Goal: Information Seeking & Learning: Compare options

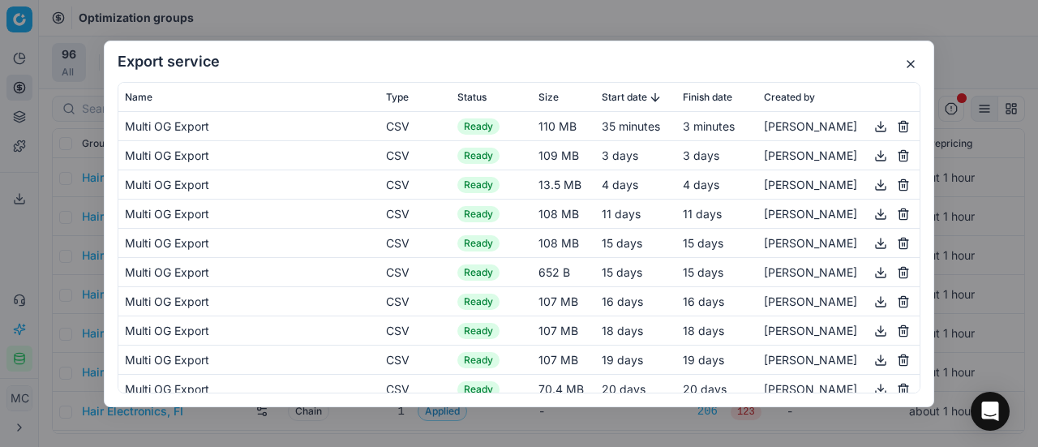
drag, startPoint x: 909, startPoint y: 62, endPoint x: 153, endPoint y: 45, distance: 755.4
click at [909, 62] on button "button" at bounding box center [910, 63] width 19 height 19
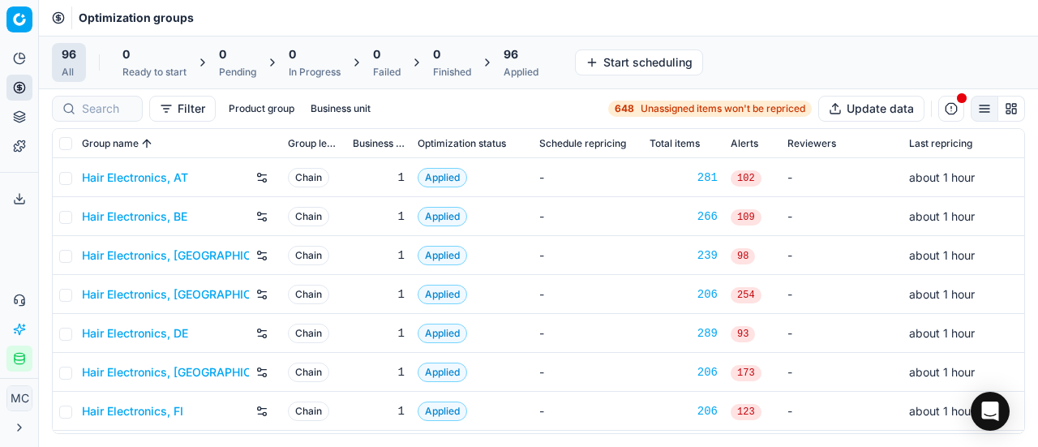
click at [129, 175] on link "Hair Electronics, AT" at bounding box center [135, 178] width 106 height 16
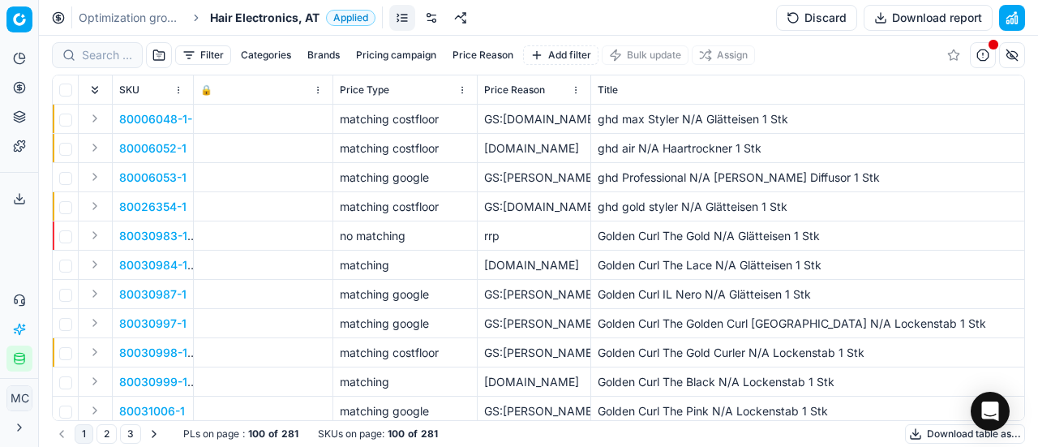
click at [221, 23] on span "Hair Electronics, AT" at bounding box center [265, 18] width 110 height 16
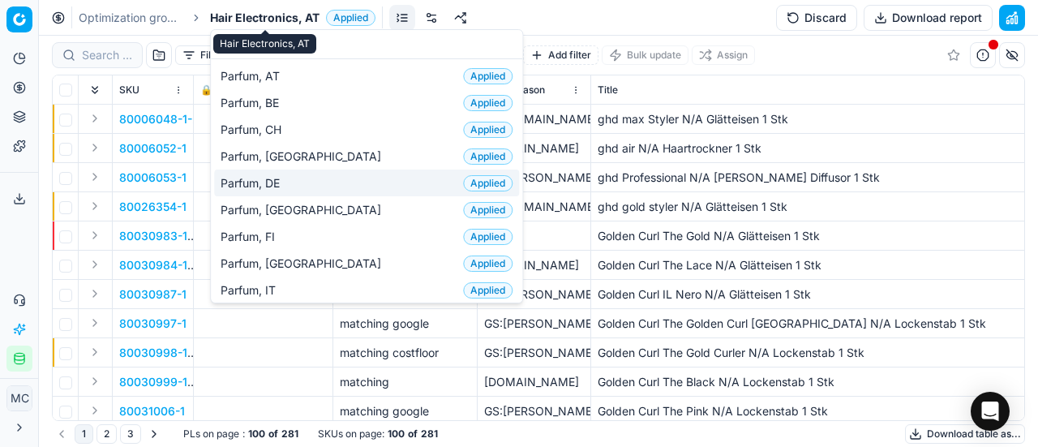
type input "PAR"
click at [263, 184] on span "Parfum, DE" at bounding box center [254, 183] width 66 height 16
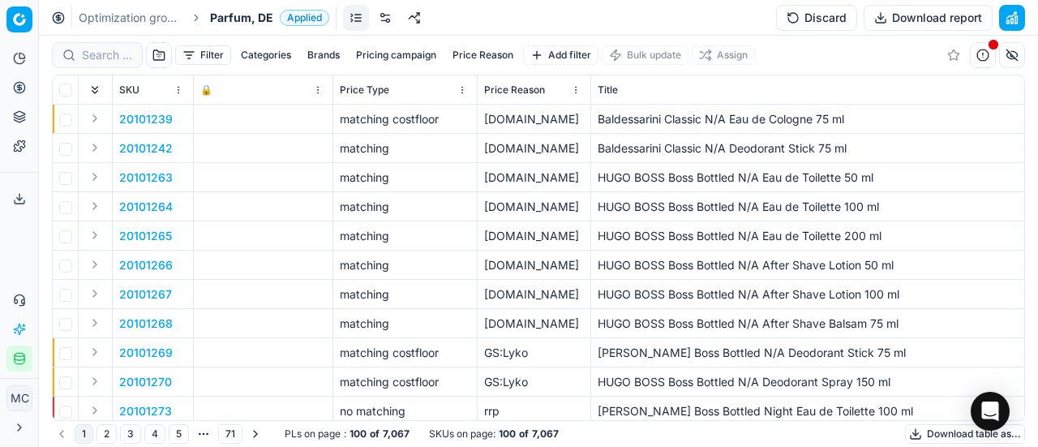
click at [135, 58] on div at bounding box center [97, 55] width 91 height 26
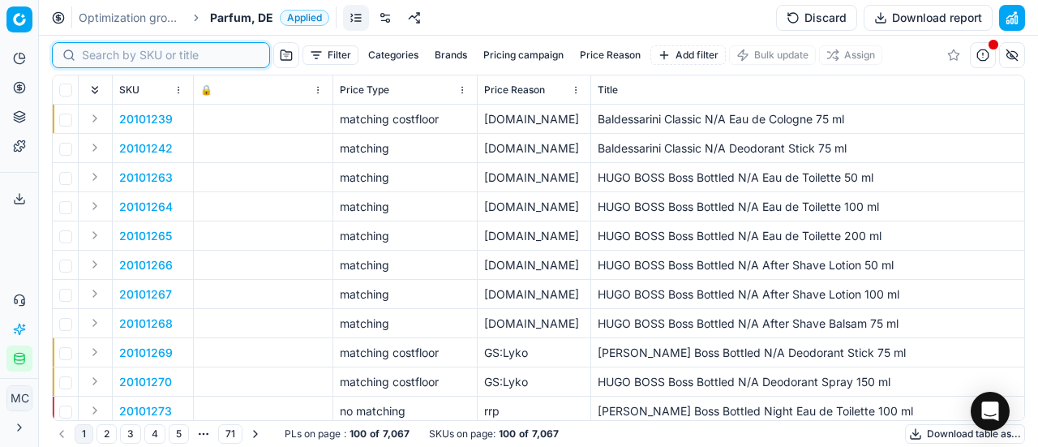
paste input "80015228-100"
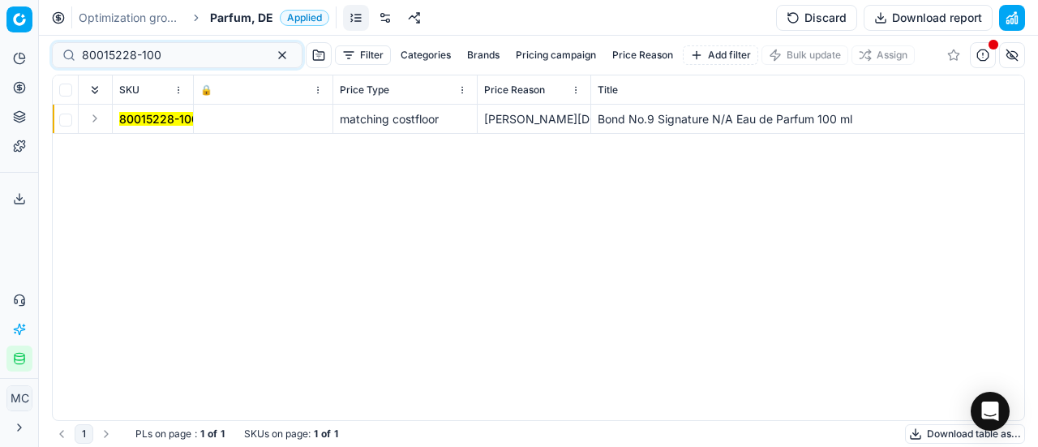
click at [94, 119] on button "Expand" at bounding box center [94, 118] width 19 height 19
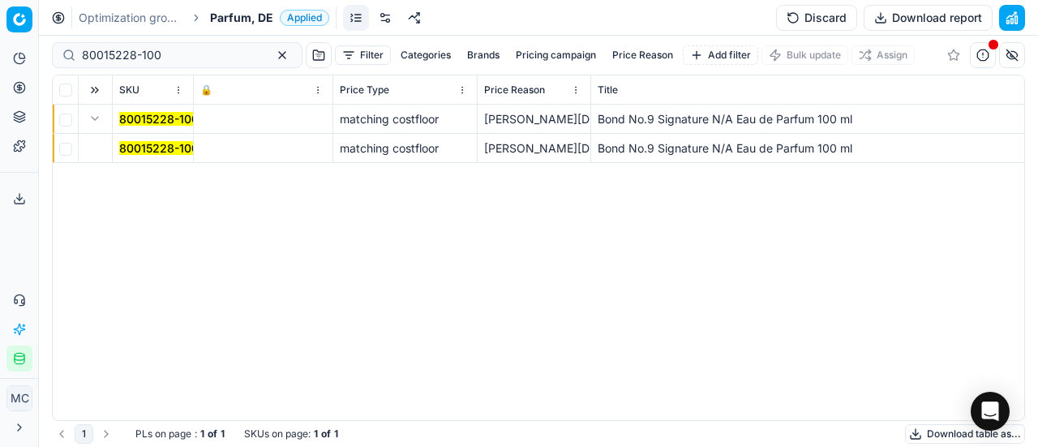
click at [135, 145] on mark "80015228-100" at bounding box center [158, 148] width 79 height 14
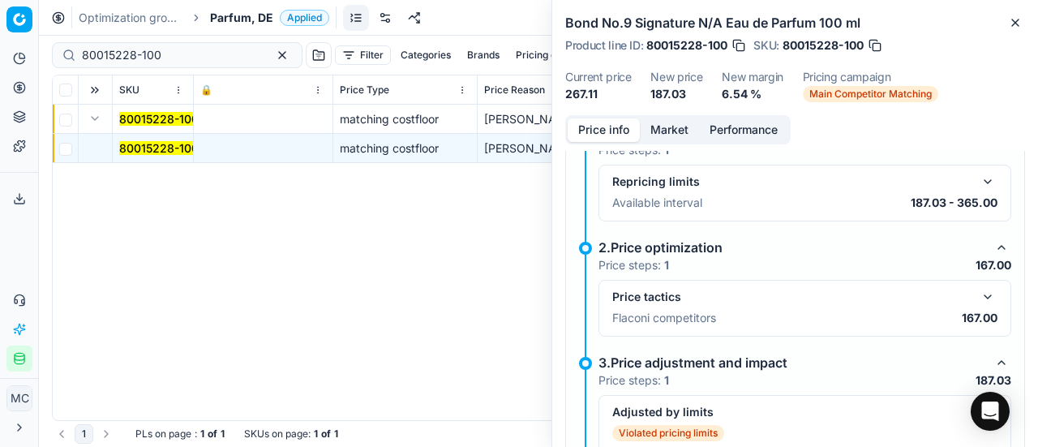
scroll to position [162, 0]
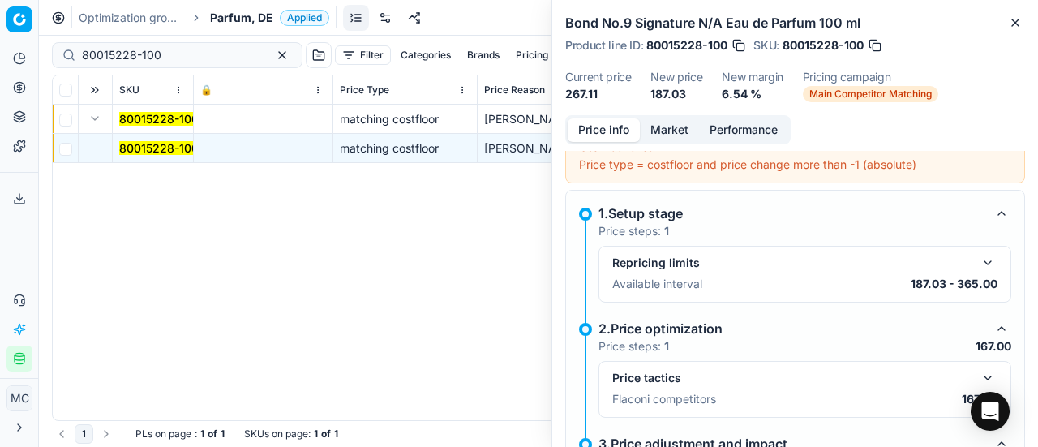
click at [978, 372] on button "button" at bounding box center [987, 377] width 19 height 19
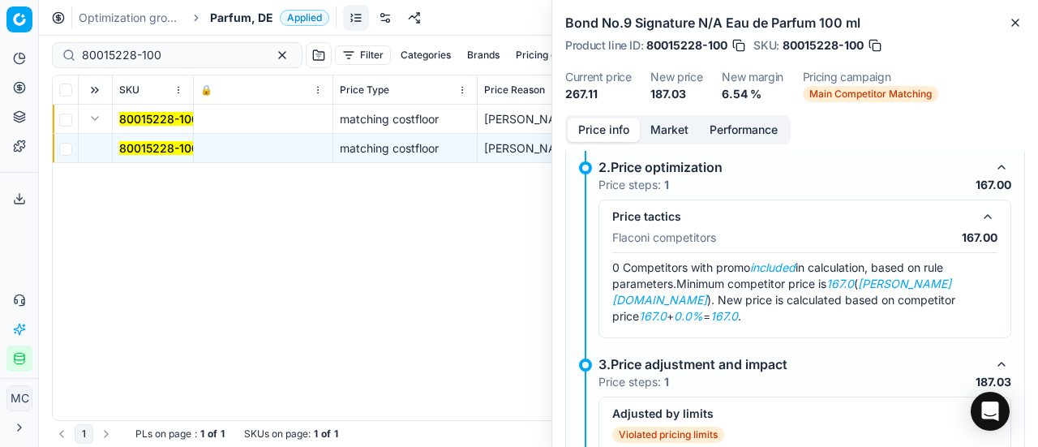
scroll to position [324, 0]
click at [665, 130] on button "Market" at bounding box center [669, 130] width 59 height 24
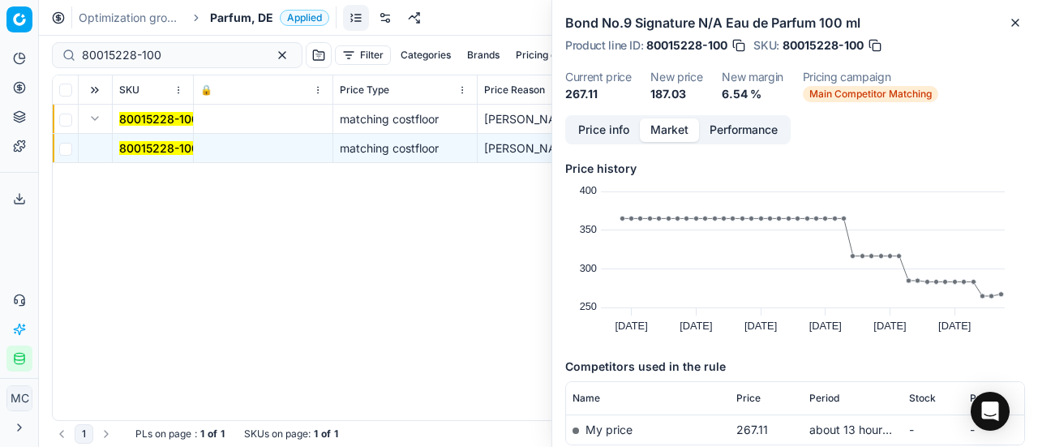
scroll to position [120, 0]
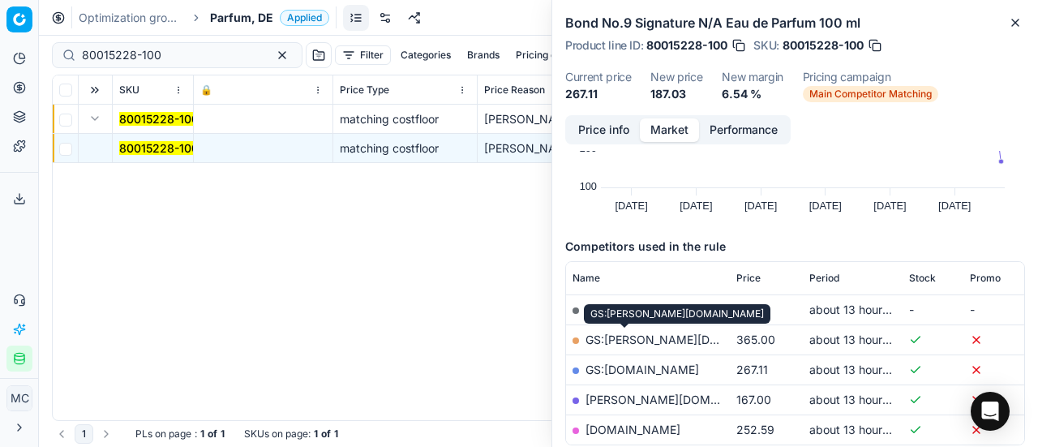
click at [636, 342] on link "GS:Douglas.de" at bounding box center [689, 340] width 207 height 14
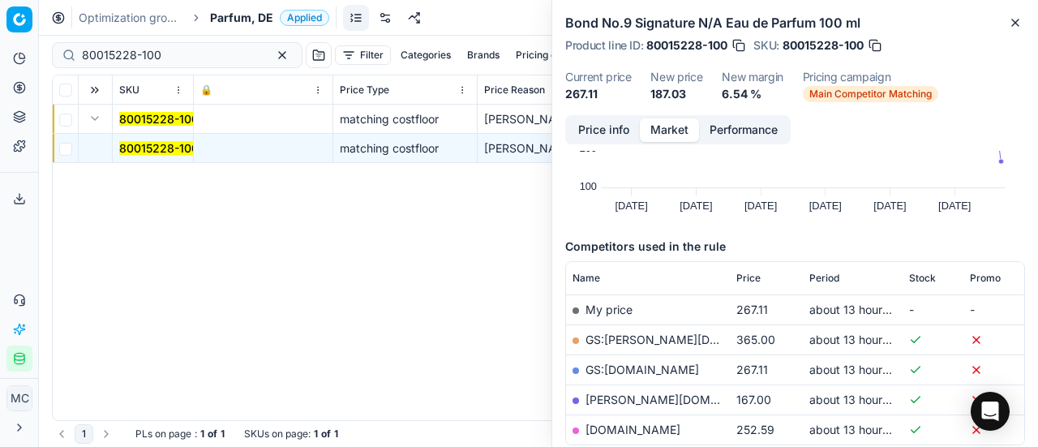
click at [599, 135] on button "Price info" at bounding box center [604, 130] width 72 height 24
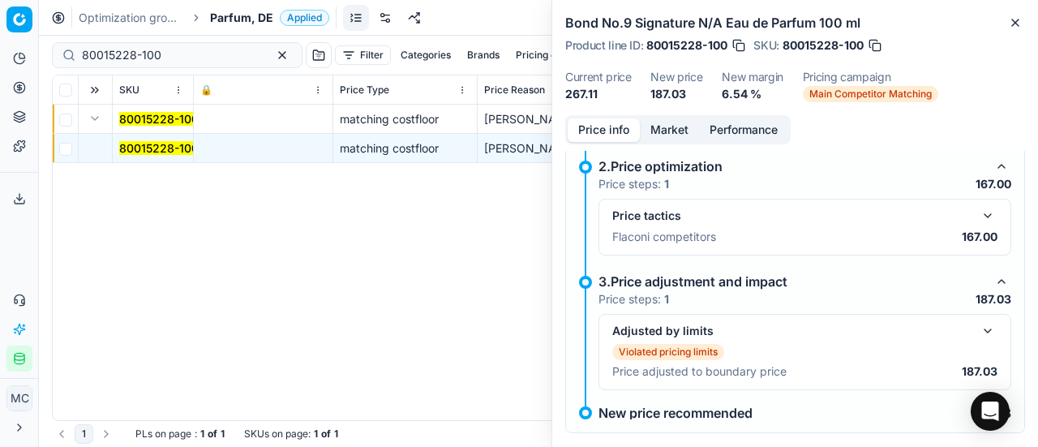
click at [978, 327] on button "button" at bounding box center [987, 330] width 19 height 19
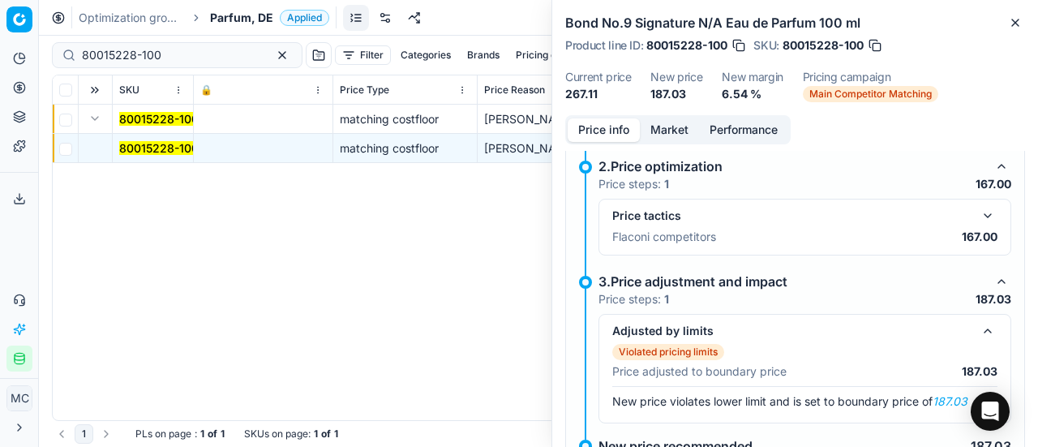
click at [978, 215] on button "button" at bounding box center [987, 215] width 19 height 19
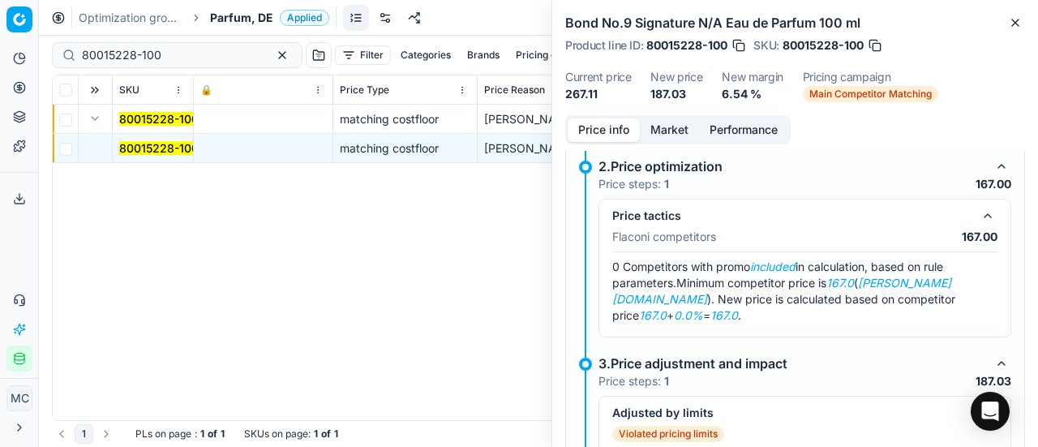
click at [668, 134] on button "Market" at bounding box center [669, 130] width 59 height 24
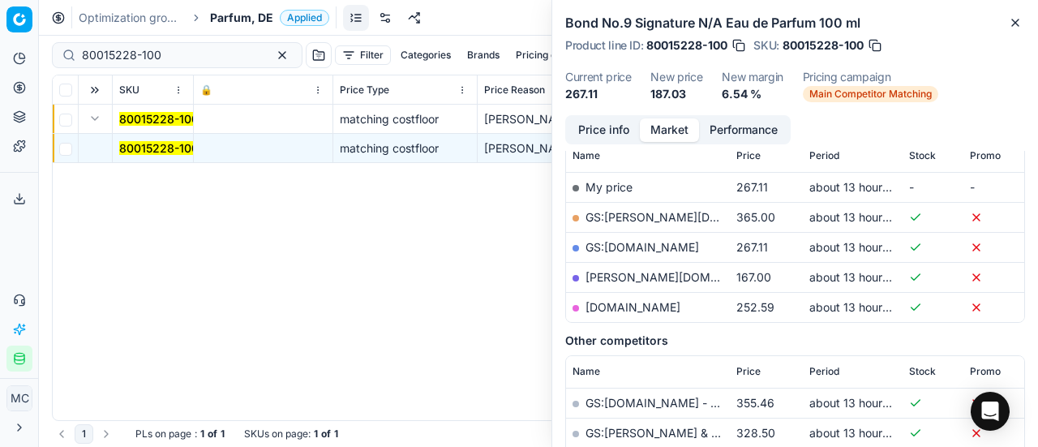
scroll to position [243, 0]
click at [607, 274] on link "douglas.de" at bounding box center [680, 276] width 188 height 14
drag, startPoint x: 183, startPoint y: 62, endPoint x: 0, endPoint y: 51, distance: 183.7
click at [0, 51] on div "Pricing platform Analytics Pricing Product portfolio Templates Export service 1…" at bounding box center [519, 223] width 1038 height 447
paste input "20103351"
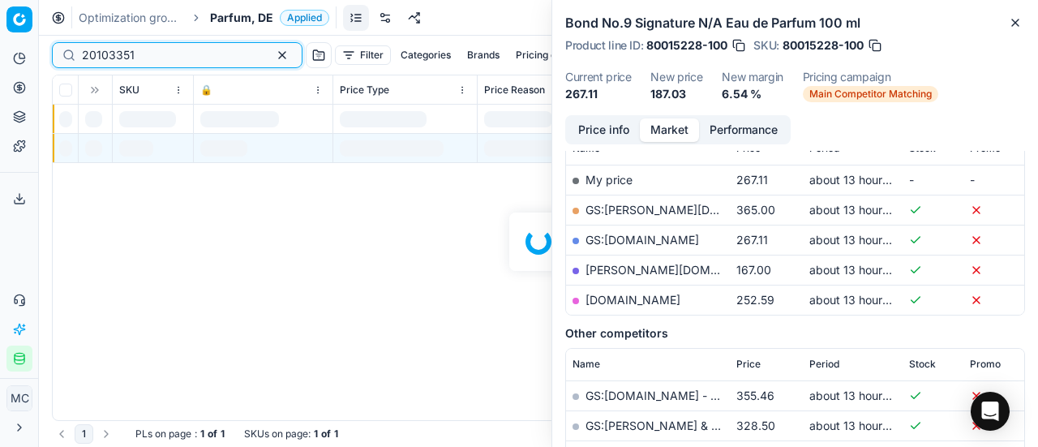
scroll to position [243, 0]
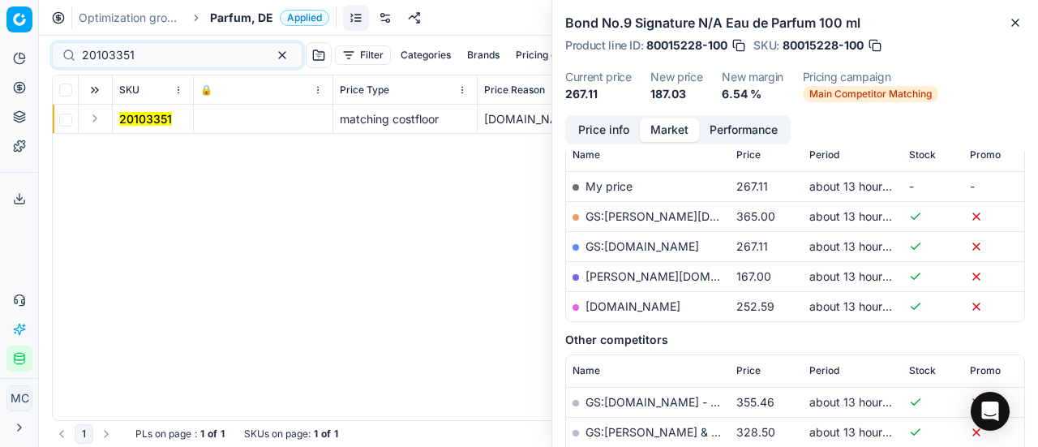
click at [89, 122] on button "Expand" at bounding box center [94, 118] width 19 height 19
click at [141, 144] on mark "20103351" at bounding box center [145, 148] width 53 height 14
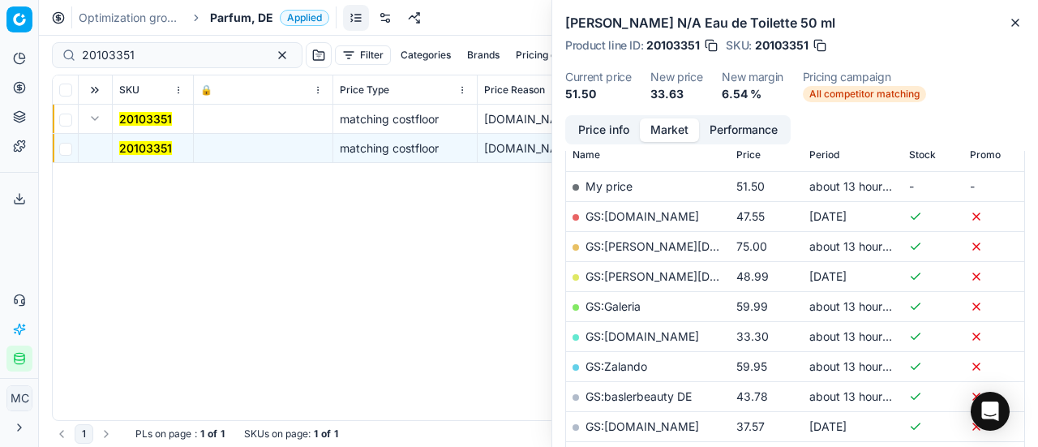
drag, startPoint x: 594, startPoint y: 124, endPoint x: 1038, endPoint y: 269, distance: 466.9
click at [597, 127] on button "Price info" at bounding box center [604, 130] width 72 height 24
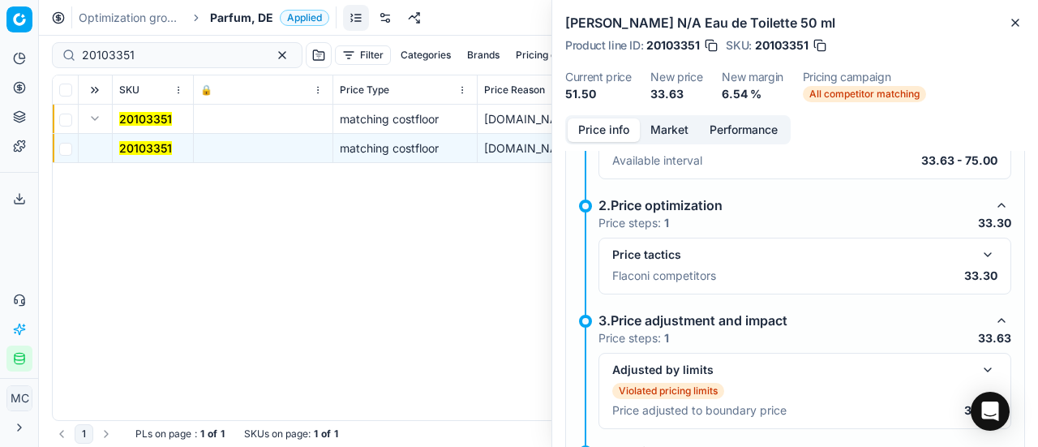
click at [983, 254] on button "button" at bounding box center [987, 254] width 19 height 19
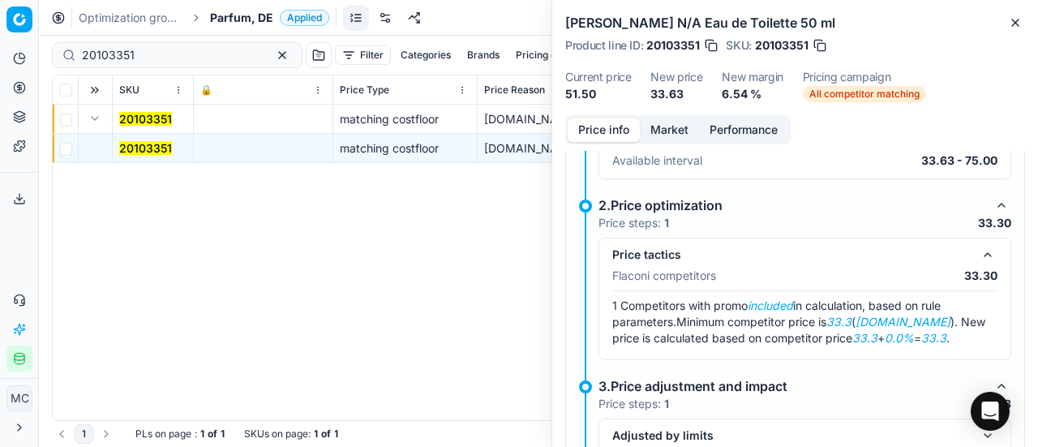
click at [690, 134] on button "Market" at bounding box center [669, 130] width 59 height 24
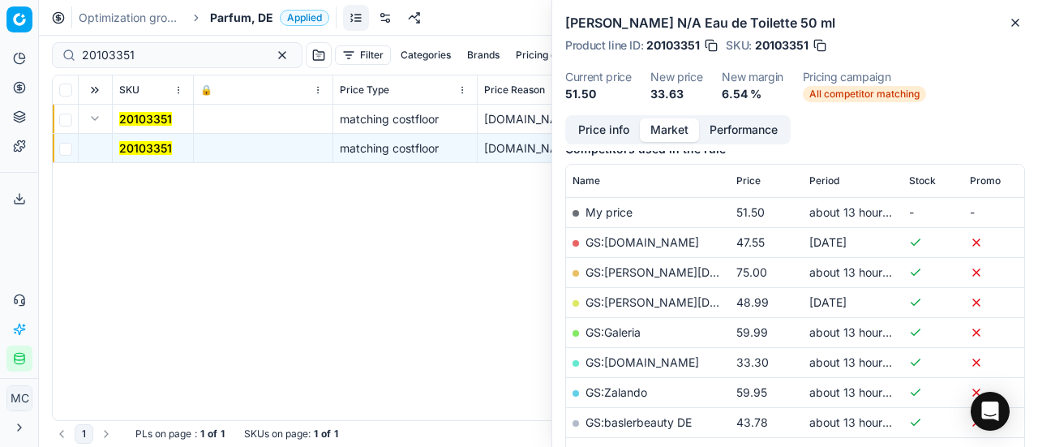
scroll to position [243, 0]
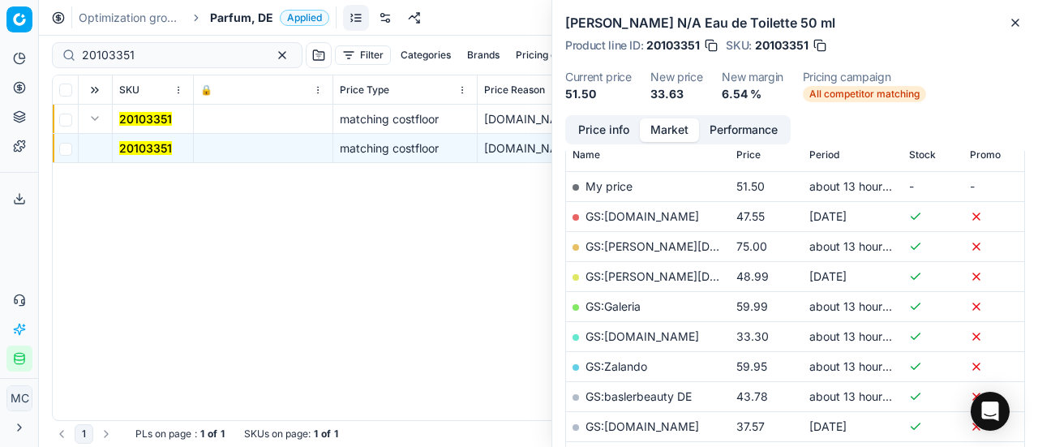
click at [644, 335] on link "GS:Notino.de" at bounding box center [643, 336] width 114 height 14
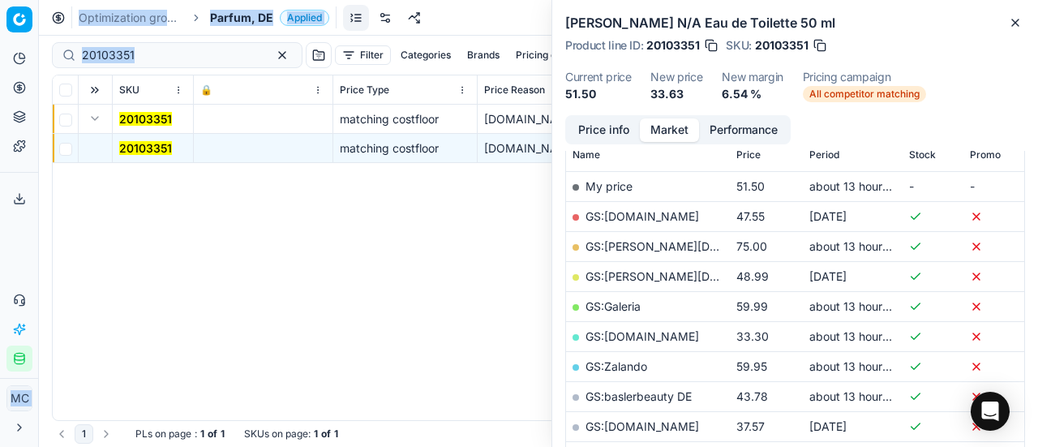
drag, startPoint x: 204, startPoint y: 65, endPoint x: 0, endPoint y: 54, distance: 203.9
click at [0, 55] on div "Pricing platform Analytics Pricing Product portfolio Templates Export service 1…" at bounding box center [519, 223] width 1038 height 447
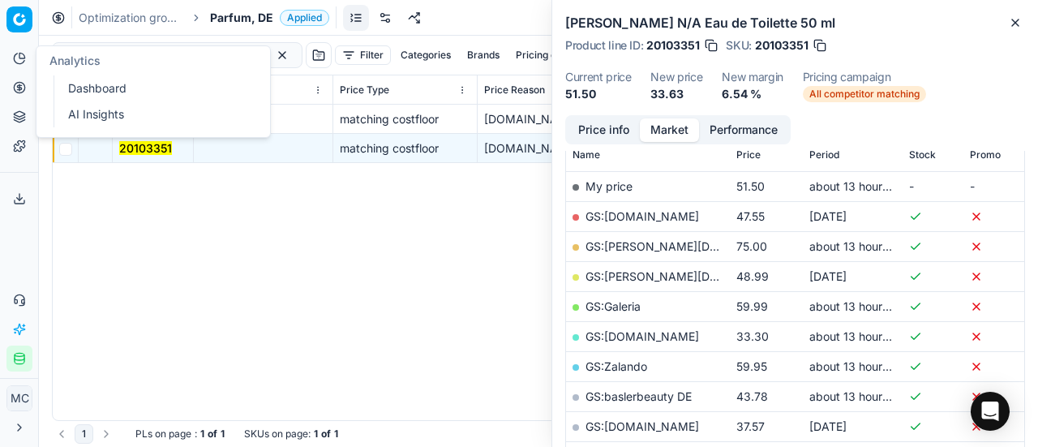
click at [177, 58] on div "Analytics" at bounding box center [154, 60] width 234 height 29
drag, startPoint x: 492, startPoint y: 11, endPoint x: 161, endPoint y: 50, distance: 332.5
click at [492, 11] on div "Optimization groups Parfum, DE Applied Discard Download report" at bounding box center [538, 18] width 999 height 36
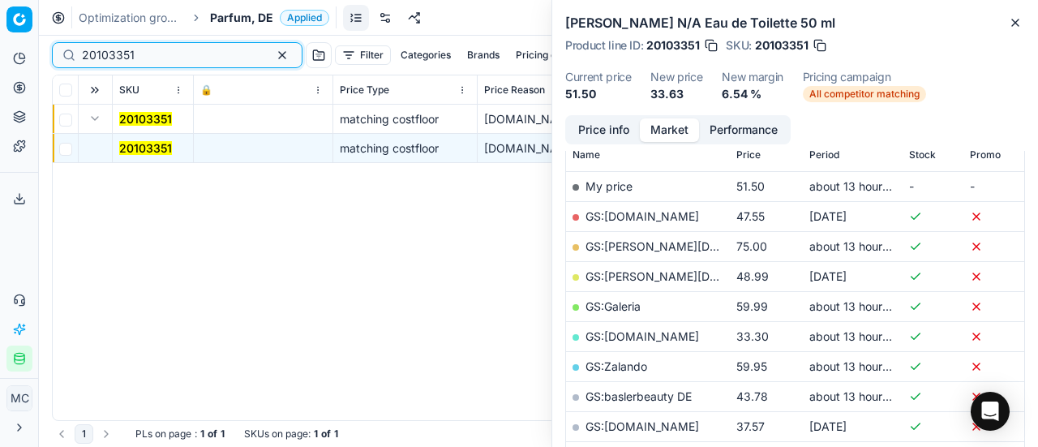
drag, startPoint x: 135, startPoint y: 51, endPoint x: 0, endPoint y: 51, distance: 135.5
click at [0, 51] on div "Pricing platform Analytics Pricing Product portfolio Templates Export service 1…" at bounding box center [519, 223] width 1038 height 447
paste input "90002278-0003193"
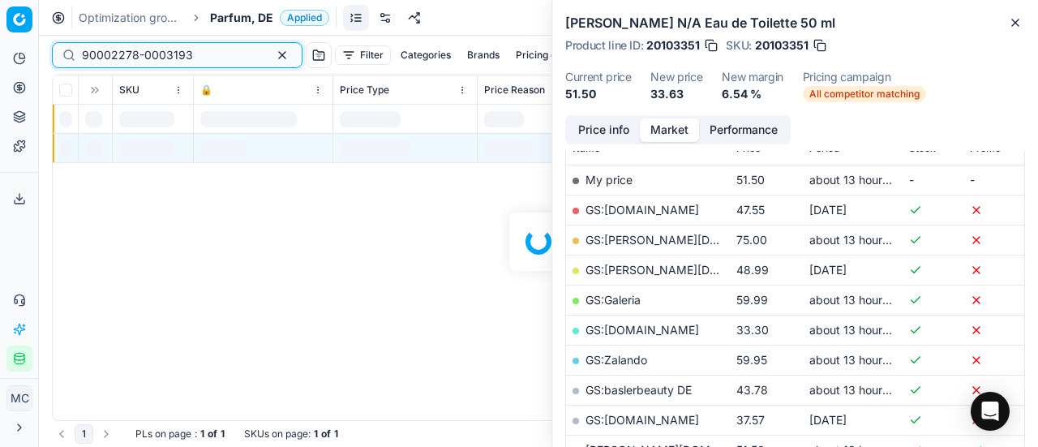
scroll to position [243, 0]
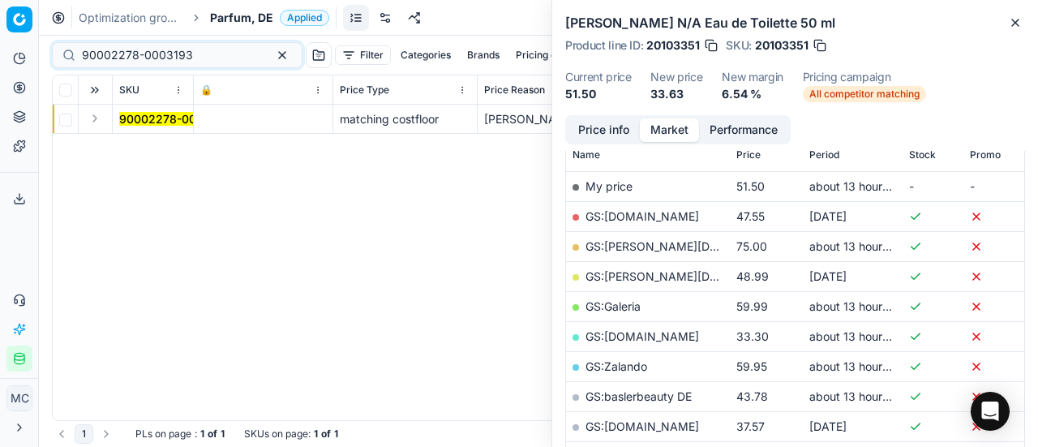
click at [96, 118] on button "Expand" at bounding box center [94, 118] width 19 height 19
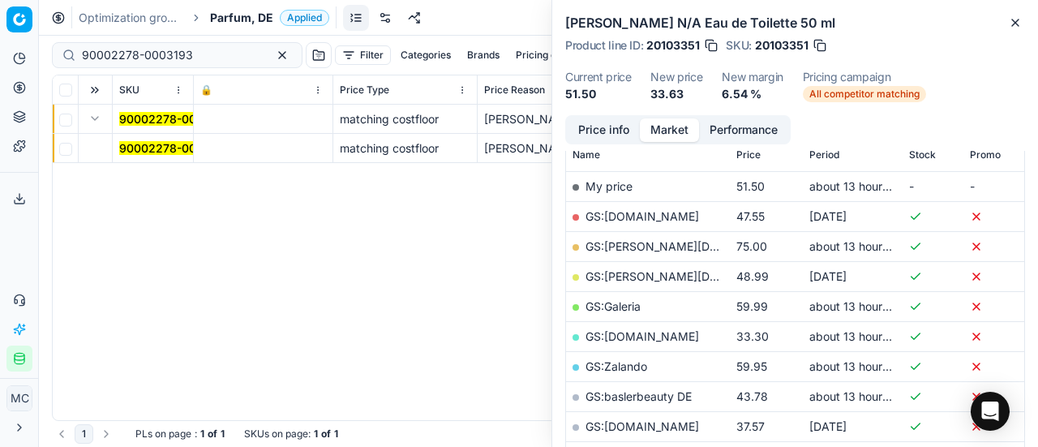
click at [174, 150] on mark "90002278-0003193" at bounding box center [174, 148] width 111 height 14
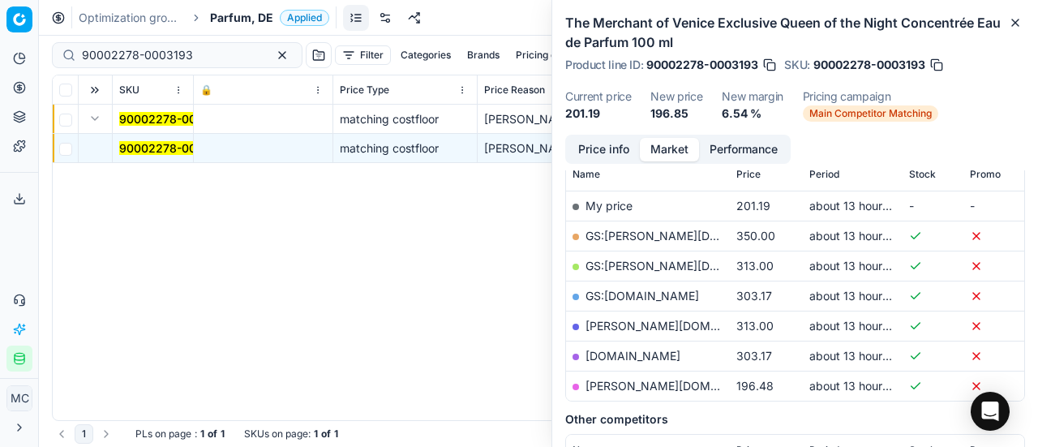
click at [591, 151] on button "Price info" at bounding box center [604, 150] width 72 height 24
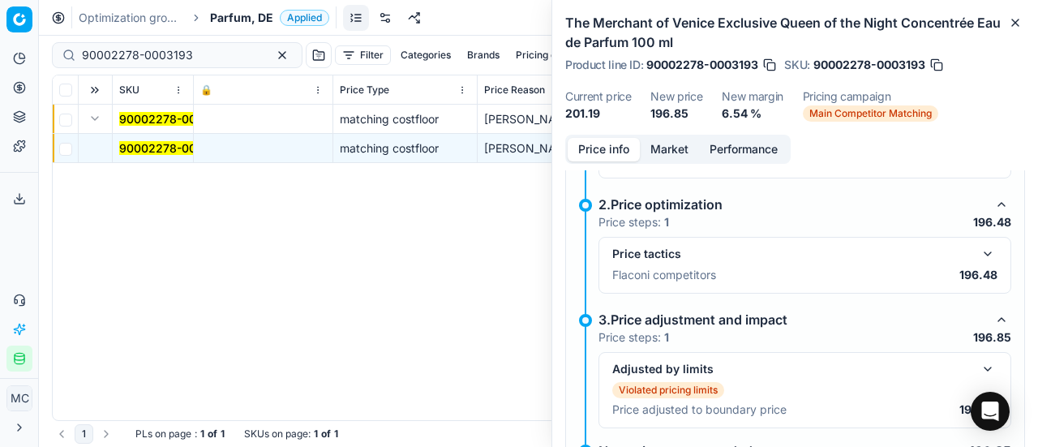
click at [978, 246] on button "button" at bounding box center [987, 253] width 19 height 19
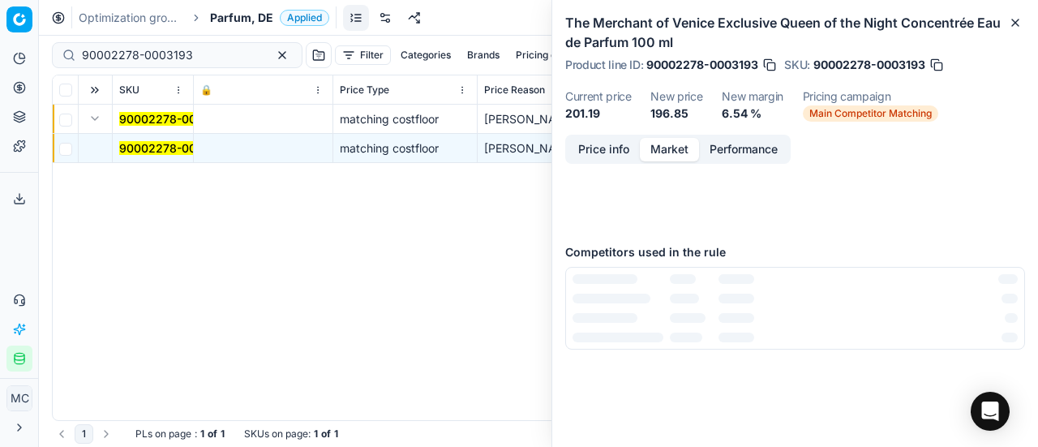
click at [667, 144] on button "Market" at bounding box center [669, 150] width 59 height 24
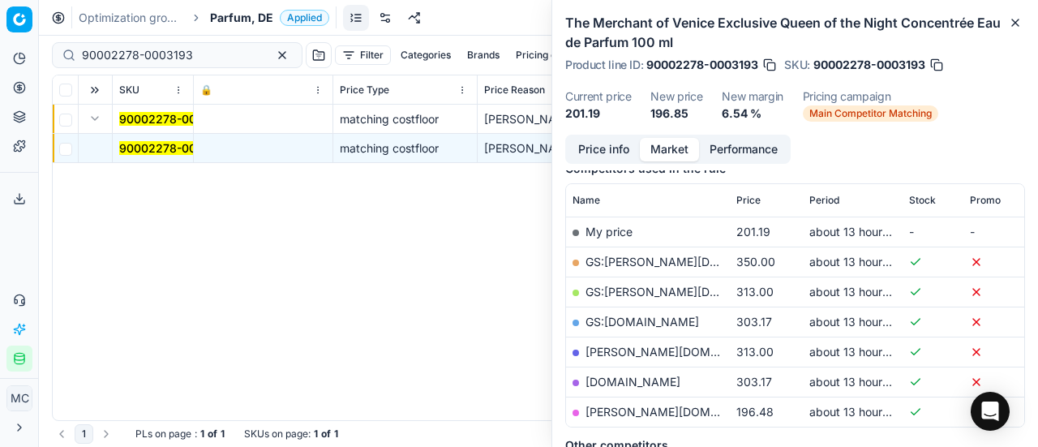
scroll to position [243, 0]
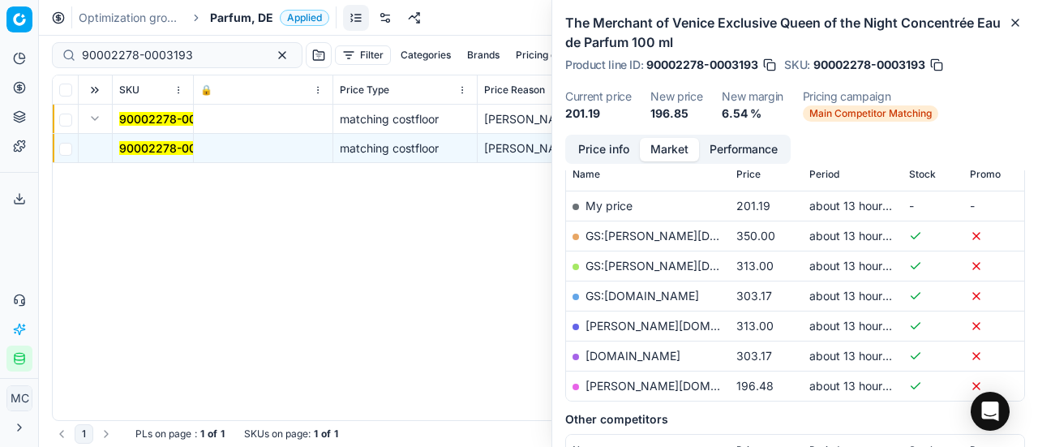
click at [618, 383] on link "pieper.de" at bounding box center [680, 386] width 188 height 14
drag, startPoint x: 133, startPoint y: 58, endPoint x: 0, endPoint y: 58, distance: 133.0
click at [0, 58] on div "Pricing platform Analytics Pricing Product portfolio Templates Export service 1…" at bounding box center [519, 223] width 1038 height 447
paste input "80077379-150"
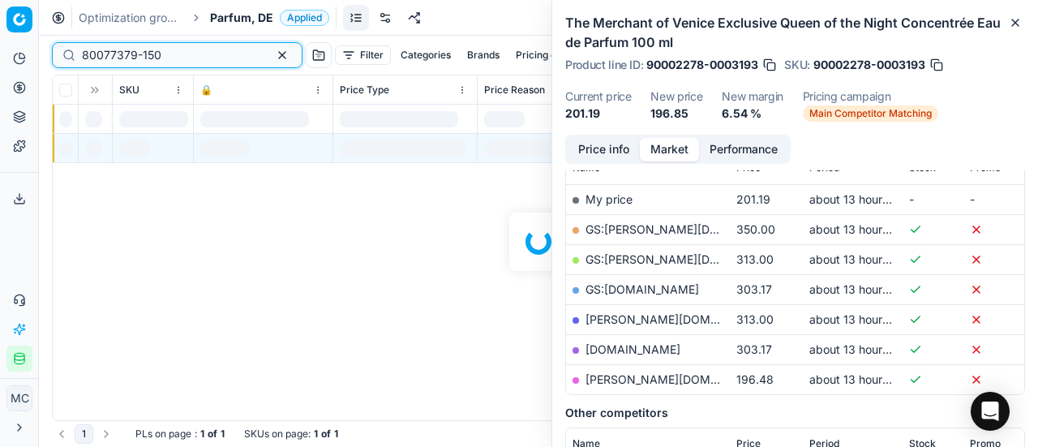
scroll to position [243, 0]
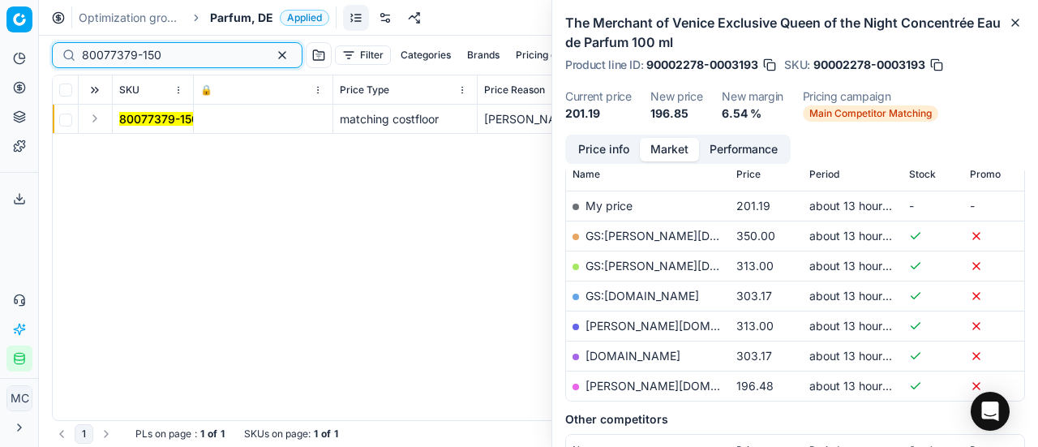
type input "80077379-150"
click at [92, 121] on button "Expand" at bounding box center [94, 118] width 19 height 19
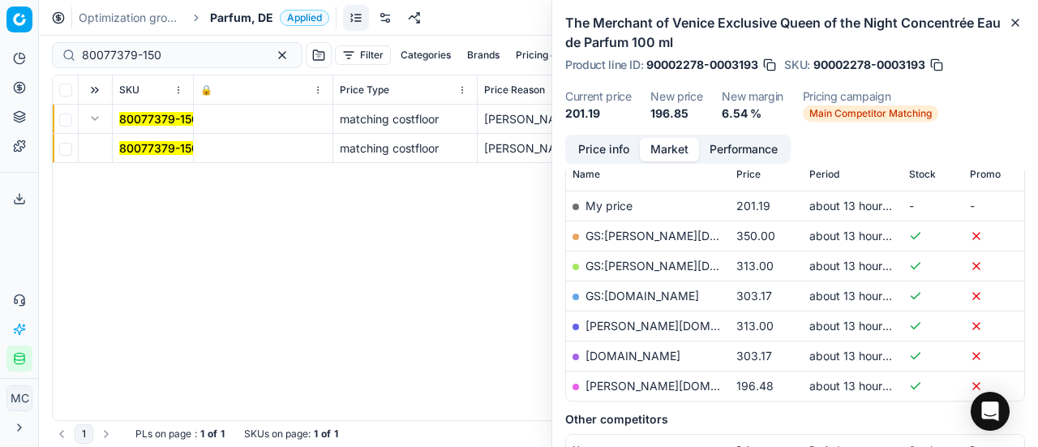
drag, startPoint x: 92, startPoint y: 121, endPoint x: 150, endPoint y: 153, distance: 66.1
click at [150, 153] on mark "80077379-150" at bounding box center [158, 148] width 79 height 14
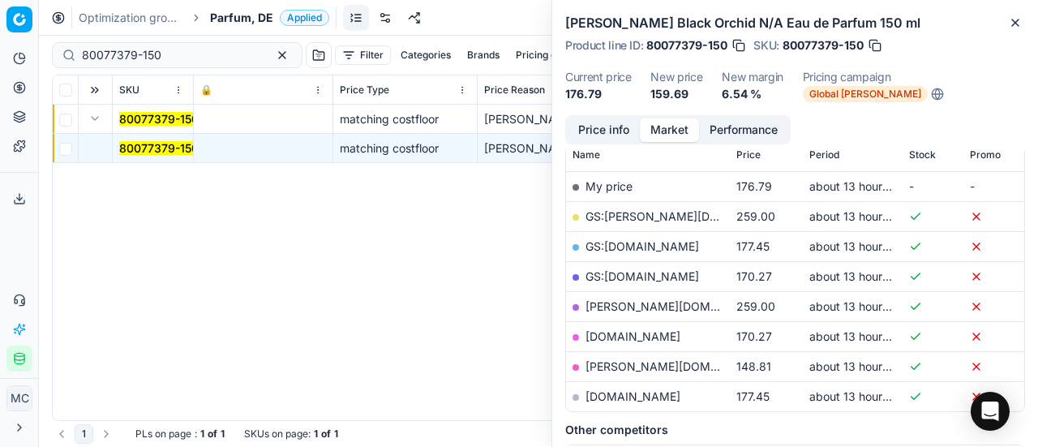
drag, startPoint x: 605, startPoint y: 126, endPoint x: 1027, endPoint y: 253, distance: 440.6
click at [605, 129] on button "Price info" at bounding box center [604, 130] width 72 height 24
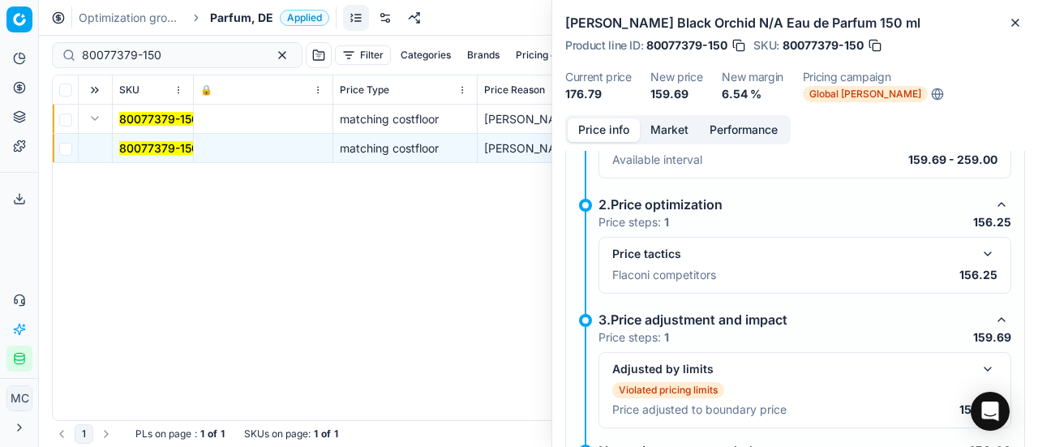
click at [978, 256] on button "button" at bounding box center [987, 253] width 19 height 19
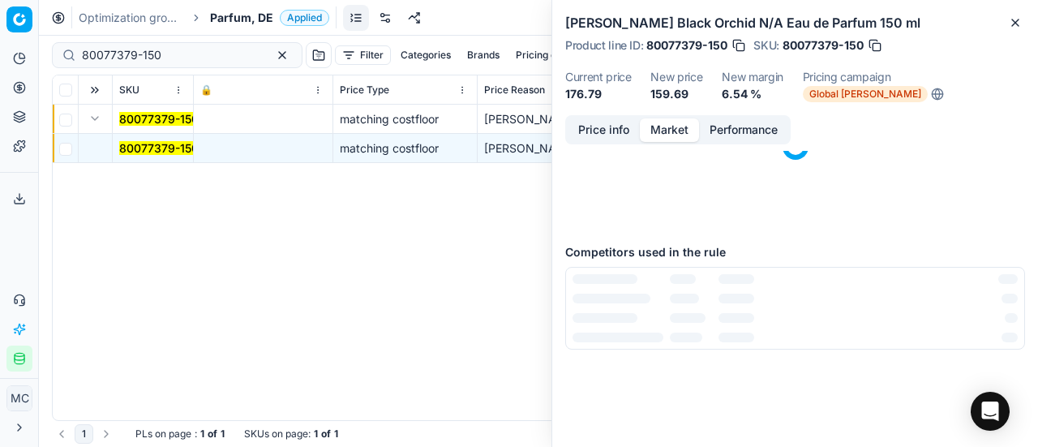
click at [671, 133] on button "Market" at bounding box center [669, 130] width 59 height 24
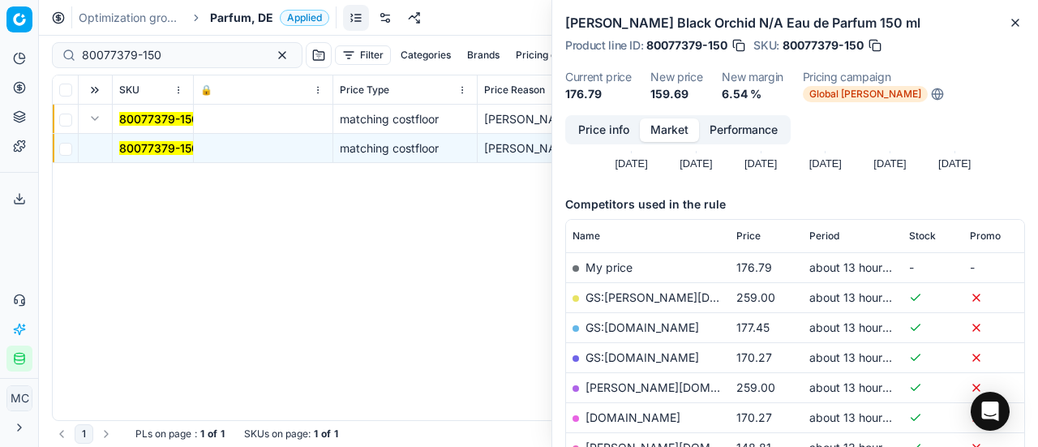
scroll to position [243, 0]
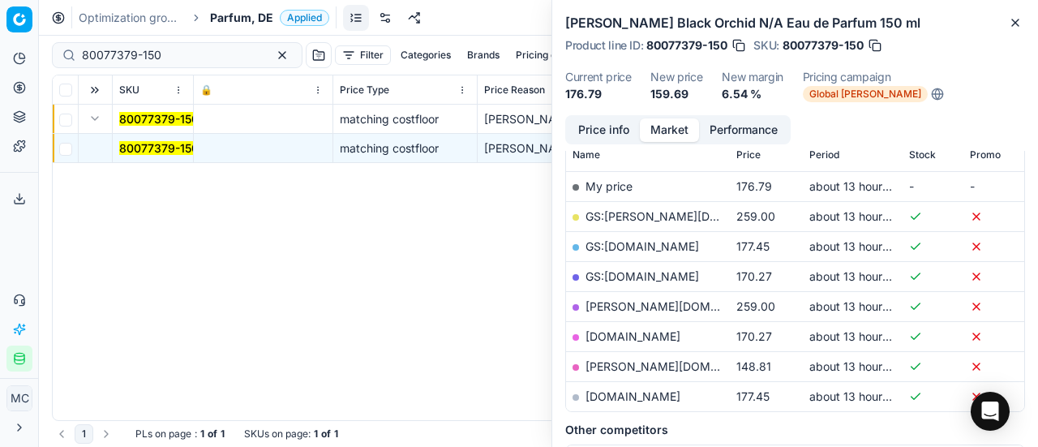
click at [620, 364] on link "pieper.de" at bounding box center [680, 366] width 188 height 14
click at [226, 15] on span "Parfum, DE" at bounding box center [241, 18] width 63 height 16
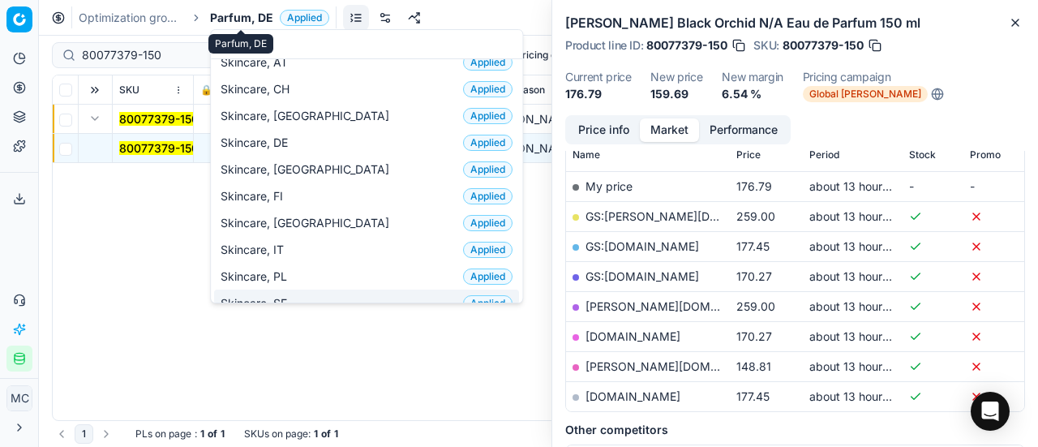
scroll to position [0, 0]
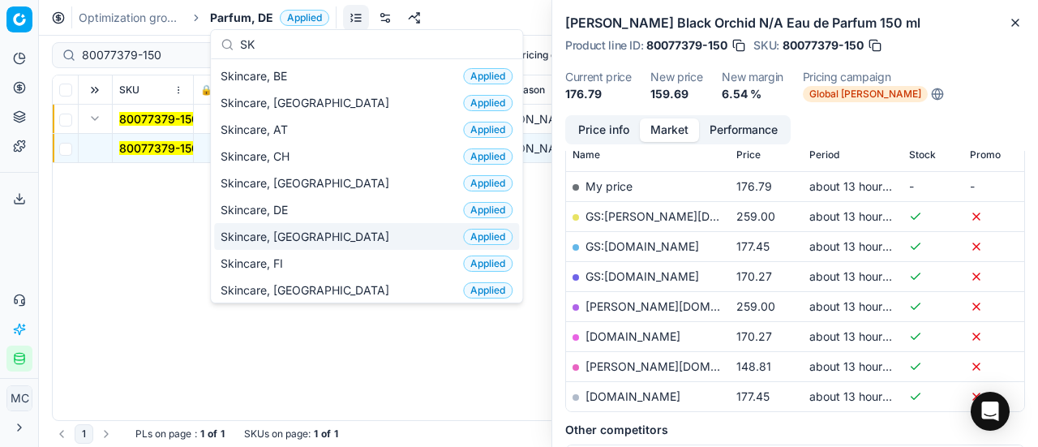
type input "SK"
click at [297, 223] on div "Skincare, DK Applied" at bounding box center [366, 236] width 305 height 27
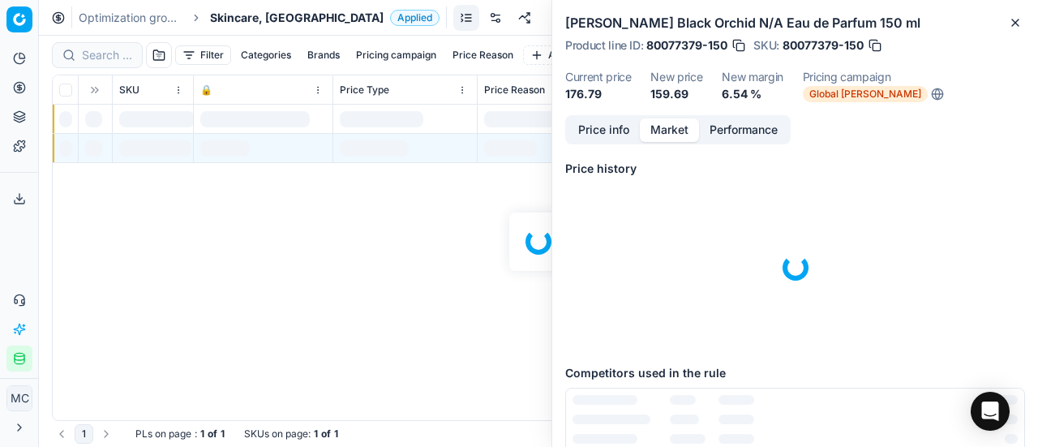
click at [234, 20] on span "Skincare, [GEOGRAPHIC_DATA]" at bounding box center [297, 18] width 174 height 16
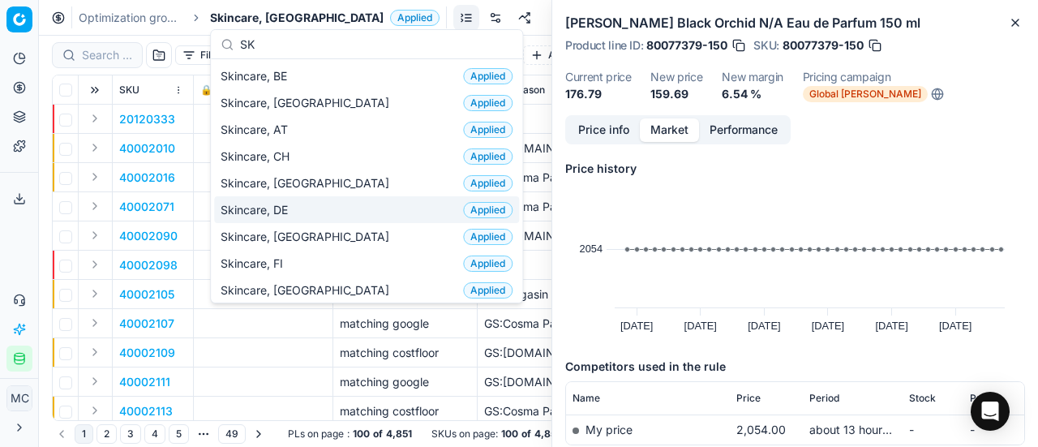
type input "SK"
click at [320, 211] on div "Skincare, DE Applied" at bounding box center [366, 209] width 305 height 27
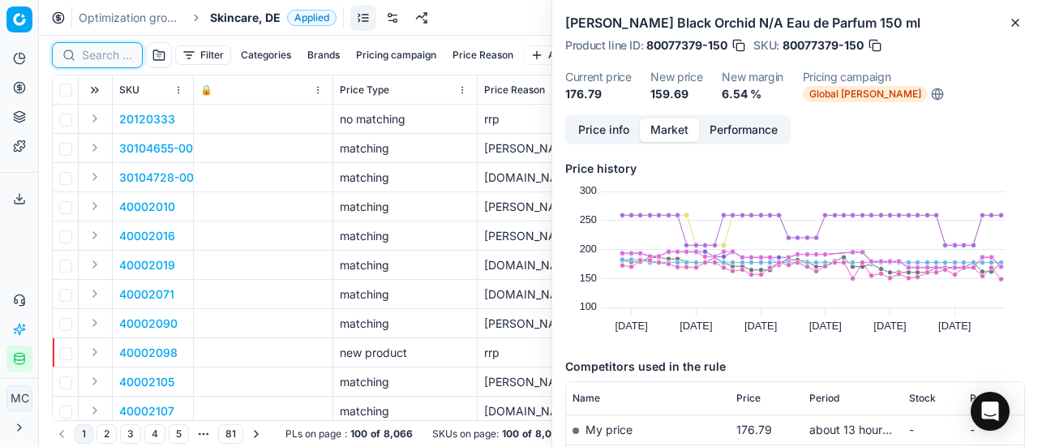
click at [95, 56] on input at bounding box center [107, 55] width 50 height 16
paste input "90001181-0001625"
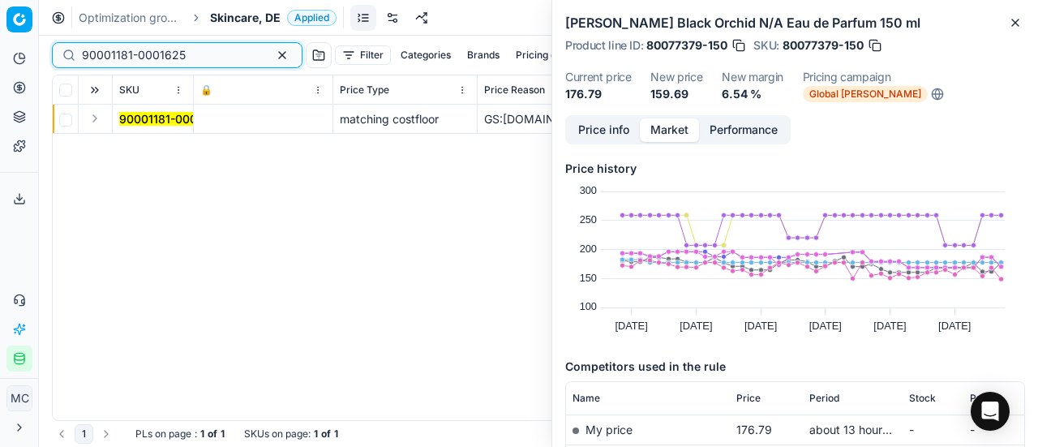
type input "90001181-0001625"
click at [94, 121] on button "Expand" at bounding box center [94, 118] width 19 height 19
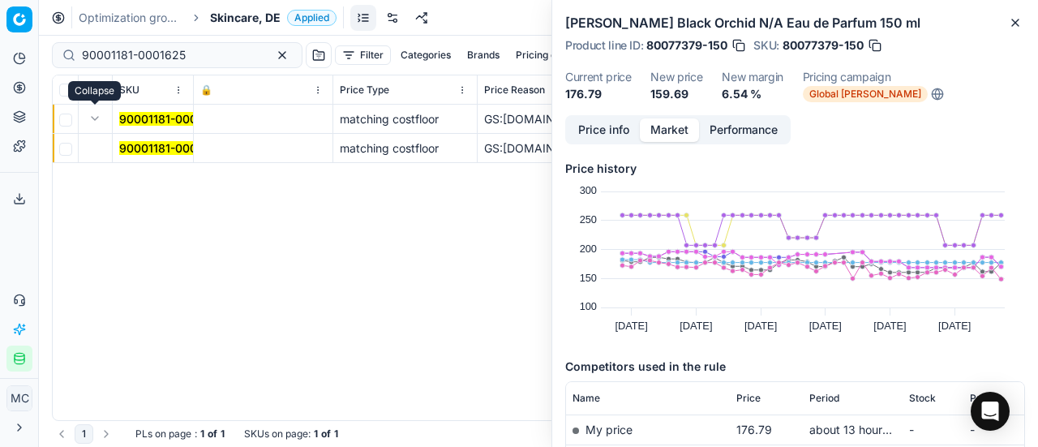
click at [135, 151] on mark "90001181-0001625" at bounding box center [171, 148] width 104 height 14
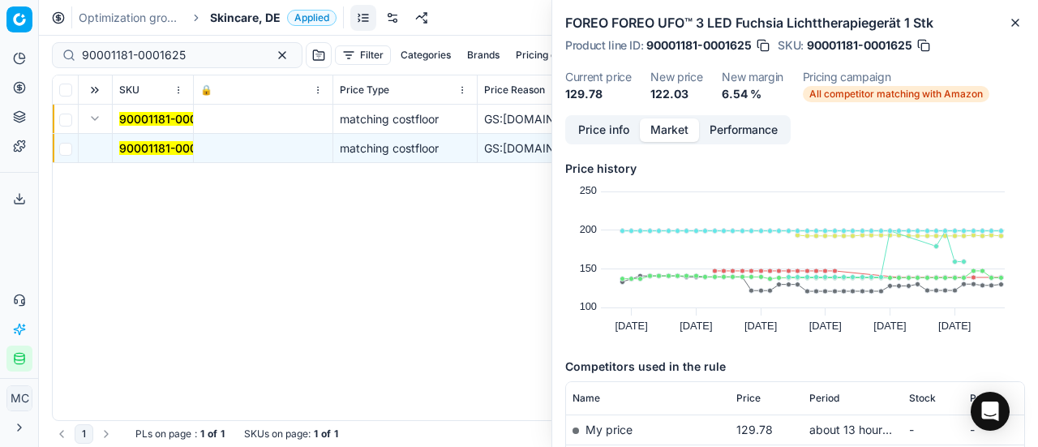
click at [608, 134] on button "Price info" at bounding box center [604, 130] width 72 height 24
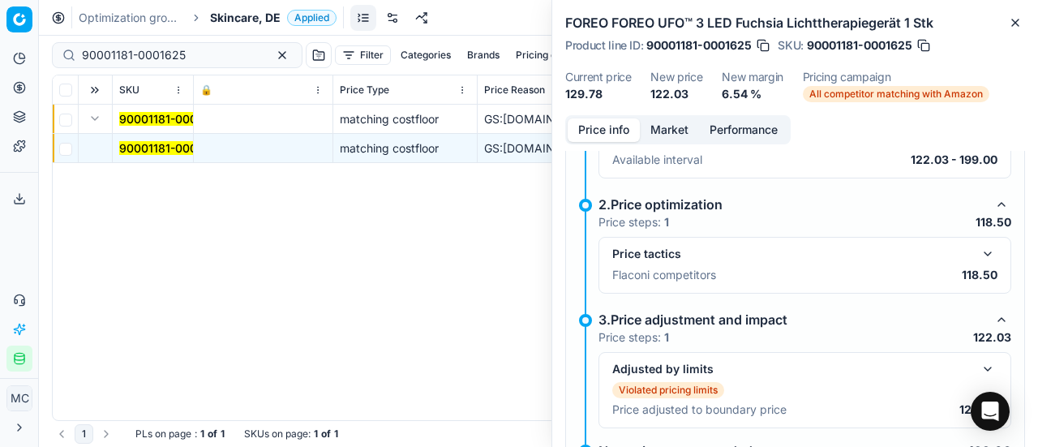
click at [981, 257] on button "button" at bounding box center [987, 253] width 19 height 19
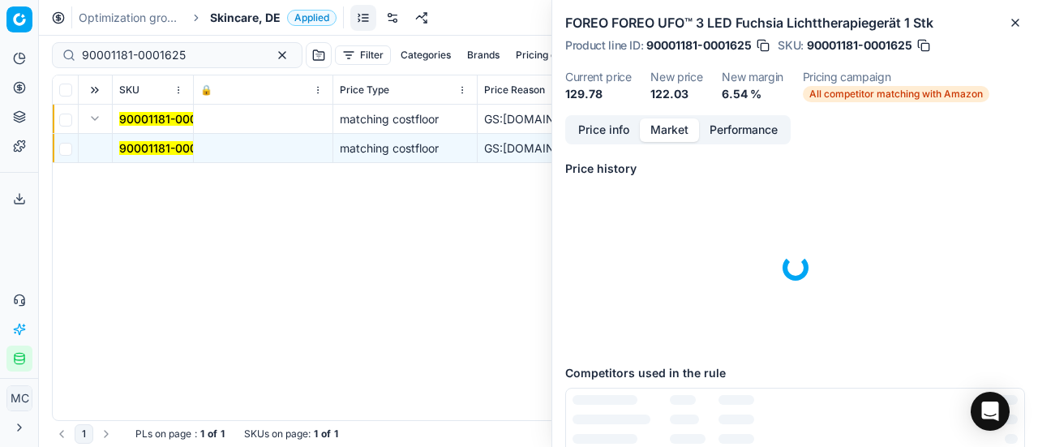
click at [670, 128] on button "Market" at bounding box center [669, 130] width 59 height 24
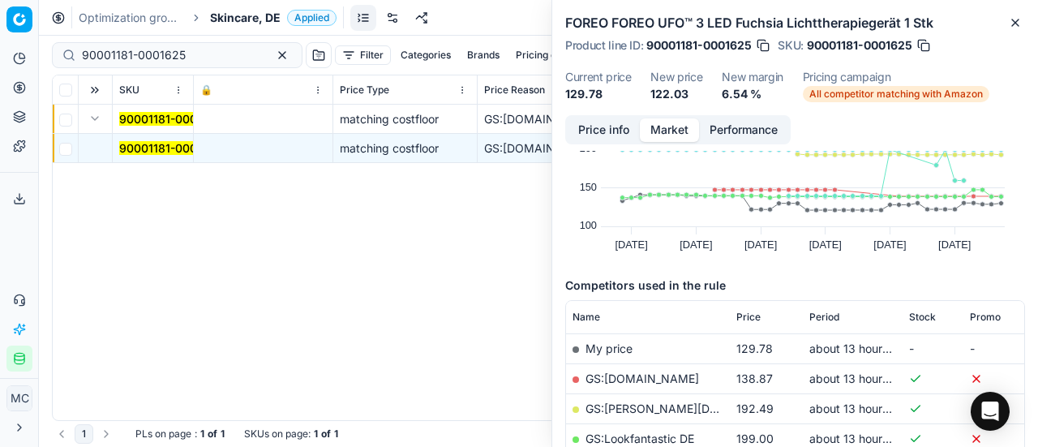
scroll to position [324, 0]
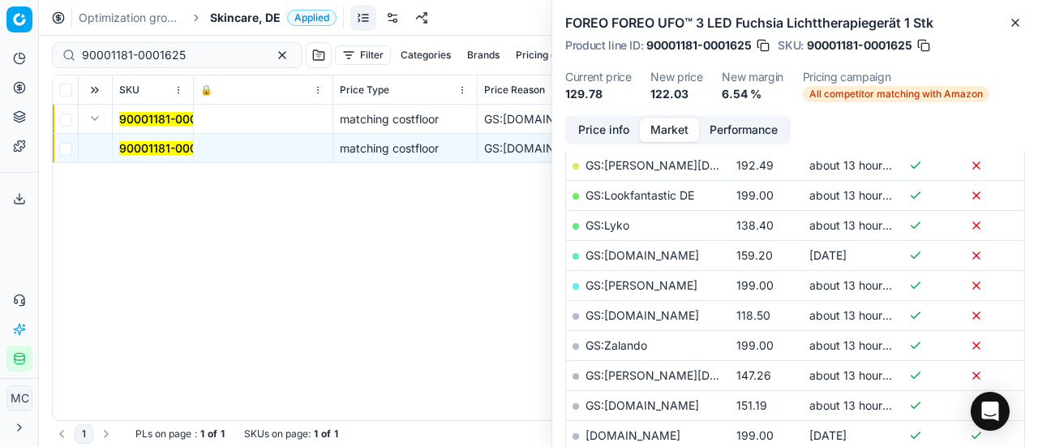
click at [659, 311] on link "GS:Sephora.de" at bounding box center [643, 315] width 114 height 14
click at [239, 20] on span "Skincare, DE" at bounding box center [245, 18] width 71 height 16
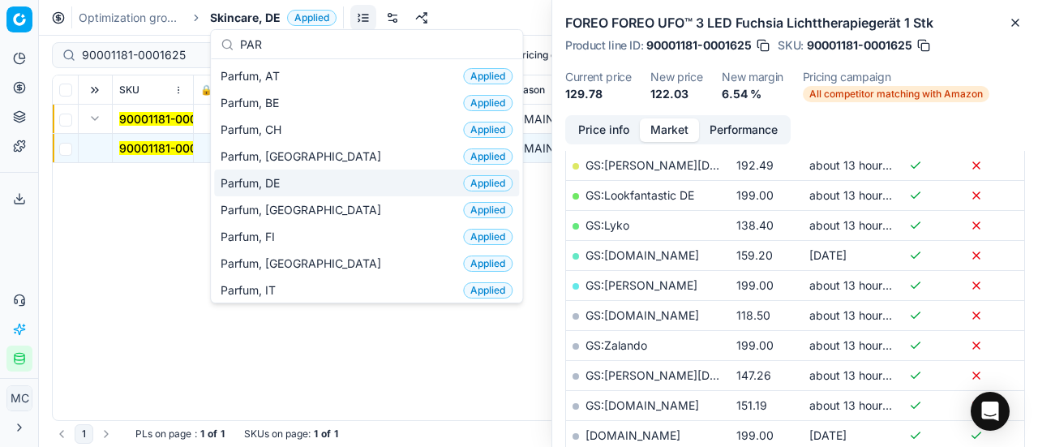
type input "PAR"
click at [311, 180] on div "Parfum, DE Applied" at bounding box center [366, 183] width 305 height 27
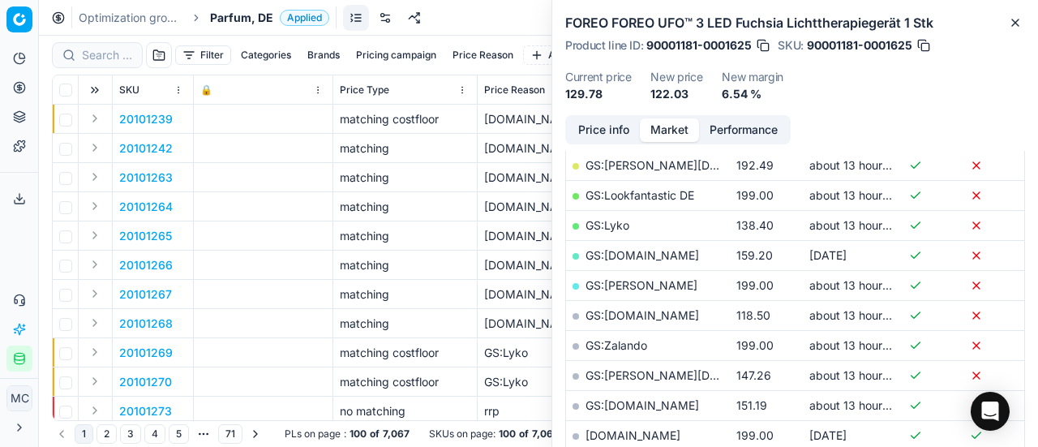
scroll to position [324, 0]
click at [109, 56] on input at bounding box center [107, 55] width 50 height 16
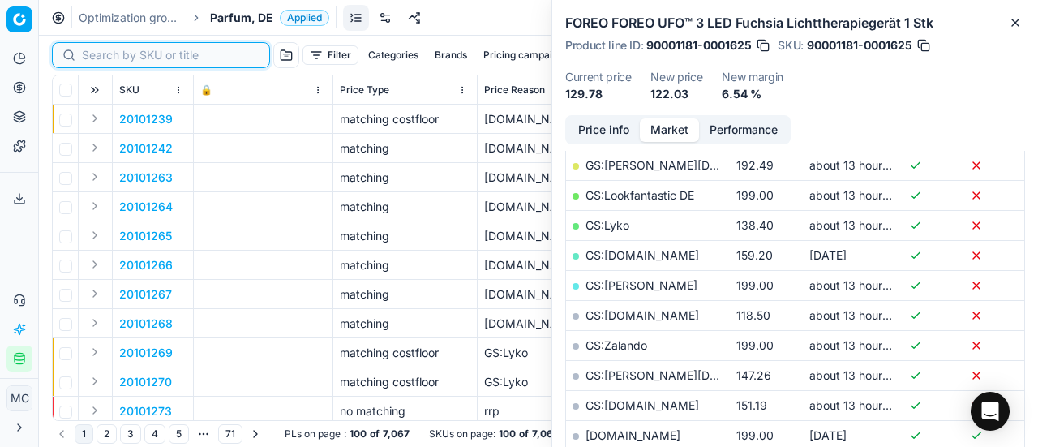
paste input "80027654-75"
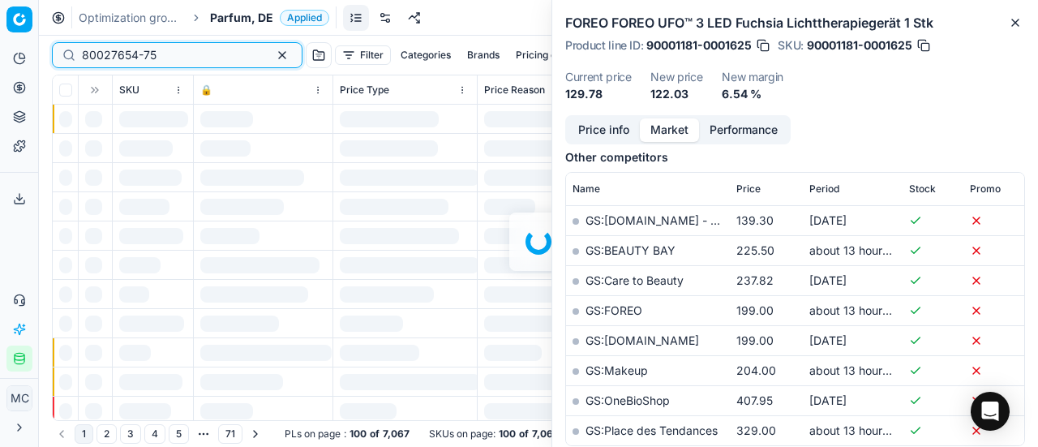
scroll to position [324, 0]
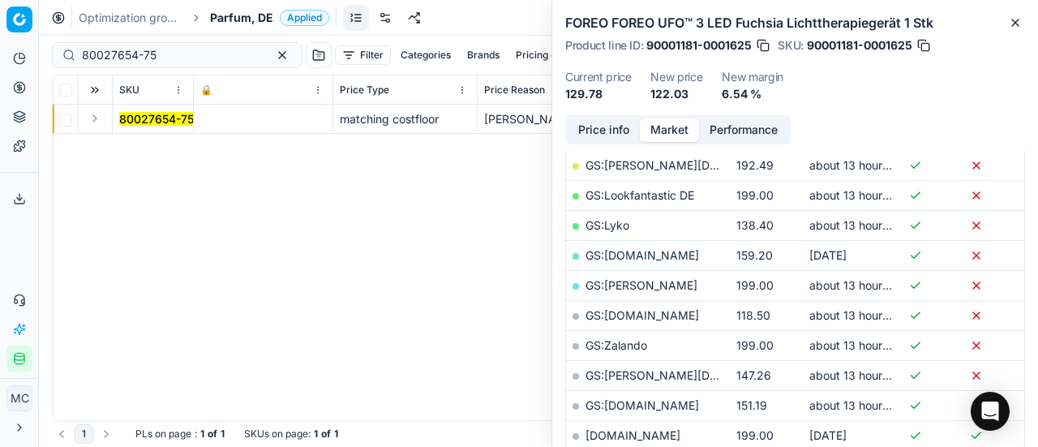
click at [101, 124] on button "Expand" at bounding box center [94, 118] width 19 height 19
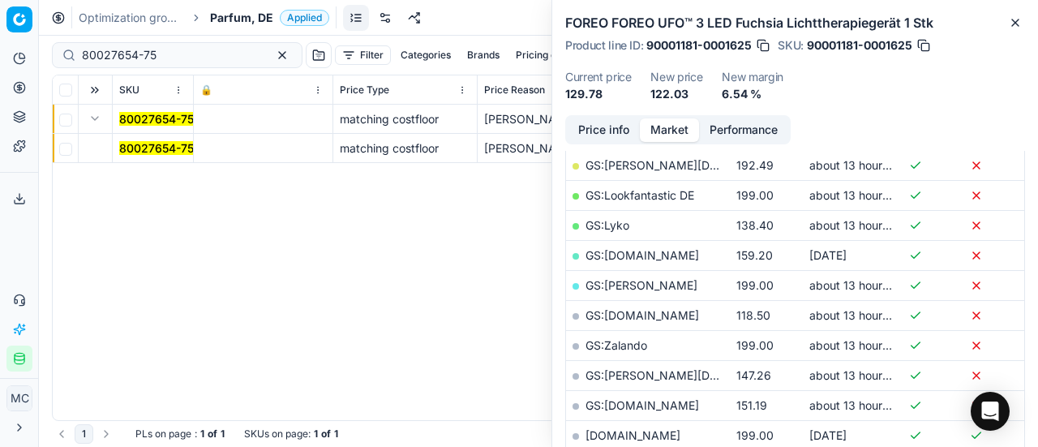
click at [125, 143] on mark "80027654-75" at bounding box center [156, 148] width 75 height 14
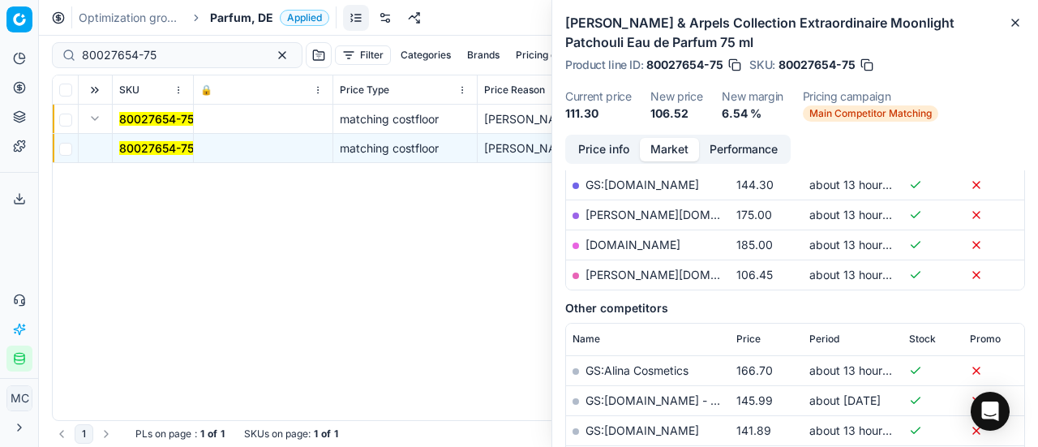
click at [591, 148] on button "Price info" at bounding box center [604, 150] width 72 height 24
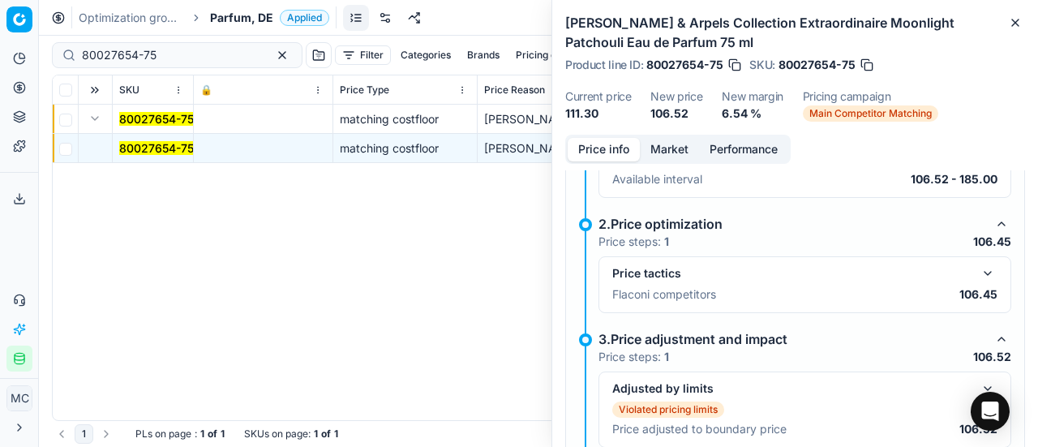
click at [978, 278] on button "button" at bounding box center [987, 273] width 19 height 19
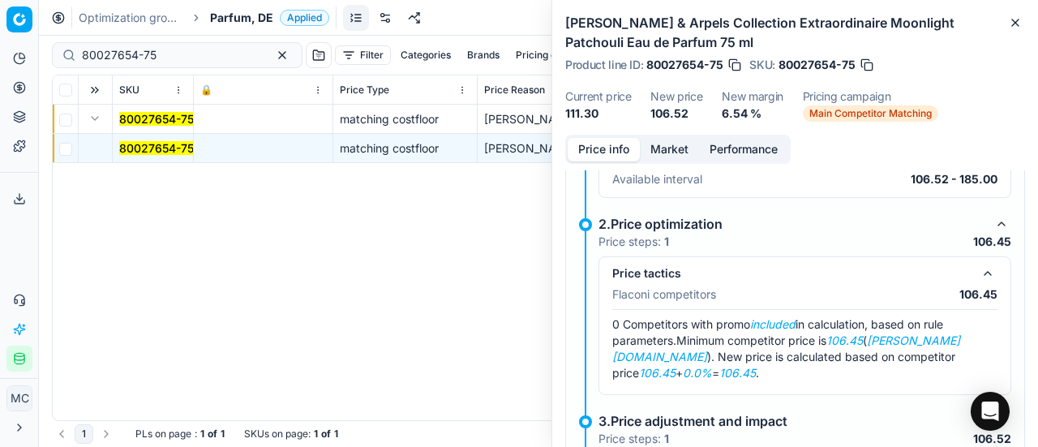
click at [677, 150] on button "Market" at bounding box center [669, 150] width 59 height 24
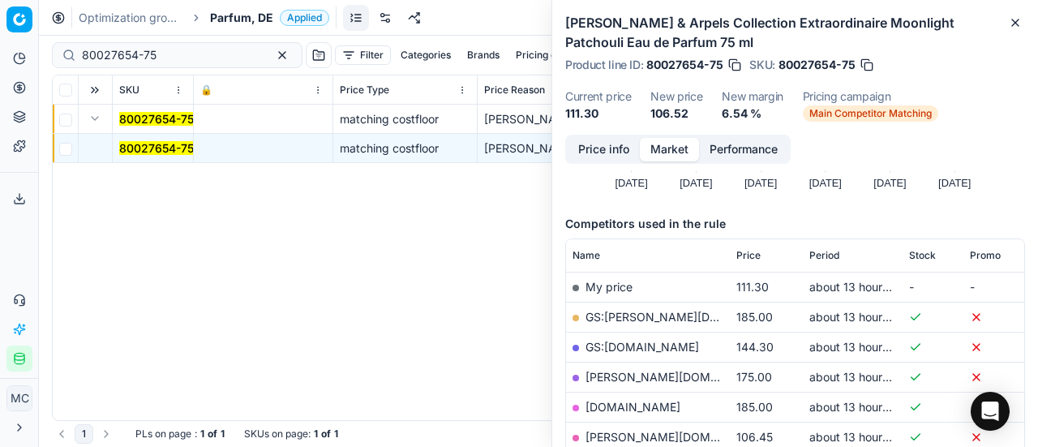
scroll to position [243, 0]
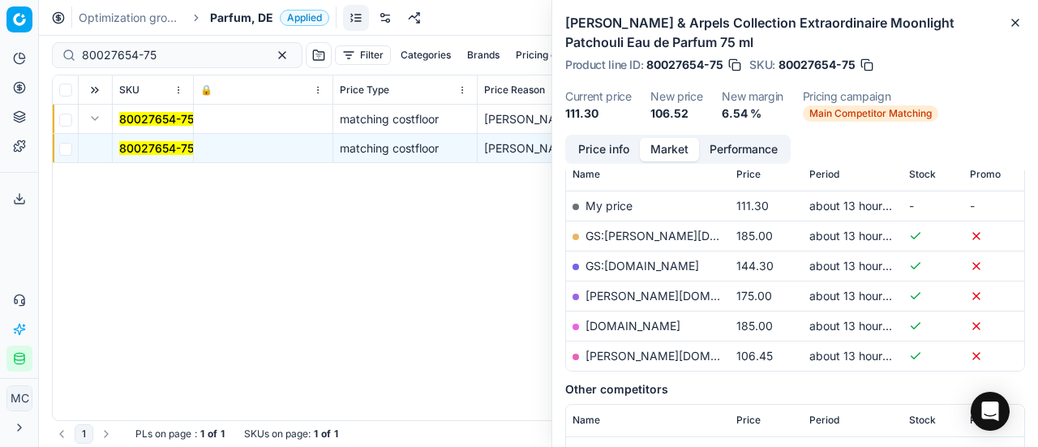
click at [623, 354] on link "pieper.de" at bounding box center [680, 356] width 188 height 14
drag, startPoint x: 182, startPoint y: 53, endPoint x: 0, endPoint y: 40, distance: 182.2
click at [0, 41] on div "Pricing platform Analytics Pricing Product portfolio Templates Export service 1…" at bounding box center [519, 223] width 1038 height 447
paste input "90008322-0012916"
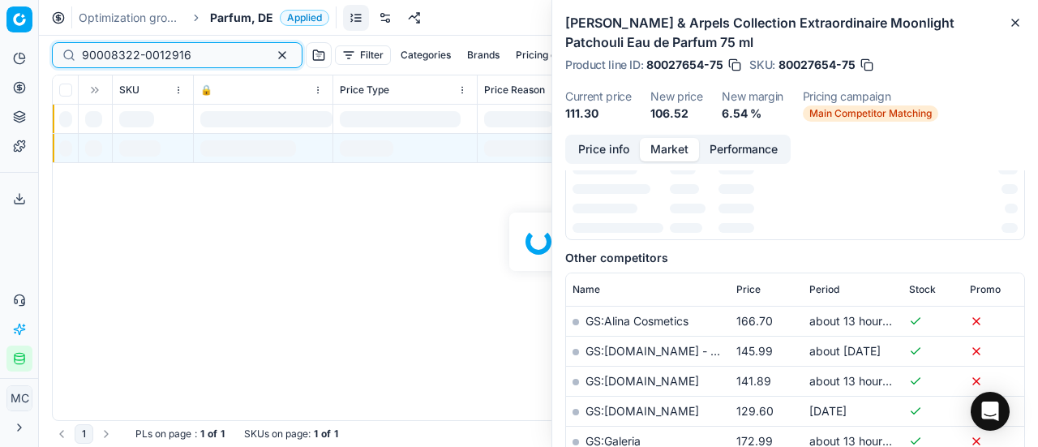
scroll to position [243, 0]
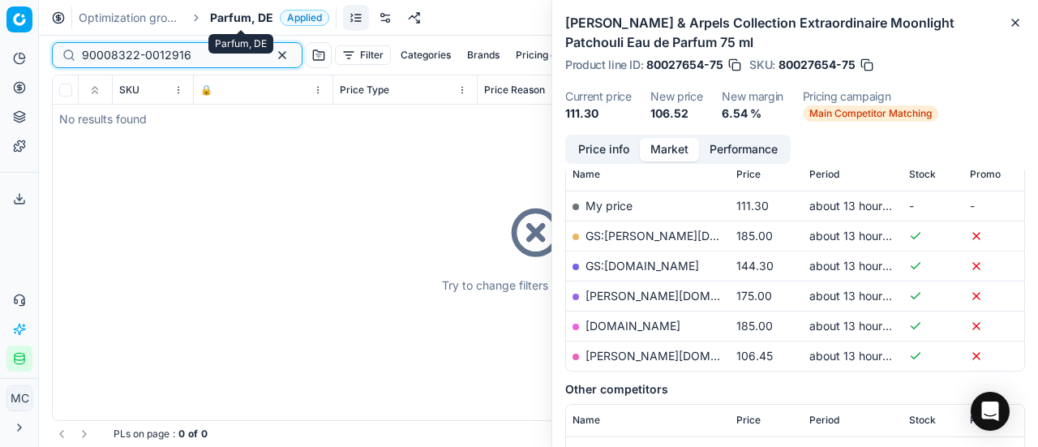
type input "90008322-0012916"
click at [234, 24] on span "Parfum, DE" at bounding box center [241, 18] width 63 height 16
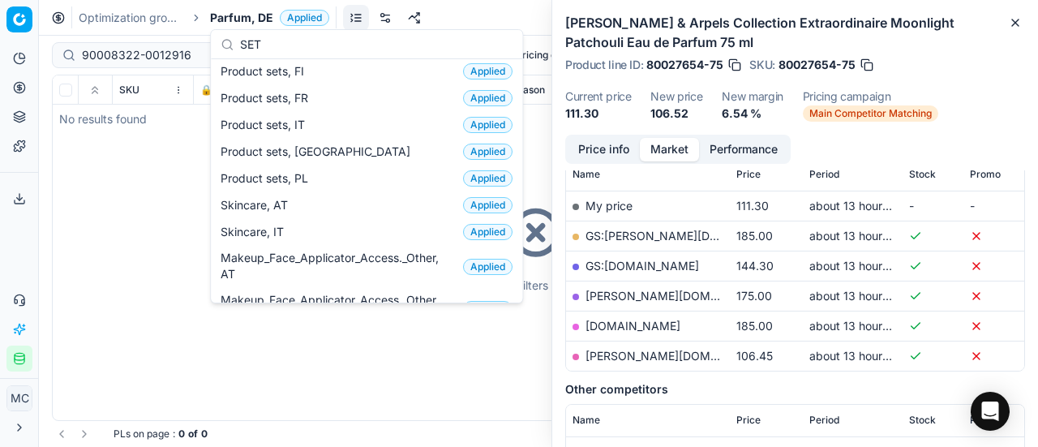
scroll to position [32, 0]
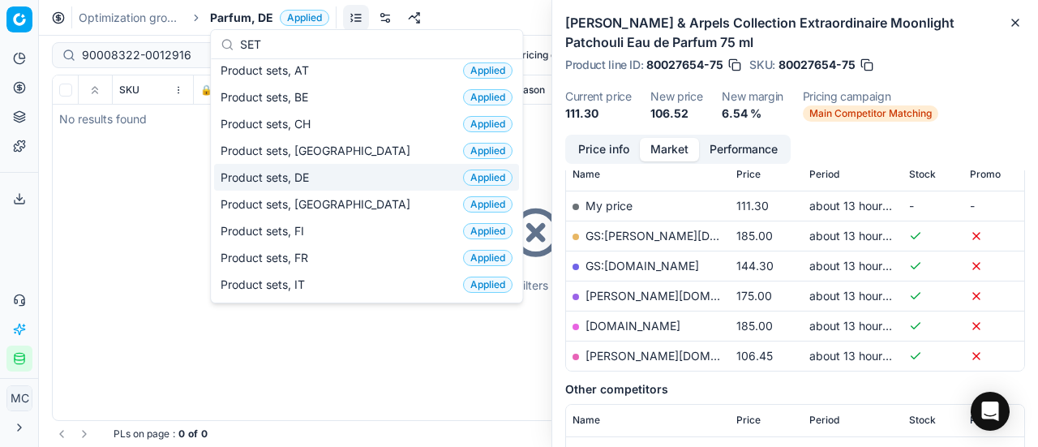
type input "SET"
click at [333, 183] on div "Product sets, DE Applied" at bounding box center [366, 177] width 305 height 27
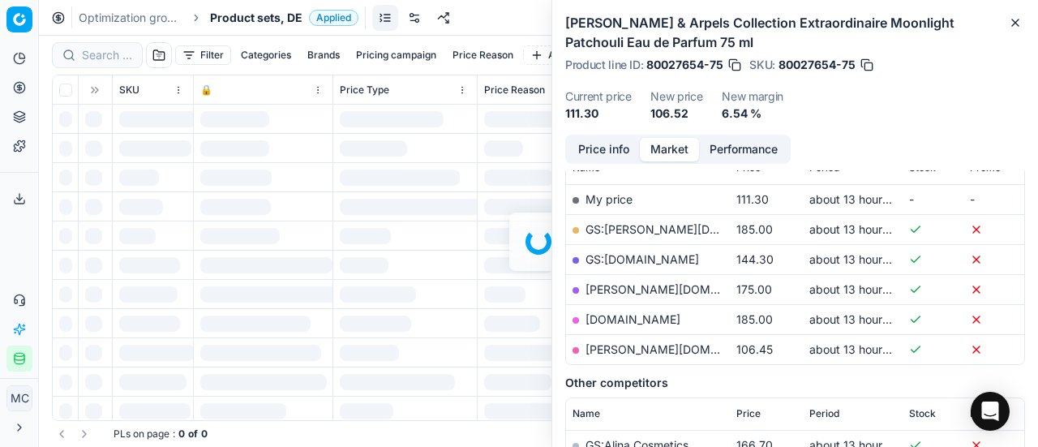
scroll to position [243, 0]
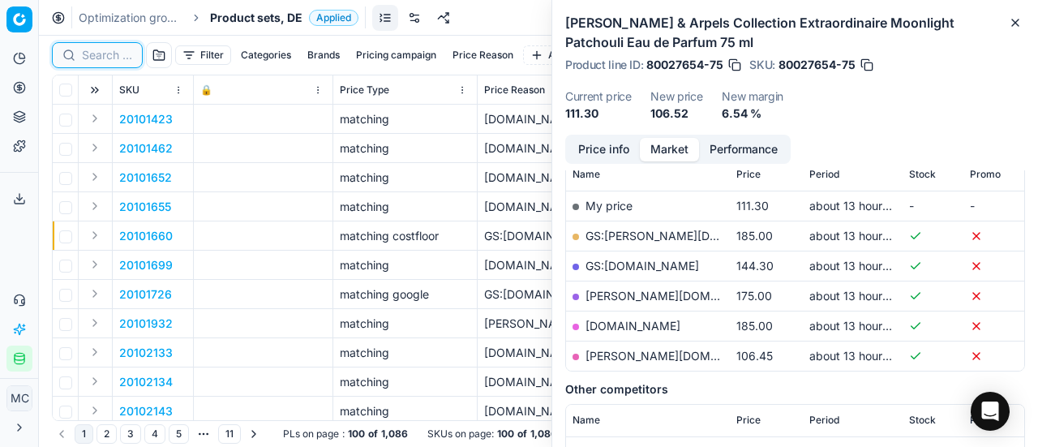
click at [112, 58] on input at bounding box center [107, 55] width 50 height 16
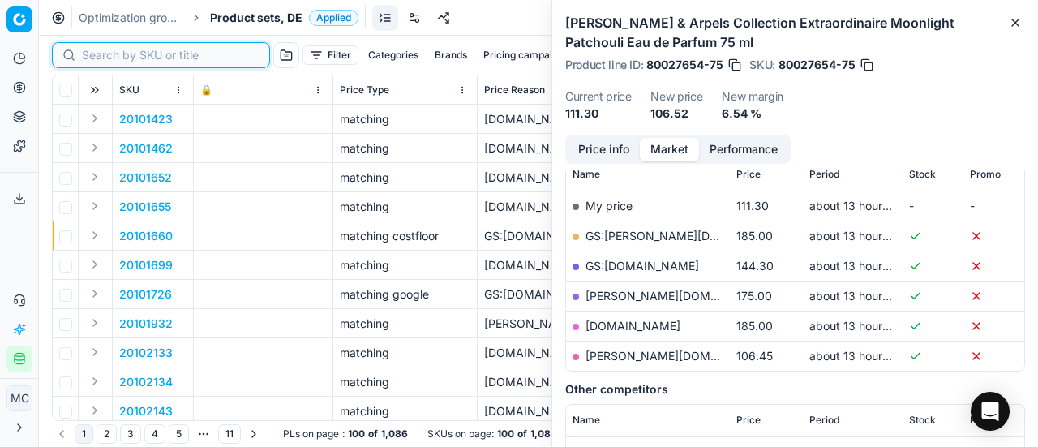
paste input "90008322-0012916"
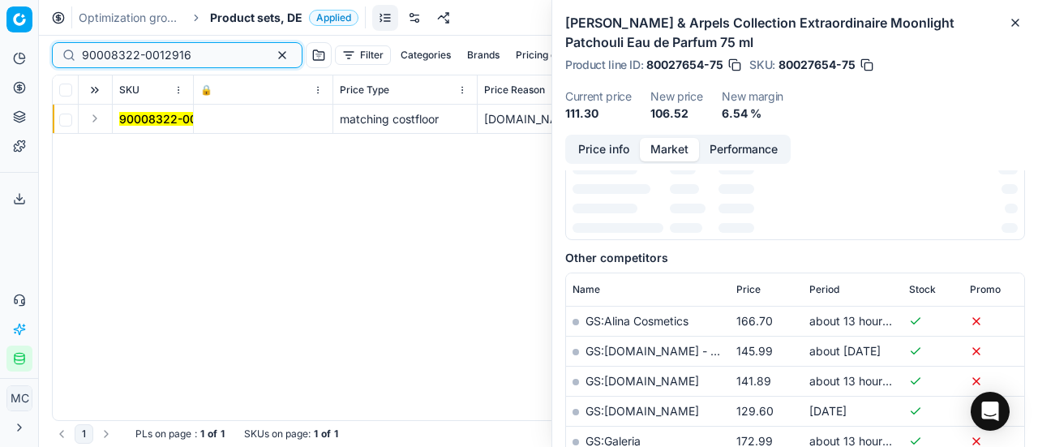
scroll to position [243, 0]
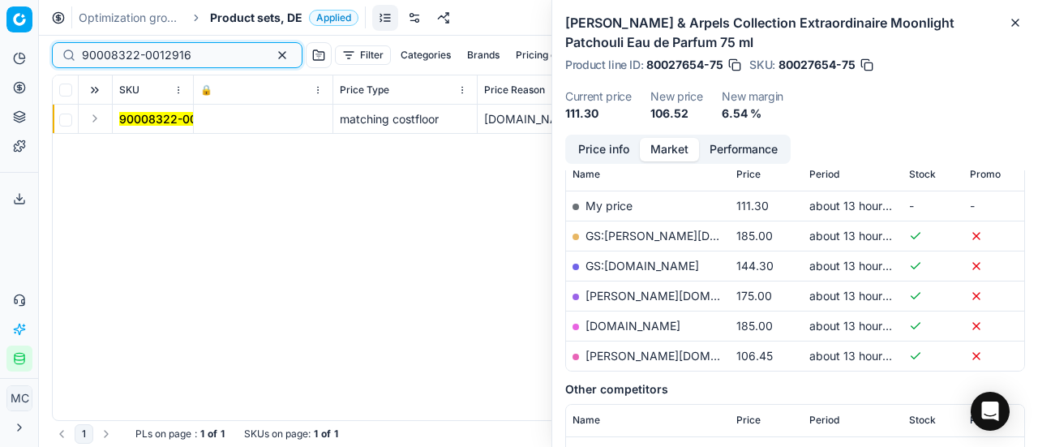
type input "90008322-0012916"
drag, startPoint x: 95, startPoint y: 115, endPoint x: 121, endPoint y: 131, distance: 30.6
click at [96, 118] on button "Expand" at bounding box center [94, 118] width 19 height 19
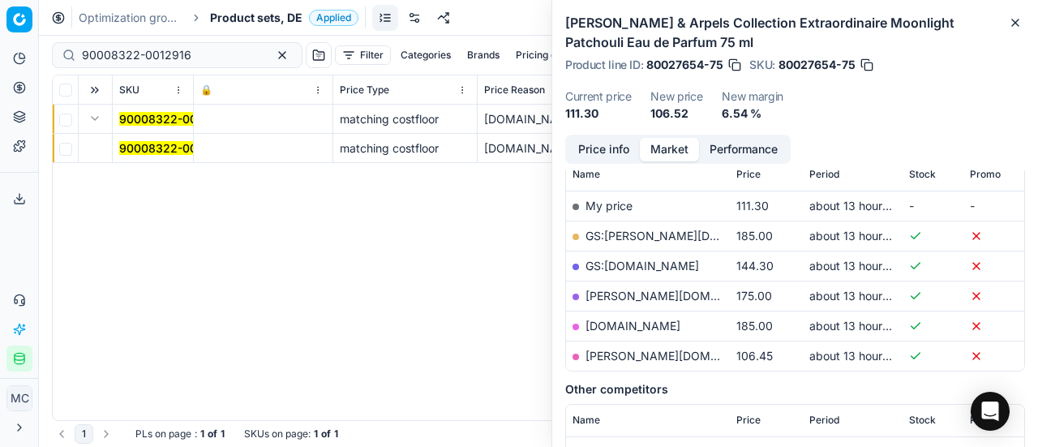
click at [153, 149] on mark "90008322-0012916" at bounding box center [174, 148] width 110 height 14
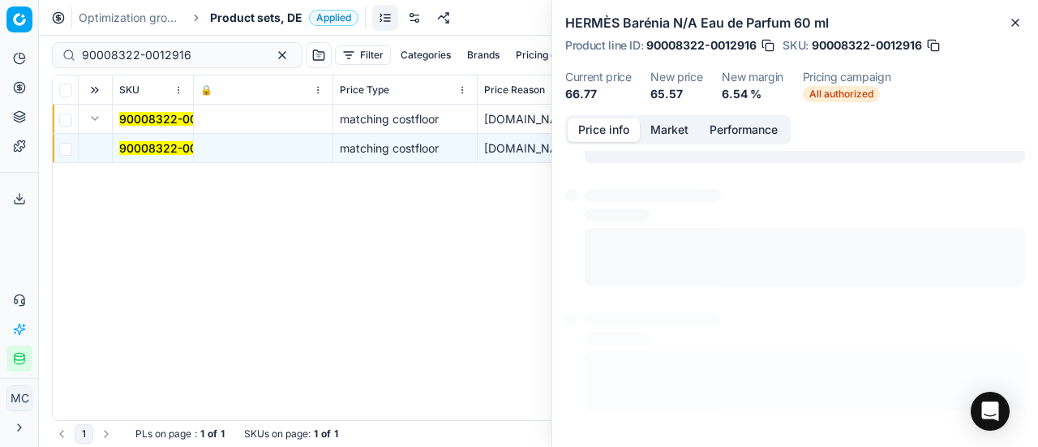
scroll to position [0, 0]
click at [619, 132] on button "Price info" at bounding box center [604, 130] width 72 height 24
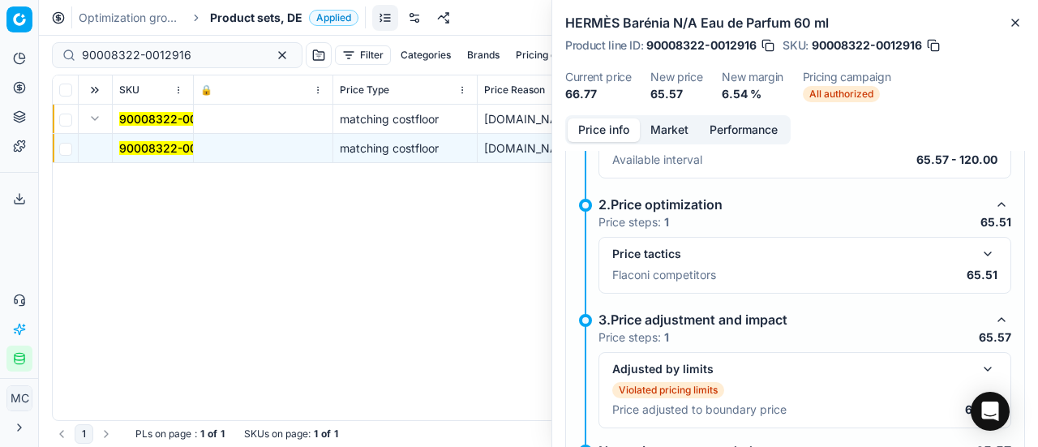
click at [972, 261] on div "Price tactics Flaconi competitors 65.51" at bounding box center [804, 265] width 385 height 42
click at [978, 254] on button "button" at bounding box center [987, 253] width 19 height 19
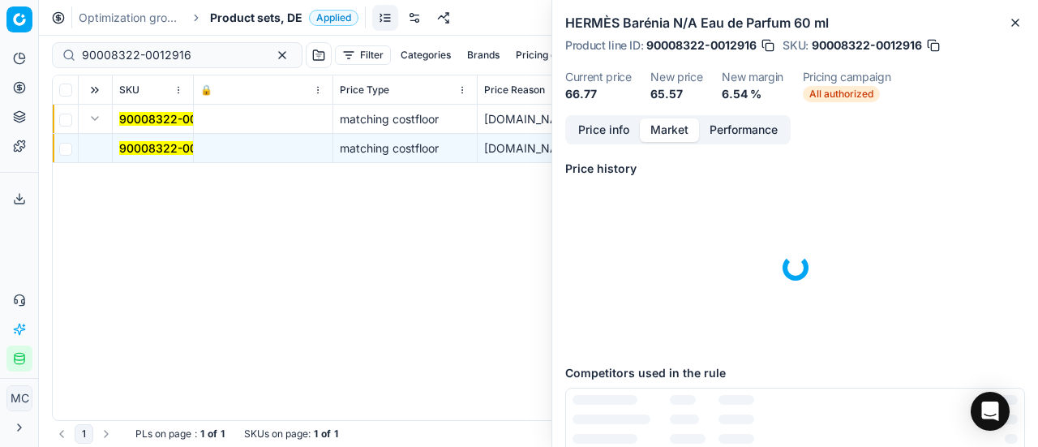
click at [674, 129] on button "Market" at bounding box center [669, 130] width 59 height 24
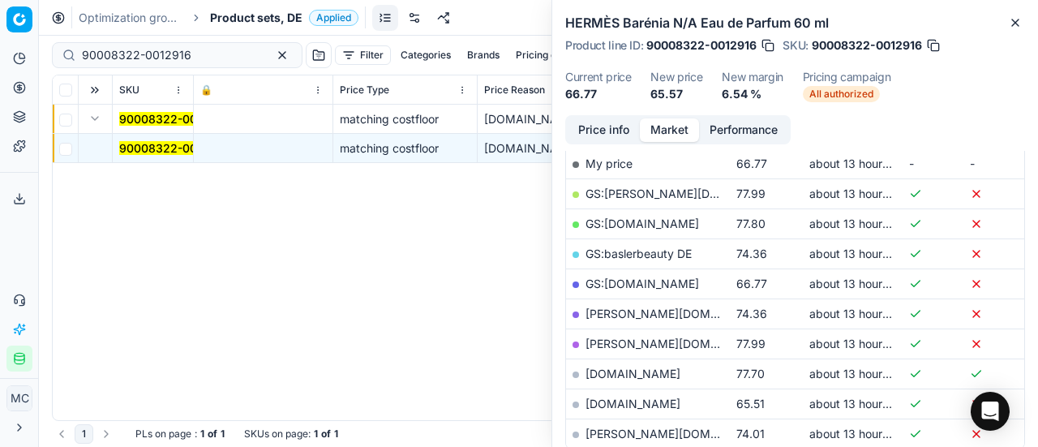
scroll to position [324, 0]
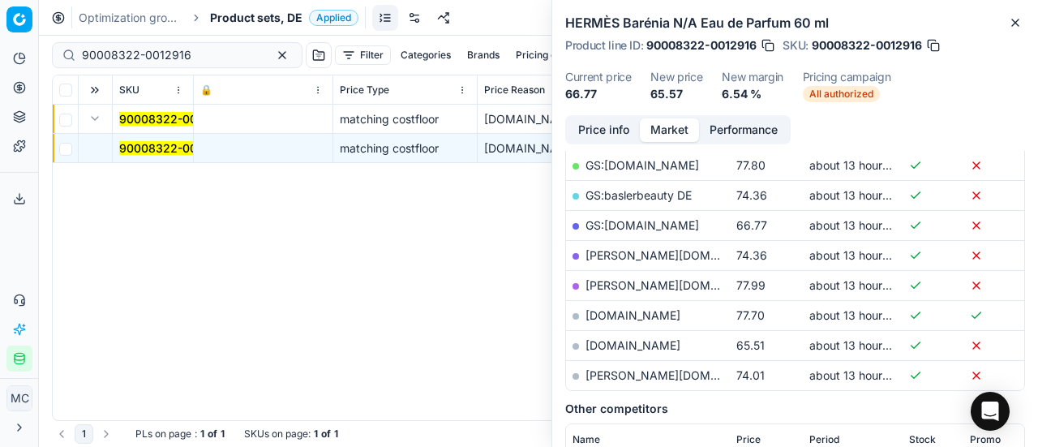
click at [655, 342] on link "parfumdreams.de" at bounding box center [633, 345] width 95 height 14
drag, startPoint x: 196, startPoint y: 58, endPoint x: 206, endPoint y: 58, distance: 9.7
click at [196, 58] on input "90008322-0012916" at bounding box center [171, 55] width 178 height 16
click at [242, 17] on span "Product sets, DE" at bounding box center [256, 18] width 92 height 16
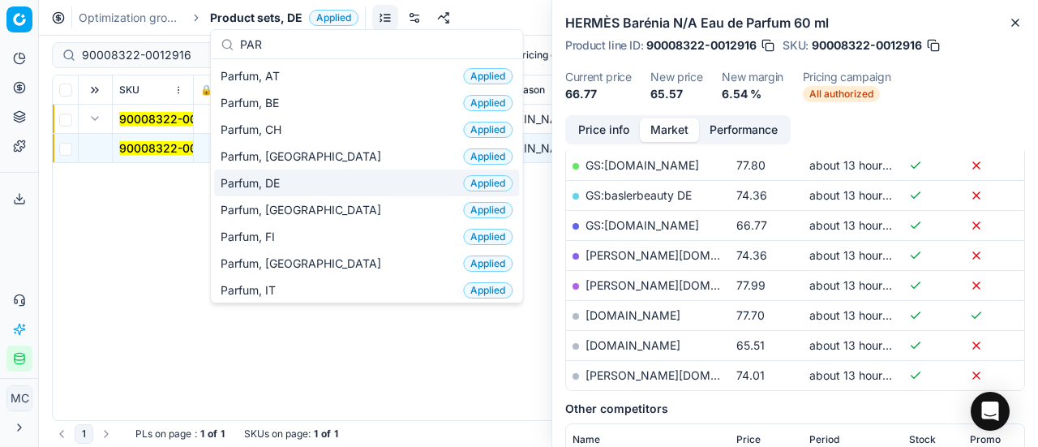
type input "PAR"
click at [287, 184] on div "Parfum, DE Applied" at bounding box center [366, 183] width 305 height 27
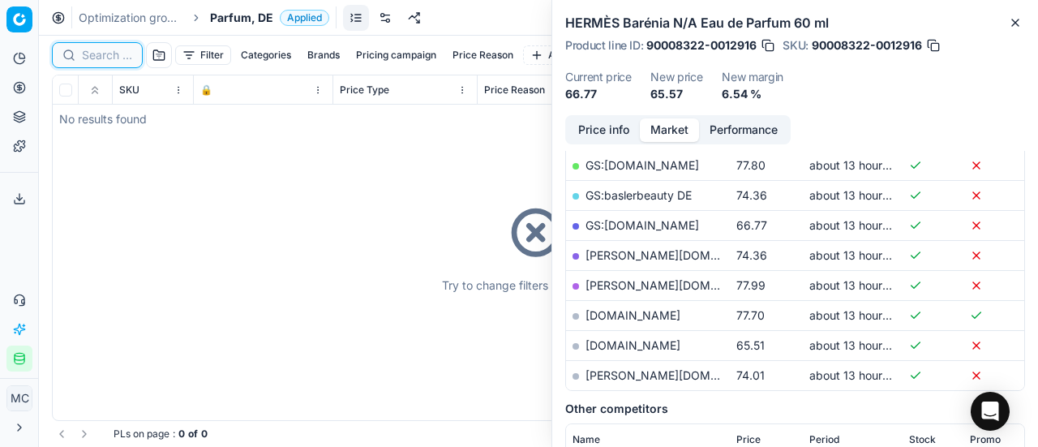
click at [99, 53] on input at bounding box center [107, 55] width 50 height 16
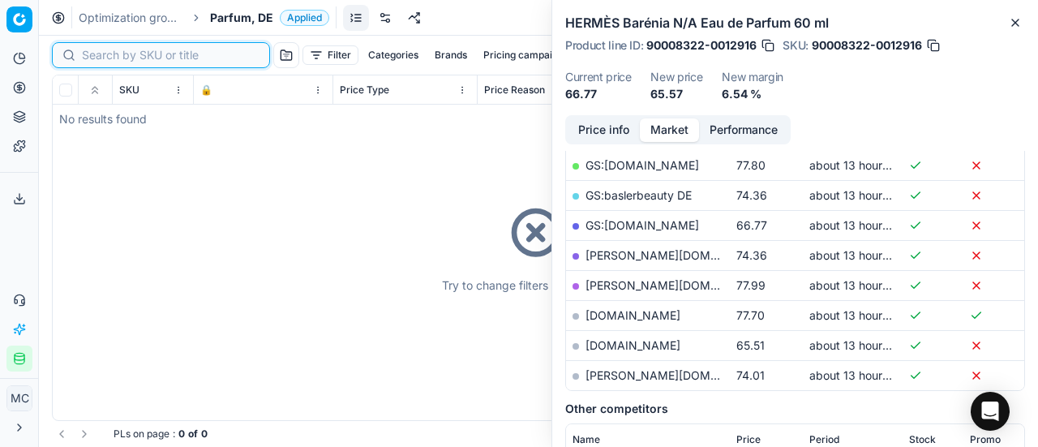
paste input "90001452-0002103"
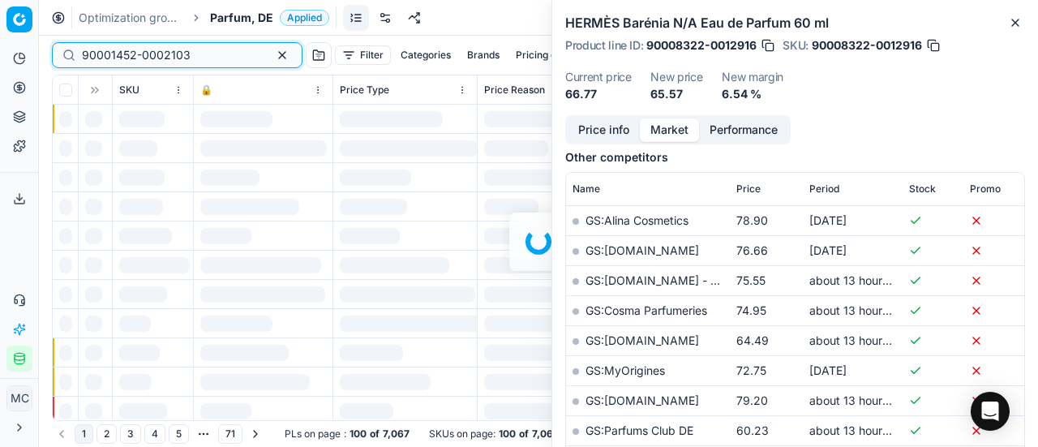
scroll to position [324, 0]
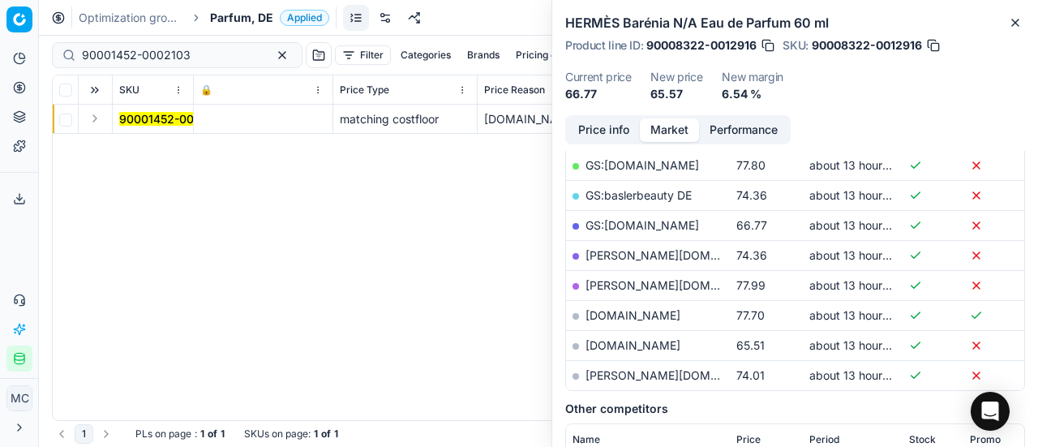
click at [101, 112] on button "Expand" at bounding box center [94, 118] width 19 height 19
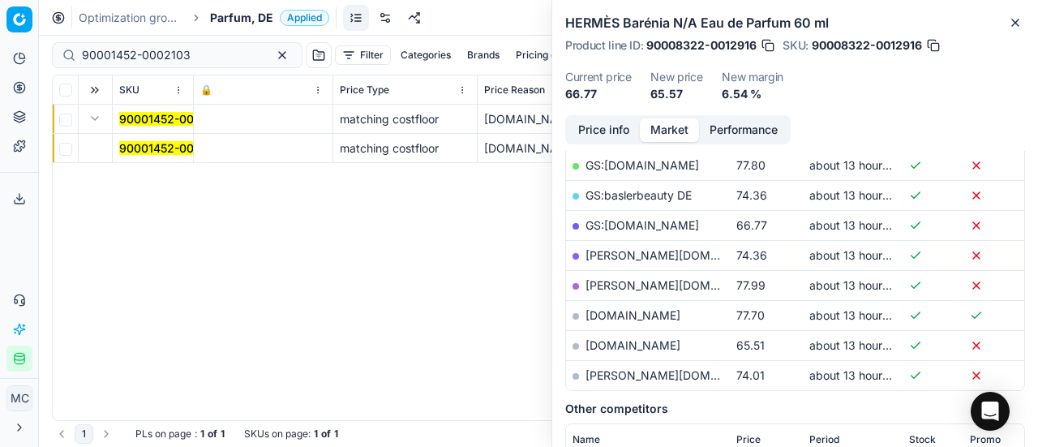
drag, startPoint x: 133, startPoint y: 141, endPoint x: 539, endPoint y: 178, distance: 407.3
click at [135, 142] on mark "90001452-0002103" at bounding box center [173, 148] width 109 height 14
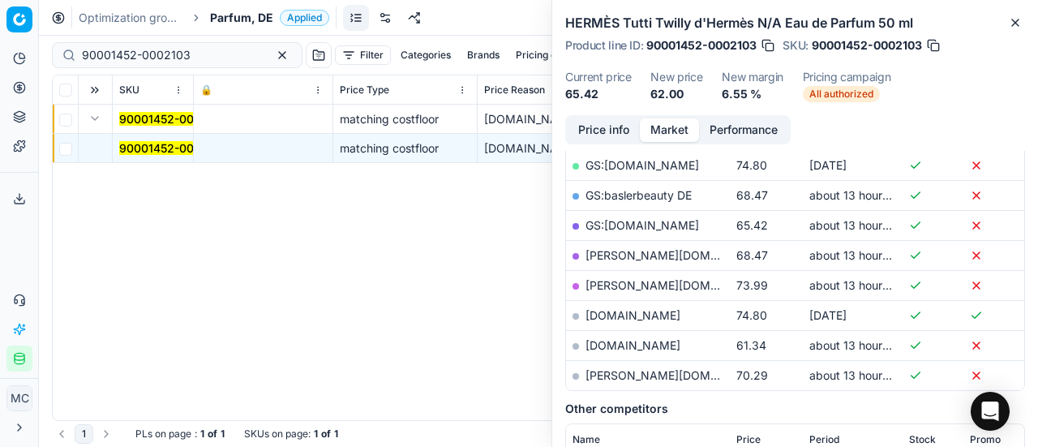
click at [604, 117] on div "Price info Market Performance" at bounding box center [678, 129] width 226 height 29
drag, startPoint x: 618, startPoint y: 142, endPoint x: 614, endPoint y: 134, distance: 9.1
click at [617, 141] on div "Price info Market Performance" at bounding box center [678, 129] width 226 height 29
click at [614, 134] on button "Price info" at bounding box center [604, 130] width 72 height 24
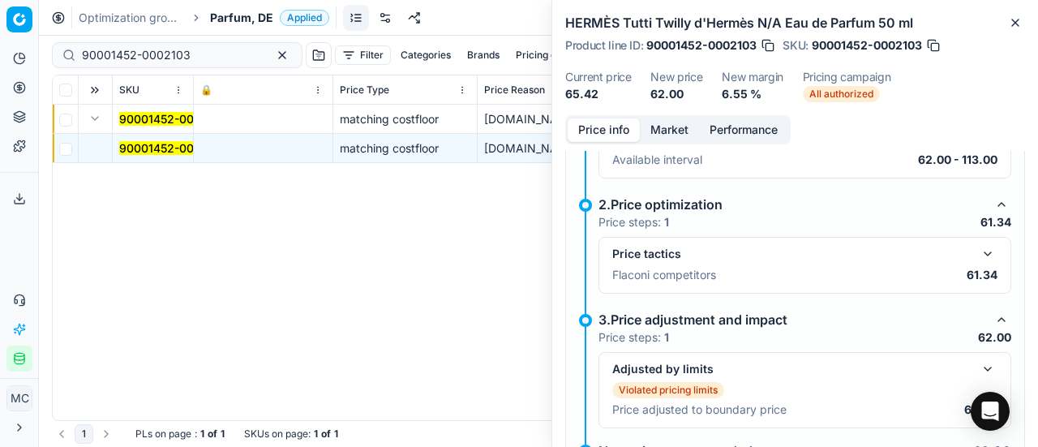
click at [978, 253] on button "button" at bounding box center [987, 253] width 19 height 19
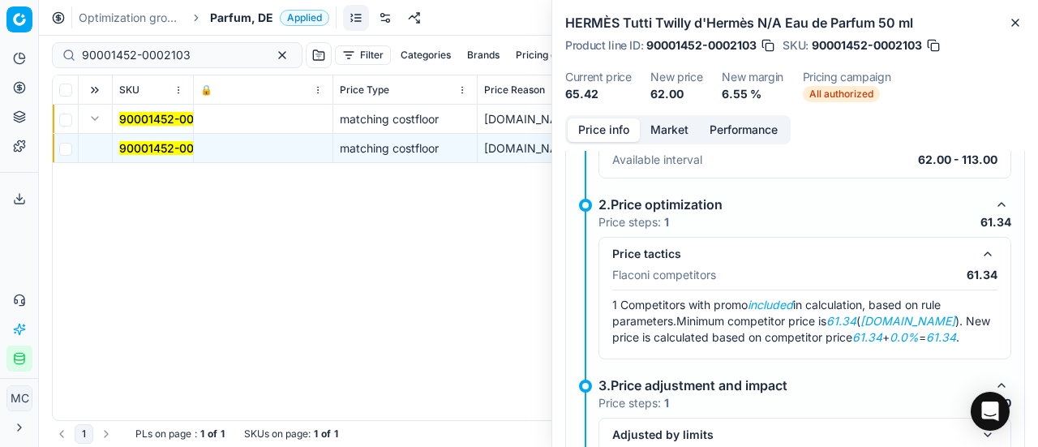
click at [697, 131] on button "Market" at bounding box center [669, 130] width 59 height 24
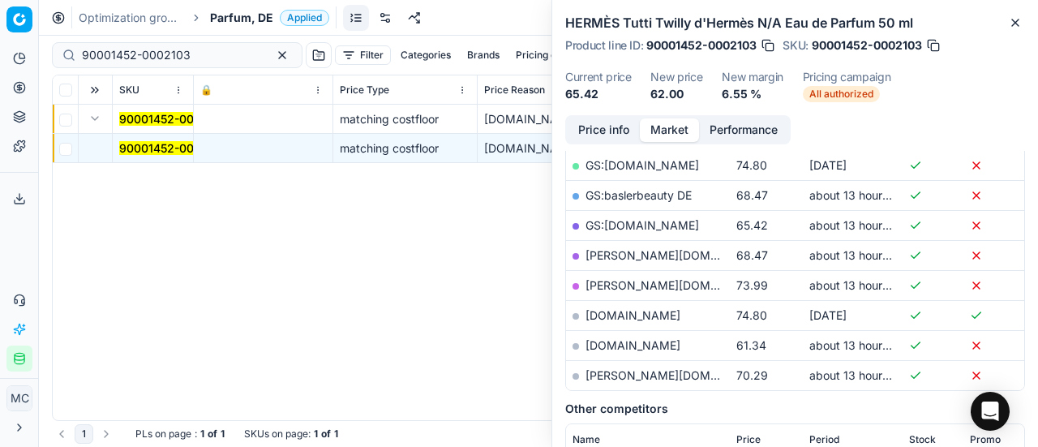
click at [665, 343] on link "parfumdreams.de" at bounding box center [633, 345] width 95 height 14
click at [189, 43] on div "90001452-0002103" at bounding box center [177, 55] width 251 height 26
drag, startPoint x: 206, startPoint y: 53, endPoint x: 0, endPoint y: 60, distance: 206.2
click at [0, 58] on div "Pricing platform Analytics Pricing Product portfolio Templates Export service 1…" at bounding box center [519, 223] width 1038 height 447
paste input "80024036-50"
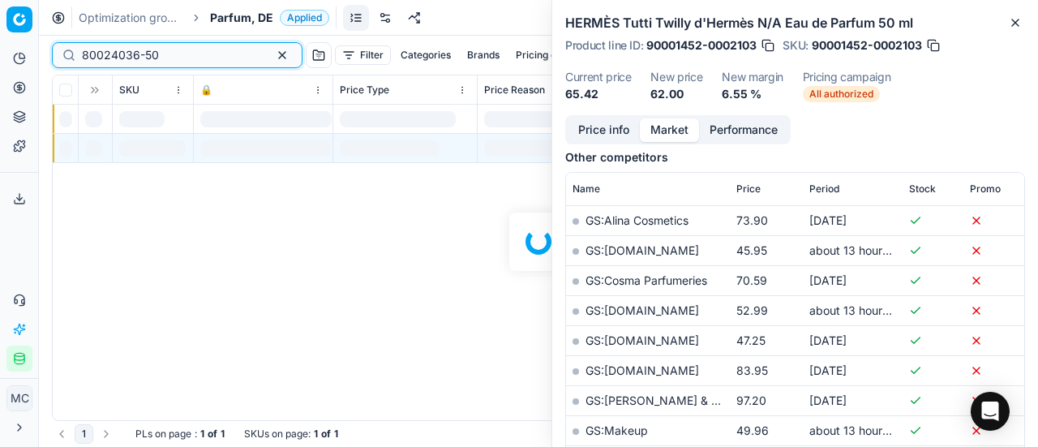
scroll to position [324, 0]
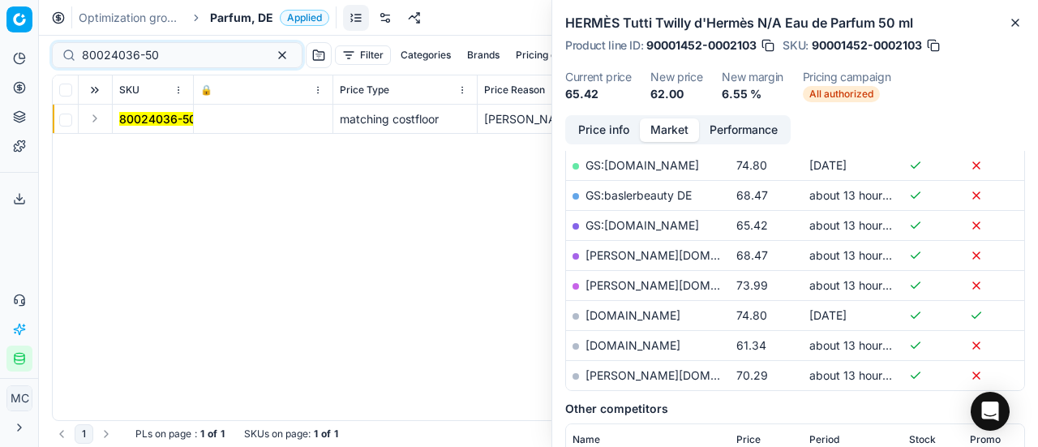
click at [97, 124] on button "Expand" at bounding box center [94, 118] width 19 height 19
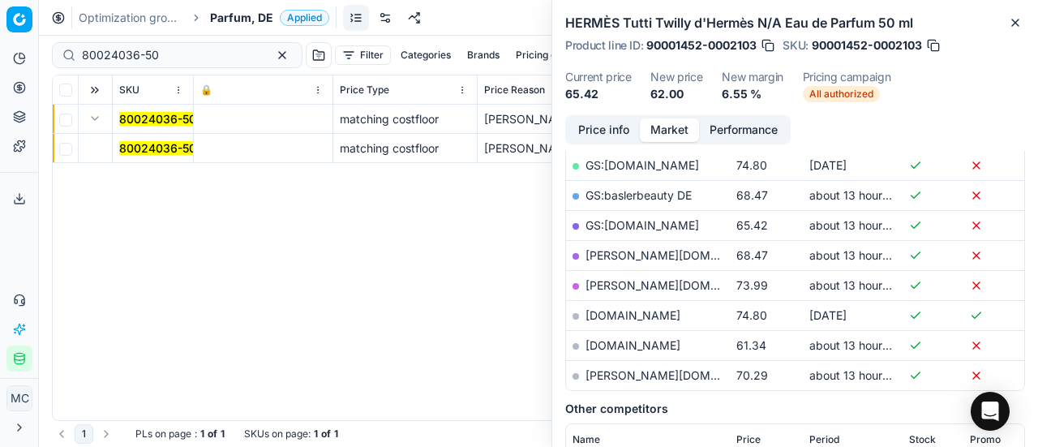
click at [146, 144] on mark "80024036-50" at bounding box center [157, 148] width 77 height 14
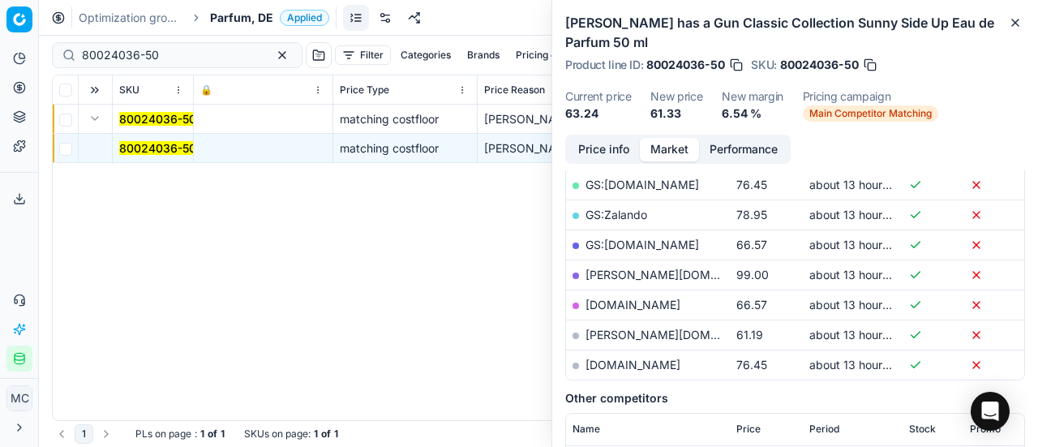
click at [618, 142] on button "Price info" at bounding box center [604, 150] width 72 height 24
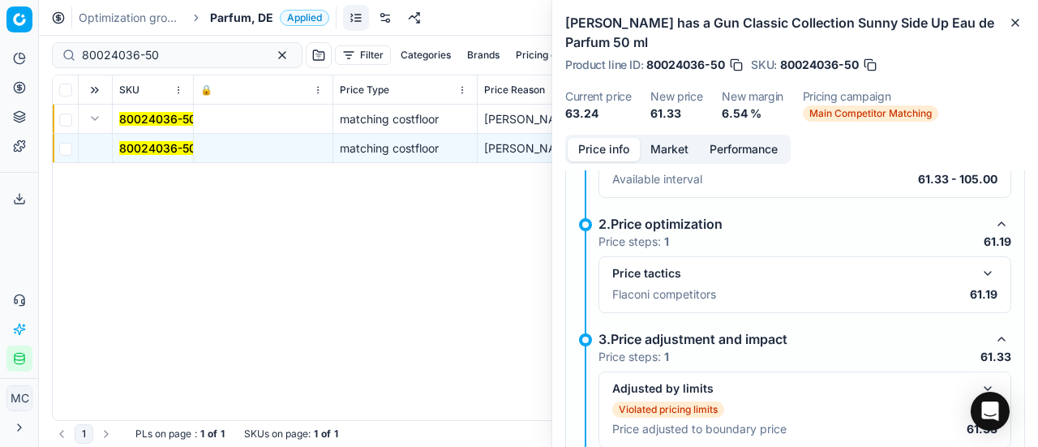
click at [978, 275] on button "button" at bounding box center [987, 273] width 19 height 19
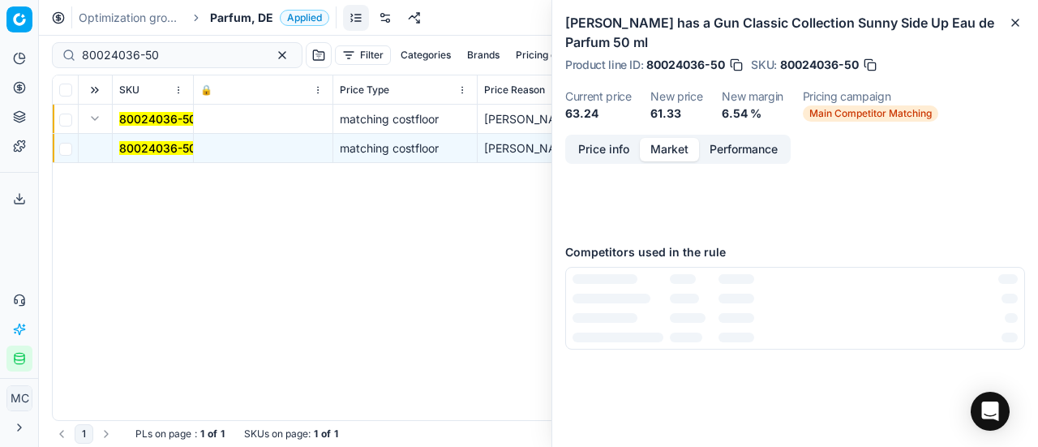
click at [679, 145] on button "Market" at bounding box center [669, 150] width 59 height 24
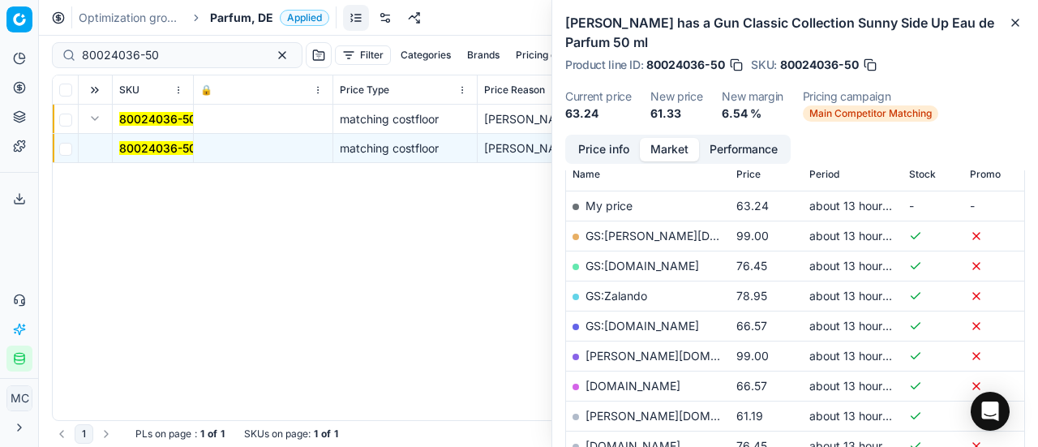
scroll to position [406, 0]
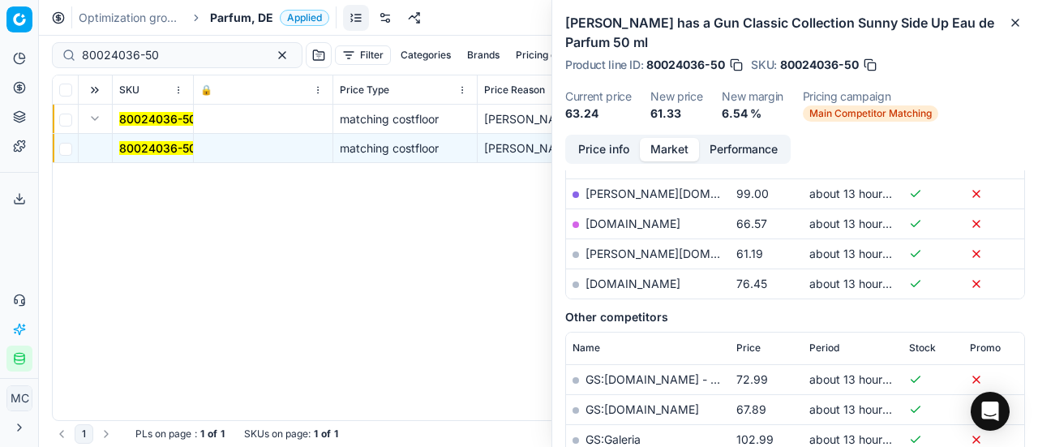
click at [632, 250] on link "pieper.de" at bounding box center [680, 254] width 188 height 14
drag, startPoint x: 177, startPoint y: 56, endPoint x: 0, endPoint y: 62, distance: 177.0
click at [0, 58] on div "Pricing platform Analytics Pricing Product portfolio Templates Export service 1…" at bounding box center [519, 223] width 1038 height 447
paste input "70009-10"
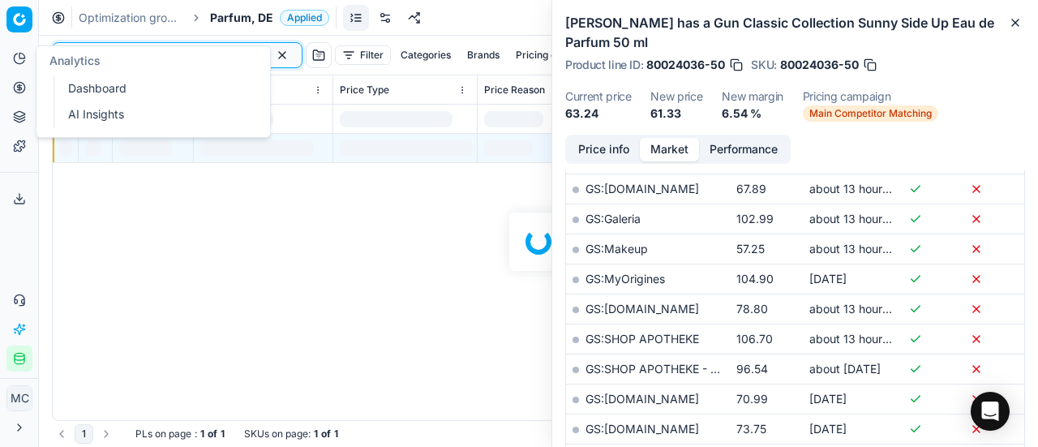
scroll to position [406, 0]
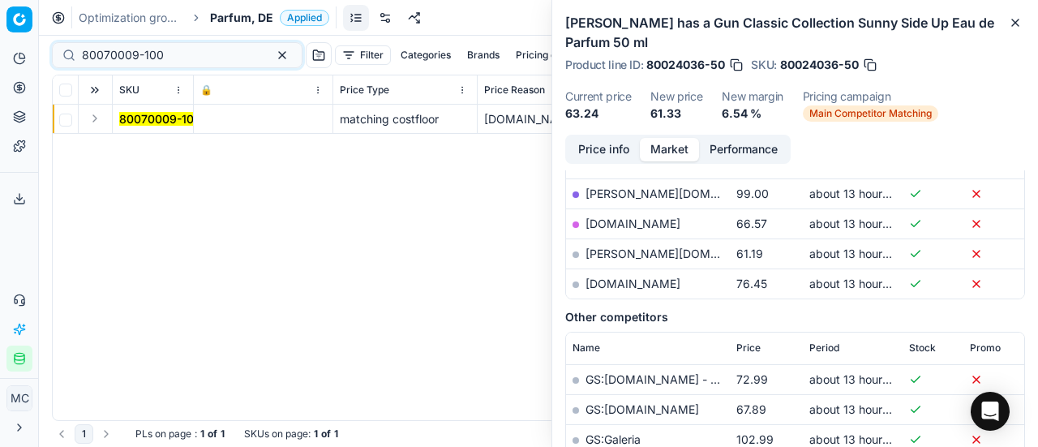
drag, startPoint x: 94, startPoint y: 119, endPoint x: 144, endPoint y: 131, distance: 51.7
click at [101, 122] on button "Expand" at bounding box center [94, 118] width 19 height 19
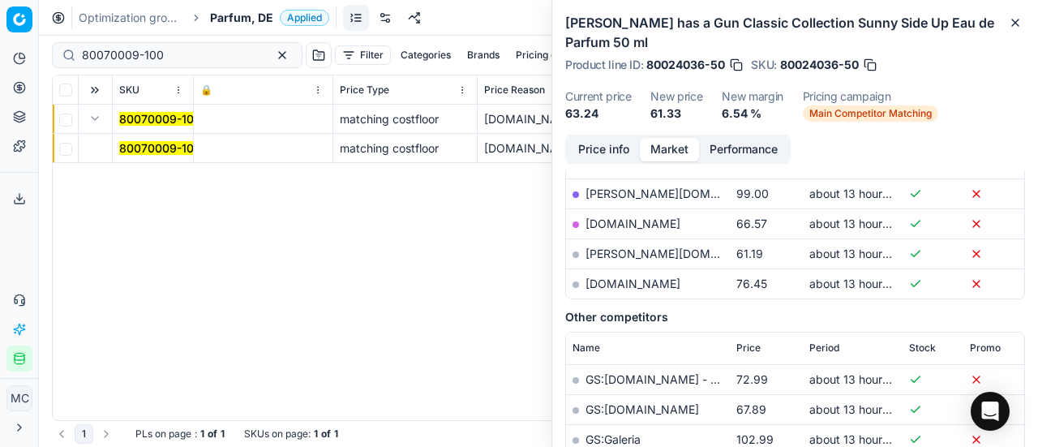
click at [170, 146] on mark "80070009-100" at bounding box center [160, 148] width 82 height 14
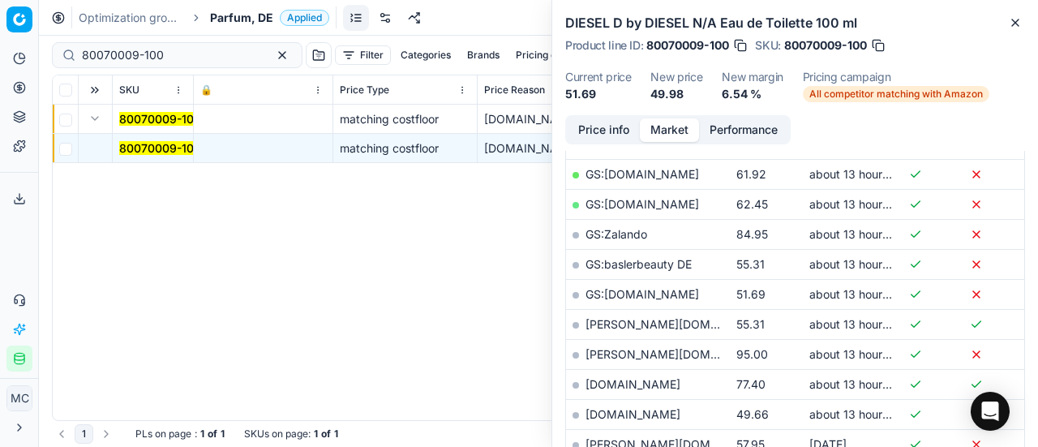
click at [602, 137] on button "Price info" at bounding box center [604, 130] width 72 height 24
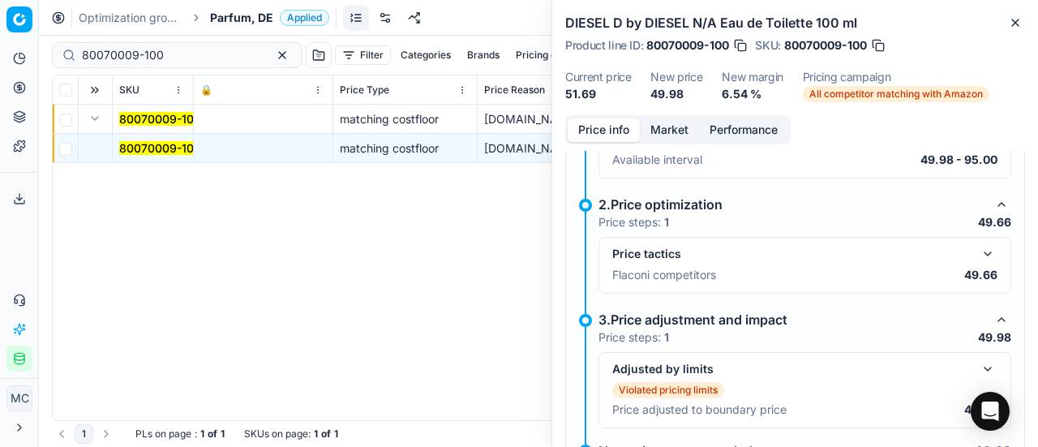
click at [980, 251] on button "button" at bounding box center [987, 253] width 19 height 19
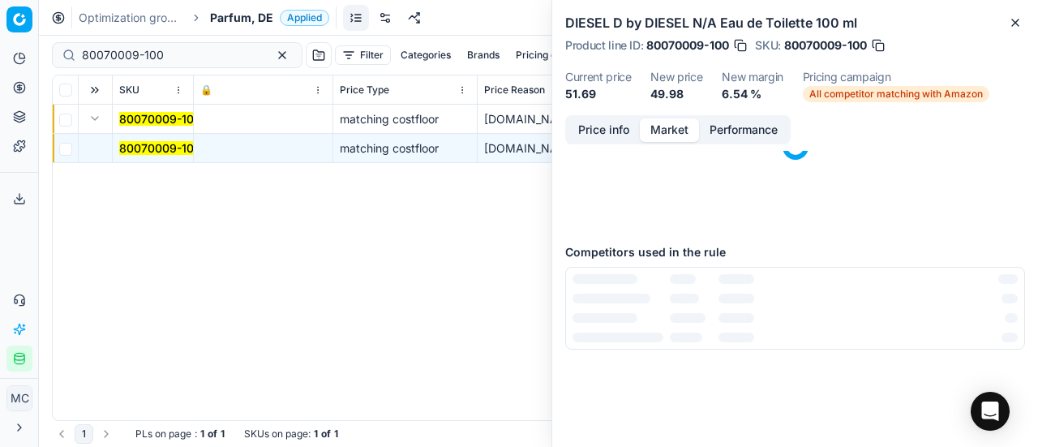
scroll to position [0, 0]
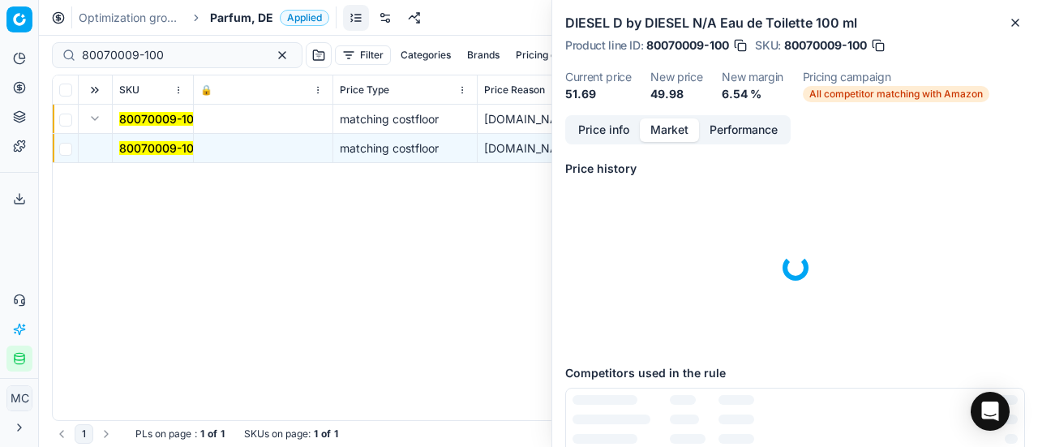
click at [682, 138] on button "Market" at bounding box center [669, 130] width 59 height 24
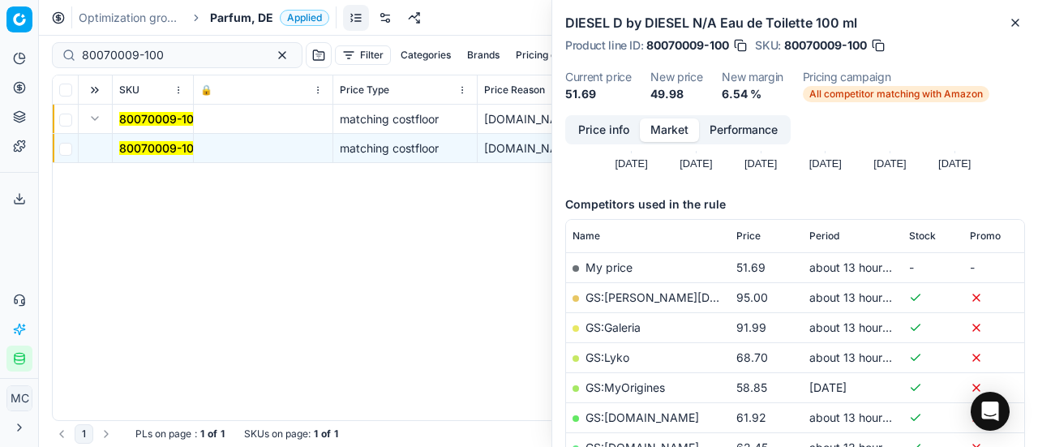
scroll to position [324, 0]
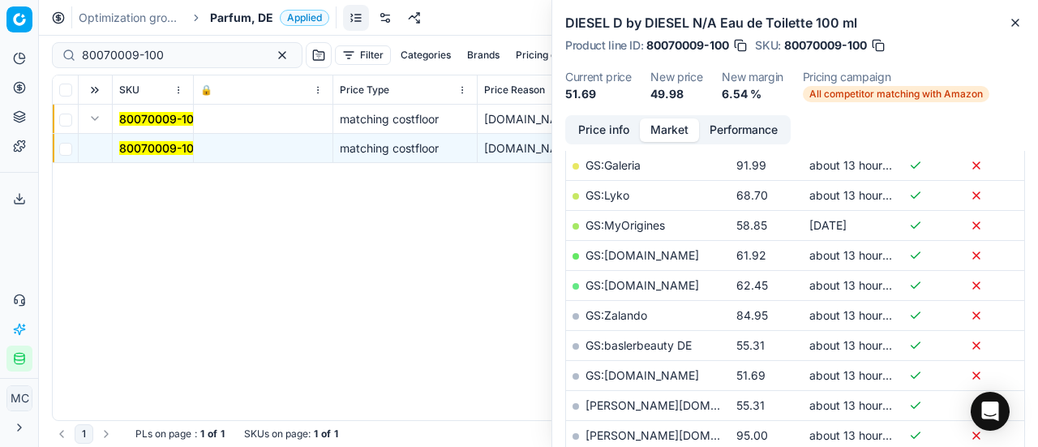
click at [685, 374] on link "GS:parfumdreams.DE" at bounding box center [643, 375] width 114 height 14
drag, startPoint x: 211, startPoint y: 55, endPoint x: 0, endPoint y: 59, distance: 210.9
click at [0, 59] on div "Pricing platform Analytics Pricing Product portfolio Templates Export service 1…" at bounding box center [519, 223] width 1038 height 447
paste input "90006386-0009721"
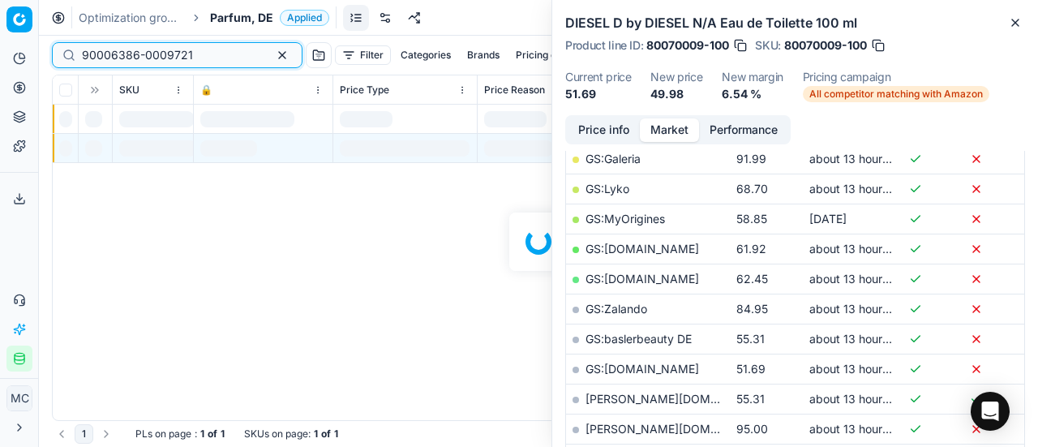
scroll to position [324, 0]
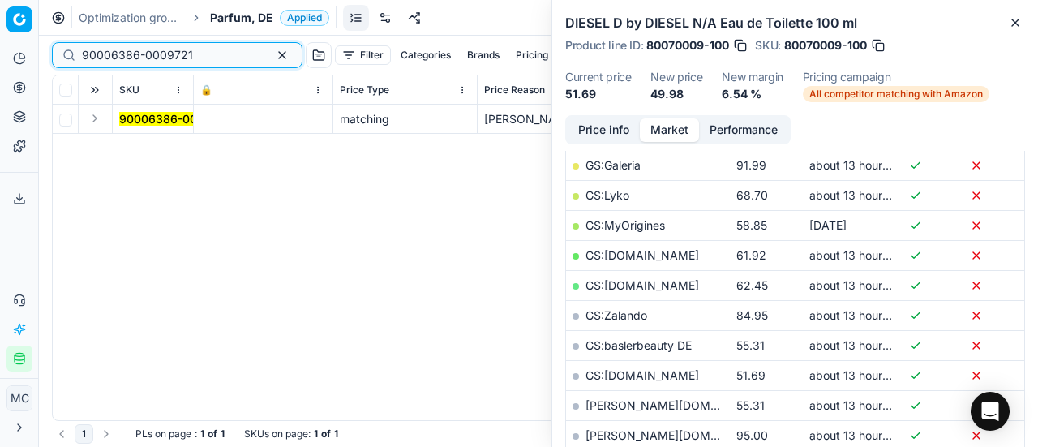
type input "90006386-0009721"
click at [99, 124] on button "Expand" at bounding box center [94, 118] width 19 height 19
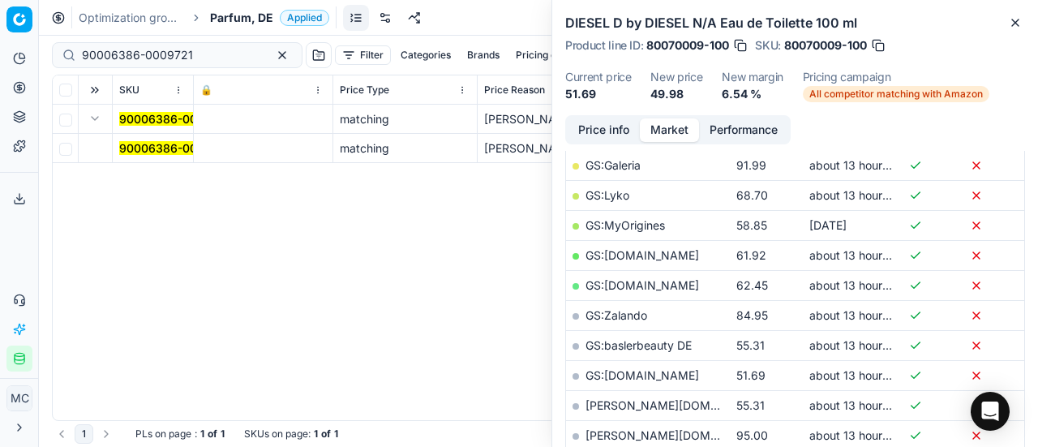
click at [151, 148] on mark "90006386-0009721" at bounding box center [174, 148] width 111 height 14
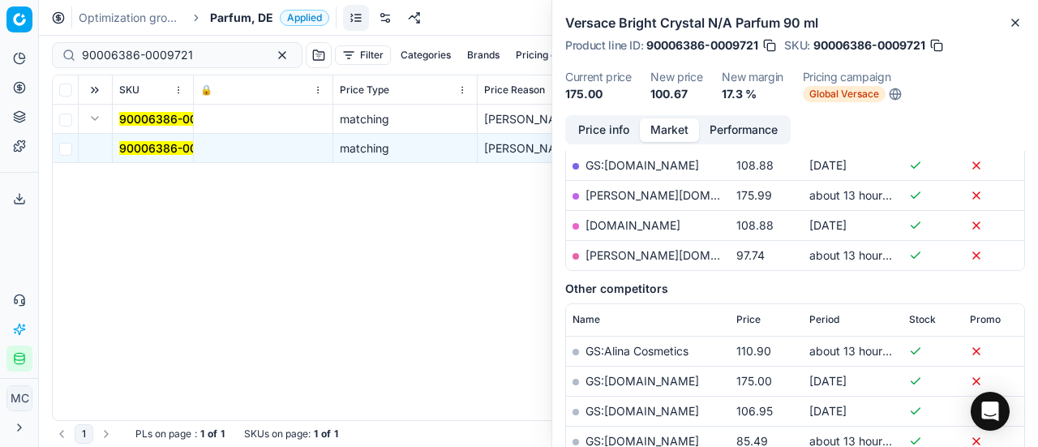
click at [622, 127] on button "Price info" at bounding box center [604, 130] width 72 height 24
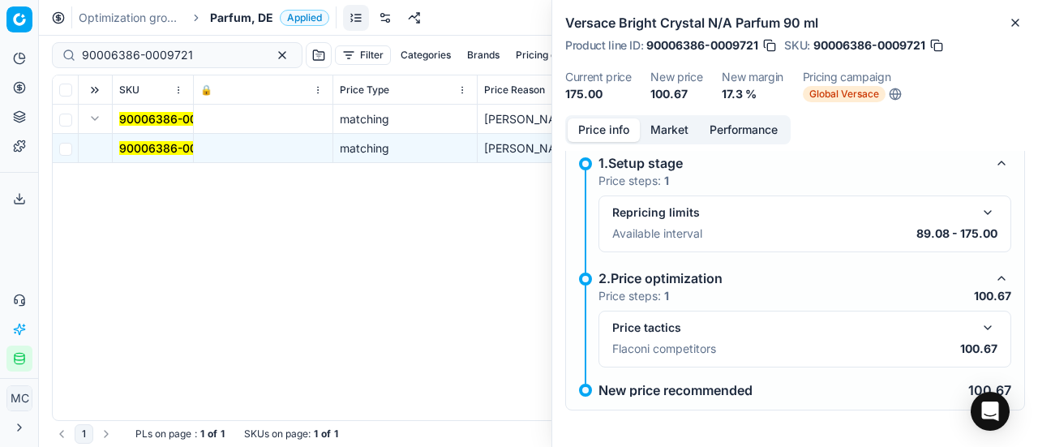
click at [980, 321] on button "button" at bounding box center [987, 327] width 19 height 19
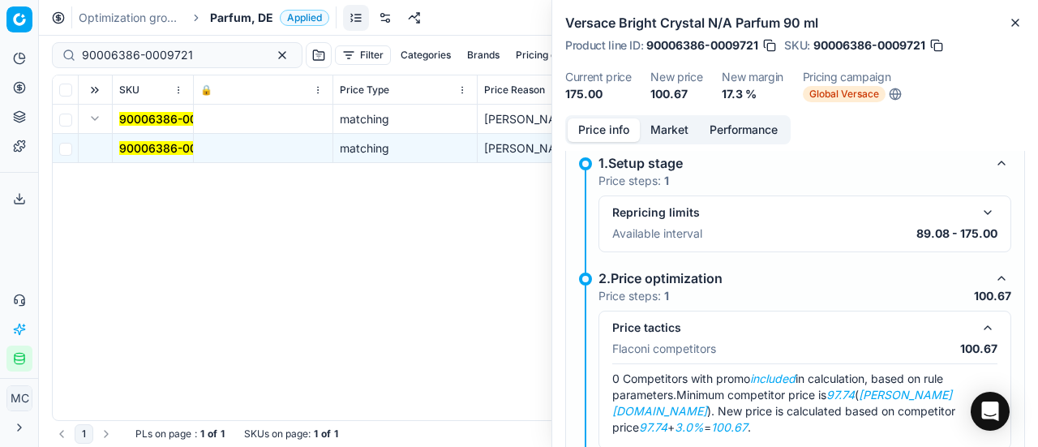
click at [684, 125] on button "Market" at bounding box center [669, 130] width 59 height 24
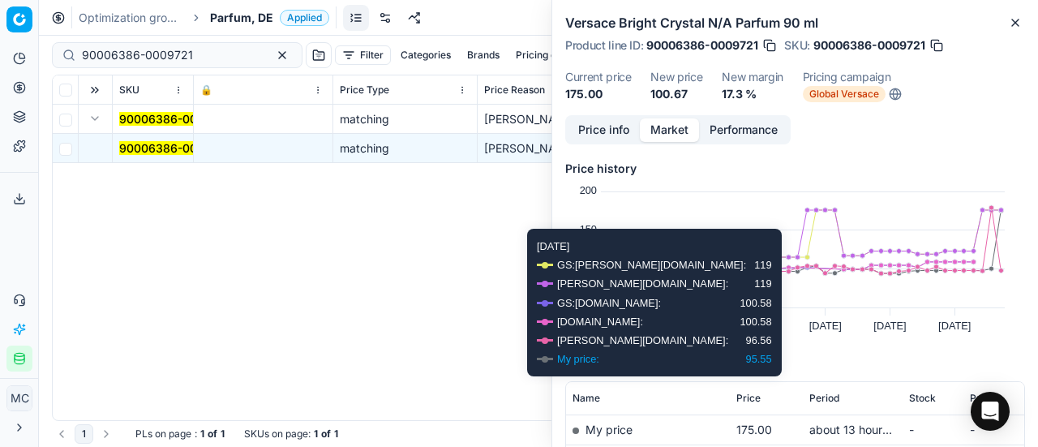
scroll to position [243, 0]
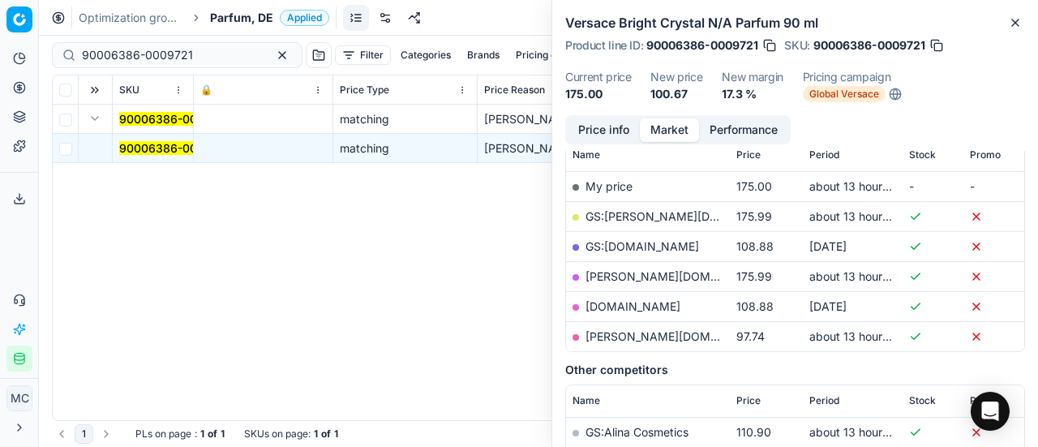
click at [617, 334] on link "pieper.de" at bounding box center [680, 336] width 188 height 14
click at [865, 88] on span "Global Versace" at bounding box center [844, 94] width 83 height 16
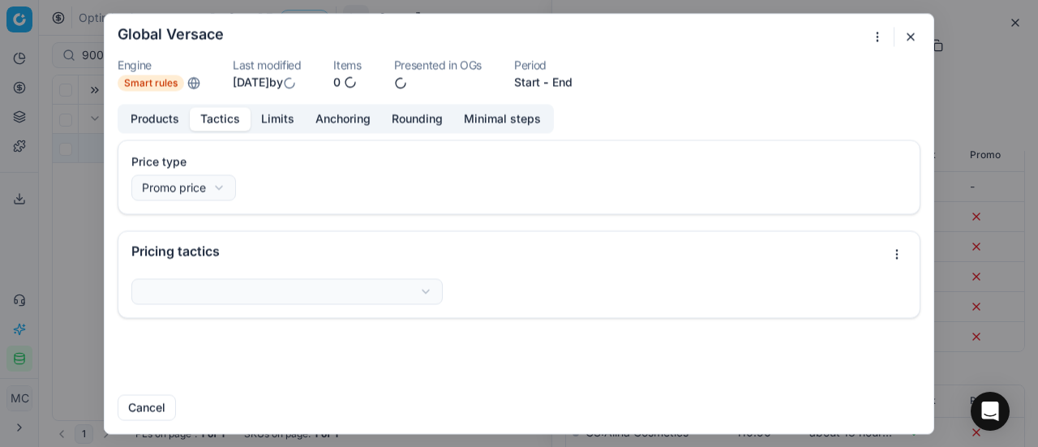
click at [222, 121] on button "Tactics" at bounding box center [220, 119] width 61 height 24
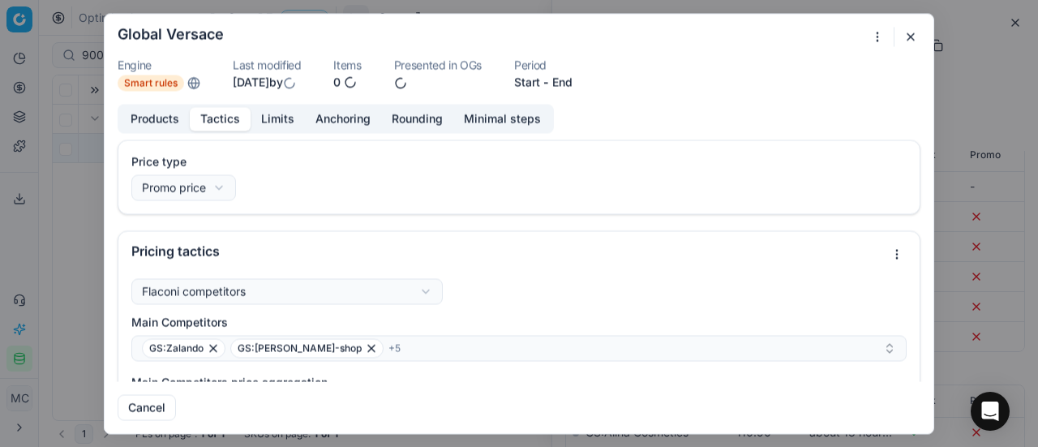
scroll to position [162, 0]
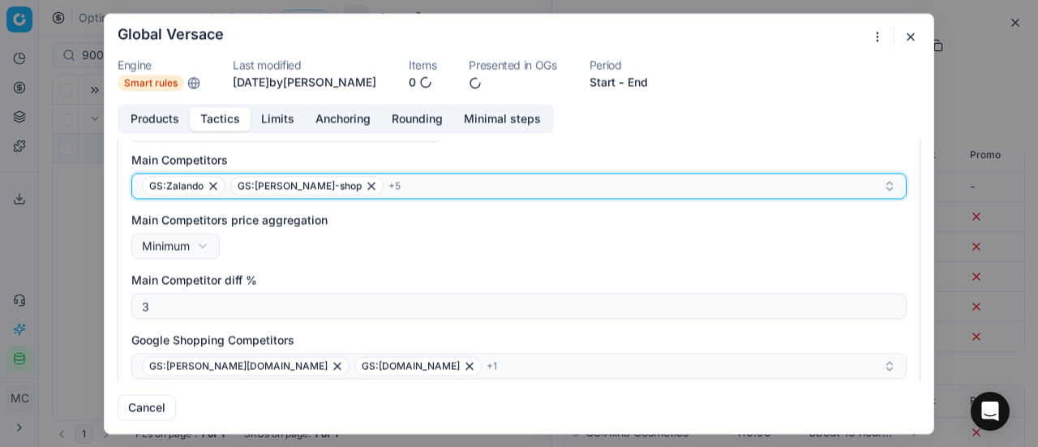
click at [417, 186] on div "GS:Zalando GS:hagel-shop + 5" at bounding box center [512, 185] width 741 height 19
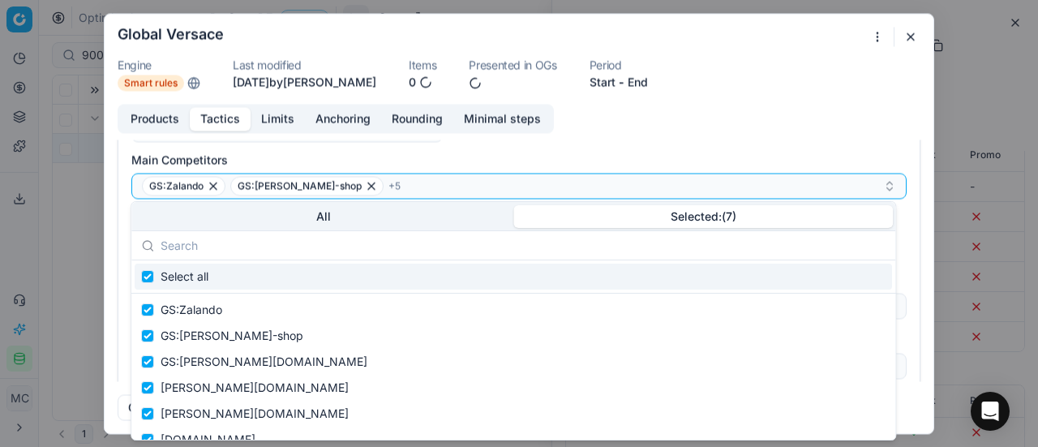
click at [660, 213] on button "Selected: ( 7 )" at bounding box center [703, 216] width 380 height 23
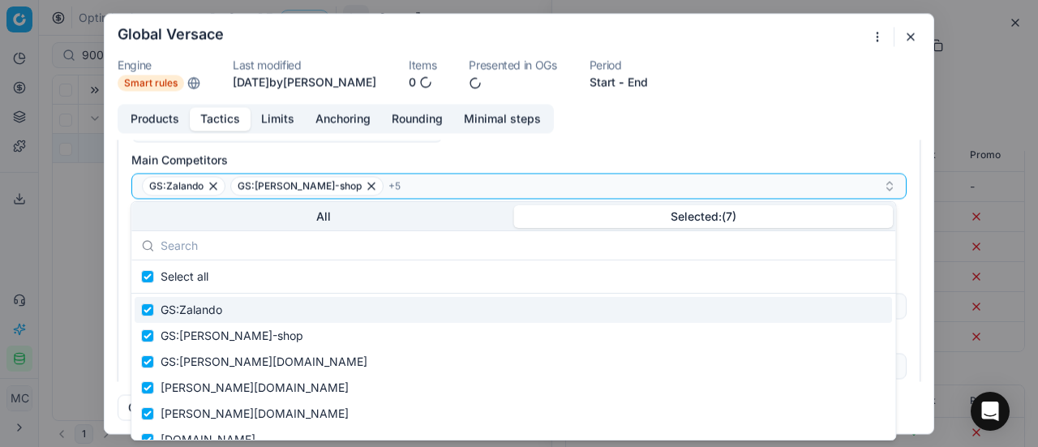
scroll to position [42, 0]
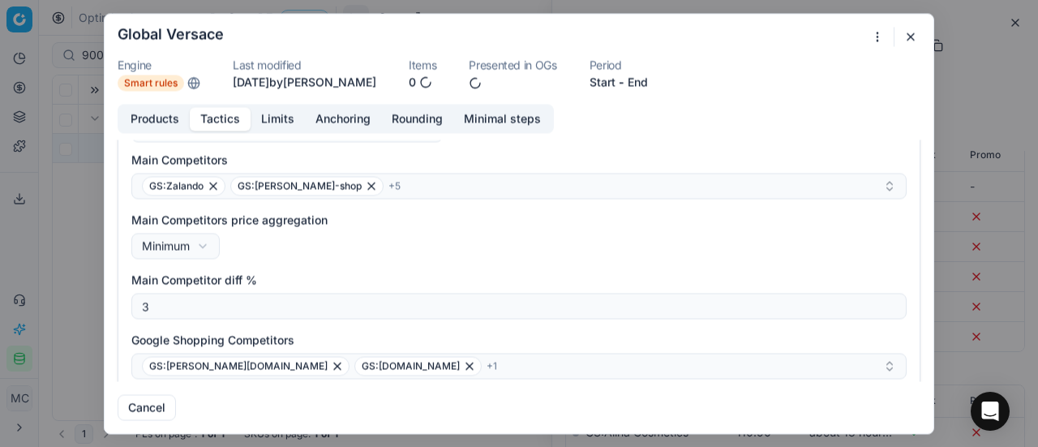
click at [774, 129] on div "Products Tactics Limits Anchoring Rounding Minimal steps Price type Promo price…" at bounding box center [519, 242] width 829 height 277
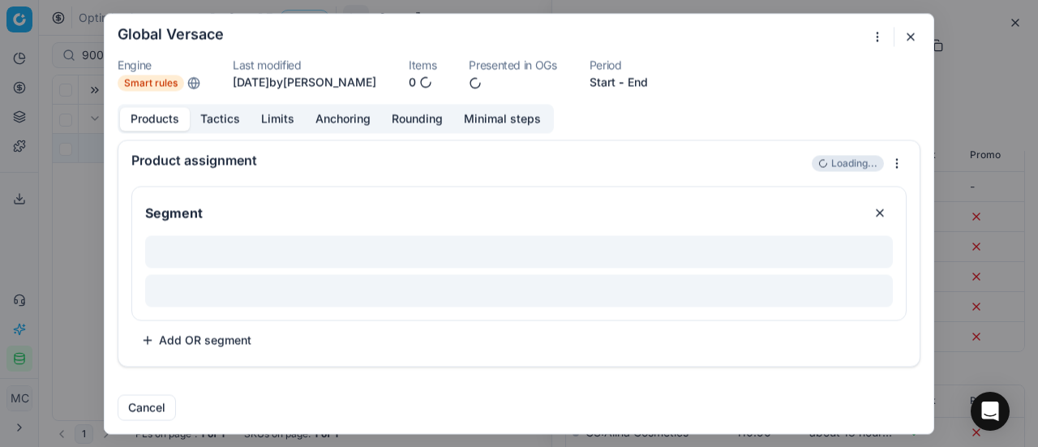
click at [159, 122] on button "Products" at bounding box center [155, 119] width 70 height 24
click at [911, 37] on button "button" at bounding box center [910, 36] width 19 height 19
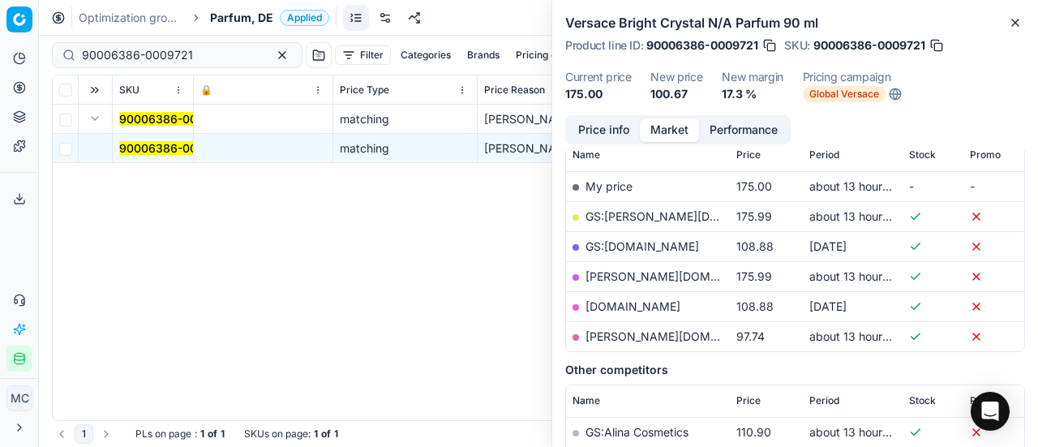
click at [238, 6] on div "Optimization groups Parfum, DE Applied Discard Download report" at bounding box center [538, 18] width 999 height 36
click at [241, 12] on span "Parfum, DE" at bounding box center [241, 18] width 63 height 16
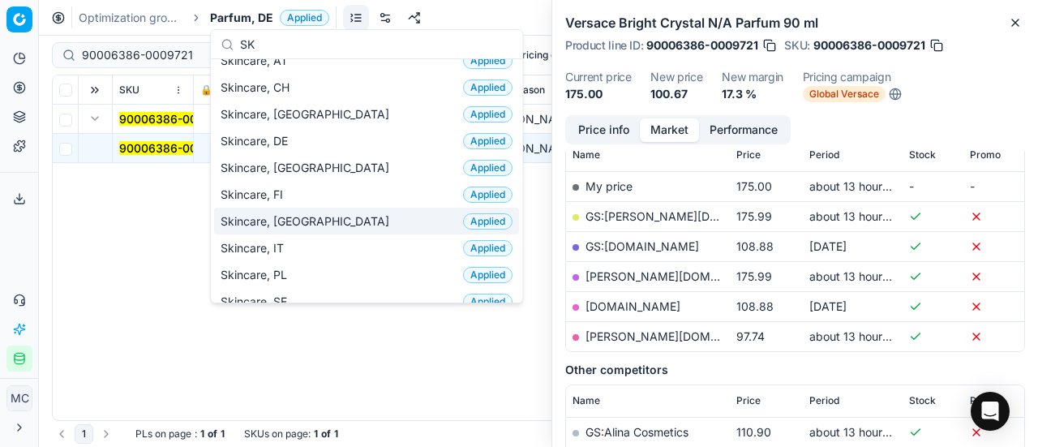
scroll to position [0, 0]
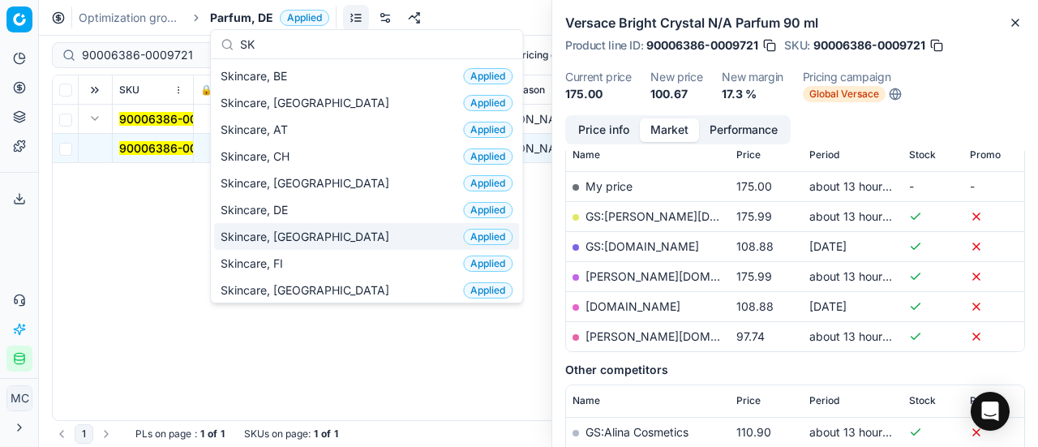
type input "SK"
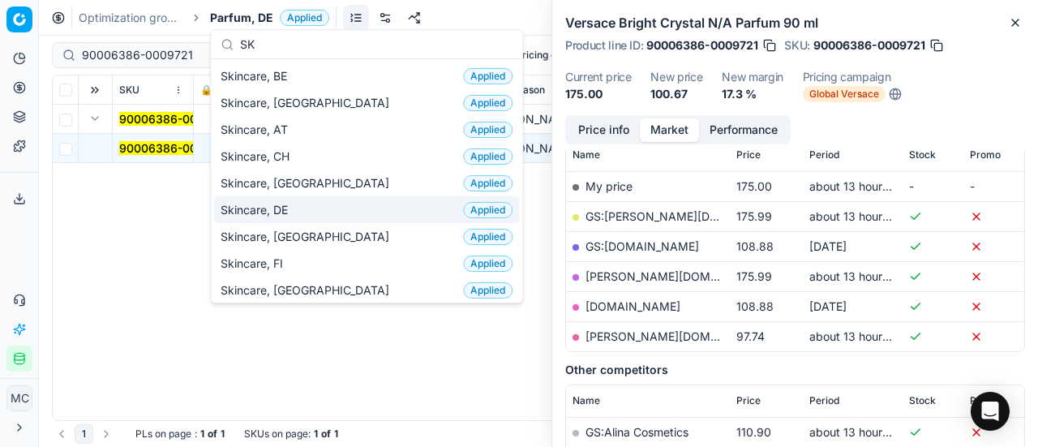
click at [309, 209] on div "Skincare, DE Applied" at bounding box center [366, 209] width 305 height 27
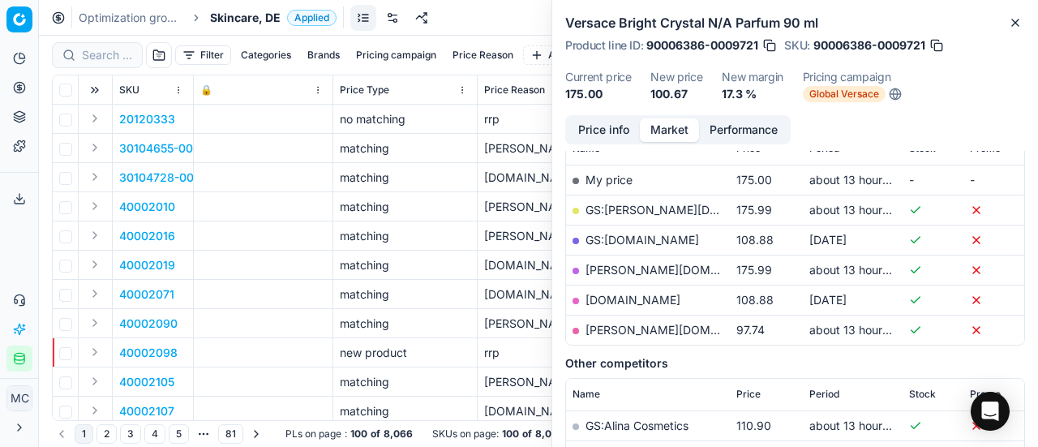
scroll to position [243, 0]
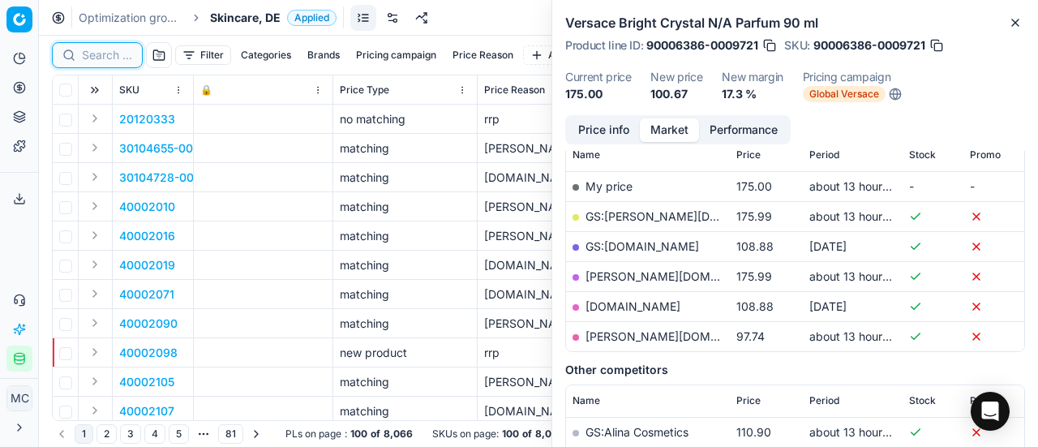
click at [104, 54] on input at bounding box center [107, 55] width 50 height 16
paste input "90010621-0016709"
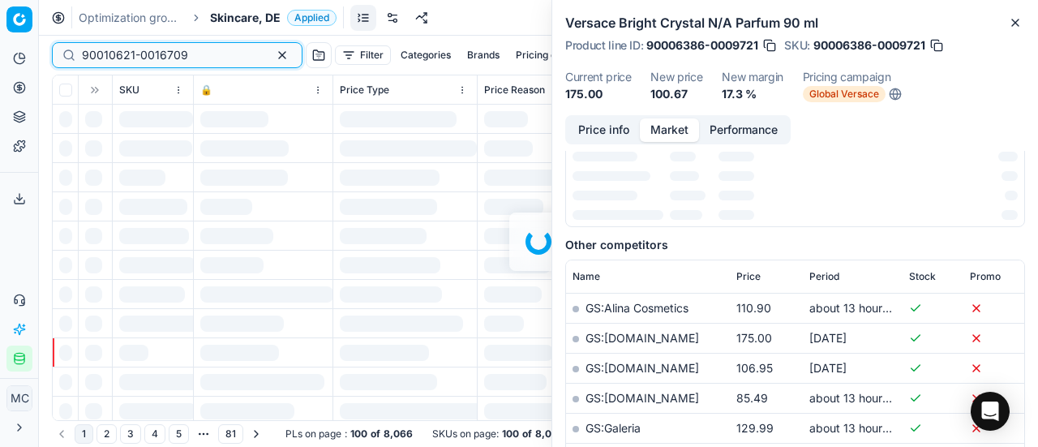
scroll to position [243, 0]
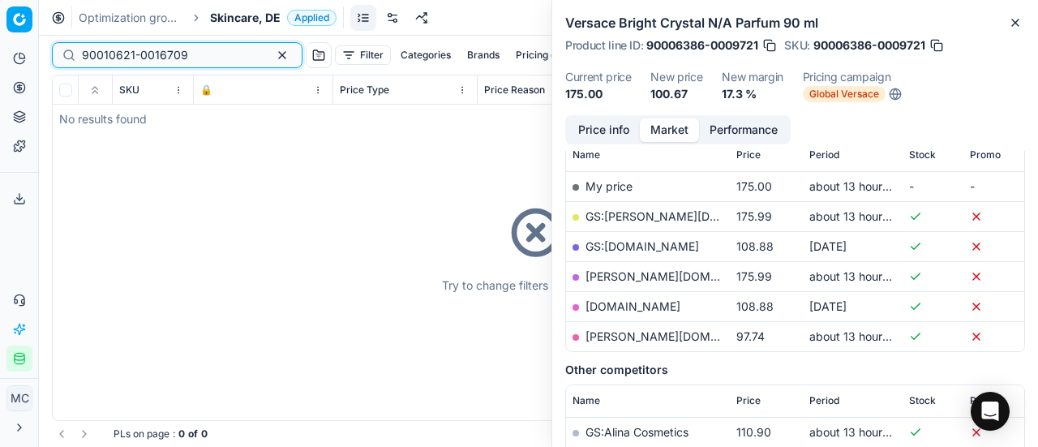
type input "90010621-0016709"
click at [239, 15] on span "Skincare, DE" at bounding box center [245, 18] width 71 height 16
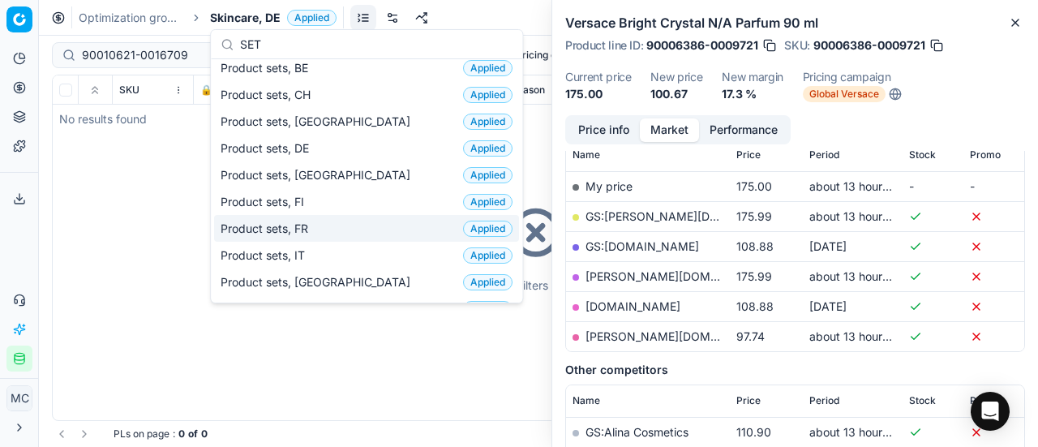
scroll to position [0, 0]
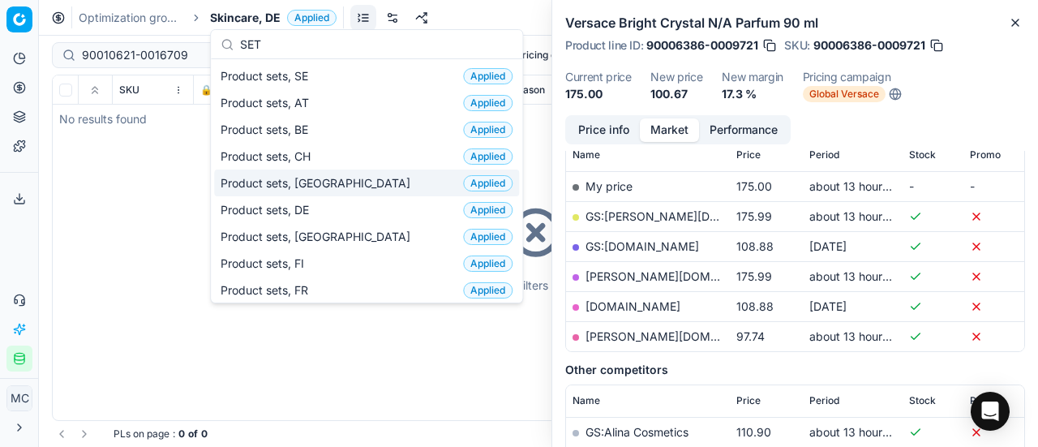
type input "SET"
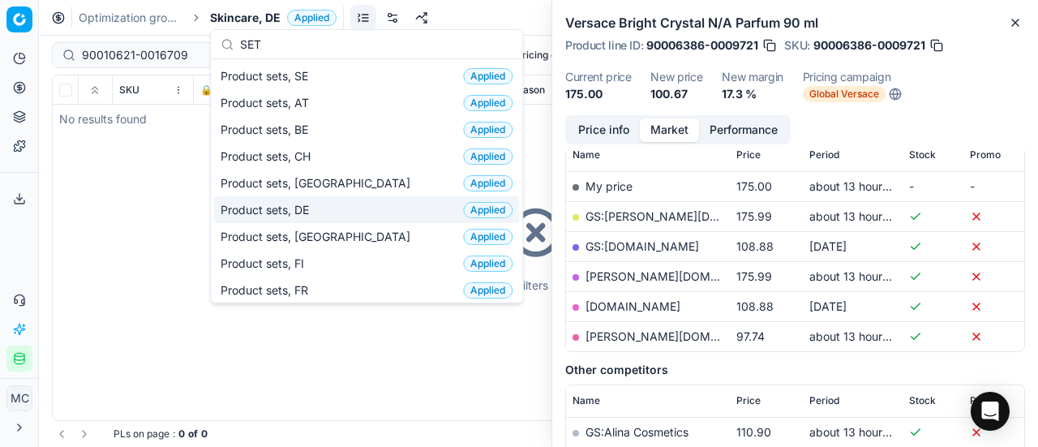
click at [327, 202] on div "Product sets, DE Applied" at bounding box center [366, 209] width 305 height 27
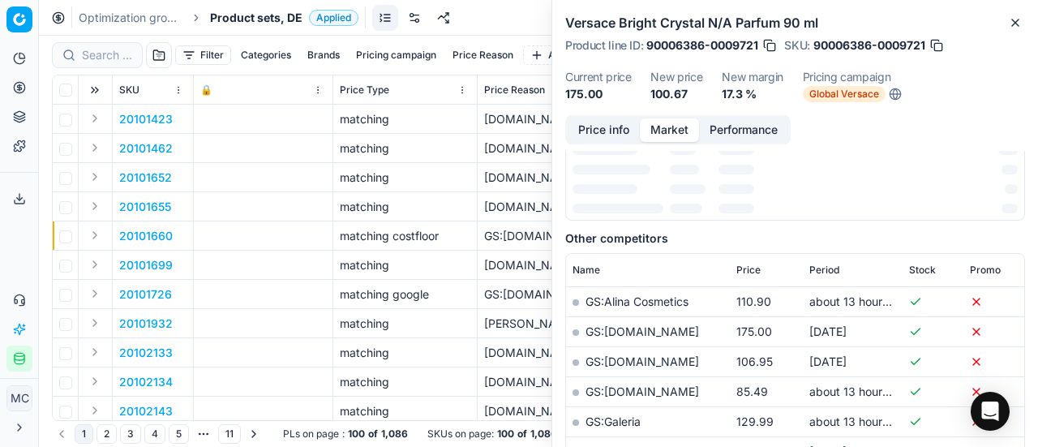
scroll to position [243, 0]
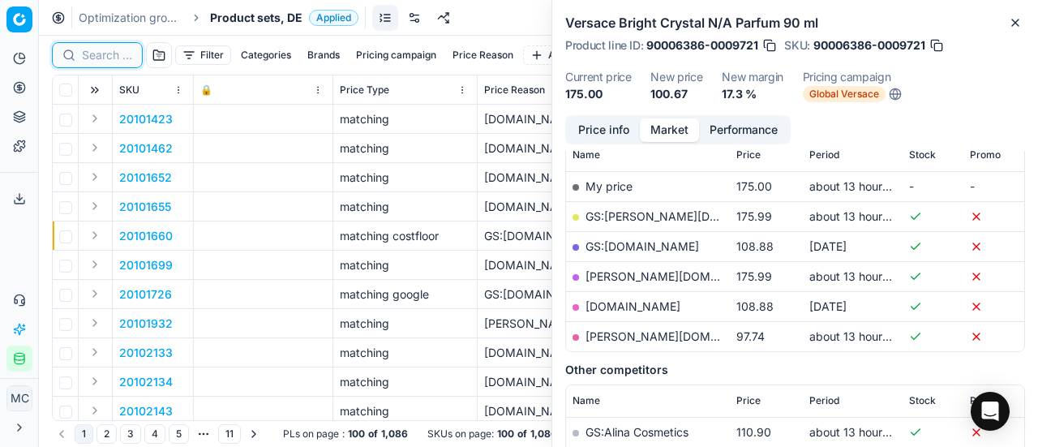
click at [117, 54] on input at bounding box center [107, 55] width 50 height 16
paste input "90010621-0016709"
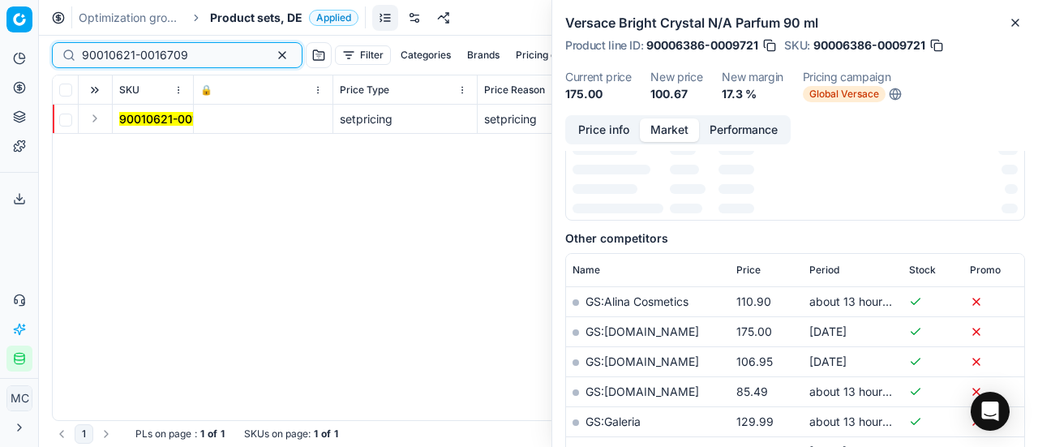
scroll to position [243, 0]
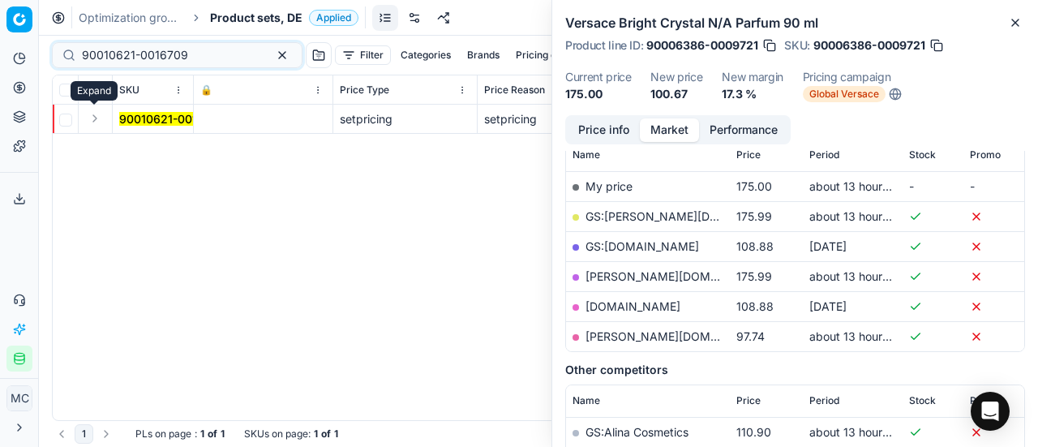
click at [92, 118] on button "Expand" at bounding box center [94, 118] width 19 height 19
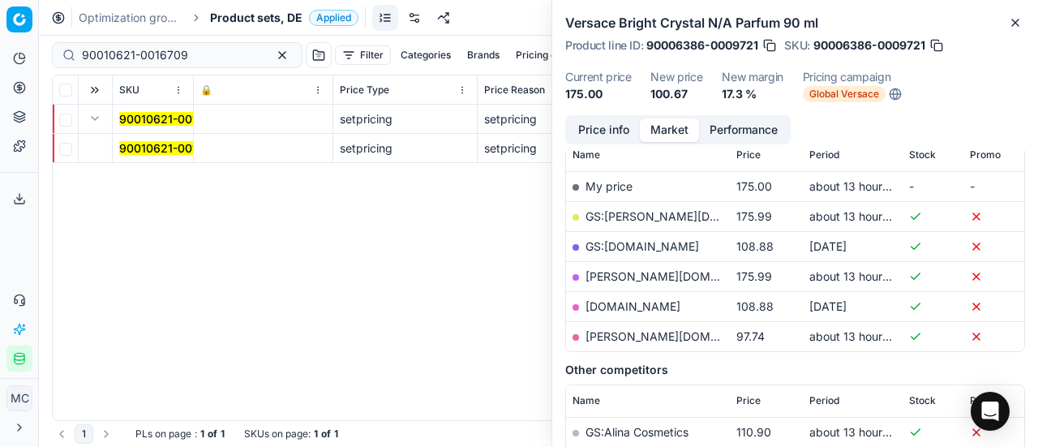
click at [148, 140] on span "90010621-0016709" at bounding box center [172, 148] width 106 height 16
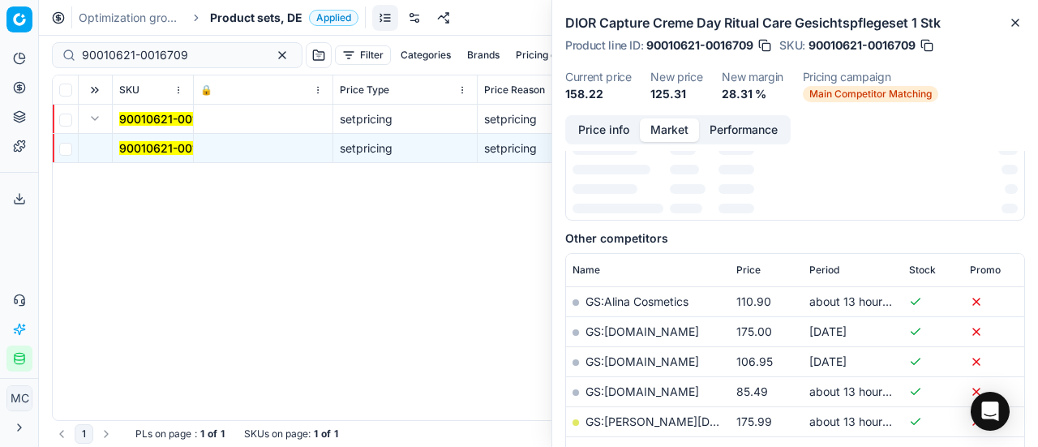
scroll to position [219, 0]
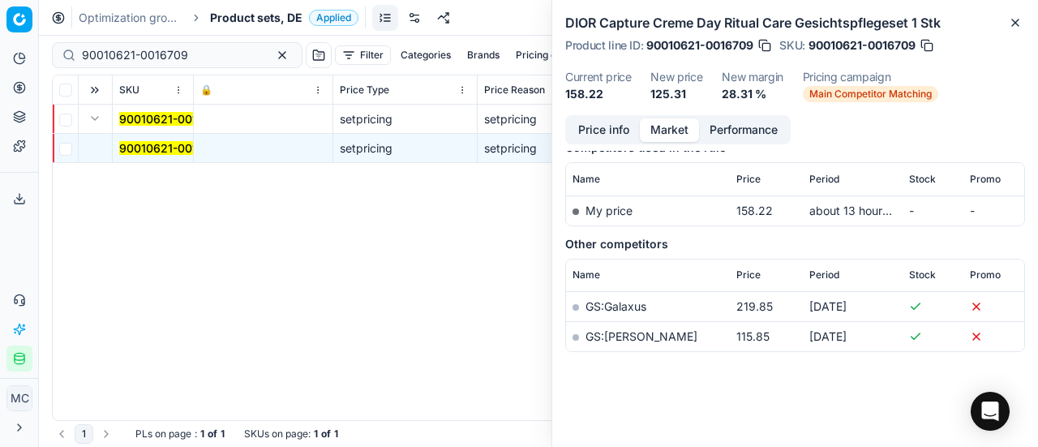
click at [625, 128] on button "Price info" at bounding box center [604, 130] width 72 height 24
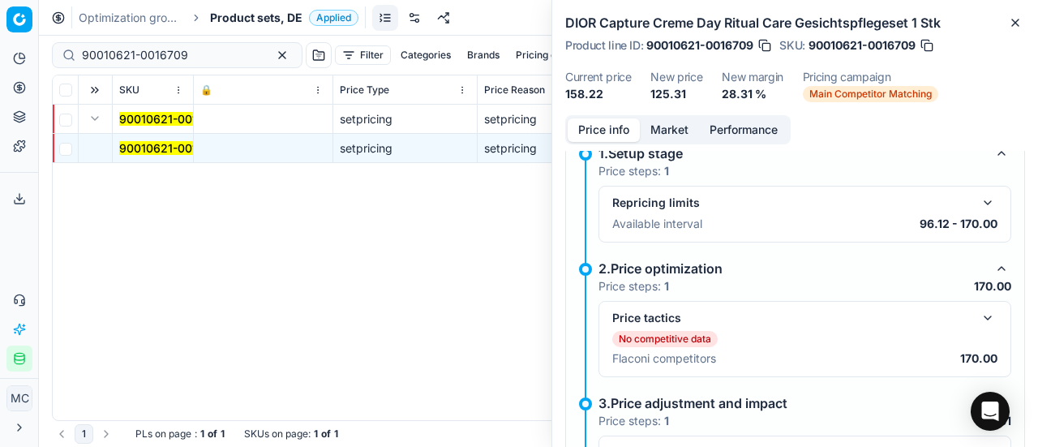
scroll to position [174, 0]
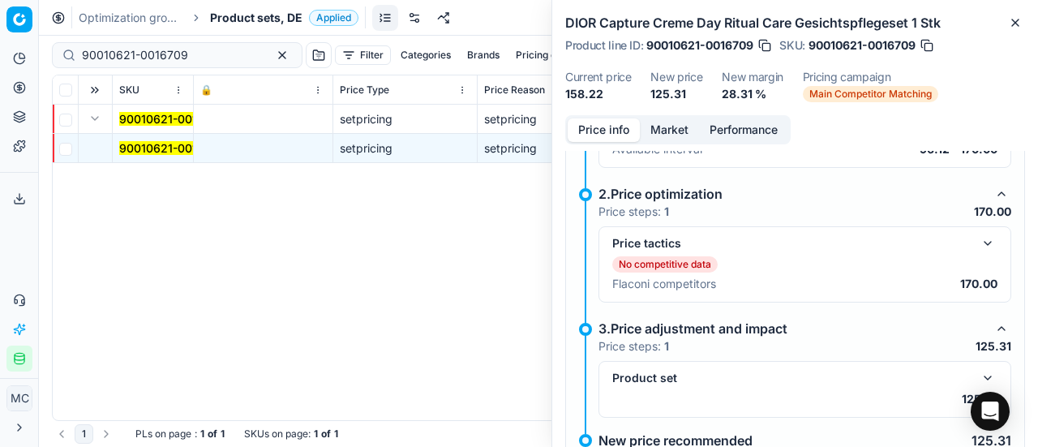
click at [978, 239] on button "button" at bounding box center [987, 243] width 19 height 19
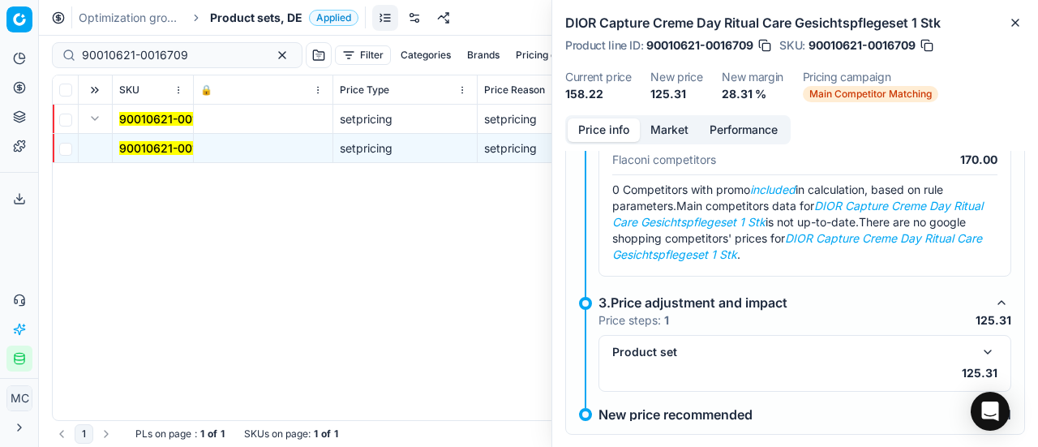
scroll to position [321, 0]
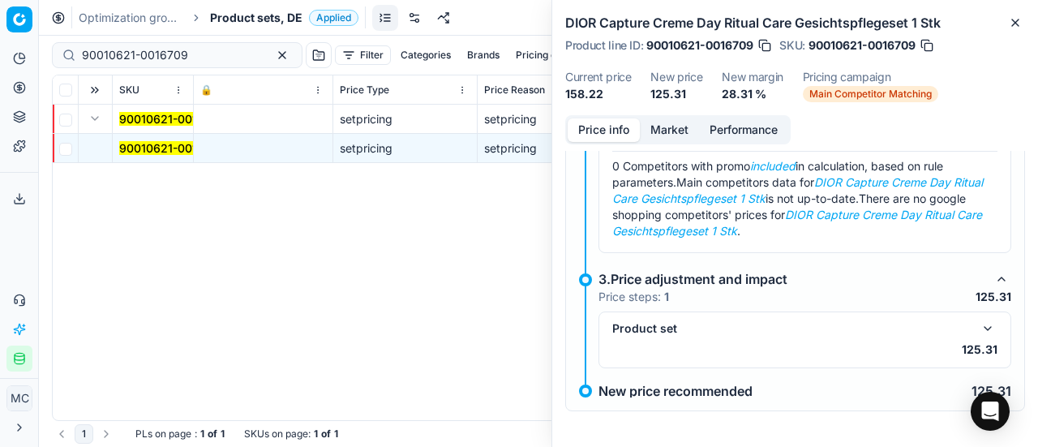
click at [978, 322] on button "button" at bounding box center [987, 328] width 19 height 19
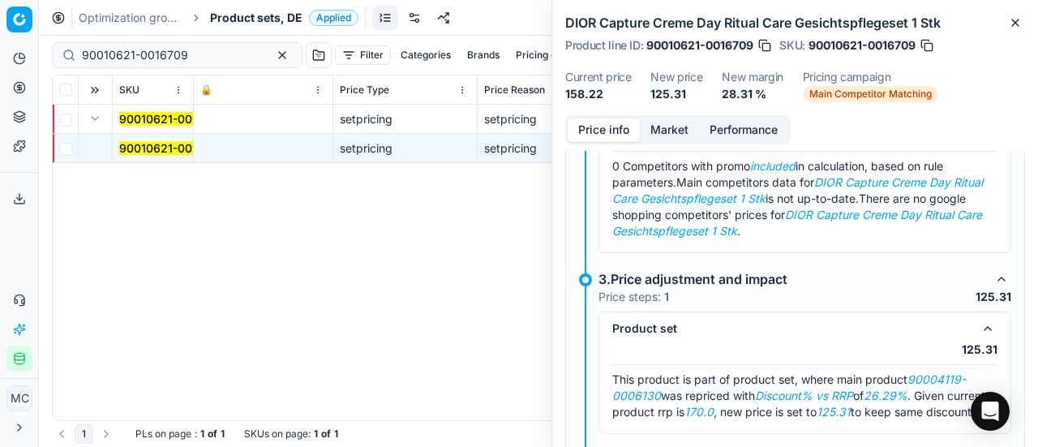
click at [913, 376] on em "90004119-0006130" at bounding box center [789, 387] width 354 height 30
click at [672, 118] on button "Market" at bounding box center [669, 130] width 59 height 24
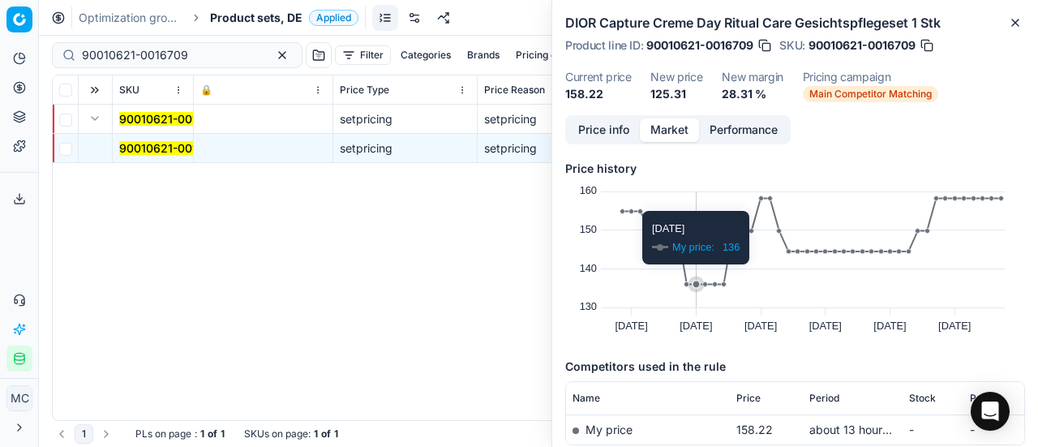
scroll to position [162, 0]
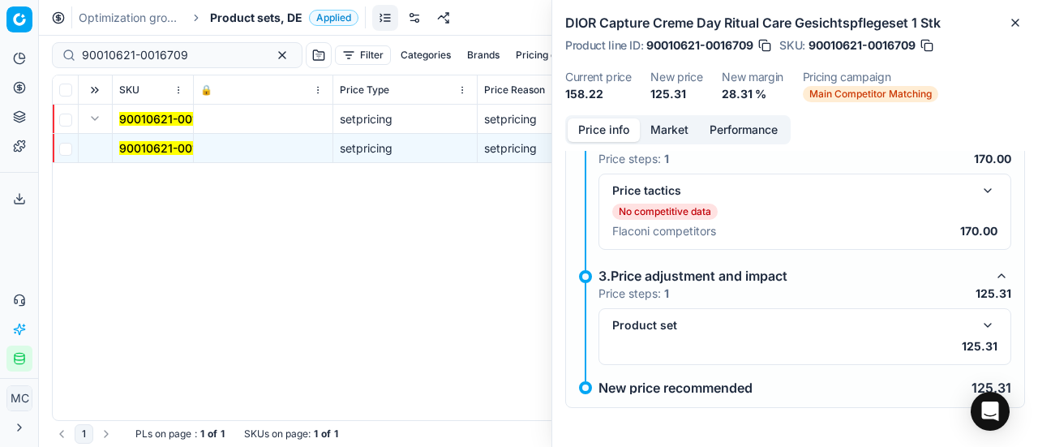
click at [621, 125] on button "Price info" at bounding box center [604, 130] width 72 height 24
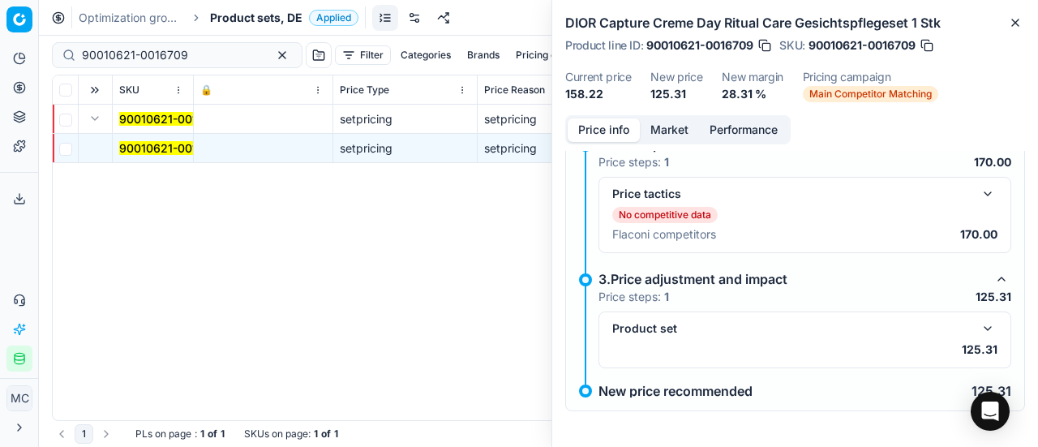
click at [978, 322] on button "button" at bounding box center [987, 328] width 19 height 19
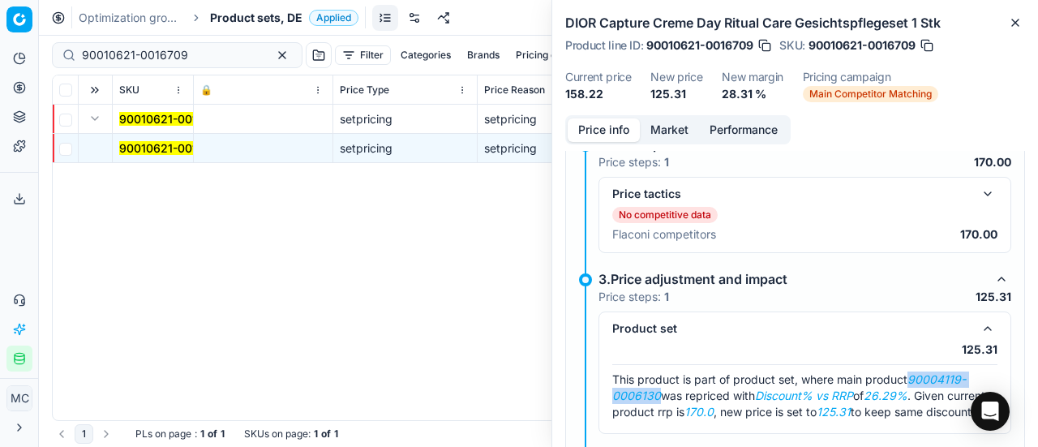
drag, startPoint x: 915, startPoint y: 379, endPoint x: 657, endPoint y: 393, distance: 258.3
click at [657, 393] on em "90004119-0006130" at bounding box center [789, 387] width 354 height 30
copy em "90004119-0006130"
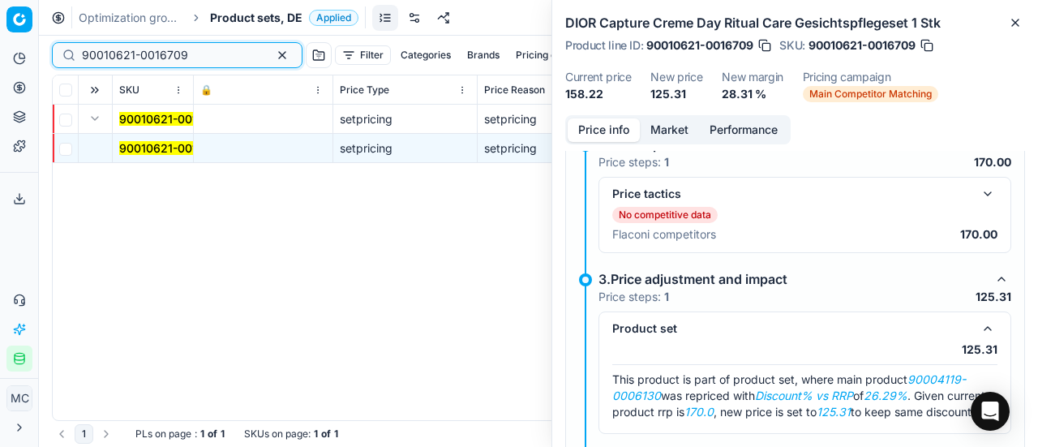
drag, startPoint x: 217, startPoint y: 51, endPoint x: 0, endPoint y: 2, distance: 222.8
click at [0, 2] on div "Pricing platform Analytics Pricing Product portfolio Templates Export service 1…" at bounding box center [519, 223] width 1038 height 447
paste input "04119-0006130"
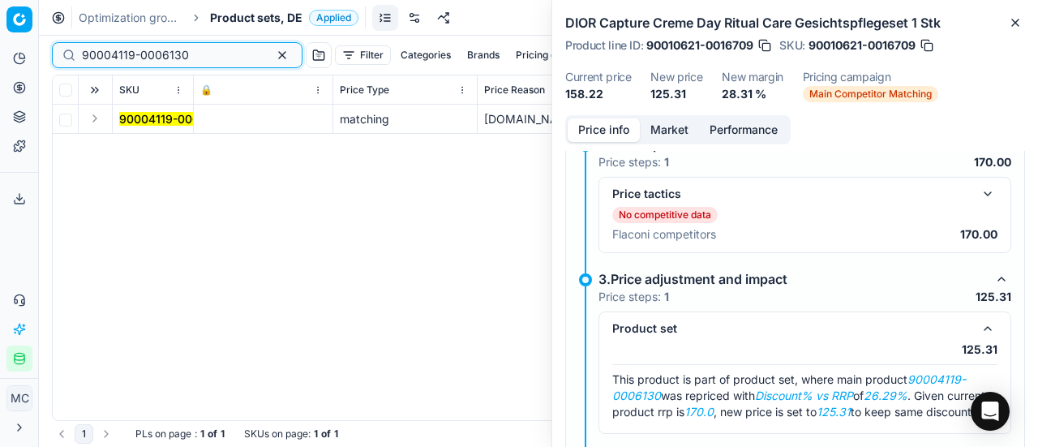
type input "90004119-0006130"
click at [93, 126] on button "Expand" at bounding box center [94, 118] width 19 height 19
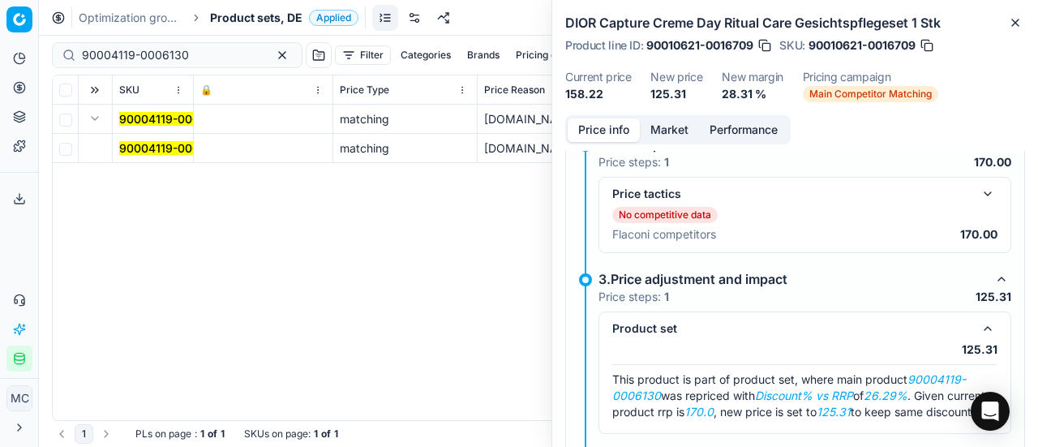
click at [140, 157] on td "90004119-0006130" at bounding box center [153, 148] width 81 height 29
click at [143, 149] on mark "90004119-0006130" at bounding box center [172, 148] width 107 height 14
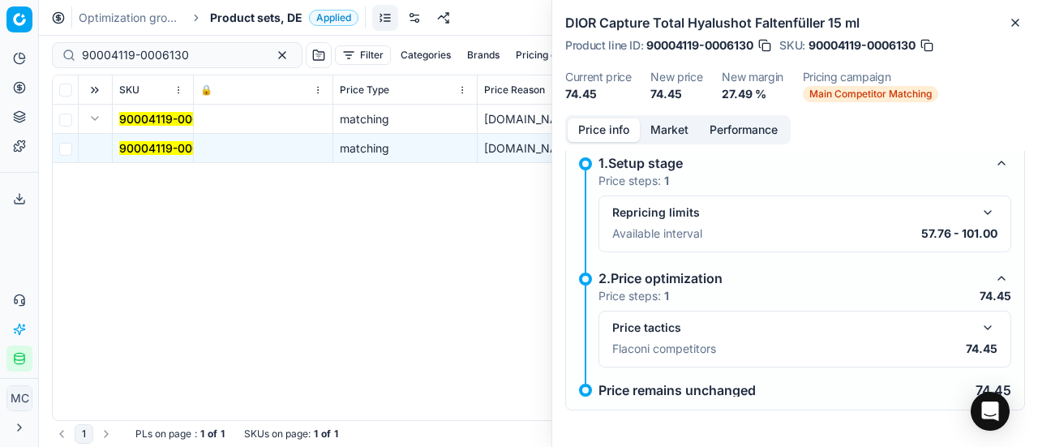
click at [978, 325] on button "button" at bounding box center [987, 327] width 19 height 19
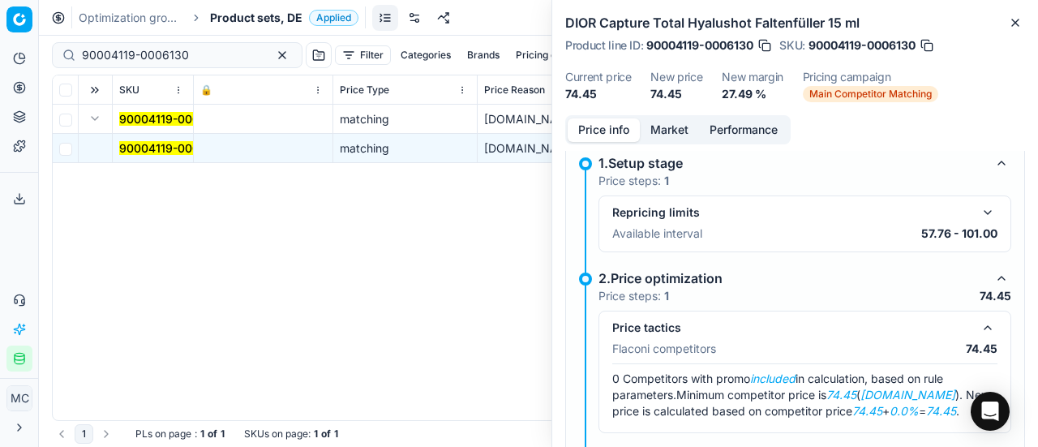
click at [659, 131] on button "Market" at bounding box center [669, 130] width 59 height 24
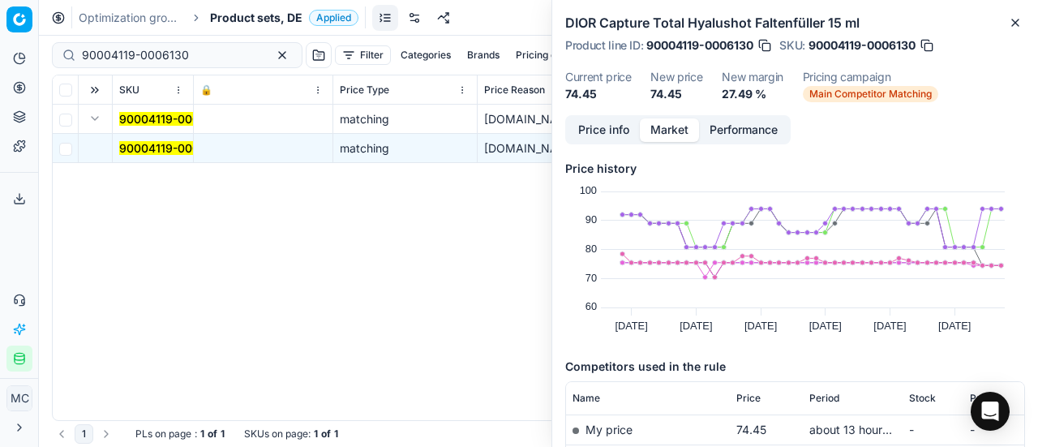
scroll to position [324, 0]
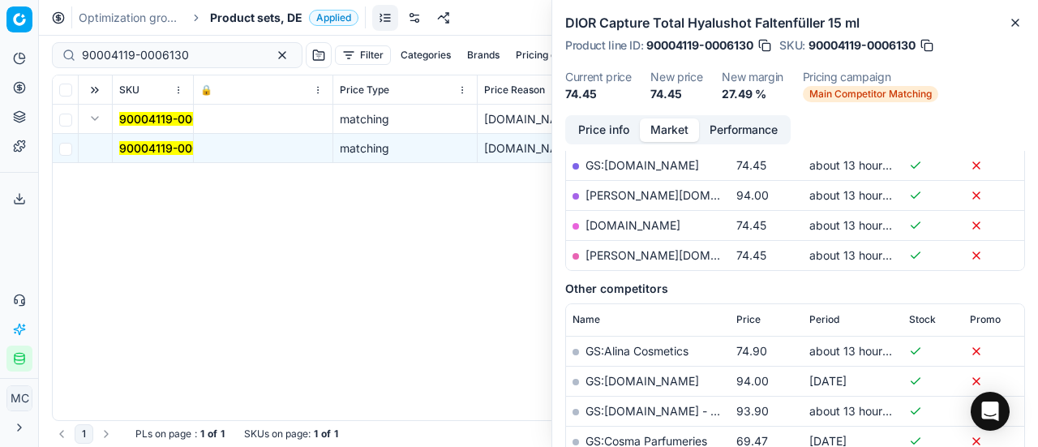
click at [639, 223] on link "parfumdreams.de" at bounding box center [633, 225] width 95 height 14
click at [276, 22] on span "Product sets, DE" at bounding box center [256, 18] width 92 height 16
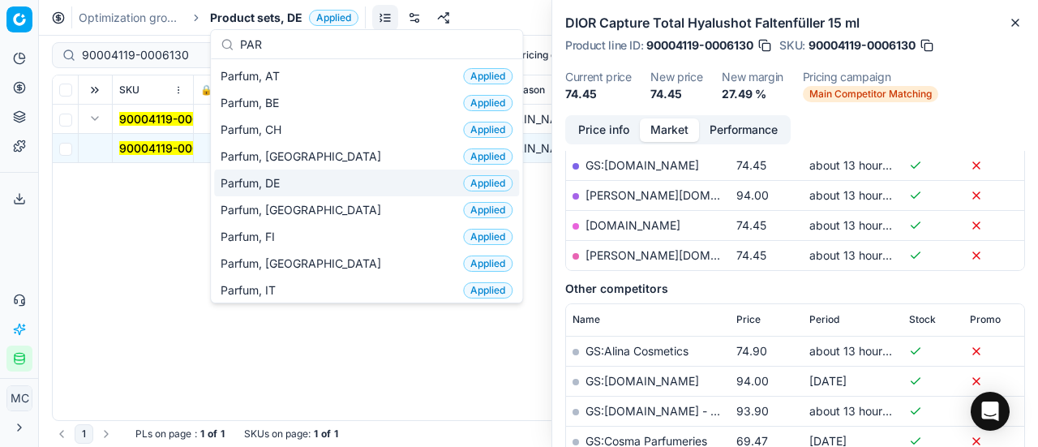
type input "PAR"
click at [342, 187] on div "Parfum, DE Applied" at bounding box center [366, 183] width 305 height 27
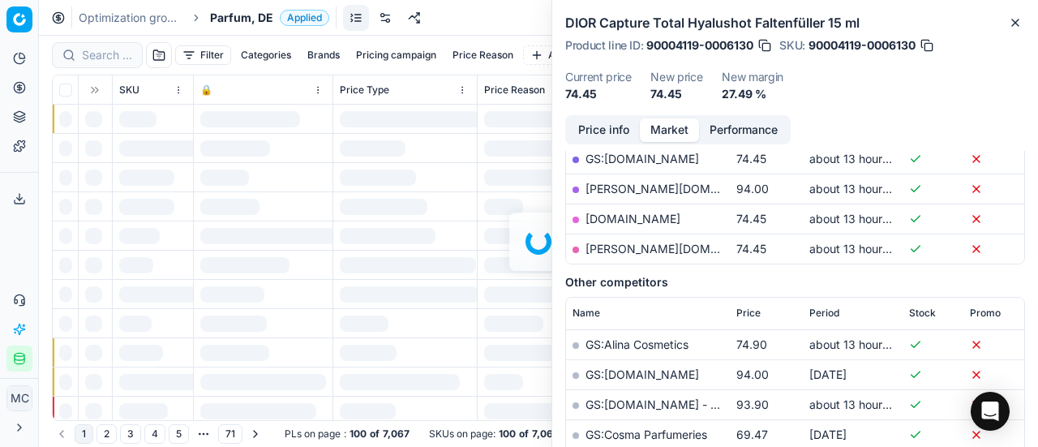
scroll to position [324, 0]
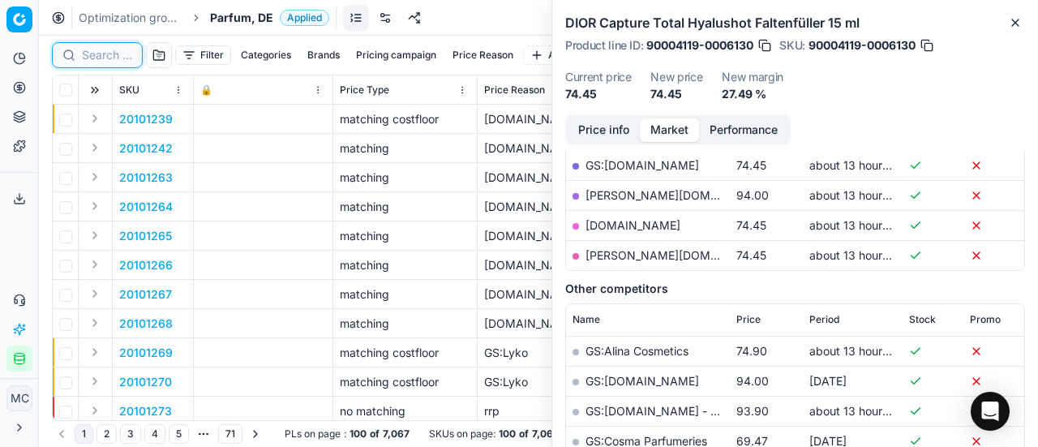
click at [102, 55] on input at bounding box center [107, 55] width 50 height 16
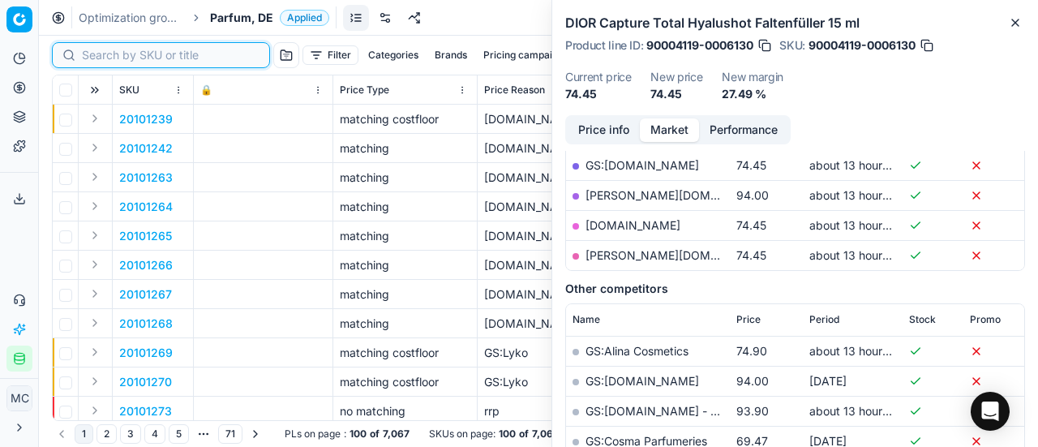
paste input "80044062-50"
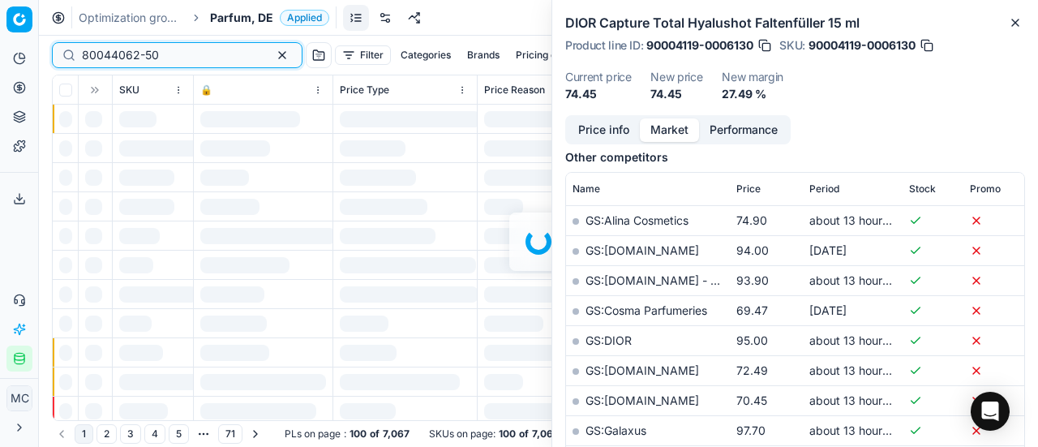
scroll to position [324, 0]
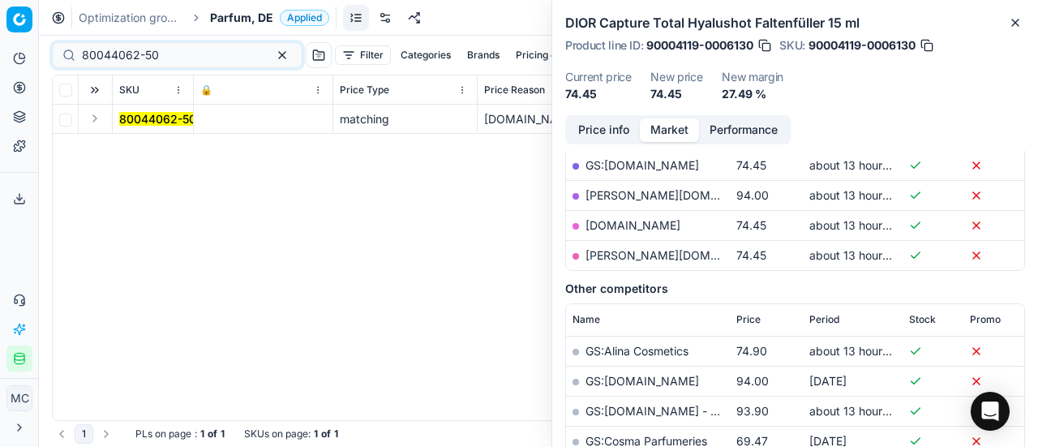
click at [95, 125] on button "Expand" at bounding box center [94, 118] width 19 height 19
click at [154, 151] on mark "80044062-50" at bounding box center [157, 148] width 77 height 14
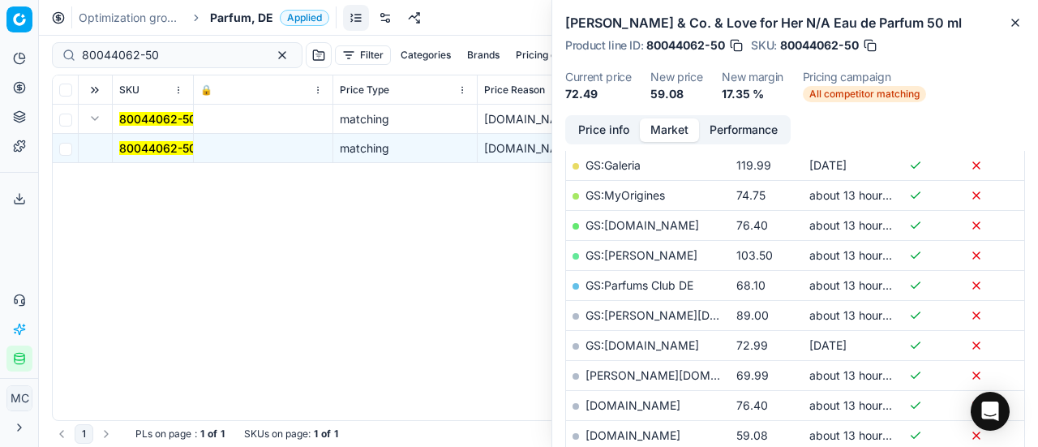
click at [607, 137] on button "Price info" at bounding box center [604, 130] width 72 height 24
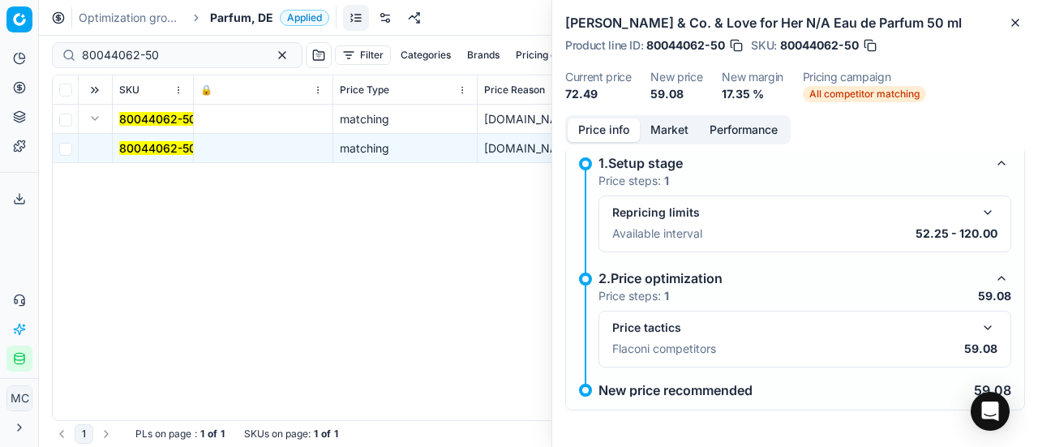
click at [978, 319] on button "button" at bounding box center [987, 327] width 19 height 19
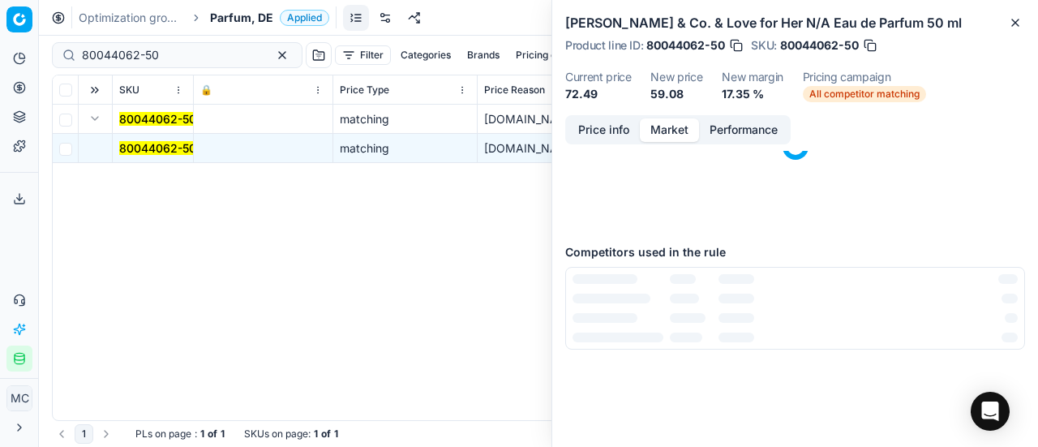
click at [668, 127] on button "Market" at bounding box center [669, 130] width 59 height 24
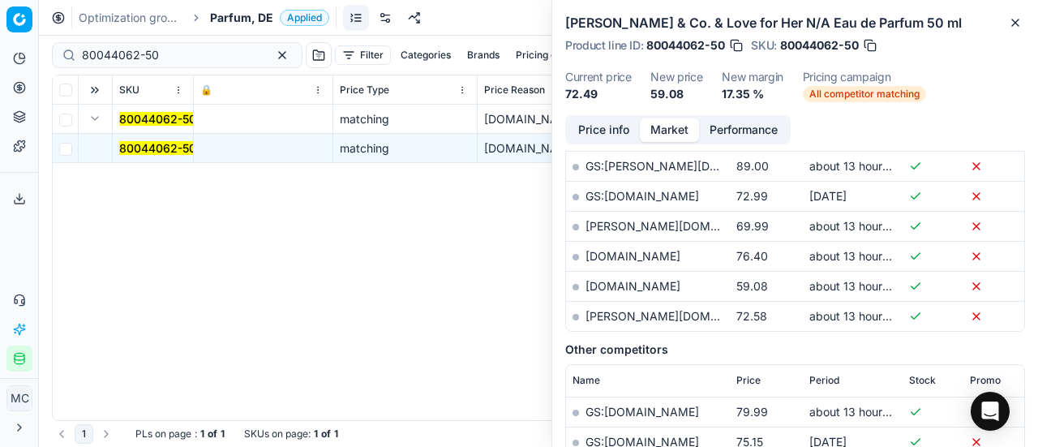
scroll to position [487, 0]
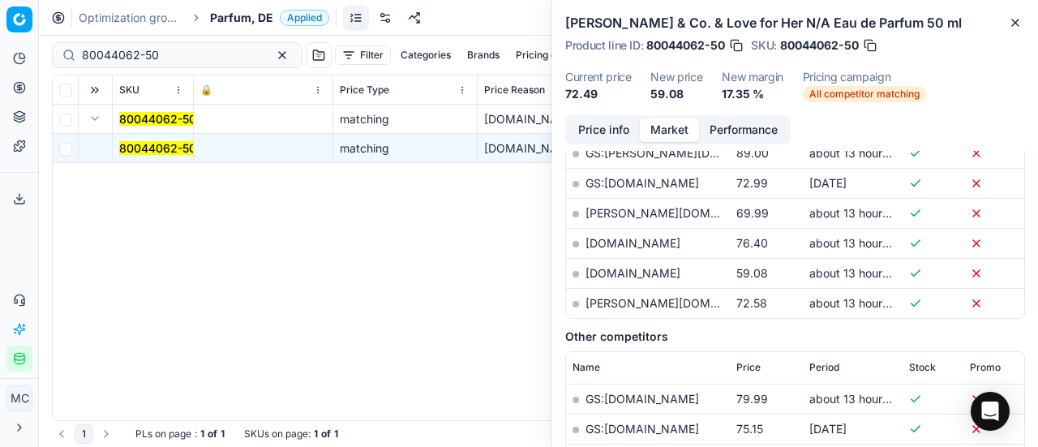
click at [655, 272] on link "parfumdreams.de" at bounding box center [633, 273] width 95 height 14
drag, startPoint x: 173, startPoint y: 55, endPoint x: 0, endPoint y: 59, distance: 172.8
click at [0, 59] on div "Pricing platform Analytics Pricing Product portfolio Templates Export service 1…" at bounding box center [519, 223] width 1038 height 447
paste input "8765-10"
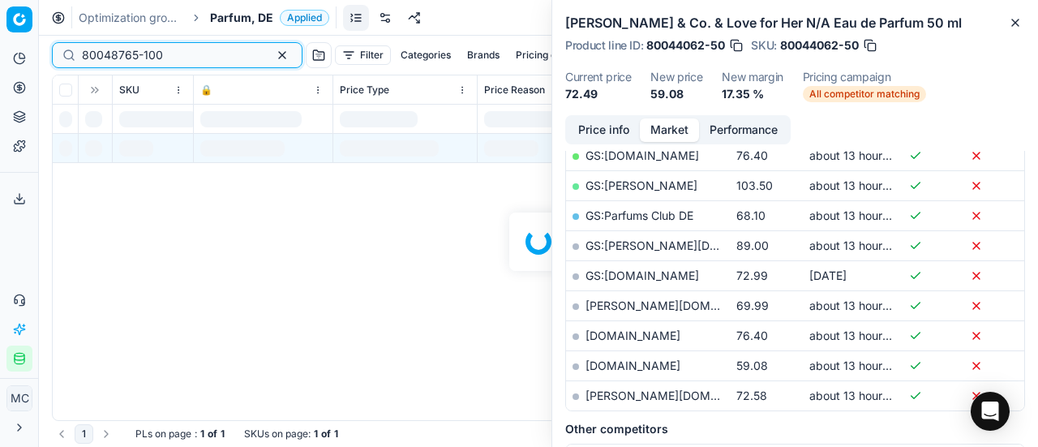
scroll to position [487, 0]
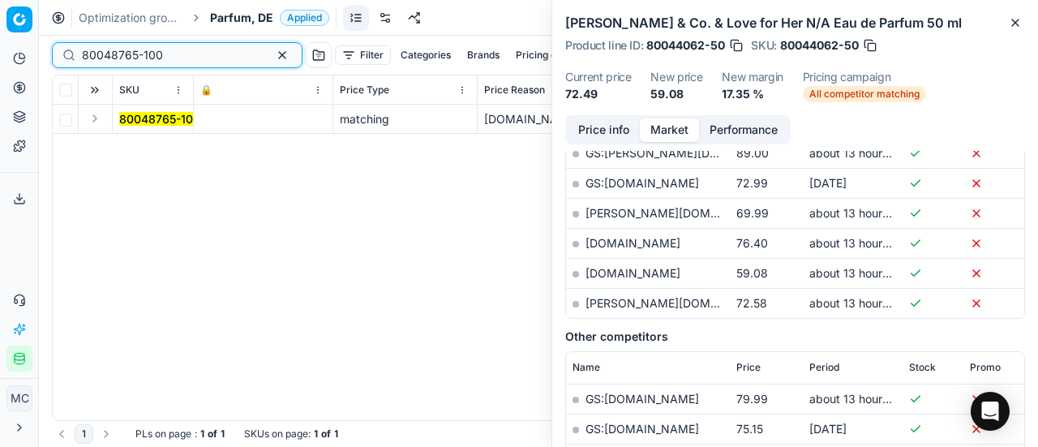
type input "80048765-100"
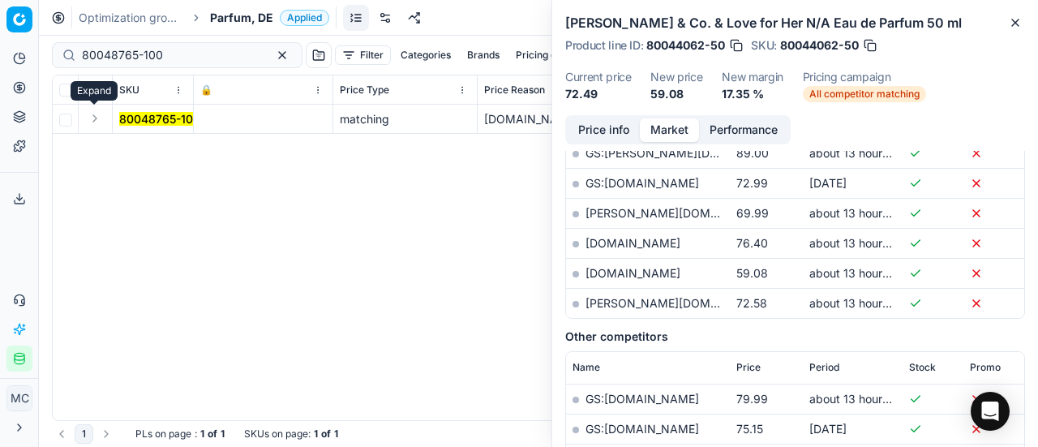
click at [96, 118] on button "Expand" at bounding box center [94, 118] width 19 height 19
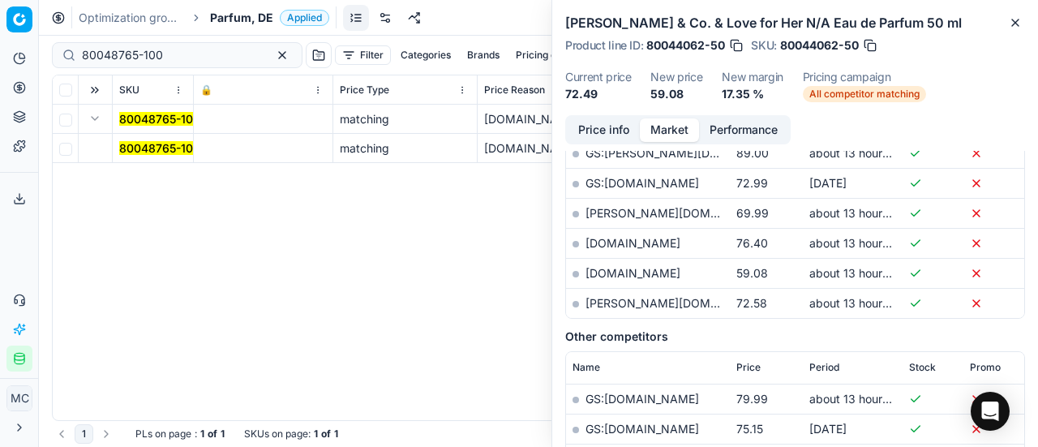
click at [152, 144] on mark "80048765-100" at bounding box center [159, 148] width 81 height 14
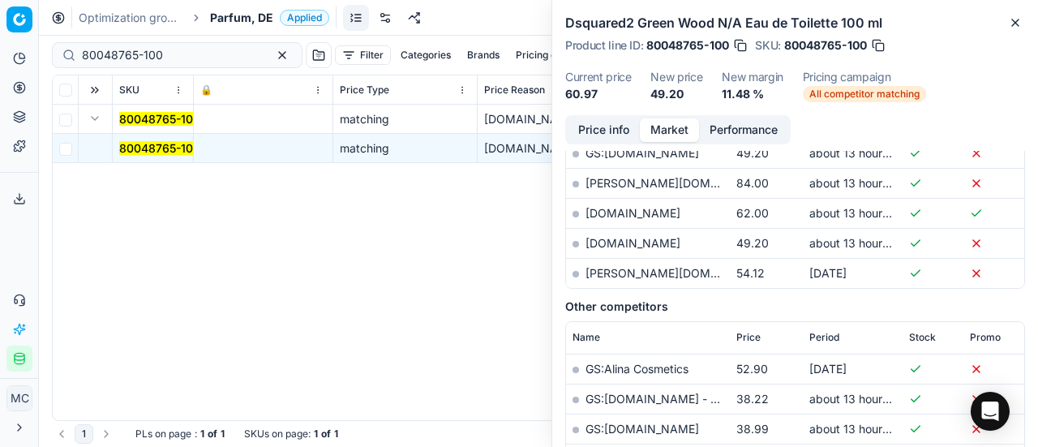
click at [591, 124] on button "Price info" at bounding box center [604, 130] width 72 height 24
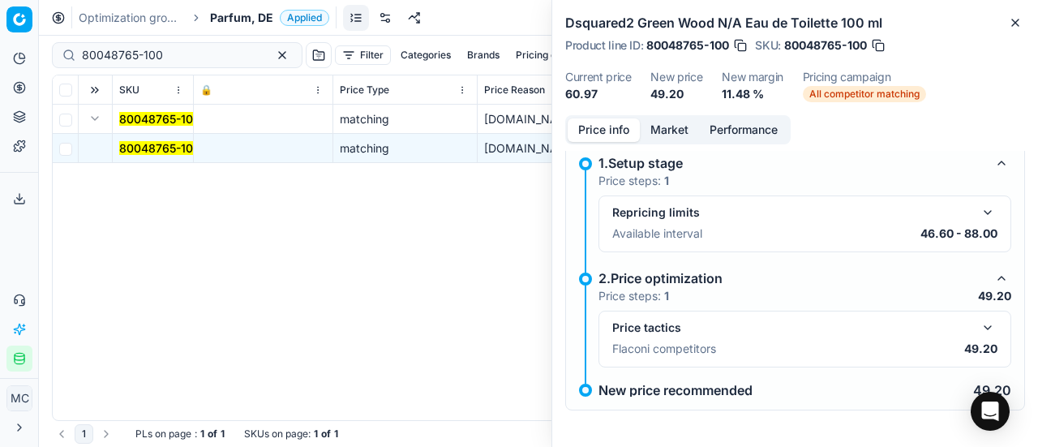
click at [981, 324] on button "button" at bounding box center [987, 327] width 19 height 19
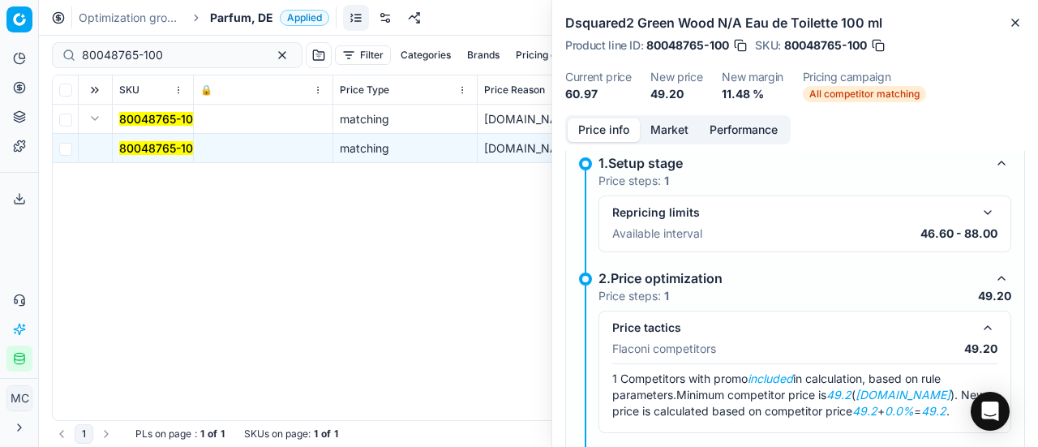
click at [654, 140] on button "Market" at bounding box center [669, 130] width 59 height 24
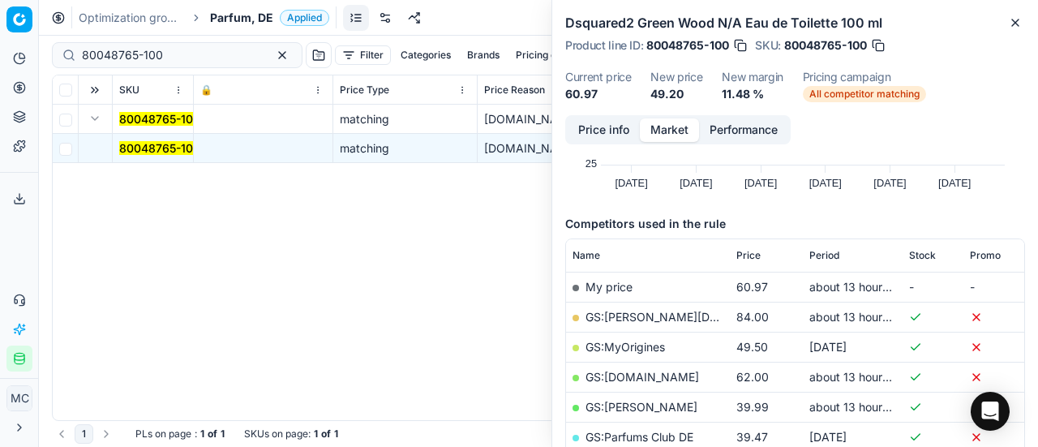
scroll to position [243, 0]
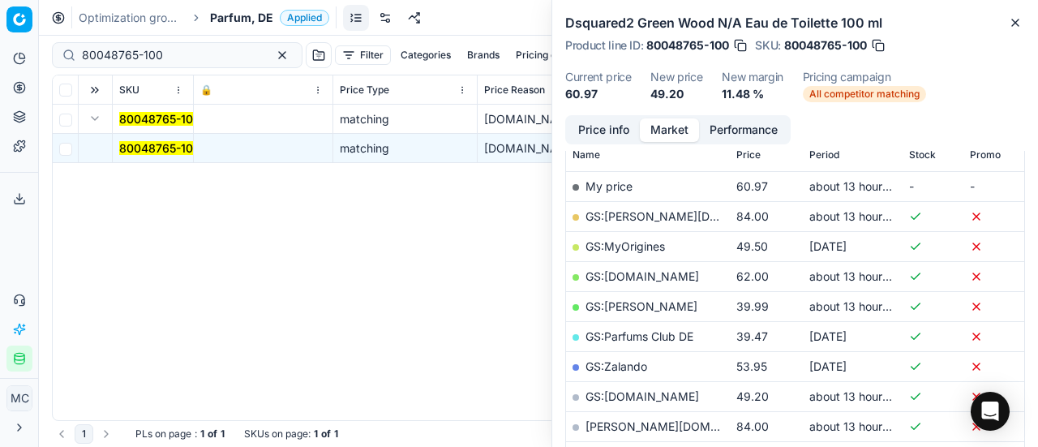
click at [663, 393] on link "GS:parfumdreams.DE" at bounding box center [643, 396] width 114 height 14
click at [245, 20] on span "Parfum, DE" at bounding box center [241, 18] width 63 height 16
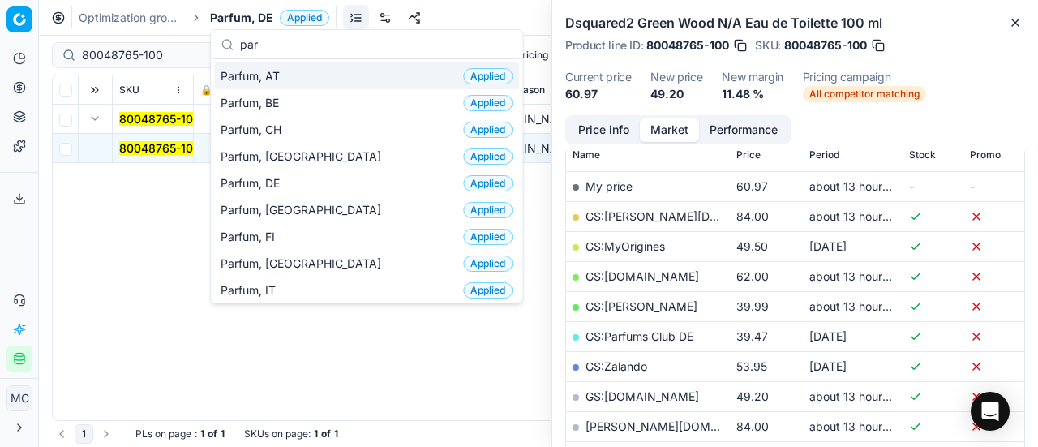
type input "par"
click at [255, 80] on span "Parfum, AT" at bounding box center [254, 76] width 66 height 16
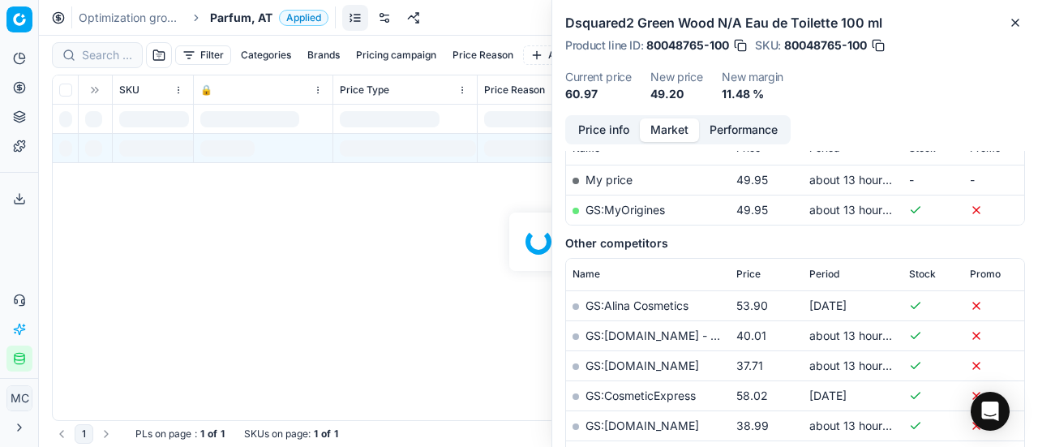
scroll to position [243, 0]
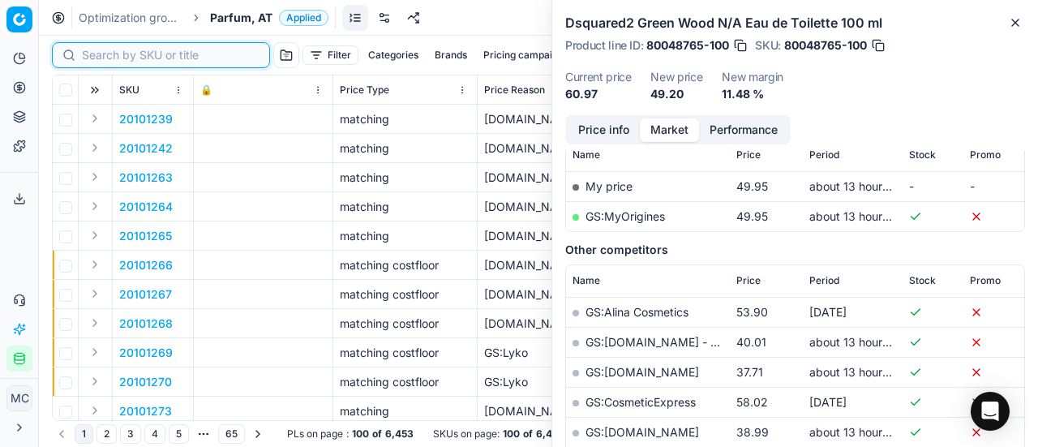
click at [114, 61] on input at bounding box center [171, 55] width 178 height 16
paste input "80025654-50"
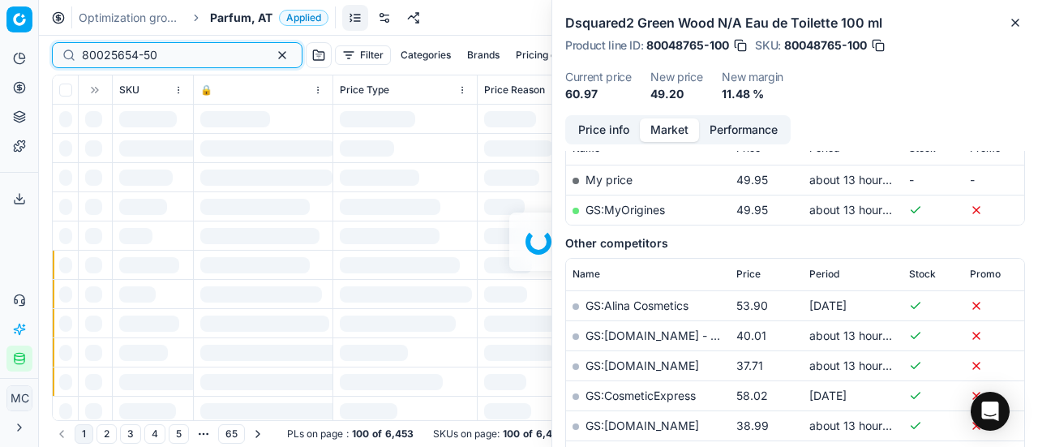
scroll to position [243, 0]
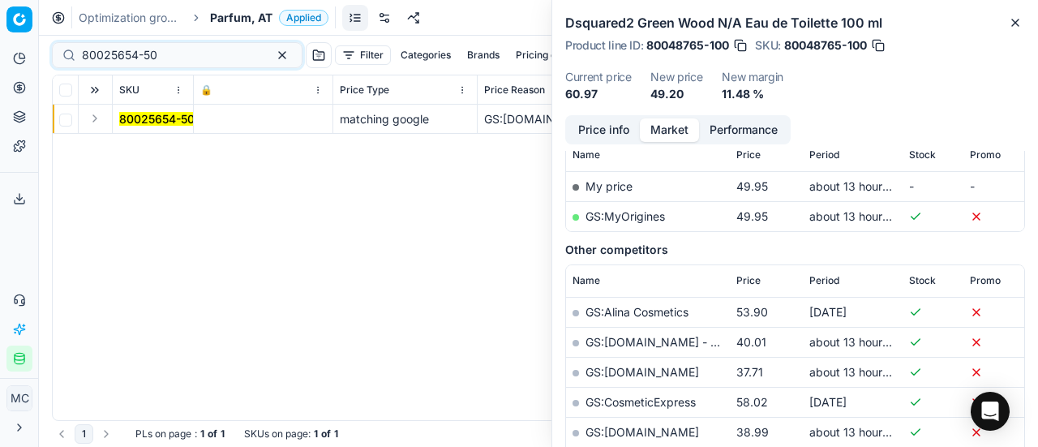
click at [88, 117] on button "Expand" at bounding box center [94, 118] width 19 height 19
click at [174, 147] on mark "80025654-50" at bounding box center [156, 148] width 75 height 14
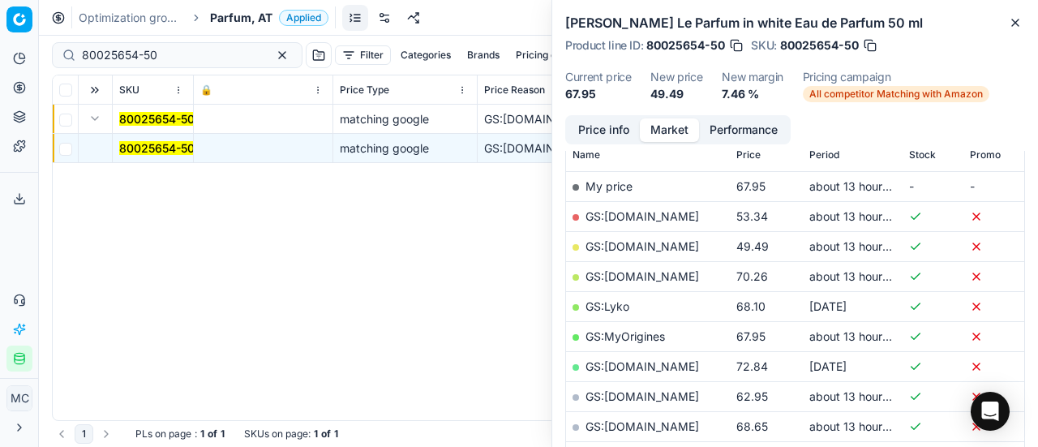
click at [578, 127] on button "Price info" at bounding box center [604, 130] width 72 height 24
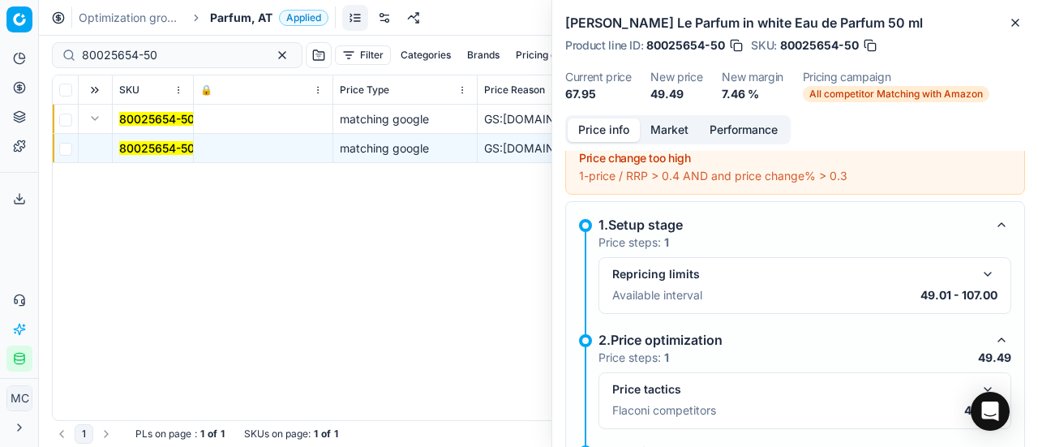
click at [978, 384] on button "button" at bounding box center [987, 389] width 19 height 19
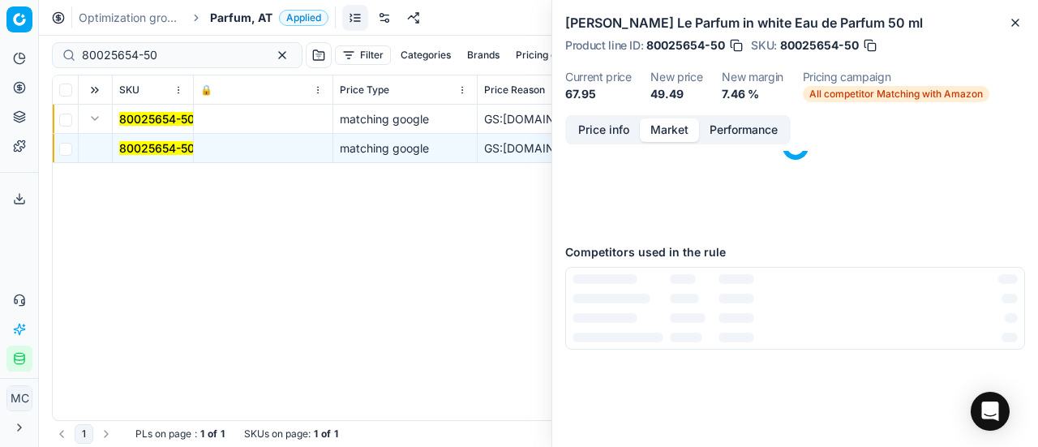
drag, startPoint x: 674, startPoint y: 126, endPoint x: 675, endPoint y: 144, distance: 18.7
click at [674, 129] on button "Market" at bounding box center [669, 130] width 59 height 24
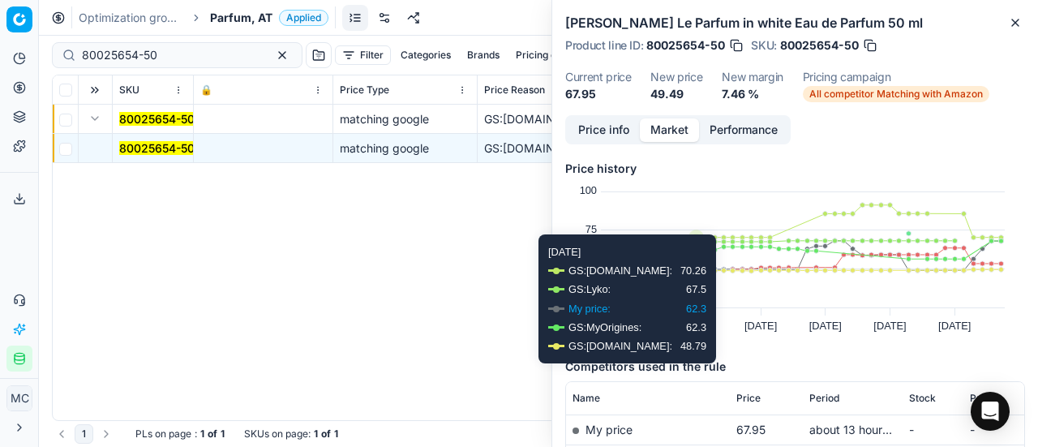
scroll to position [243, 0]
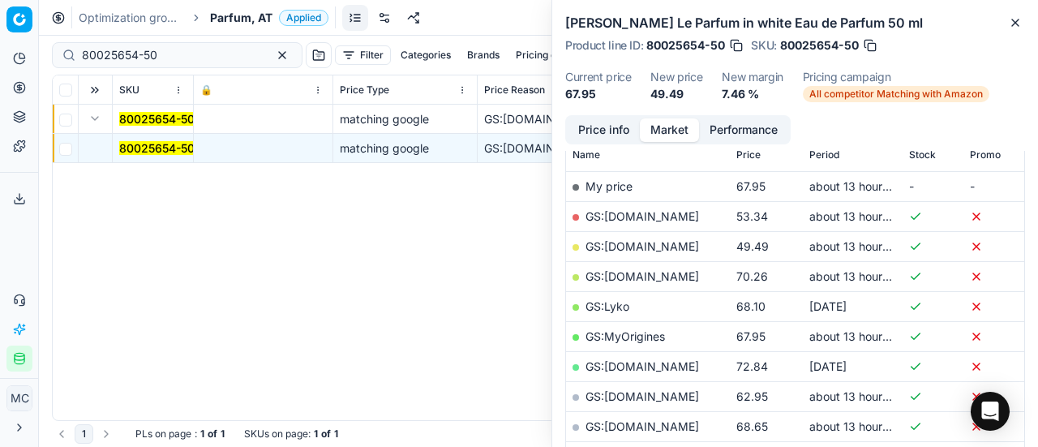
click at [637, 248] on link "GS:Deloox.at" at bounding box center [643, 246] width 114 height 14
drag, startPoint x: 161, startPoint y: 58, endPoint x: 0, endPoint y: 39, distance: 162.6
click at [0, 39] on div "Pricing platform Analytics Pricing Product portfolio Templates Export service 1…" at bounding box center [519, 223] width 1038 height 447
paste input "48676-9"
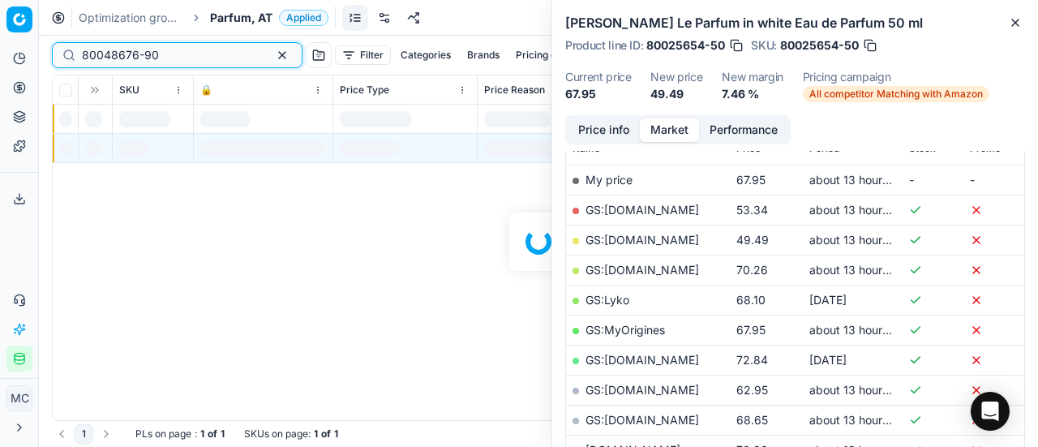
scroll to position [243, 0]
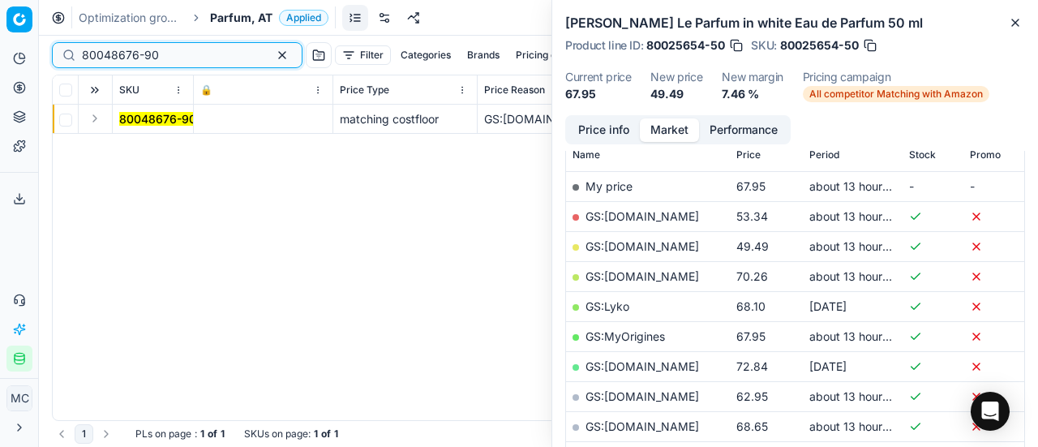
type input "80048676-90"
click at [95, 122] on button "Expand" at bounding box center [94, 118] width 19 height 19
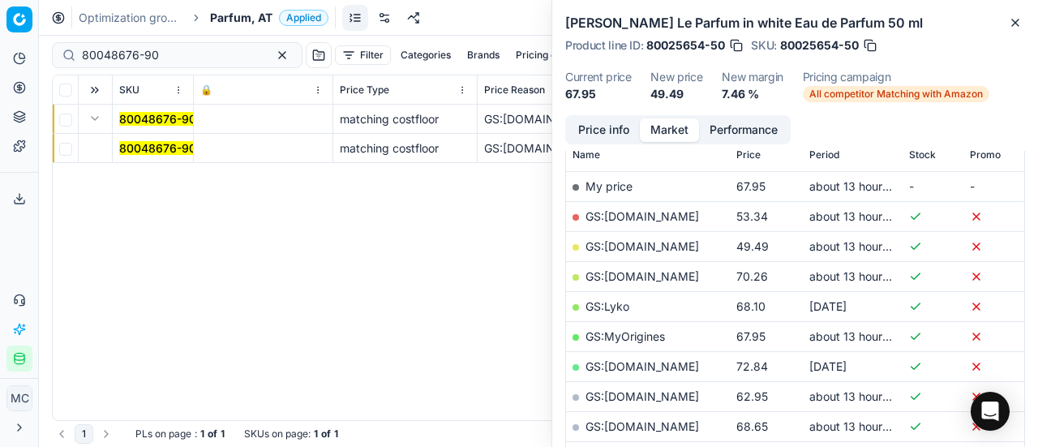
click at [152, 144] on mark "80048676-90" at bounding box center [157, 148] width 77 height 14
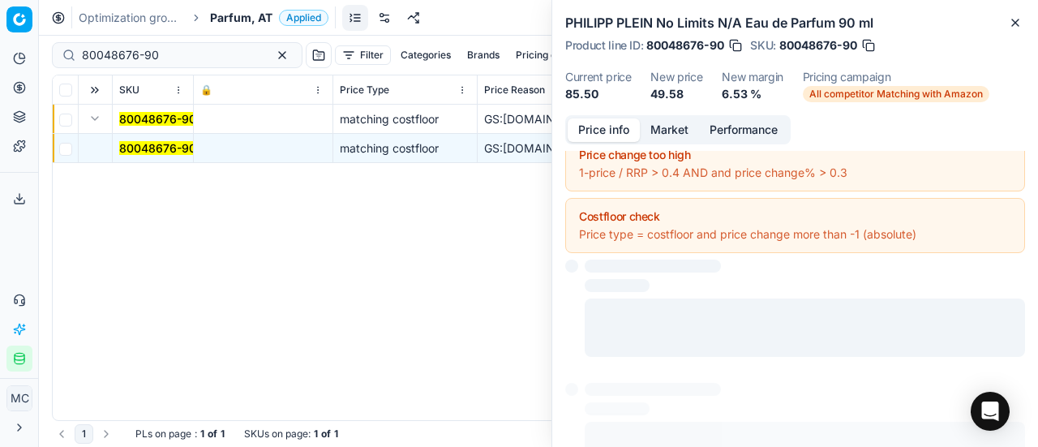
click at [621, 134] on button "Price info" at bounding box center [604, 130] width 72 height 24
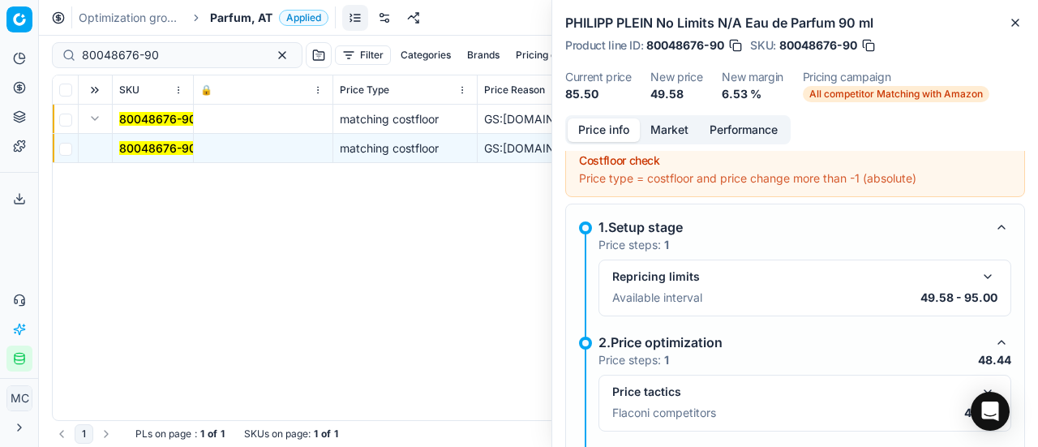
scroll to position [174, 0]
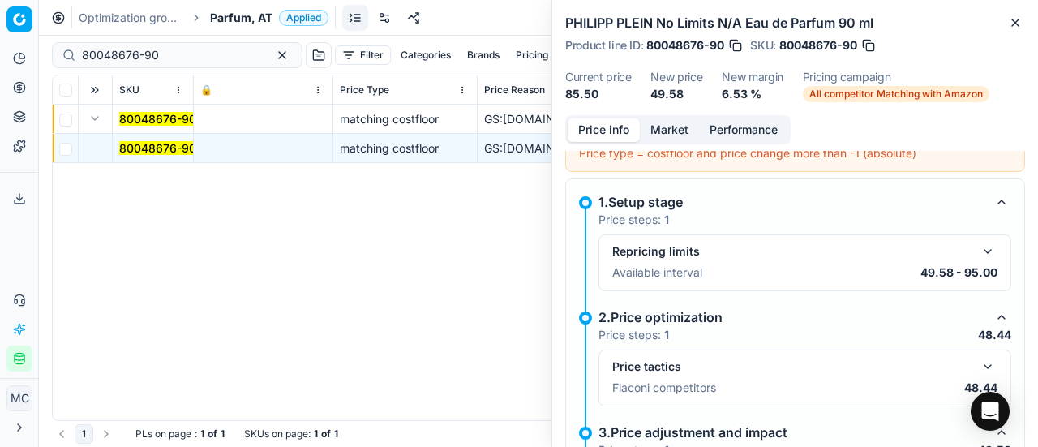
click at [978, 357] on button "button" at bounding box center [987, 366] width 19 height 19
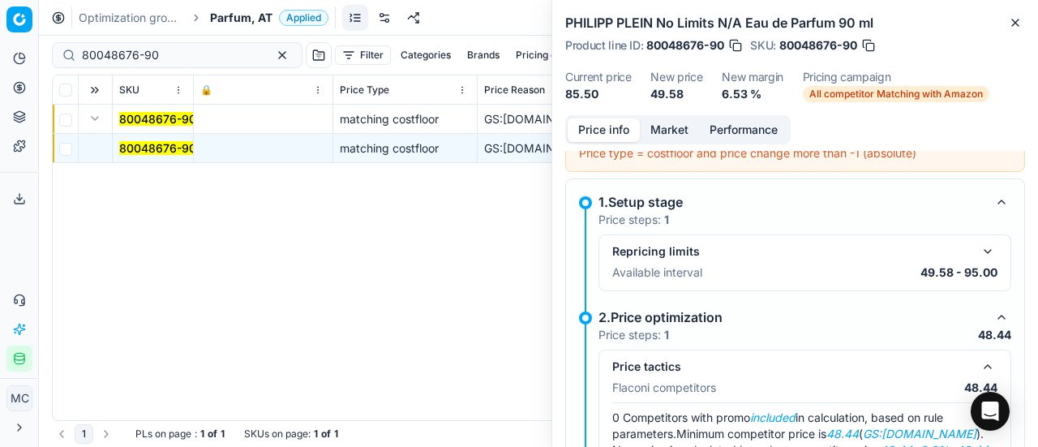
click at [678, 134] on button "Market" at bounding box center [669, 130] width 59 height 24
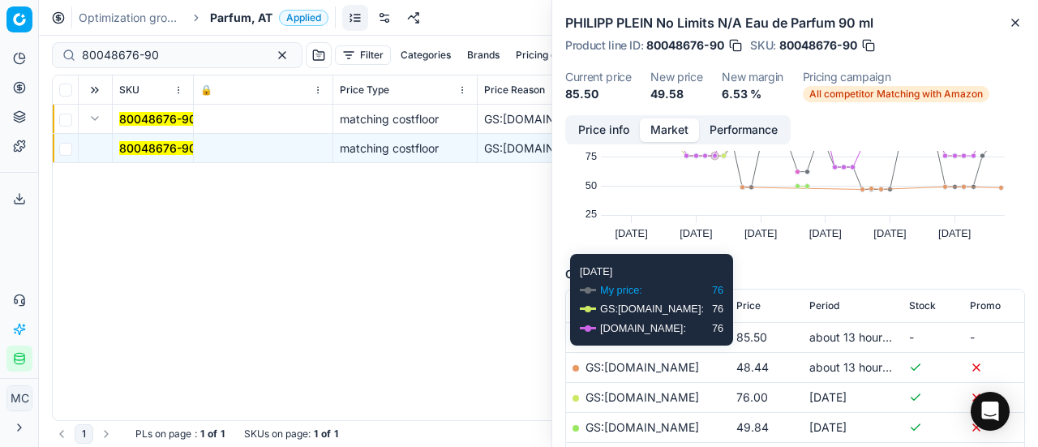
scroll to position [162, 0]
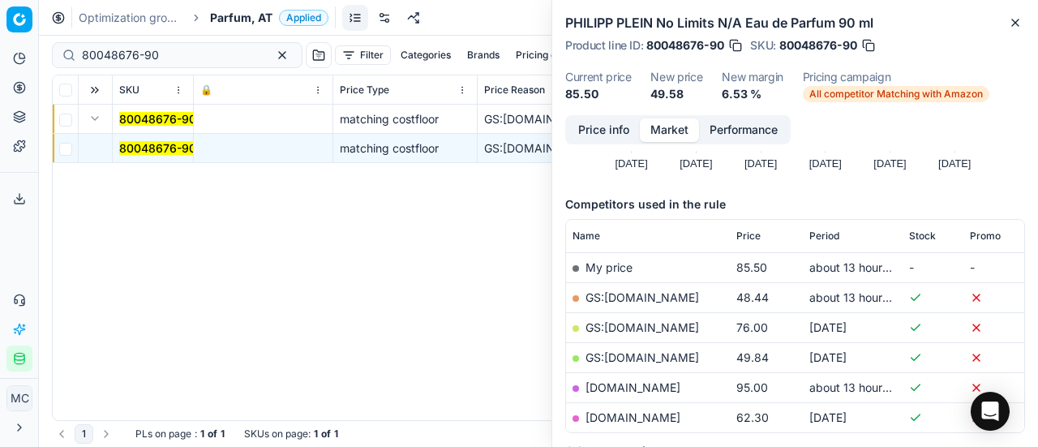
click at [649, 299] on link "GS:Amazon.de" at bounding box center [643, 297] width 114 height 14
click at [252, 23] on span "Parfum, AT" at bounding box center [241, 18] width 62 height 16
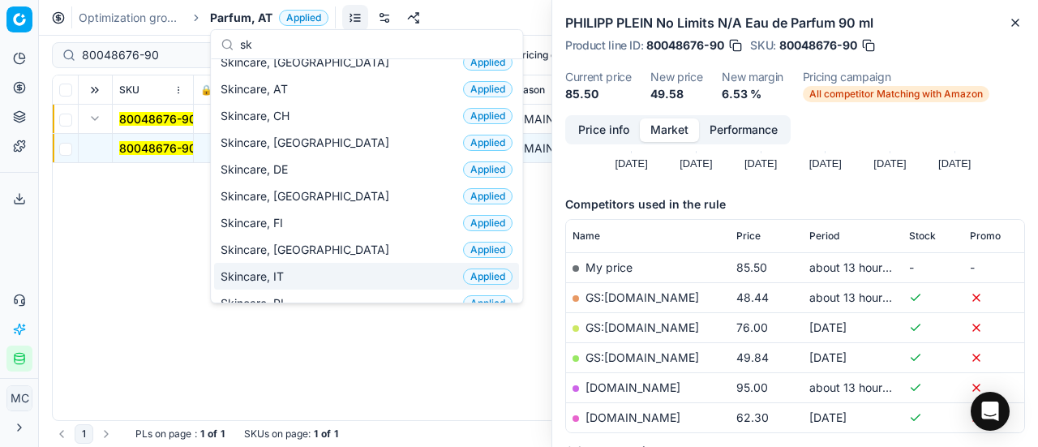
scroll to position [0, 0]
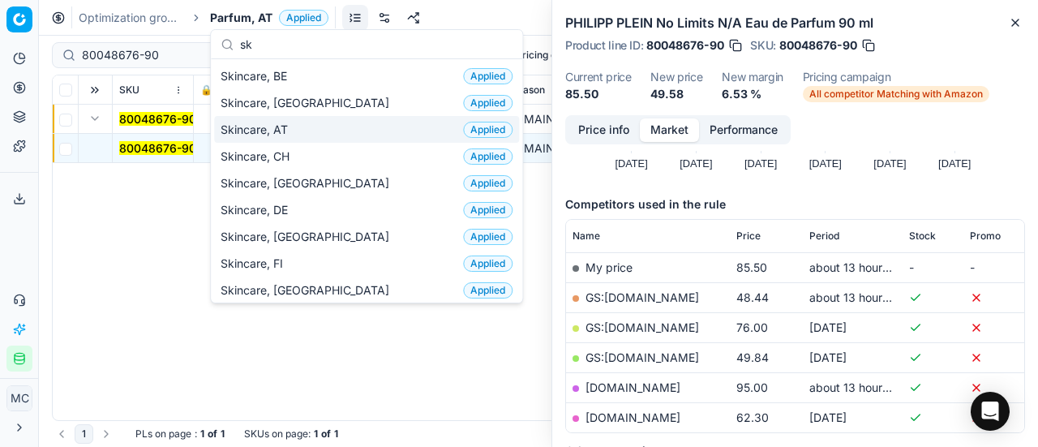
type input "sk"
click at [304, 131] on div "Skincare, AT Applied" at bounding box center [366, 129] width 305 height 27
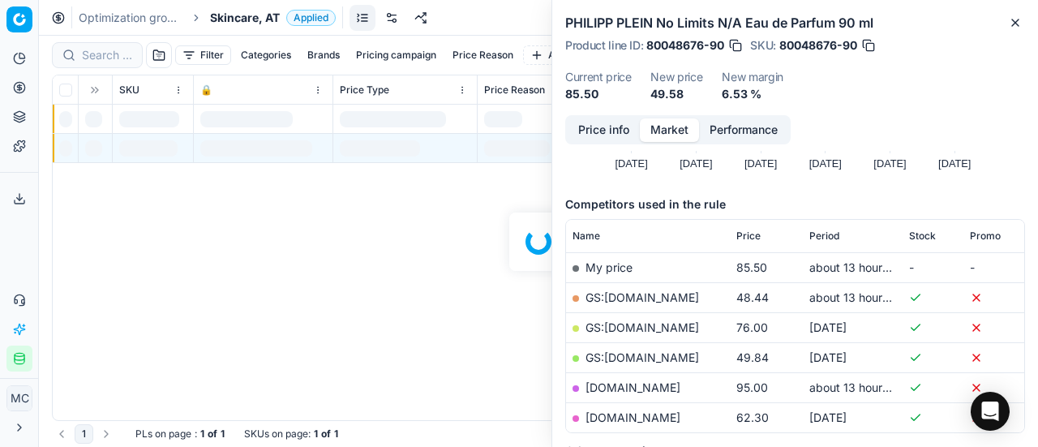
click at [105, 58] on div at bounding box center [538, 241] width 999 height 411
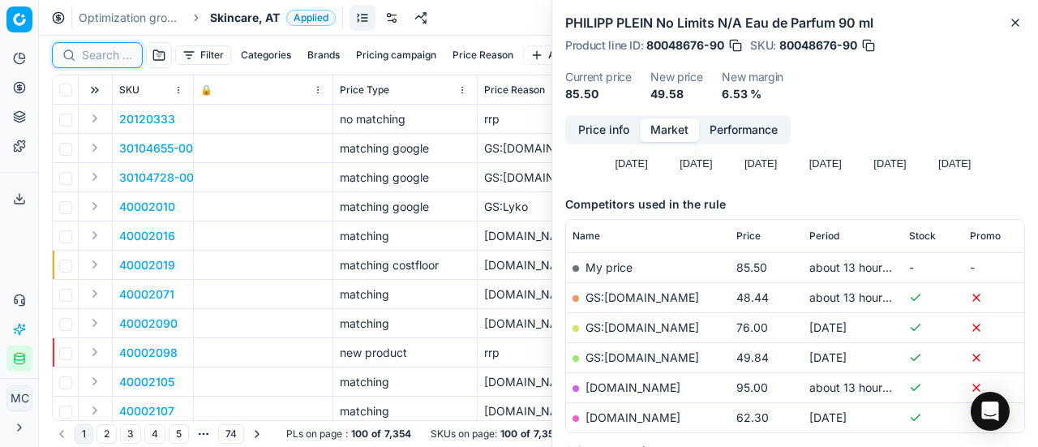
click at [105, 58] on input at bounding box center [107, 55] width 50 height 16
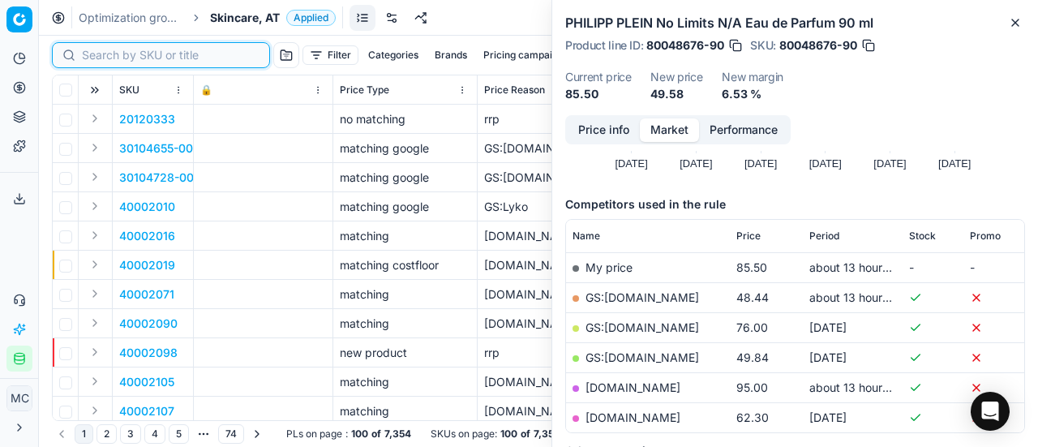
paste input "90011201-0017720"
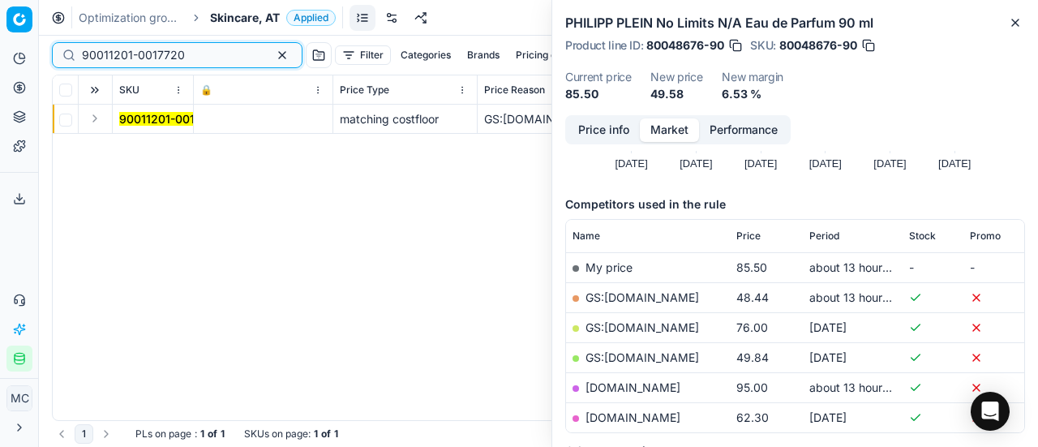
type input "90011201-0017720"
click at [97, 118] on button "Expand" at bounding box center [94, 118] width 19 height 19
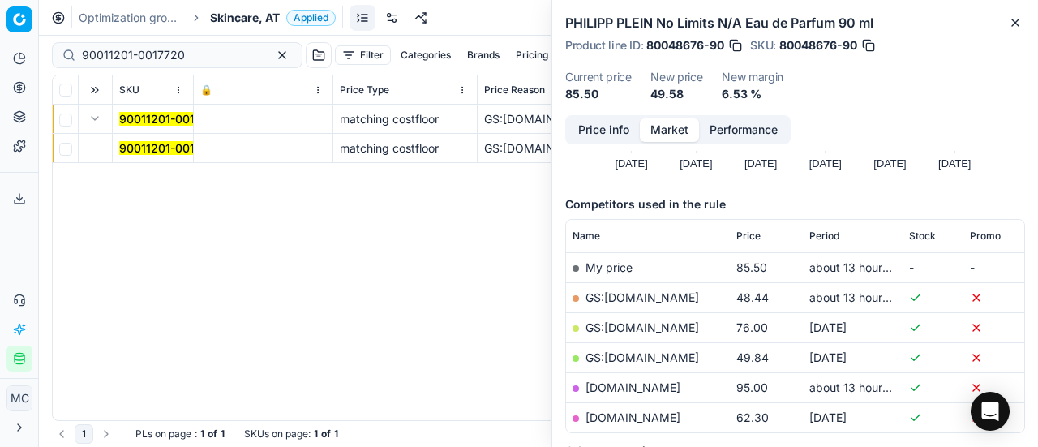
click at [162, 163] on div "90011201-0017720 matching costfloor GS:Deloox.at Shiseido Future Solution LX In…" at bounding box center [539, 263] width 972 height 316
click at [163, 160] on td "90011201-0017720" at bounding box center [153, 148] width 81 height 29
click at [165, 152] on mark "90011201-0017720" at bounding box center [170, 148] width 103 height 14
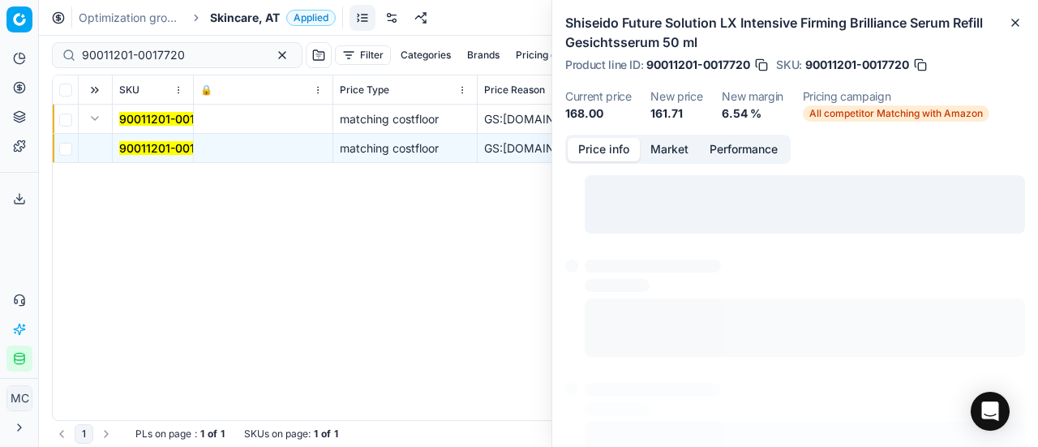
click at [610, 153] on button "Price info" at bounding box center [604, 150] width 72 height 24
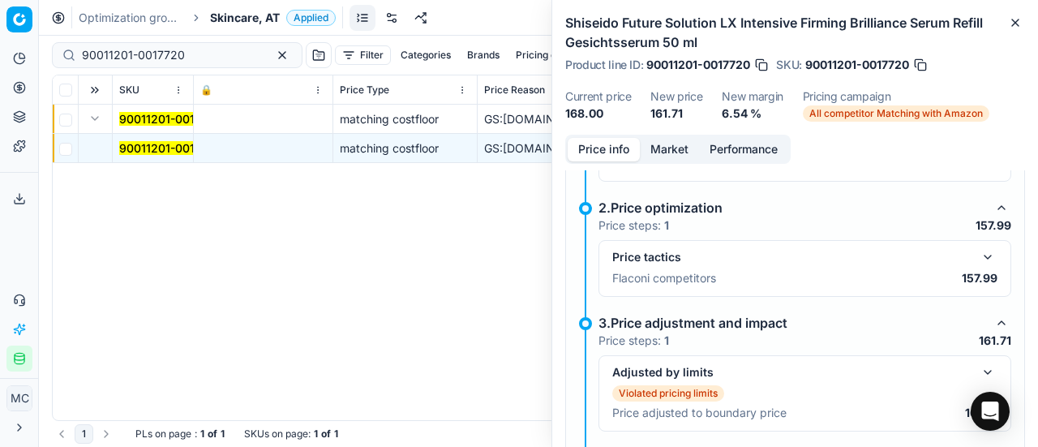
scroll to position [303, 0]
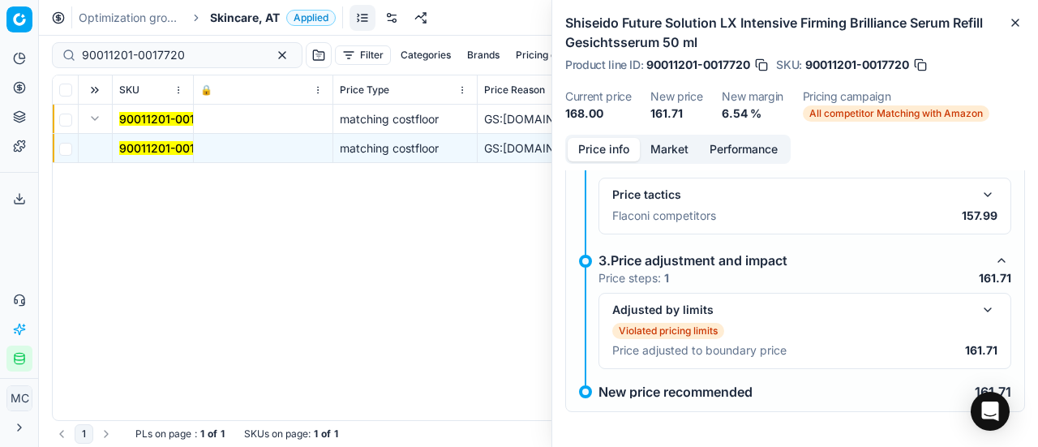
click at [978, 185] on button "button" at bounding box center [987, 194] width 19 height 19
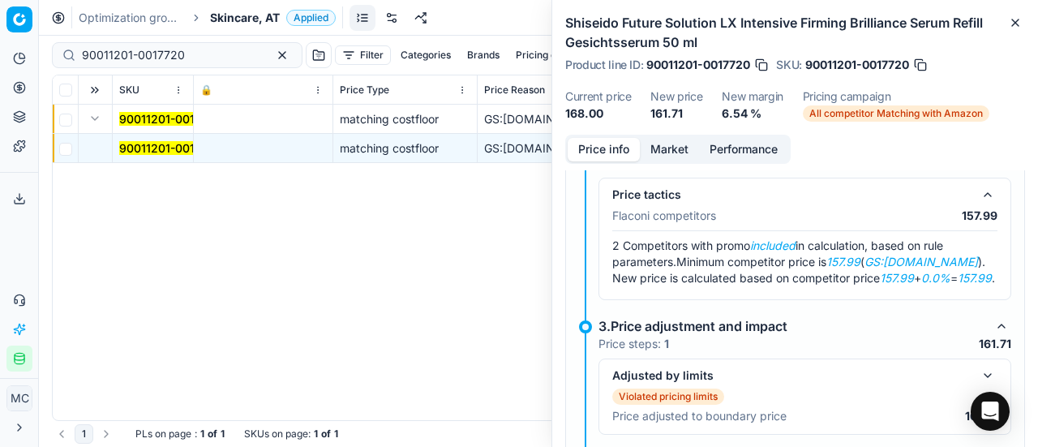
click at [678, 151] on button "Market" at bounding box center [669, 150] width 59 height 24
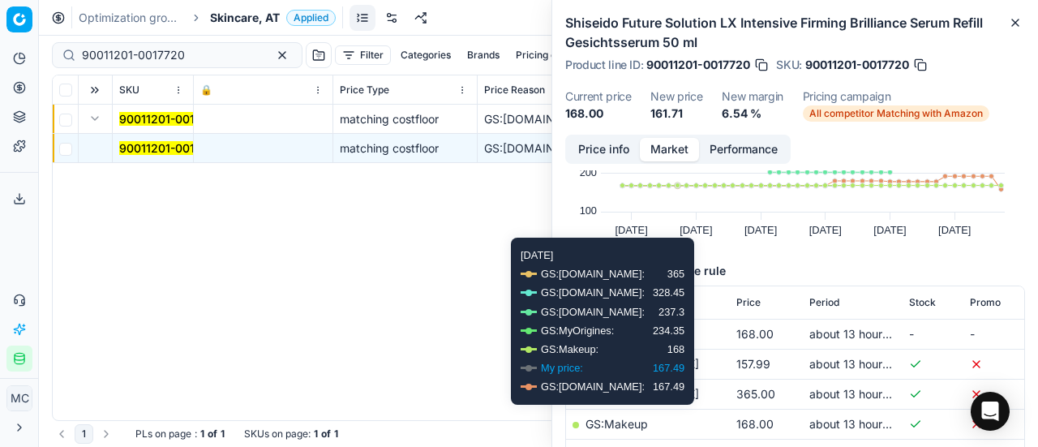
scroll to position [162, 0]
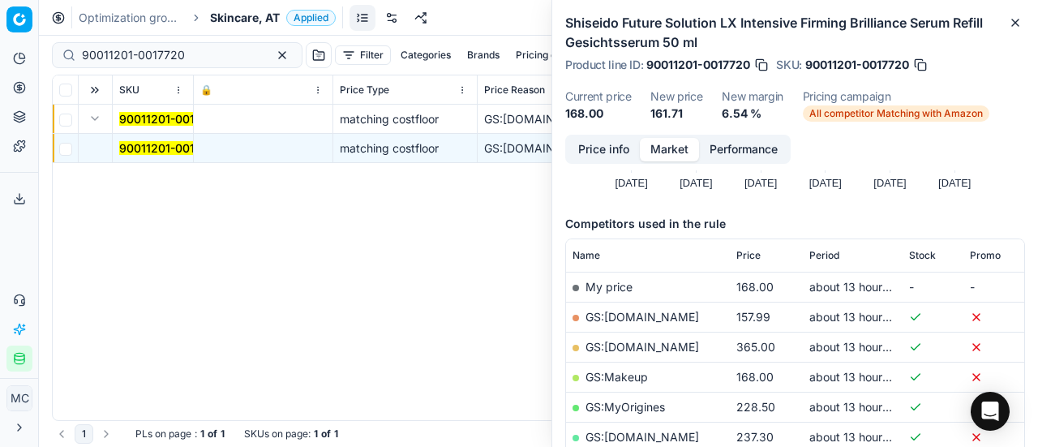
click at [636, 319] on link "GS:Deloox.at" at bounding box center [643, 317] width 114 height 14
click at [263, 19] on span "Skincare, AT" at bounding box center [245, 18] width 70 height 16
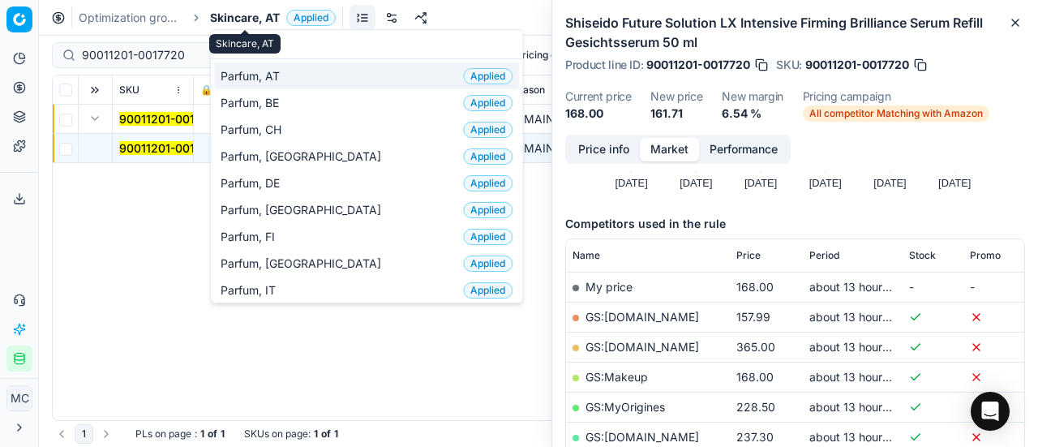
type input "par"
click at [290, 81] on div "Parfum, AT Applied" at bounding box center [366, 75] width 305 height 27
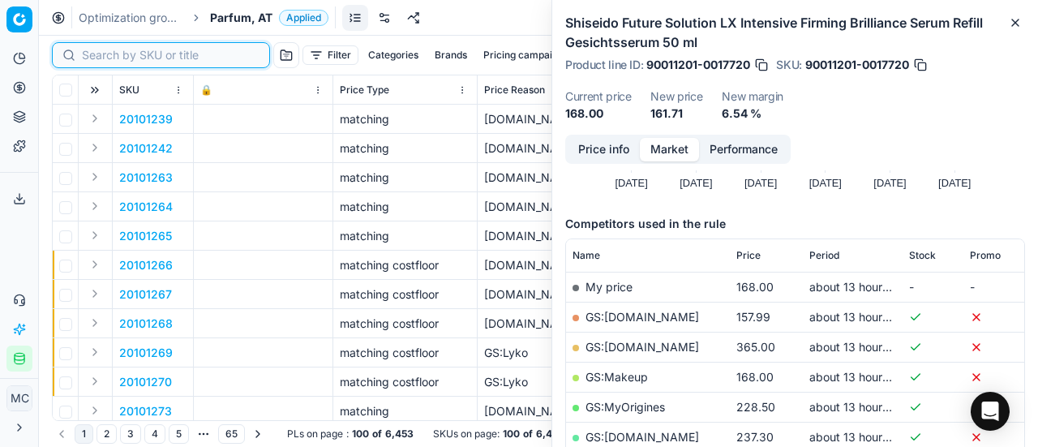
click at [110, 56] on input at bounding box center [171, 55] width 178 height 16
paste input "80045860-100"
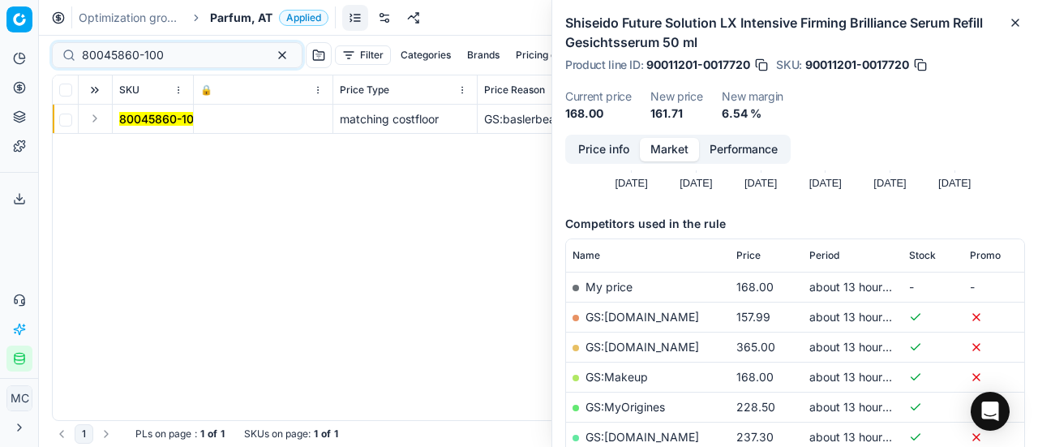
click at [96, 124] on button "Expand" at bounding box center [94, 118] width 19 height 19
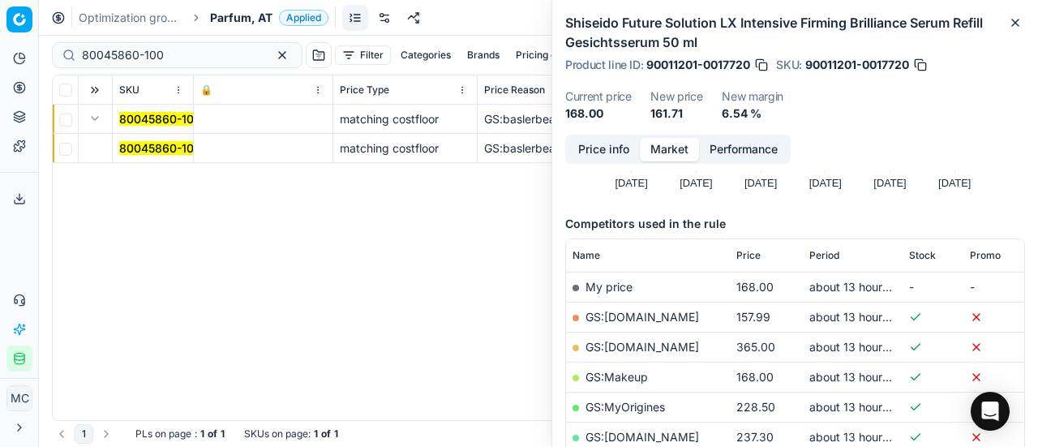
click at [166, 153] on mark "80045860-100" at bounding box center [160, 148] width 82 height 14
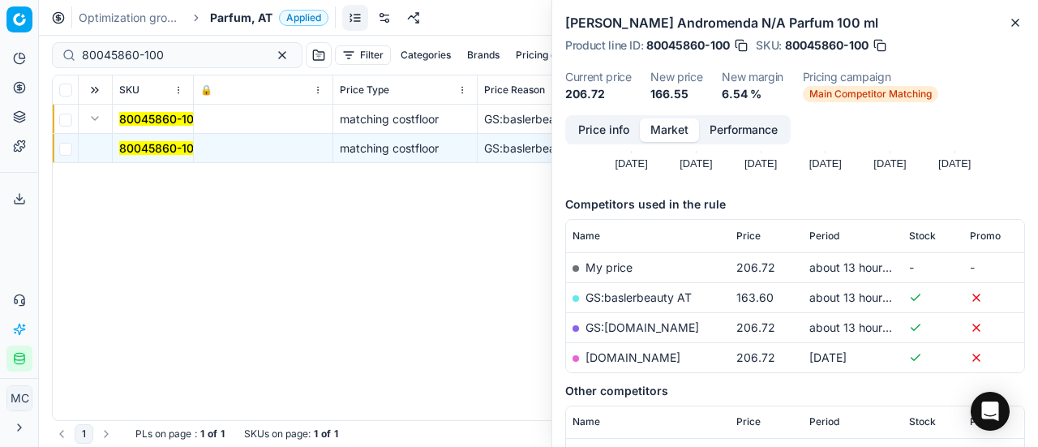
click at [603, 137] on button "Price info" at bounding box center [604, 130] width 72 height 24
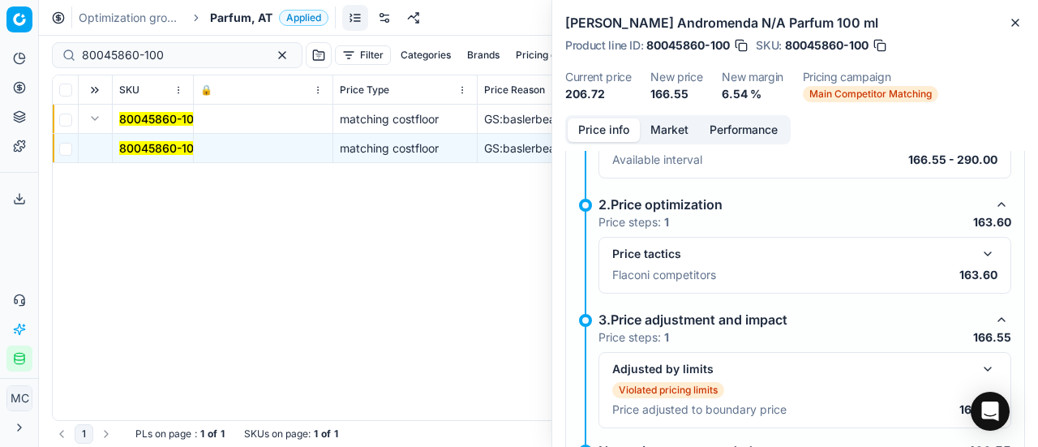
click at [982, 251] on button "button" at bounding box center [987, 253] width 19 height 19
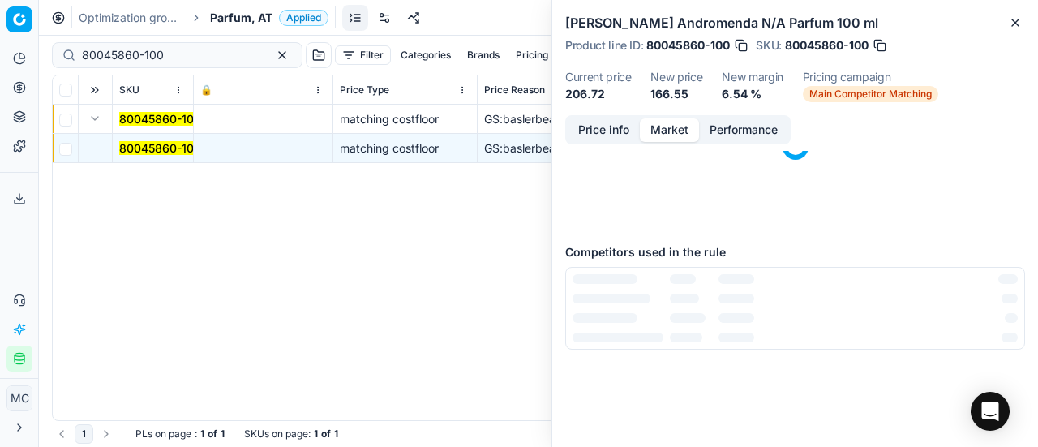
click at [685, 125] on button "Market" at bounding box center [669, 130] width 59 height 24
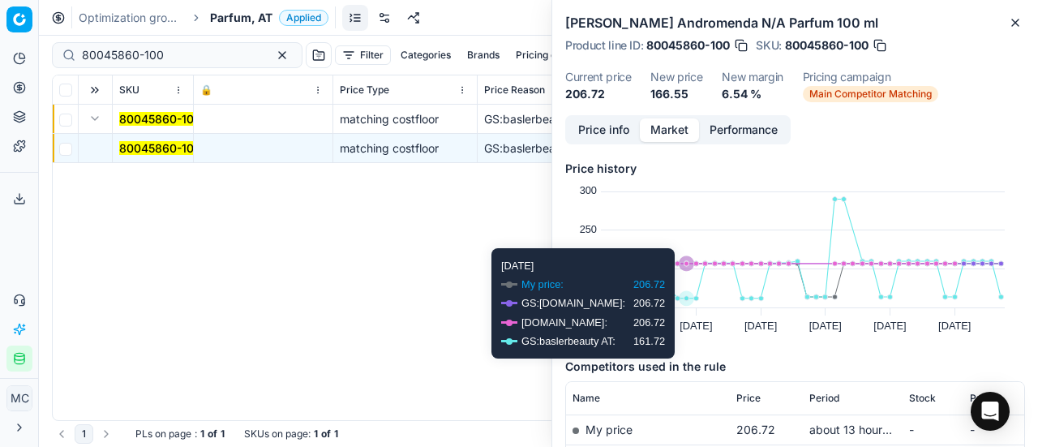
scroll to position [243, 0]
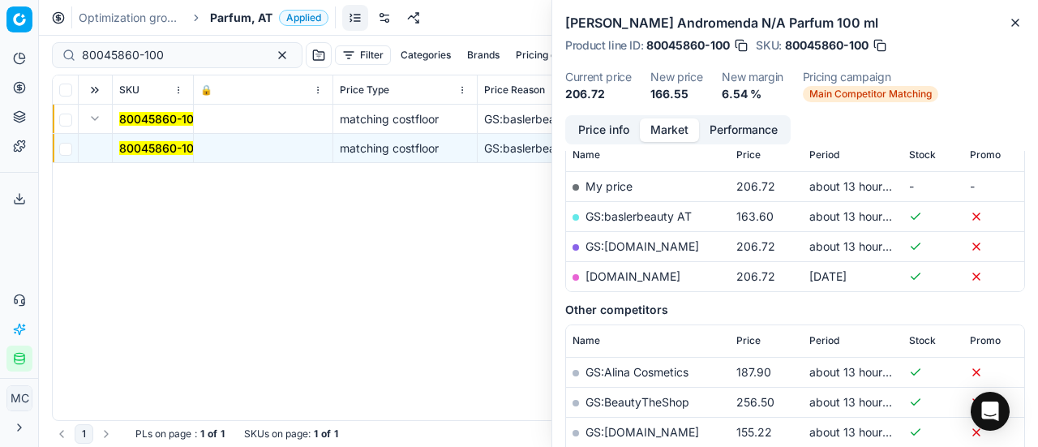
click at [665, 213] on link "GS:baslerbeauty AT" at bounding box center [639, 216] width 106 height 14
click at [642, 284] on td "parfumdreams.at" at bounding box center [648, 276] width 164 height 30
click at [642, 279] on link "parfumdreams.at" at bounding box center [633, 276] width 95 height 14
drag, startPoint x: 164, startPoint y: 55, endPoint x: 0, endPoint y: 59, distance: 163.9
click at [0, 59] on div "Pricing platform Analytics Pricing Product portfolio Templates Export service 1…" at bounding box center [519, 223] width 1038 height 447
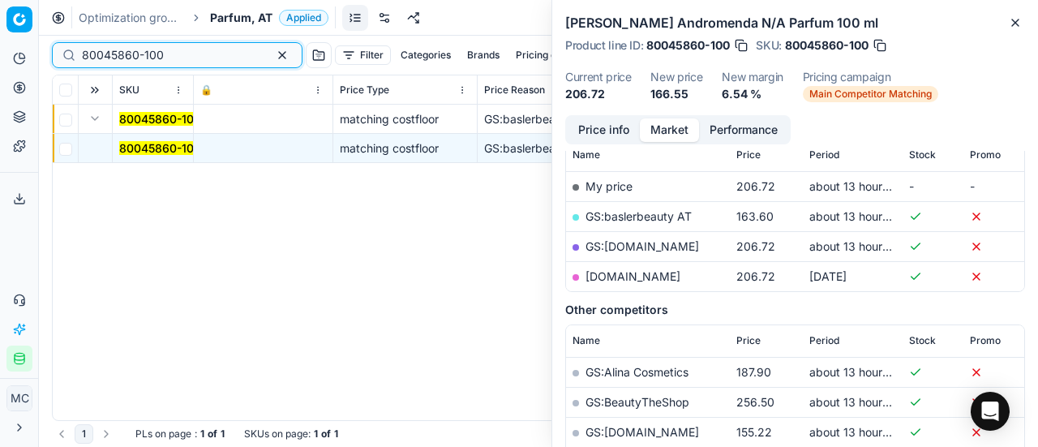
click at [169, 54] on input "80045860-100" at bounding box center [171, 55] width 178 height 16
click at [0, 56] on div "Pricing platform Analytics Pricing Product portfolio Templates Export service 1…" at bounding box center [519, 223] width 1038 height 447
paste input "2439"
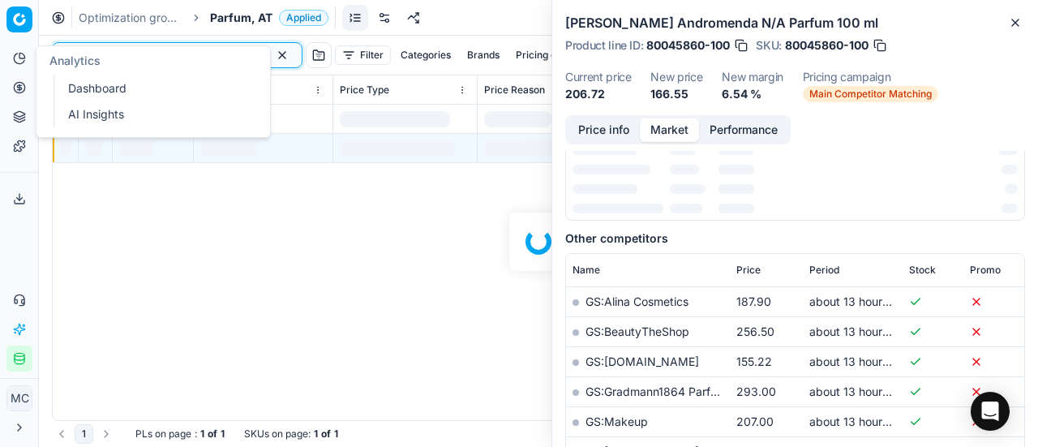
scroll to position [243, 0]
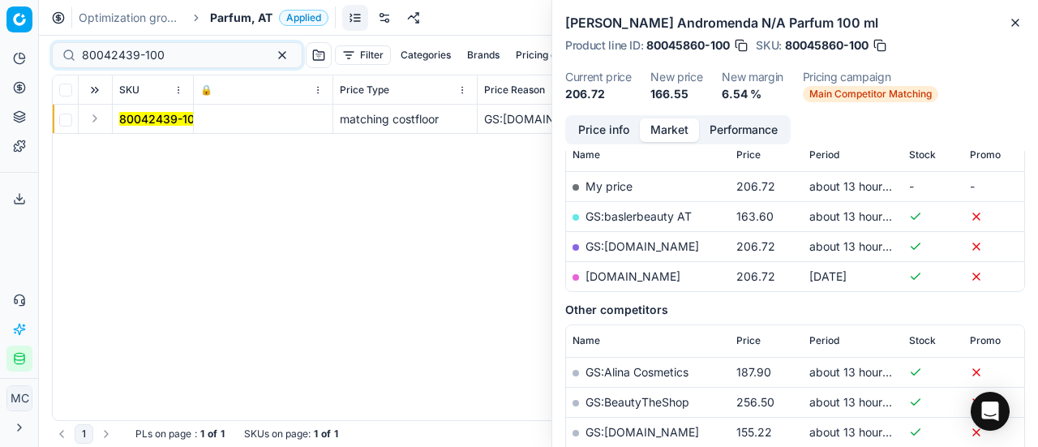
click at [93, 119] on button "Expand" at bounding box center [94, 118] width 19 height 19
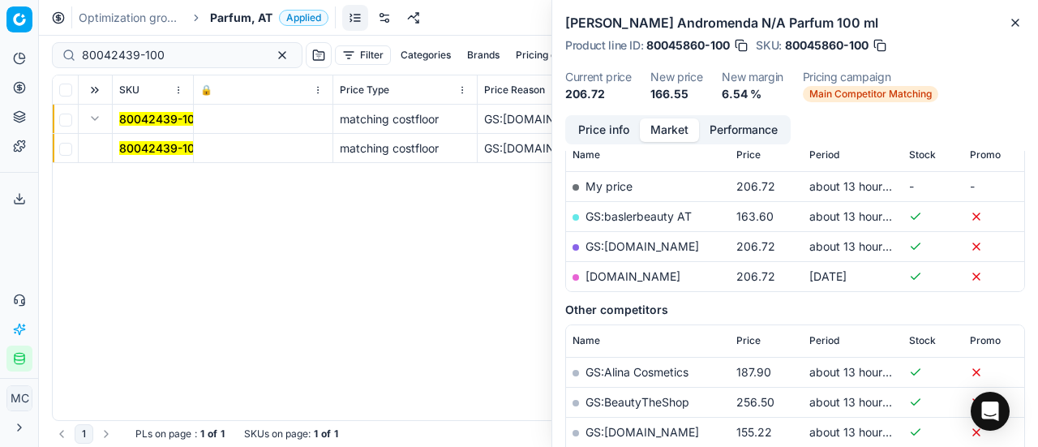
click at [171, 151] on mark "80042439-100" at bounding box center [160, 148] width 83 height 14
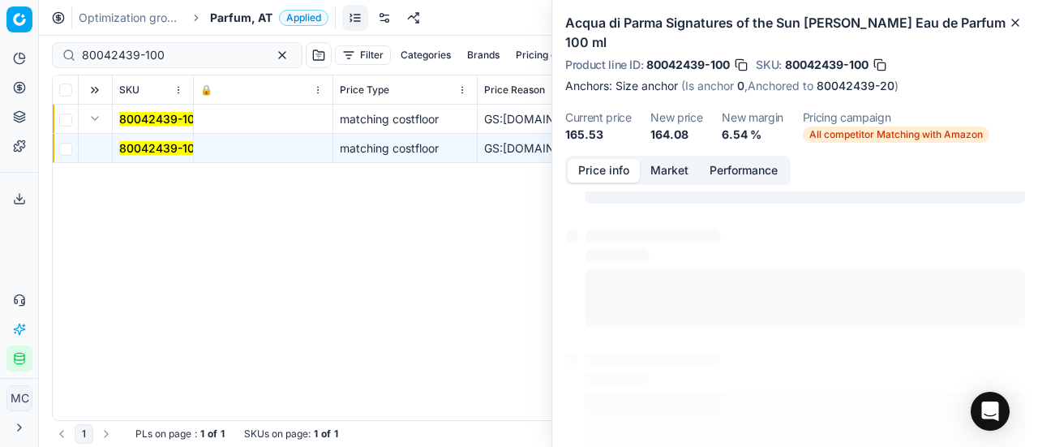
click at [600, 159] on button "Price info" at bounding box center [604, 171] width 72 height 24
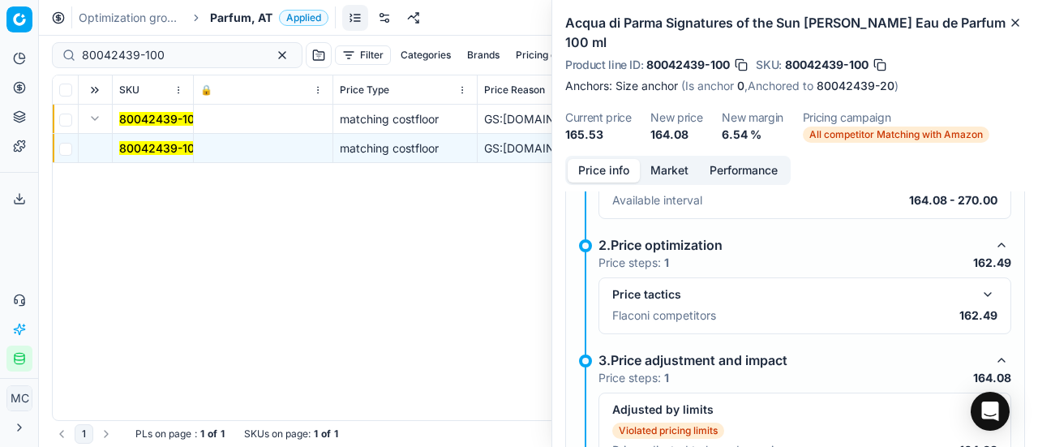
click at [978, 285] on button "button" at bounding box center [987, 294] width 19 height 19
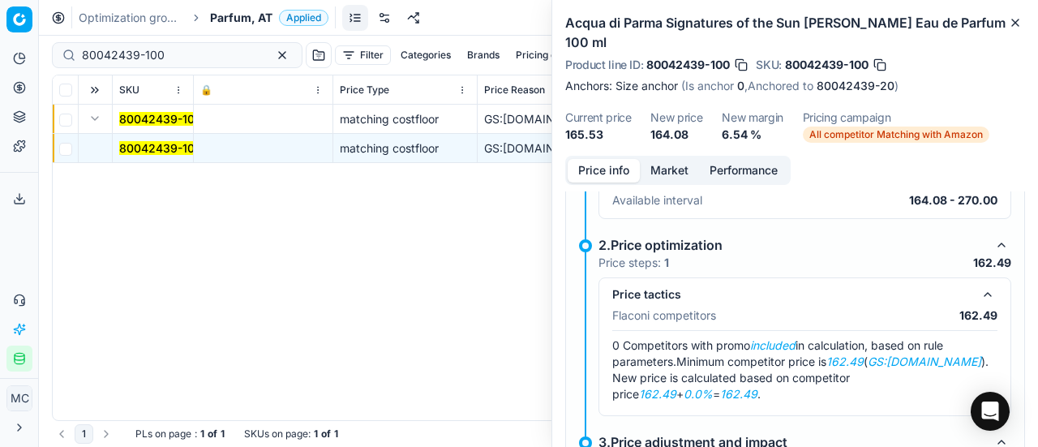
click at [678, 159] on button "Market" at bounding box center [669, 171] width 59 height 24
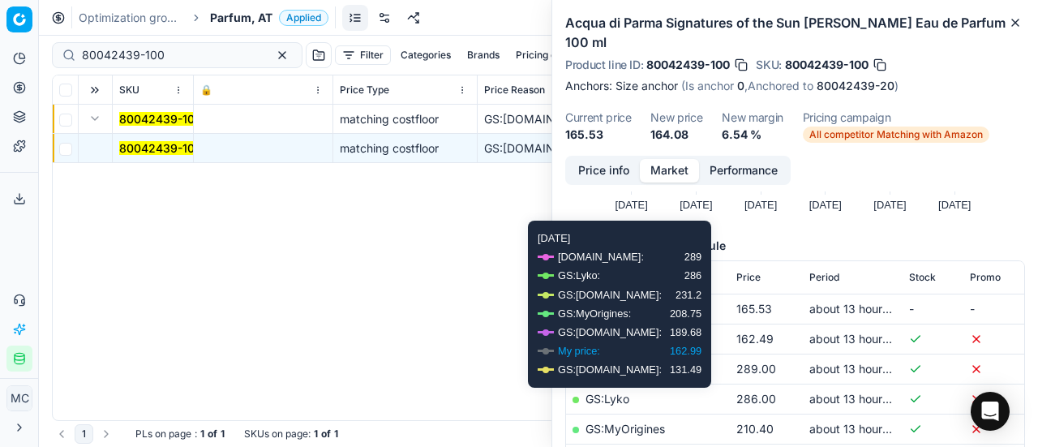
scroll to position [162, 0]
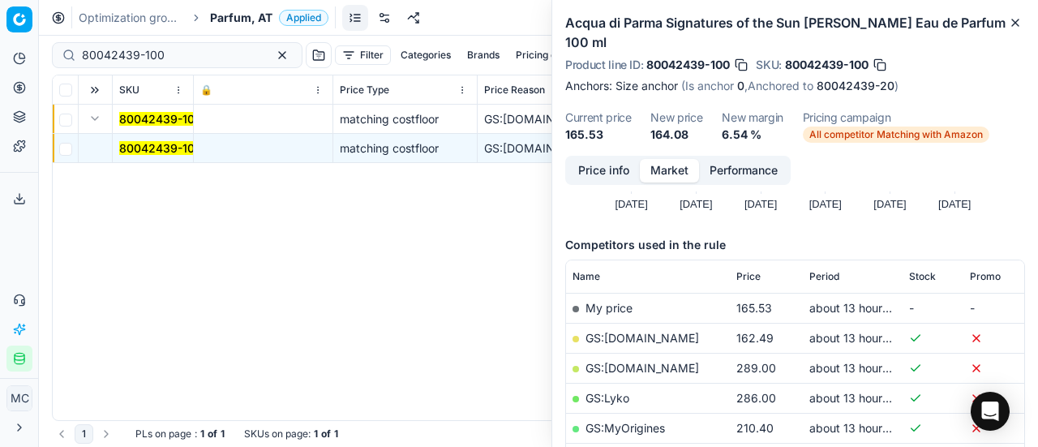
click at [625, 361] on link "GS:Douglas.at" at bounding box center [643, 368] width 114 height 14
click at [628, 331] on link "GS:Deloox.at" at bounding box center [643, 338] width 114 height 14
drag, startPoint x: 204, startPoint y: 53, endPoint x: 0, endPoint y: 42, distance: 204.7
click at [0, 42] on div "Pricing platform Analytics Pricing Product portfolio Templates Export service 1…" at bounding box center [519, 223] width 1038 height 447
paste input "11259-0009192"
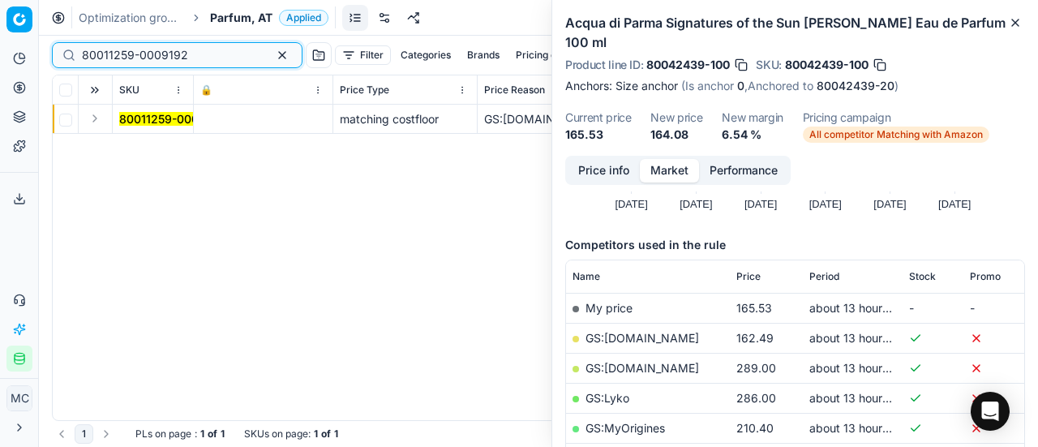
type input "80011259-0009192"
drag, startPoint x: 97, startPoint y: 120, endPoint x: 138, endPoint y: 148, distance: 50.2
click at [106, 130] on td at bounding box center [96, 119] width 34 height 29
click at [138, 148] on div "80011259-0009192 matching costfloor GS:Deloox.at Acqua di Parma Blu Mediterrane…" at bounding box center [539, 263] width 972 height 316
click at [93, 118] on button "Expand" at bounding box center [94, 118] width 19 height 19
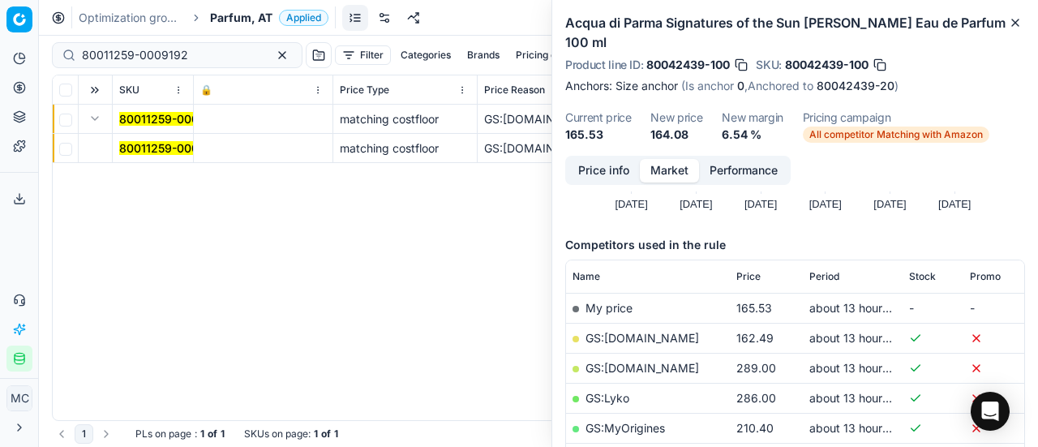
click at [144, 144] on mark "80011259-0009192" at bounding box center [172, 148] width 106 height 14
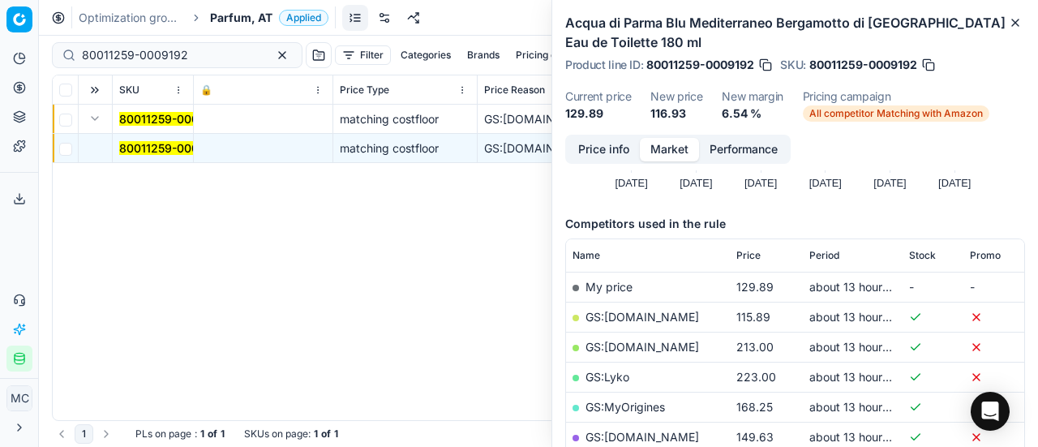
drag, startPoint x: 631, startPoint y: 165, endPoint x: 617, endPoint y: 157, distance: 16.3
click at [630, 165] on div "Price info Market Performance Price history Created with Highcharts 12.3.0 Aug …" at bounding box center [795, 291] width 486 height 312
click at [607, 147] on button "Price info" at bounding box center [604, 150] width 72 height 24
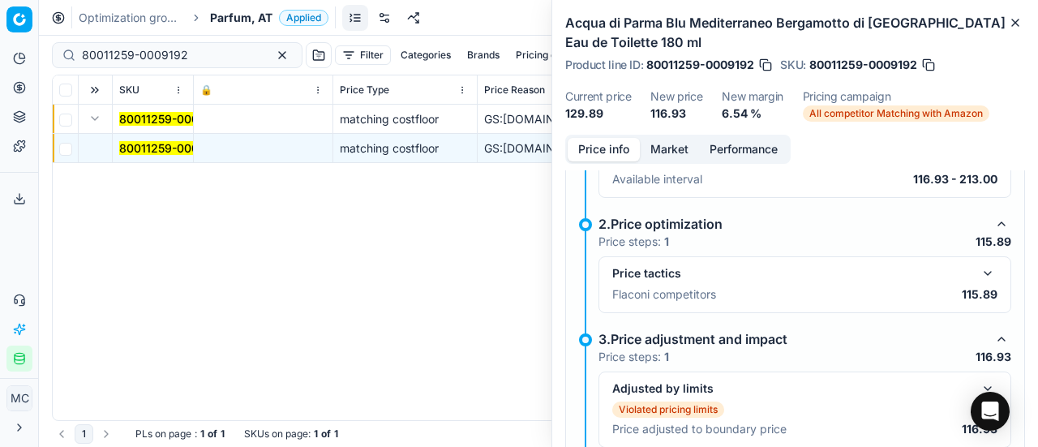
click at [981, 268] on button "button" at bounding box center [987, 273] width 19 height 19
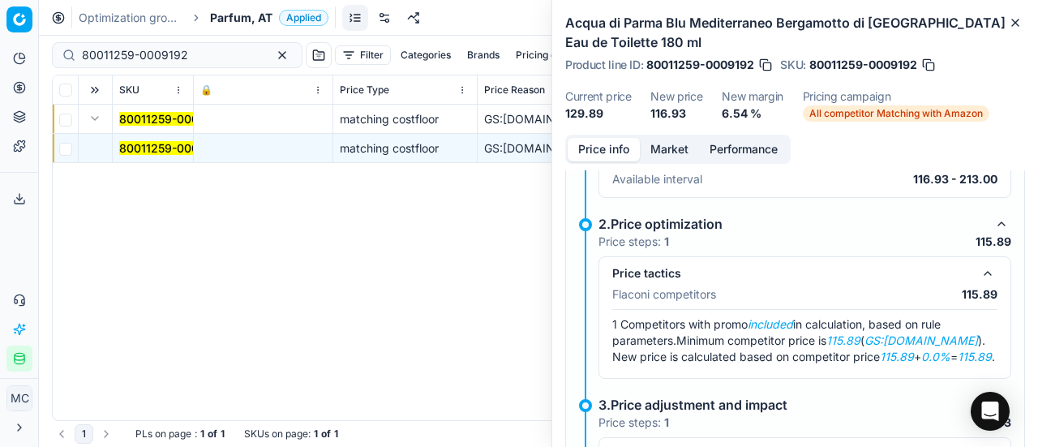
click at [663, 149] on button "Market" at bounding box center [669, 150] width 59 height 24
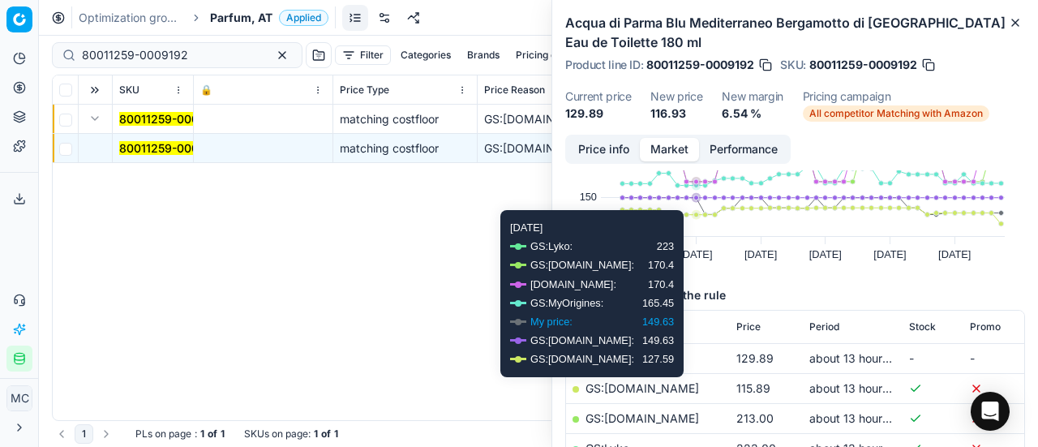
scroll to position [243, 0]
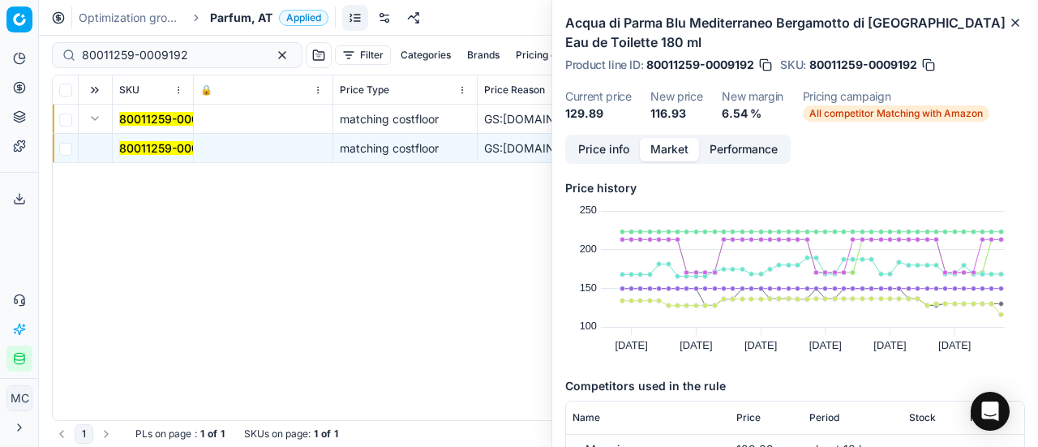
scroll to position [243, 0]
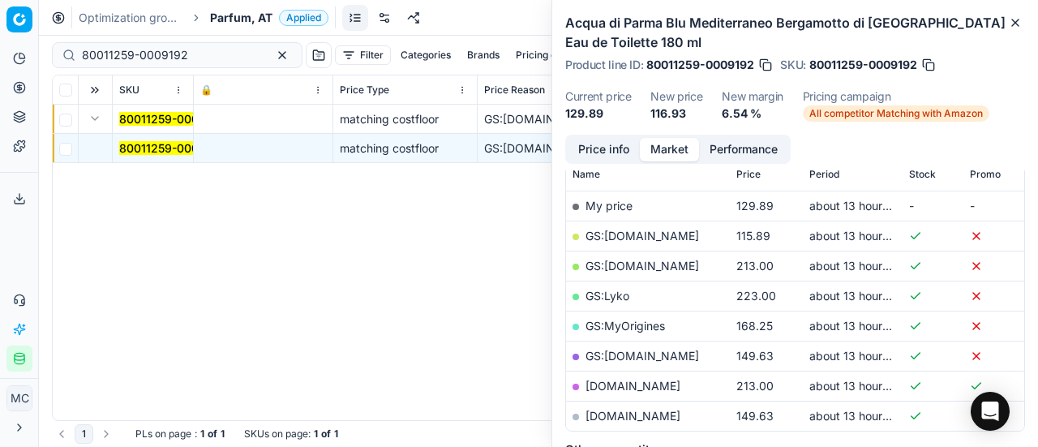
drag, startPoint x: 0, startPoint y: 0, endPoint x: 629, endPoint y: 233, distance: 670.4
click at [629, 233] on link "GS:Deloox.at" at bounding box center [643, 236] width 114 height 14
drag, startPoint x: 203, startPoint y: 60, endPoint x: 0, endPoint y: 58, distance: 202.8
click at [0, 58] on div "Pricing platform Analytics Pricing Product portfolio Templates Export service 1…" at bounding box center [519, 223] width 1038 height 447
paste input "90001385-000203"
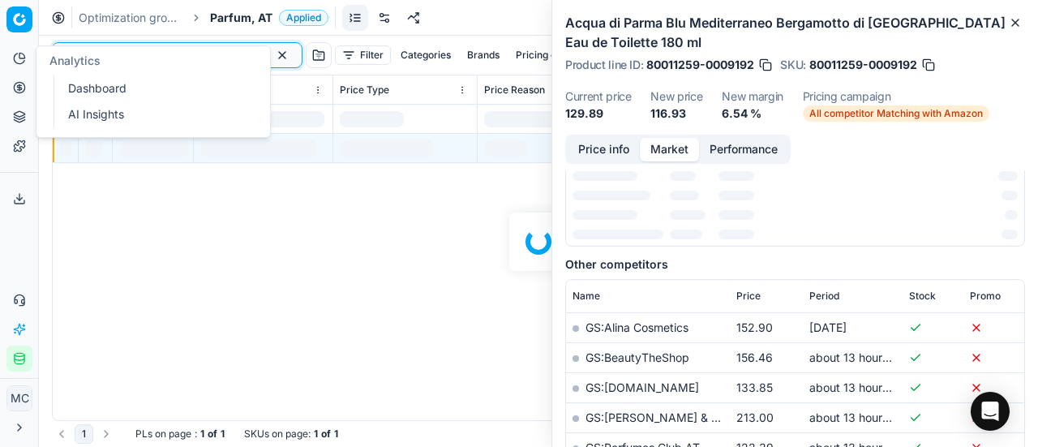
scroll to position [243, 0]
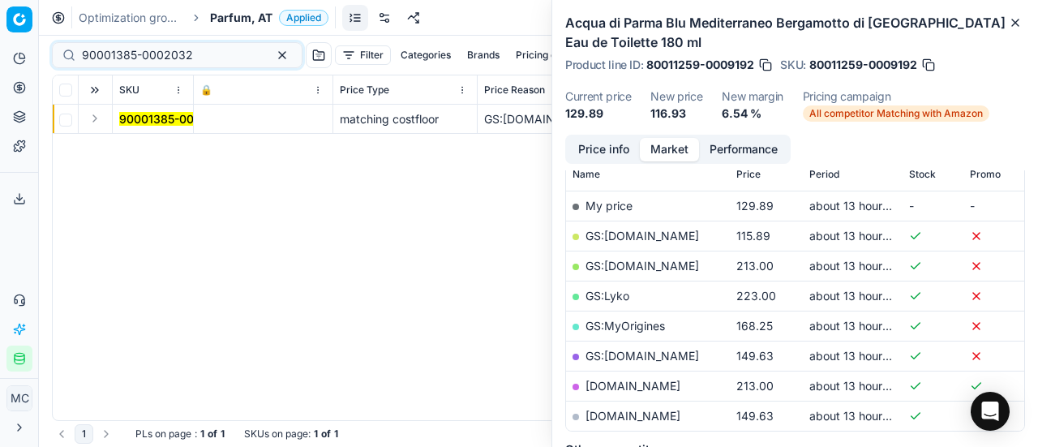
click at [98, 123] on button "Expand" at bounding box center [94, 118] width 19 height 19
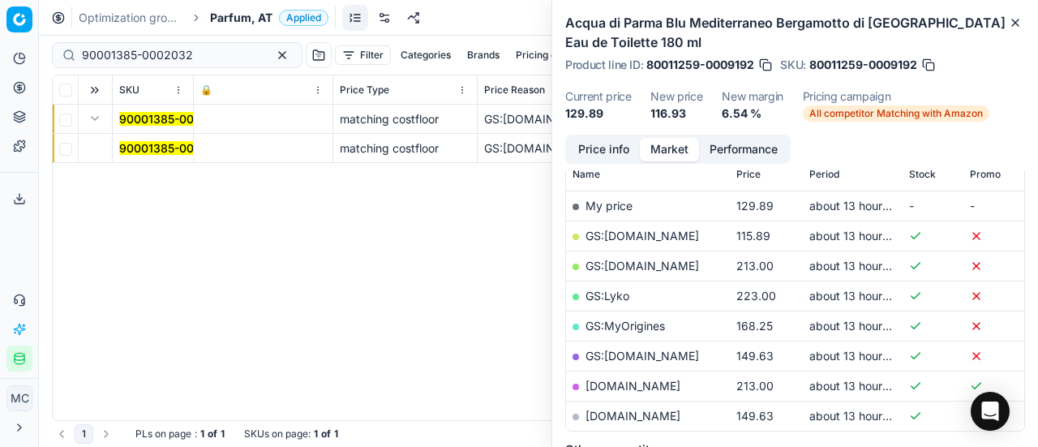
click at [164, 139] on td "90001385-0002032" at bounding box center [153, 148] width 81 height 29
click at [164, 141] on mark "90001385-0002032" at bounding box center [174, 148] width 111 height 14
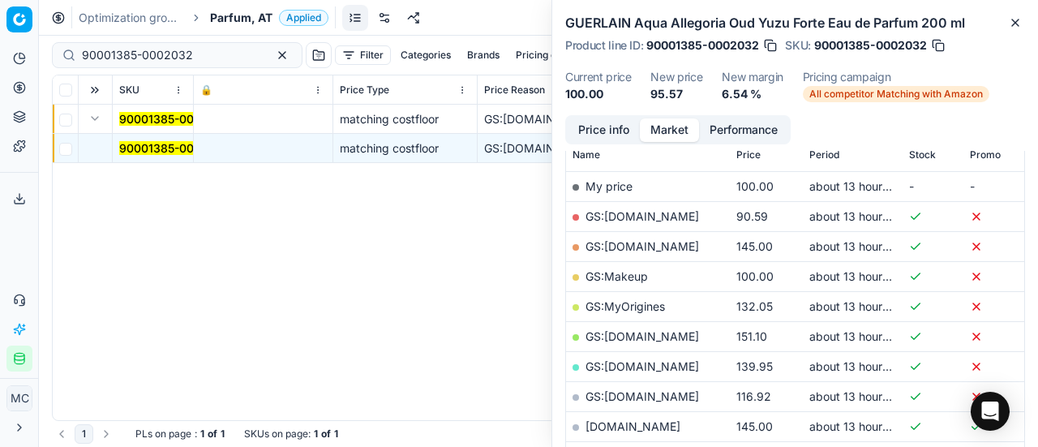
click at [623, 130] on button "Price info" at bounding box center [604, 130] width 72 height 24
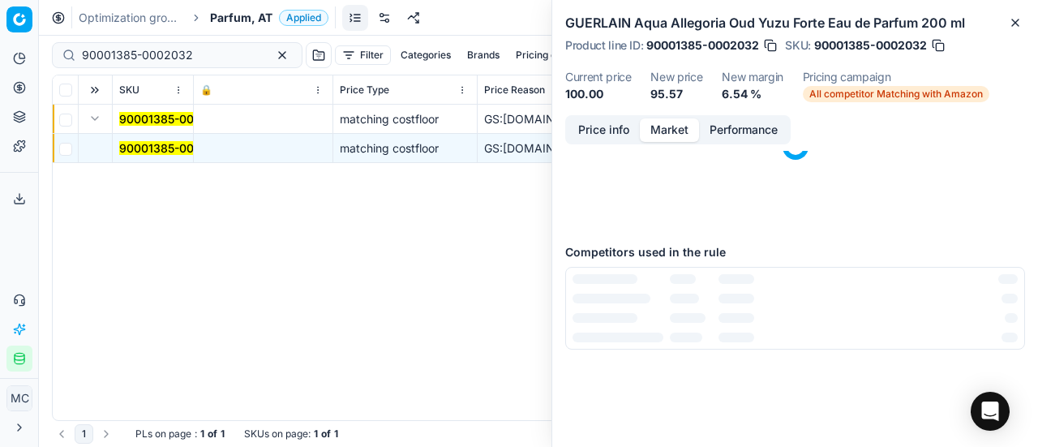
click at [668, 140] on button "Market" at bounding box center [669, 130] width 59 height 24
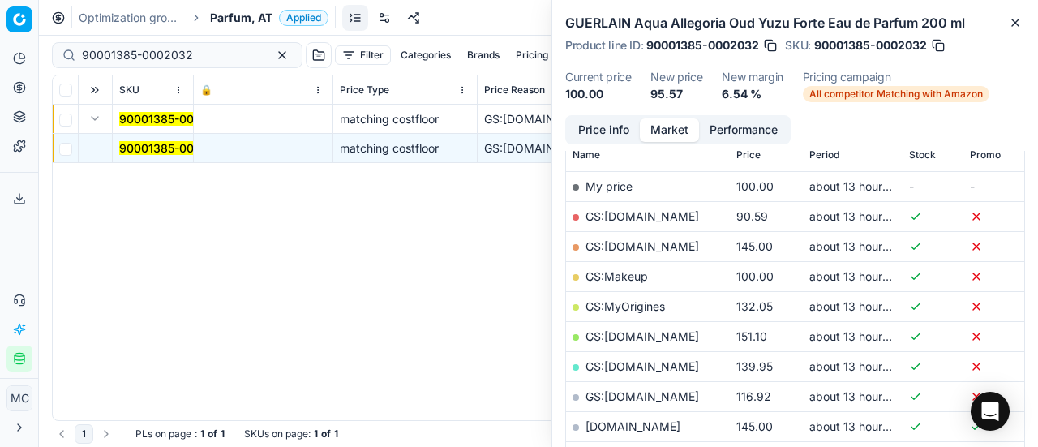
click at [638, 220] on link "GS:Deloox.at" at bounding box center [643, 216] width 114 height 14
drag, startPoint x: 216, startPoint y: 54, endPoint x: 0, endPoint y: 56, distance: 215.8
click at [0, 56] on div "Pricing platform Analytics Pricing Product portfolio Templates Export service 1…" at bounding box center [519, 223] width 1038 height 447
paste input "80011261-0009190"
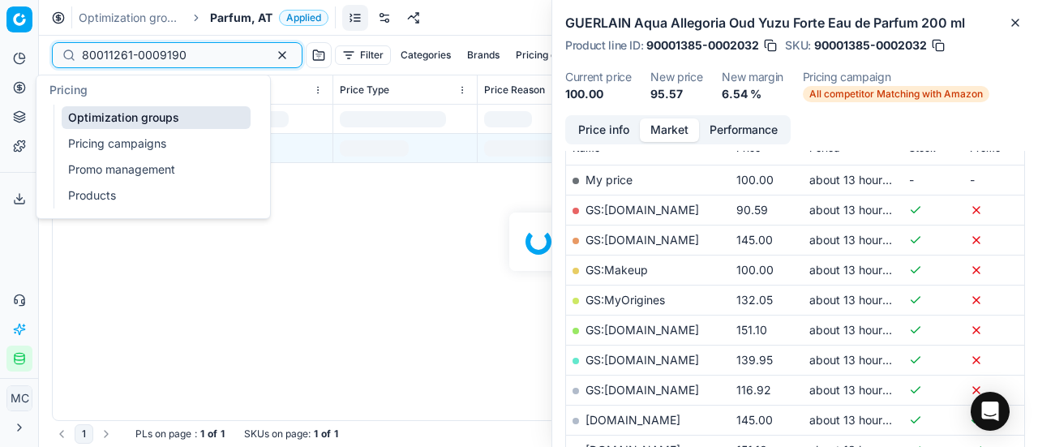
scroll to position [243, 0]
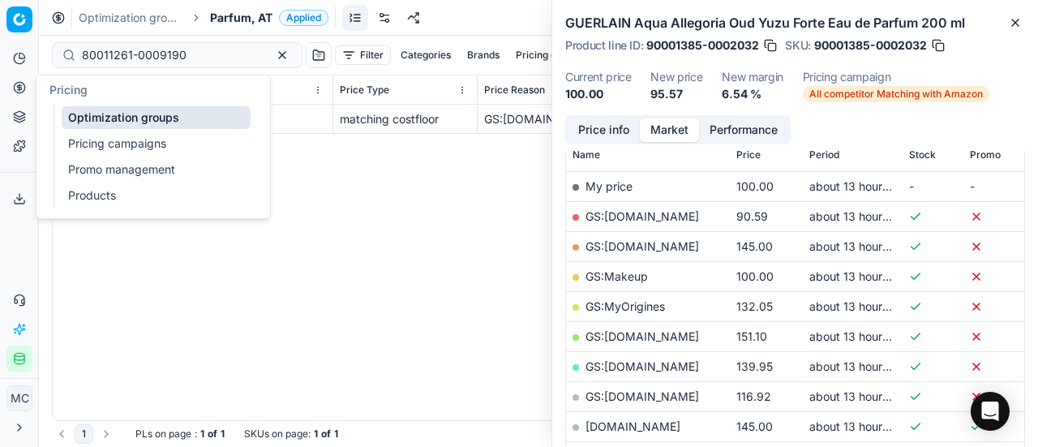
click at [190, 247] on div "80011261-0009190 matching costfloor GS:Deloox.at Acqua di Parma Blu Mediterrane…" at bounding box center [539, 263] width 972 height 316
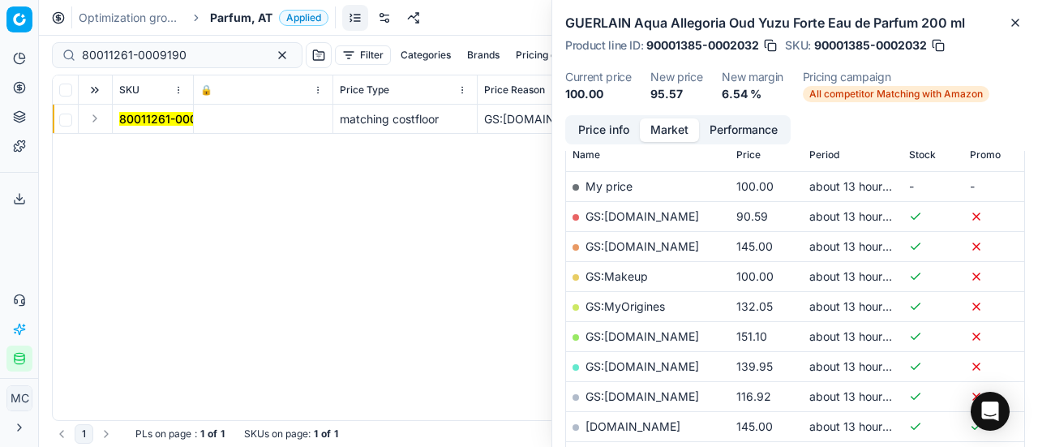
drag, startPoint x: 101, startPoint y: 122, endPoint x: 179, endPoint y: 145, distance: 82.1
click at [104, 122] on td at bounding box center [96, 119] width 34 height 29
click at [179, 145] on div "80011261-0009190 matching costfloor GS:Deloox.at Acqua di Parma Blu Mediterrane…" at bounding box center [539, 263] width 972 height 316
click at [96, 122] on button "Expand" at bounding box center [94, 118] width 19 height 19
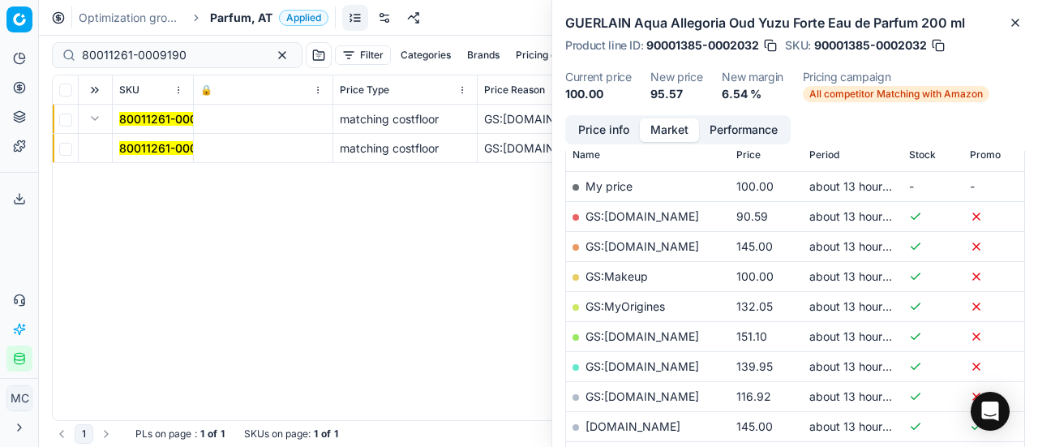
click at [165, 153] on mark "80011261-0009190" at bounding box center [171, 148] width 105 height 14
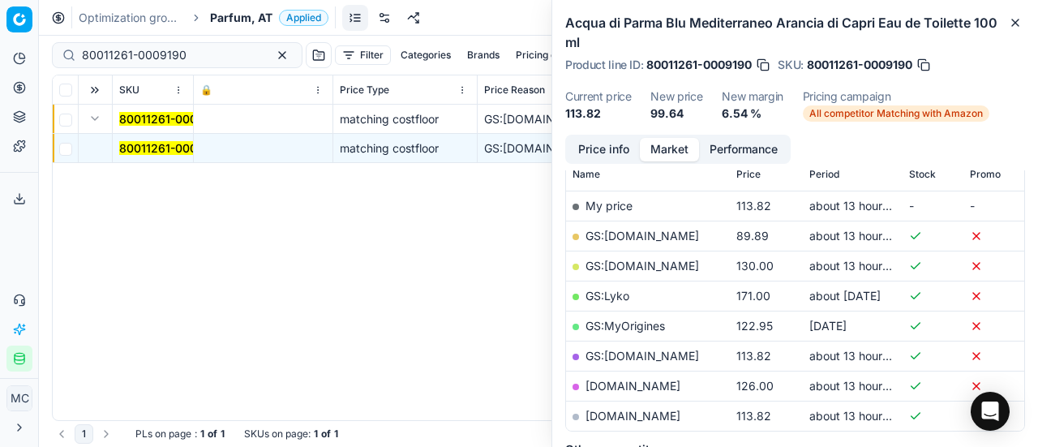
click at [603, 144] on button "Price info" at bounding box center [604, 150] width 72 height 24
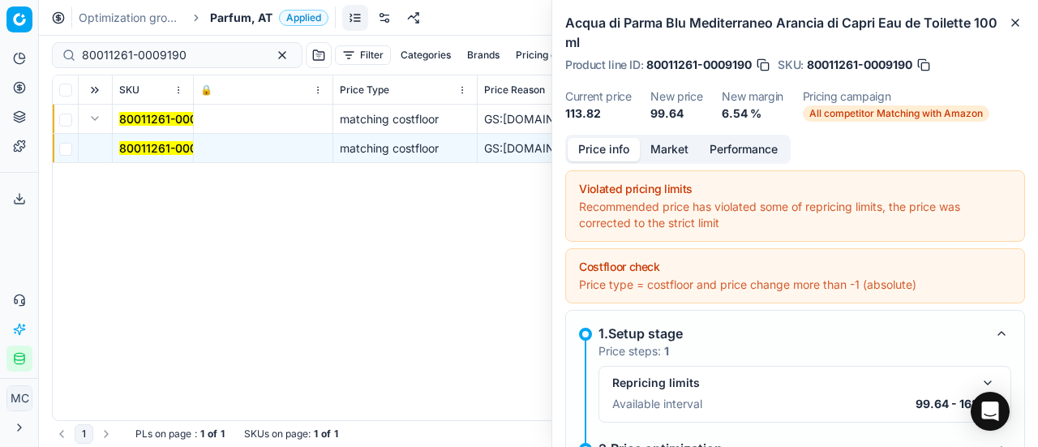
click at [684, 148] on button "Market" at bounding box center [669, 150] width 59 height 24
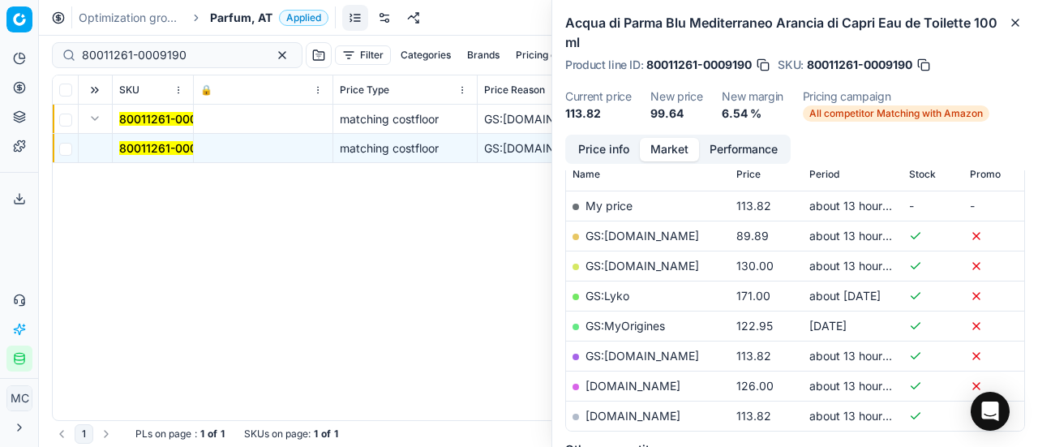
click at [646, 229] on link "GS:Deloox.at" at bounding box center [643, 236] width 114 height 14
drag, startPoint x: 194, startPoint y: 51, endPoint x: 0, endPoint y: 47, distance: 193.9
click at [0, 47] on div "Pricing platform Analytics Pricing Product portfolio Templates Export service 1…" at bounding box center [519, 223] width 1038 height 447
paste input "90010884-0017258"
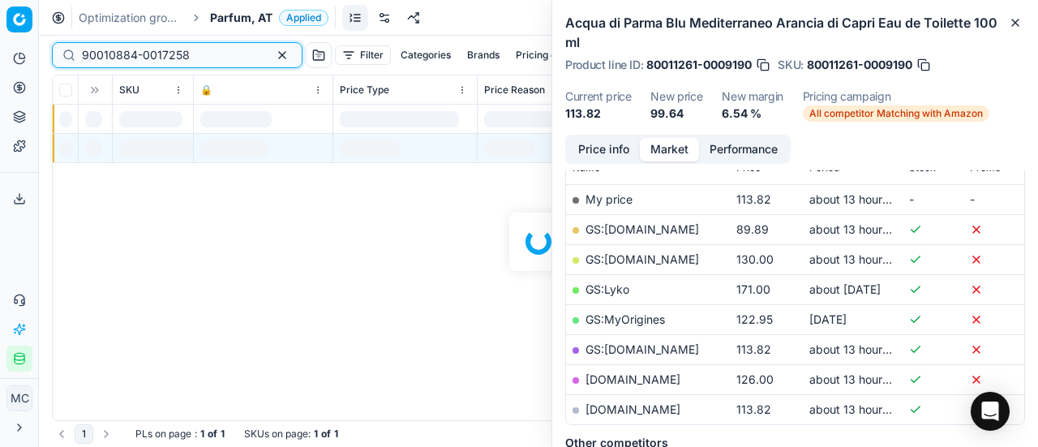
scroll to position [243, 0]
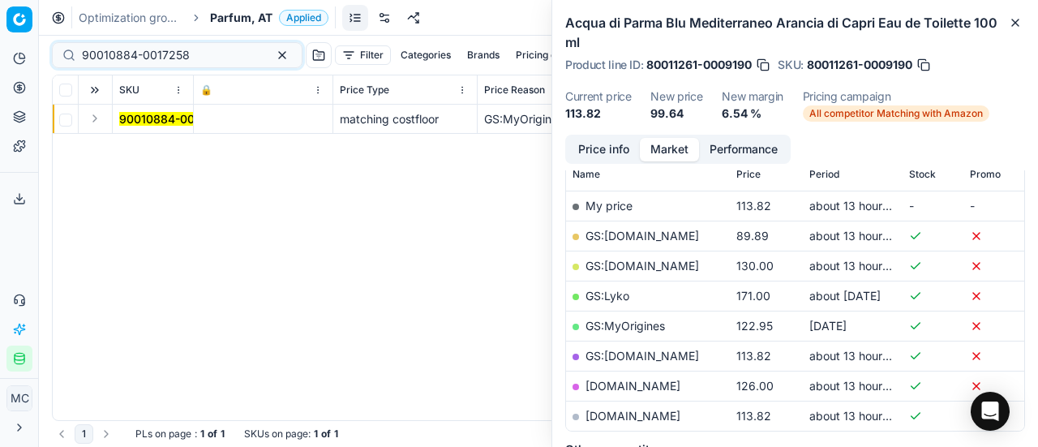
click at [93, 119] on button "Expand" at bounding box center [94, 118] width 19 height 19
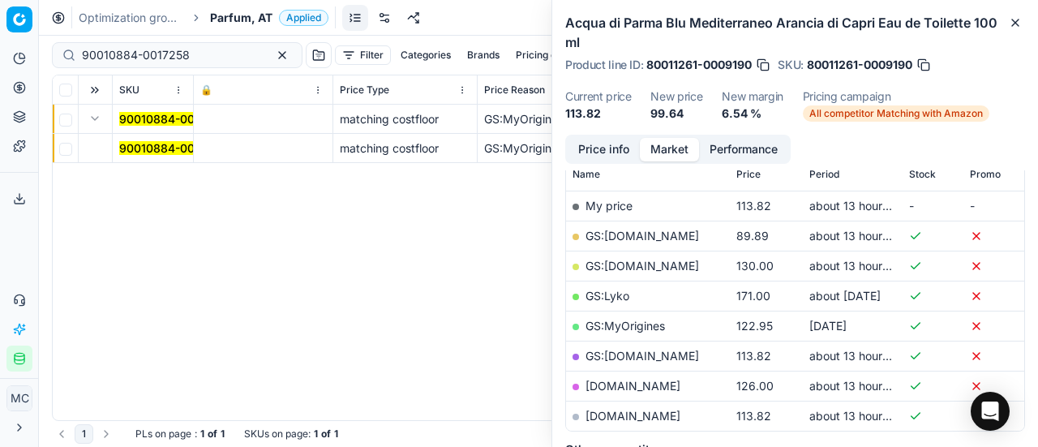
click at [159, 140] on span "90010884-0017258" at bounding box center [173, 148] width 108 height 16
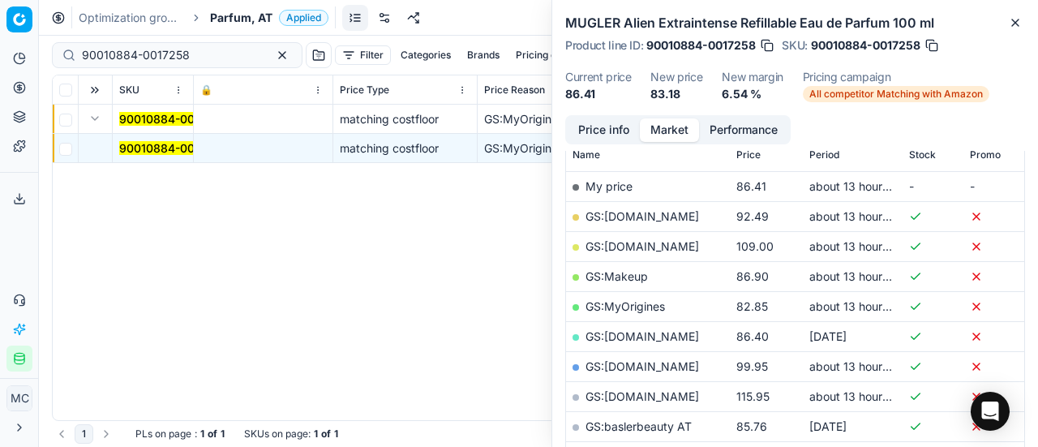
click at [615, 135] on button "Price info" at bounding box center [604, 130] width 72 height 24
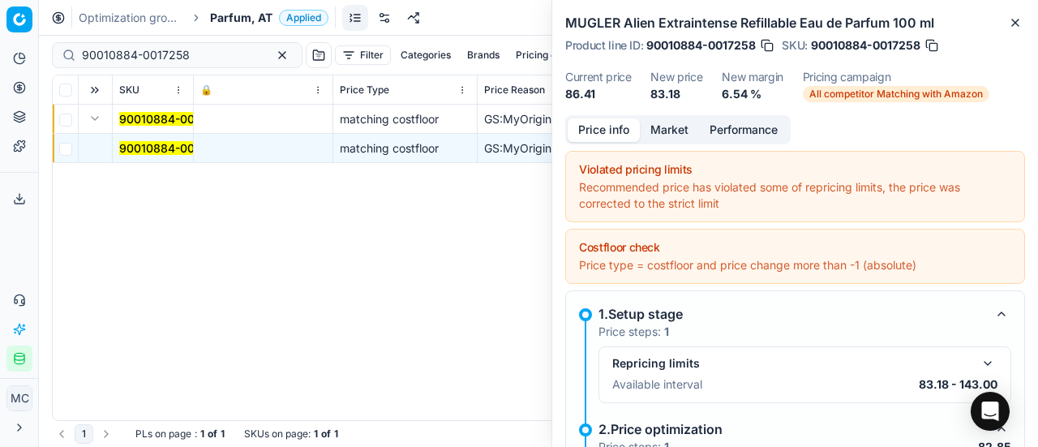
click at [657, 131] on button "Market" at bounding box center [669, 130] width 59 height 24
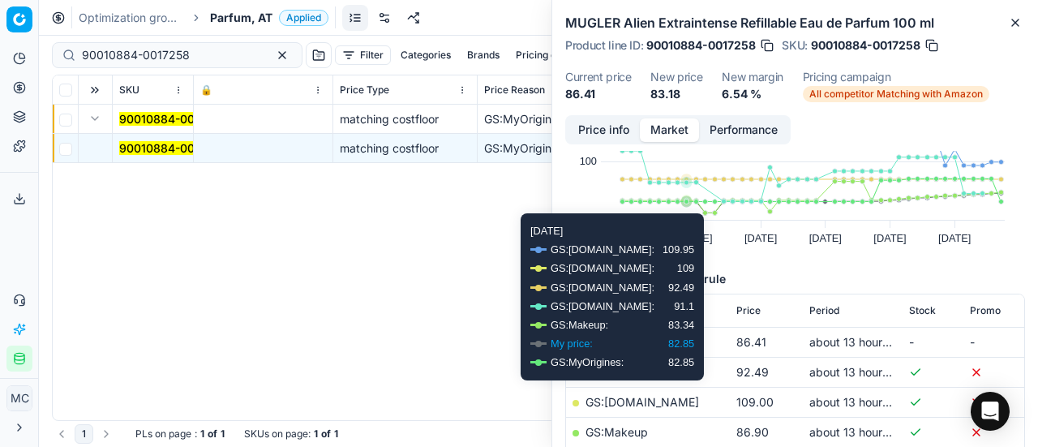
scroll to position [162, 0]
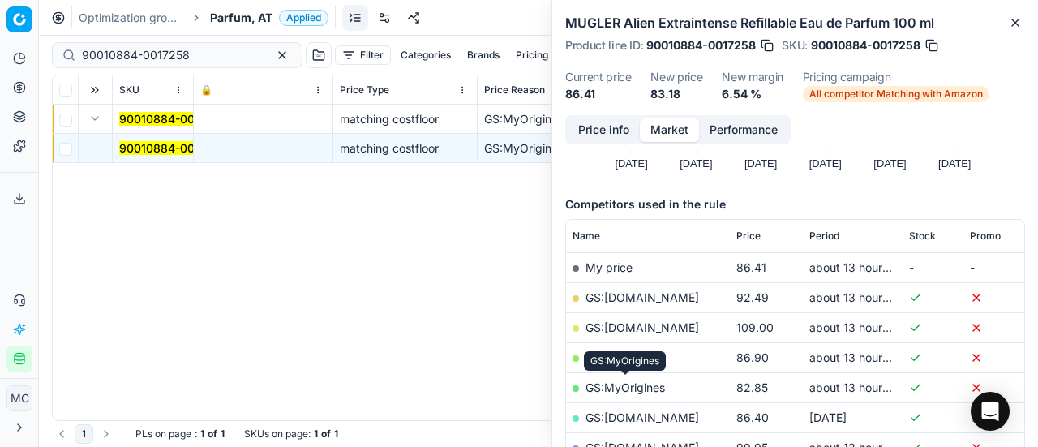
click at [639, 382] on link "GS:MyOrigines" at bounding box center [625, 387] width 79 height 14
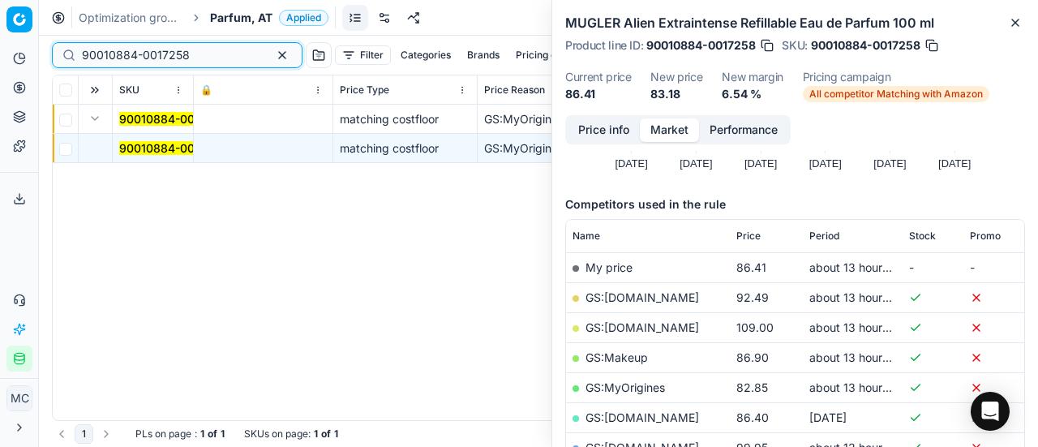
drag, startPoint x: 195, startPoint y: 51, endPoint x: 0, endPoint y: 69, distance: 196.3
click at [0, 67] on div "Pricing platform Analytics Pricing Product portfolio Templates Export service 1…" at bounding box center [519, 223] width 1038 height 447
paste input "9"
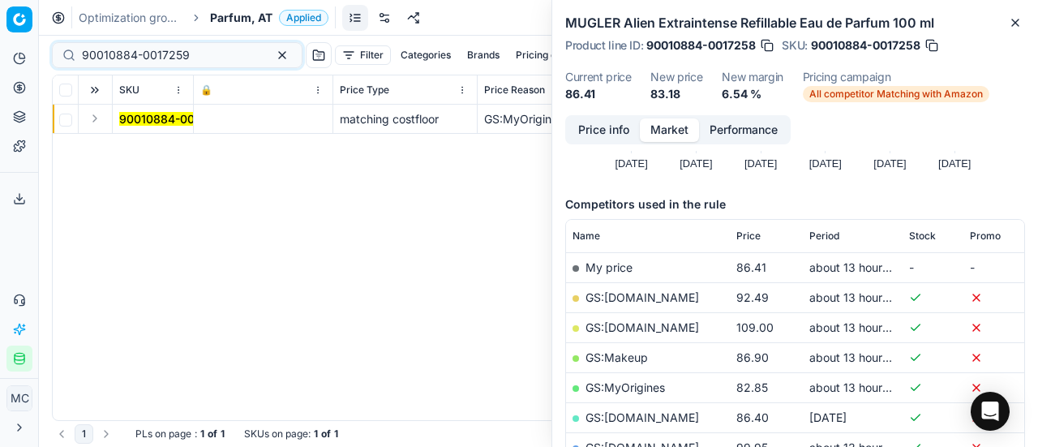
click at [99, 120] on button "Expand" at bounding box center [94, 118] width 19 height 19
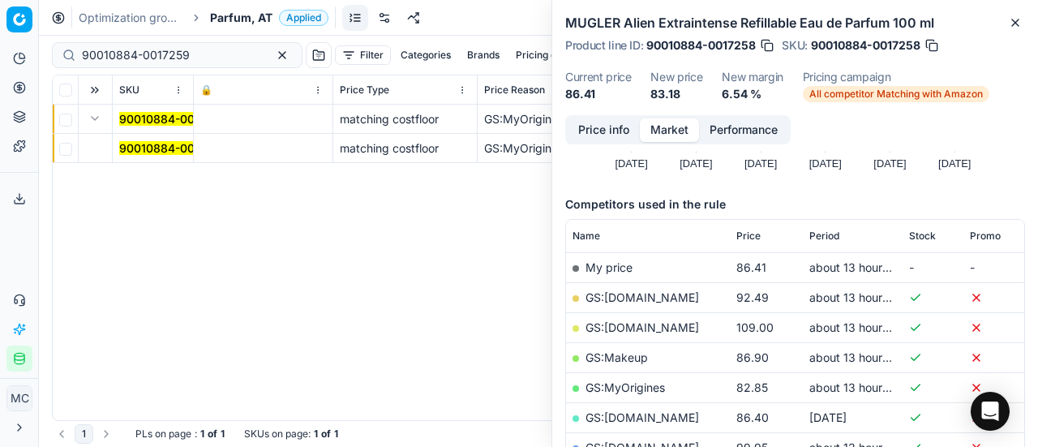
click at [151, 152] on mark "90010884-0017259" at bounding box center [173, 148] width 108 height 14
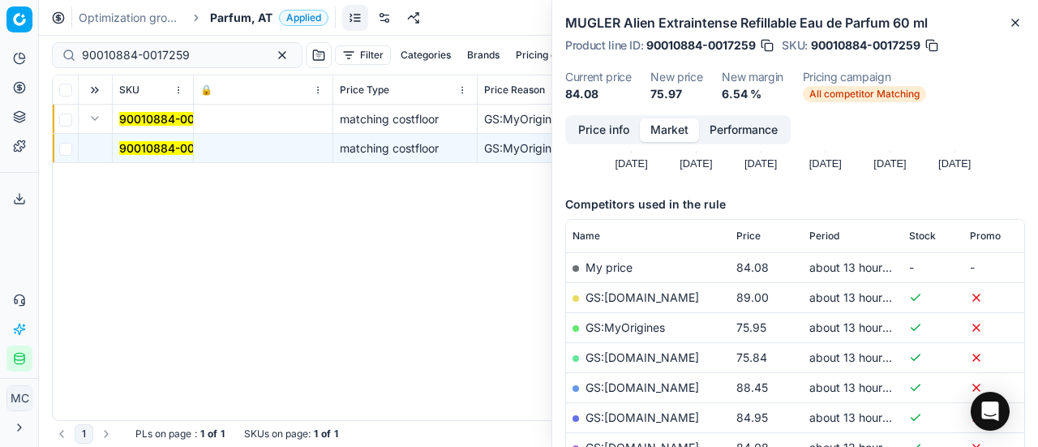
click at [604, 130] on button "Price info" at bounding box center [604, 130] width 72 height 24
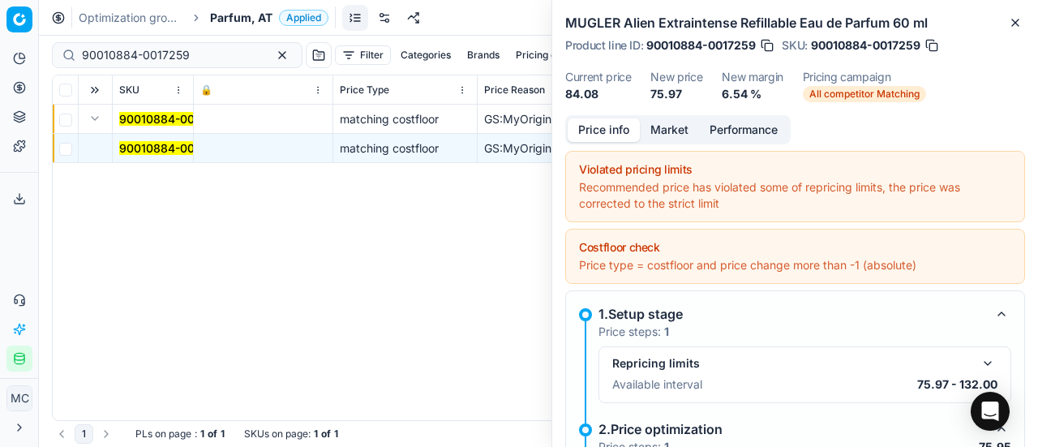
click at [668, 131] on button "Market" at bounding box center [669, 130] width 59 height 24
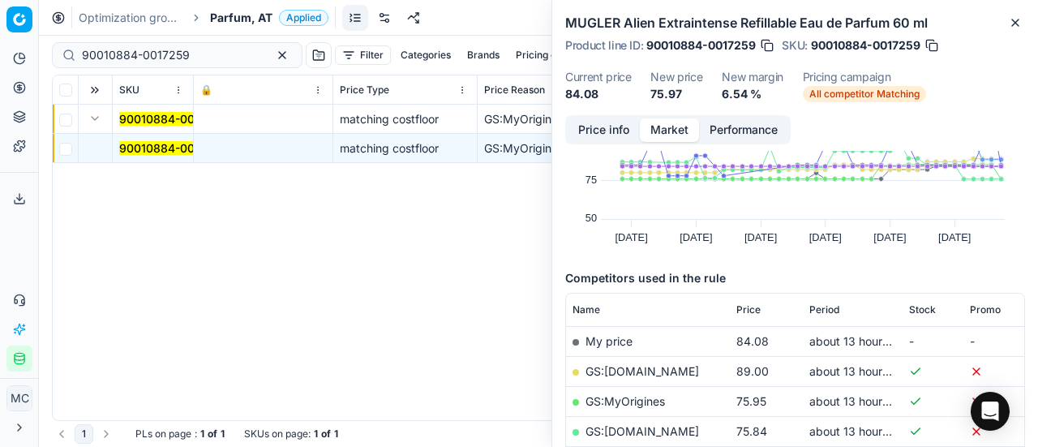
scroll to position [162, 0]
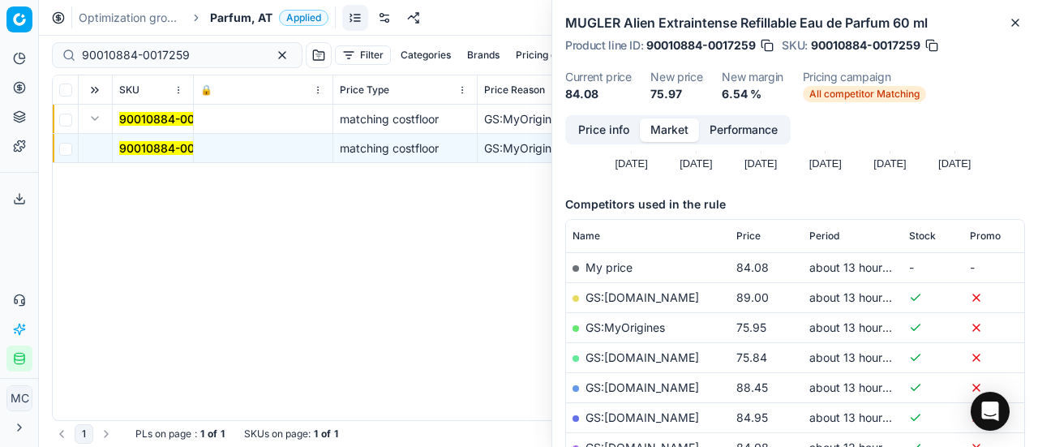
click at [646, 332] on link "GS:MyOrigines" at bounding box center [625, 327] width 79 height 14
drag, startPoint x: 195, startPoint y: 49, endPoint x: 0, endPoint y: 53, distance: 194.7
click at [0, 53] on div "Pricing platform Analytics Pricing Product portfolio Templates Export service 1…" at bounding box center [519, 223] width 1038 height 447
paste input "80024760-100"
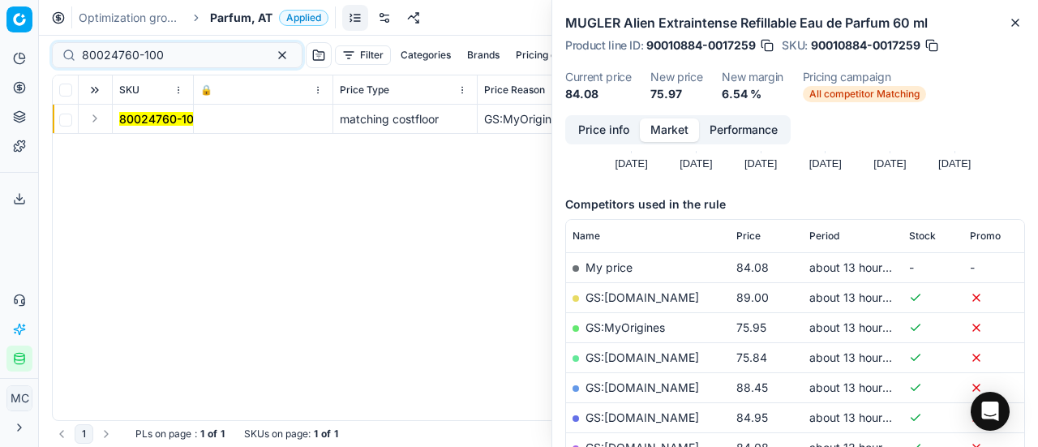
click at [101, 121] on button "Expand" at bounding box center [94, 118] width 19 height 19
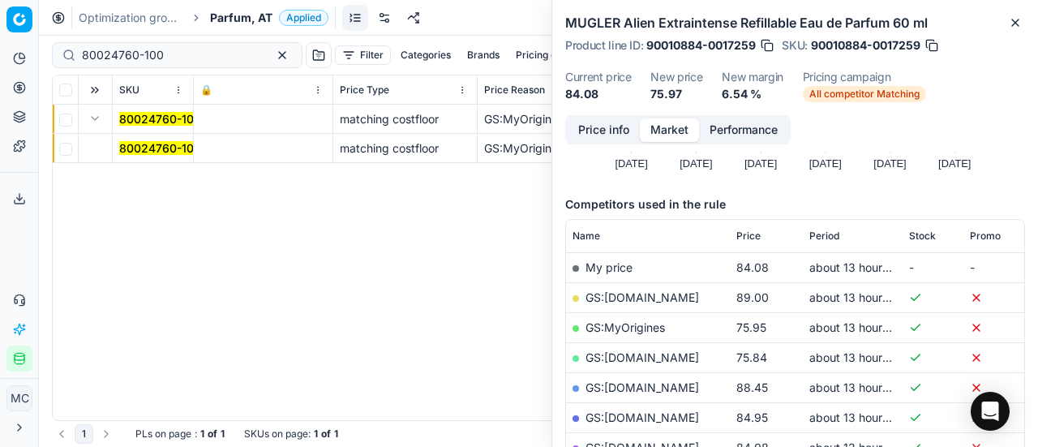
click at [165, 152] on mark "80024760-100" at bounding box center [160, 148] width 82 height 14
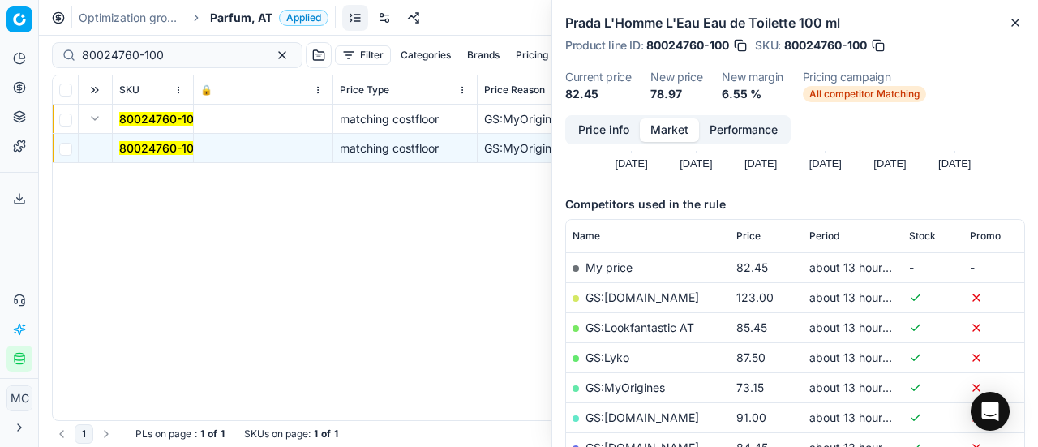
click at [638, 127] on button "Price info" at bounding box center [604, 130] width 72 height 24
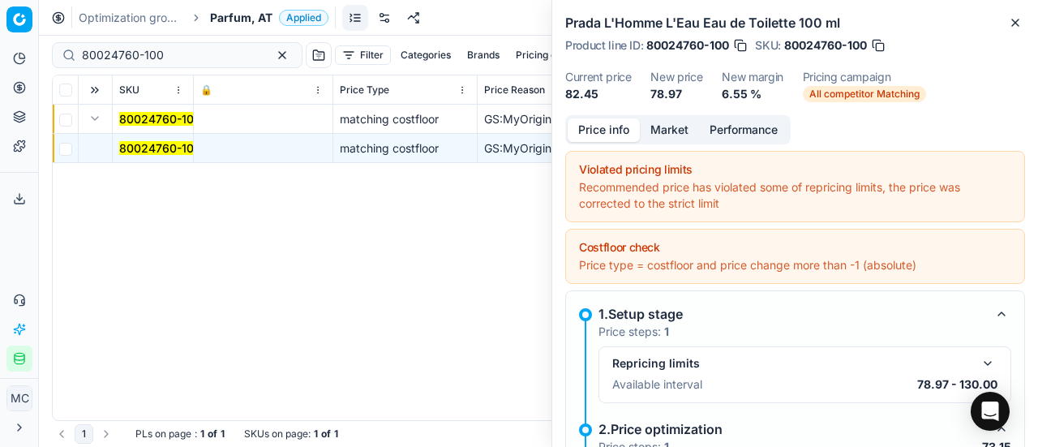
click at [665, 117] on div "Price info Market Performance" at bounding box center [678, 129] width 226 height 29
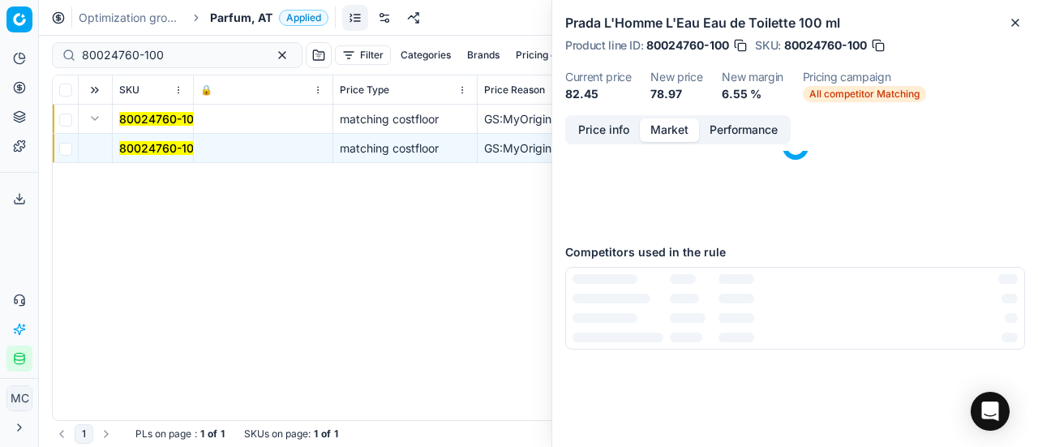
click at [691, 135] on button "Market" at bounding box center [669, 130] width 59 height 24
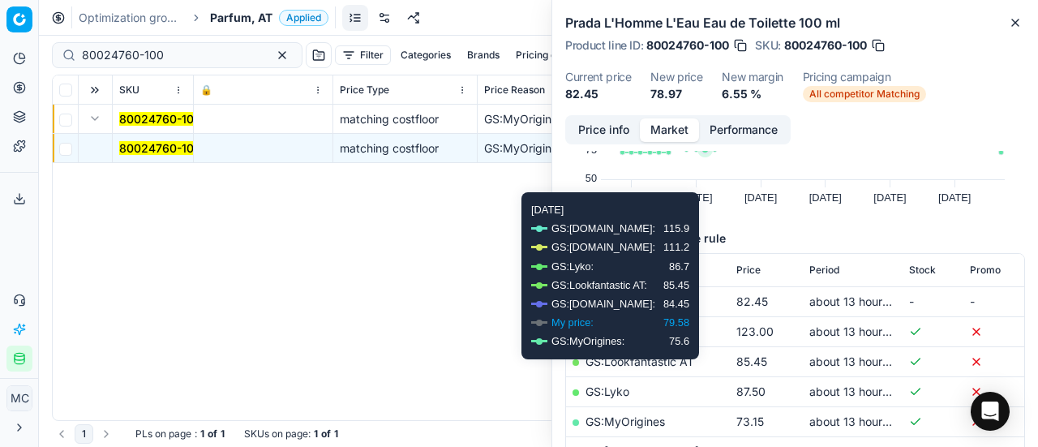
scroll to position [243, 0]
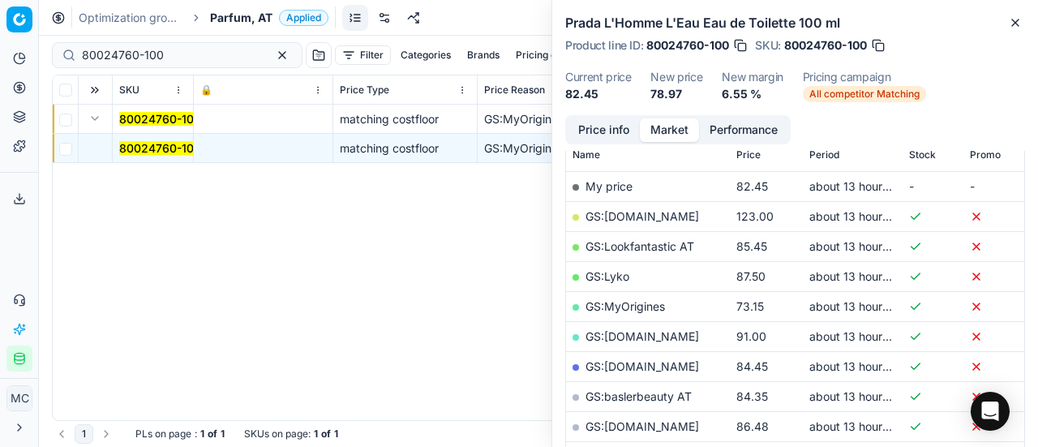
click at [647, 311] on link "GS:MyOrigines" at bounding box center [625, 306] width 79 height 14
drag, startPoint x: 190, startPoint y: 53, endPoint x: 0, endPoint y: 57, distance: 189.9
click at [0, 57] on div "Pricing platform Analytics Pricing Product portfolio Templates Export service 1…" at bounding box center [519, 223] width 1038 height 447
paste input "76971"
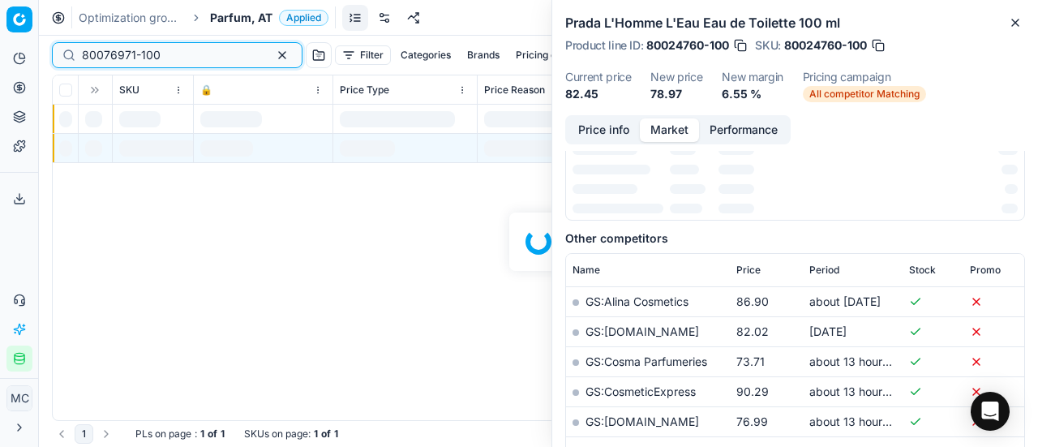
scroll to position [243, 0]
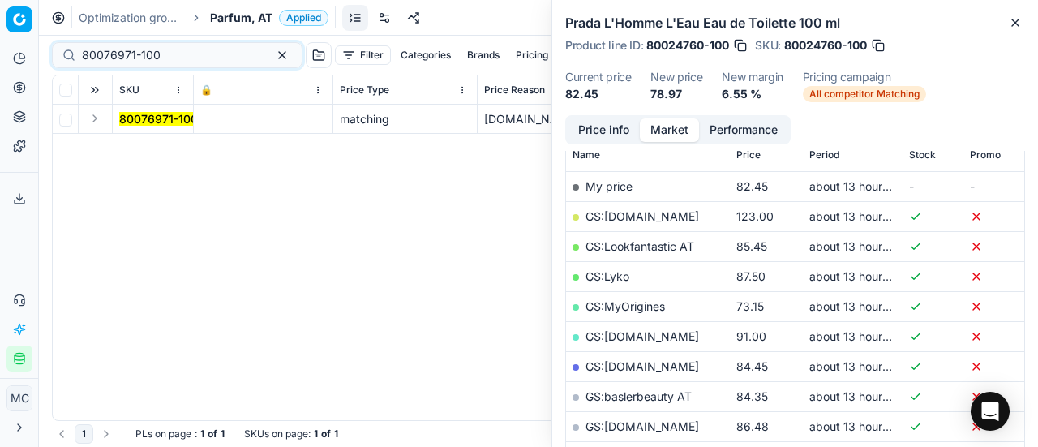
click at [97, 121] on button "Expand" at bounding box center [94, 118] width 19 height 19
click at [152, 143] on mark "80076971-100" at bounding box center [158, 148] width 79 height 14
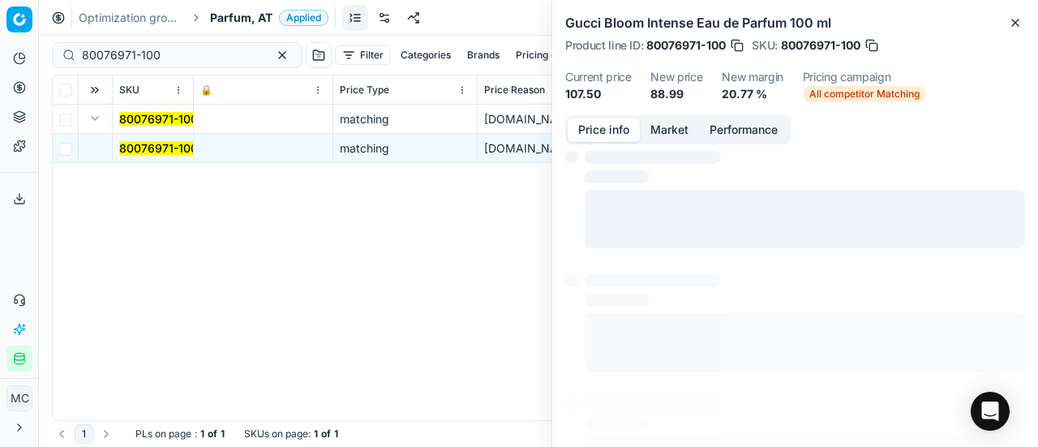
click at [608, 125] on button "Price info" at bounding box center [604, 130] width 72 height 24
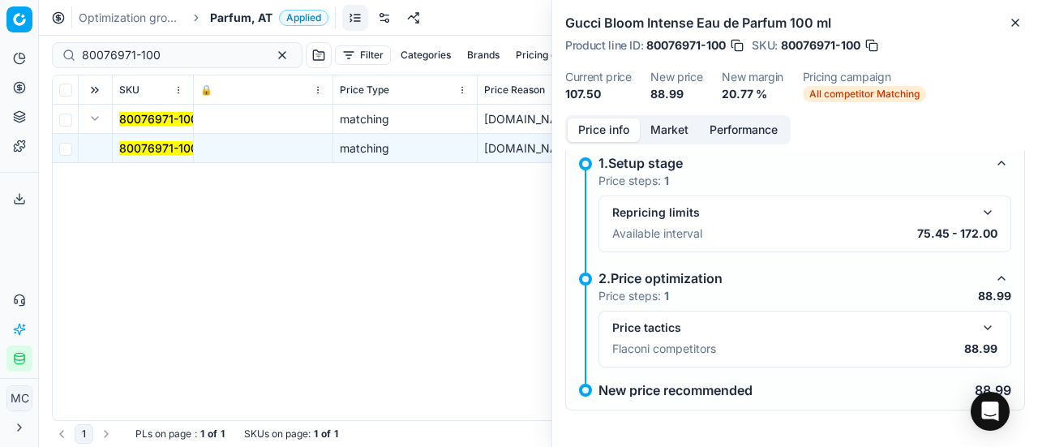
click at [983, 326] on button "button" at bounding box center [987, 327] width 19 height 19
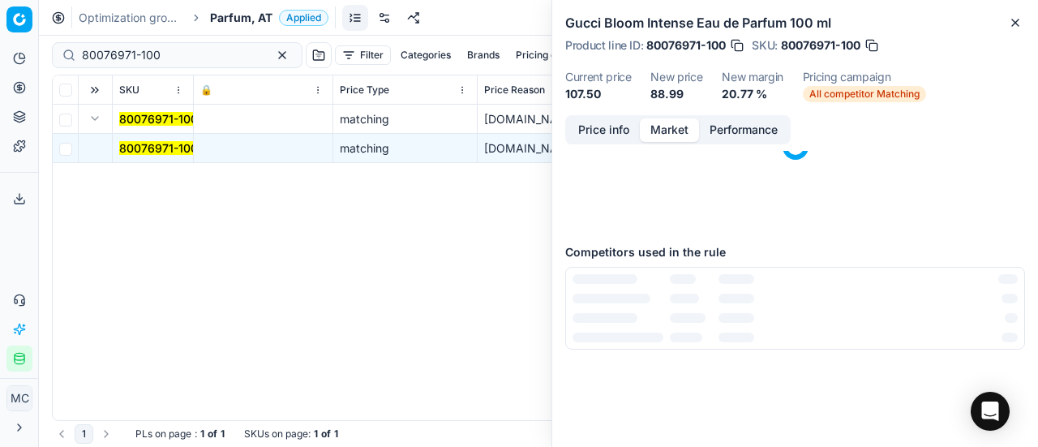
click at [668, 127] on button "Market" at bounding box center [669, 130] width 59 height 24
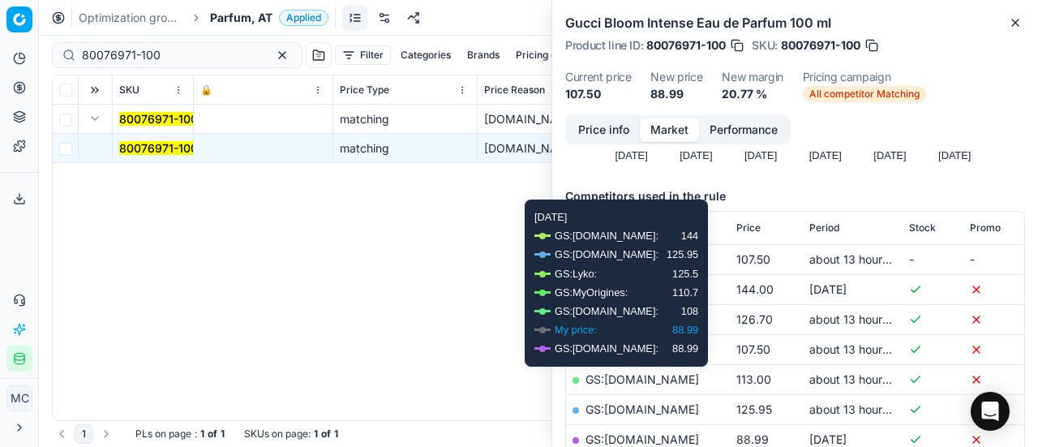
scroll to position [243, 0]
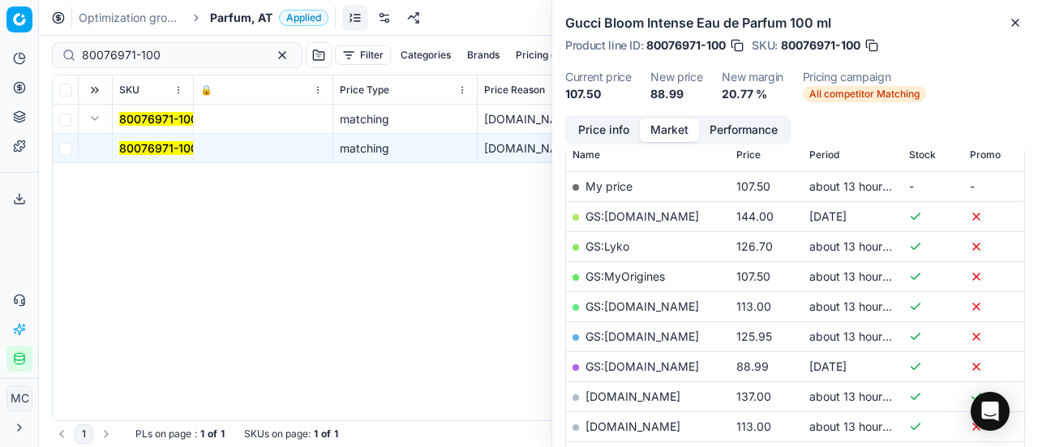
click at [676, 364] on link "GS:parfumdreams.AT" at bounding box center [643, 366] width 114 height 14
drag, startPoint x: 188, startPoint y: 54, endPoint x: 0, endPoint y: 67, distance: 188.6
click at [0, 66] on div "Pricing platform Analytics Pricing Product portfolio Templates Export service 1…" at bounding box center [519, 223] width 1038 height 447
paste input "90008710-0013427"
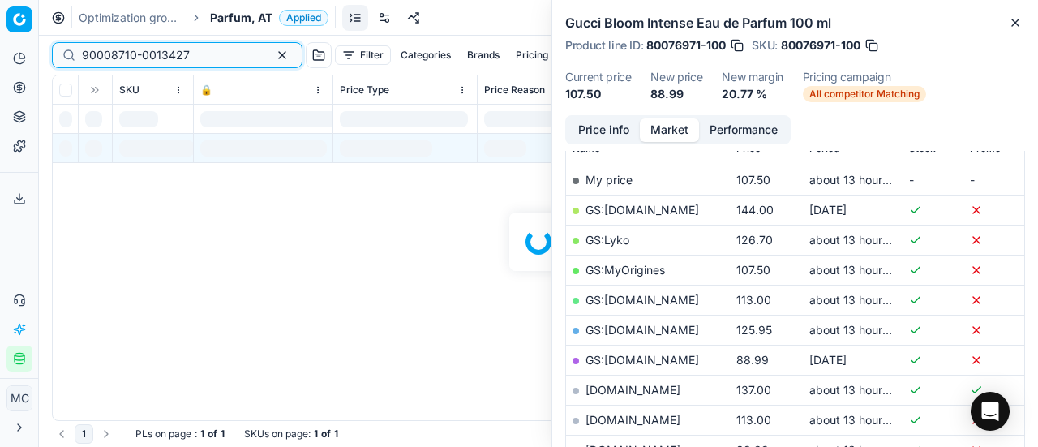
scroll to position [243, 0]
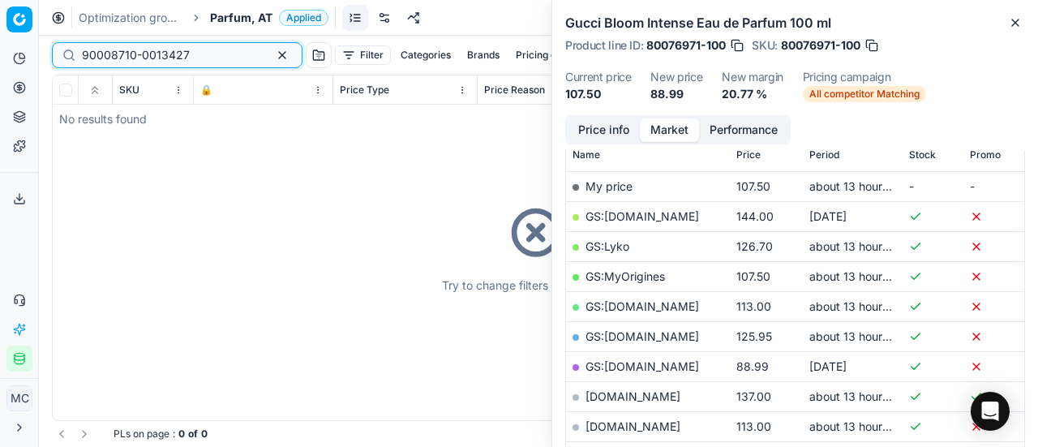
type input "90008710-0013427"
click at [101, 122] on div "Try to change filters or search query" at bounding box center [539, 247] width 972 height 345
click at [227, 21] on span "Parfum, AT" at bounding box center [241, 18] width 62 height 16
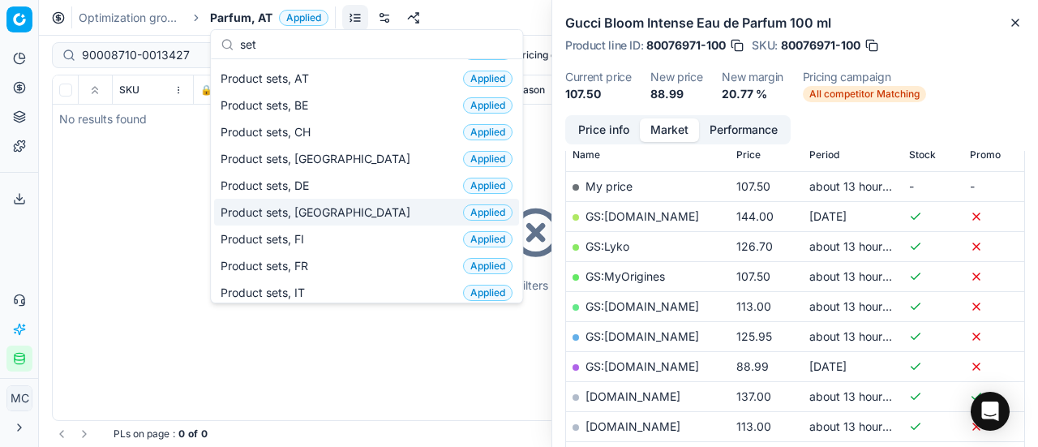
scroll to position [0, 0]
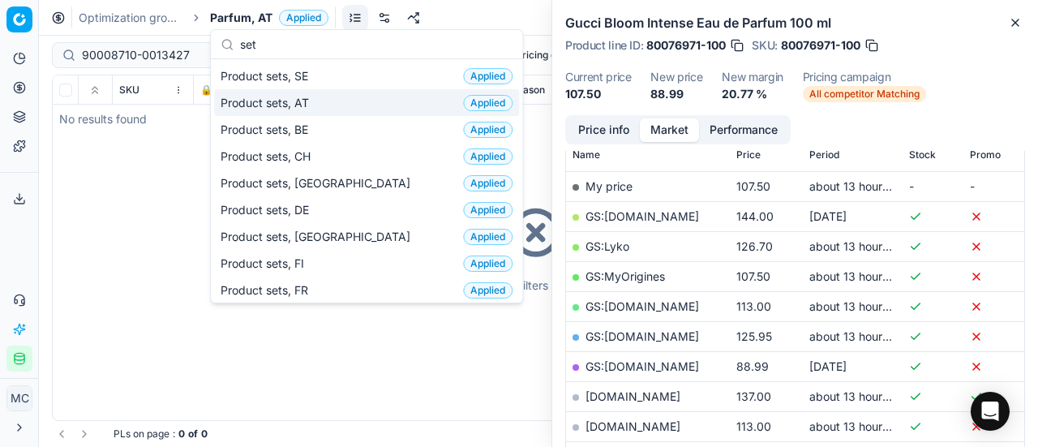
type input "set"
click at [307, 107] on span "Product sets, AT" at bounding box center [268, 103] width 95 height 16
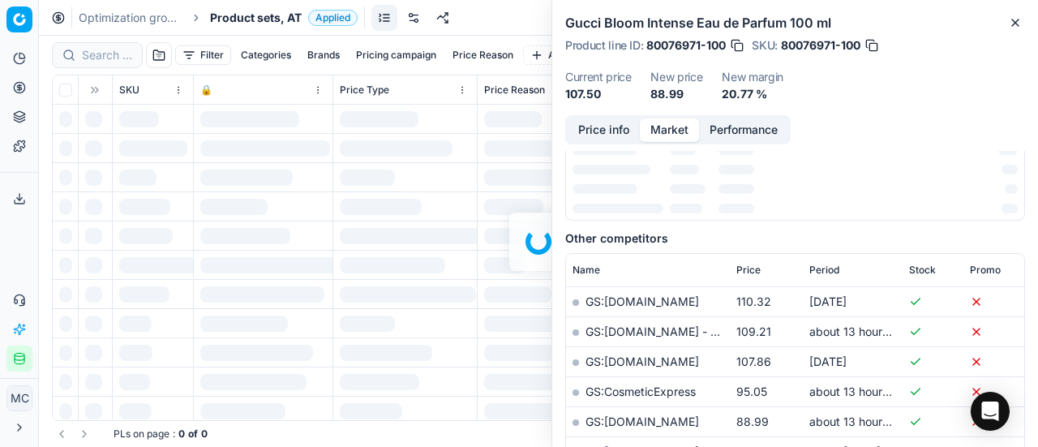
scroll to position [243, 0]
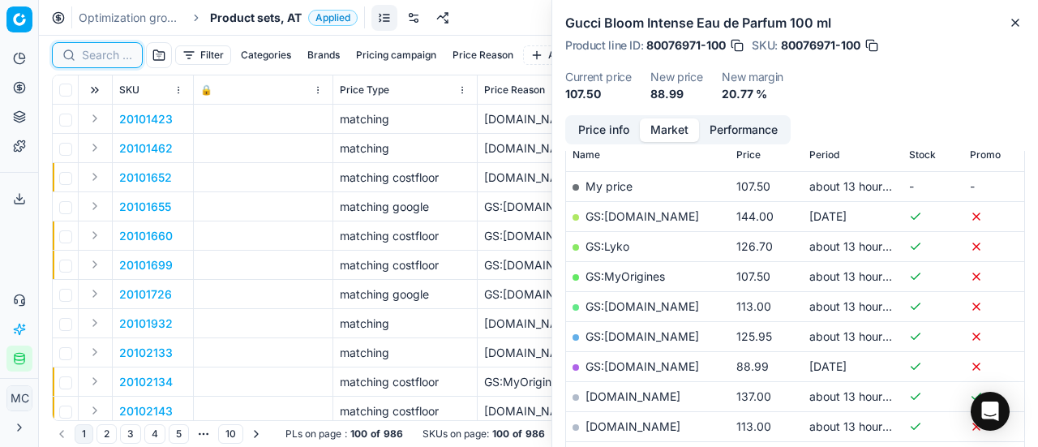
click at [97, 53] on input at bounding box center [107, 55] width 50 height 16
paste input "90008710-0013427"
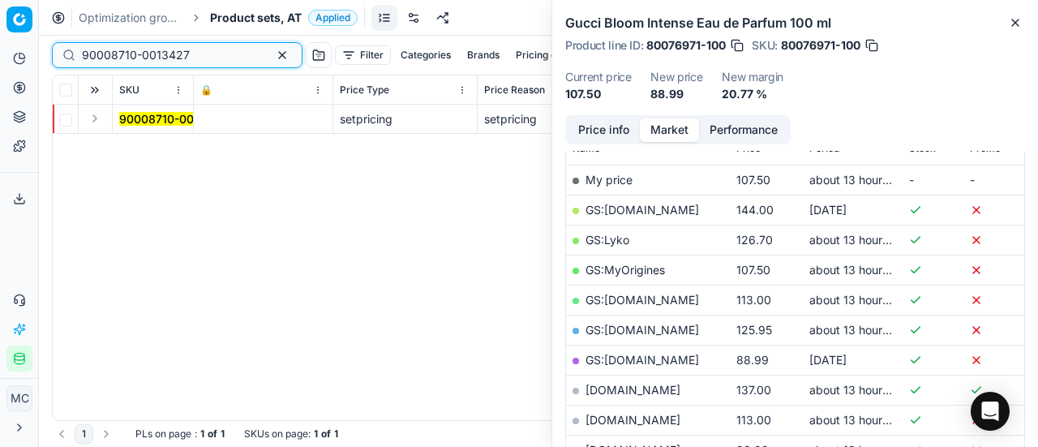
scroll to position [243, 0]
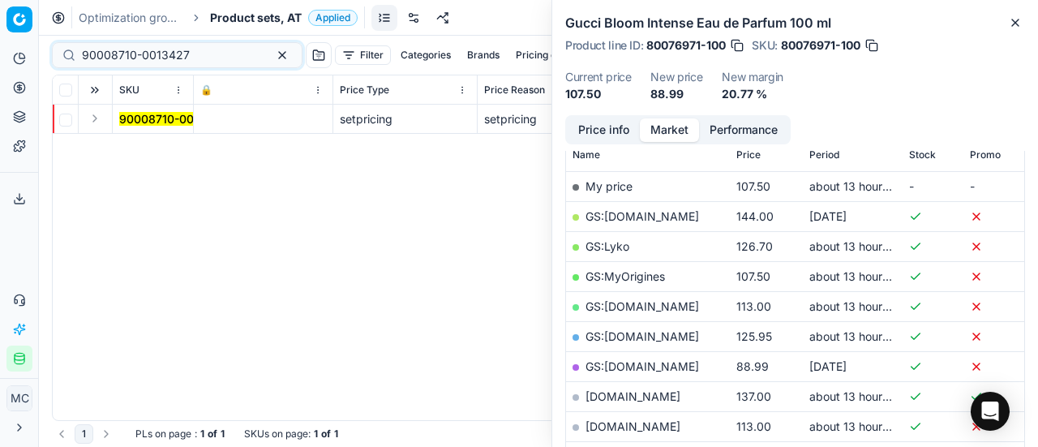
click at [96, 122] on button "Expand" at bounding box center [94, 118] width 19 height 19
click at [157, 157] on td "90008710-0013427" at bounding box center [153, 148] width 81 height 29
click at [169, 146] on mark "90008710-0013427" at bounding box center [173, 148] width 108 height 14
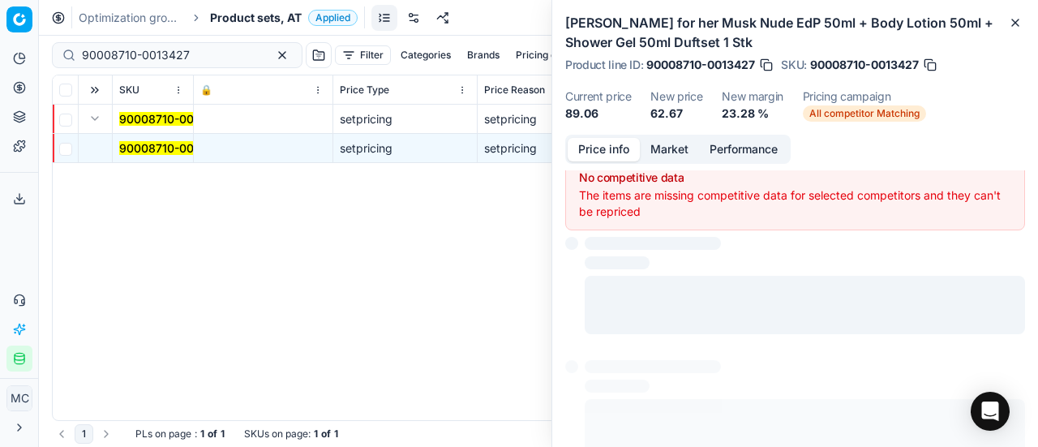
click at [608, 148] on button "Price info" at bounding box center [604, 150] width 72 height 24
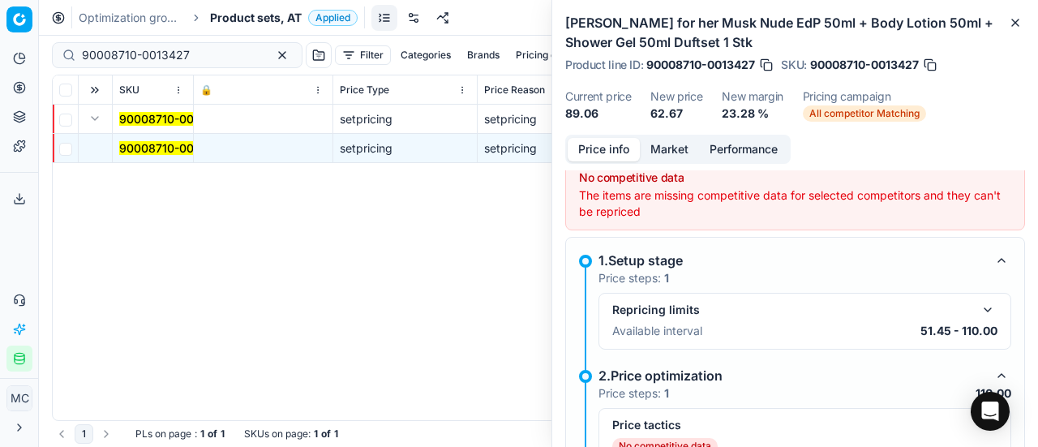
scroll to position [174, 0]
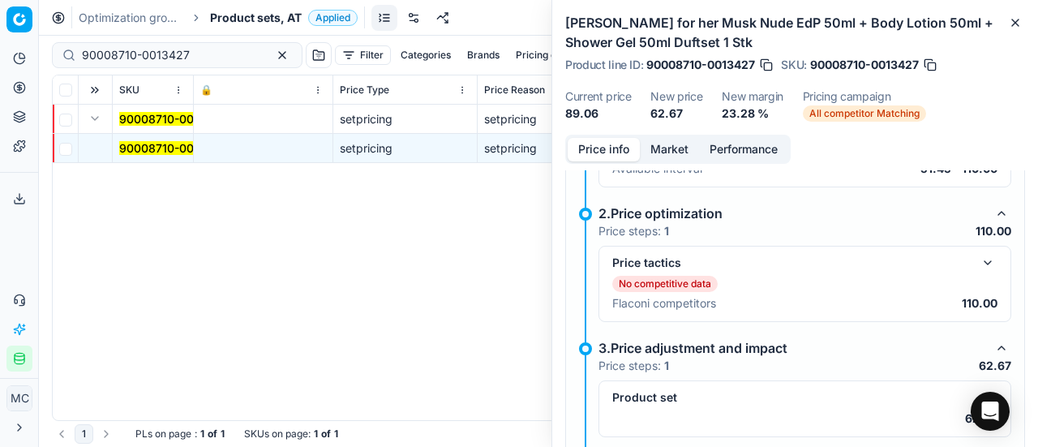
click at [978, 269] on button "button" at bounding box center [987, 262] width 19 height 19
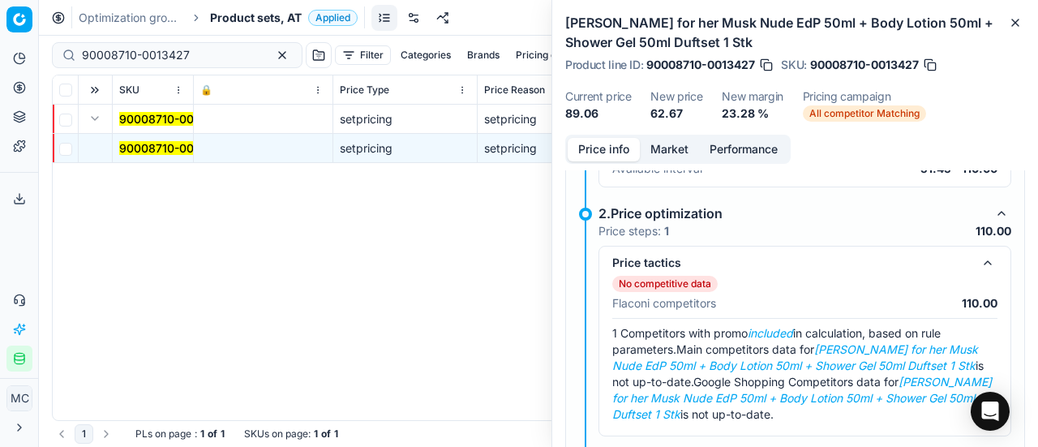
scroll to position [336, 0]
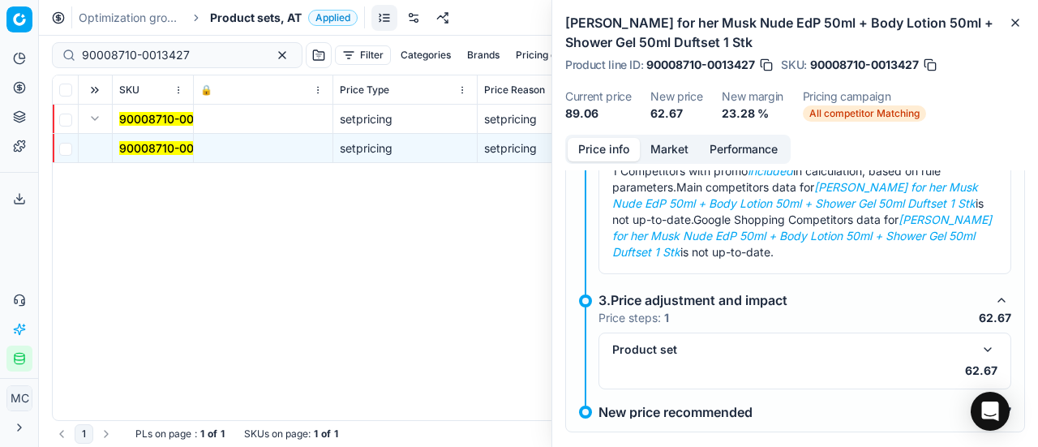
click at [667, 144] on button "Market" at bounding box center [669, 150] width 59 height 24
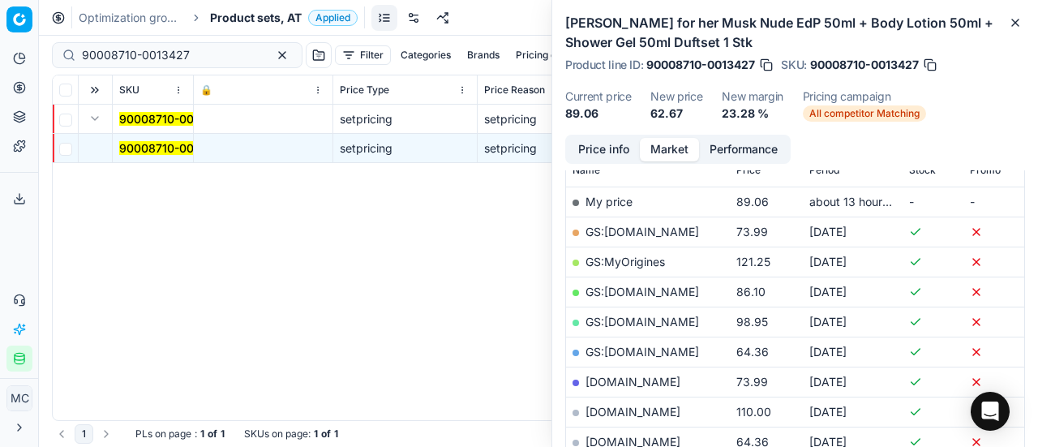
scroll to position [324, 0]
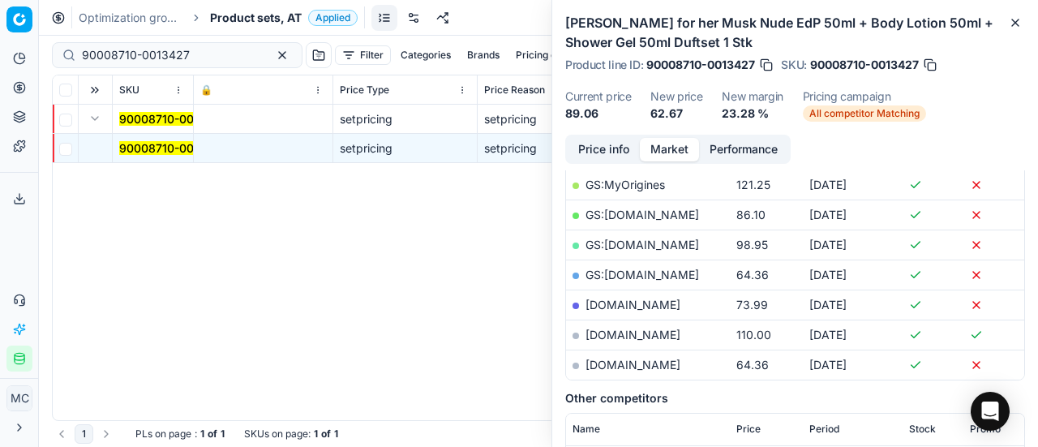
click at [603, 142] on button "Price info" at bounding box center [604, 150] width 72 height 24
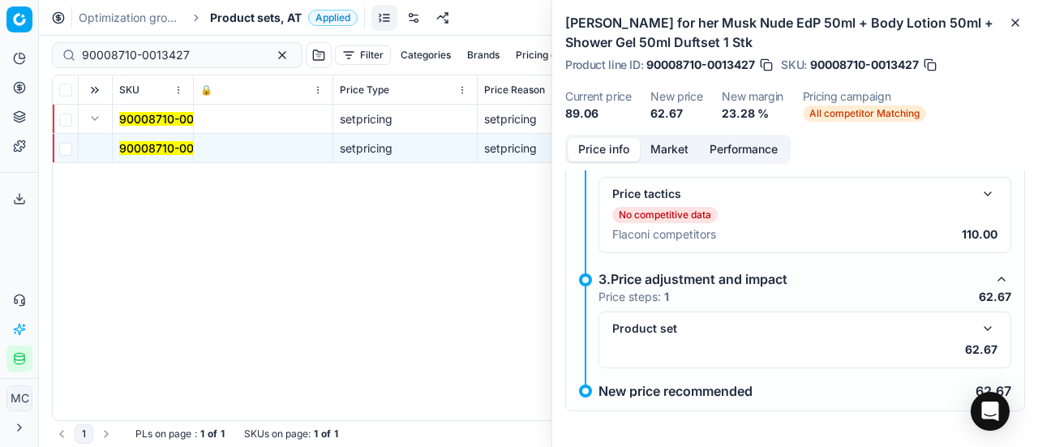
click at [982, 331] on button "button" at bounding box center [987, 328] width 19 height 19
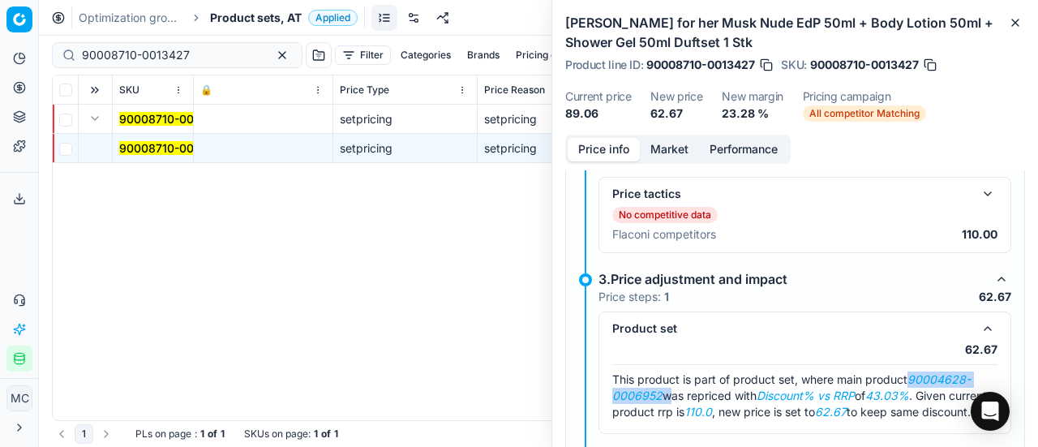
drag, startPoint x: 915, startPoint y: 373, endPoint x: 664, endPoint y: 396, distance: 252.5
click at [664, 396] on span "This product is part of product set, where main product 90004628-0006952 was re…" at bounding box center [799, 395] width 375 height 46
copy span "90004628-0006952"
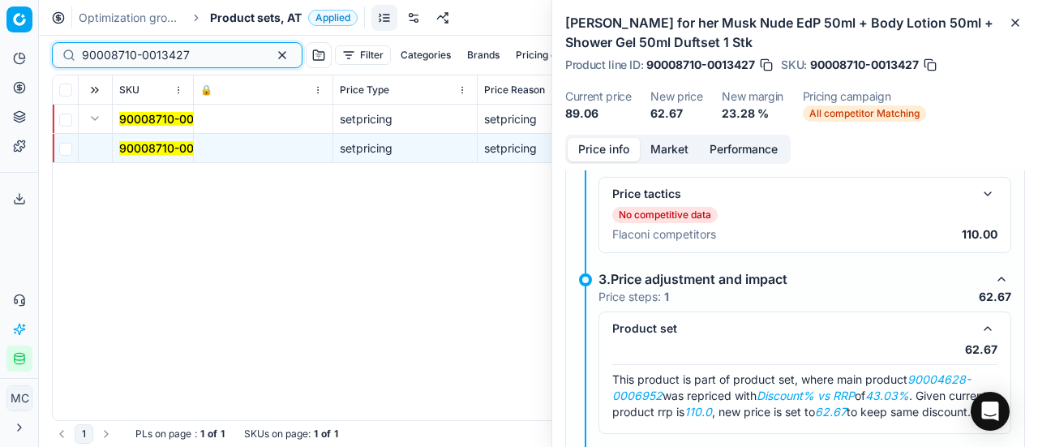
drag, startPoint x: 196, startPoint y: 59, endPoint x: 0, endPoint y: 26, distance: 199.1
click at [0, 32] on div "Pricing platform Analytics Pricing Product portfolio Templates Export service 1…" at bounding box center [519, 223] width 1038 height 447
paste input "4628-0006952"
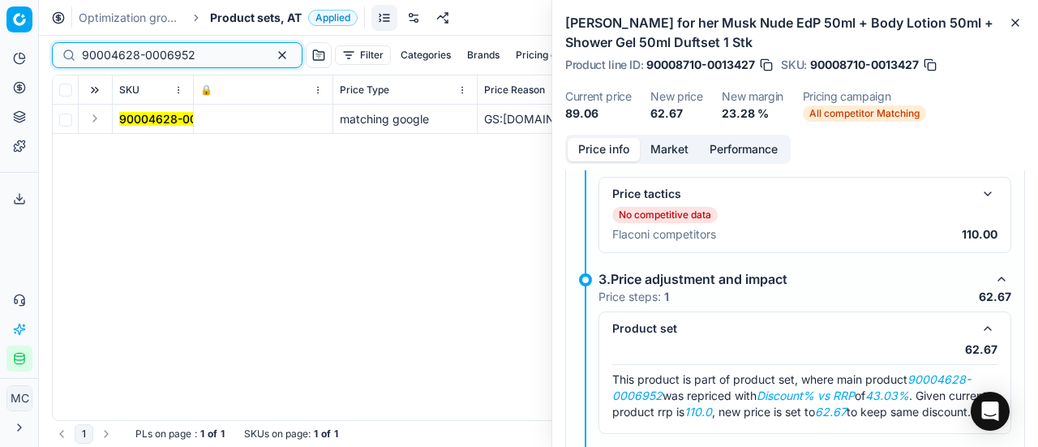
type input "90004628-0006952"
click at [92, 121] on button "Expand" at bounding box center [94, 118] width 19 height 19
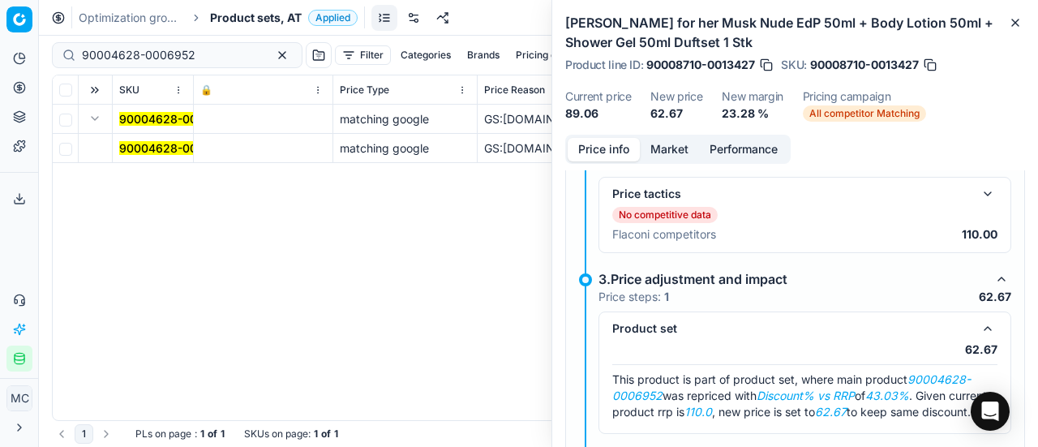
click at [153, 144] on mark "90004628-0006952" at bounding box center [176, 148] width 114 height 14
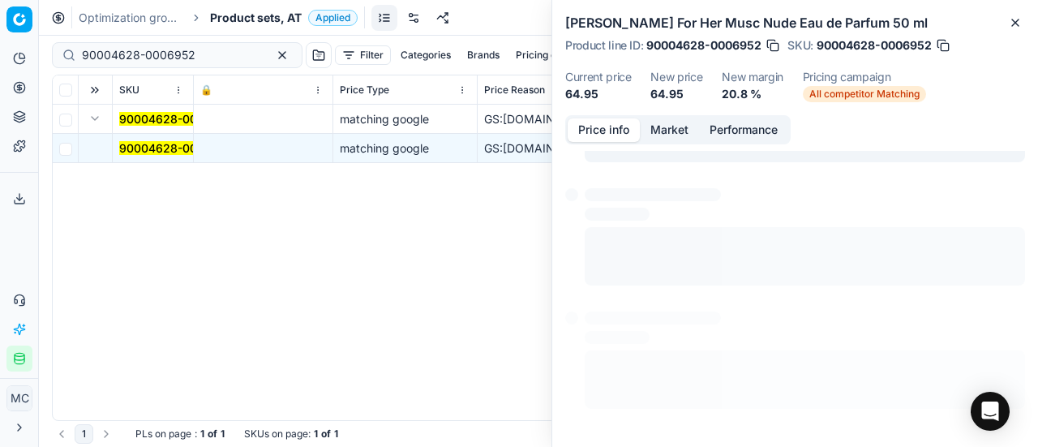
scroll to position [11, 0]
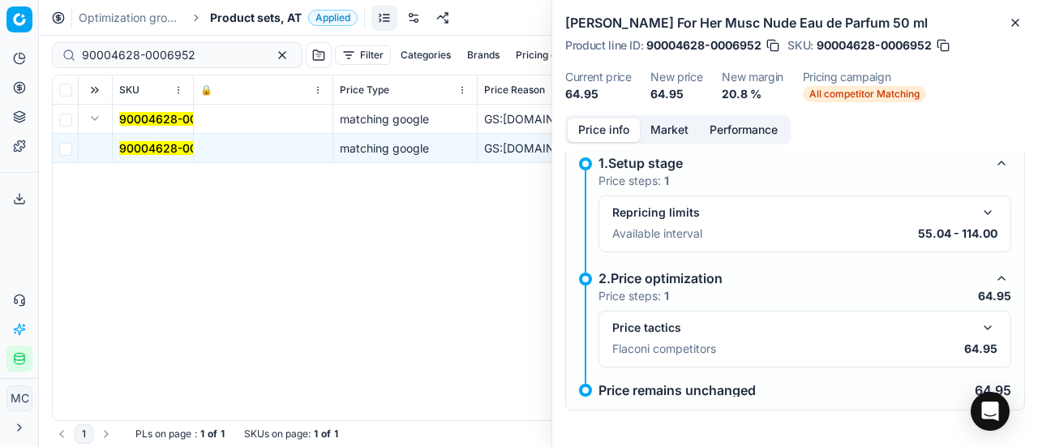
click at [979, 324] on button "button" at bounding box center [987, 327] width 19 height 19
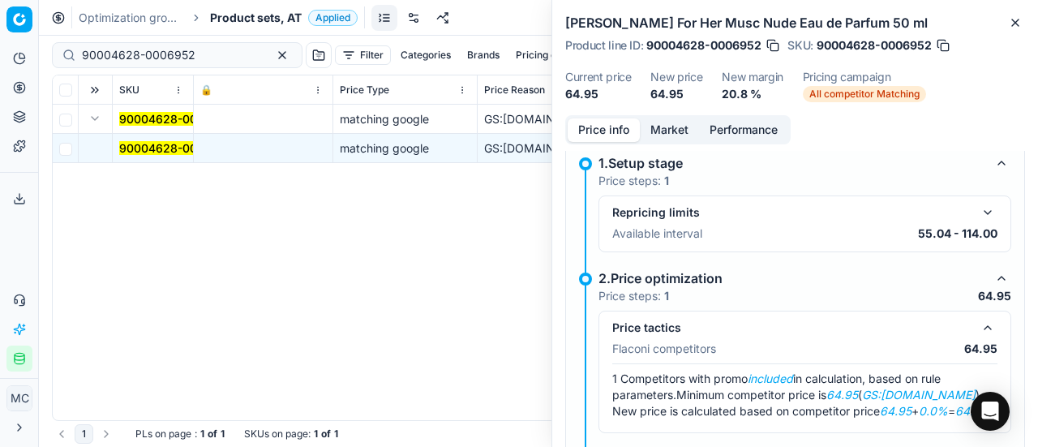
click at [677, 127] on button "Market" at bounding box center [669, 130] width 59 height 24
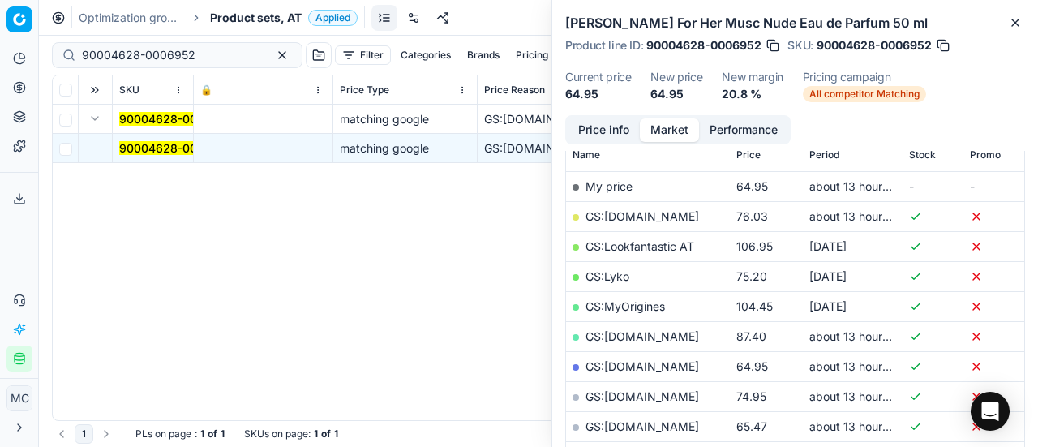
scroll to position [324, 0]
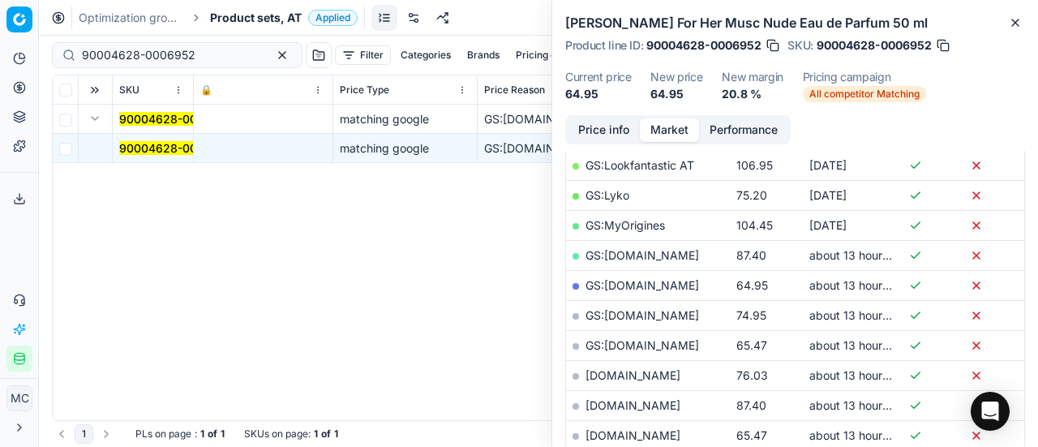
click at [649, 286] on link "GS:Sephora.de" at bounding box center [643, 285] width 114 height 14
click at [228, 17] on span "Product sets, AT" at bounding box center [256, 18] width 92 height 16
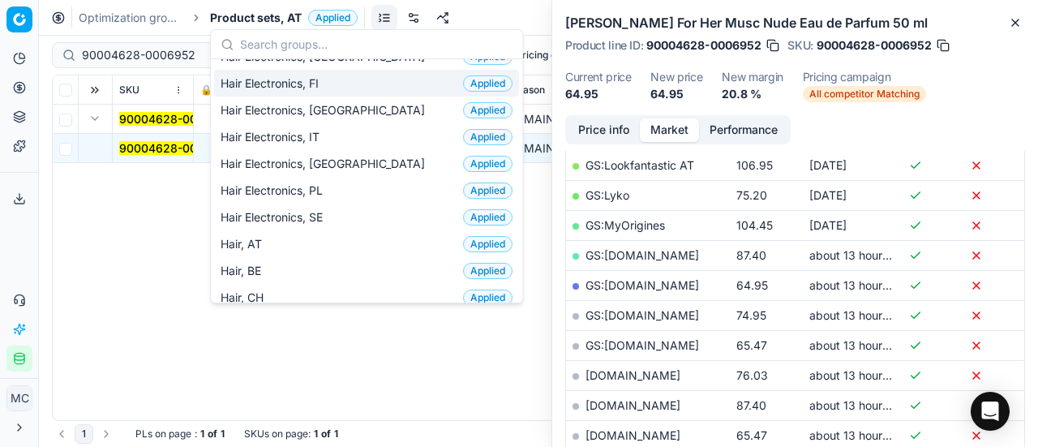
scroll to position [243, 0]
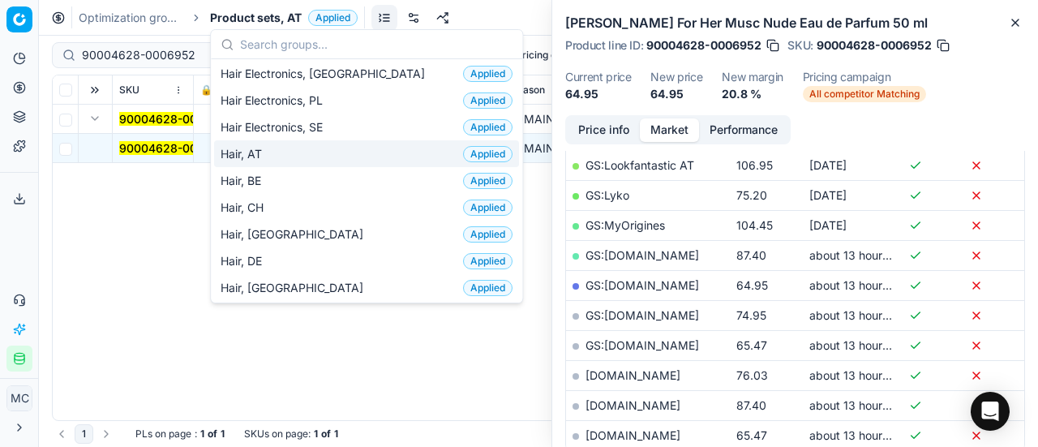
click at [280, 153] on div "Hair, AT Applied" at bounding box center [366, 153] width 305 height 27
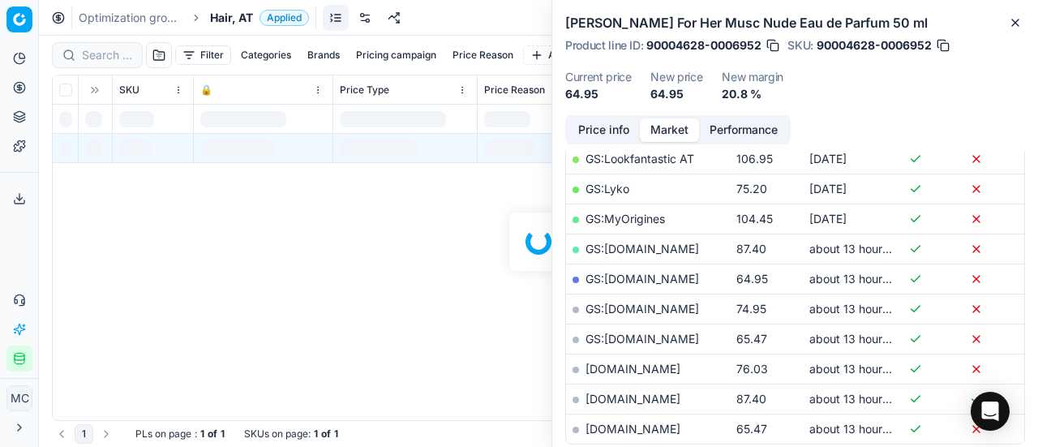
scroll to position [324, 0]
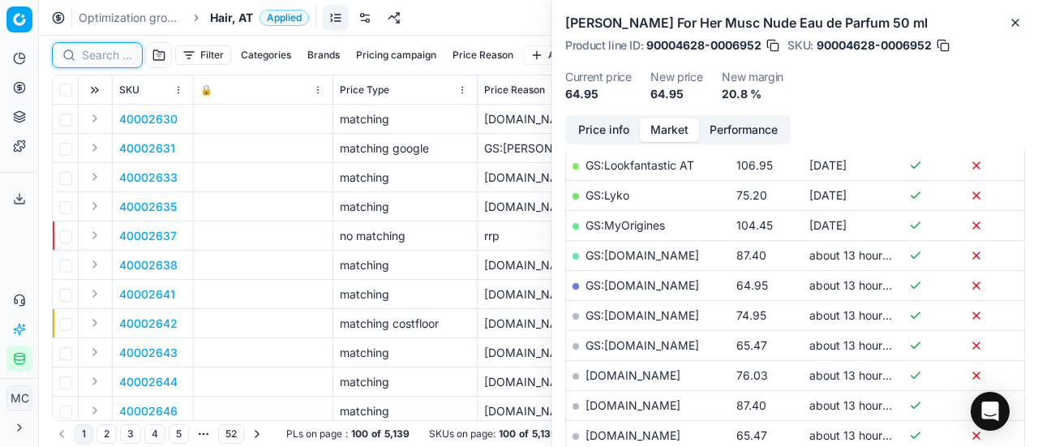
click at [113, 56] on input at bounding box center [107, 55] width 50 height 16
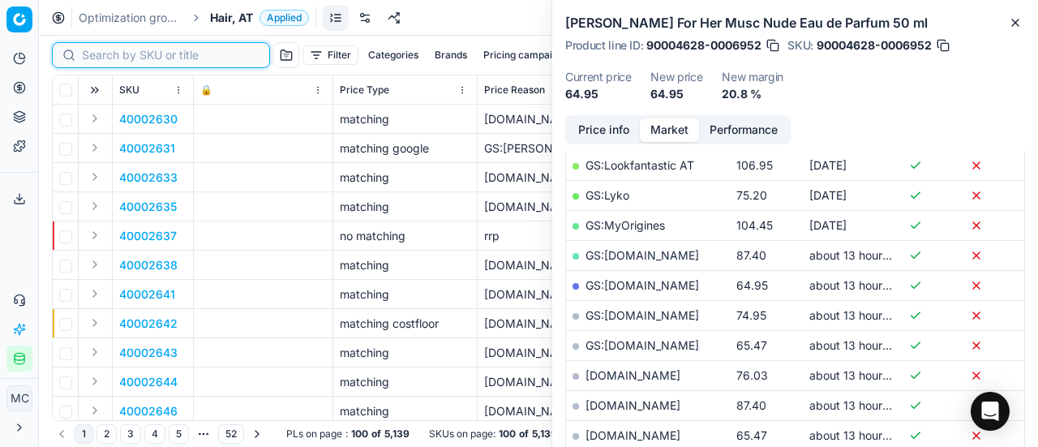
paste input "90009555-0014603"
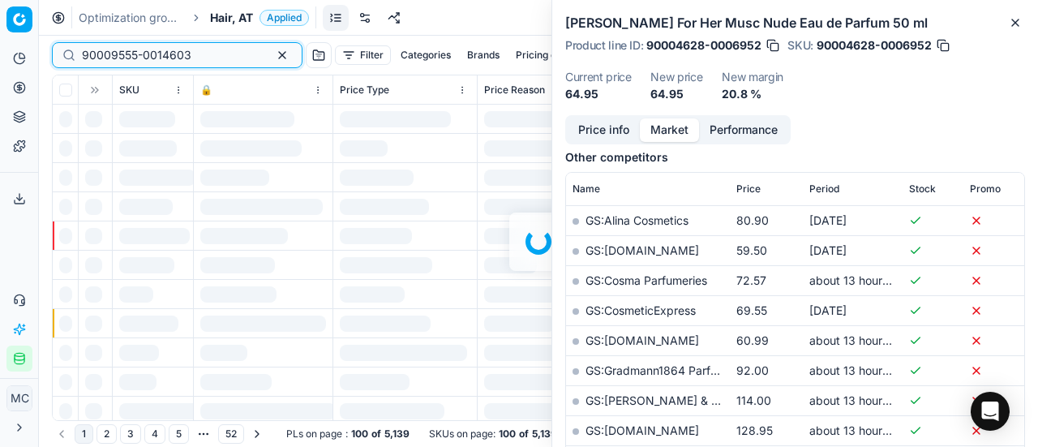
scroll to position [324, 0]
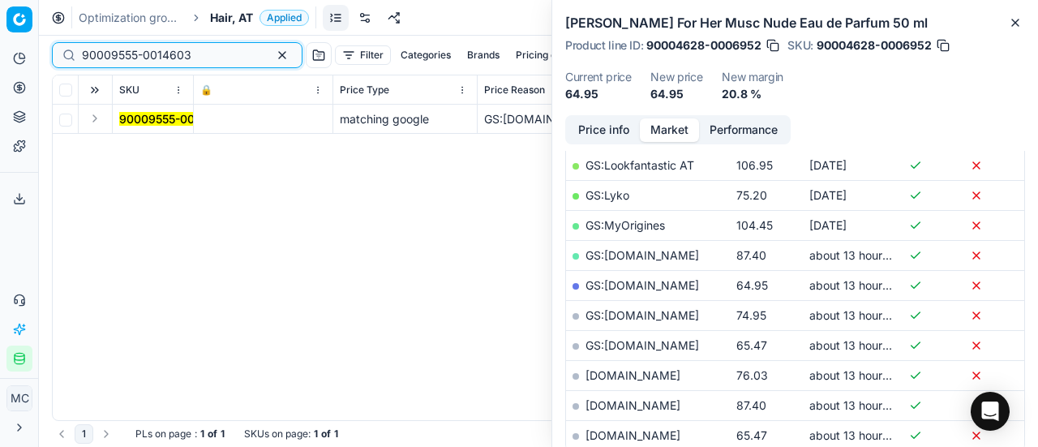
type input "90009555-0014603"
drag, startPoint x: 96, startPoint y: 121, endPoint x: 125, endPoint y: 130, distance: 30.5
click at [99, 122] on button "Expand" at bounding box center [94, 118] width 19 height 19
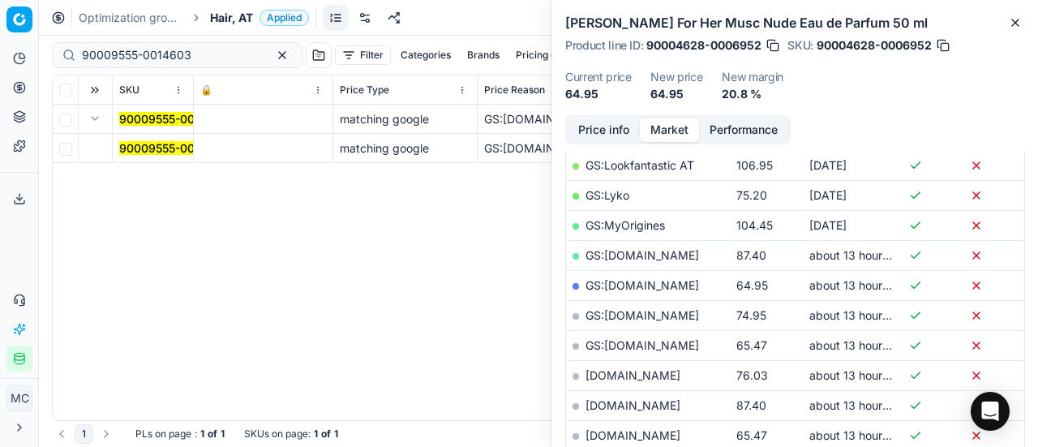
click at [160, 147] on mark "90009555-0014603" at bounding box center [174, 148] width 110 height 14
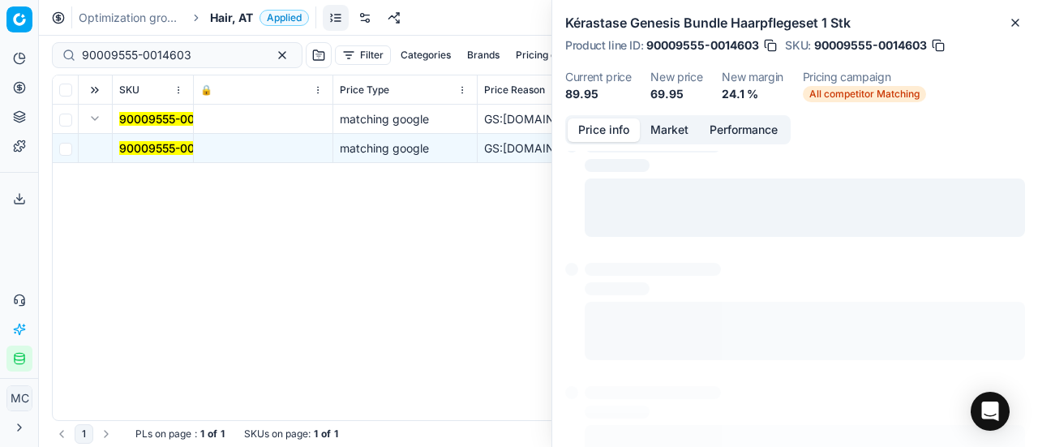
click at [608, 132] on button "Price info" at bounding box center [604, 130] width 72 height 24
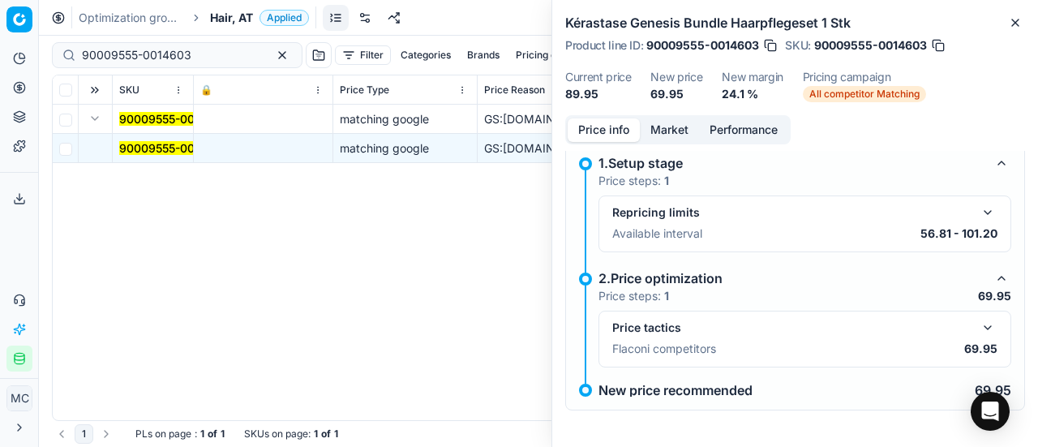
click at [982, 327] on button "button" at bounding box center [987, 327] width 19 height 19
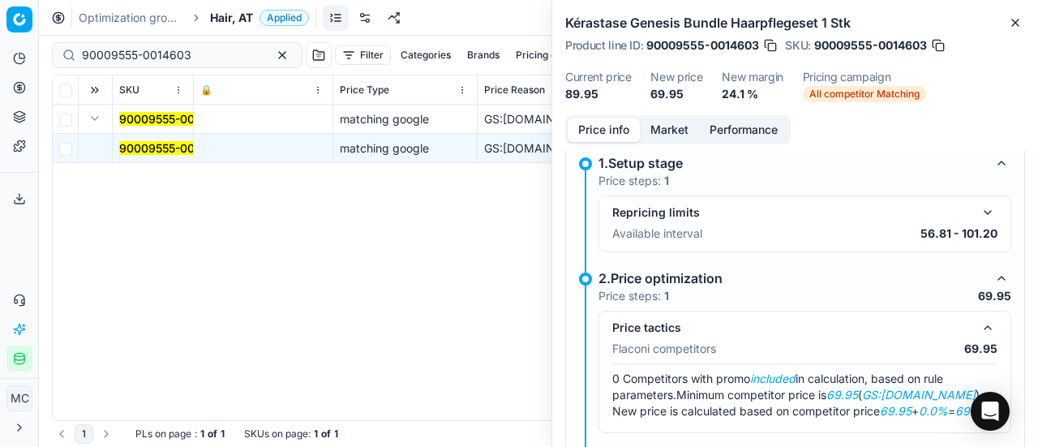
click at [667, 122] on button "Market" at bounding box center [669, 130] width 59 height 24
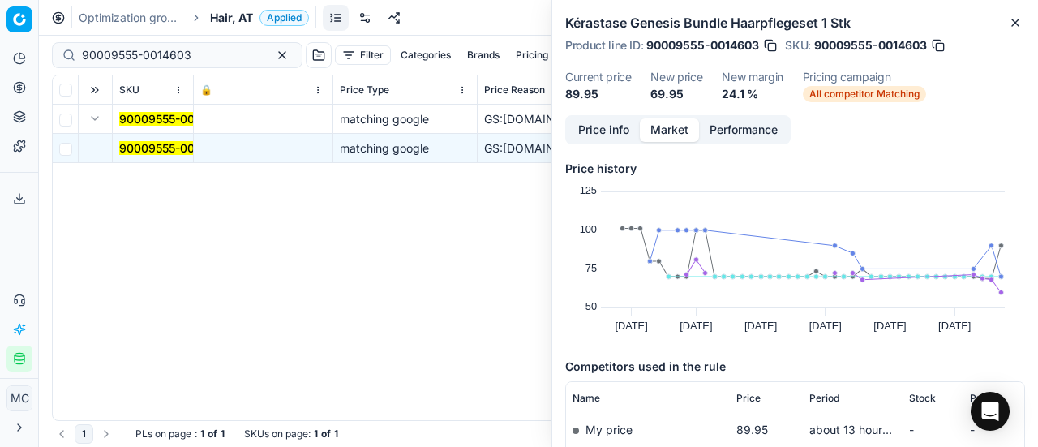
scroll to position [243, 0]
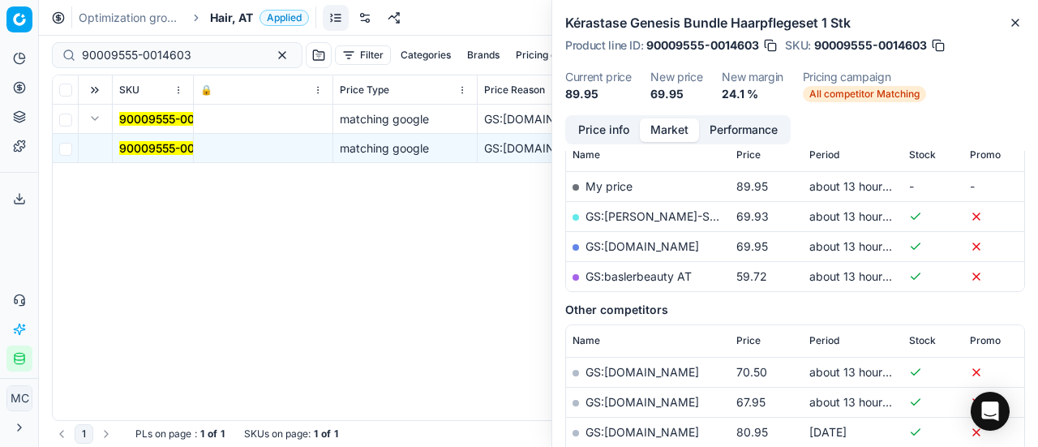
click at [651, 246] on link "GS:Zalando.at" at bounding box center [643, 246] width 114 height 14
click at [234, 21] on span "Hair, AT" at bounding box center [231, 18] width 43 height 16
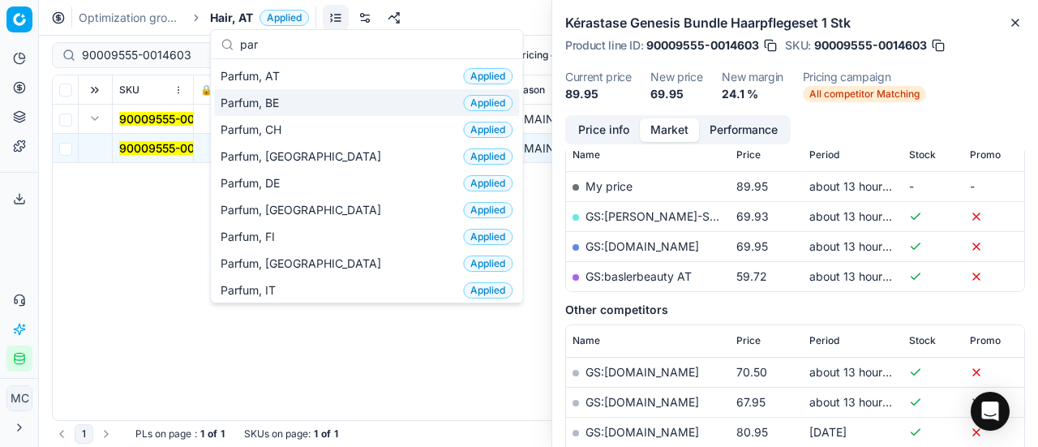
type input "par"
click at [264, 103] on span "Parfum, BE" at bounding box center [253, 103] width 65 height 16
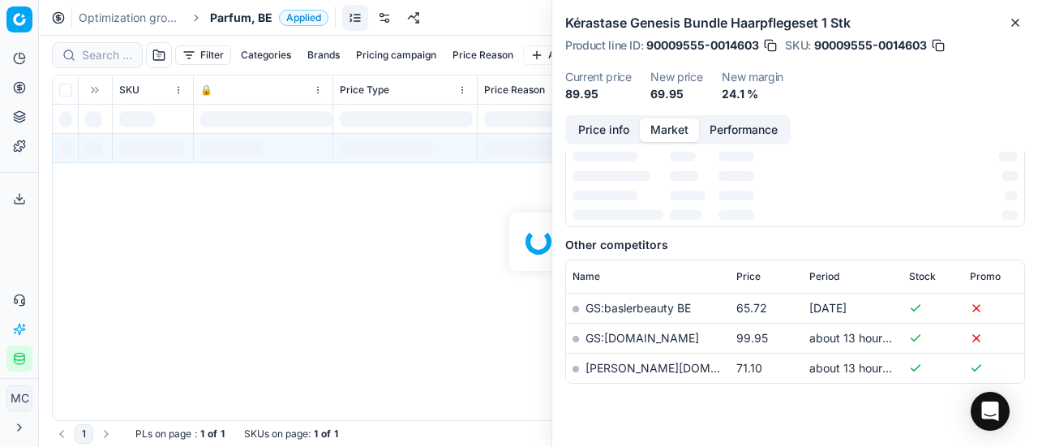
scroll to position [243, 0]
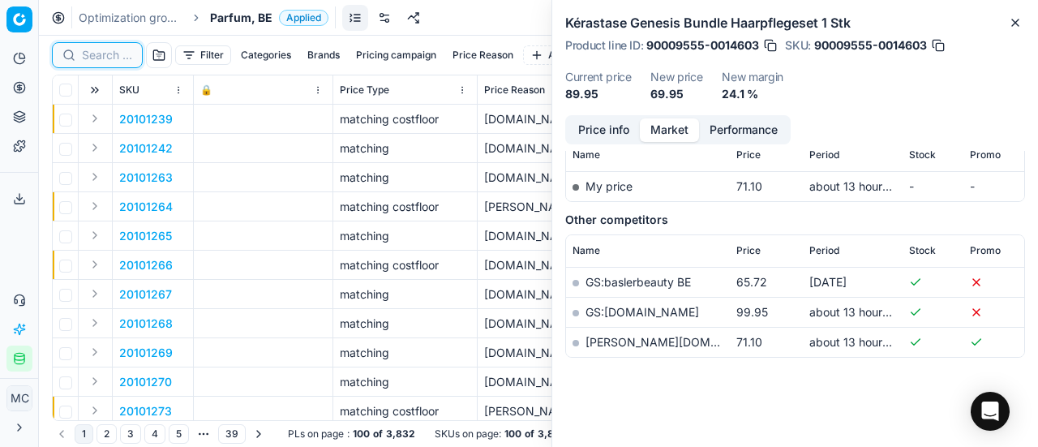
click at [112, 58] on input at bounding box center [107, 55] width 50 height 16
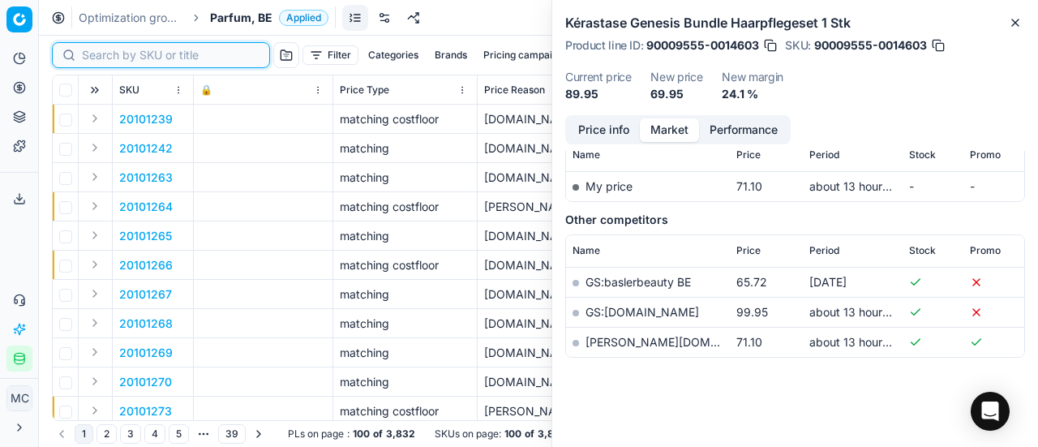
paste input "90007634-0011720"
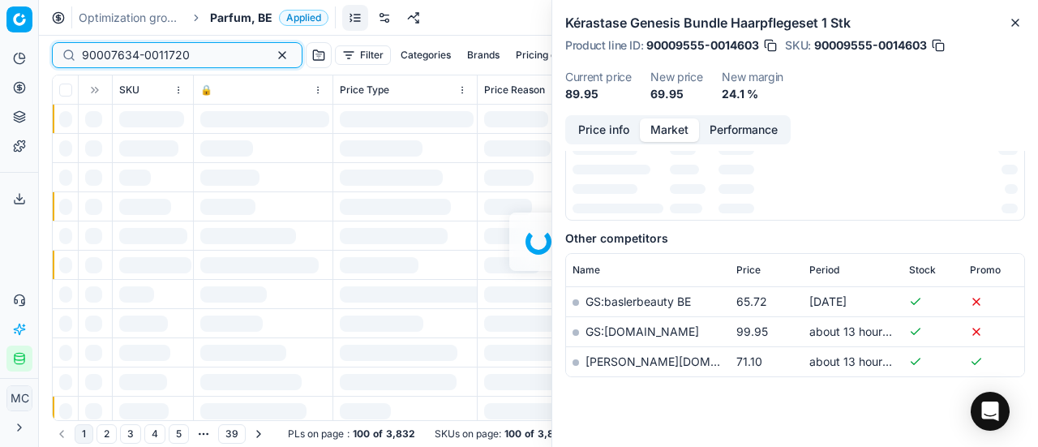
scroll to position [243, 0]
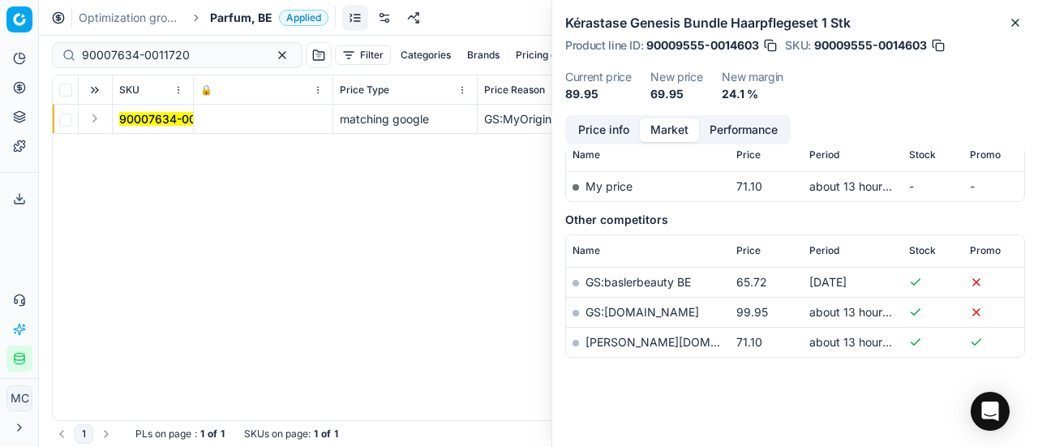
drag, startPoint x: 96, startPoint y: 121, endPoint x: 186, endPoint y: 165, distance: 100.1
click at [102, 126] on button "Expand" at bounding box center [94, 118] width 19 height 19
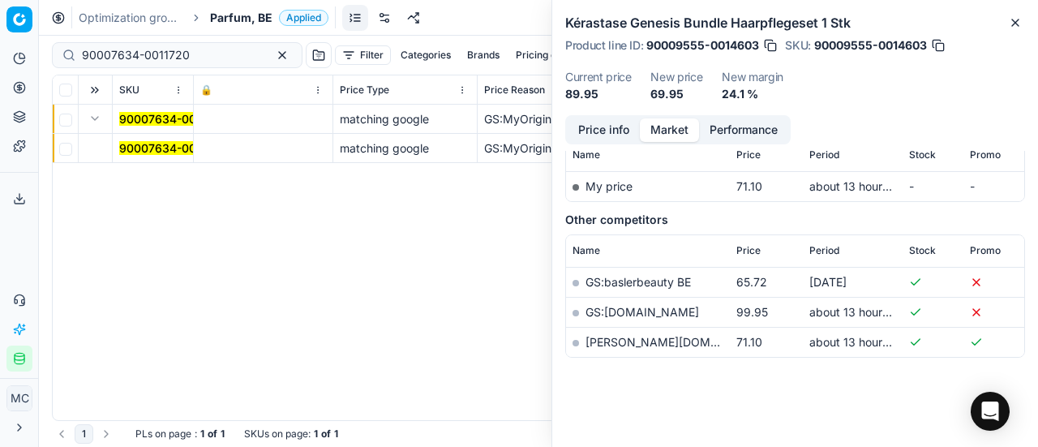
click at [161, 140] on span "90007634-0011720" at bounding box center [173, 148] width 108 height 16
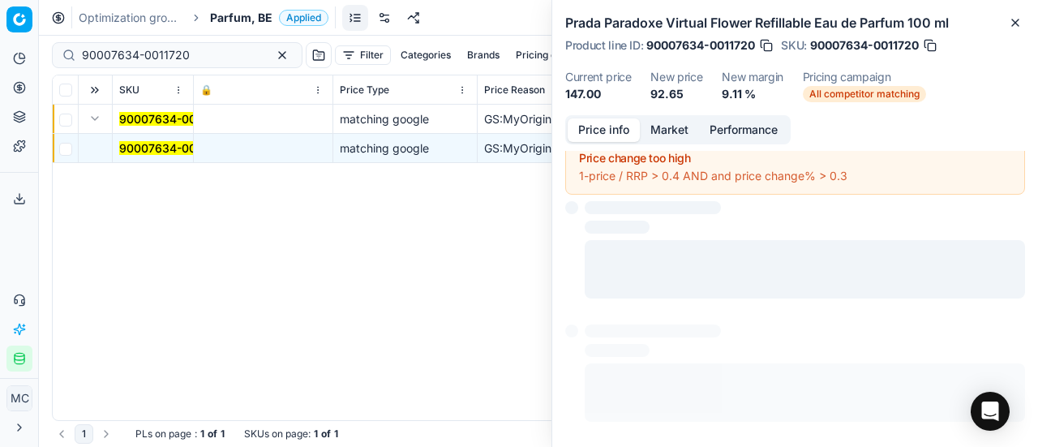
click at [591, 127] on button "Price info" at bounding box center [604, 130] width 72 height 24
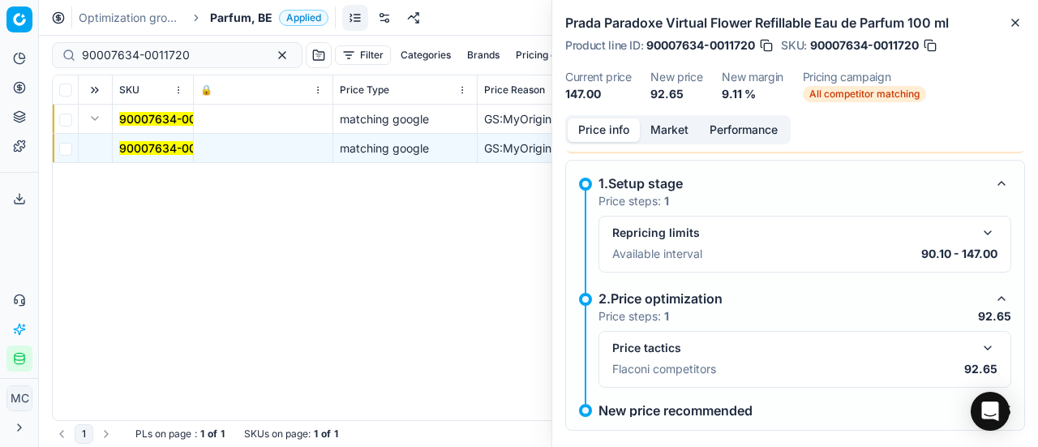
scroll to position [73, 0]
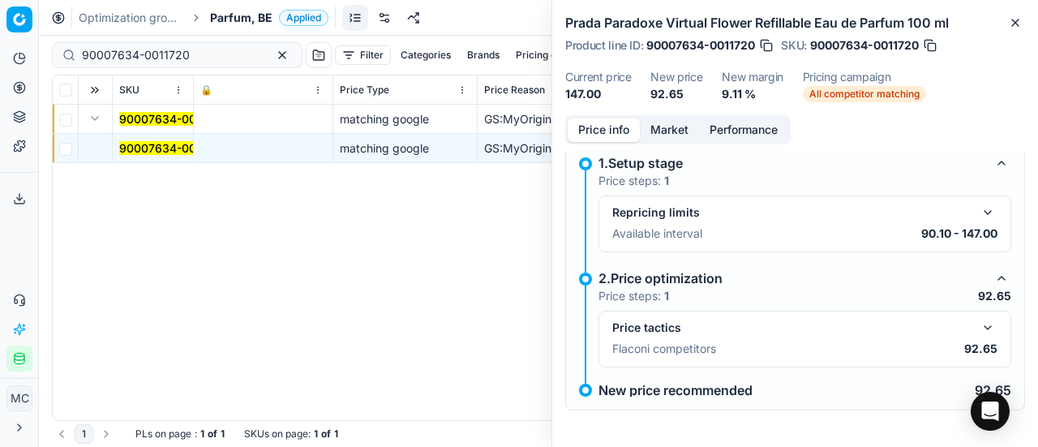
click at [985, 314] on div "Price tactics Flaconi competitors 92.65" at bounding box center [805, 339] width 413 height 57
click at [981, 320] on button "button" at bounding box center [987, 327] width 19 height 19
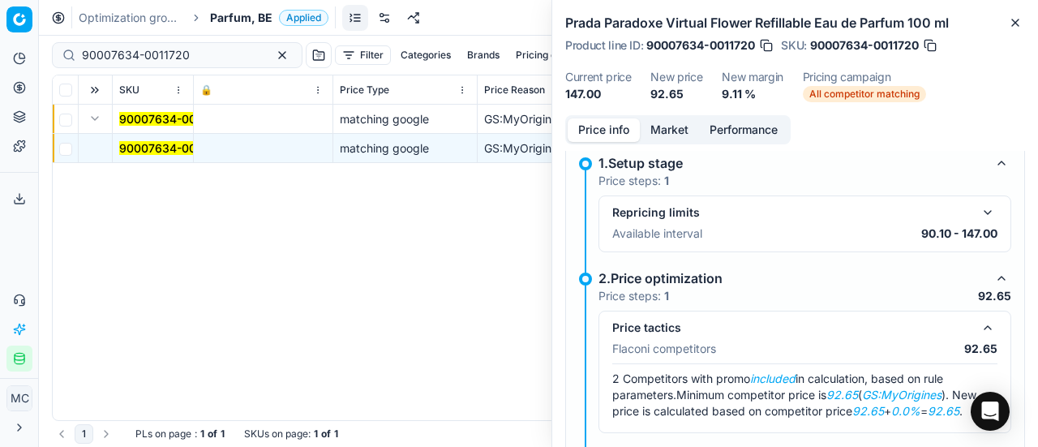
click at [672, 120] on button "Market" at bounding box center [669, 130] width 59 height 24
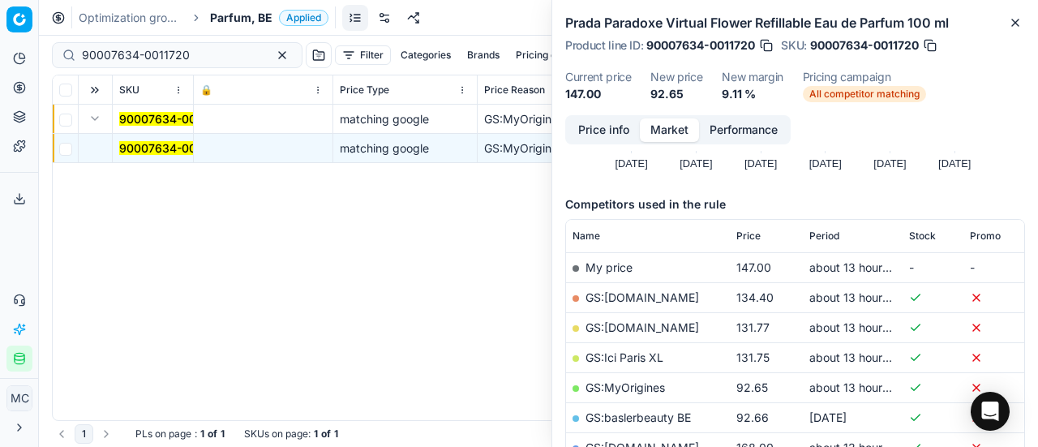
scroll to position [324, 0]
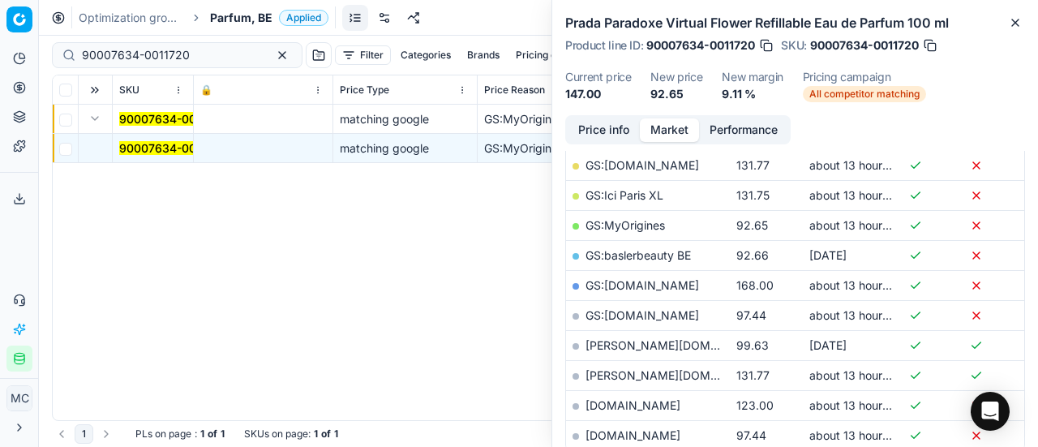
click at [648, 226] on link "GS:MyOrigines" at bounding box center [625, 225] width 79 height 14
drag, startPoint x: 198, startPoint y: 54, endPoint x: 0, endPoint y: 54, distance: 197.9
click at [0, 54] on div "Pricing platform Analytics Pricing Product portfolio Templates Export service 1…" at bounding box center [519, 223] width 1038 height 447
paste input "3862-0005605"
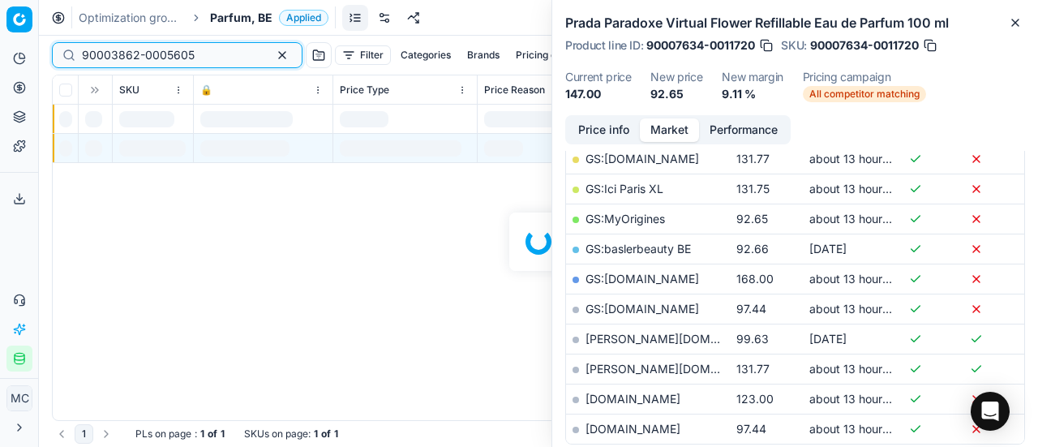
scroll to position [324, 0]
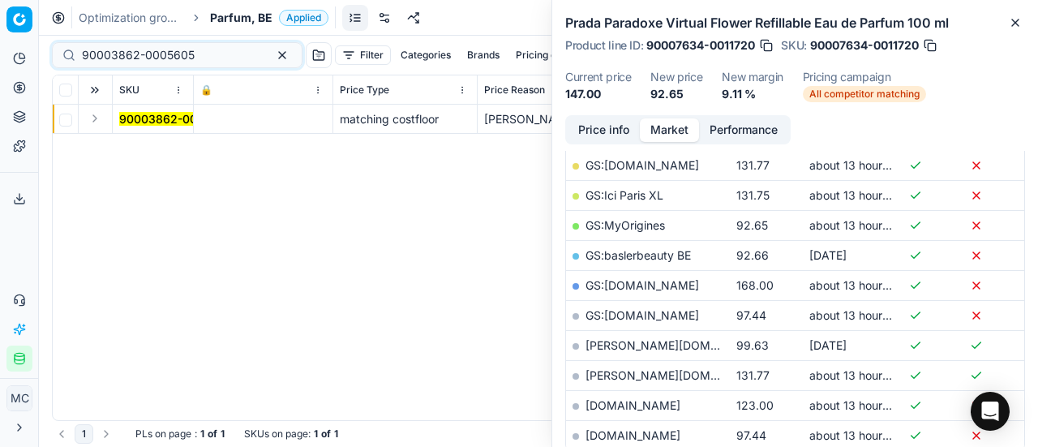
drag, startPoint x: 96, startPoint y: 118, endPoint x: 133, endPoint y: 129, distance: 38.8
click at [99, 118] on button "Expand" at bounding box center [94, 118] width 19 height 19
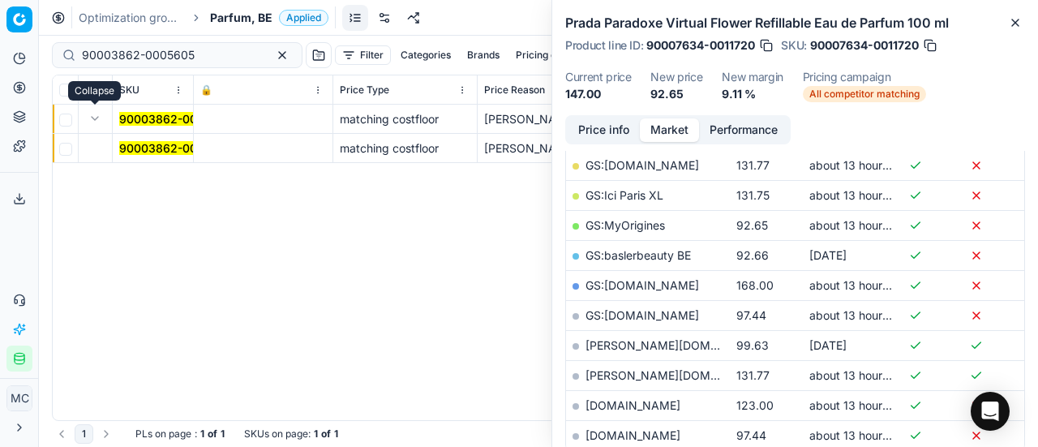
drag, startPoint x: 133, startPoint y: 129, endPoint x: 660, endPoint y: 128, distance: 527.3
click at [174, 146] on mark "90003862-0005605" at bounding box center [175, 148] width 113 height 14
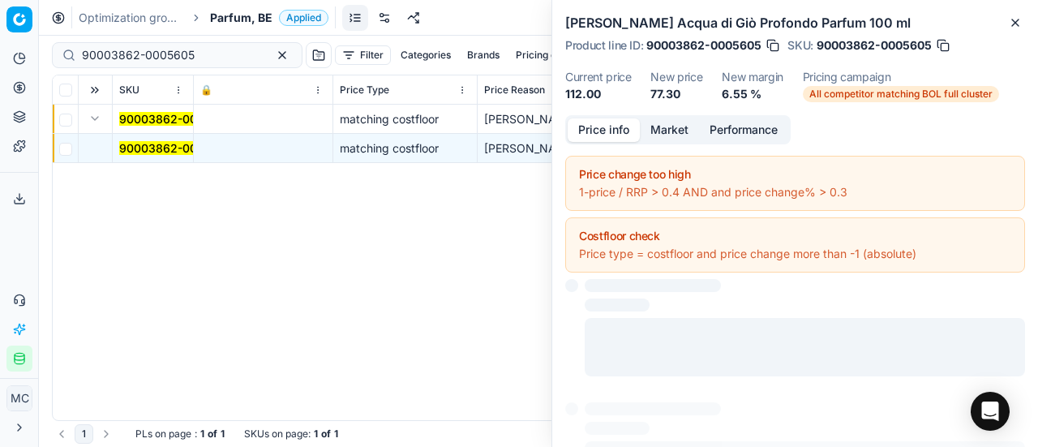
click at [597, 127] on button "Price info" at bounding box center [604, 130] width 72 height 24
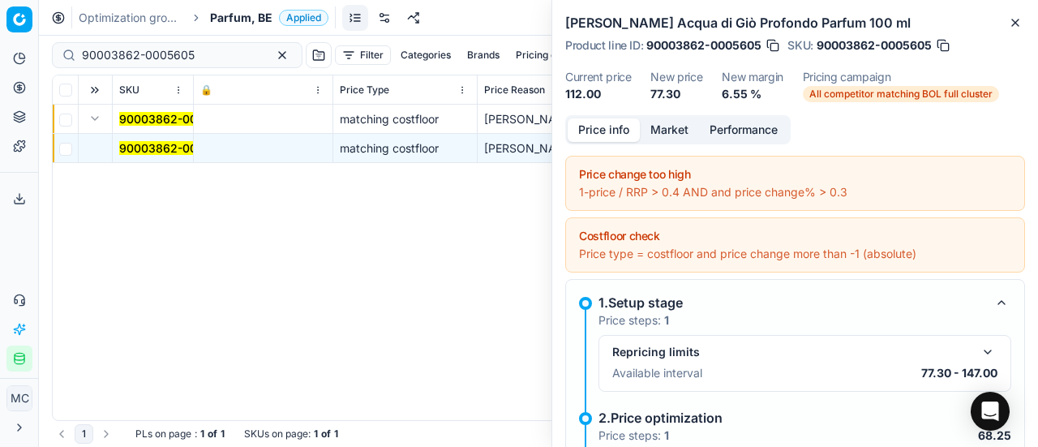
scroll to position [235, 0]
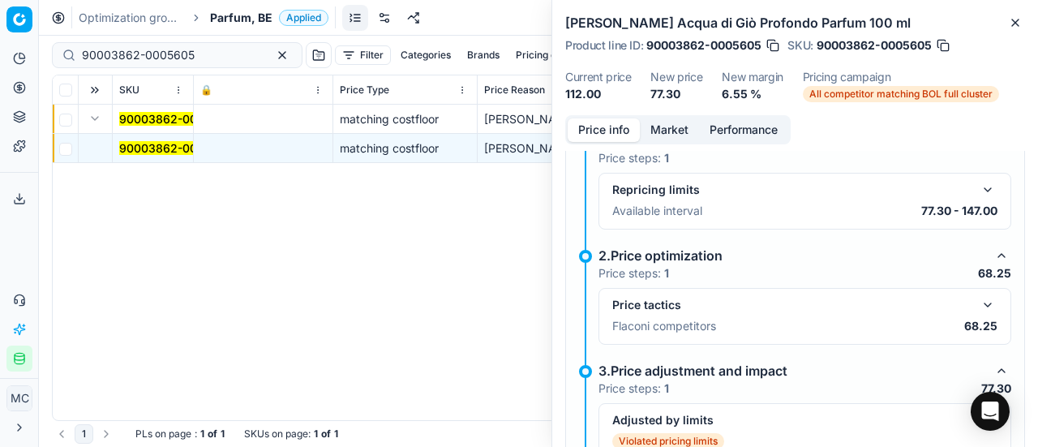
click at [982, 301] on button "button" at bounding box center [987, 304] width 19 height 19
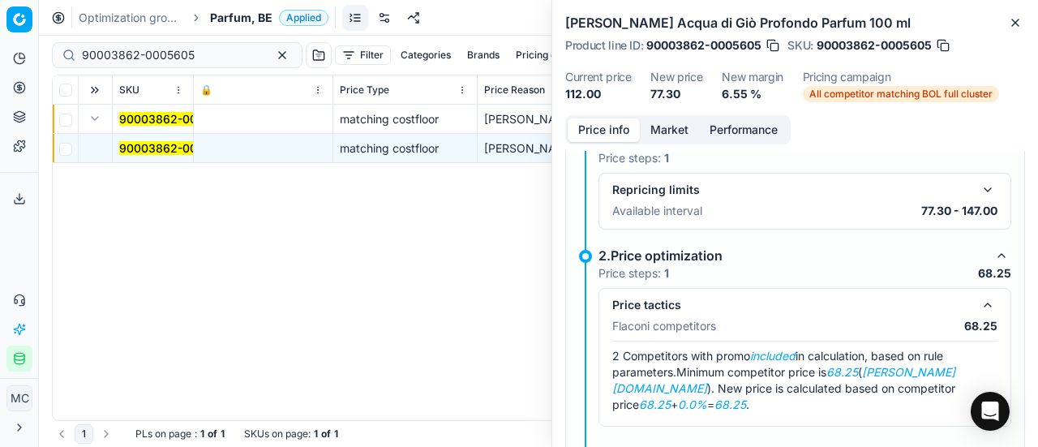
click at [671, 126] on button "Market" at bounding box center [669, 130] width 59 height 24
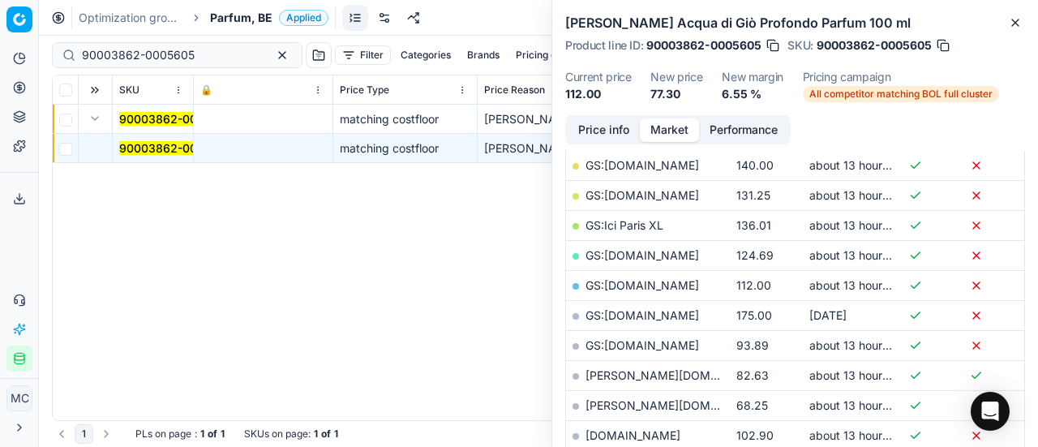
scroll to position [406, 0]
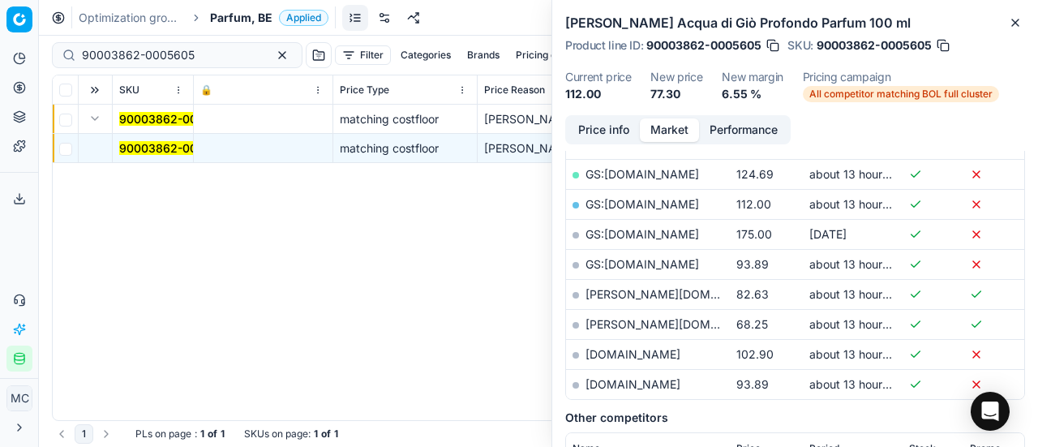
click at [629, 324] on link "douglas.be" at bounding box center [680, 324] width 188 height 14
drag, startPoint x: 207, startPoint y: 51, endPoint x: 0, endPoint y: 41, distance: 207.1
click at [0, 41] on div "Pricing platform Analytics Pricing Product portfolio Templates Export service 1…" at bounding box center [519, 223] width 1038 height 447
paste input "16914-0026577"
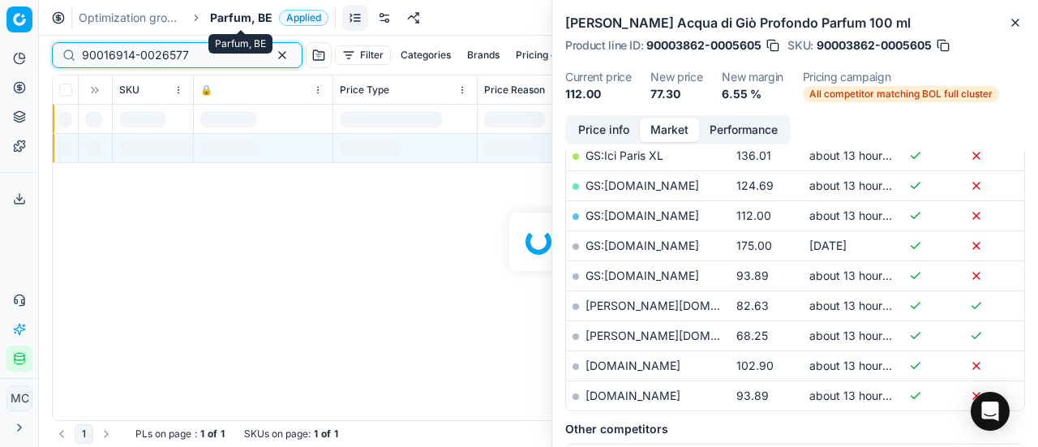
scroll to position [406, 0]
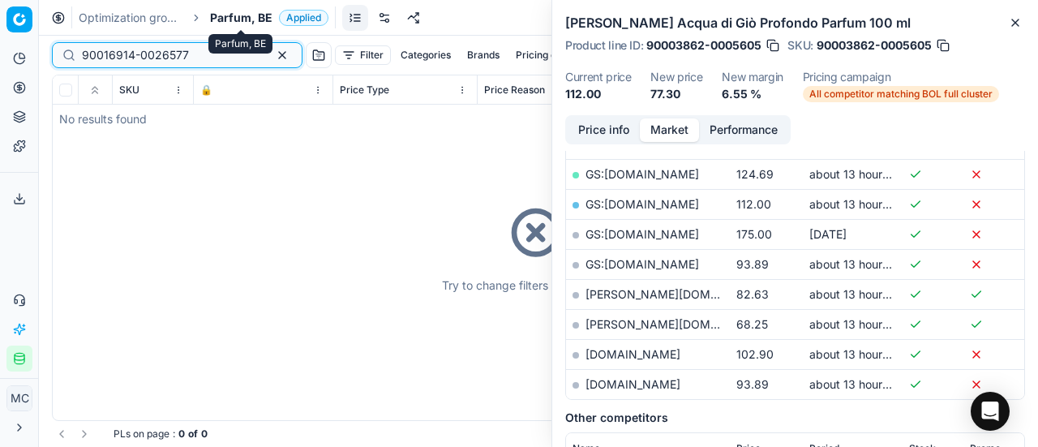
type input "90016914-0026577"
click at [241, 19] on span "Parfum, BE" at bounding box center [241, 18] width 62 height 16
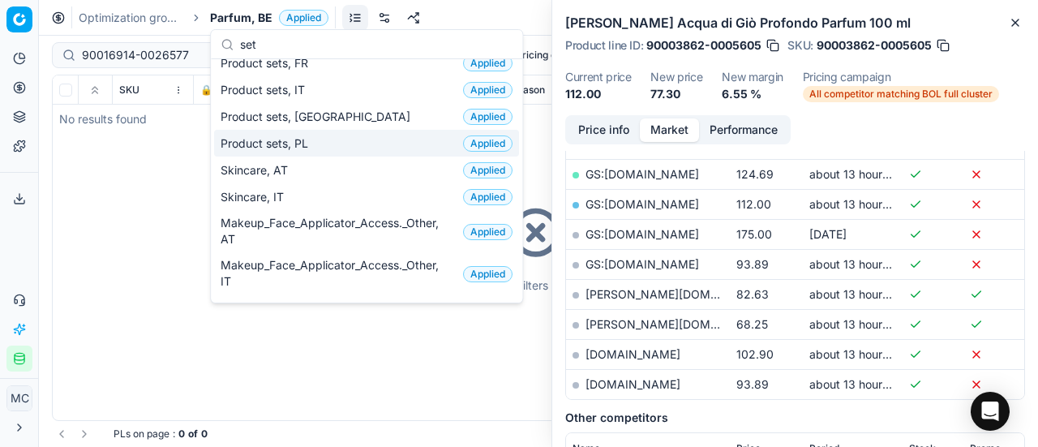
scroll to position [0, 0]
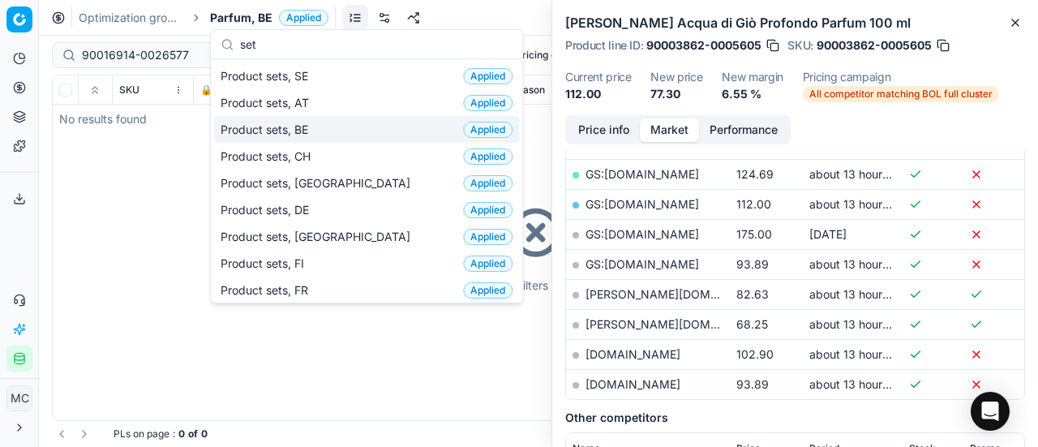
type input "set"
click at [326, 118] on div "Product sets, BE Applied" at bounding box center [366, 129] width 305 height 27
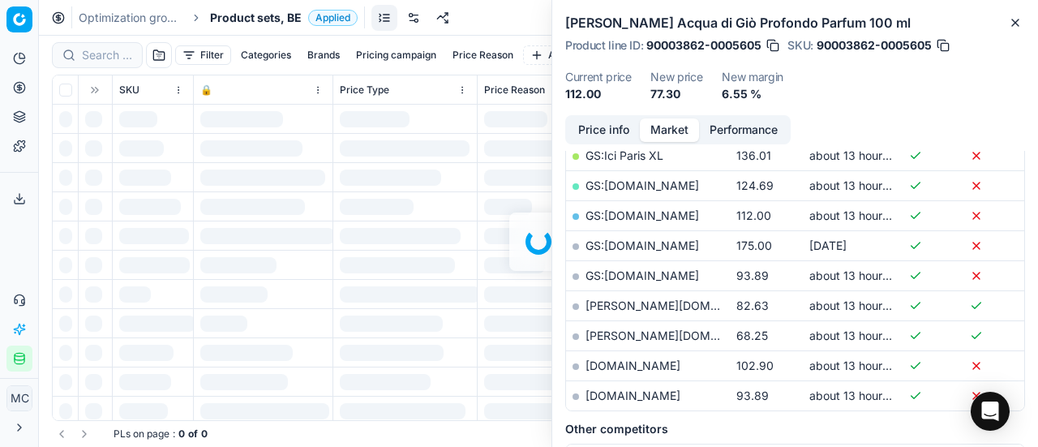
scroll to position [406, 0]
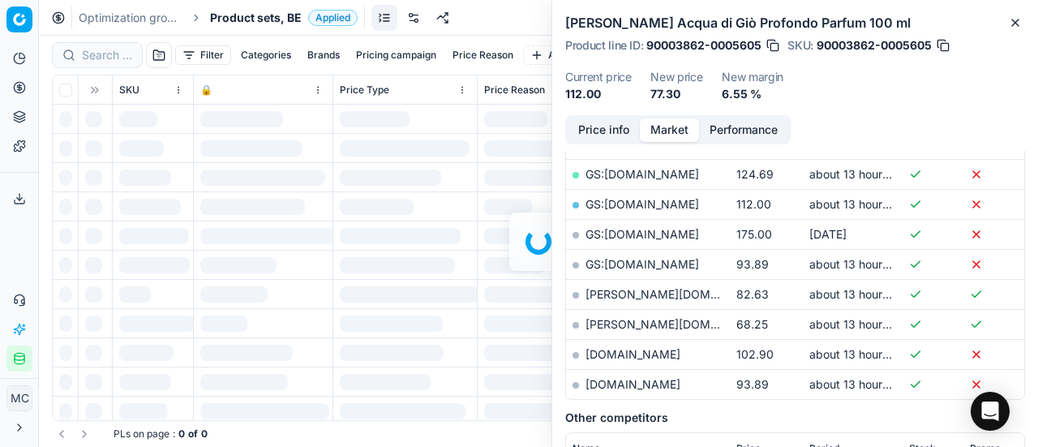
click at [98, 54] on div at bounding box center [538, 241] width 999 height 411
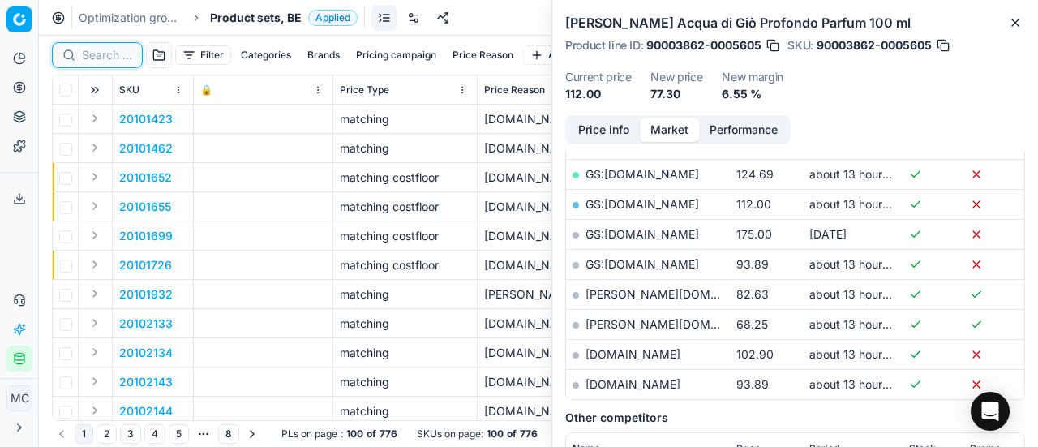
click at [98, 54] on input at bounding box center [107, 55] width 50 height 16
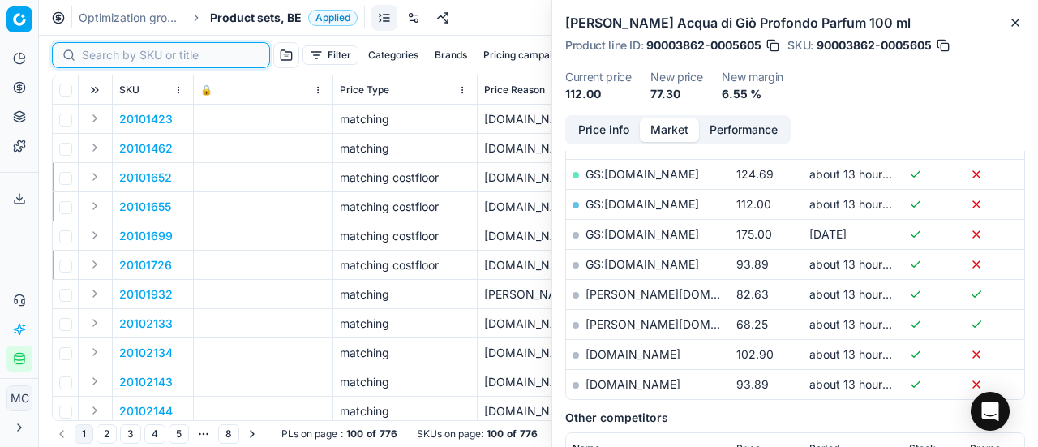
paste input "90016914-0026577"
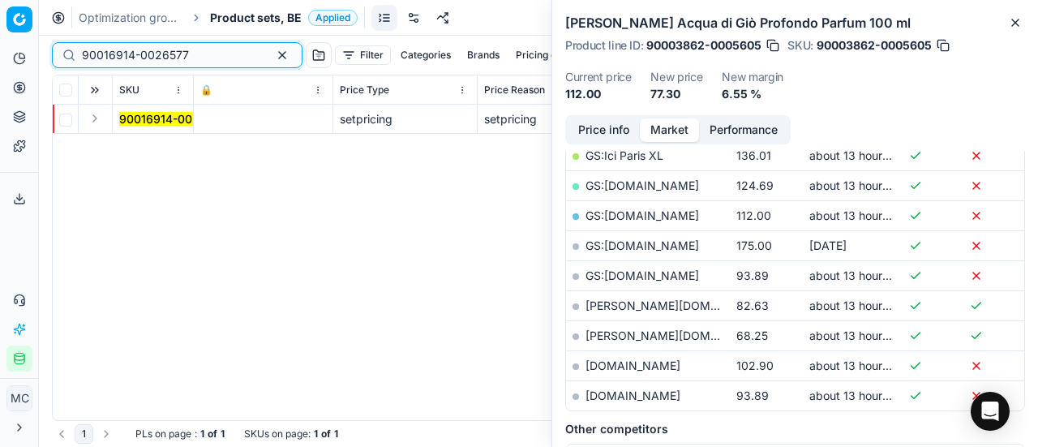
scroll to position [406, 0]
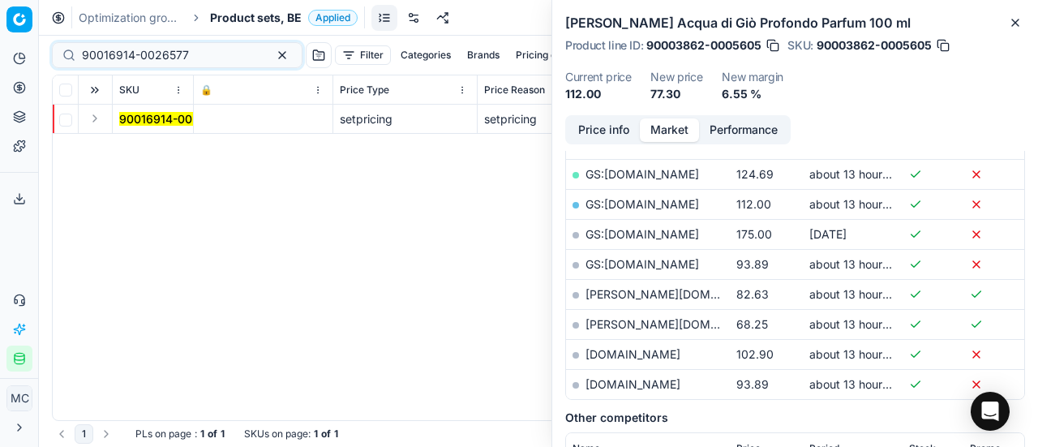
click at [100, 122] on button "Expand" at bounding box center [94, 118] width 19 height 19
click at [164, 134] on td "90016914-0026577" at bounding box center [153, 148] width 81 height 29
click at [167, 146] on mark "90016914-0026577" at bounding box center [172, 148] width 107 height 14
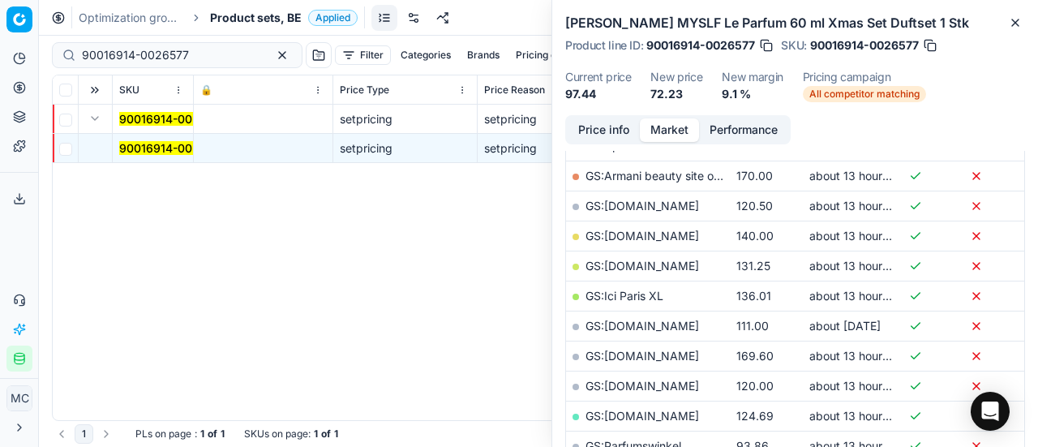
scroll to position [0, 0]
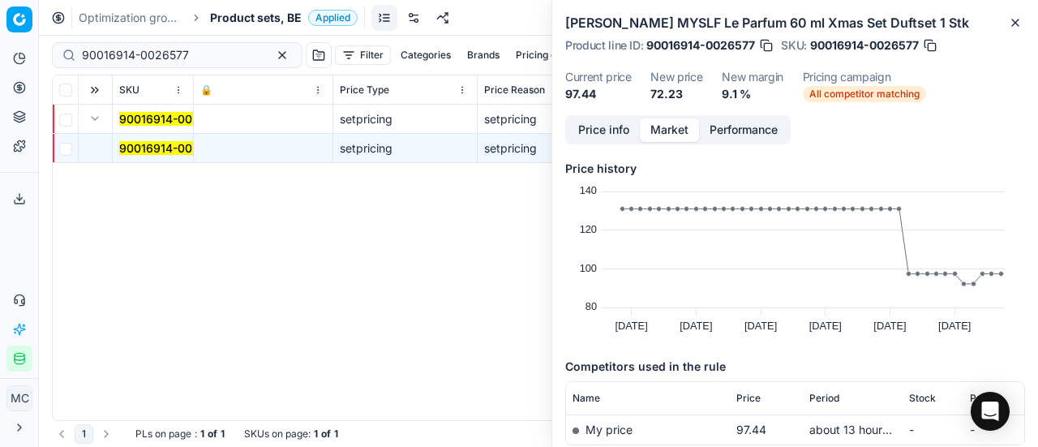
click at [561, 132] on div "Price info Market Performance Price history Created with Highcharts 12.3.0 Aug …" at bounding box center [795, 281] width 486 height 332
click at [612, 138] on button "Price info" at bounding box center [604, 130] width 72 height 24
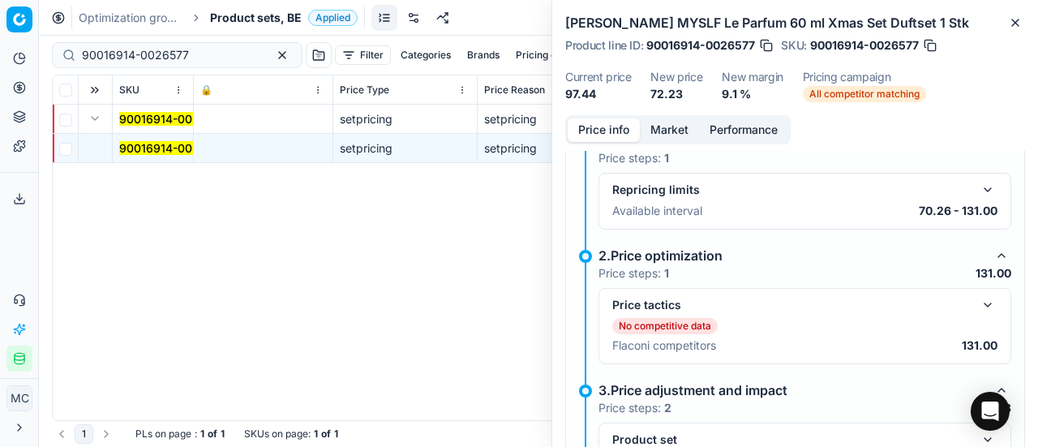
click at [976, 320] on div "No competitive data" at bounding box center [804, 326] width 385 height 16
click at [978, 304] on button "button" at bounding box center [987, 304] width 19 height 19
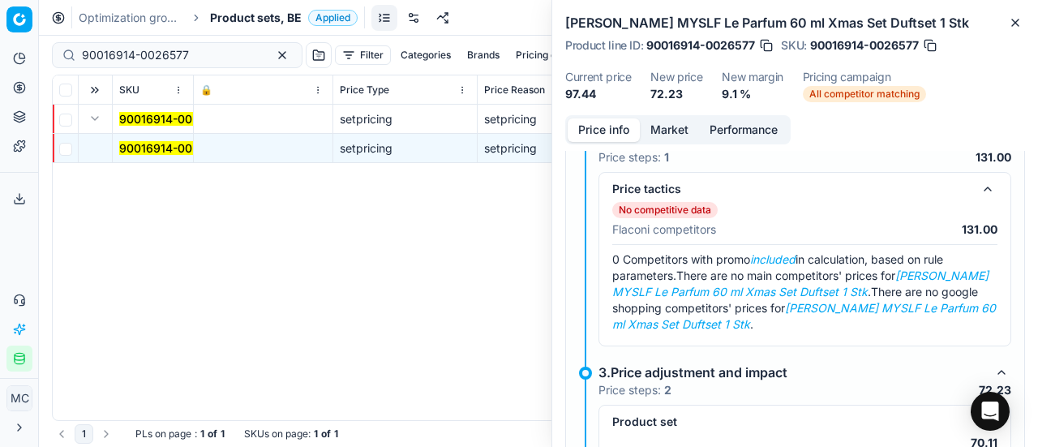
scroll to position [479, 0]
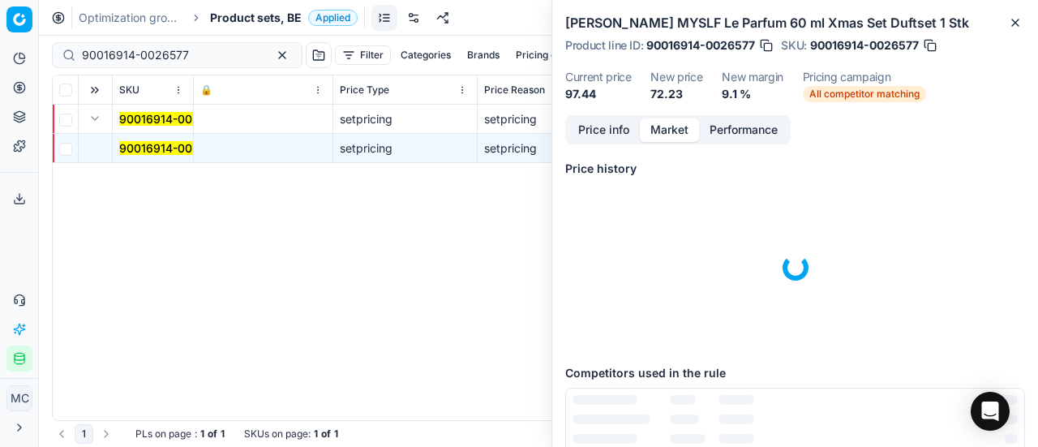
click at [661, 124] on button "Market" at bounding box center [669, 130] width 59 height 24
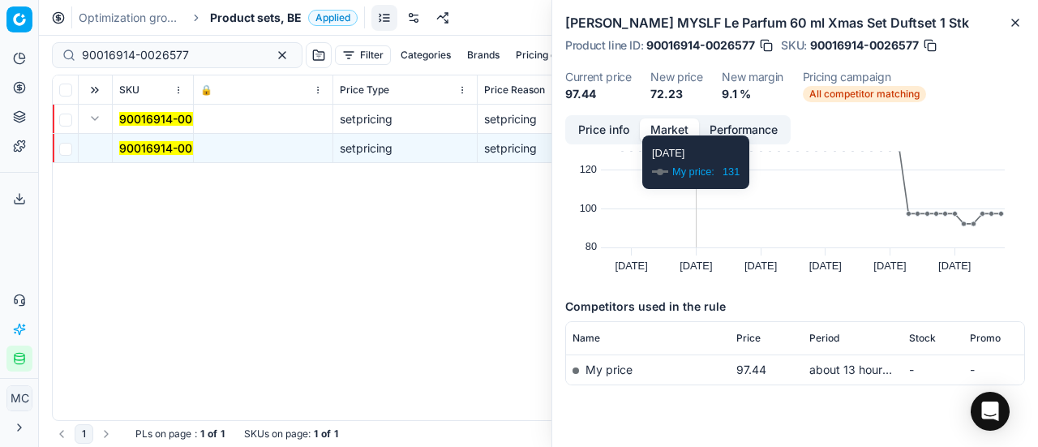
scroll to position [94, 0]
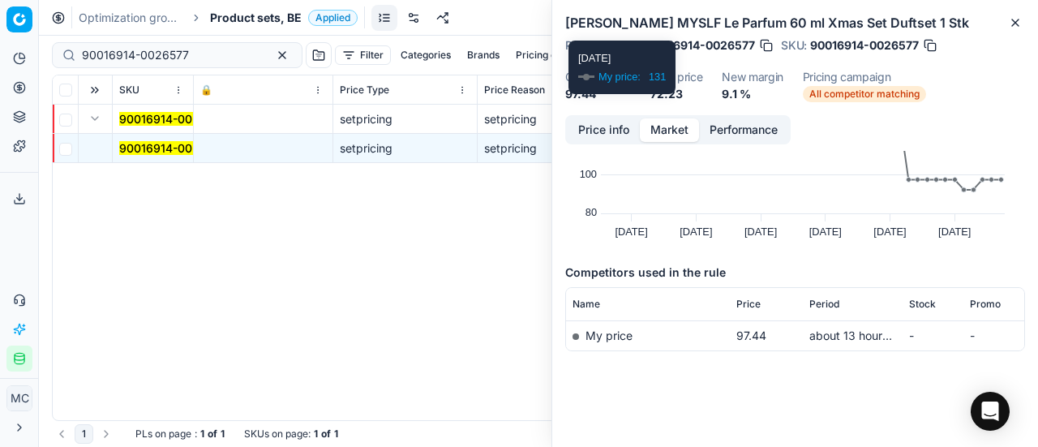
click at [603, 134] on button "Price info" at bounding box center [604, 130] width 72 height 24
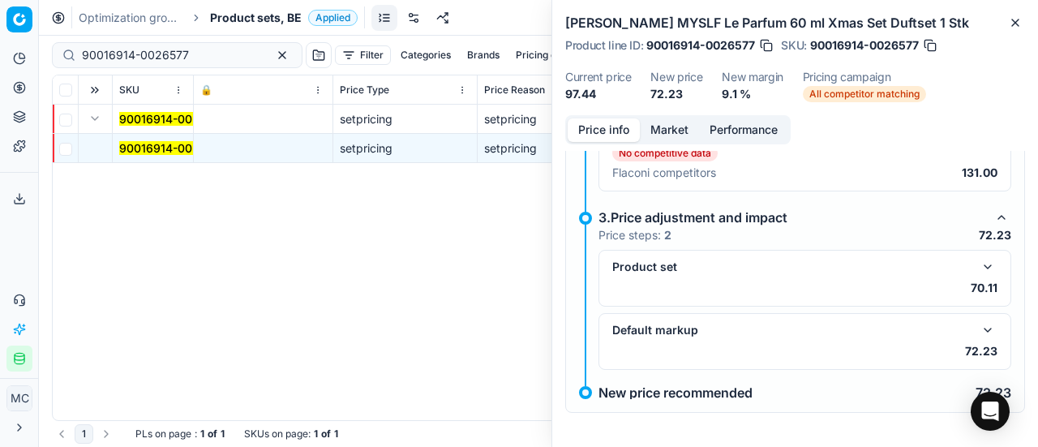
click at [978, 322] on button "button" at bounding box center [987, 329] width 19 height 19
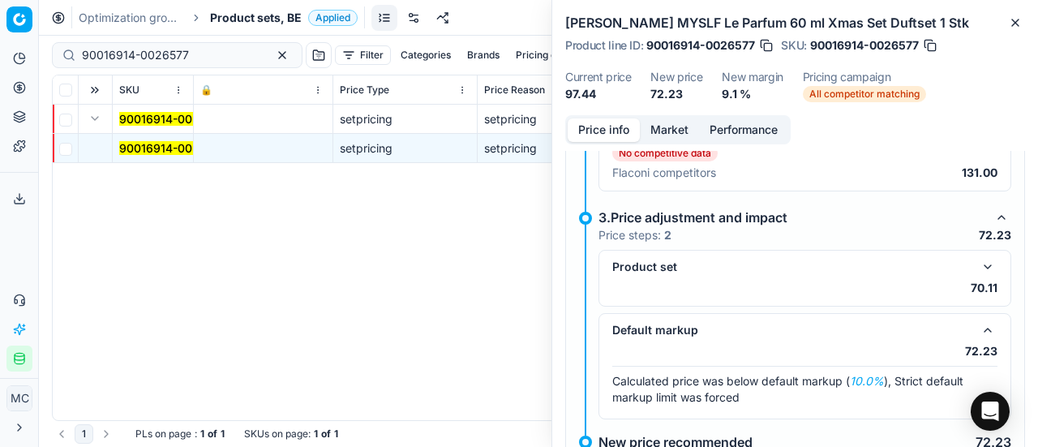
click at [978, 257] on button "button" at bounding box center [987, 266] width 19 height 19
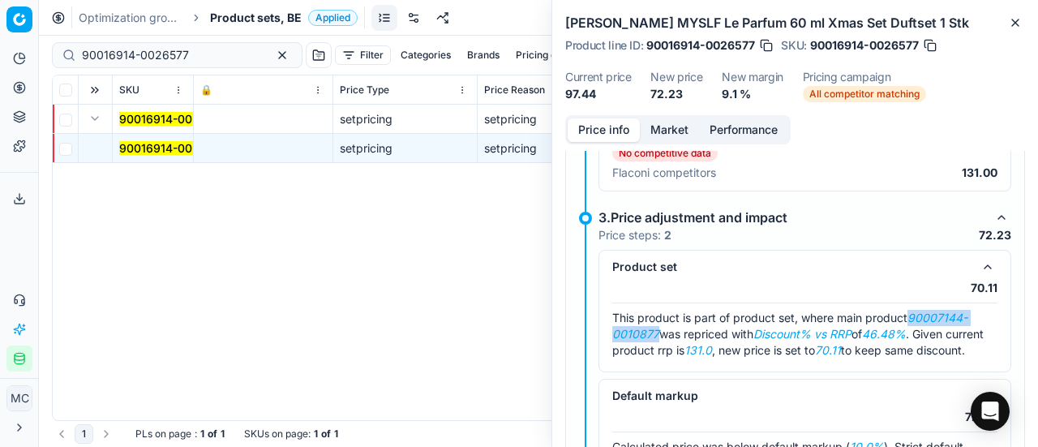
drag, startPoint x: 915, startPoint y: 314, endPoint x: 658, endPoint y: 325, distance: 257.4
click at [658, 325] on span "This product is part of product set, where main product 90007144-0010877 was re…" at bounding box center [798, 334] width 372 height 46
copy em "90007144-0010877"
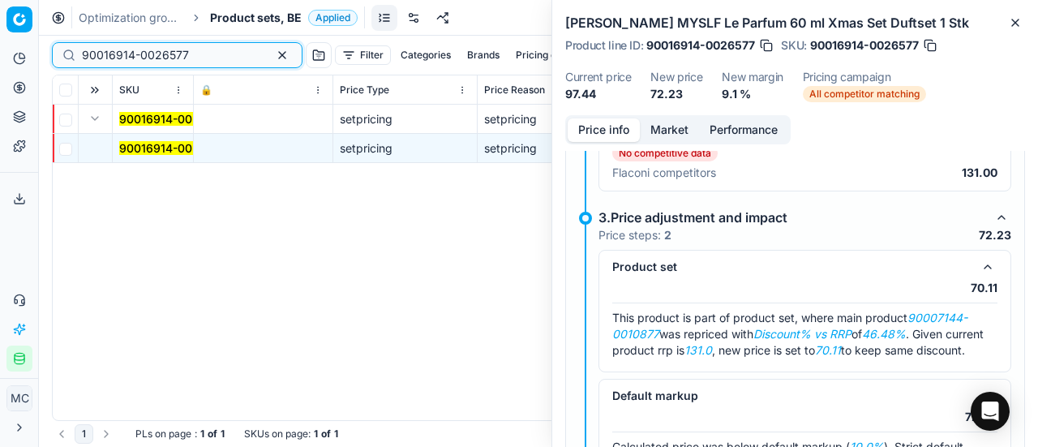
drag, startPoint x: 195, startPoint y: 57, endPoint x: 0, endPoint y: 59, distance: 194.7
click at [0, 56] on div "Pricing platform Analytics Pricing Product portfolio Templates Export service 1…" at bounding box center [519, 223] width 1038 height 447
paste input "07144-00108"
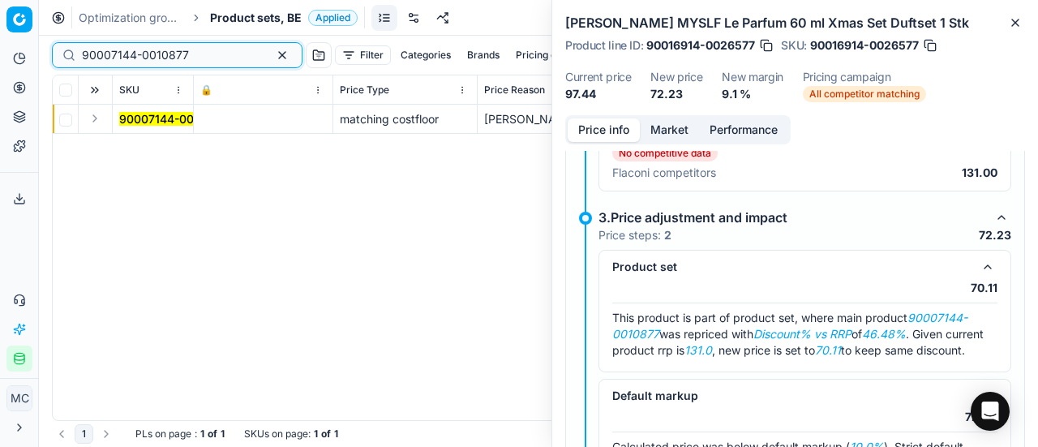
type input "90007144-0010877"
click at [97, 125] on button "Expand" at bounding box center [94, 118] width 19 height 19
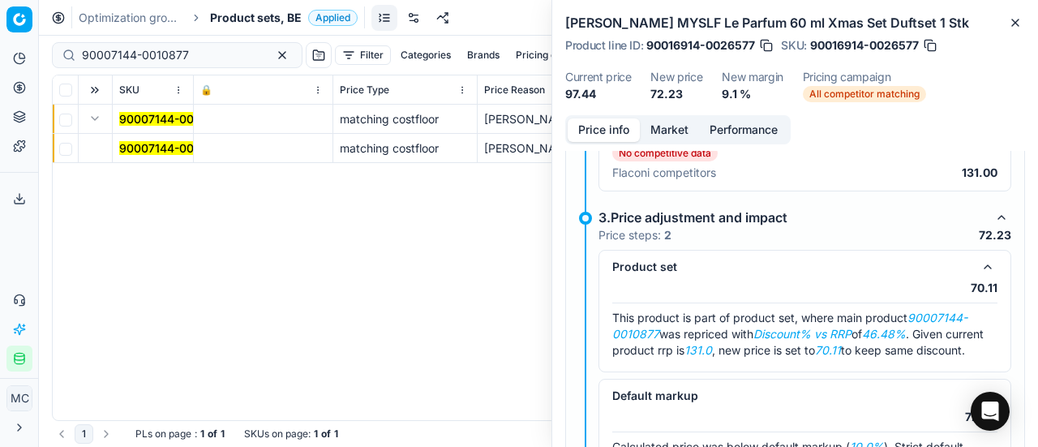
click at [125, 149] on mark "90007144-0010877" at bounding box center [172, 148] width 107 height 14
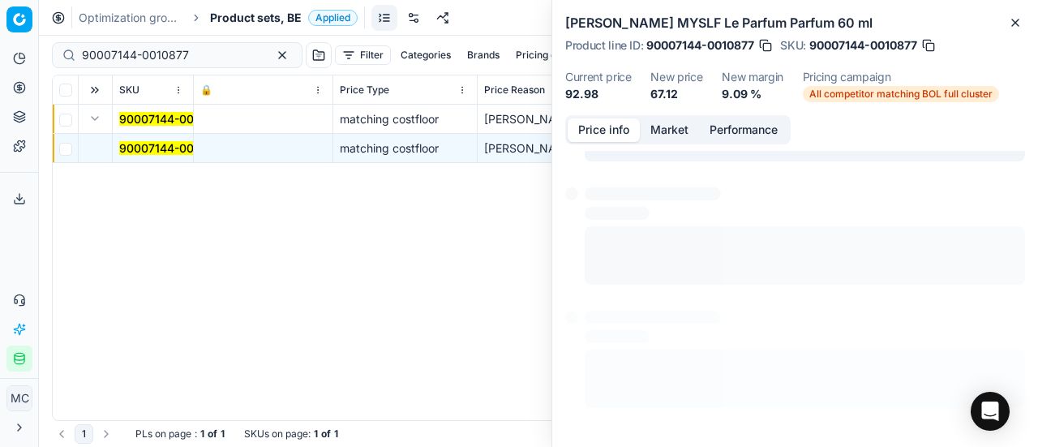
scroll to position [248, 0]
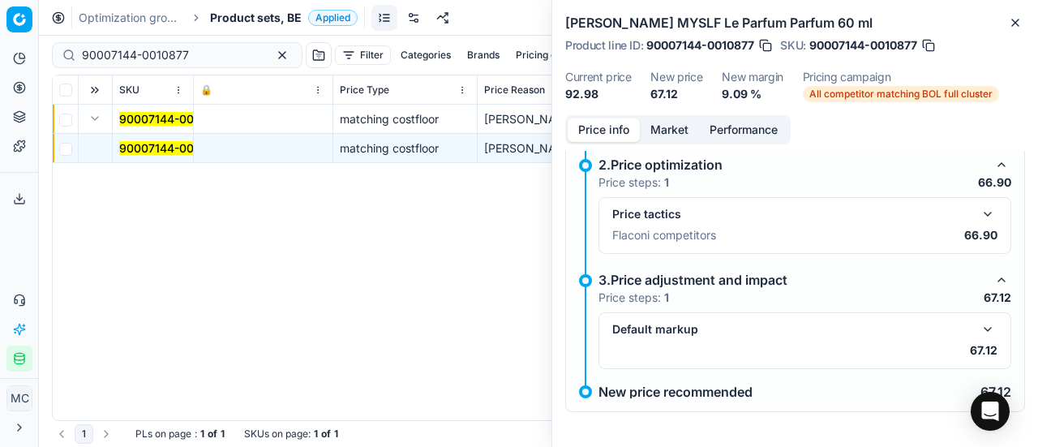
click at [979, 220] on button "button" at bounding box center [987, 213] width 19 height 19
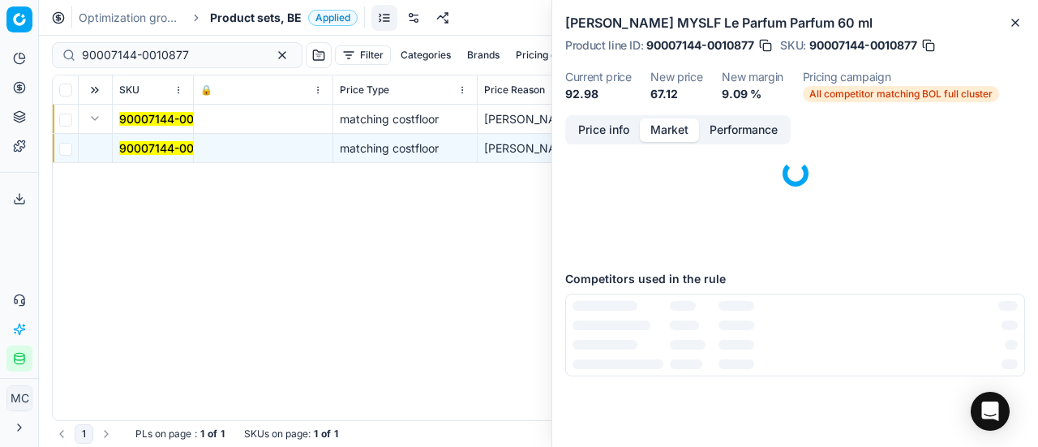
click at [680, 134] on button "Market" at bounding box center [669, 130] width 59 height 24
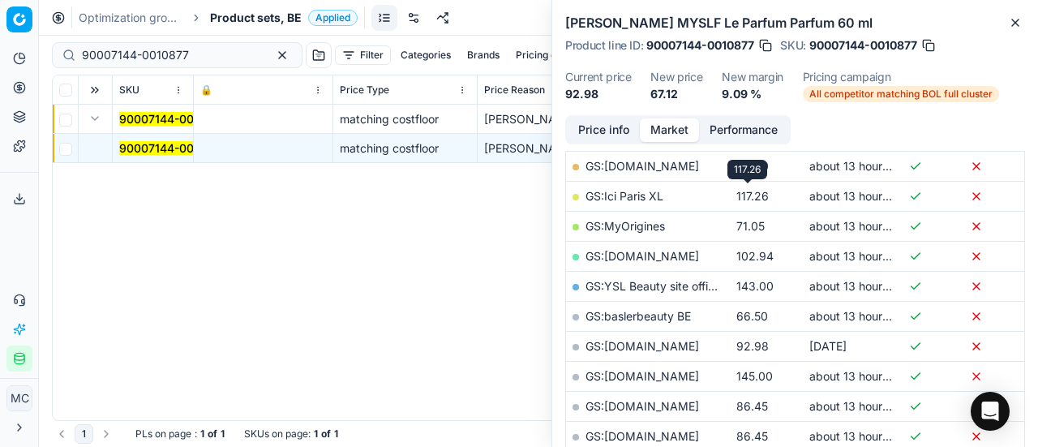
scroll to position [324, 0]
click at [641, 311] on link "GS:baslerbeauty BE" at bounding box center [638, 315] width 105 height 14
click at [631, 310] on link "GS:baslerbeauty BE" at bounding box center [638, 315] width 105 height 14
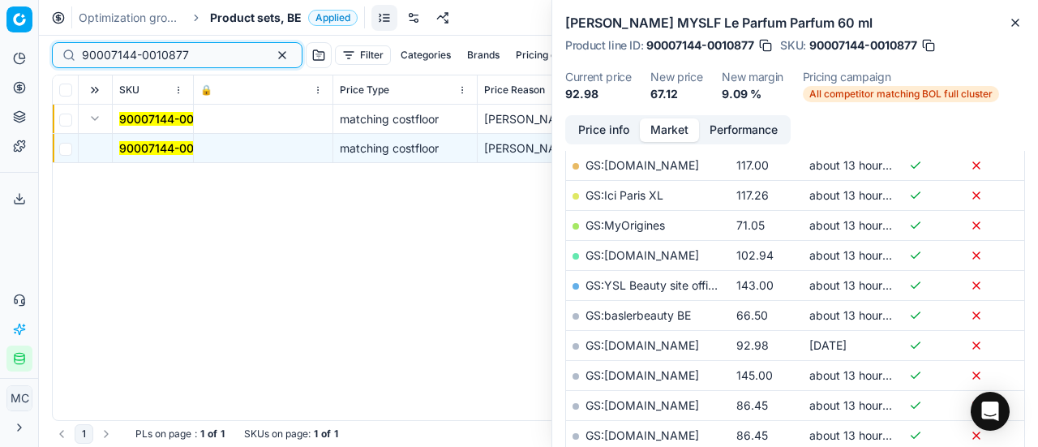
drag, startPoint x: 209, startPoint y: 58, endPoint x: 1, endPoint y: 49, distance: 208.7
click at [0, 54] on div "Pricing platform Analytics Pricing Product portfolio Templates Export service 1…" at bounding box center [519, 223] width 1038 height 447
click at [612, 127] on button "Price info" at bounding box center [604, 130] width 72 height 24
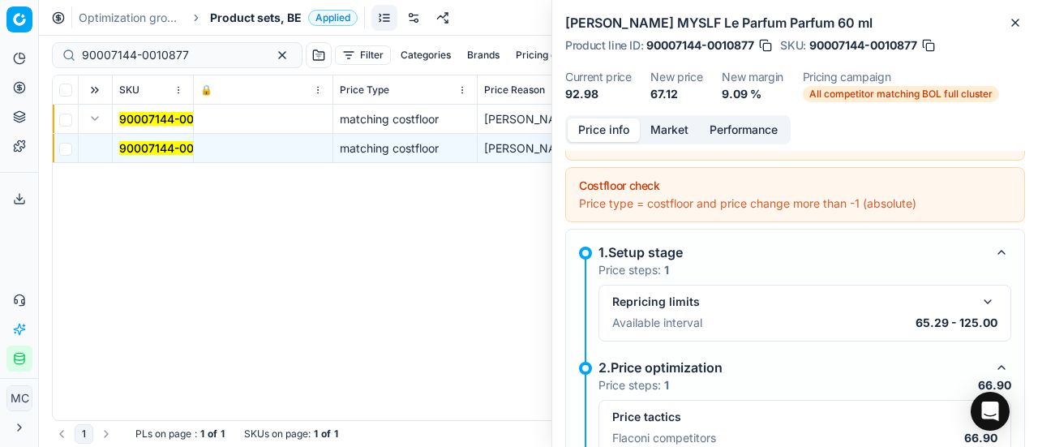
scroll to position [0, 0]
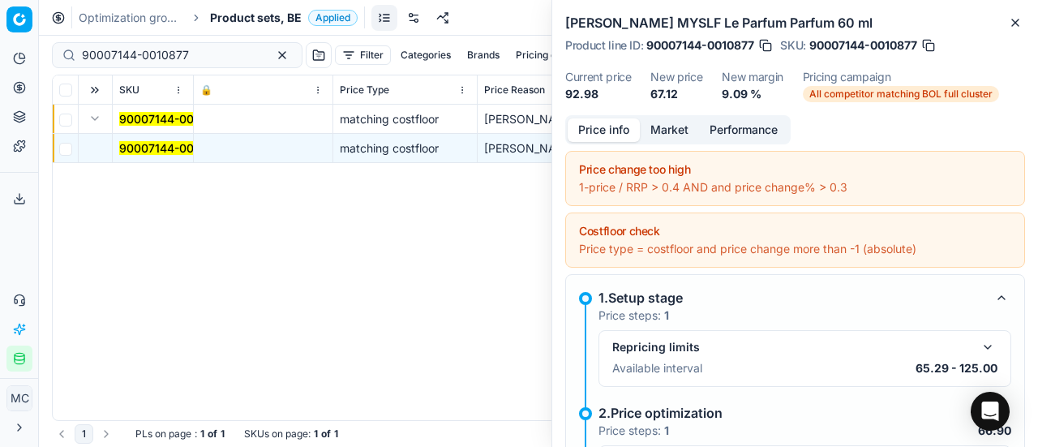
click at [215, 15] on span "Product sets, BE" at bounding box center [256, 18] width 92 height 16
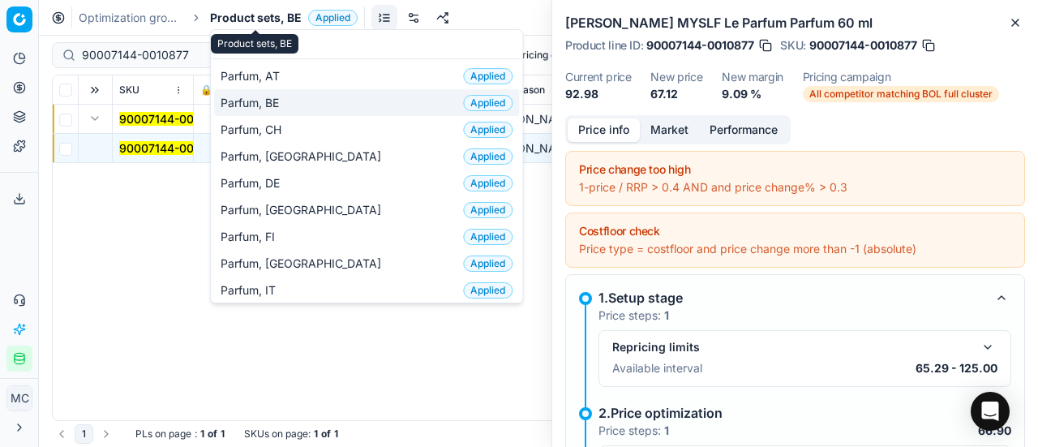
type input "par"
click at [251, 101] on span "Parfum, BE" at bounding box center [253, 103] width 65 height 16
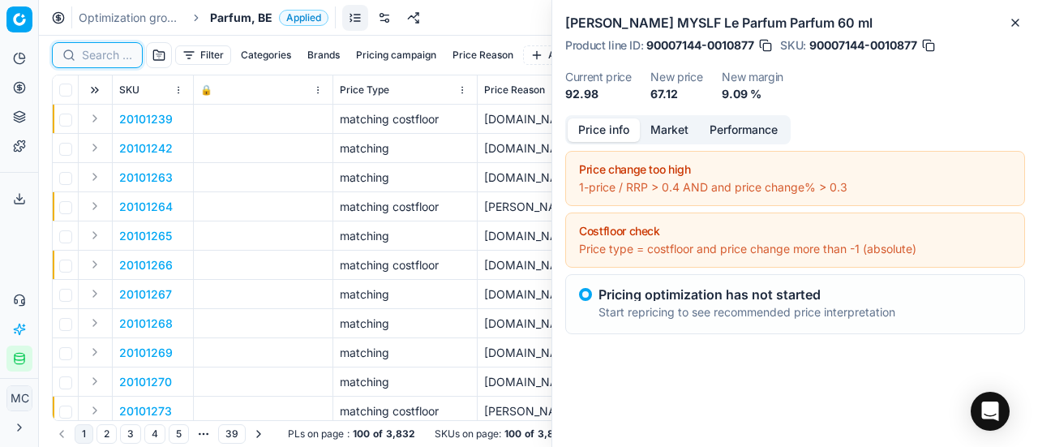
click at [98, 48] on input at bounding box center [107, 55] width 50 height 16
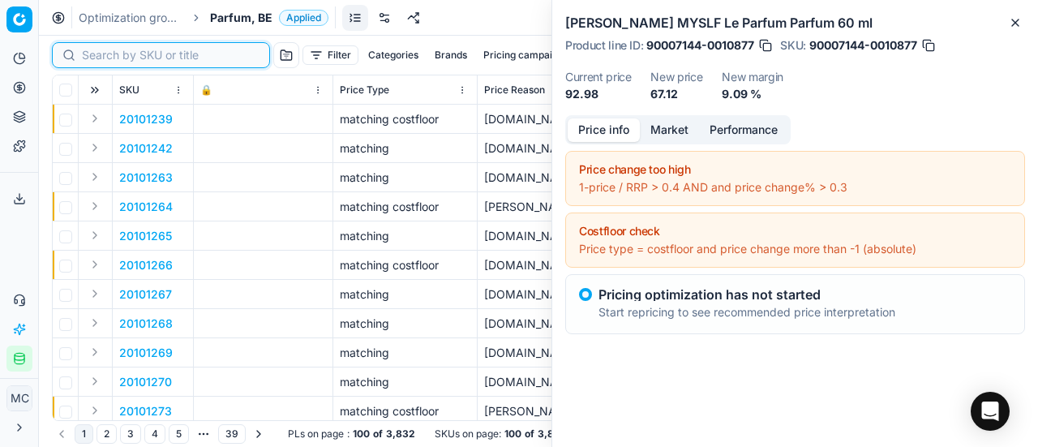
paste input "90003931-0005693"
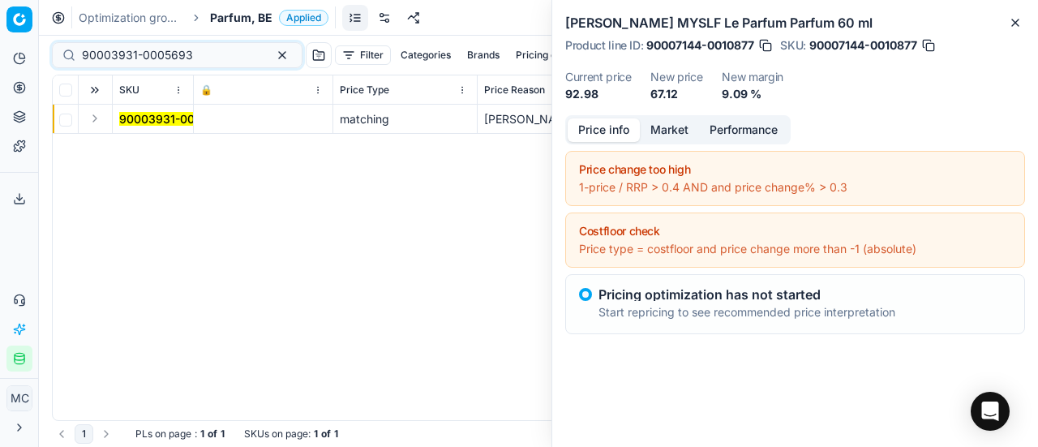
click at [102, 122] on button "Expand" at bounding box center [94, 118] width 19 height 19
click at [132, 144] on mark "90003931-0005693" at bounding box center [174, 148] width 111 height 14
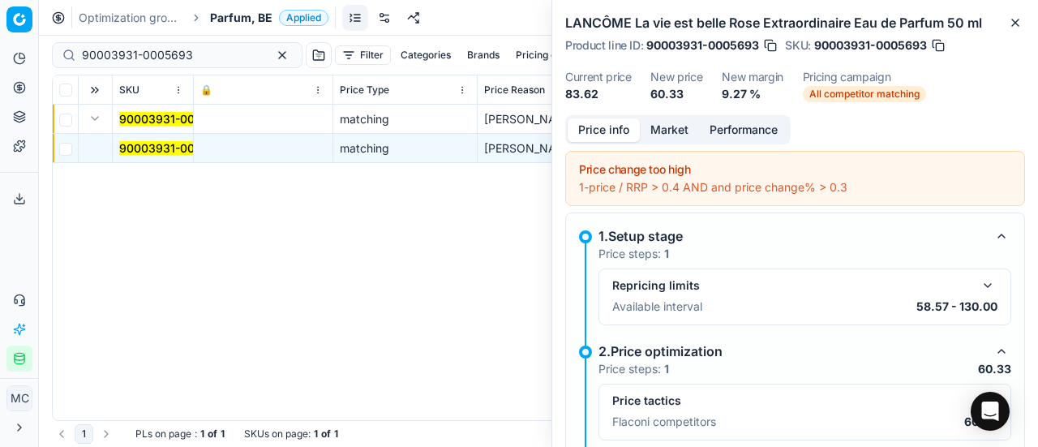
scroll to position [73, 0]
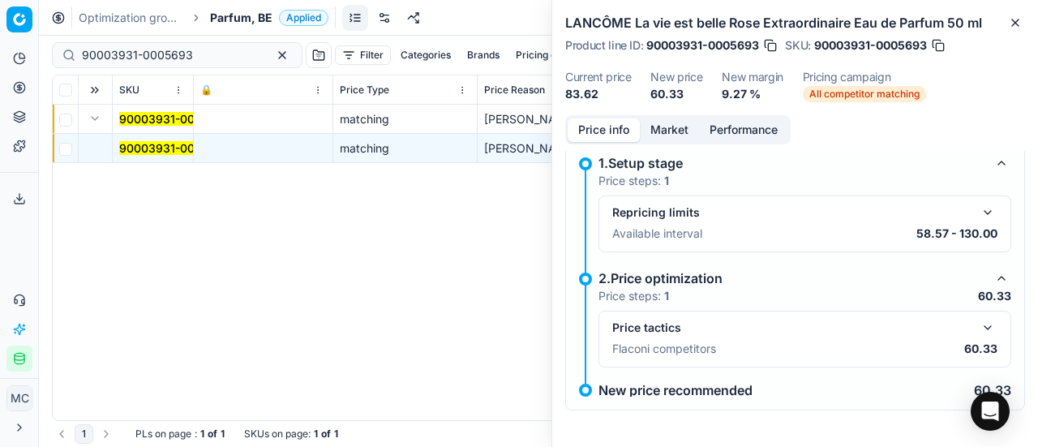
click at [979, 327] on button "button" at bounding box center [987, 327] width 19 height 19
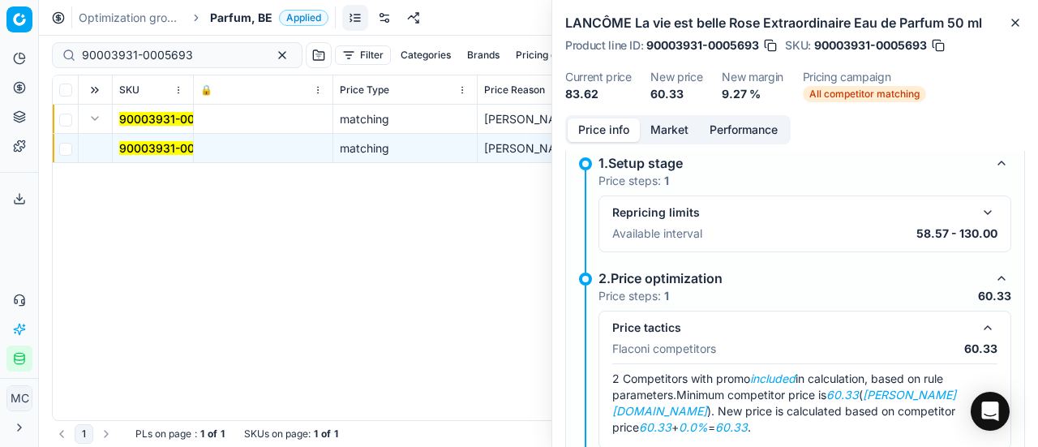
click at [678, 126] on button "Market" at bounding box center [669, 130] width 59 height 24
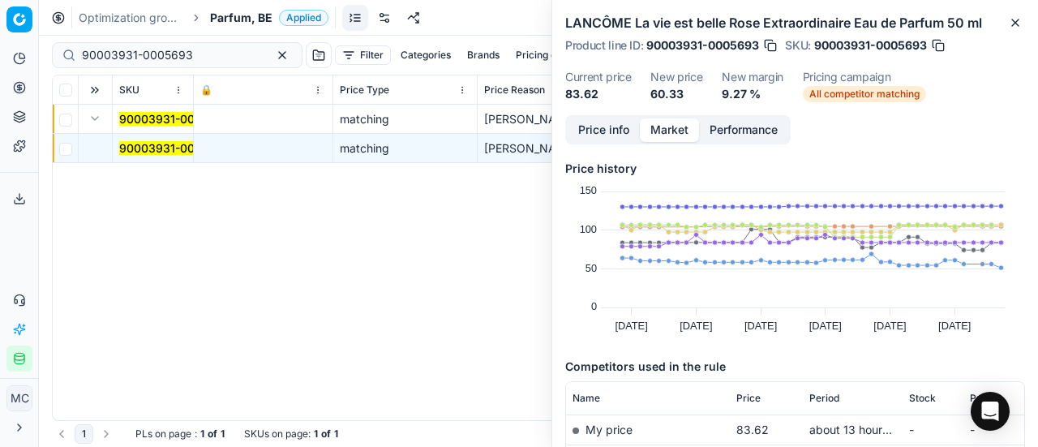
scroll to position [162, 0]
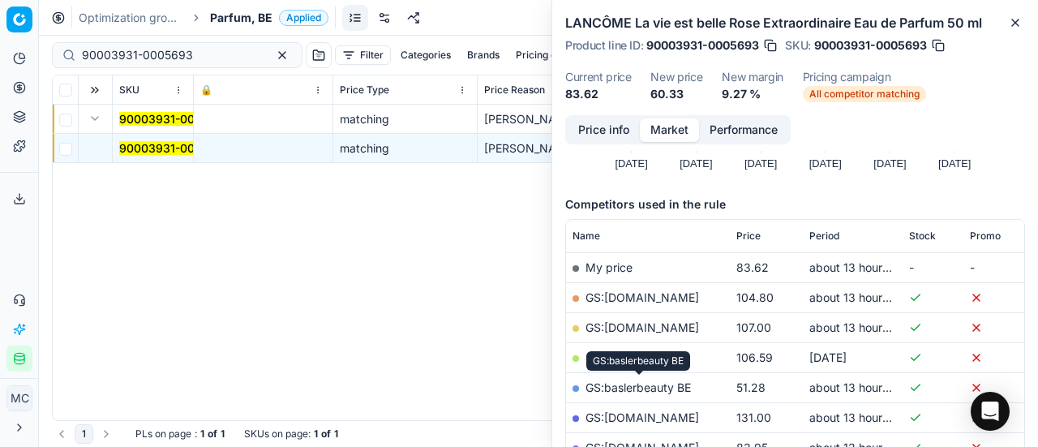
click at [657, 391] on link "GS:baslerbeauty BE" at bounding box center [638, 387] width 105 height 14
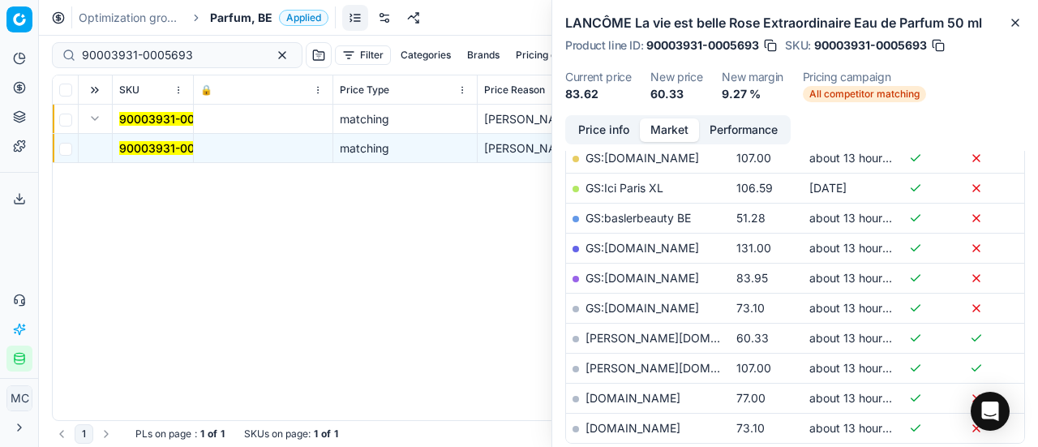
scroll to position [406, 0]
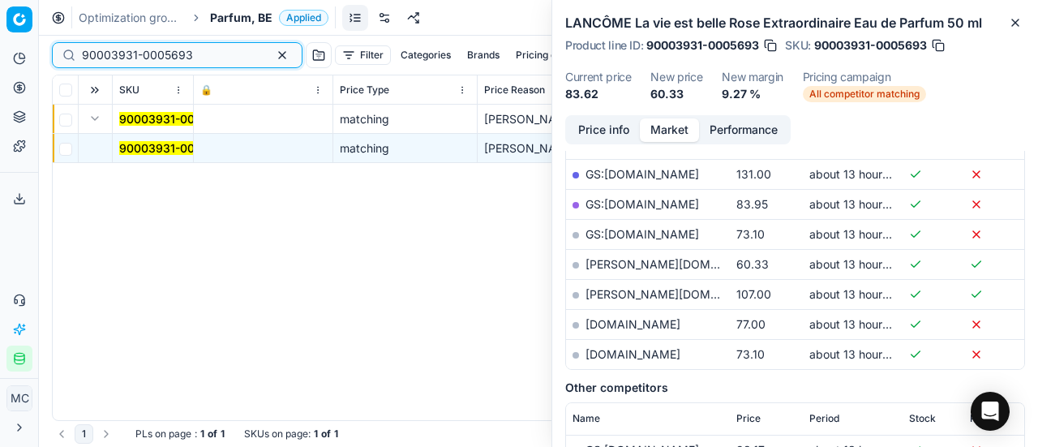
drag, startPoint x: 204, startPoint y: 49, endPoint x: 0, endPoint y: 39, distance: 204.7
click at [0, 39] on div "Pricing platform Analytics Pricing Product portfolio Templates Export service 1…" at bounding box center [519, 223] width 1038 height 447
paste input "7144-0010877"
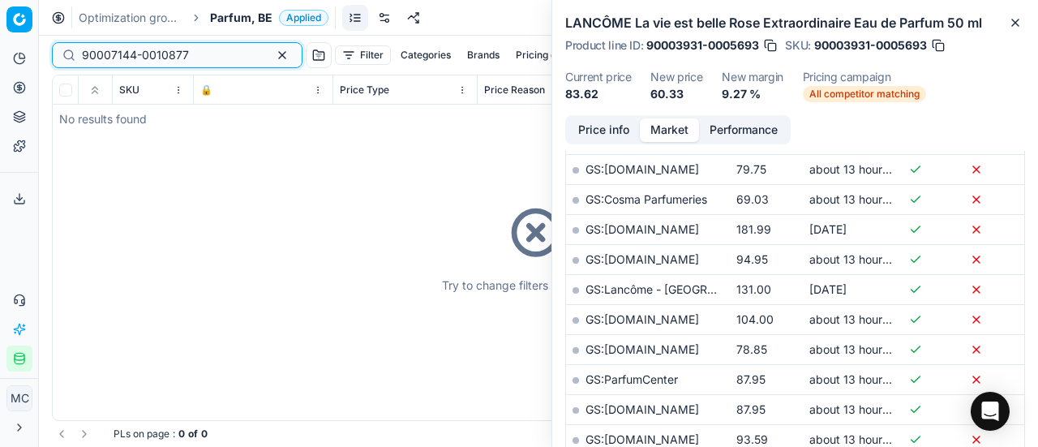
scroll to position [406, 0]
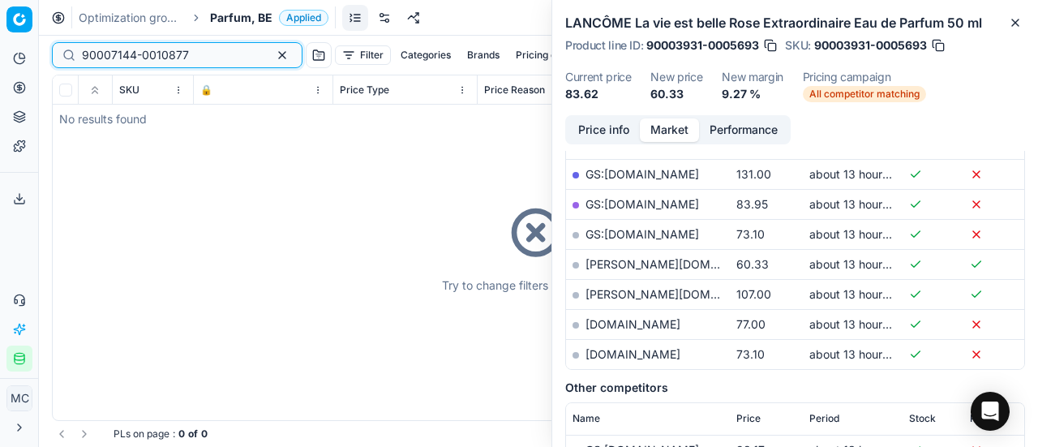
drag, startPoint x: 200, startPoint y: 54, endPoint x: 0, endPoint y: 32, distance: 200.8
click at [0, 32] on div "Pricing platform Analytics Pricing Product portfolio Templates Export service 1…" at bounding box center [519, 223] width 1038 height 447
paste input "80040548-50"
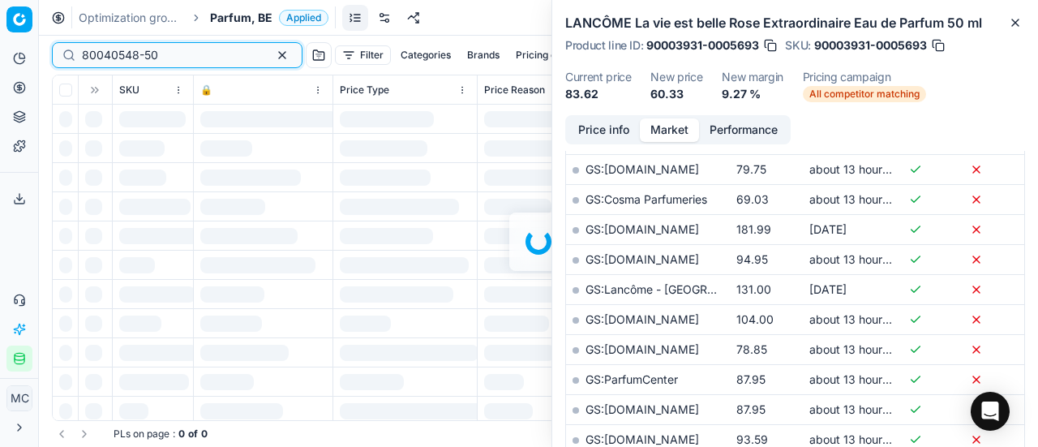
scroll to position [406, 0]
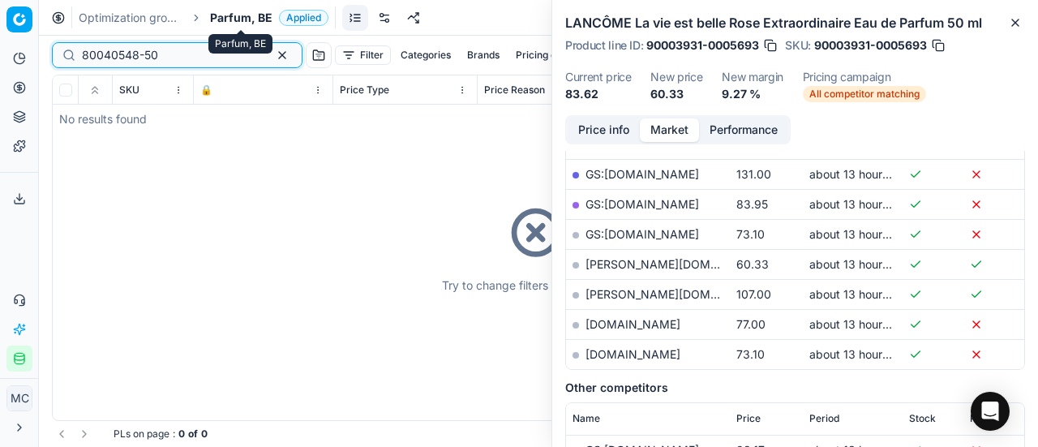
type input "80040548-50"
click at [241, 19] on span "Parfum, BE" at bounding box center [241, 18] width 62 height 16
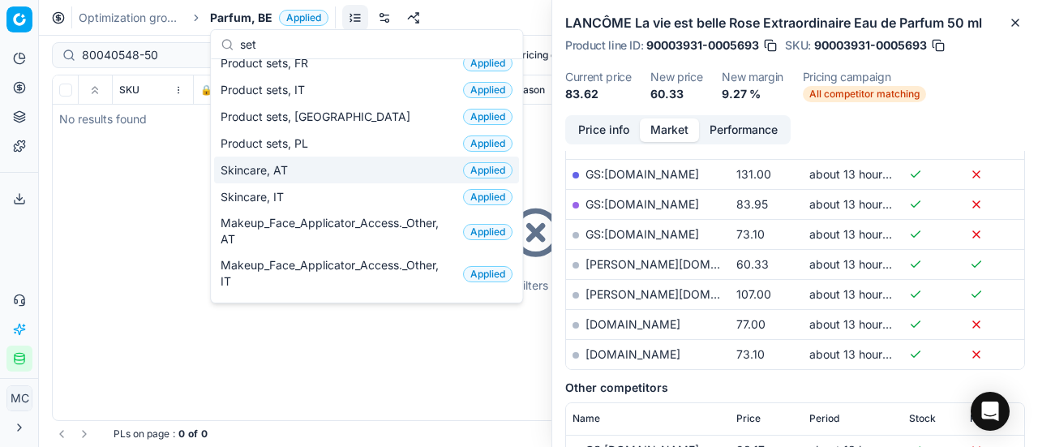
scroll to position [0, 0]
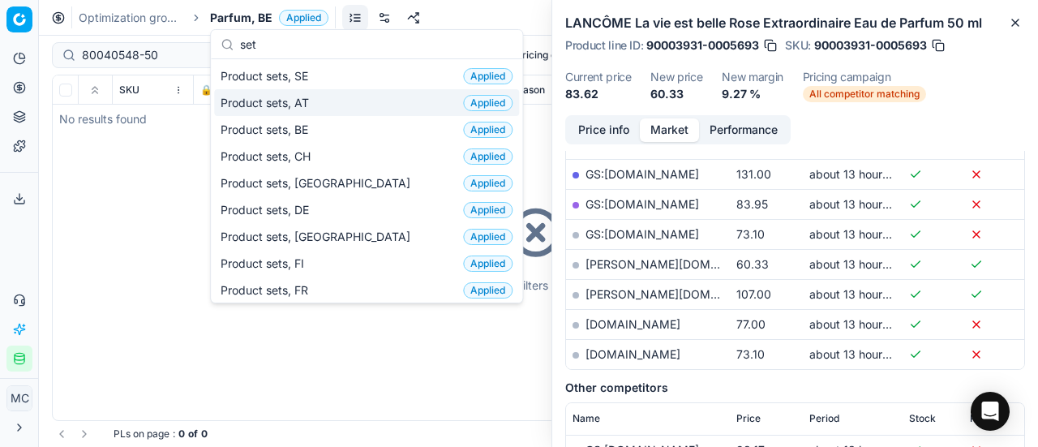
type input "set"
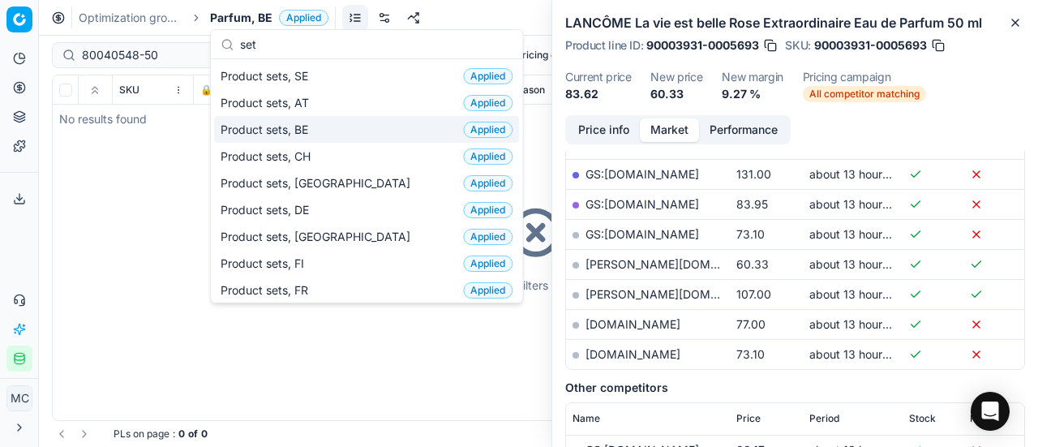
click at [325, 127] on div "Product sets, BE Applied" at bounding box center [366, 129] width 305 height 27
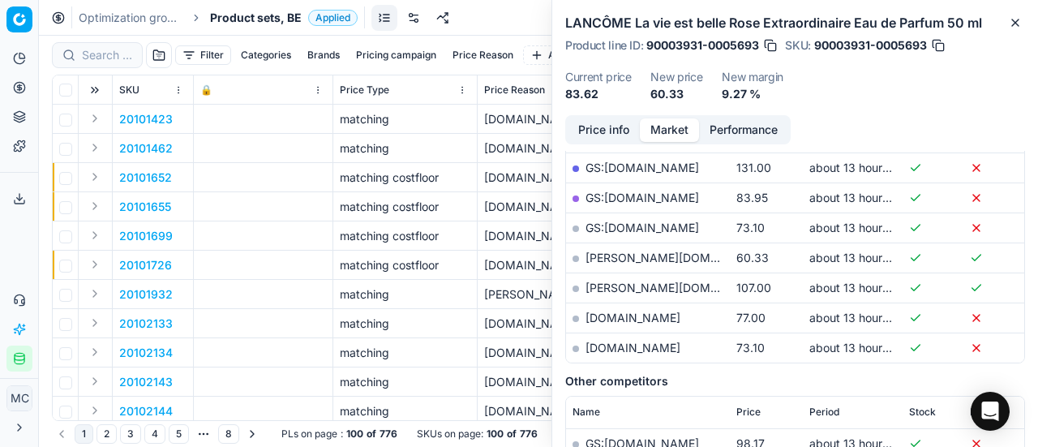
scroll to position [406, 0]
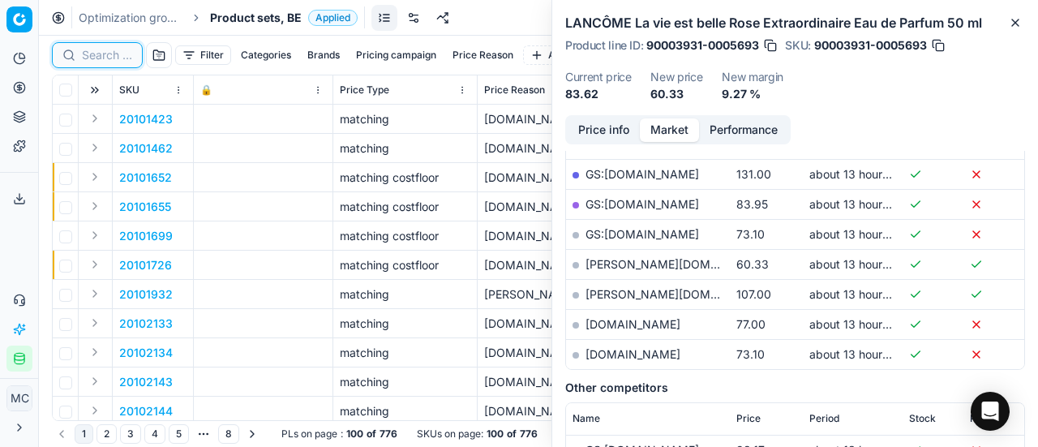
click at [117, 61] on input at bounding box center [107, 55] width 50 height 16
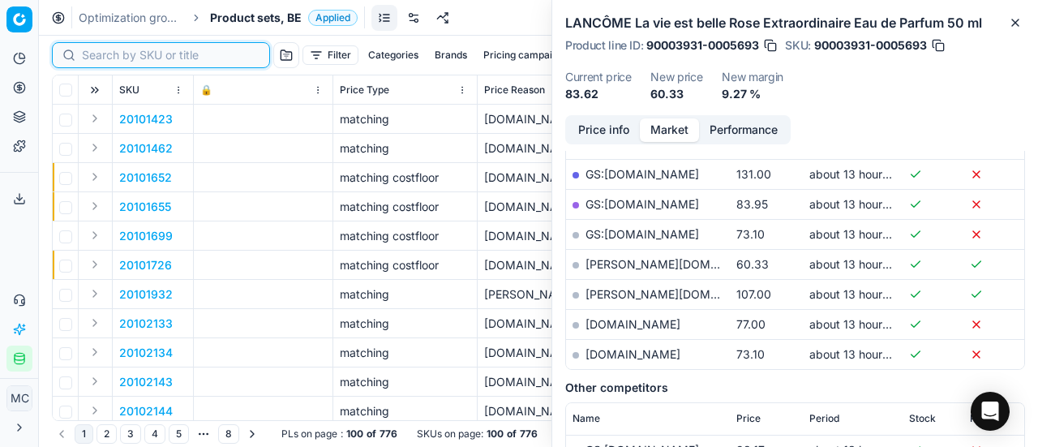
paste input "80040548-50"
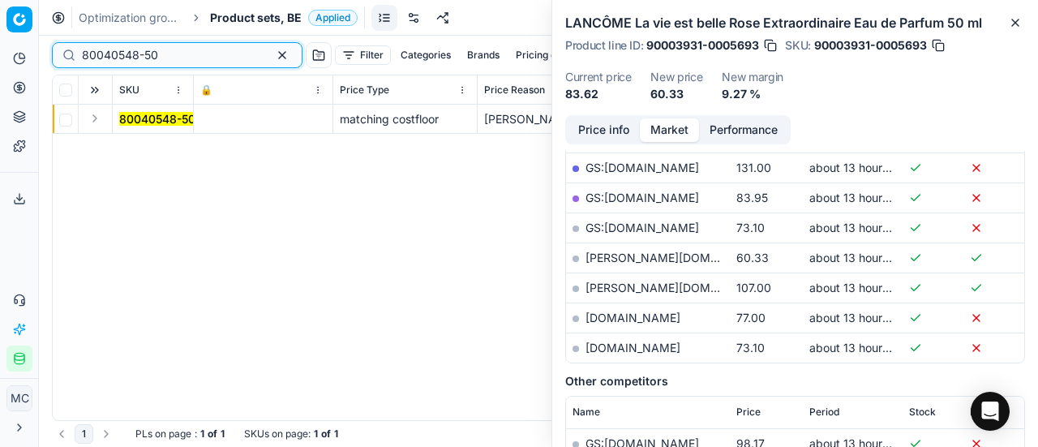
scroll to position [406, 0]
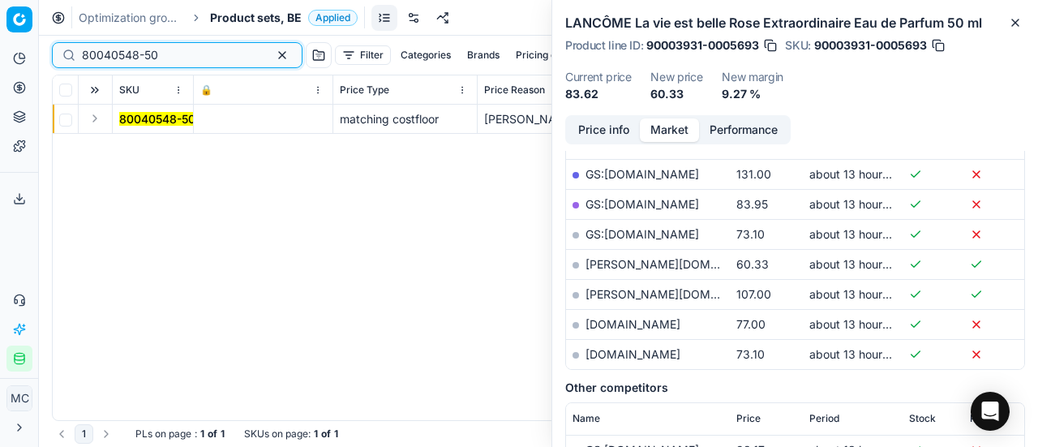
type input "80040548-50"
click at [97, 116] on button "Expand" at bounding box center [94, 118] width 19 height 19
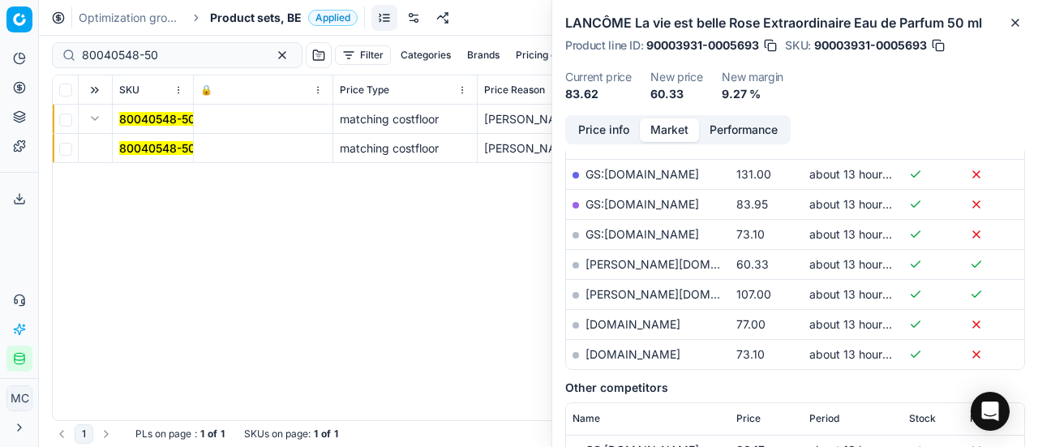
click at [143, 149] on mark "80040548-50" at bounding box center [157, 148] width 76 height 14
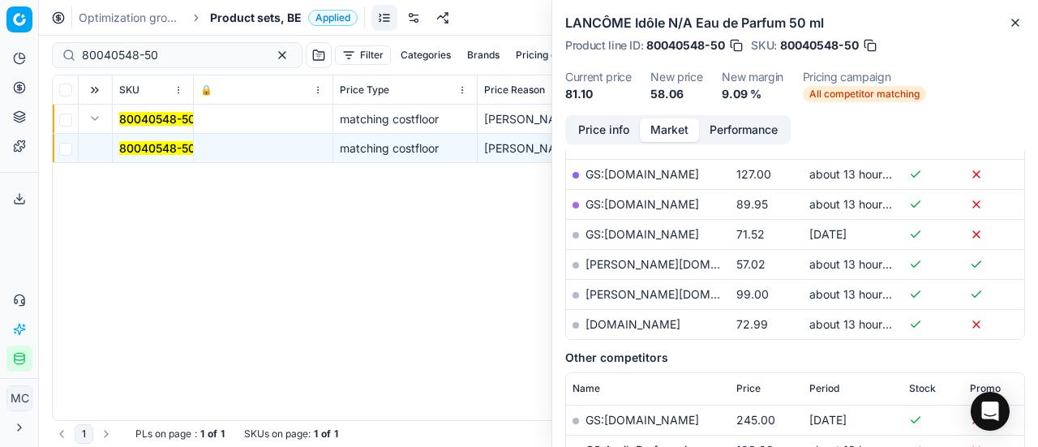
click at [612, 137] on button "Price info" at bounding box center [604, 130] width 72 height 24
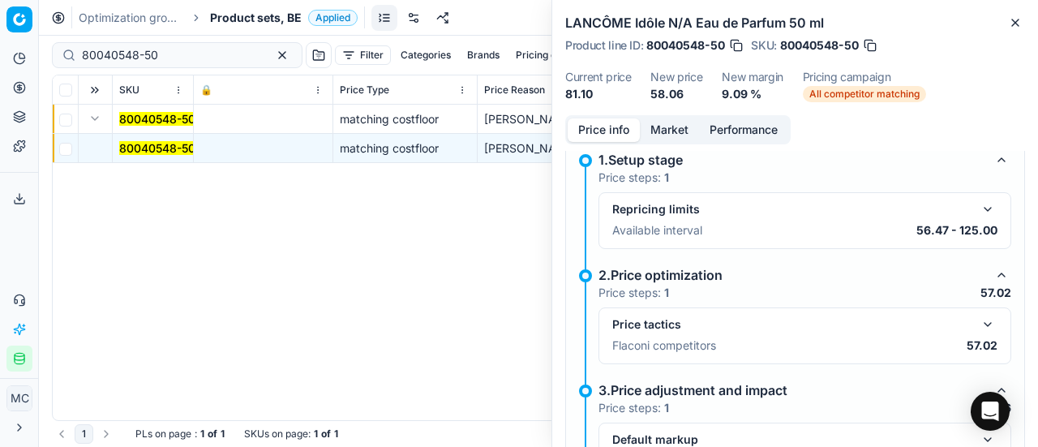
scroll to position [235, 0]
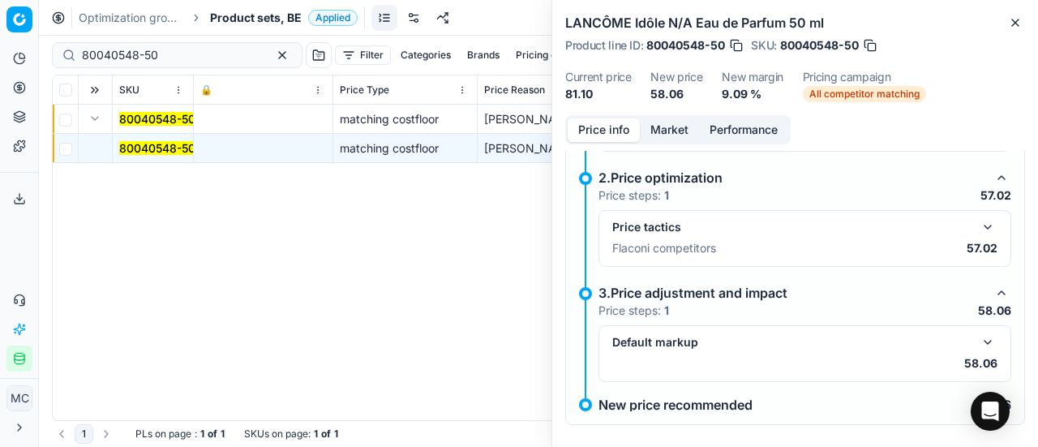
click at [978, 224] on button "button" at bounding box center [987, 226] width 19 height 19
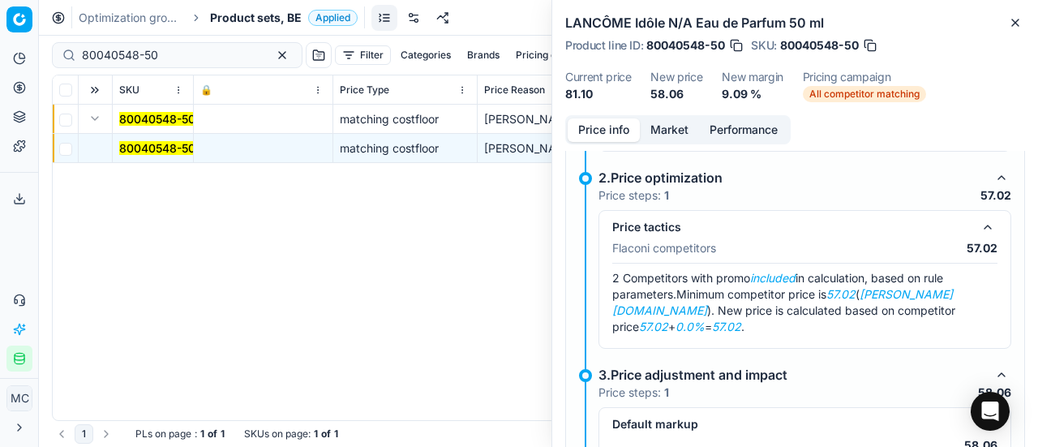
click at [664, 127] on button "Market" at bounding box center [669, 130] width 59 height 24
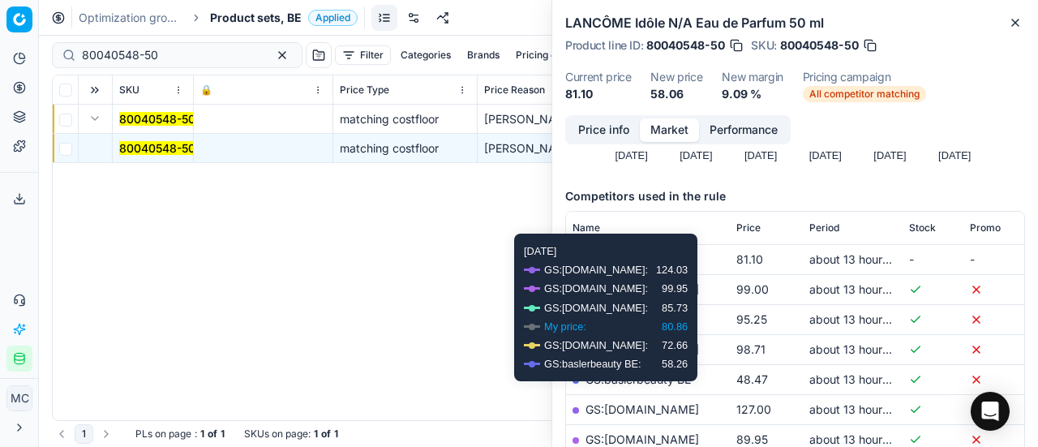
scroll to position [243, 0]
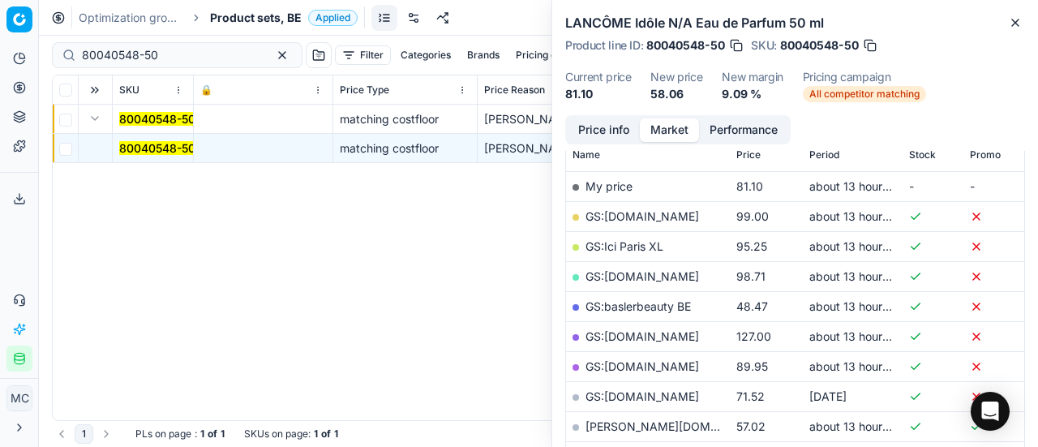
click at [662, 304] on link "GS:baslerbeauty BE" at bounding box center [638, 306] width 105 height 14
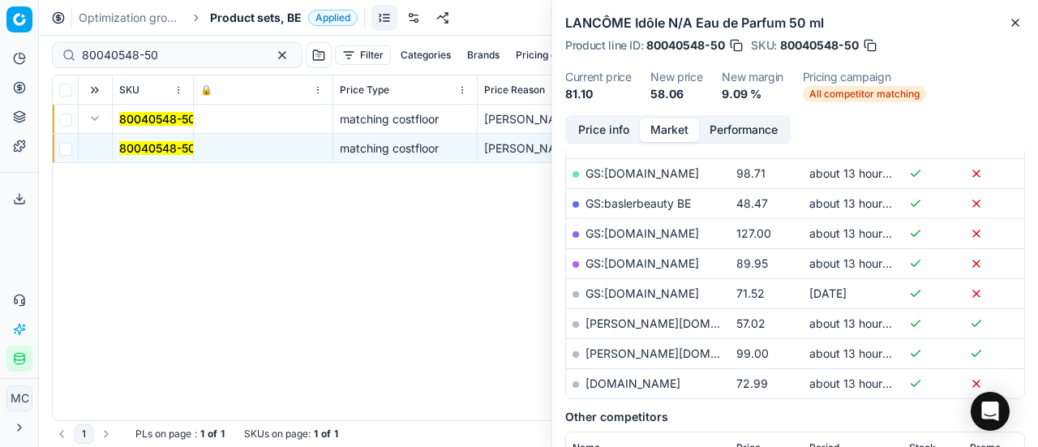
scroll to position [406, 0]
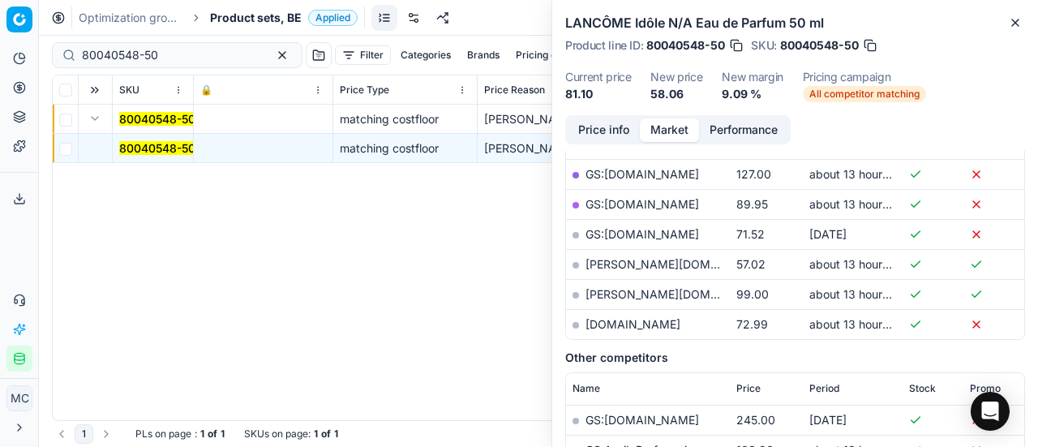
click at [239, 19] on span "Product sets, BE" at bounding box center [256, 18] width 92 height 16
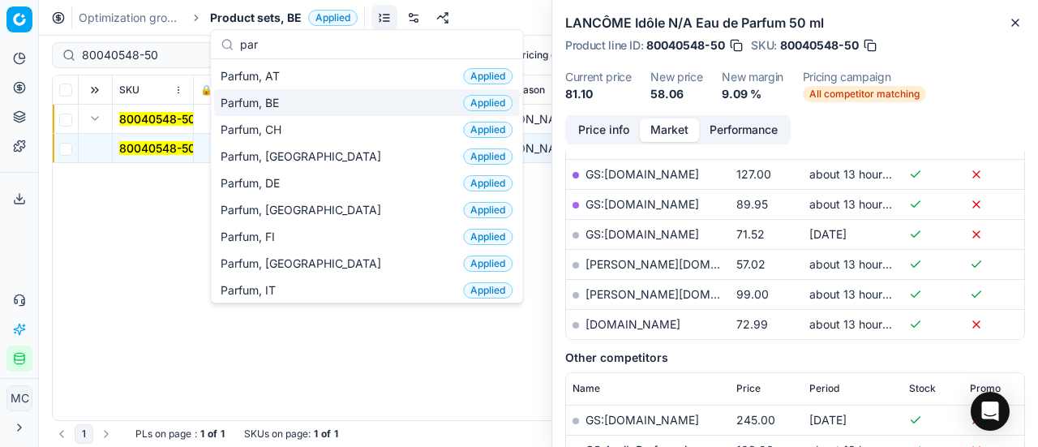
type input "par"
click at [289, 105] on div "Parfum, BE Applied" at bounding box center [366, 102] width 305 height 27
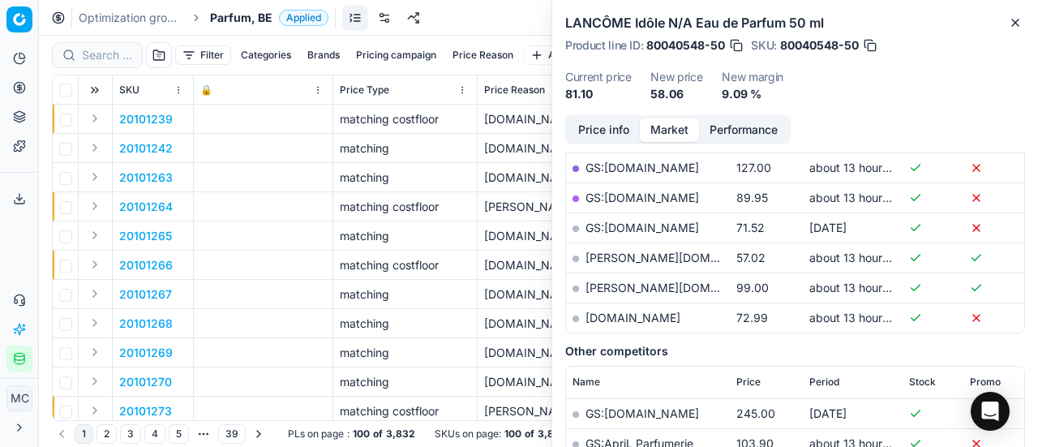
scroll to position [406, 0]
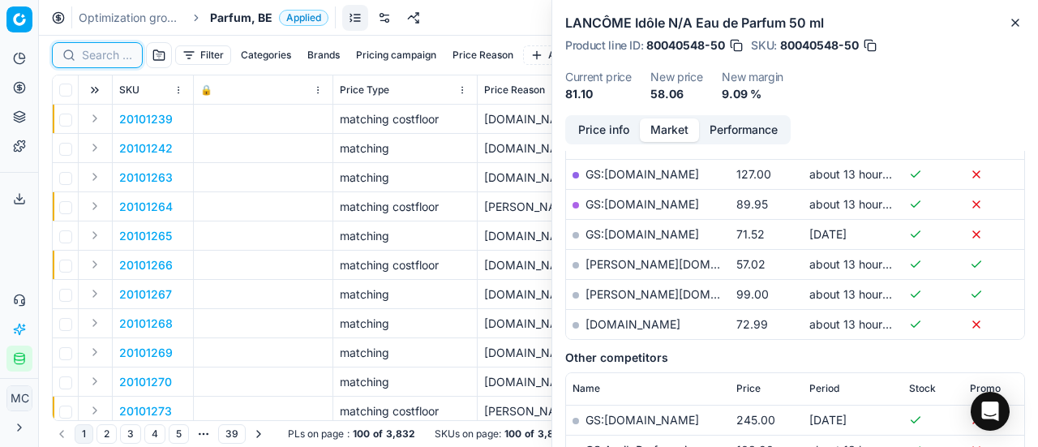
click at [114, 55] on input at bounding box center [107, 55] width 50 height 16
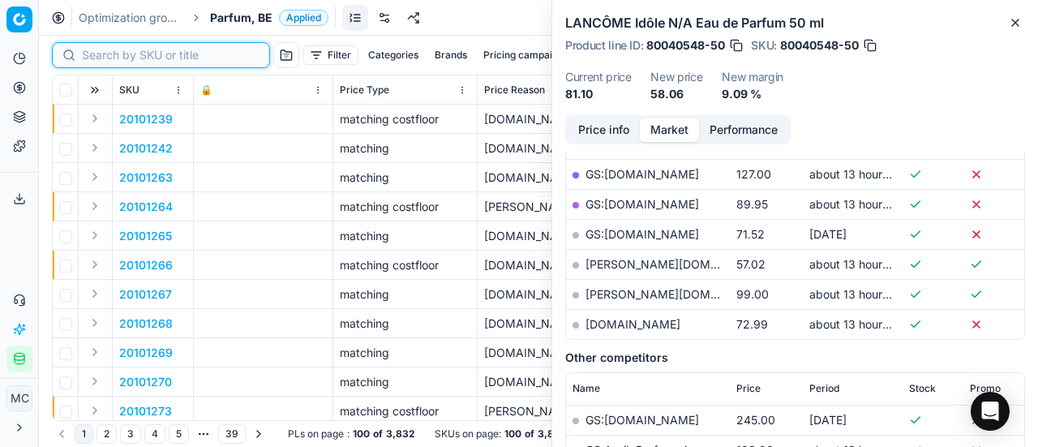
paste input "80052155-50"
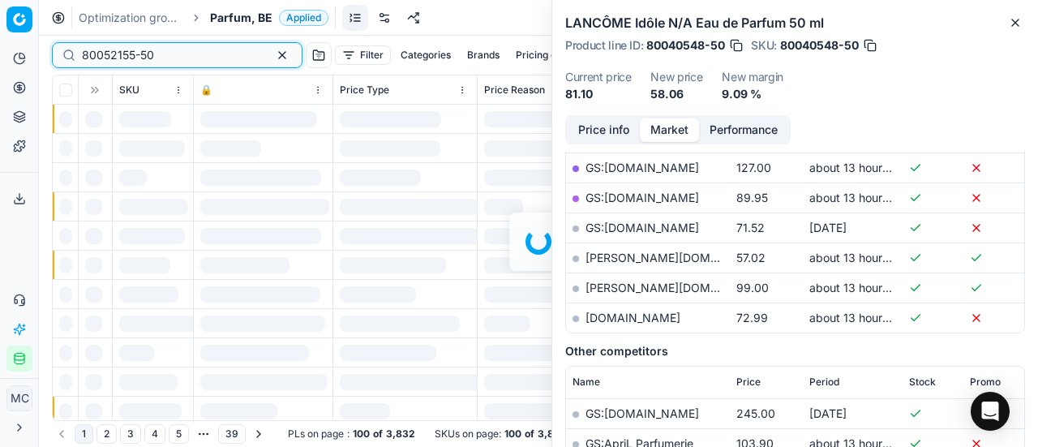
scroll to position [406, 0]
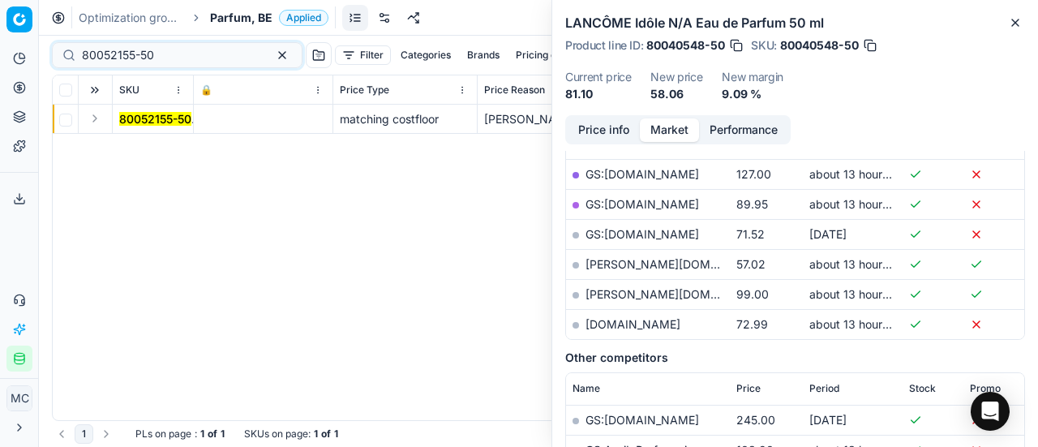
click at [93, 114] on button "Expand" at bounding box center [94, 118] width 19 height 19
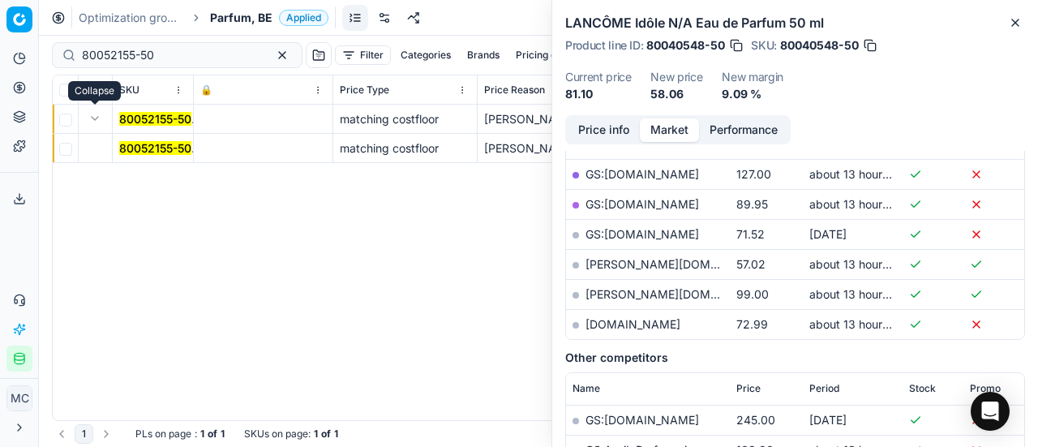
click at [156, 146] on mark "80052155-50" at bounding box center [155, 148] width 72 height 14
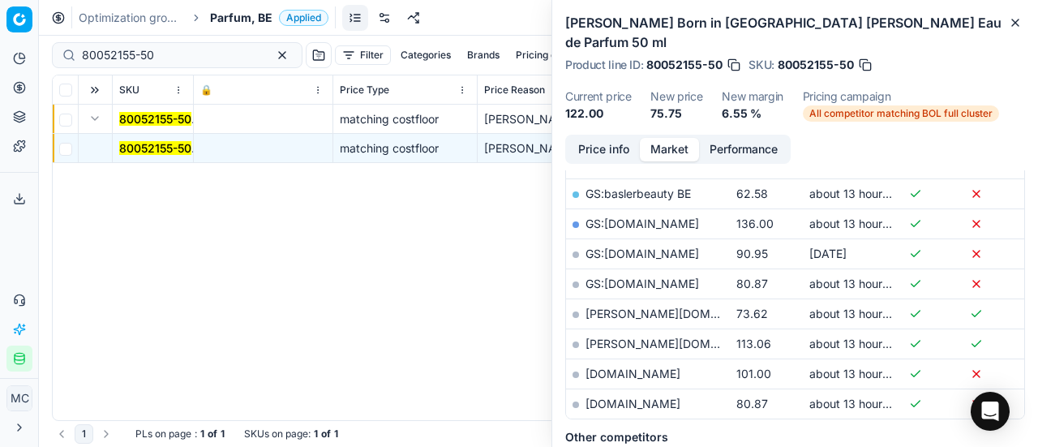
click at [571, 138] on button "Price info" at bounding box center [604, 150] width 72 height 24
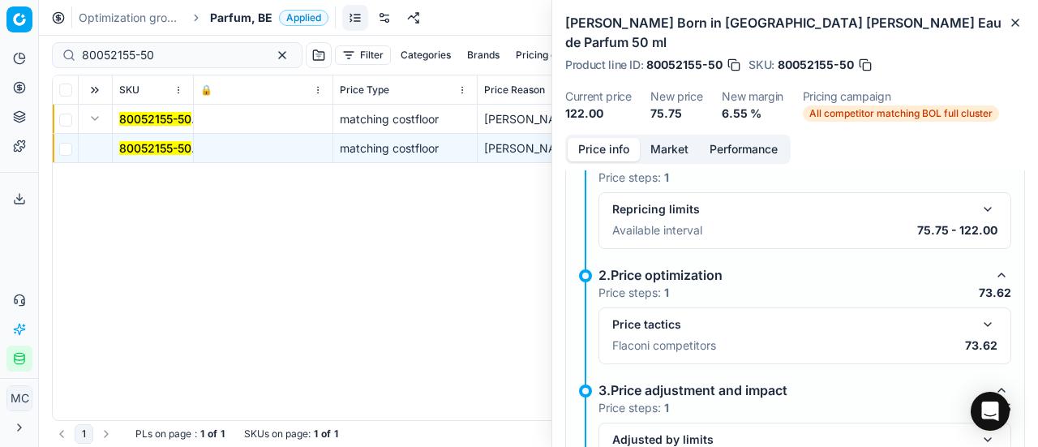
click at [978, 315] on button "button" at bounding box center [987, 324] width 19 height 19
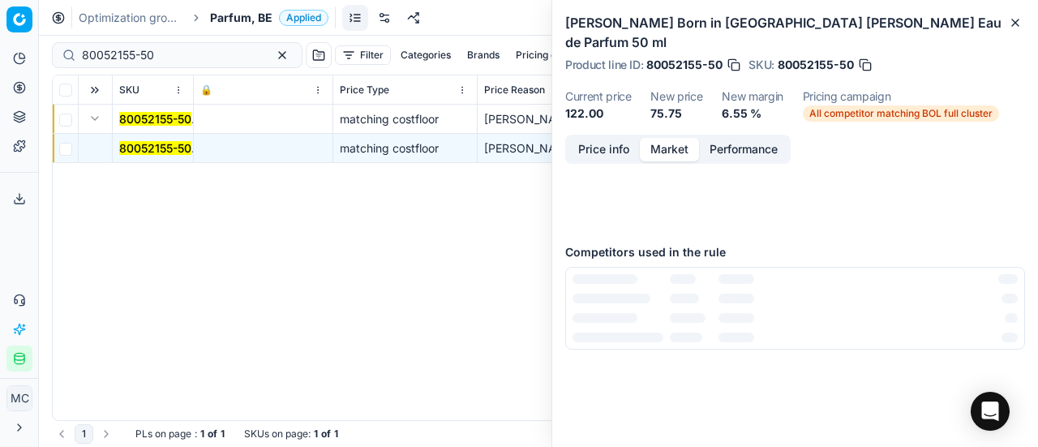
click at [646, 138] on button "Market" at bounding box center [669, 150] width 59 height 24
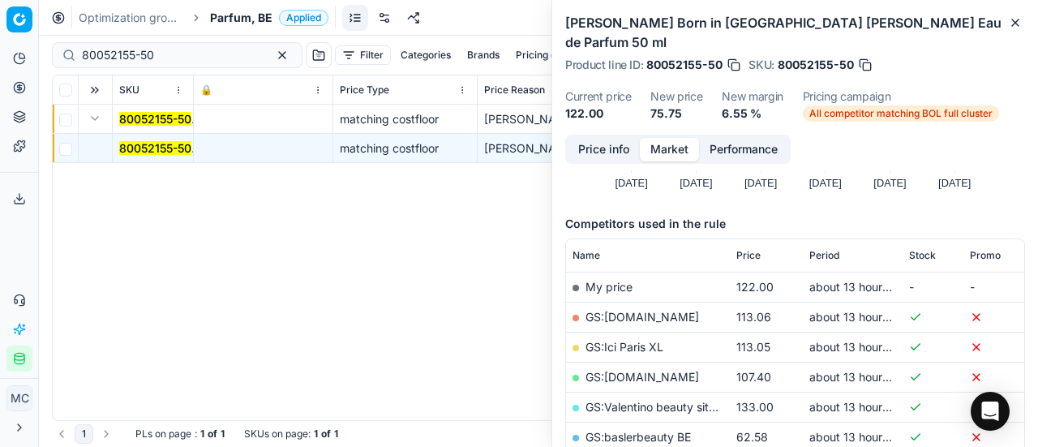
scroll to position [324, 0]
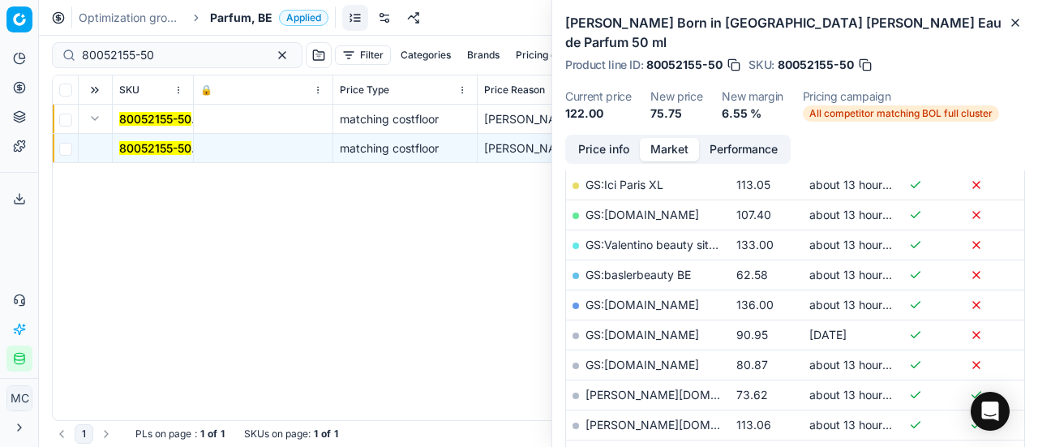
click at [638, 388] on link "basler-beauty.be" at bounding box center [680, 395] width 188 height 14
drag, startPoint x: 190, startPoint y: 56, endPoint x: 0, endPoint y: 56, distance: 189.8
click at [0, 56] on div "Pricing platform Analytics Pricing Product portfolio Templates Export service 1…" at bounding box center [519, 223] width 1038 height 447
paste input "90000054-0000062"
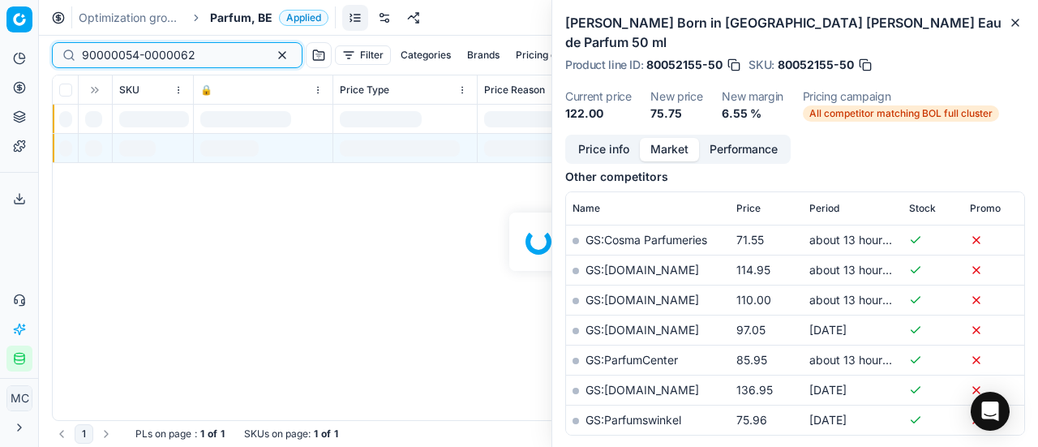
scroll to position [324, 0]
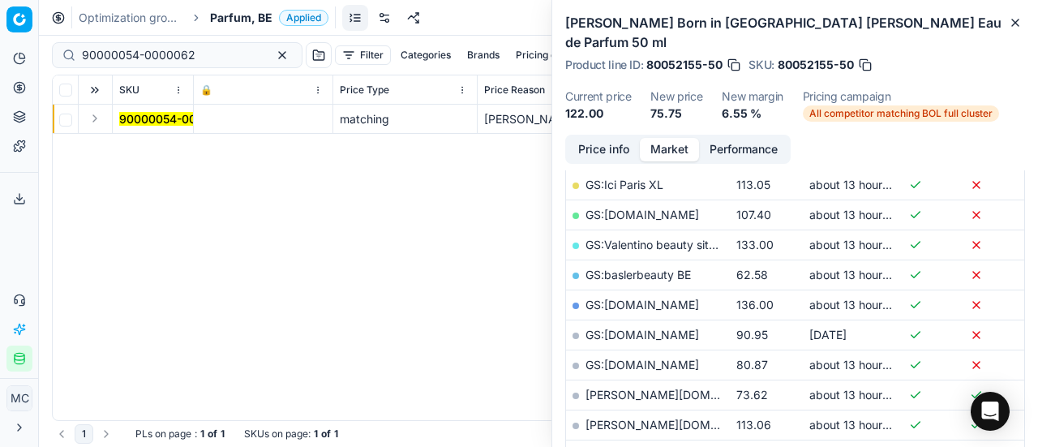
click at [96, 124] on button "Expand" at bounding box center [94, 118] width 19 height 19
click at [139, 145] on mark "90000054-0000062" at bounding box center [176, 148] width 114 height 14
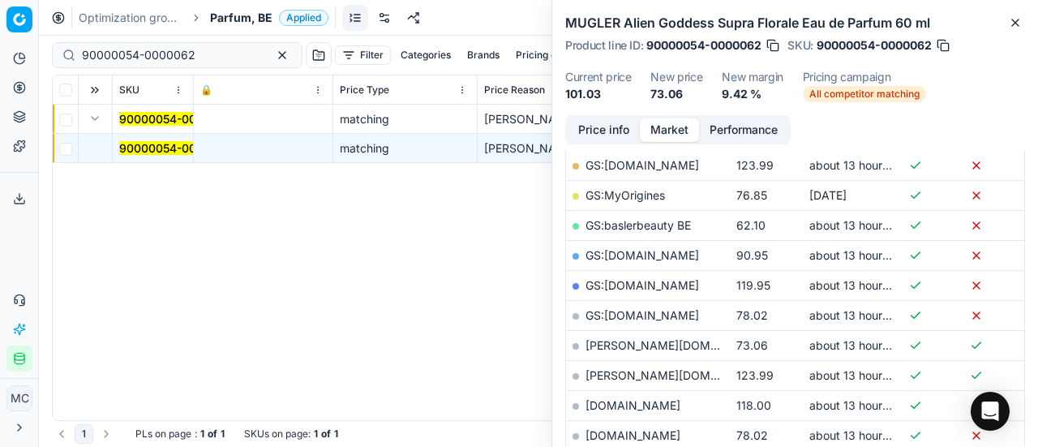
click at [608, 129] on button "Price info" at bounding box center [604, 130] width 72 height 24
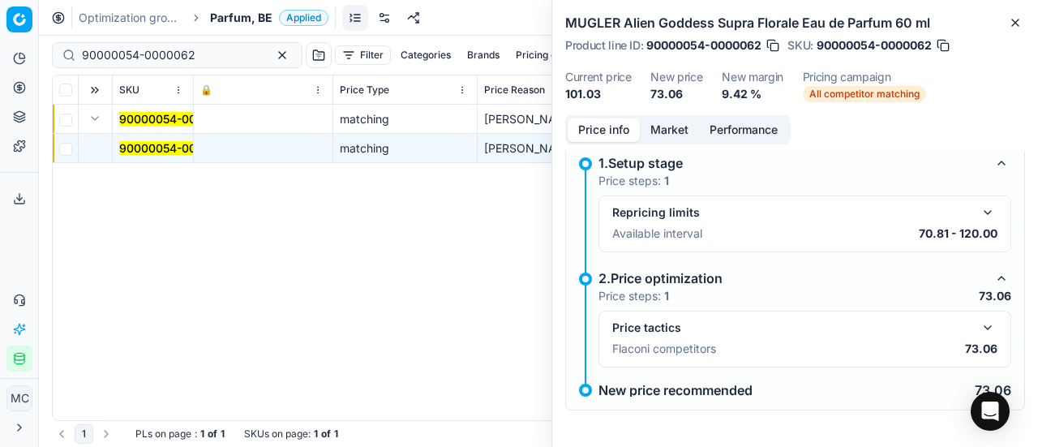
click at [978, 333] on button "button" at bounding box center [987, 327] width 19 height 19
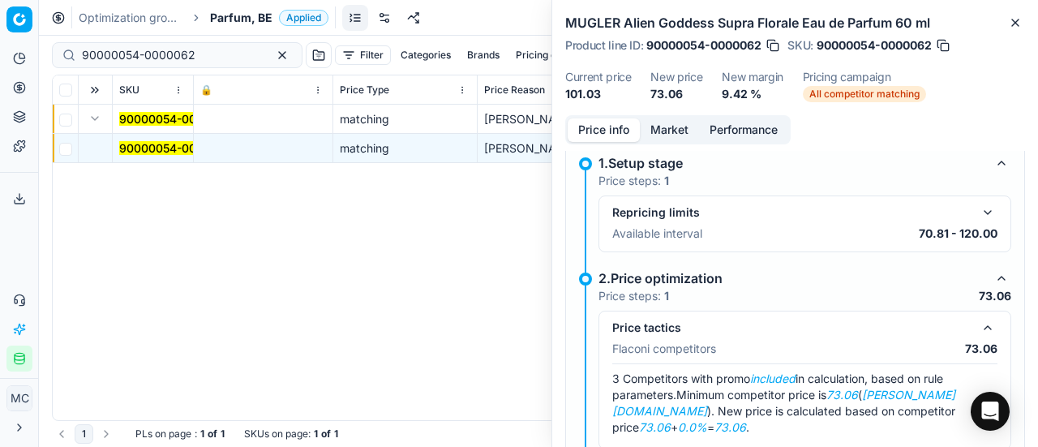
click at [671, 127] on button "Market" at bounding box center [669, 130] width 59 height 24
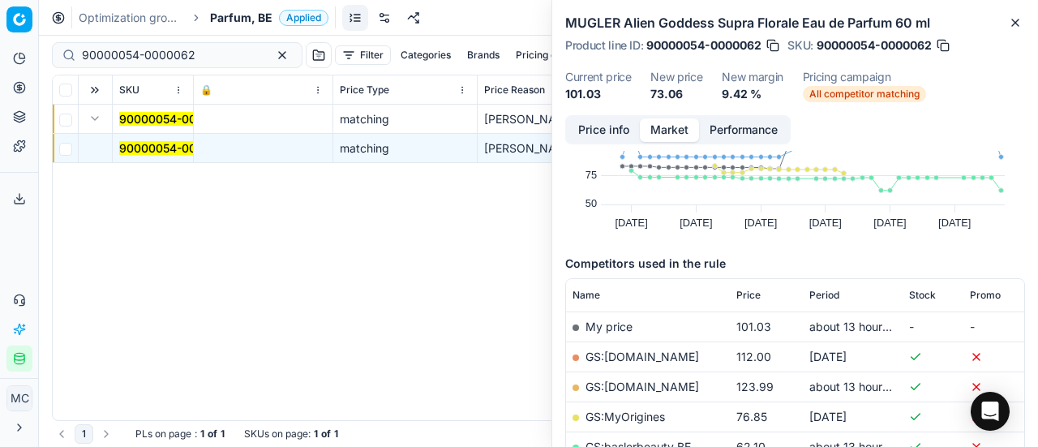
scroll to position [162, 0]
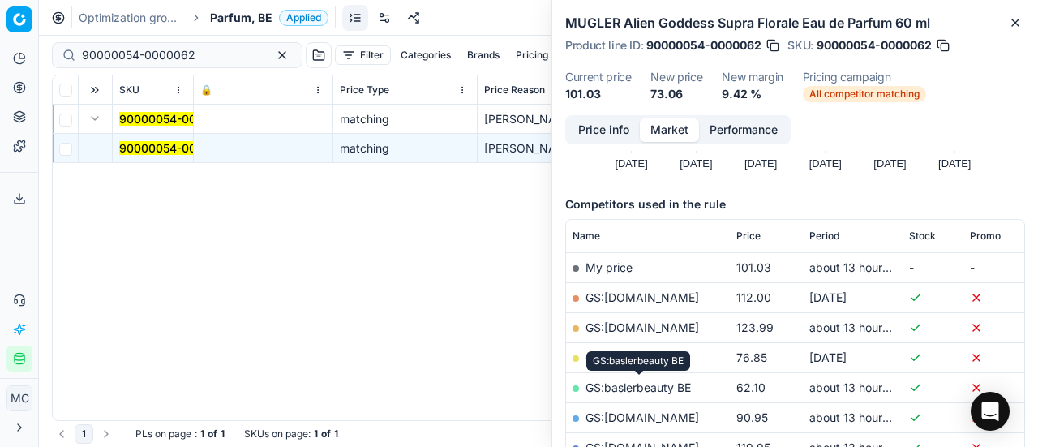
click at [664, 389] on link "GS:baslerbeauty BE" at bounding box center [638, 387] width 105 height 14
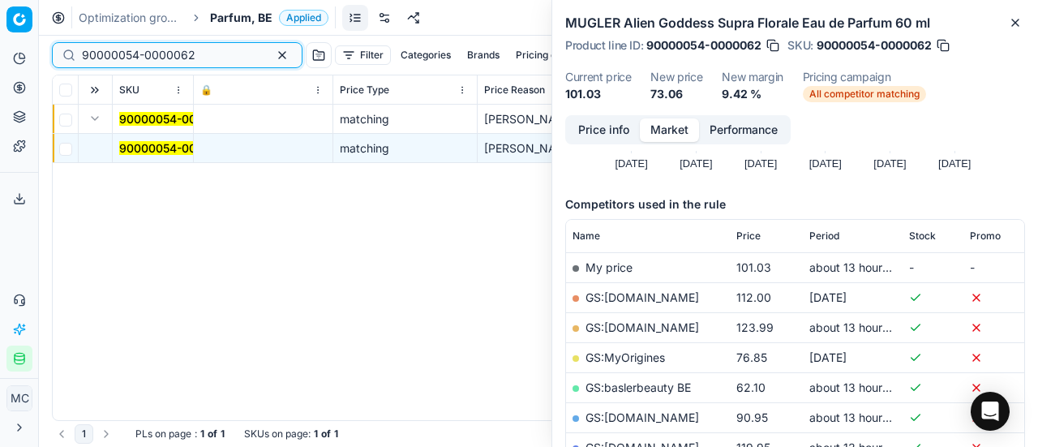
drag, startPoint x: 205, startPoint y: 54, endPoint x: 1, endPoint y: 65, distance: 204.7
click at [0, 66] on div "Pricing platform Analytics Pricing Product portfolio Templates Export service 1…" at bounding box center [519, 223] width 1038 height 447
paste input "80052135-100"
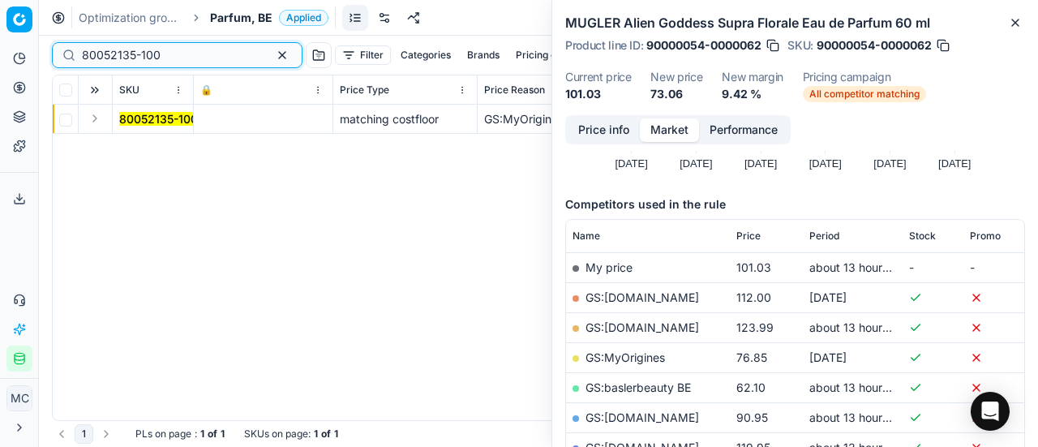
type input "80052135-100"
click at [98, 122] on button "Expand" at bounding box center [94, 118] width 19 height 19
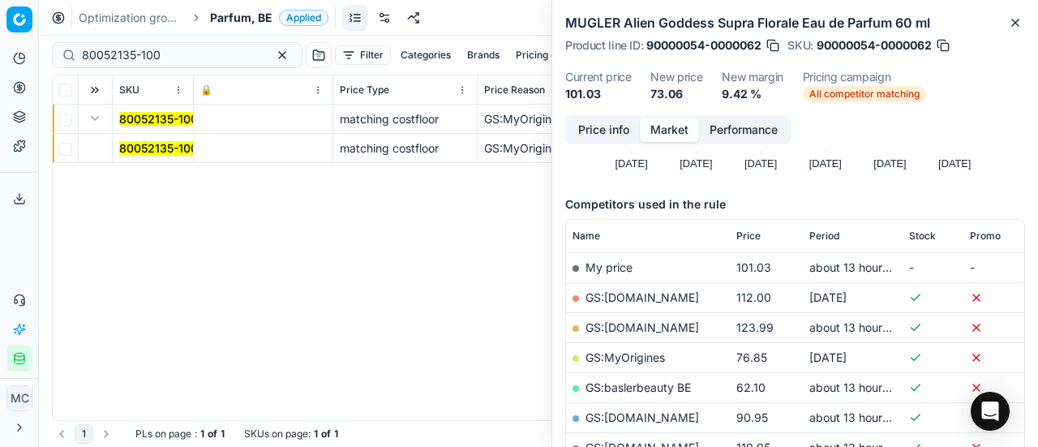
click at [170, 148] on mark "80052135-100" at bounding box center [158, 148] width 79 height 14
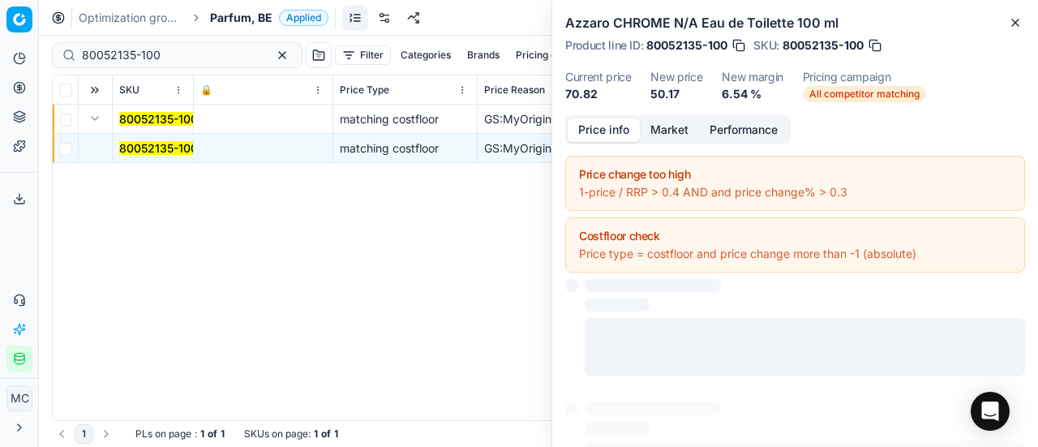
click at [604, 131] on button "Price info" at bounding box center [604, 130] width 72 height 24
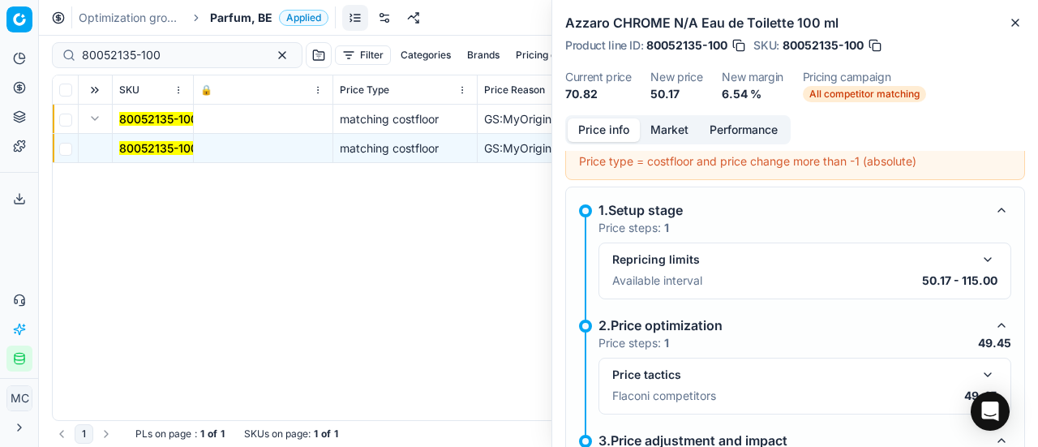
scroll to position [235, 0]
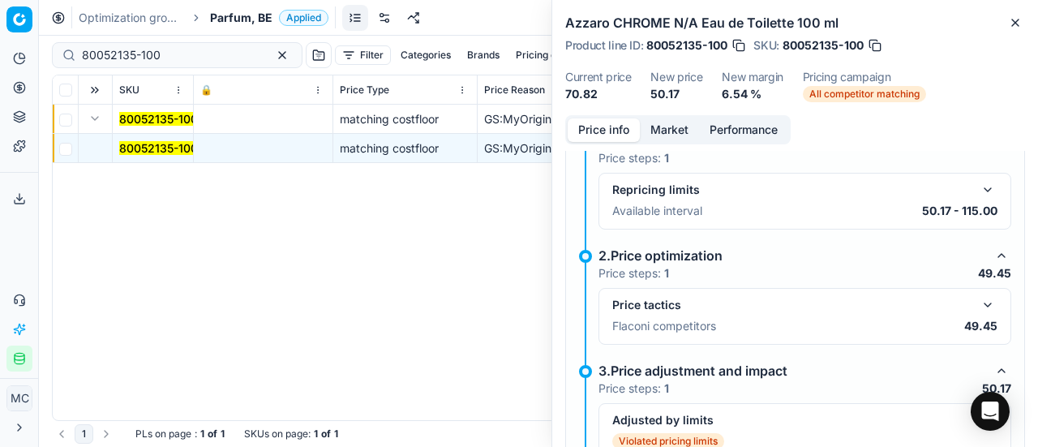
click at [978, 303] on button "button" at bounding box center [987, 304] width 19 height 19
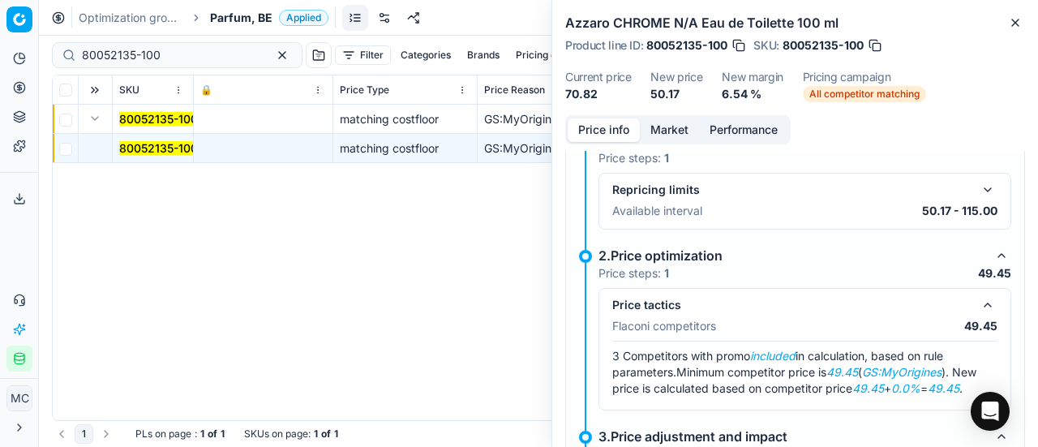
click at [670, 129] on button "Market" at bounding box center [669, 130] width 59 height 24
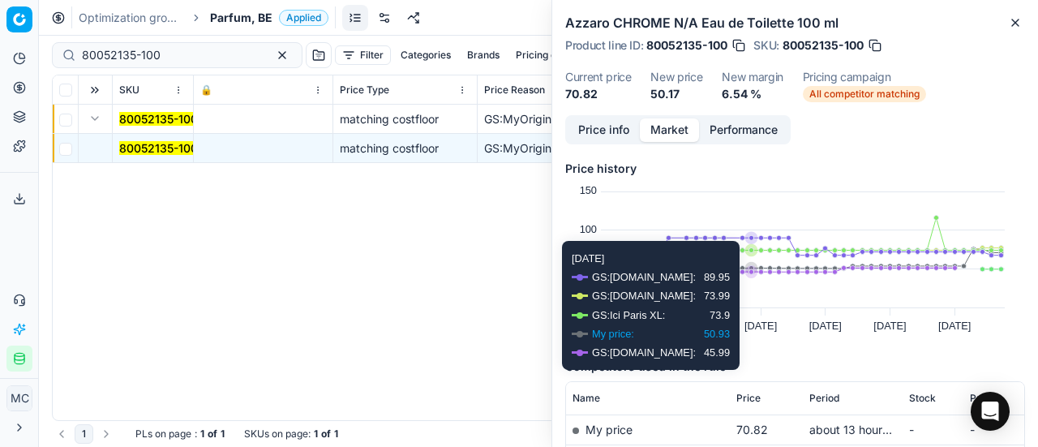
scroll to position [243, 0]
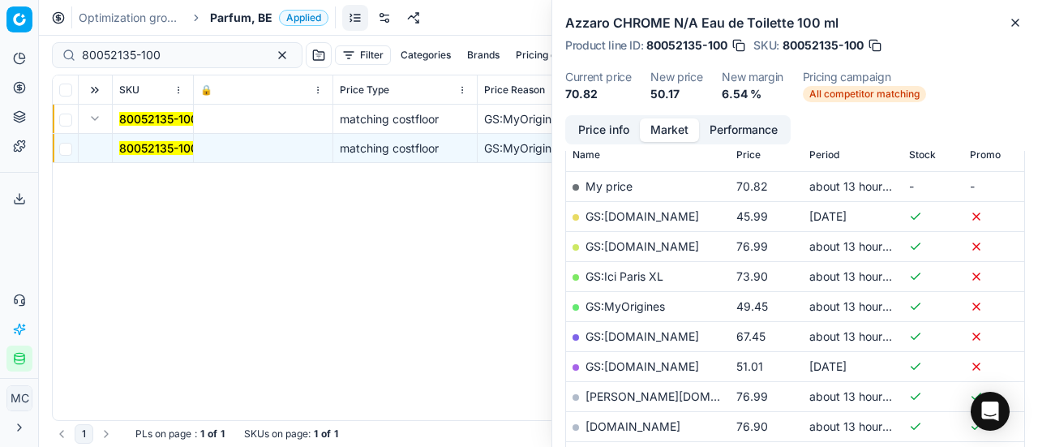
click at [650, 304] on link "GS:MyOrigines" at bounding box center [625, 306] width 79 height 14
click at [229, 16] on span "Parfum, BE" at bounding box center [241, 18] width 62 height 16
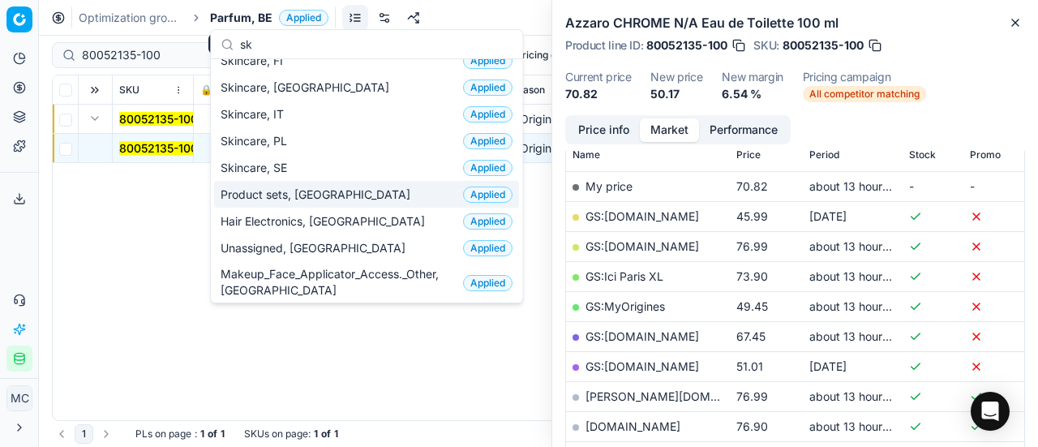
scroll to position [0, 0]
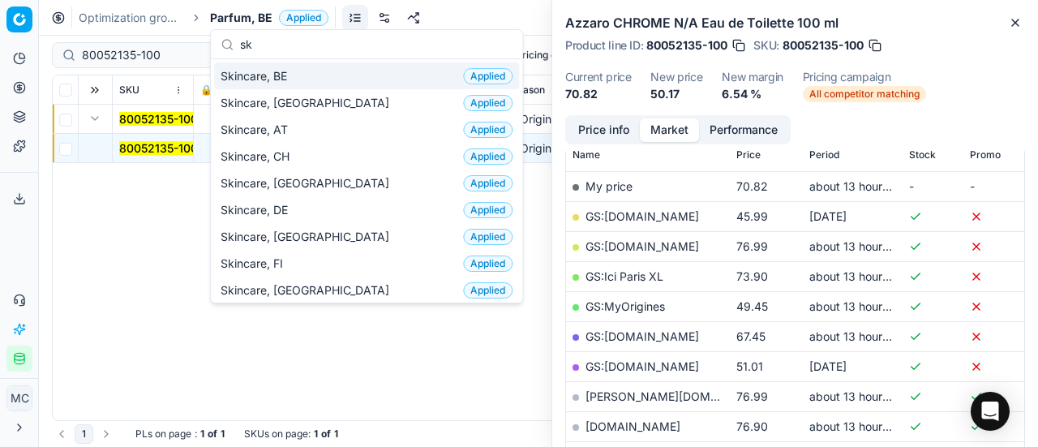
type input "sk"
click at [316, 71] on div "Skincare, BE Applied" at bounding box center [366, 75] width 305 height 27
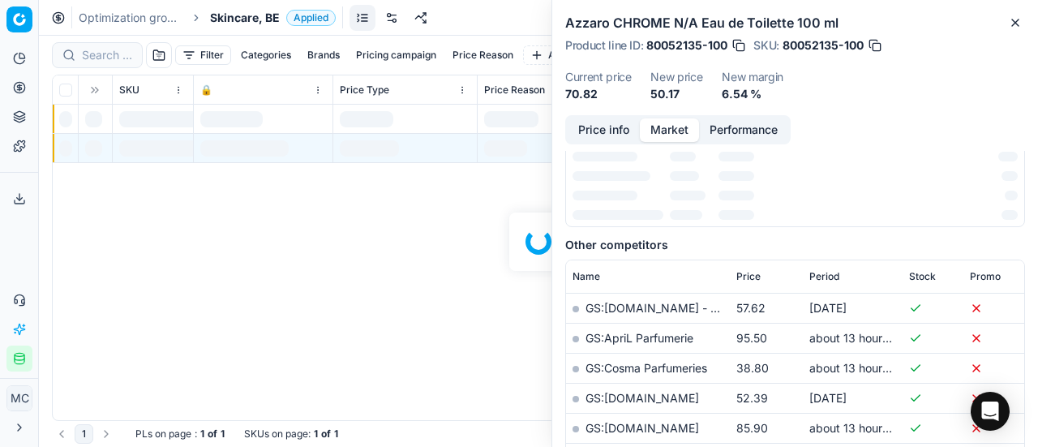
scroll to position [243, 0]
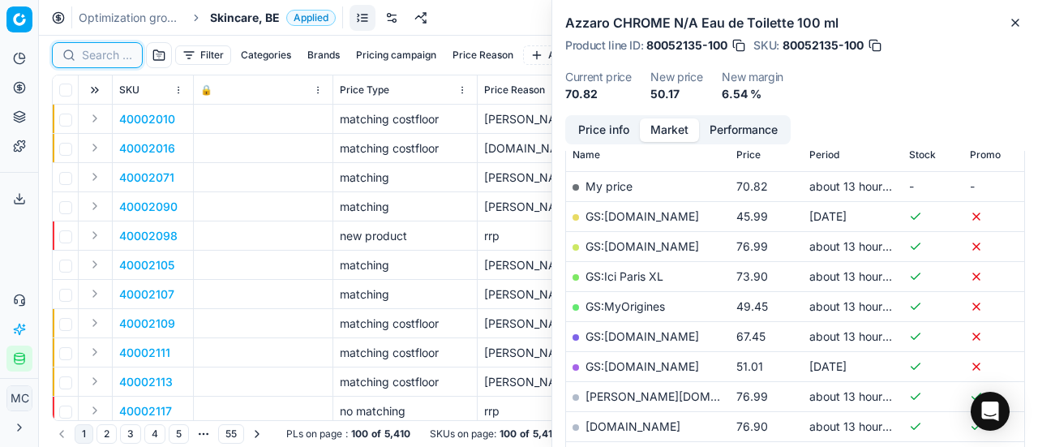
click at [117, 54] on input at bounding box center [107, 55] width 50 height 16
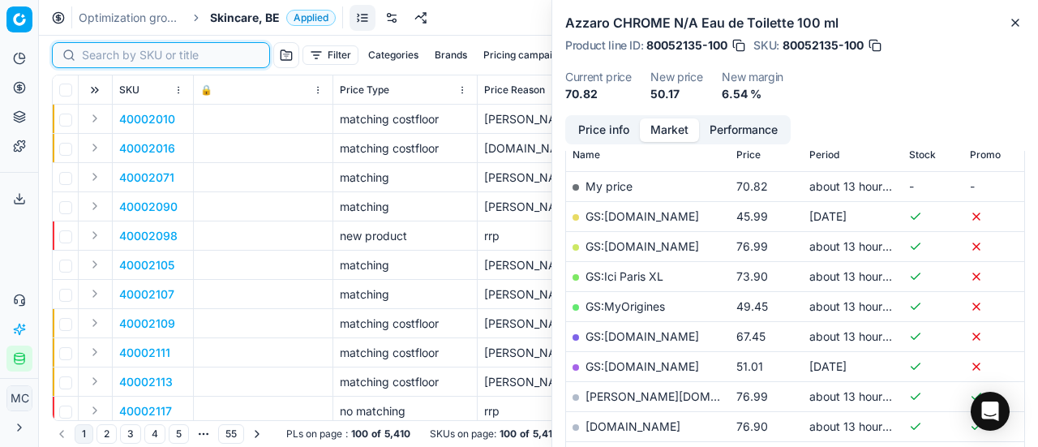
paste input "80025028-75"
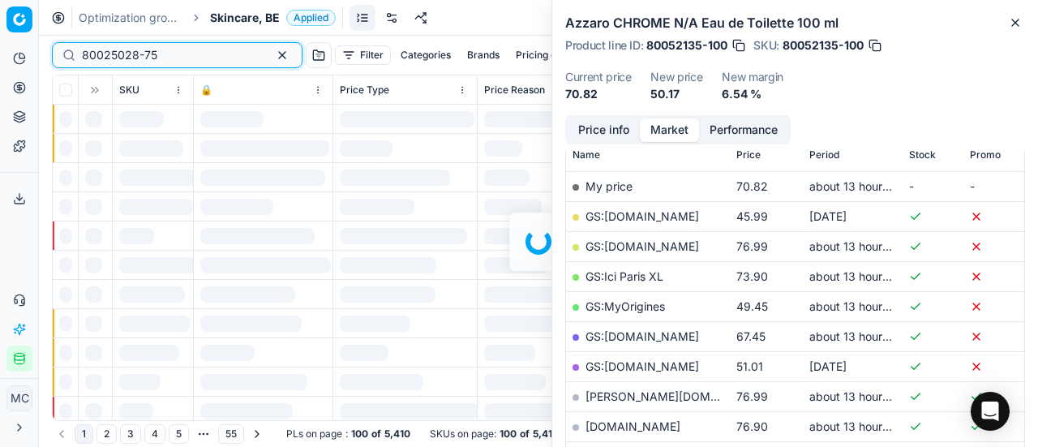
scroll to position [243, 0]
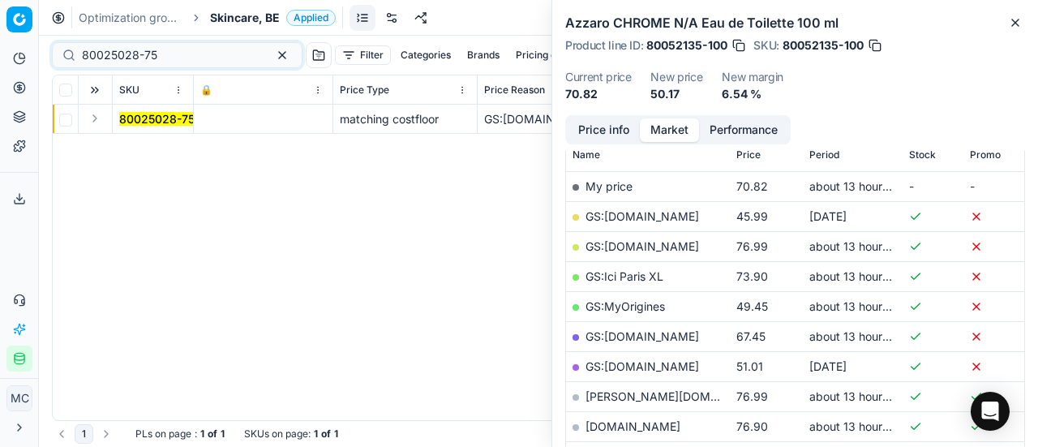
click at [101, 118] on button "Expand" at bounding box center [94, 118] width 19 height 19
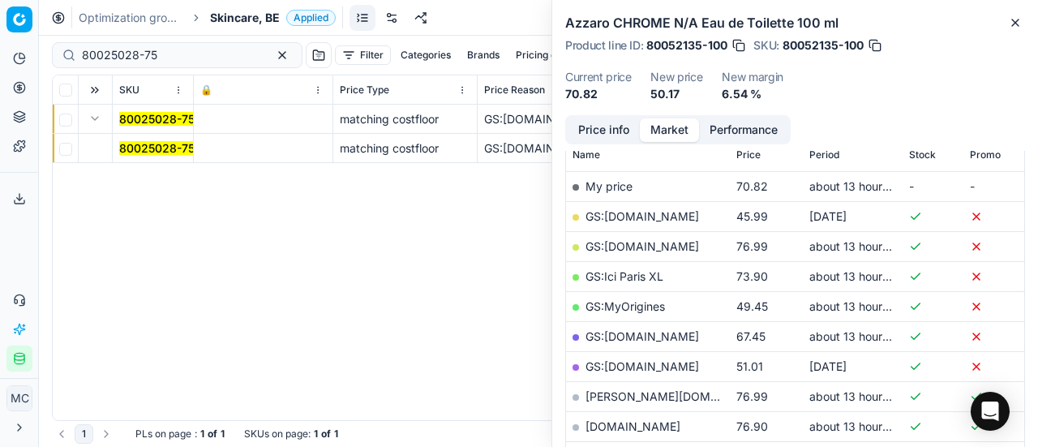
click at [138, 147] on mark "80025028-75" at bounding box center [156, 148] width 75 height 14
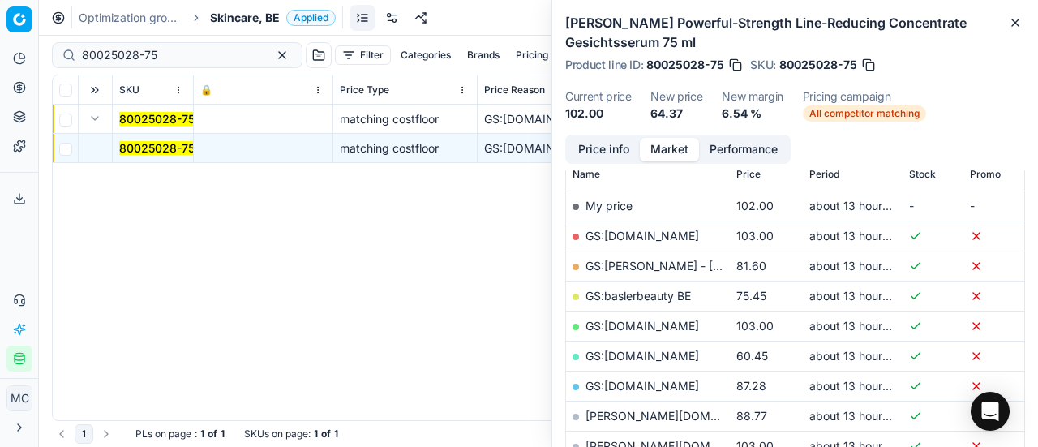
click at [597, 148] on button "Price info" at bounding box center [604, 150] width 72 height 24
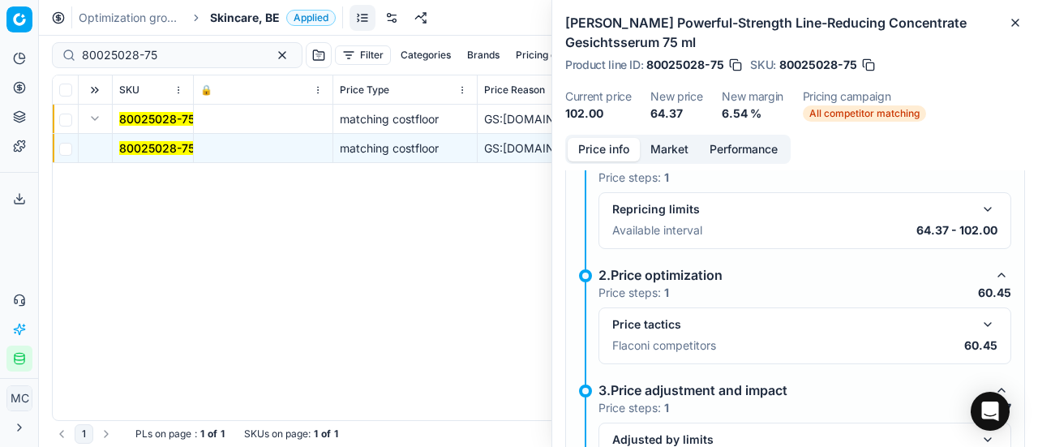
click at [978, 327] on button "button" at bounding box center [987, 324] width 19 height 19
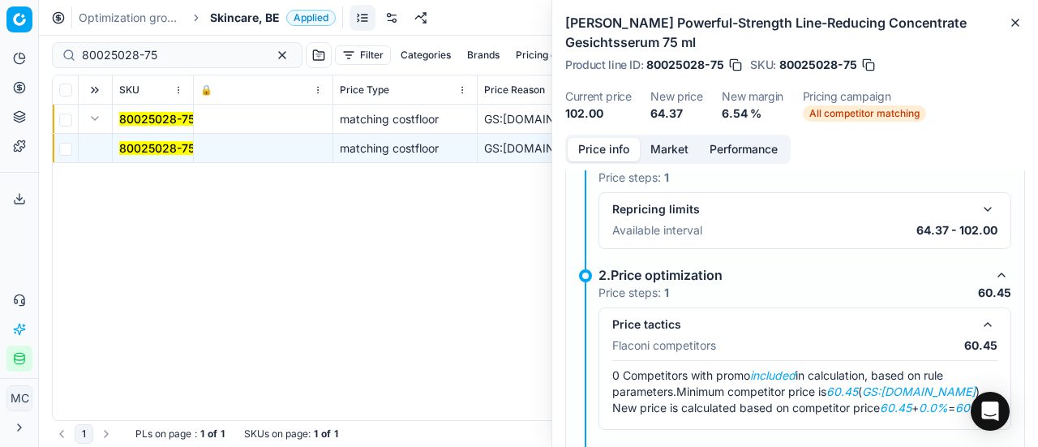
click at [675, 147] on button "Market" at bounding box center [669, 150] width 59 height 24
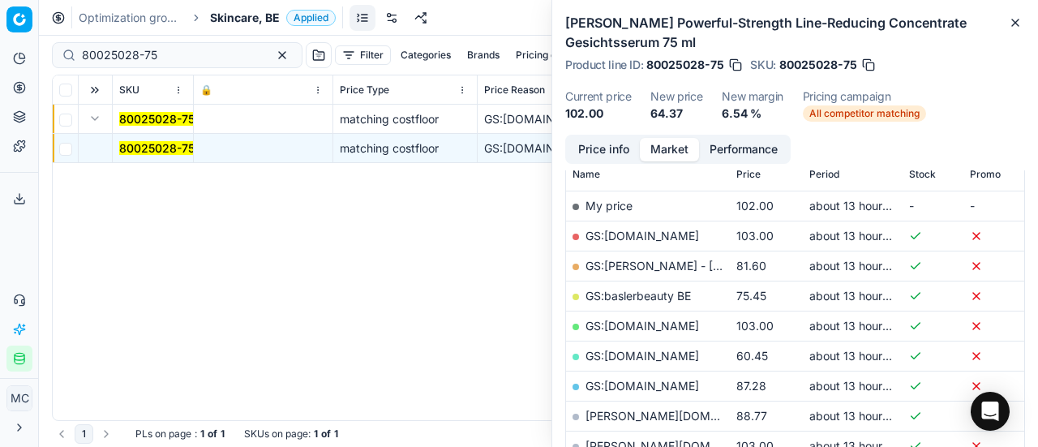
click at [678, 356] on link "GS:[DOMAIN_NAME]" at bounding box center [643, 356] width 114 height 14
drag, startPoint x: 195, startPoint y: 54, endPoint x: 0, endPoint y: 37, distance: 195.5
click at [0, 38] on div "Pricing platform Analytics Pricing Product portfolio Templates Export service 1…" at bounding box center [519, 223] width 1038 height 447
paste input "90003847-0005592"
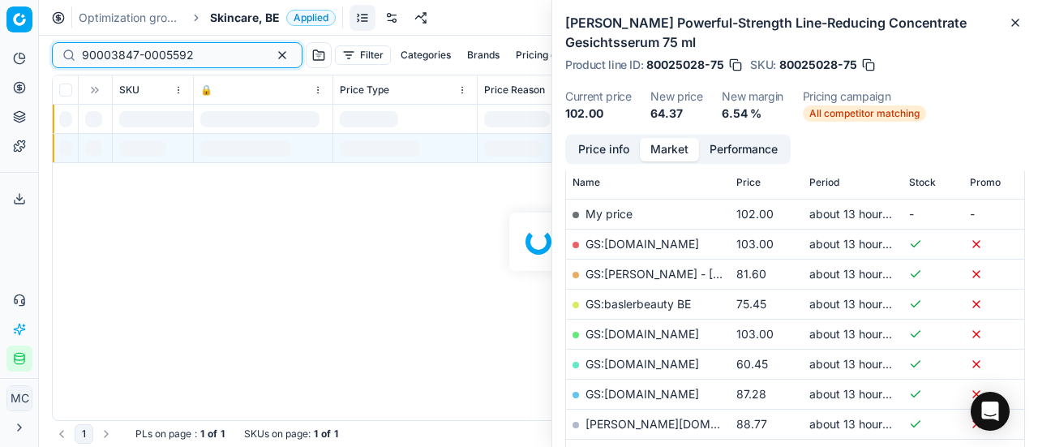
scroll to position [243, 0]
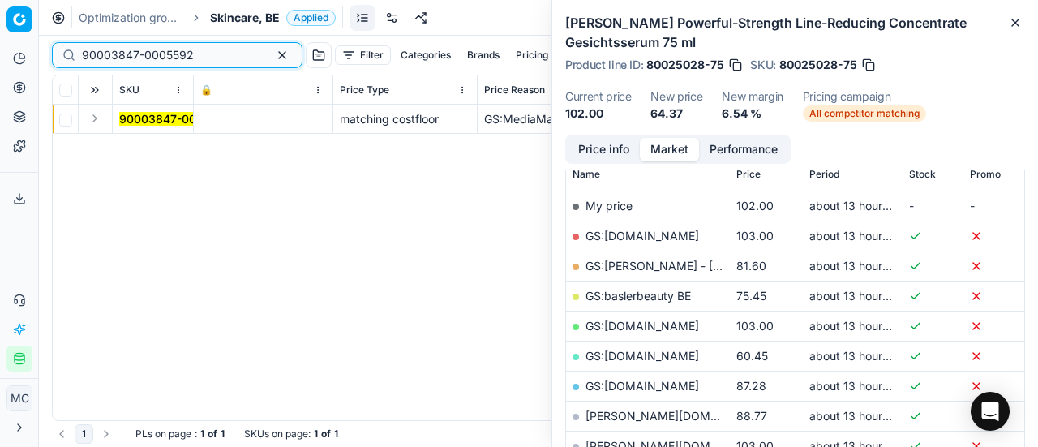
type input "90003847-0005592"
click at [105, 121] on td at bounding box center [96, 119] width 34 height 29
click at [101, 119] on button "Expand" at bounding box center [94, 118] width 19 height 19
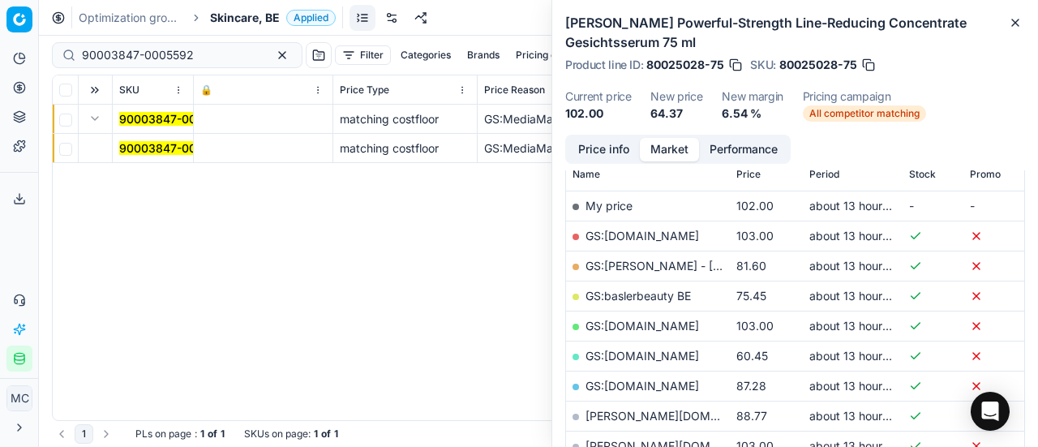
drag, startPoint x: 135, startPoint y: 140, endPoint x: 340, endPoint y: 146, distance: 204.5
click at [136, 142] on mark "90003847-0005592" at bounding box center [175, 148] width 112 height 14
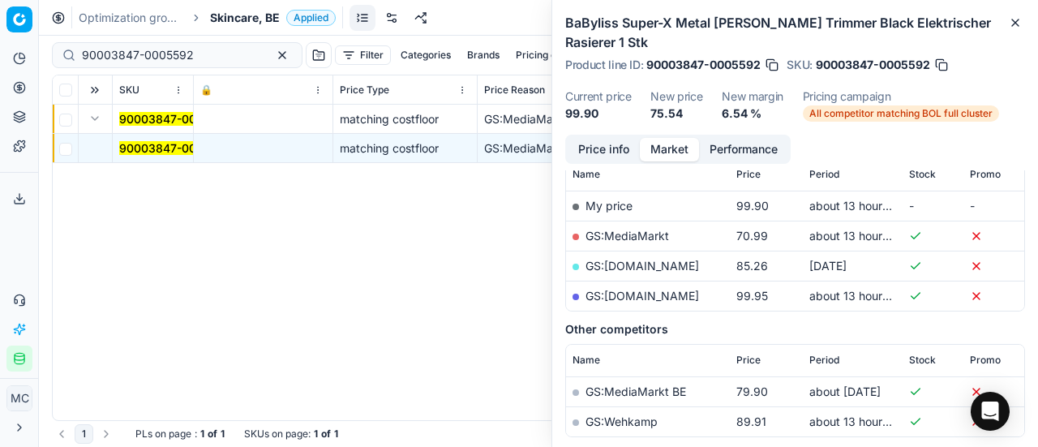
click at [629, 153] on button "Price info" at bounding box center [604, 150] width 72 height 24
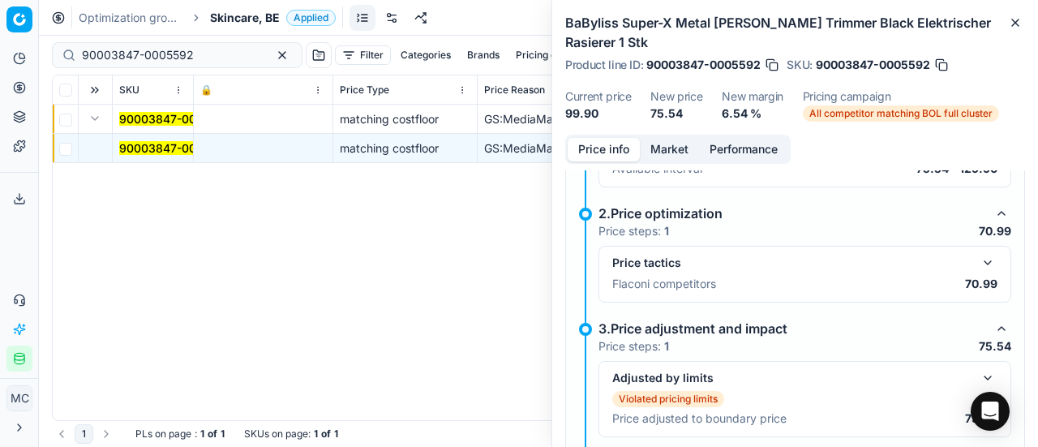
click at [982, 262] on button "button" at bounding box center [987, 262] width 19 height 19
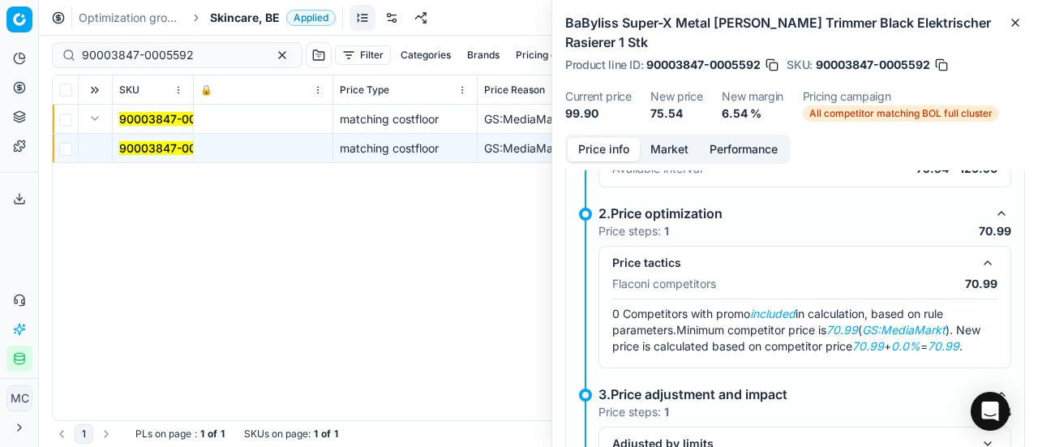
click at [655, 151] on button "Market" at bounding box center [669, 150] width 59 height 24
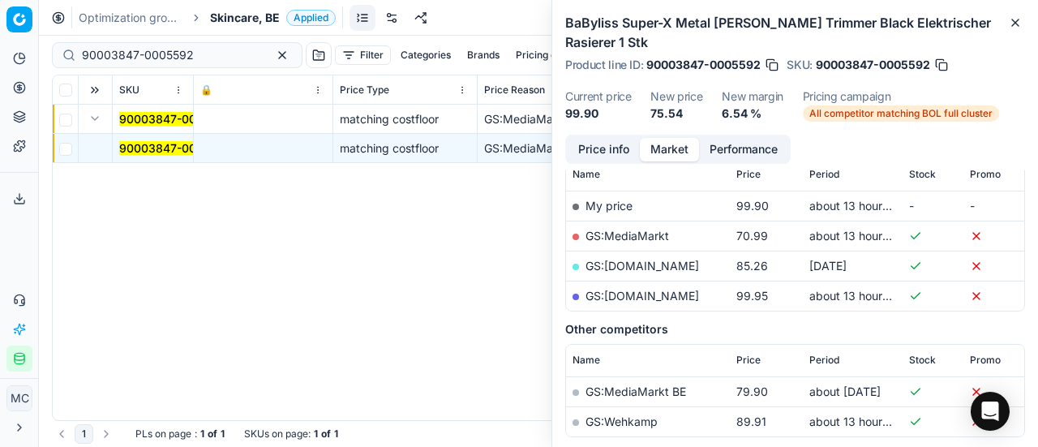
click at [636, 237] on link "GS:MediaMarkt" at bounding box center [628, 236] width 84 height 14
click at [234, 20] on span "Skincare, BE" at bounding box center [245, 18] width 70 height 16
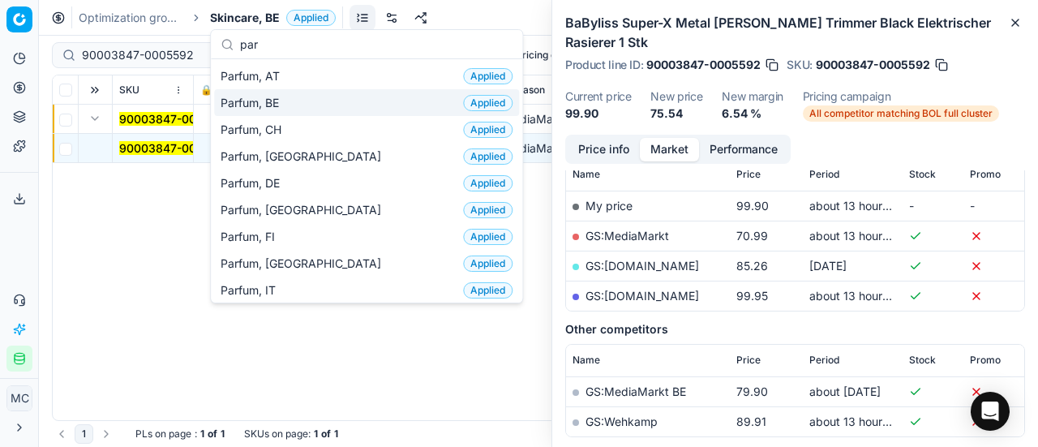
type input "par"
click at [308, 102] on div "Parfum, BE Applied" at bounding box center [366, 102] width 305 height 27
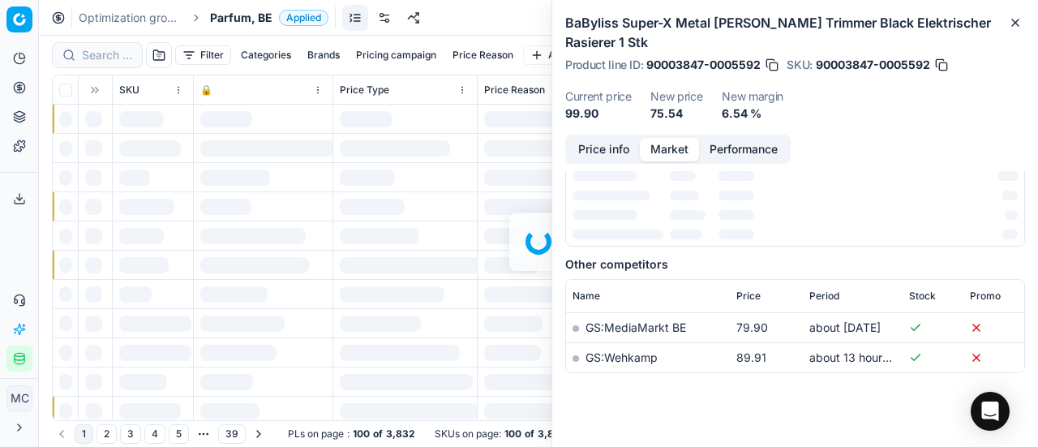
scroll to position [243, 0]
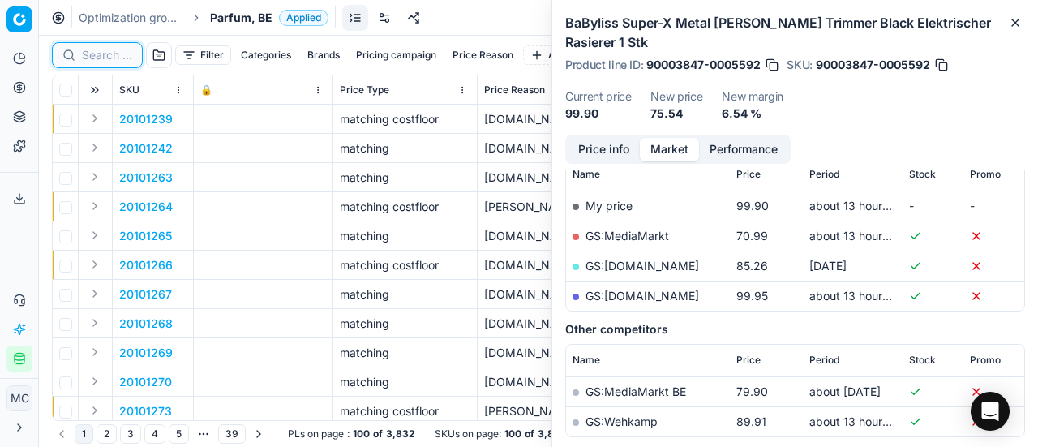
click at [97, 56] on input at bounding box center [107, 55] width 50 height 16
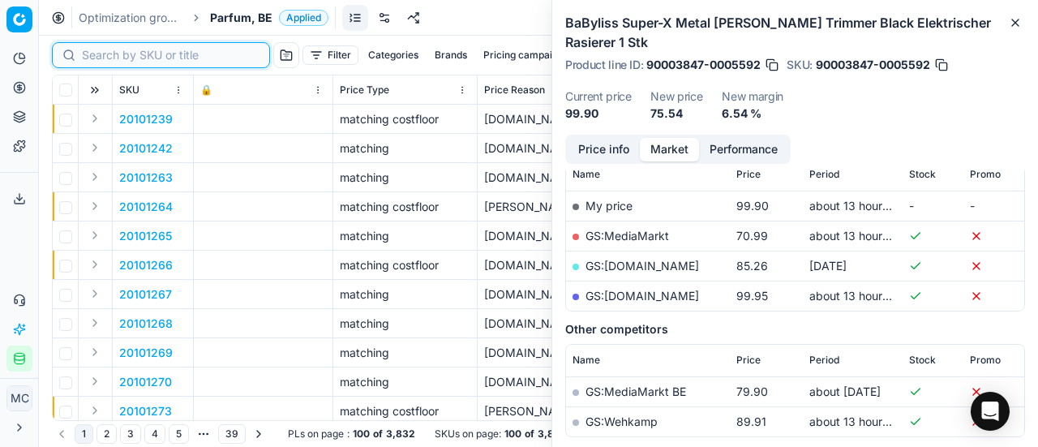
paste input "90007224-0010972"
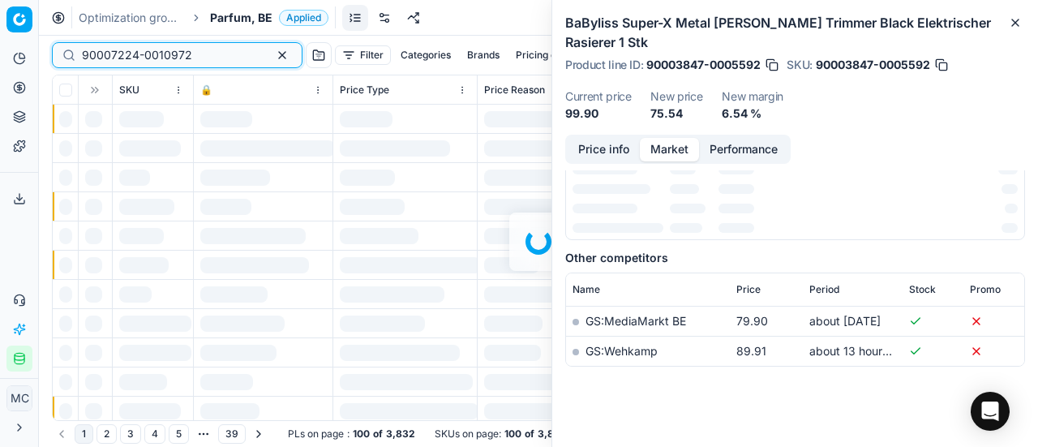
scroll to position [243, 0]
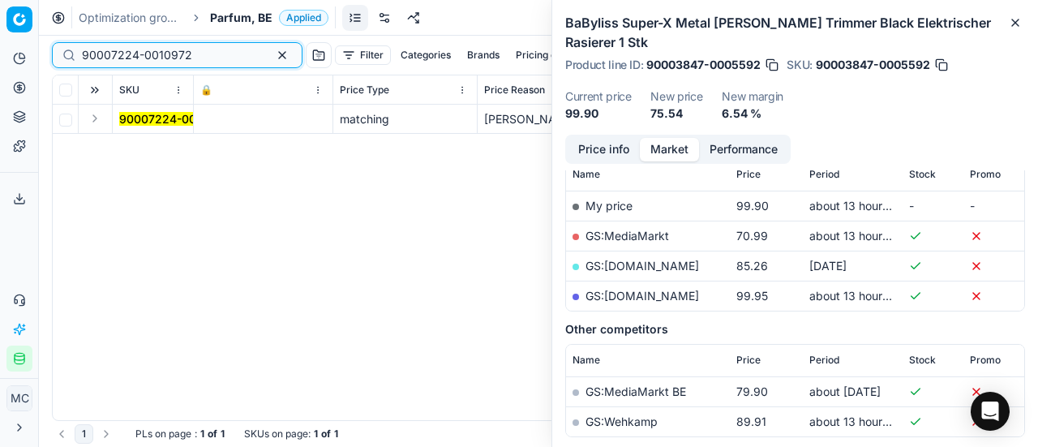
type input "90007224-0010972"
click at [96, 118] on button "Expand" at bounding box center [94, 118] width 19 height 19
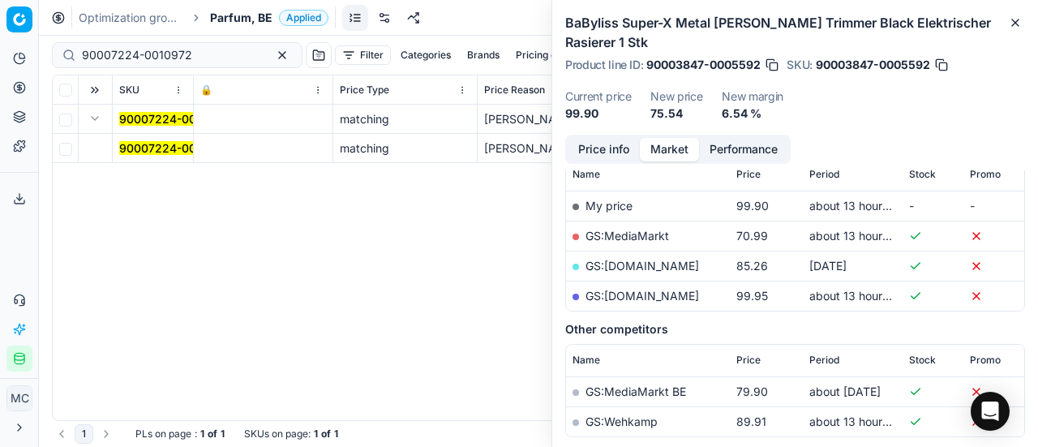
click at [135, 142] on mark "90007224-0010972" at bounding box center [174, 148] width 110 height 14
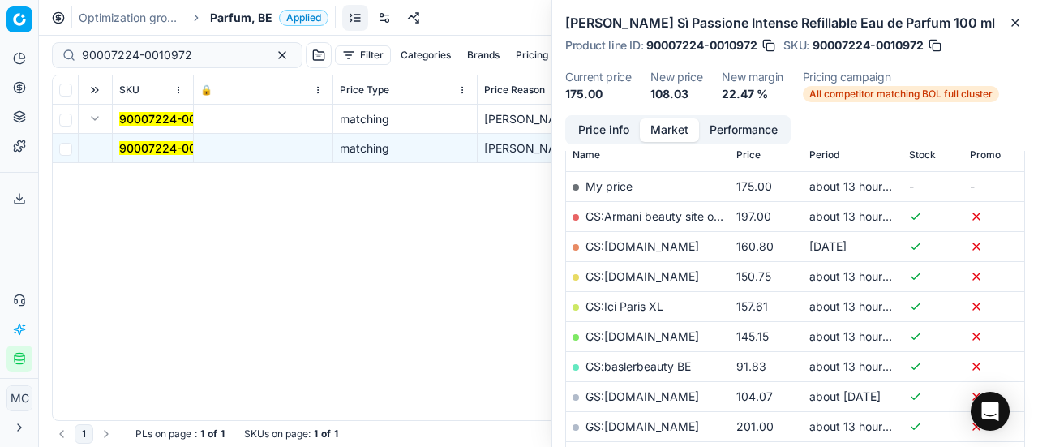
click at [606, 131] on button "Price info" at bounding box center [604, 130] width 72 height 24
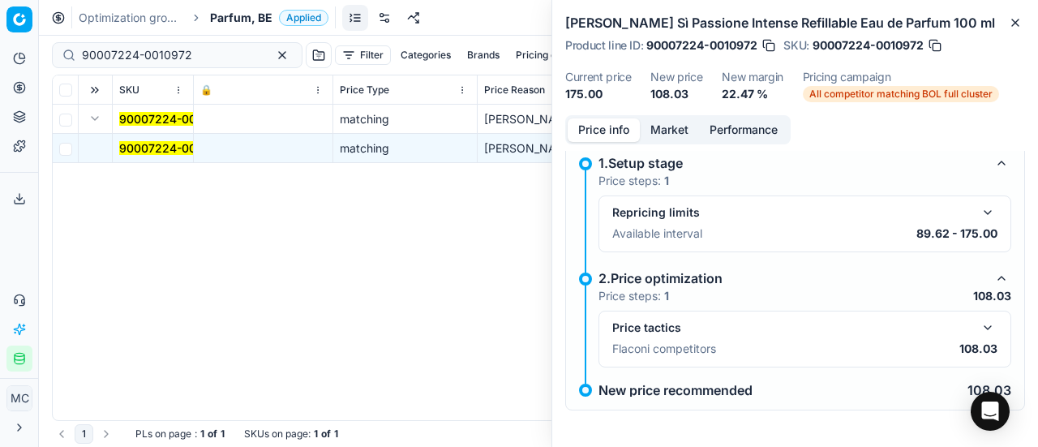
click at [965, 326] on div "Price tactics" at bounding box center [804, 327] width 385 height 19
click at [982, 320] on button "button" at bounding box center [987, 327] width 19 height 19
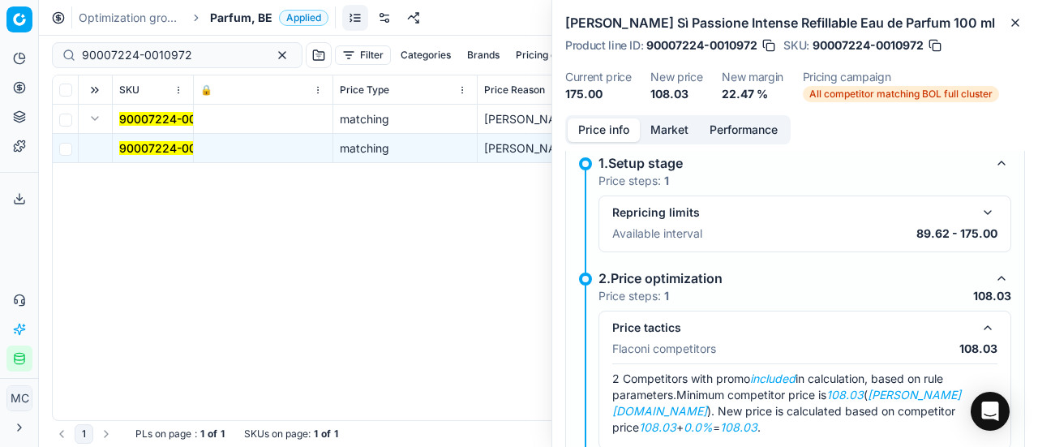
click at [669, 134] on button "Market" at bounding box center [669, 130] width 59 height 24
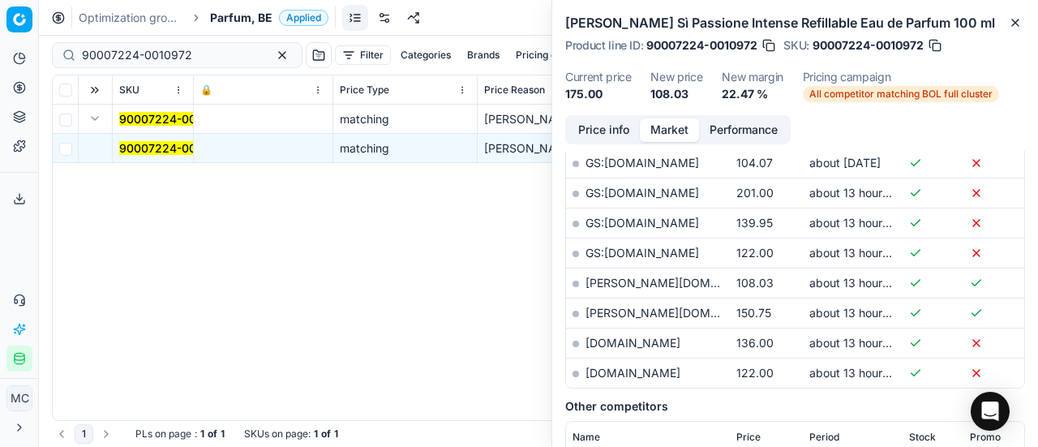
scroll to position [487, 0]
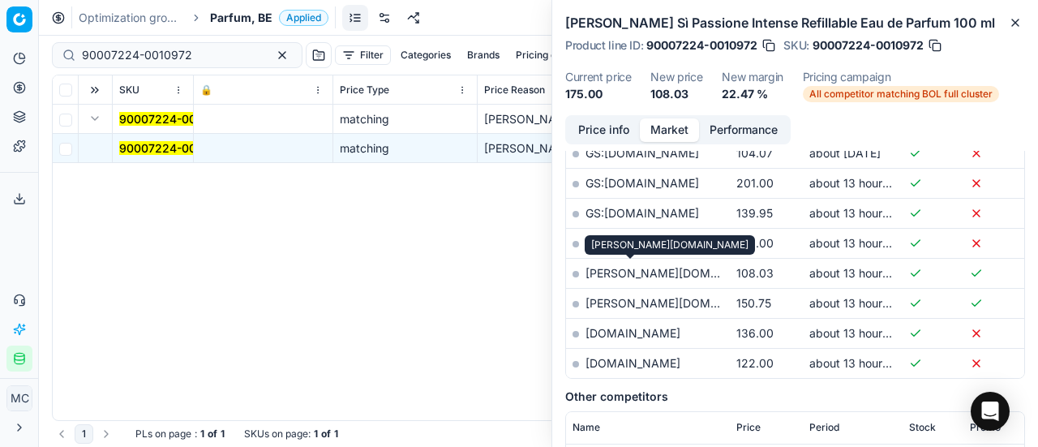
click at [657, 266] on link "basler-beauty.be" at bounding box center [680, 273] width 188 height 14
click at [253, 19] on span "Parfum, BE" at bounding box center [241, 18] width 62 height 16
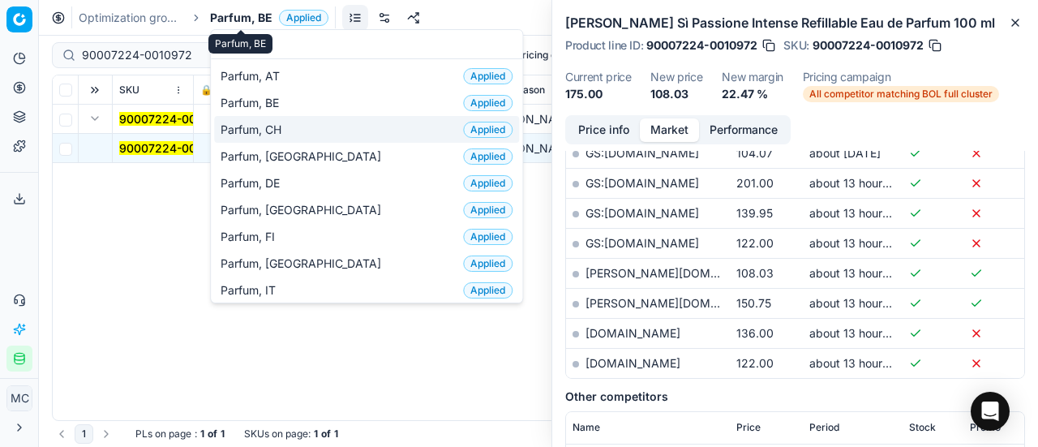
type input "par"
click at [285, 127] on span "Parfum, CH" at bounding box center [254, 130] width 67 height 16
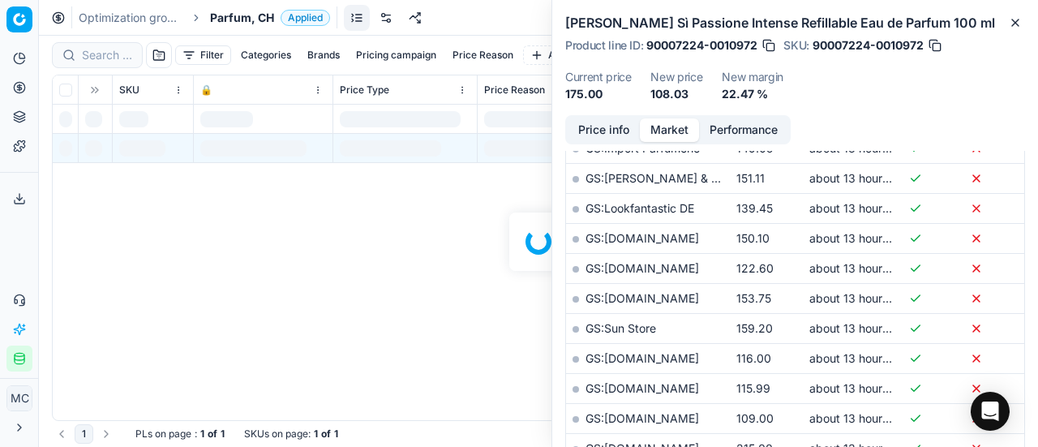
scroll to position [487, 0]
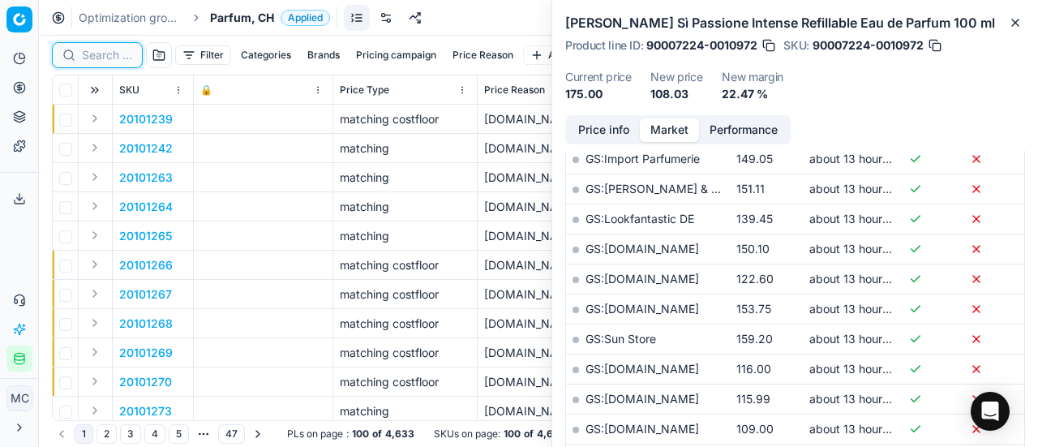
click at [112, 55] on input at bounding box center [107, 55] width 50 height 16
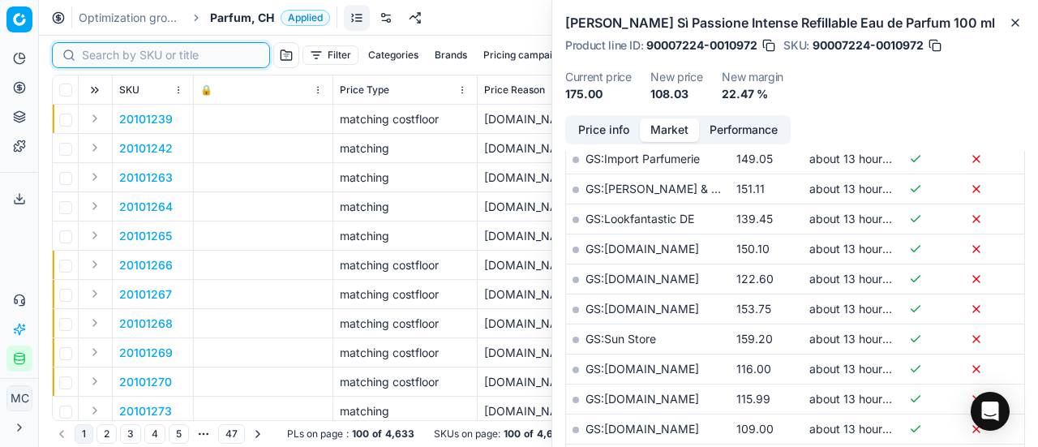
paste input "80006107-100"
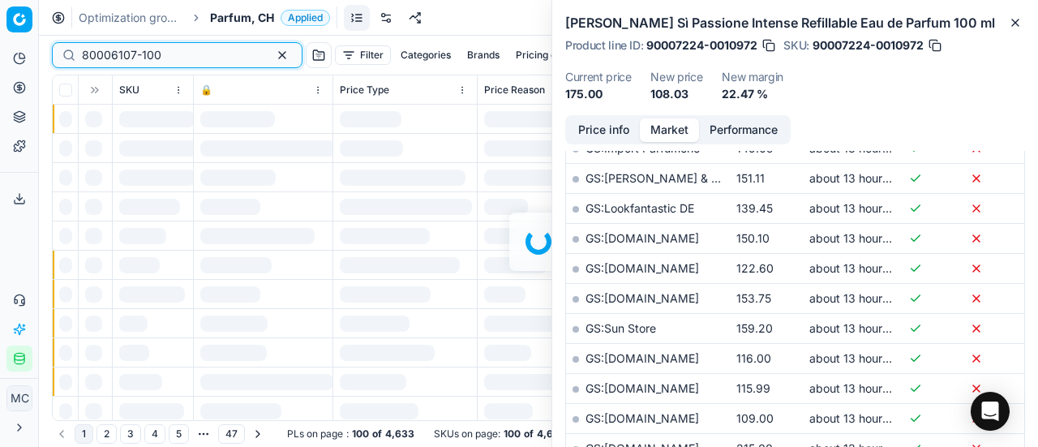
scroll to position [487, 0]
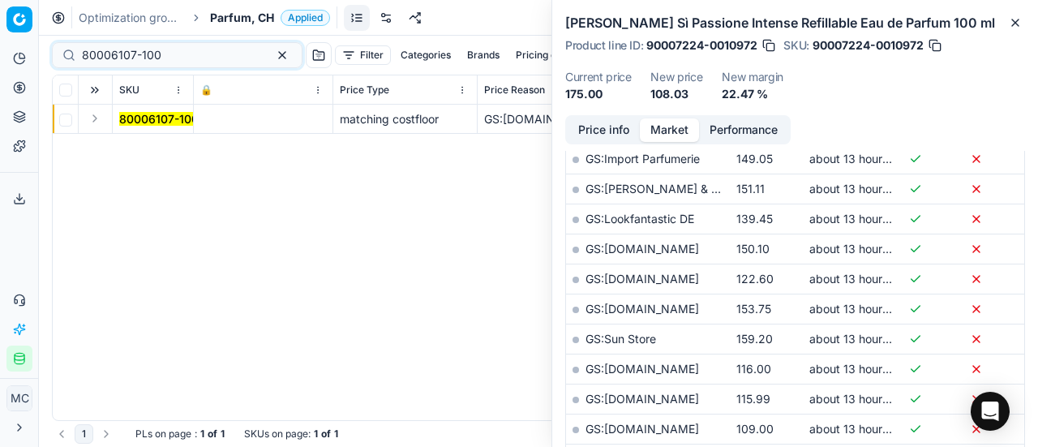
click at [92, 122] on button "Expand" at bounding box center [94, 118] width 19 height 19
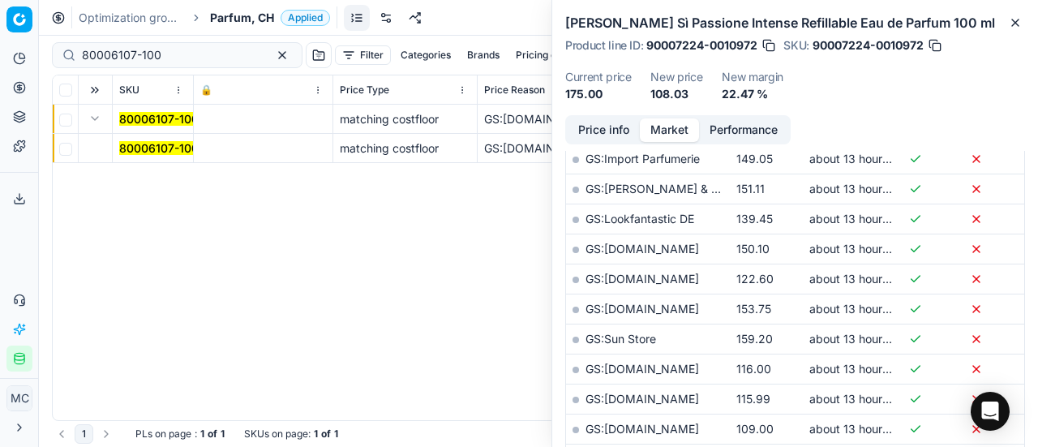
click at [172, 145] on mark "80006107-100" at bounding box center [158, 148] width 79 height 14
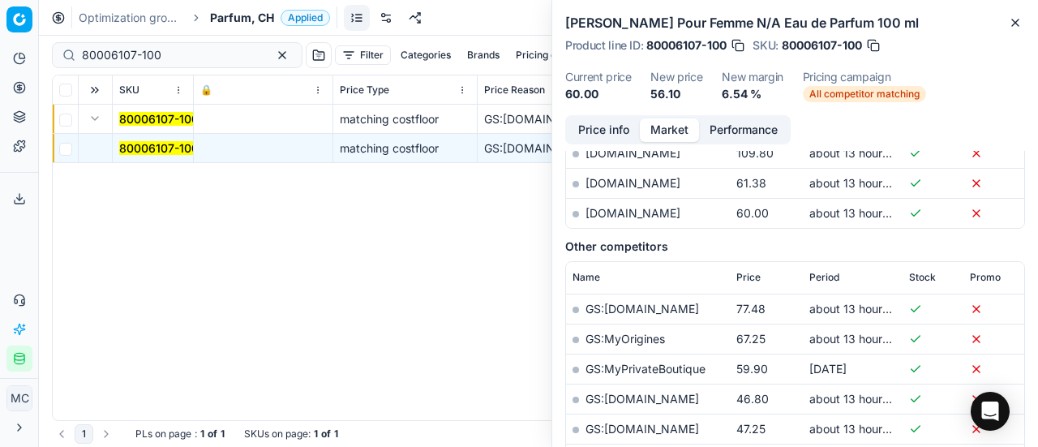
click at [582, 129] on button "Price info" at bounding box center [604, 130] width 72 height 24
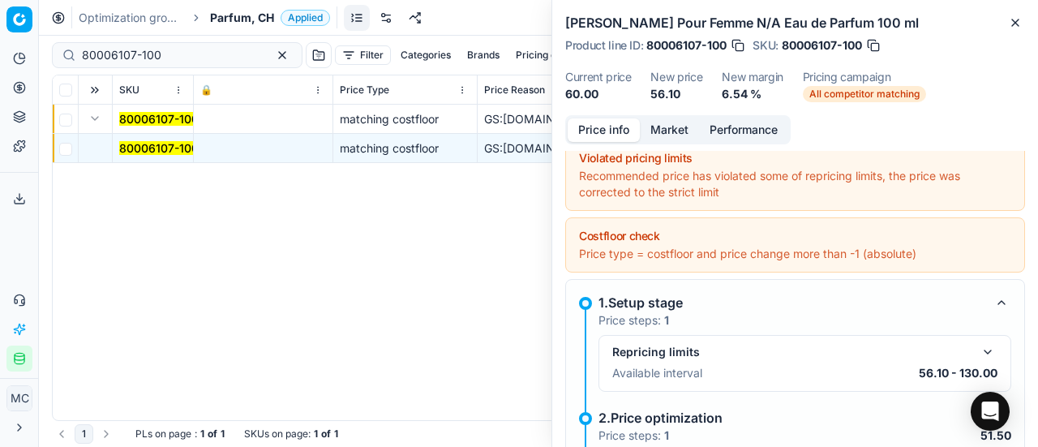
scroll to position [174, 0]
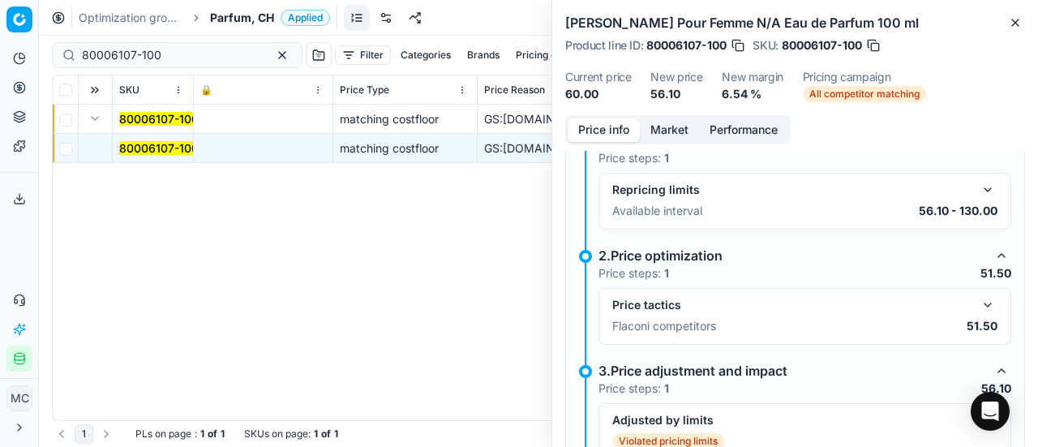
click at [978, 295] on button "button" at bounding box center [987, 304] width 19 height 19
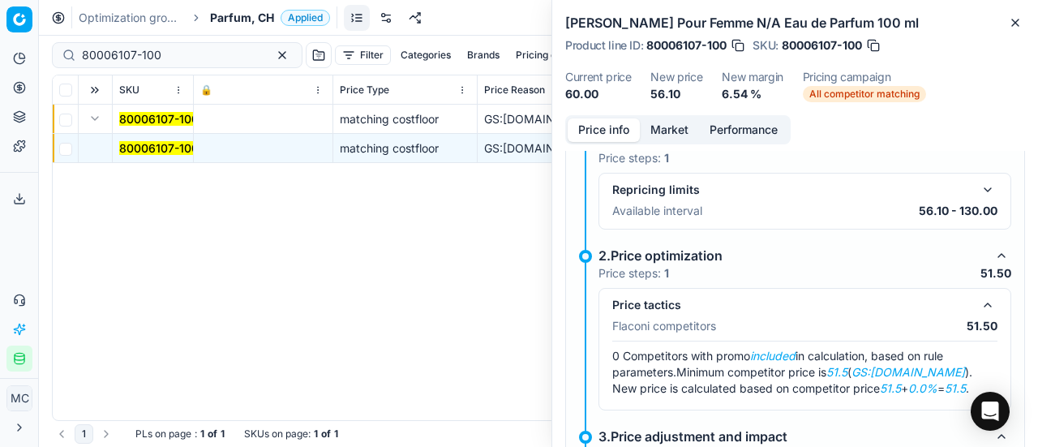
click at [684, 119] on button "Market" at bounding box center [669, 130] width 59 height 24
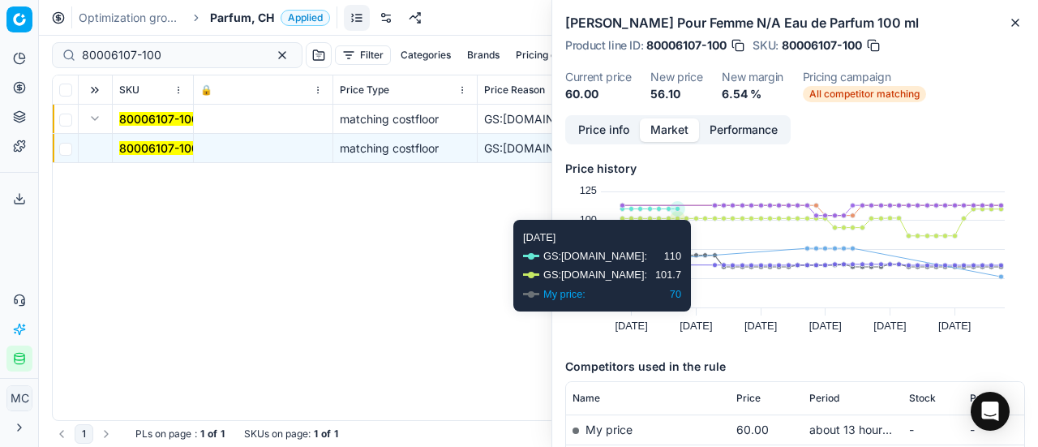
scroll to position [243, 0]
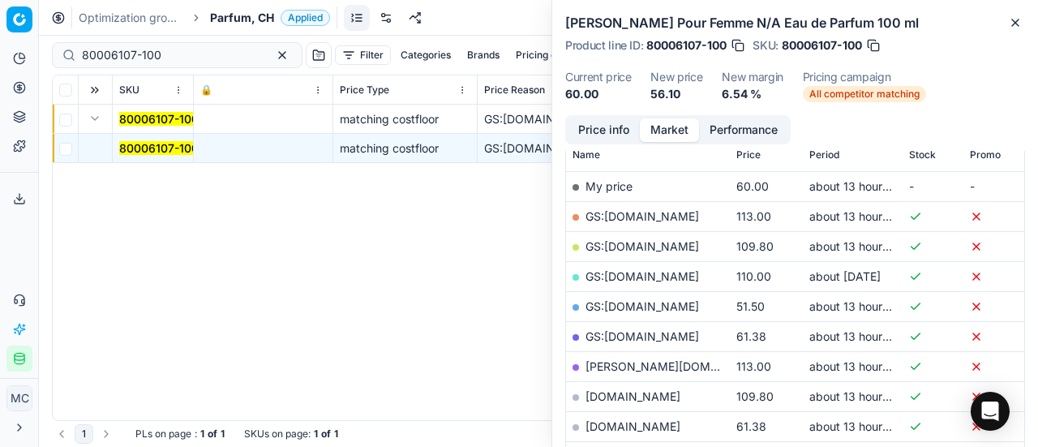
click at [640, 308] on link "GS:galaxus.ch" at bounding box center [643, 306] width 114 height 14
drag, startPoint x: 191, startPoint y: 55, endPoint x: 5, endPoint y: 53, distance: 185.8
click at [0, 51] on div "Pricing platform Analytics Pricing Product portfolio Templates Export service 1…" at bounding box center [519, 223] width 1038 height 447
paste input "76905-5"
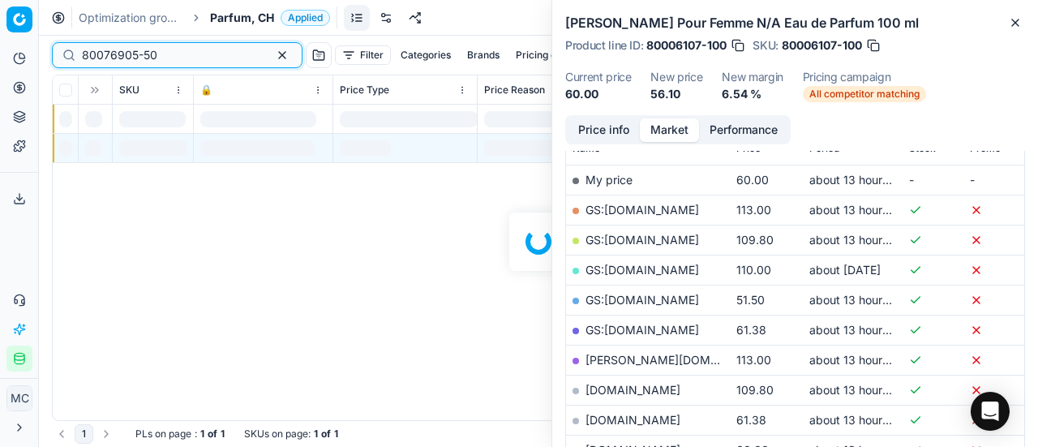
scroll to position [243, 0]
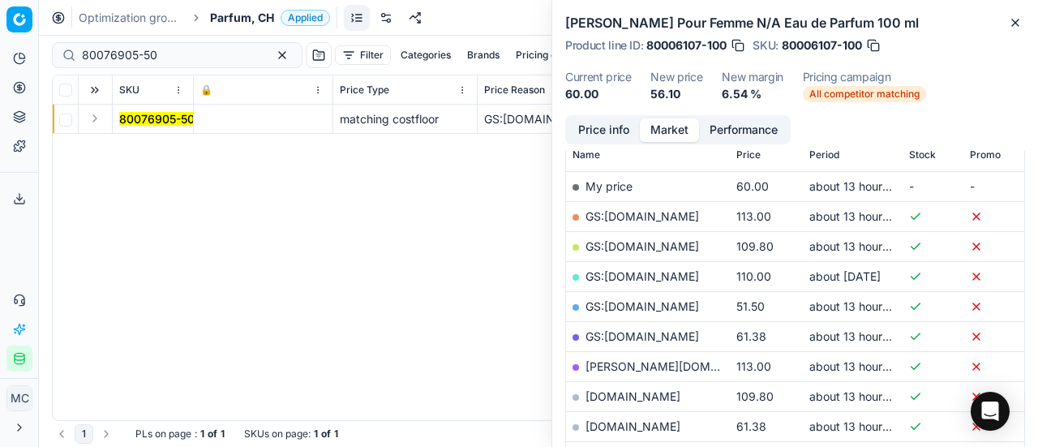
click at [97, 124] on button "Expand" at bounding box center [94, 118] width 19 height 19
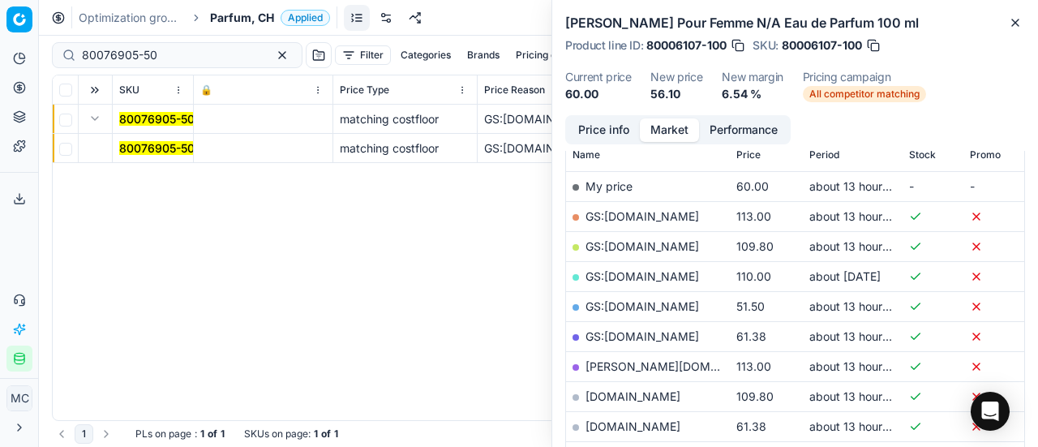
click at [146, 152] on mark "80076905-50" at bounding box center [156, 148] width 75 height 14
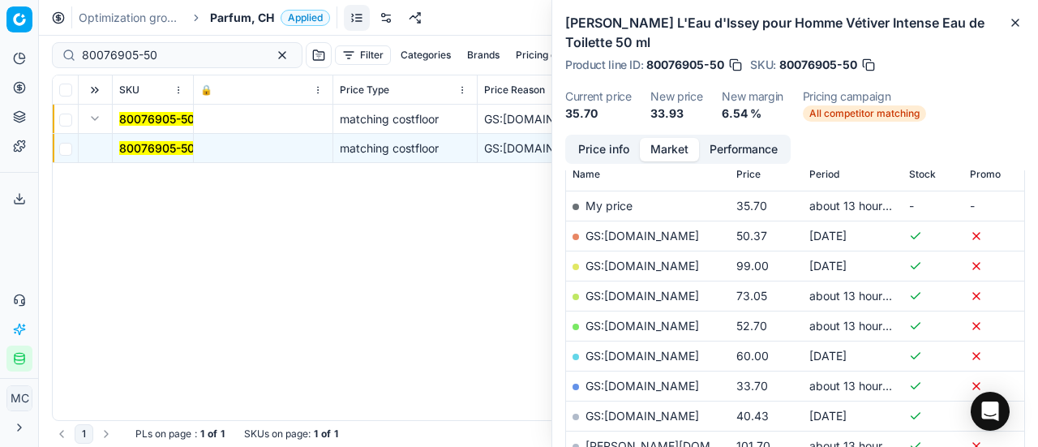
click at [597, 150] on button "Price info" at bounding box center [604, 150] width 72 height 24
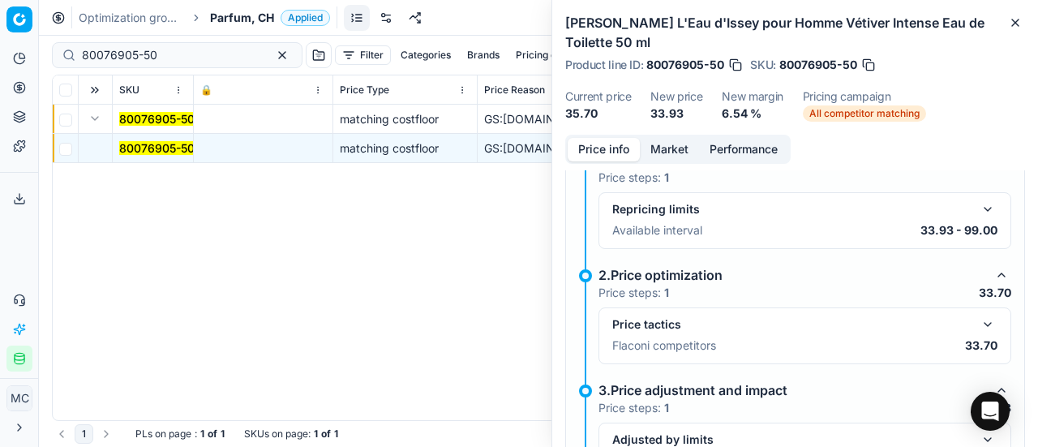
click at [978, 324] on button "button" at bounding box center [987, 324] width 19 height 19
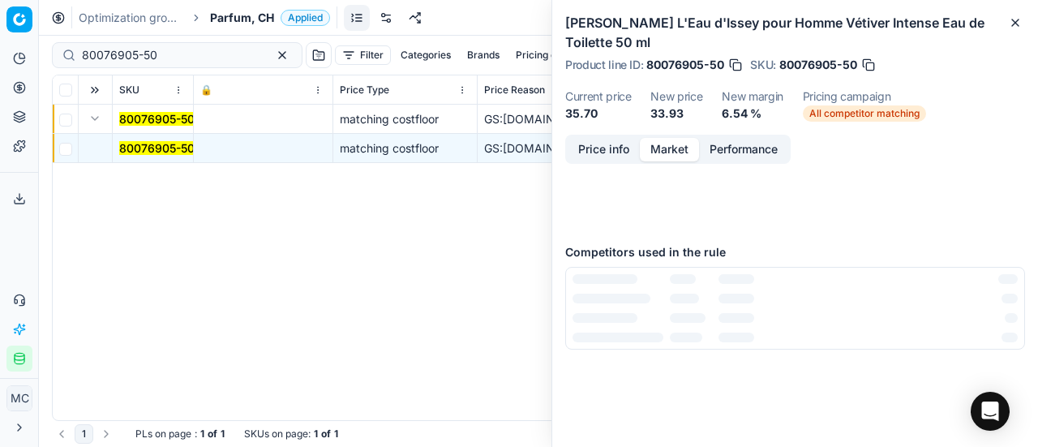
click at [683, 144] on button "Market" at bounding box center [669, 150] width 59 height 24
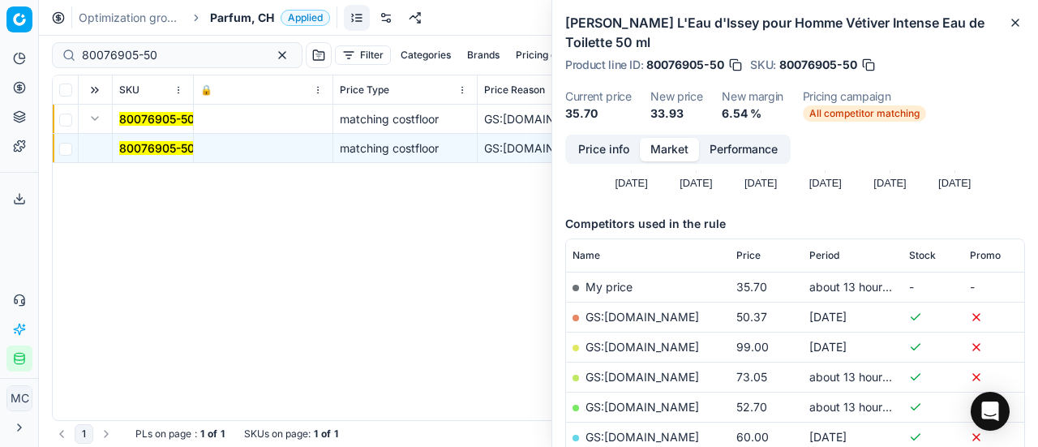
scroll to position [324, 0]
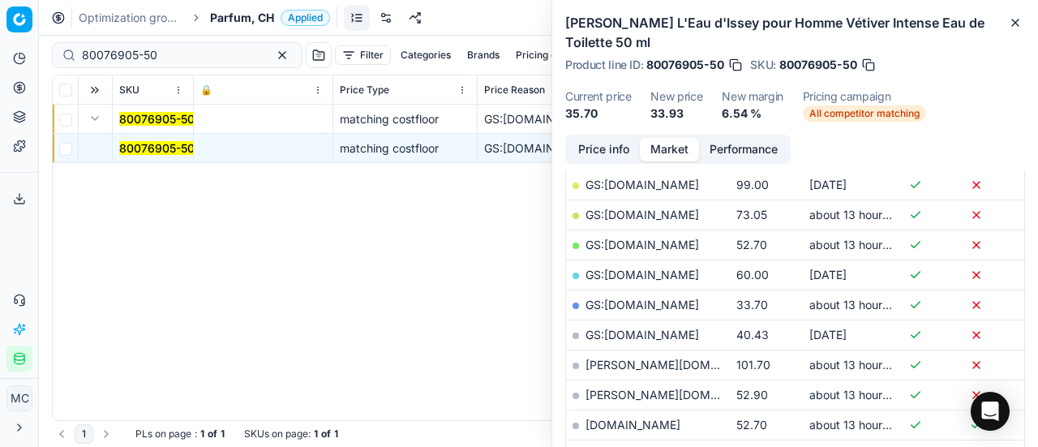
click at [638, 305] on link "GS:galaxus.ch" at bounding box center [643, 305] width 114 height 14
drag, startPoint x: 191, startPoint y: 48, endPoint x: 0, endPoint y: 57, distance: 191.6
click at [0, 57] on div "Pricing platform Analytics Pricing Product portfolio Templates Export service 1…" at bounding box center [519, 223] width 1038 height 447
paste input "771"
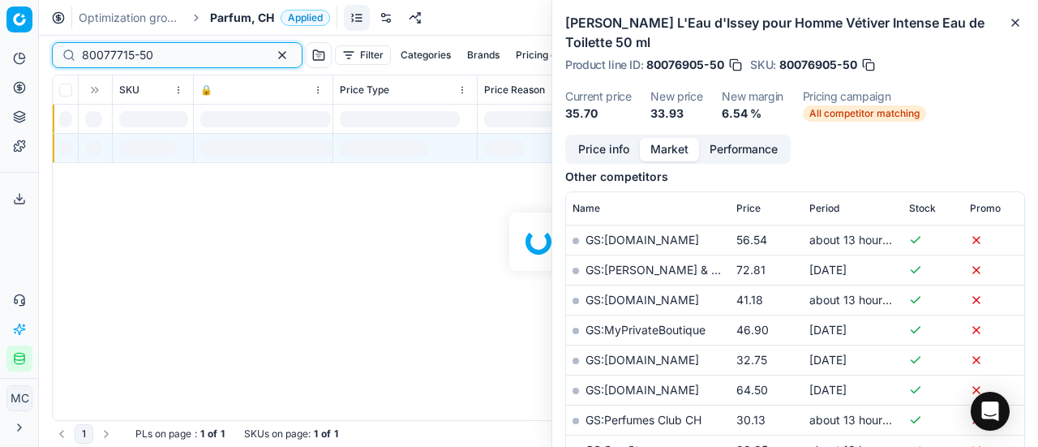
scroll to position [324, 0]
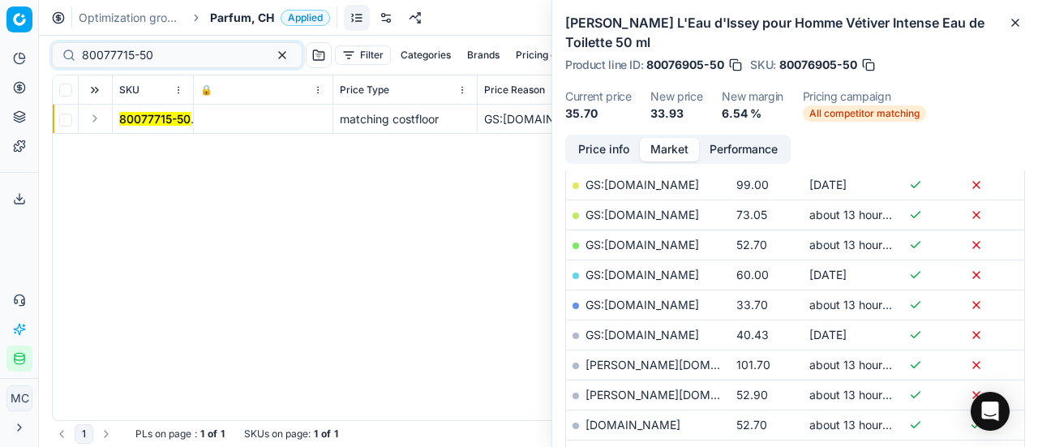
click at [92, 122] on button "Expand" at bounding box center [94, 118] width 19 height 19
drag, startPoint x: 125, startPoint y: 140, endPoint x: 229, endPoint y: 161, distance: 106.0
click at [125, 141] on mark "80077715-50" at bounding box center [154, 148] width 71 height 14
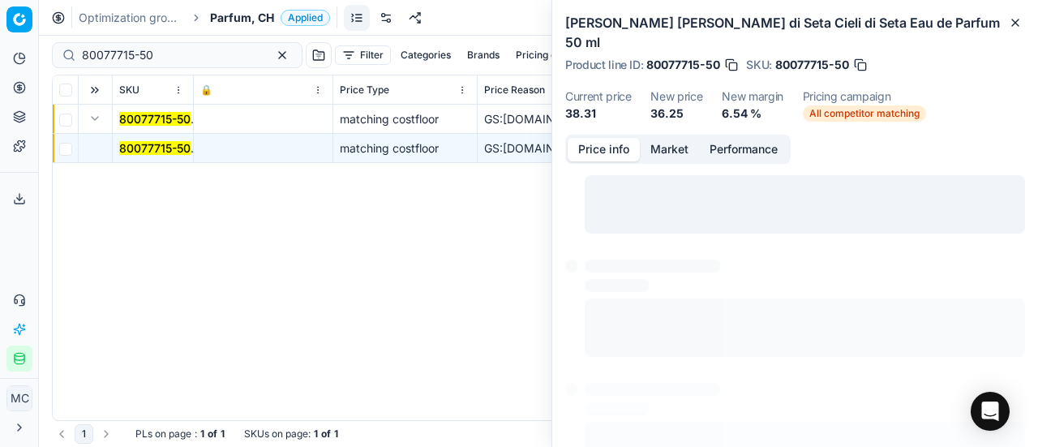
click at [619, 138] on button "Price info" at bounding box center [604, 150] width 72 height 24
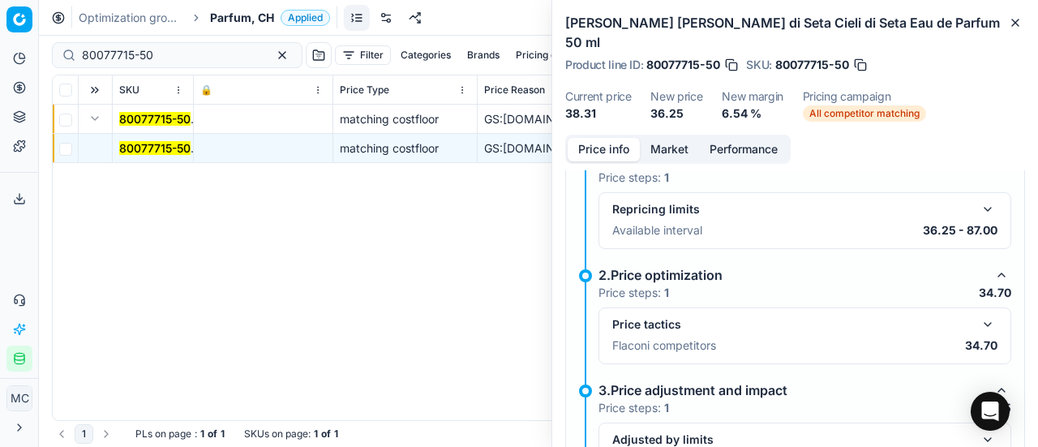
click at [980, 315] on button "button" at bounding box center [987, 324] width 19 height 19
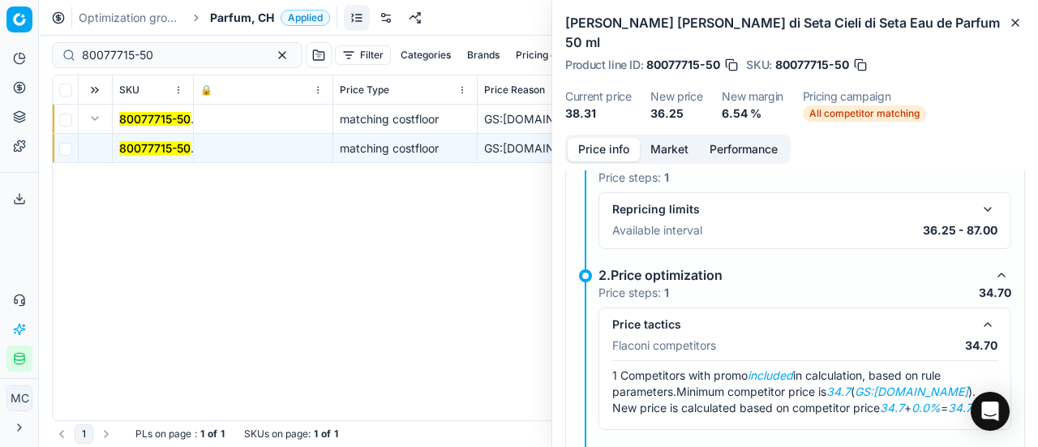
click at [673, 138] on button "Market" at bounding box center [669, 150] width 59 height 24
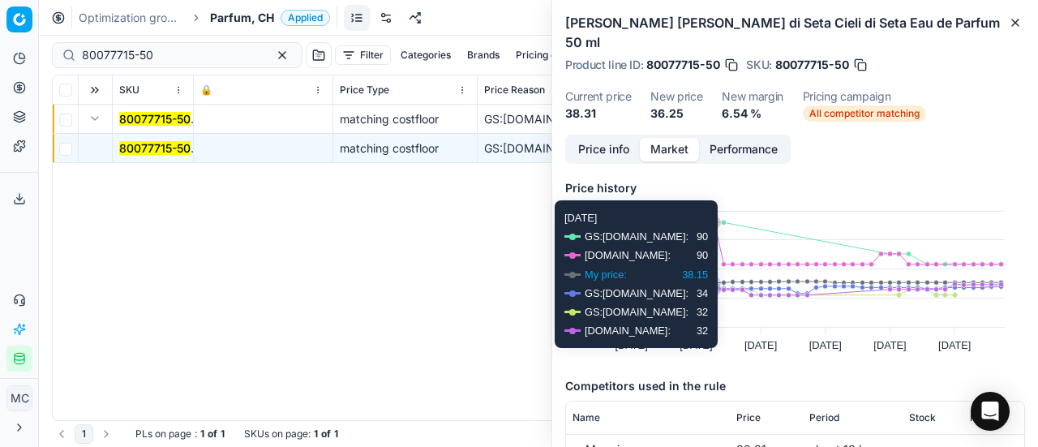
scroll to position [162, 0]
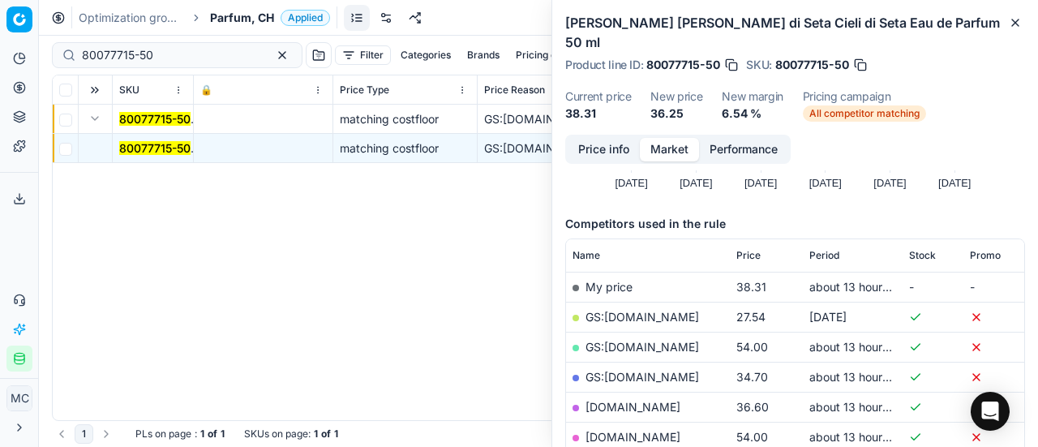
click at [651, 370] on link "GS:galaxus.ch" at bounding box center [643, 377] width 114 height 14
drag, startPoint x: 192, startPoint y: 58, endPoint x: 0, endPoint y: 58, distance: 192.3
click at [0, 58] on div "Pricing platform Analytics Pricing Product portfolio Templates Export service 1…" at bounding box center [519, 223] width 1038 height 447
paste input "19082-10"
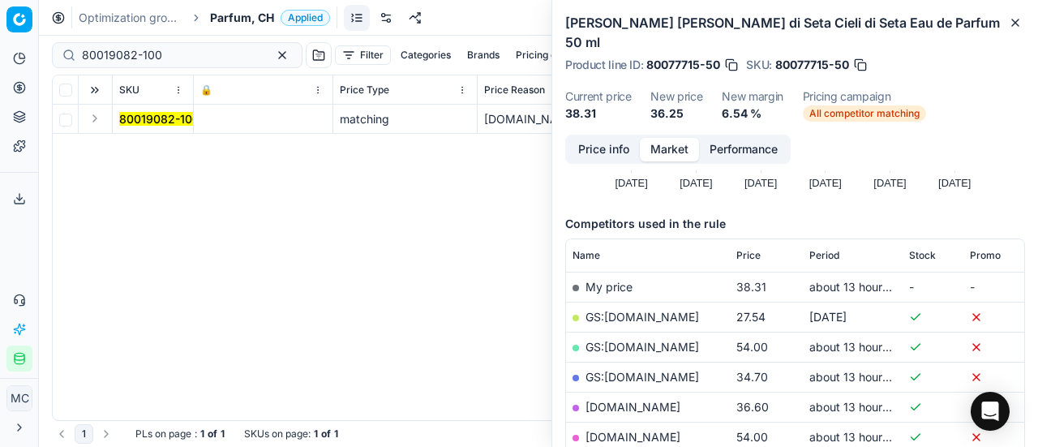
drag, startPoint x: 104, startPoint y: 121, endPoint x: 88, endPoint y: 123, distance: 16.4
click at [102, 121] on button "Expand" at bounding box center [94, 118] width 19 height 19
click at [183, 152] on mark "80019082-100" at bounding box center [159, 148] width 80 height 14
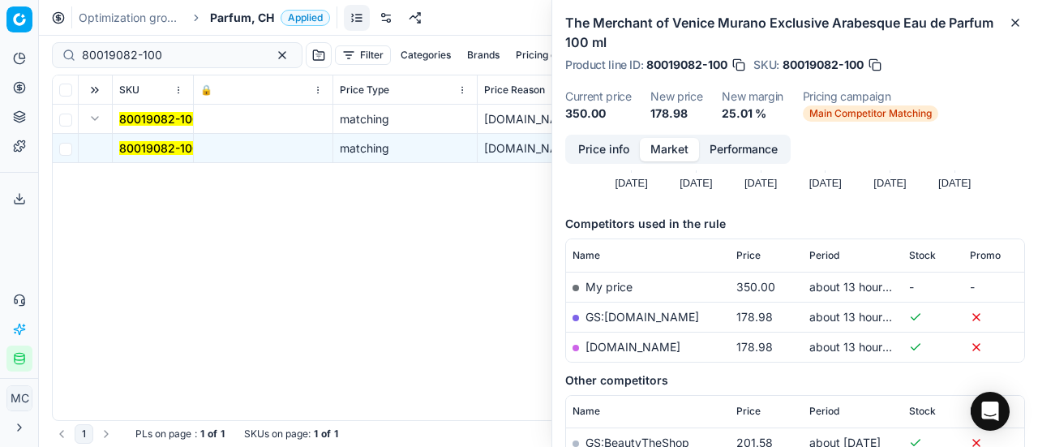
click at [602, 139] on button "Price info" at bounding box center [604, 150] width 72 height 24
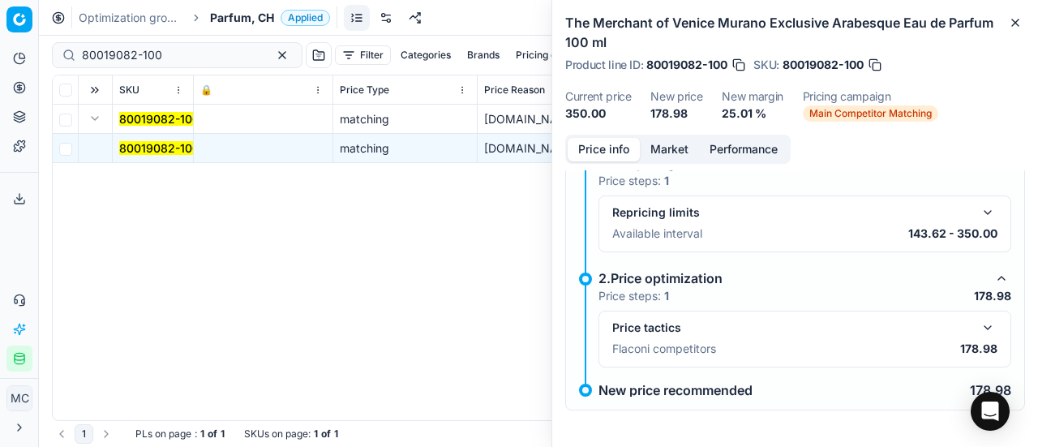
click at [978, 326] on button "button" at bounding box center [987, 327] width 19 height 19
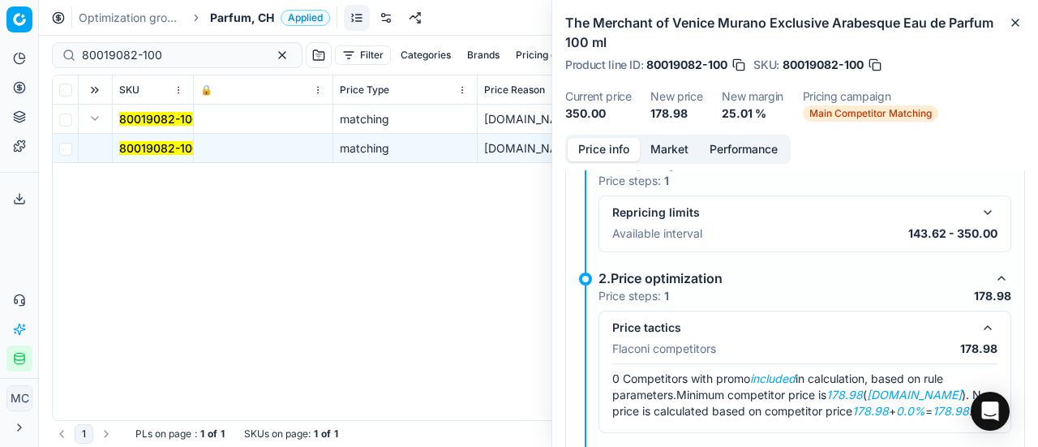
click at [685, 150] on button "Market" at bounding box center [669, 150] width 59 height 24
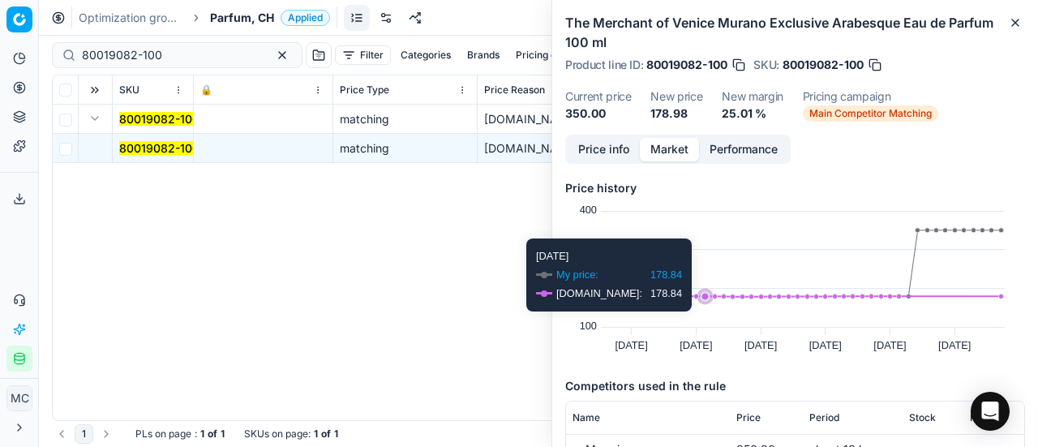
scroll to position [324, 0]
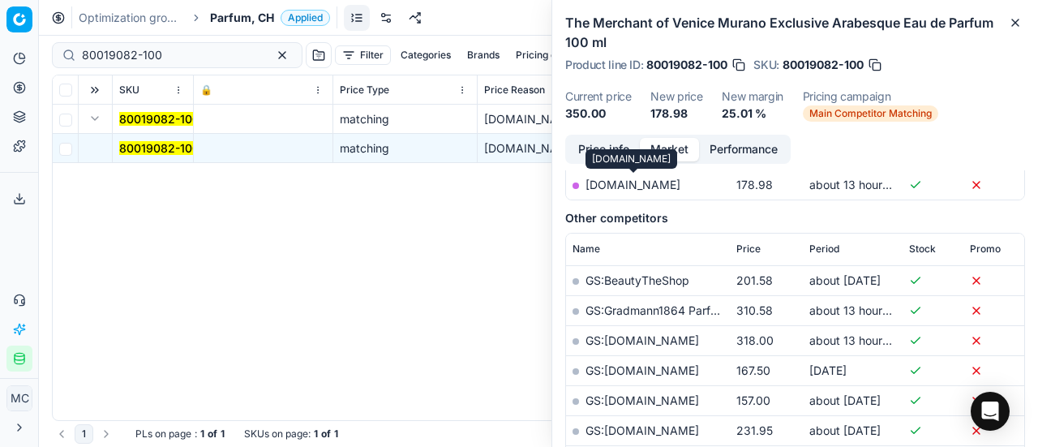
click at [658, 189] on link "parfumdreams.ch" at bounding box center [633, 185] width 95 height 14
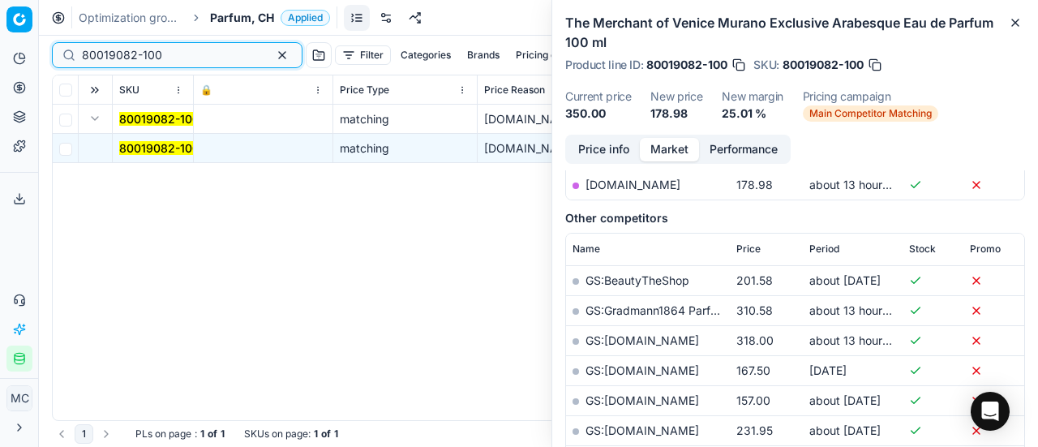
drag, startPoint x: 167, startPoint y: 49, endPoint x: 0, endPoint y: 69, distance: 168.2
click at [0, 69] on div "Pricing platform Analytics Pricing Product portfolio Templates Export service 1…" at bounding box center [519, 223] width 1038 height 447
paste input "48868-75"
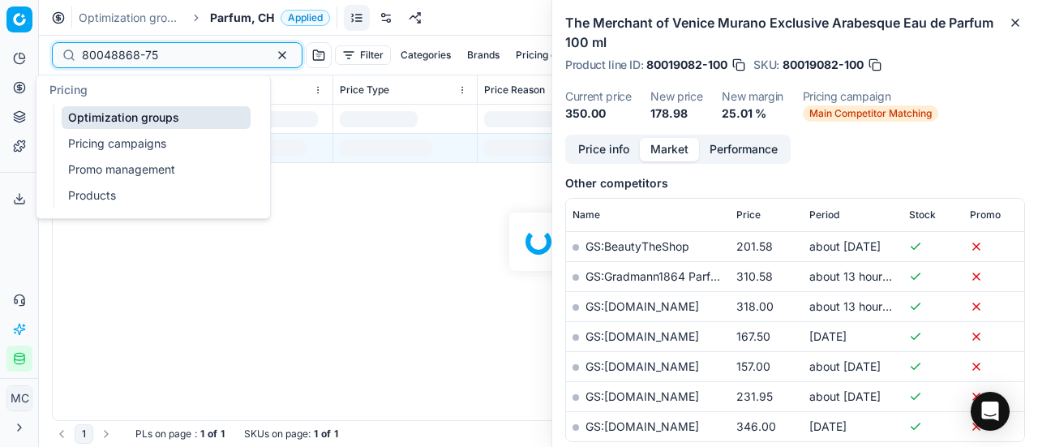
scroll to position [324, 0]
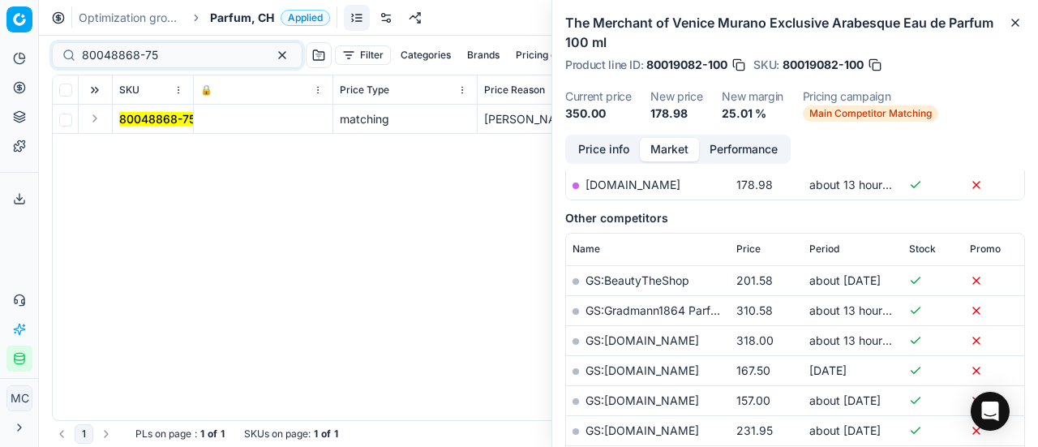
click at [99, 116] on button "Expand" at bounding box center [94, 118] width 19 height 19
click at [153, 142] on mark "80048868-75" at bounding box center [157, 148] width 76 height 14
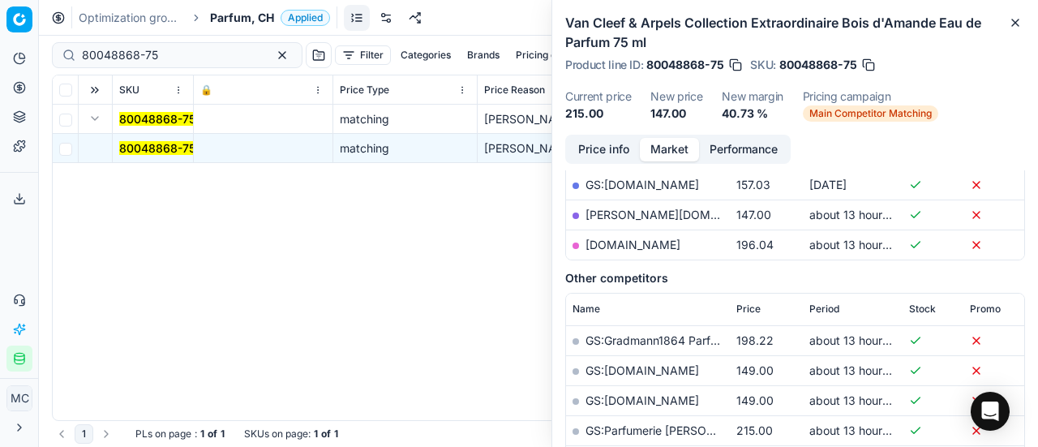
click at [604, 148] on button "Price info" at bounding box center [604, 150] width 72 height 24
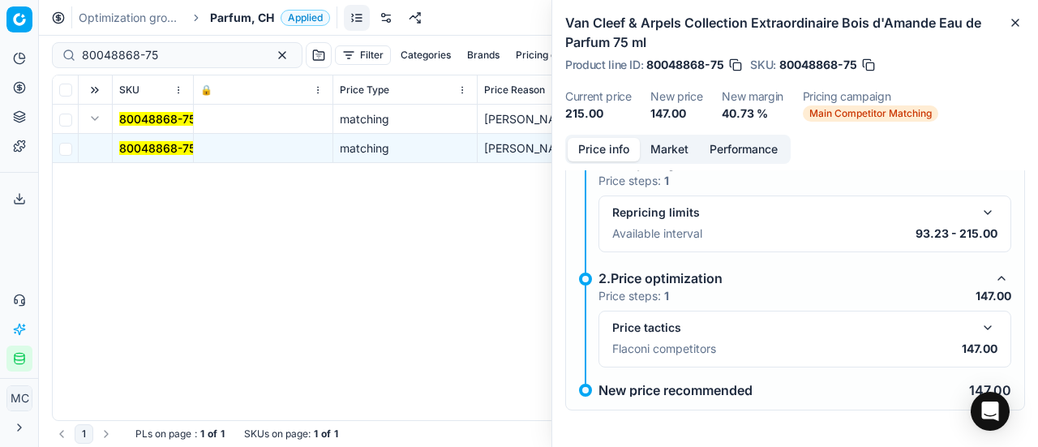
click at [978, 325] on button "button" at bounding box center [987, 327] width 19 height 19
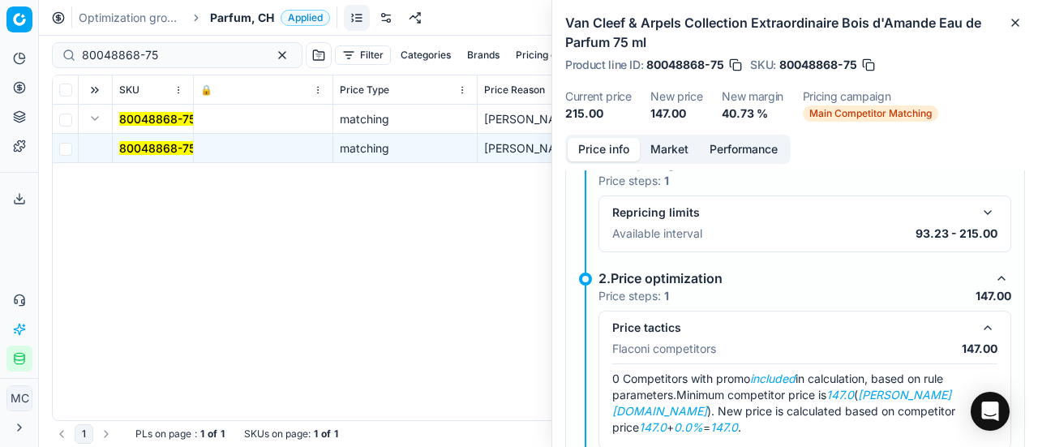
click at [677, 144] on button "Market" at bounding box center [669, 150] width 59 height 24
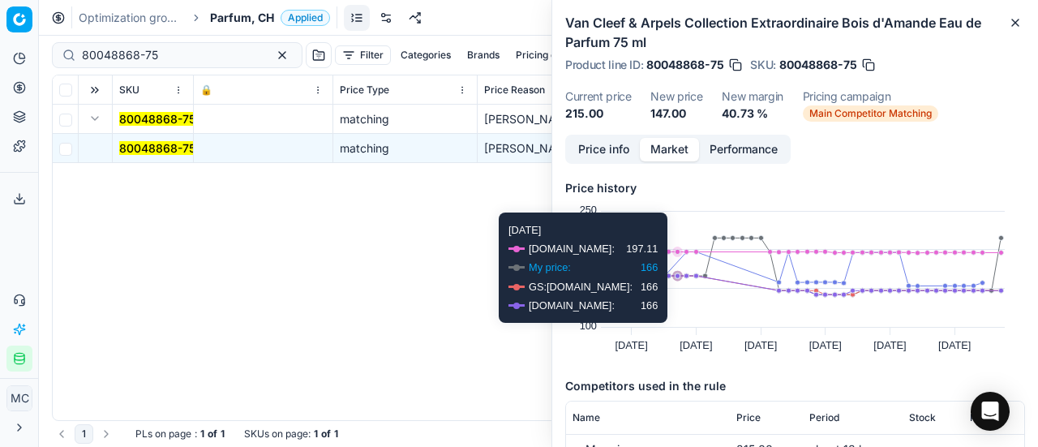
scroll to position [243, 0]
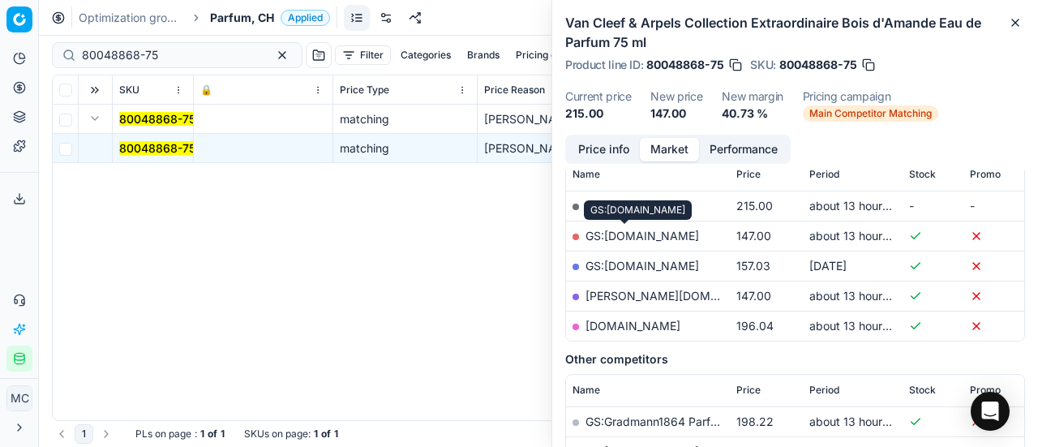
click at [648, 229] on link "GS:Douglas.ch" at bounding box center [643, 236] width 114 height 14
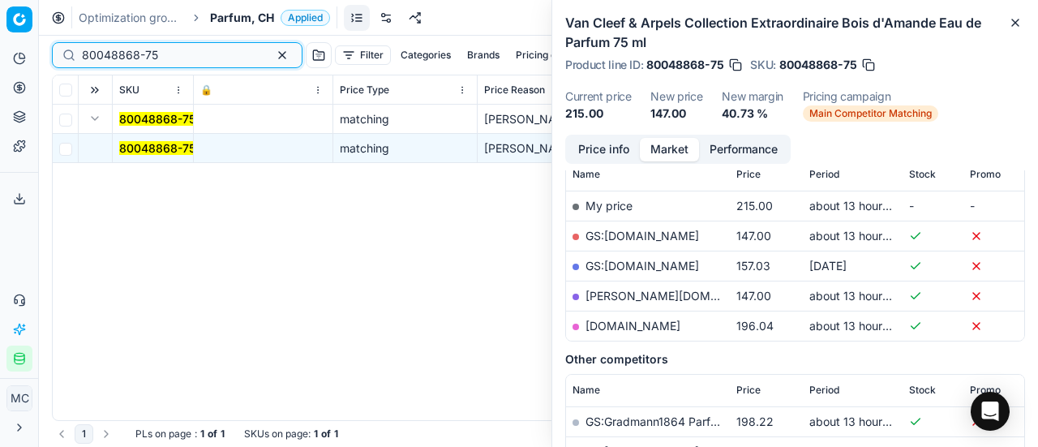
drag, startPoint x: 185, startPoint y: 49, endPoint x: 0, endPoint y: 57, distance: 185.1
click at [0, 64] on div "Pricing platform Analytics Pricing Product portfolio Templates Export service 1…" at bounding box center [519, 223] width 1038 height 447
paste input "4062-90"
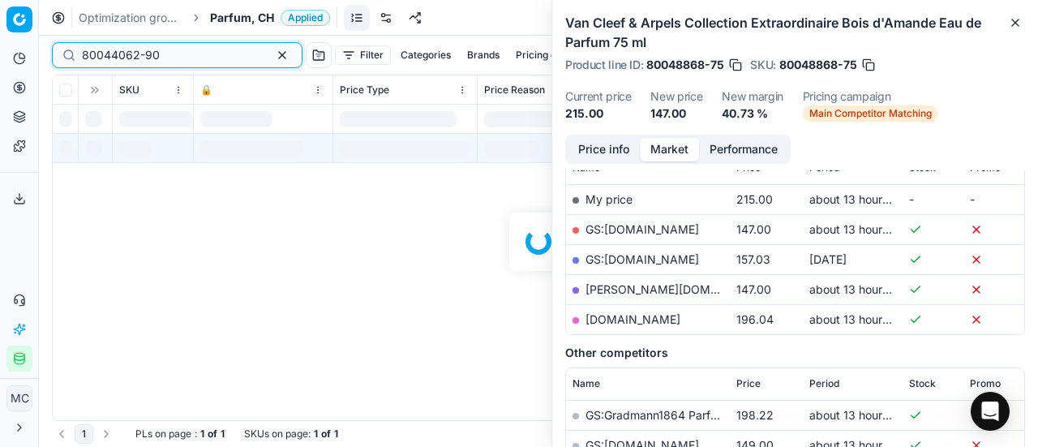
scroll to position [243, 0]
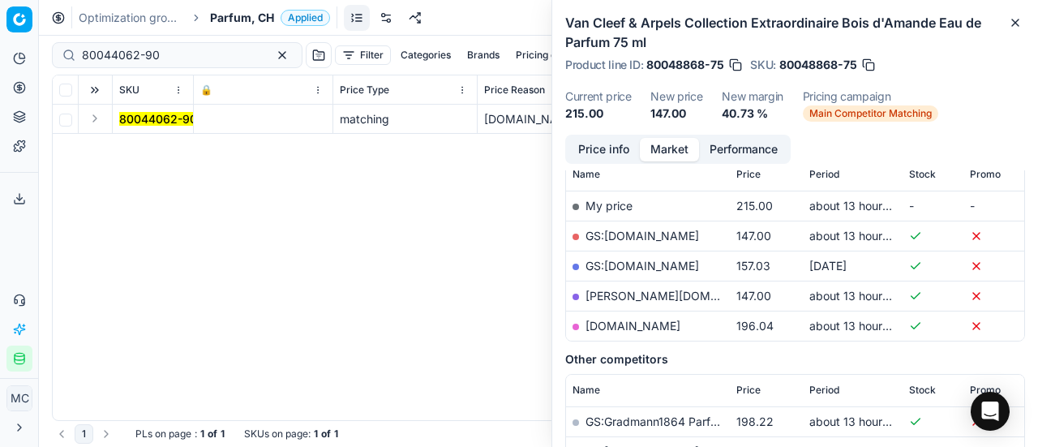
click at [102, 110] on button "Expand" at bounding box center [94, 118] width 19 height 19
drag, startPoint x: 110, startPoint y: 126, endPoint x: 531, endPoint y: 157, distance: 421.3
click at [148, 150] on mark "80044062-90" at bounding box center [158, 148] width 78 height 14
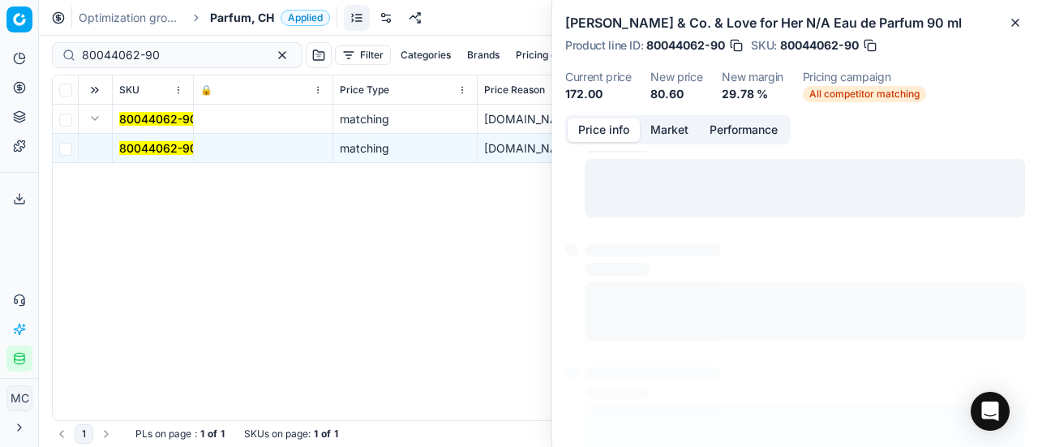
click at [614, 132] on button "Price info" at bounding box center [604, 130] width 72 height 24
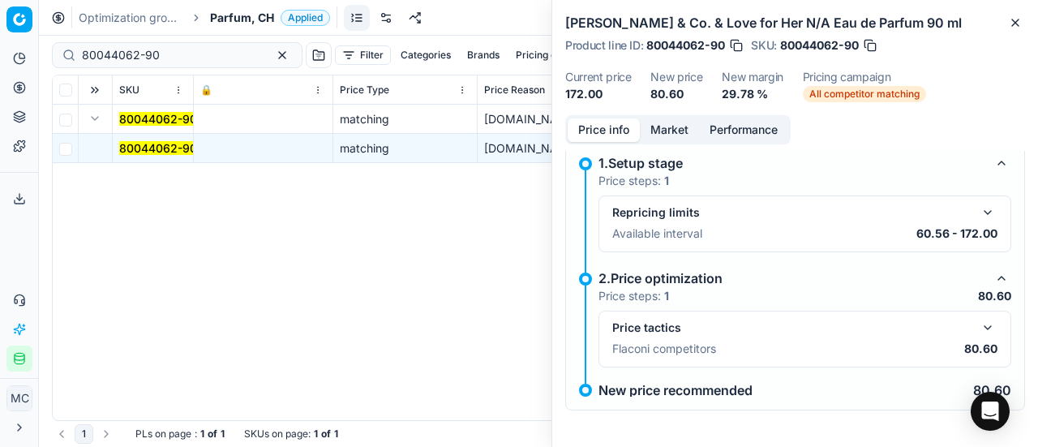
click at [978, 329] on button "button" at bounding box center [987, 327] width 19 height 19
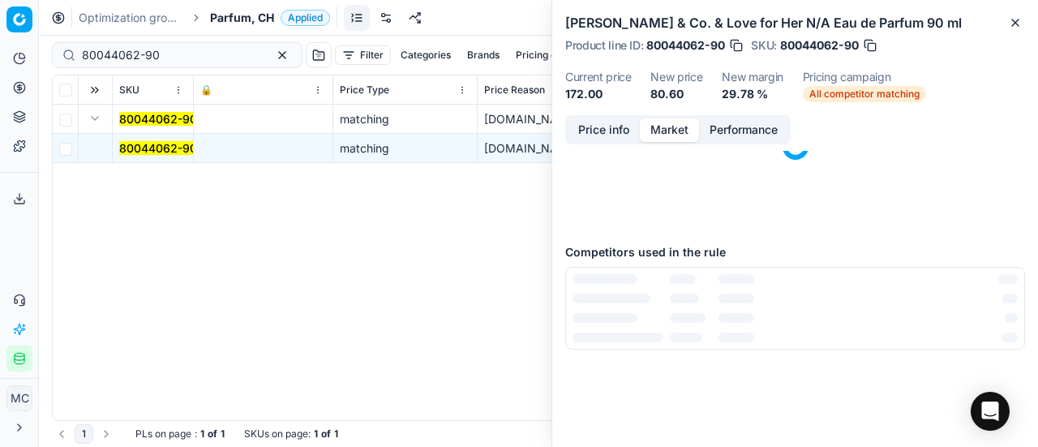
click at [650, 129] on button "Market" at bounding box center [669, 130] width 59 height 24
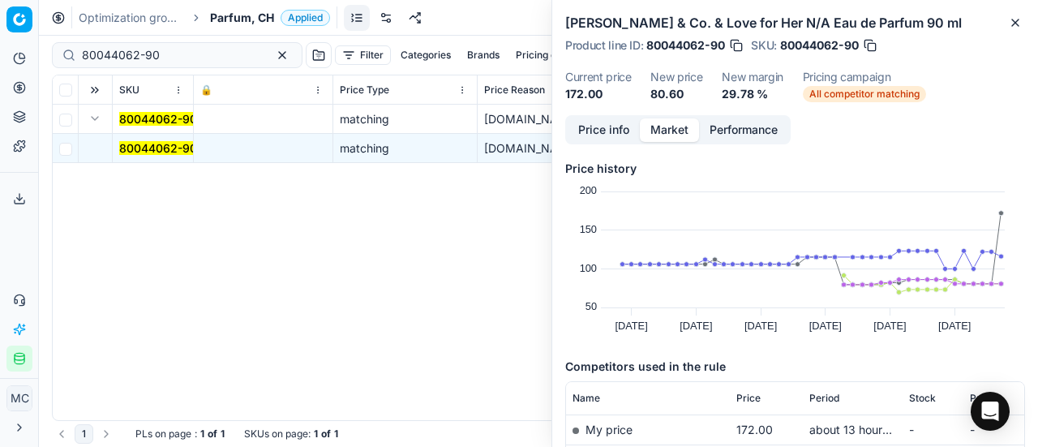
scroll to position [243, 0]
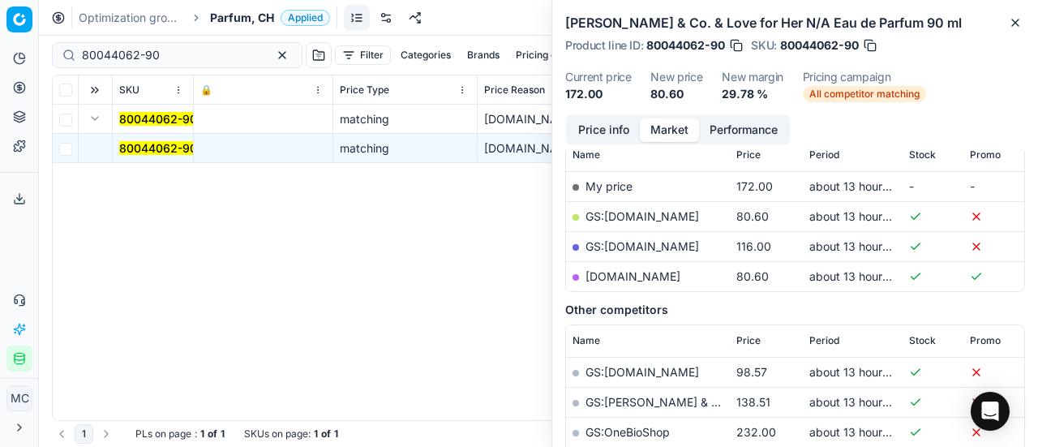
click at [595, 277] on link "notino.ch" at bounding box center [633, 276] width 95 height 14
drag, startPoint x: 171, startPoint y: 56, endPoint x: 0, endPoint y: 57, distance: 171.2
click at [0, 57] on div "Pricing platform Analytics Pricing Product portfolio Templates Export service 1…" at bounding box center [519, 223] width 1038 height 447
paste input "8282-10"
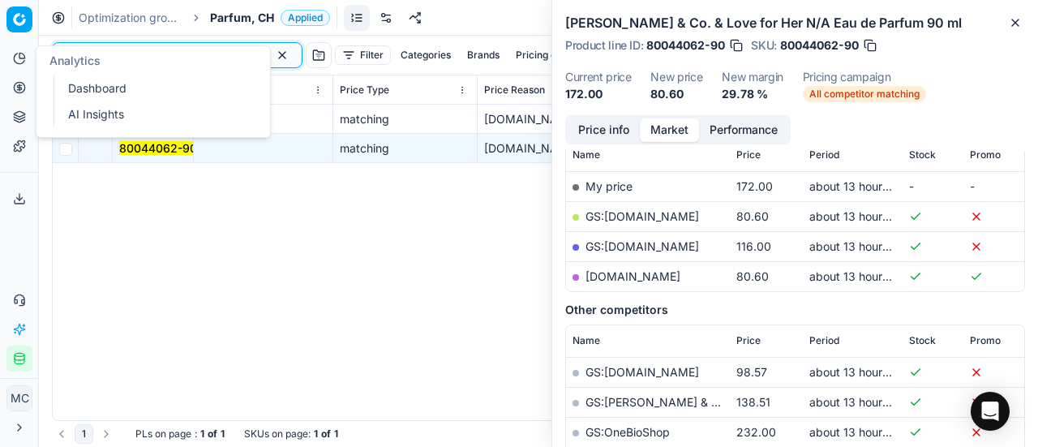
scroll to position [243, 0]
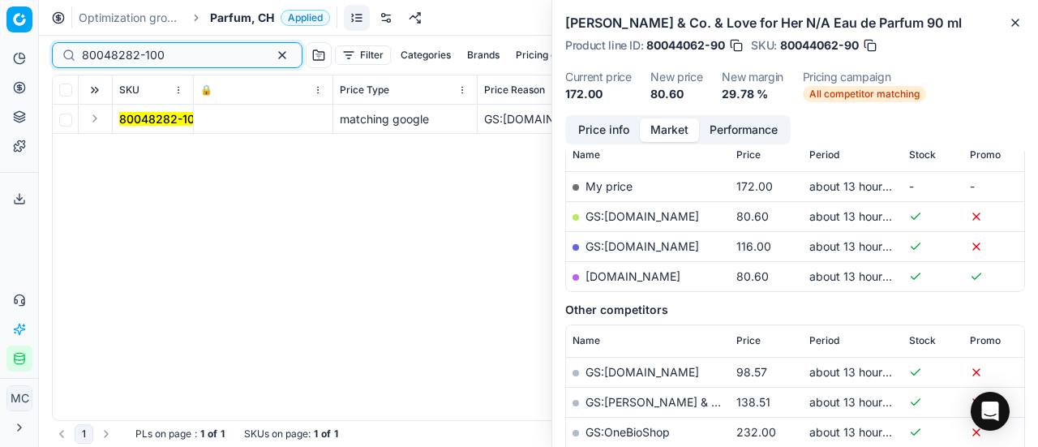
type input "80048282-100"
click at [99, 122] on button "Expand" at bounding box center [94, 118] width 19 height 19
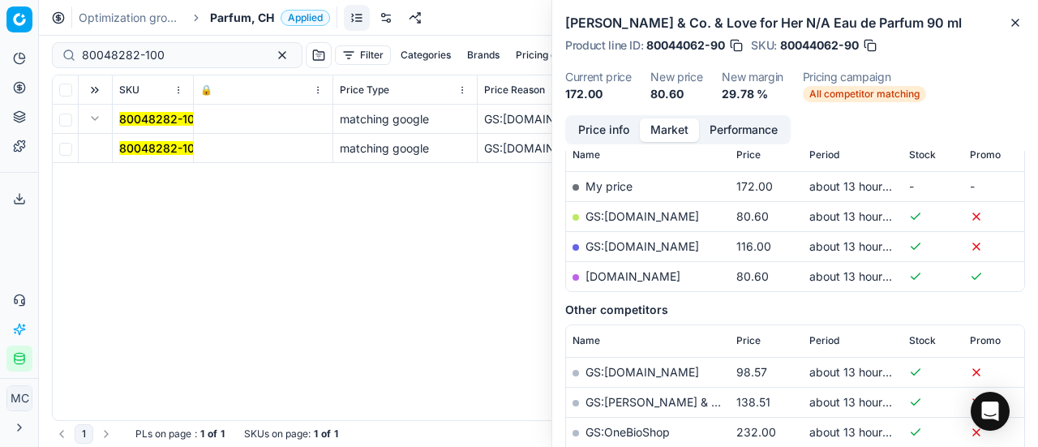
click at [146, 148] on mark "80048282-100" at bounding box center [160, 148] width 83 height 14
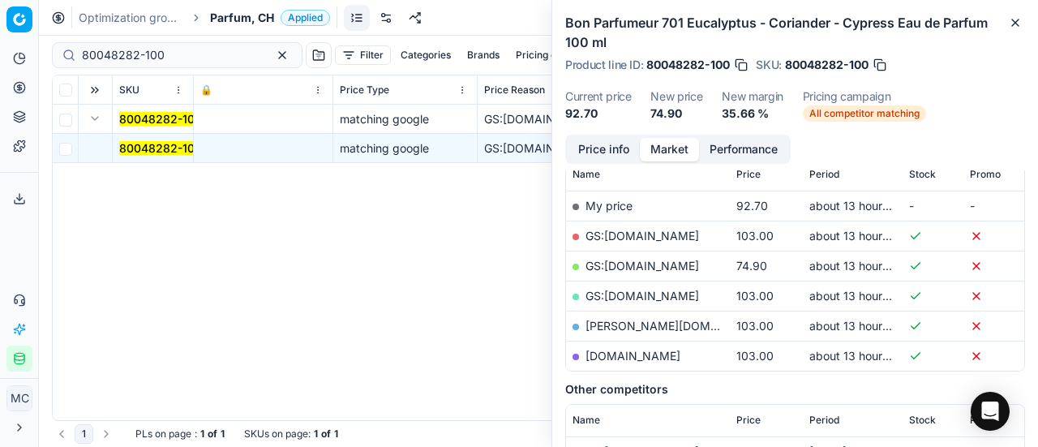
click at [610, 142] on button "Price info" at bounding box center [604, 150] width 72 height 24
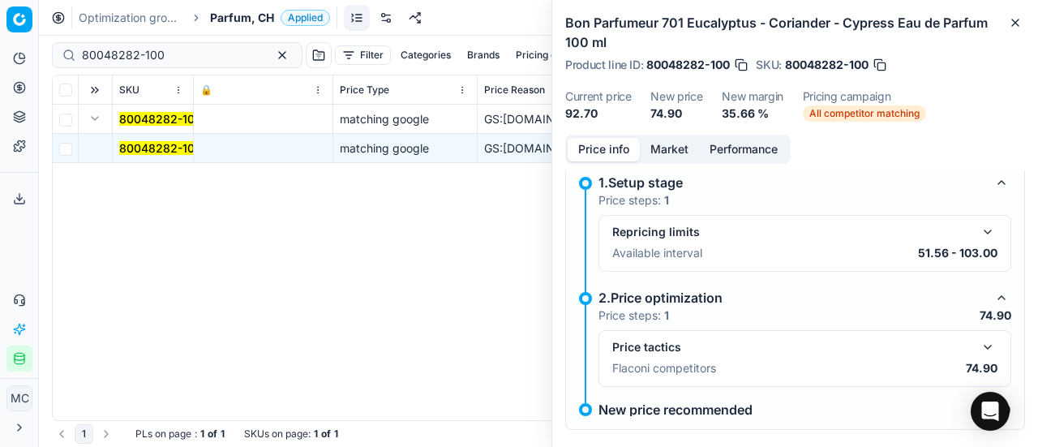
click at [987, 337] on div "Price tactics Flaconi competitors 74.90" at bounding box center [805, 358] width 413 height 57
click at [979, 339] on button "button" at bounding box center [987, 346] width 19 height 19
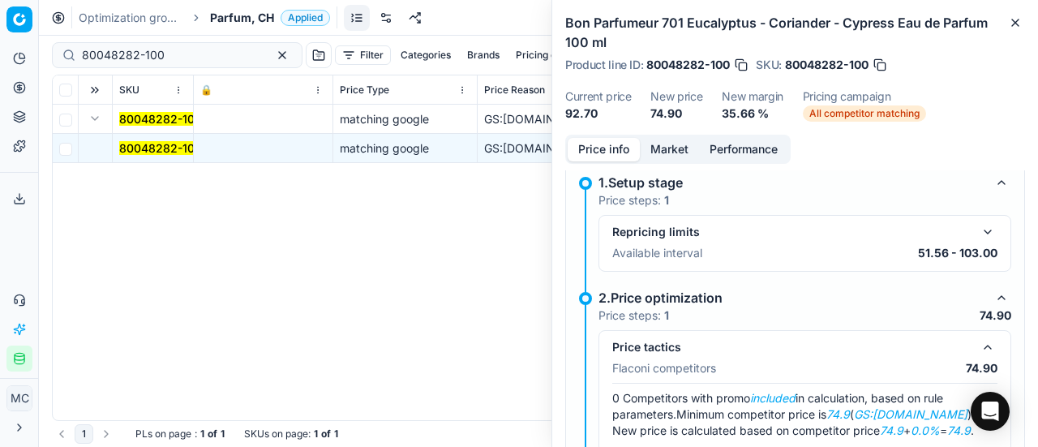
click at [659, 149] on button "Market" at bounding box center [669, 150] width 59 height 24
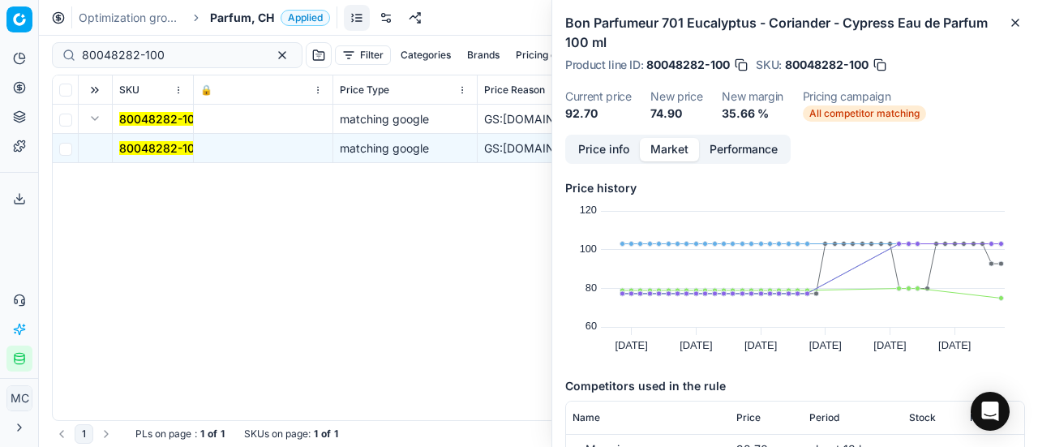
scroll to position [162, 0]
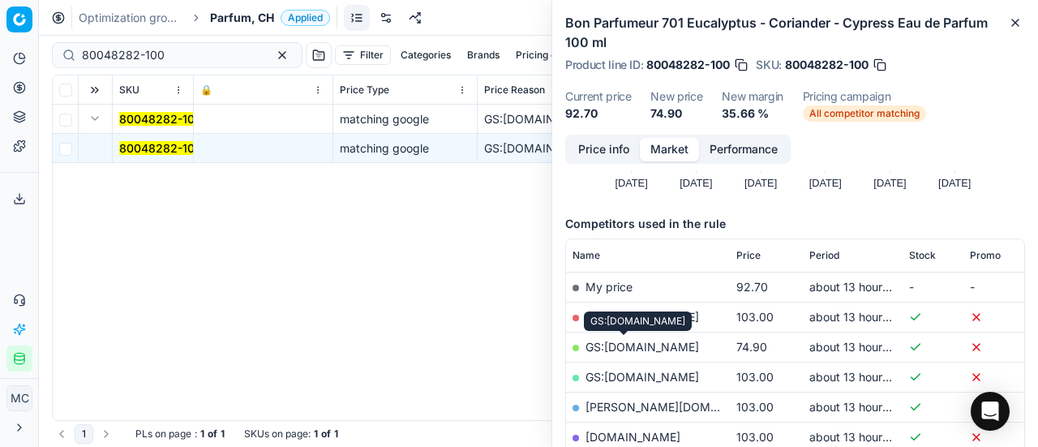
click at [651, 350] on link "GS:galaxus.ch" at bounding box center [643, 347] width 114 height 14
click at [232, 19] on span "Parfum, CH" at bounding box center [242, 18] width 64 height 16
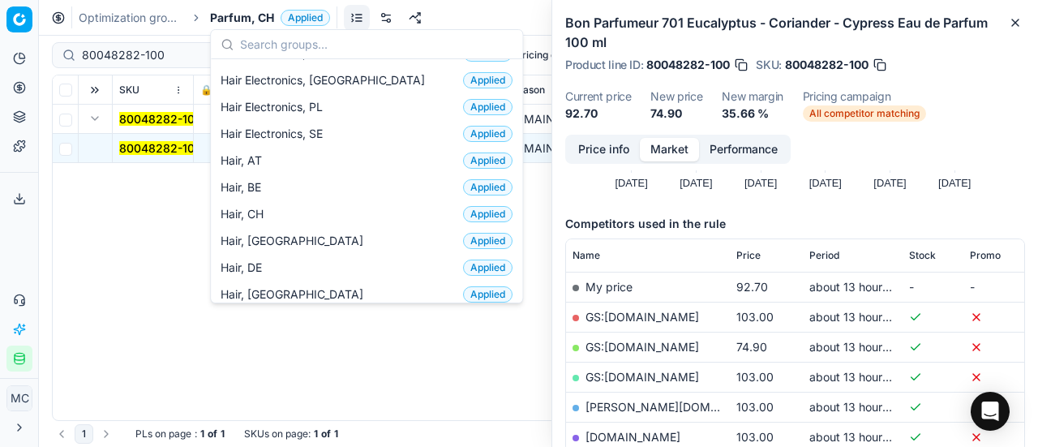
scroll to position [243, 0]
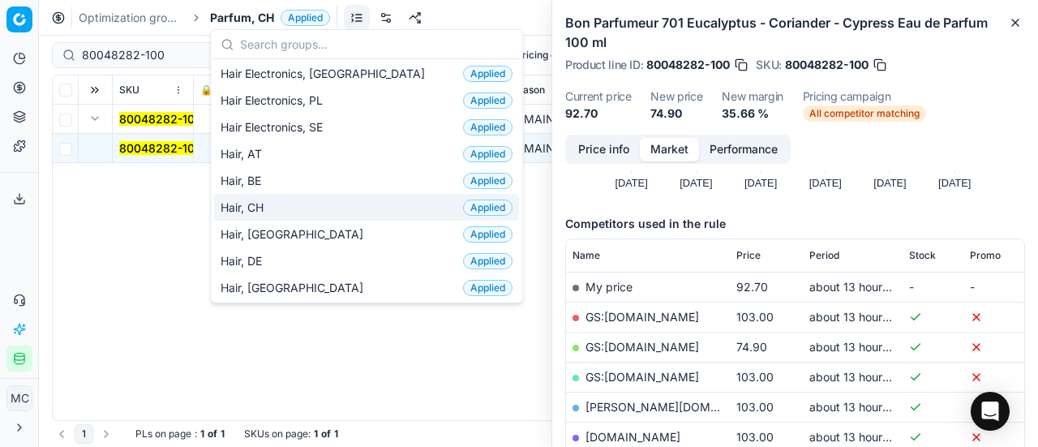
click at [282, 206] on div "Hair, CH Applied" at bounding box center [366, 207] width 305 height 27
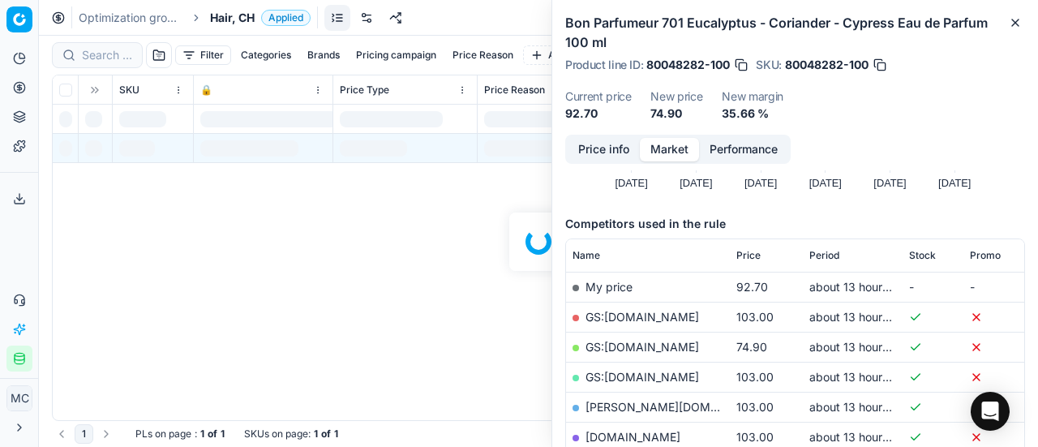
click at [97, 54] on div at bounding box center [538, 241] width 999 height 411
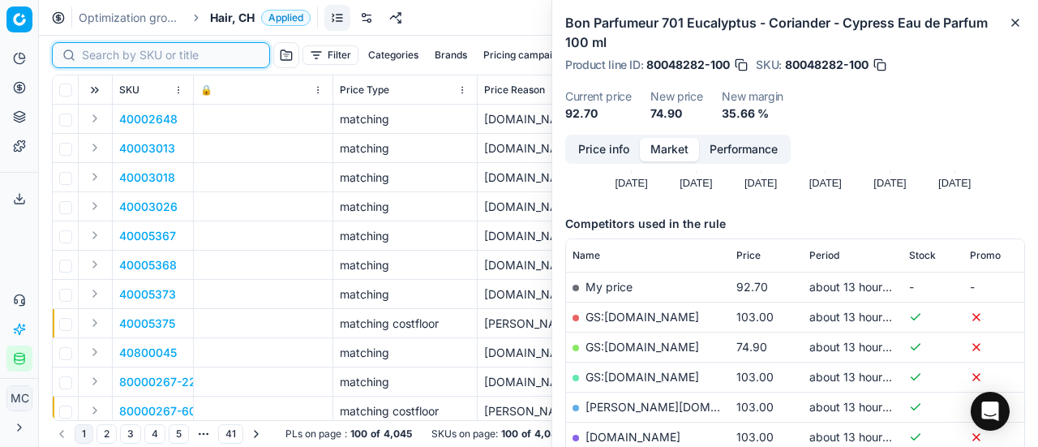
click at [101, 54] on input at bounding box center [171, 55] width 178 height 16
paste input "90017522-0027408"
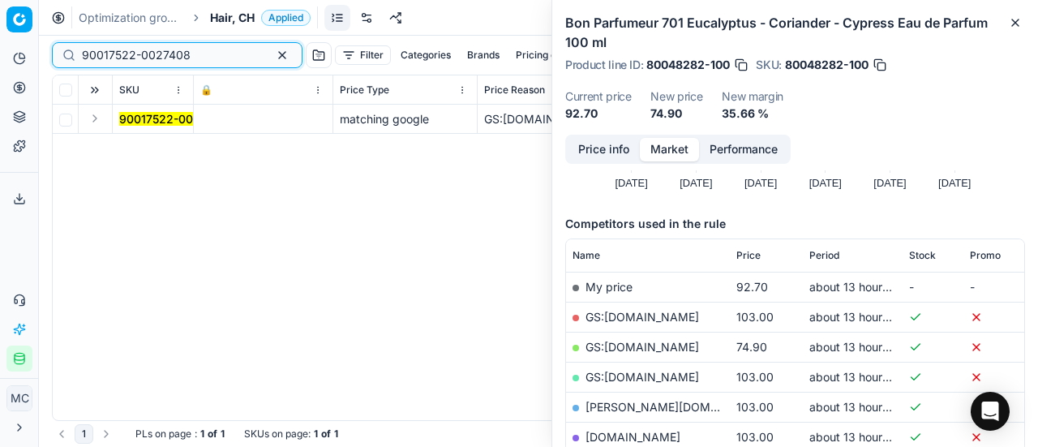
type input "90017522-0027408"
click at [100, 122] on button "Expand" at bounding box center [94, 118] width 19 height 19
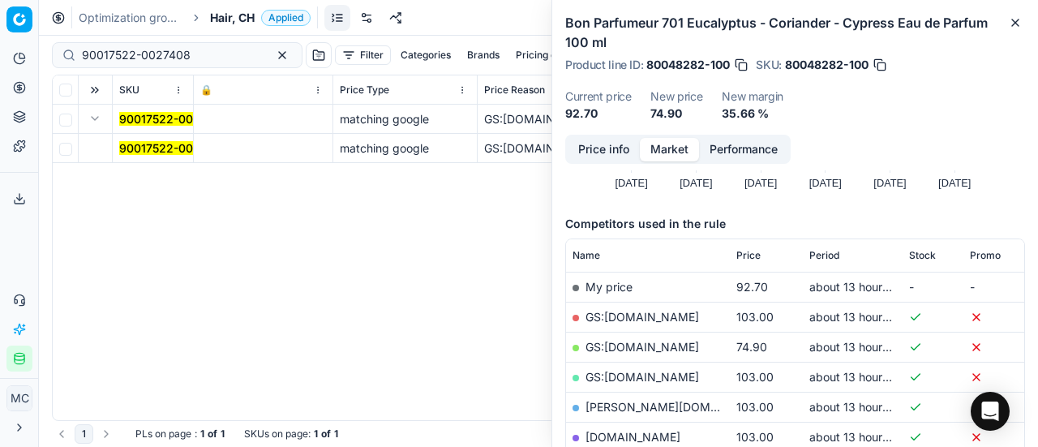
click at [149, 148] on mark "90017522-0027408" at bounding box center [173, 148] width 109 height 14
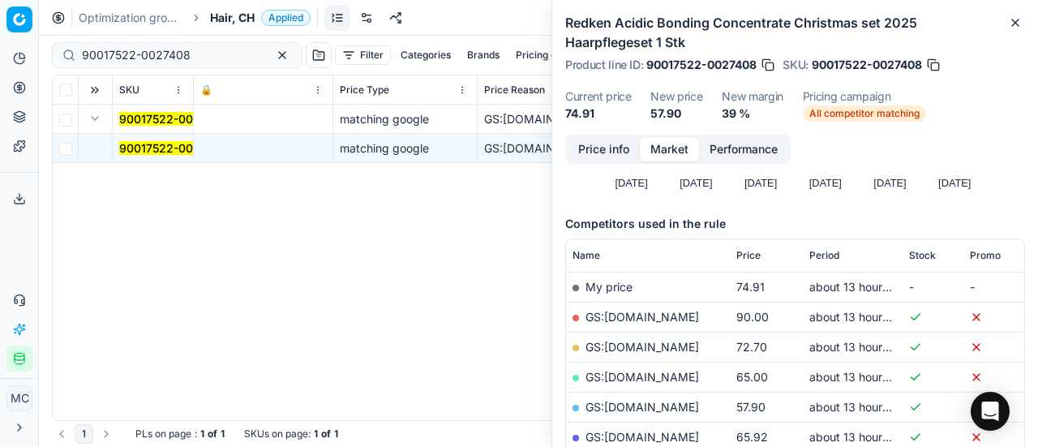
click at [620, 149] on button "Price info" at bounding box center [604, 150] width 72 height 24
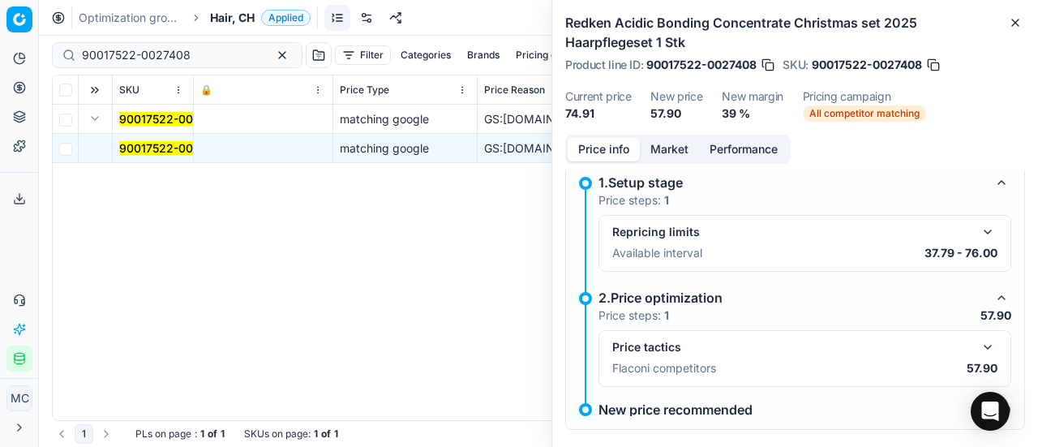
click at [978, 343] on button "button" at bounding box center [987, 346] width 19 height 19
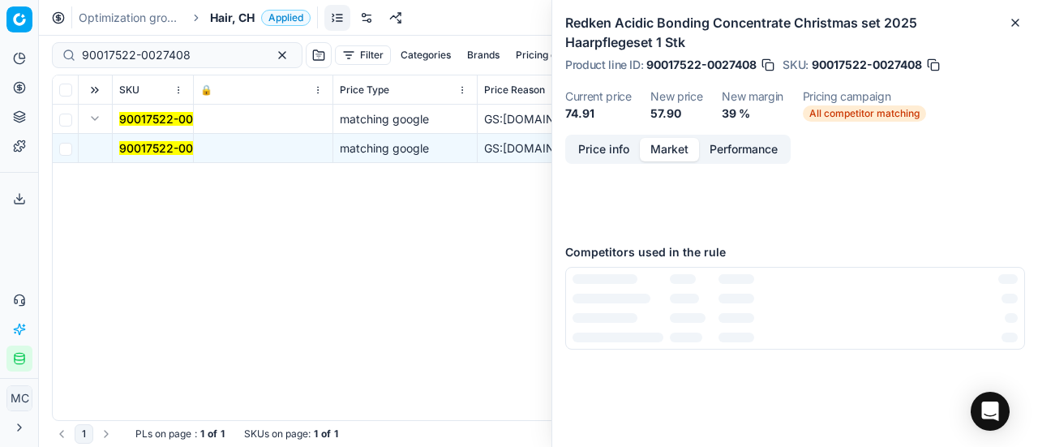
click at [689, 144] on button "Market" at bounding box center [669, 150] width 59 height 24
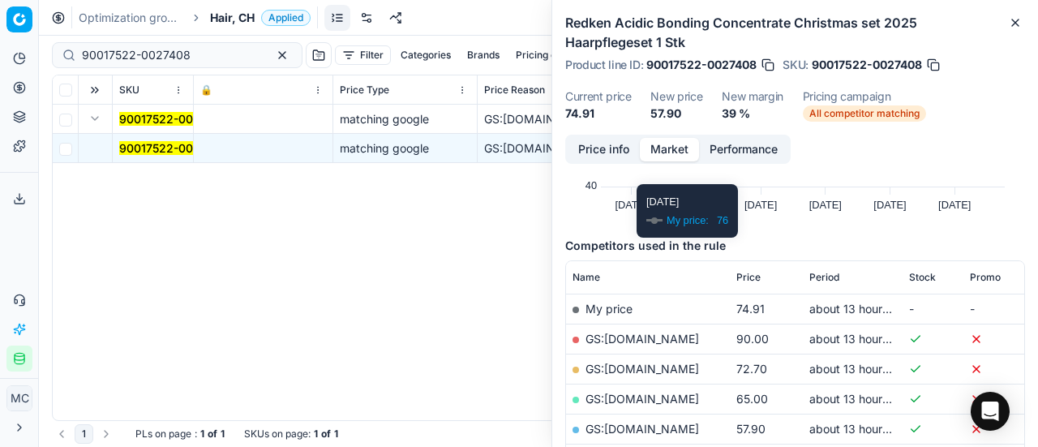
scroll to position [243, 0]
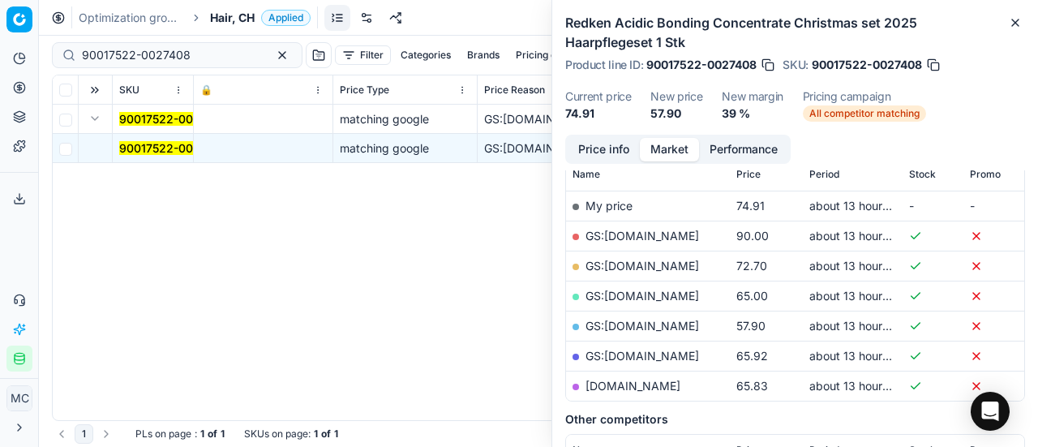
click at [646, 322] on link "GS:galaxus.ch" at bounding box center [643, 326] width 114 height 14
click at [232, 16] on span "Hair, CH" at bounding box center [232, 18] width 45 height 16
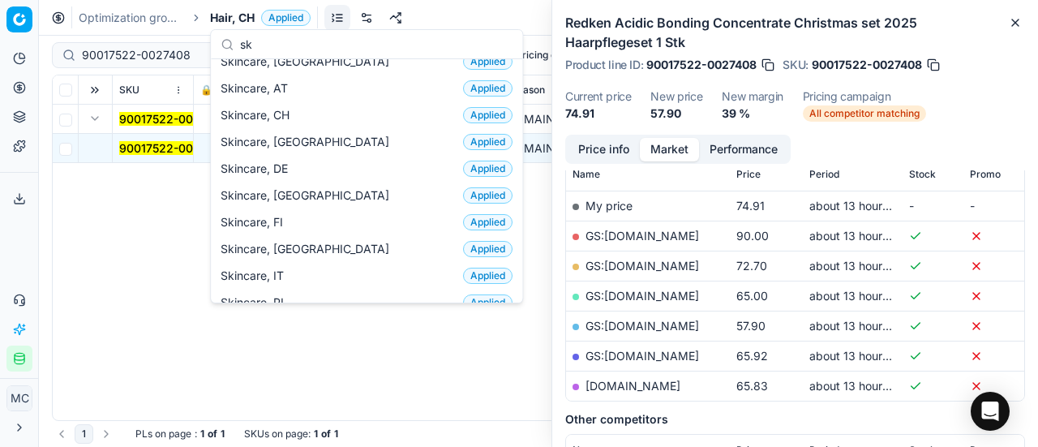
scroll to position [0, 0]
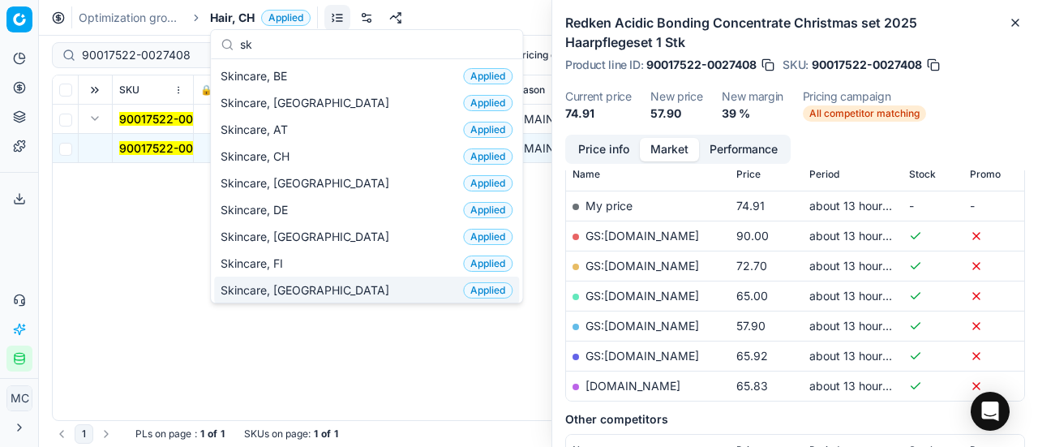
type input "sk"
click at [297, 277] on div "Skincare, FR Applied" at bounding box center [366, 290] width 305 height 27
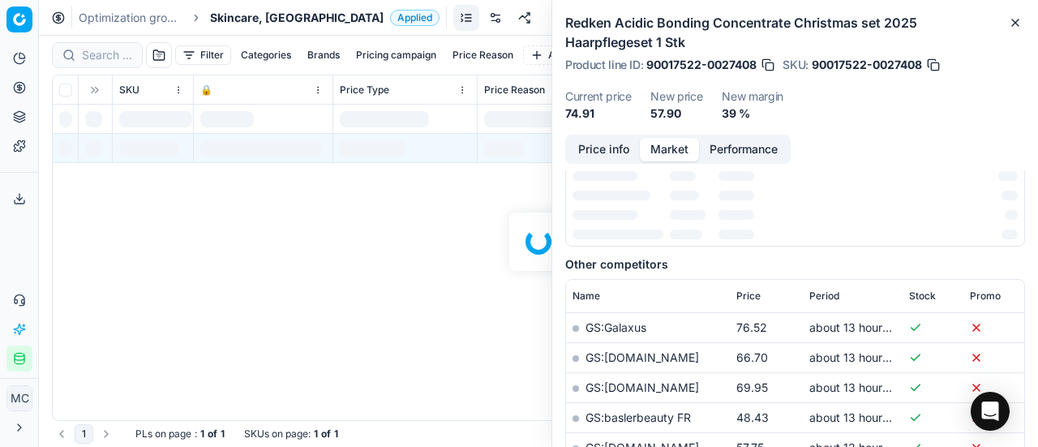
scroll to position [243, 0]
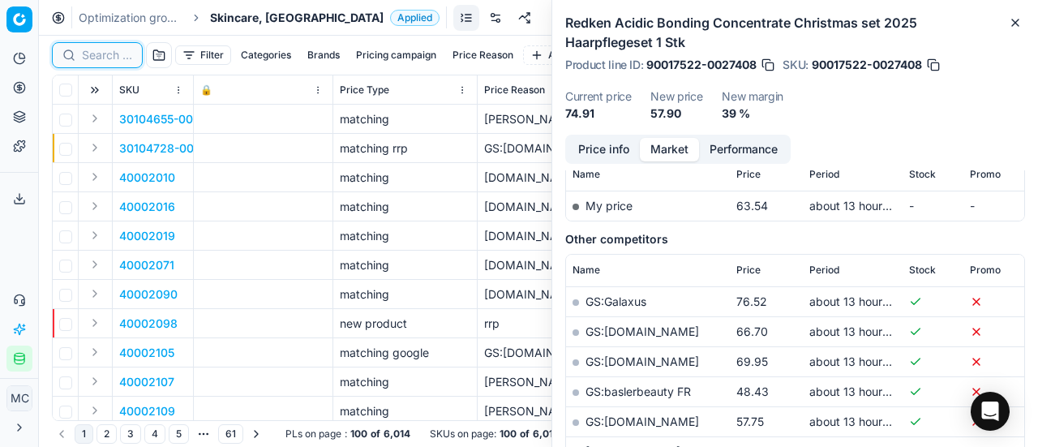
click at [92, 54] on input at bounding box center [107, 55] width 50 height 16
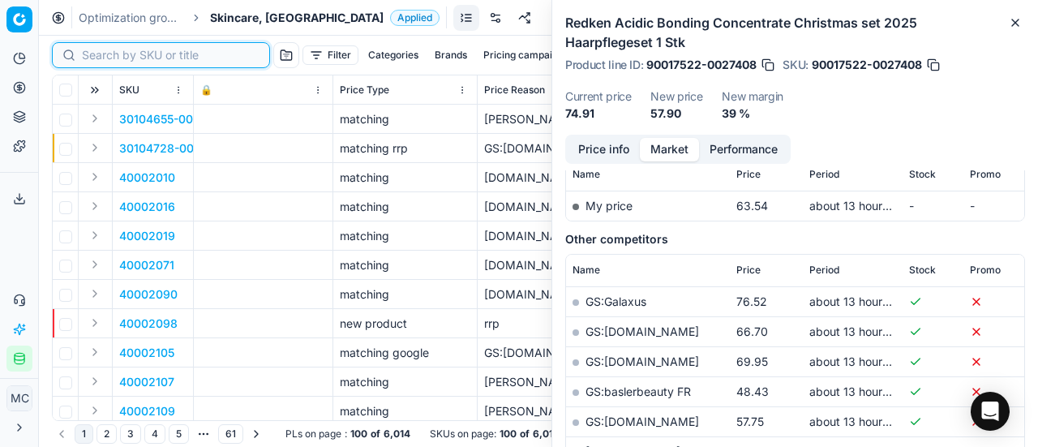
paste input "90001182-0001622"
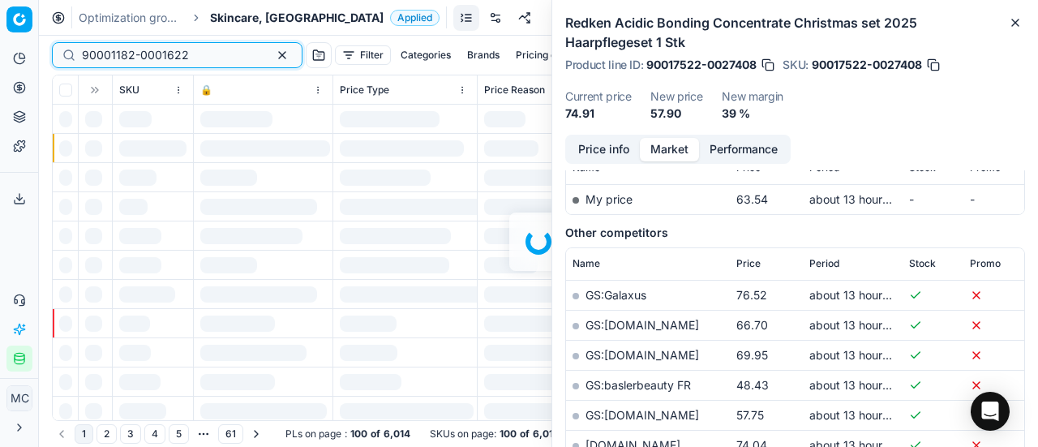
scroll to position [243, 0]
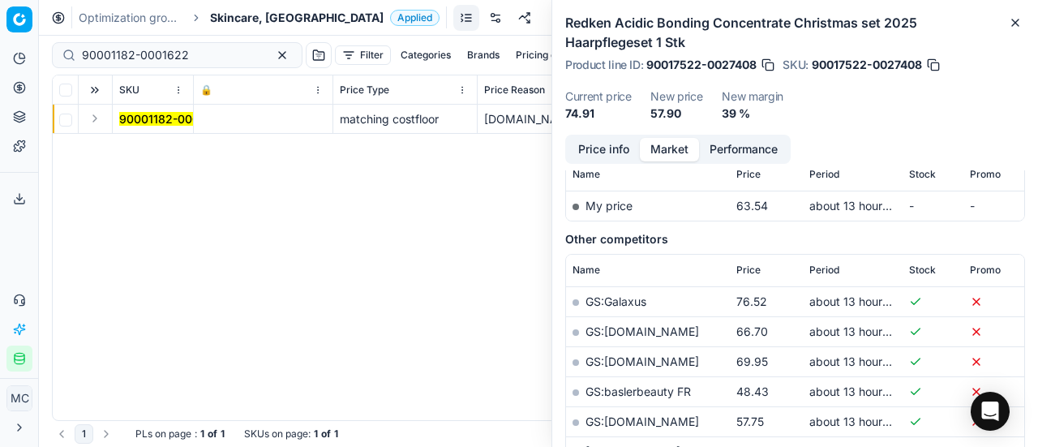
drag, startPoint x: 96, startPoint y: 116, endPoint x: 118, endPoint y: 128, distance: 25.8
click at [97, 118] on button "Expand" at bounding box center [94, 118] width 19 height 19
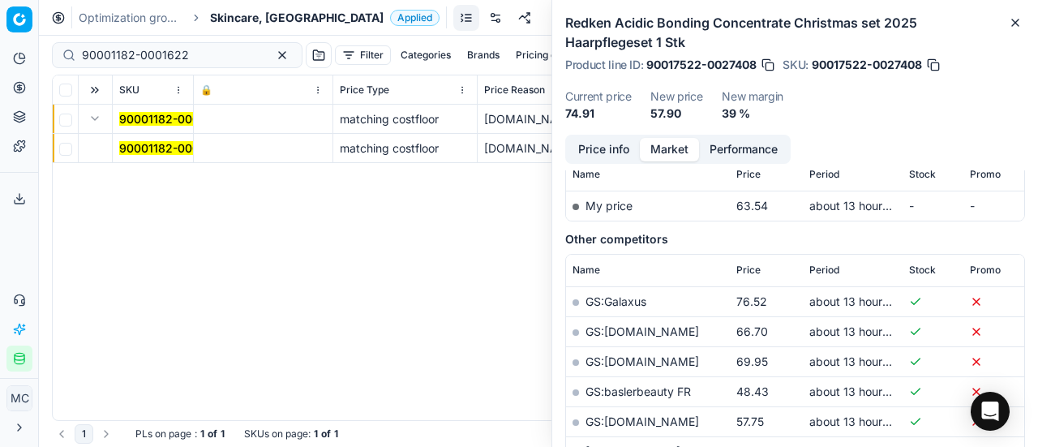
click at [145, 148] on mark "90001182-0001622" at bounding box center [172, 148] width 107 height 14
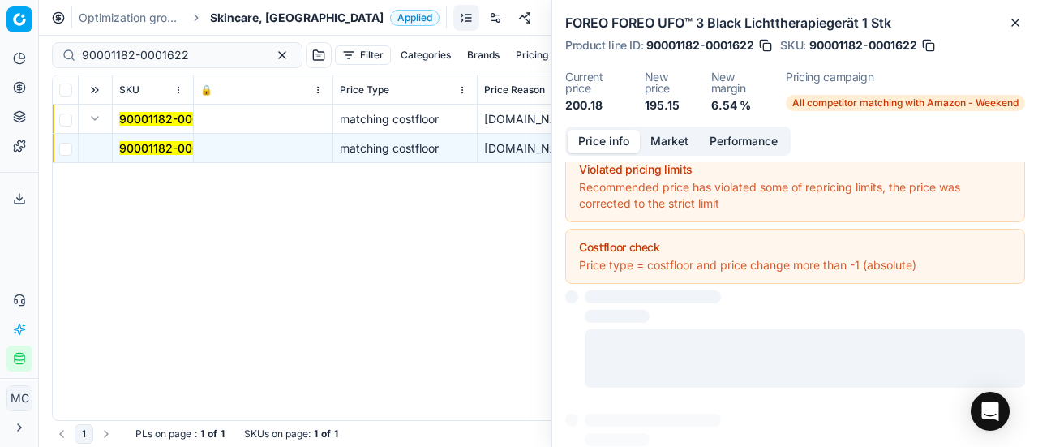
click at [604, 137] on button "Price info" at bounding box center [604, 142] width 72 height 24
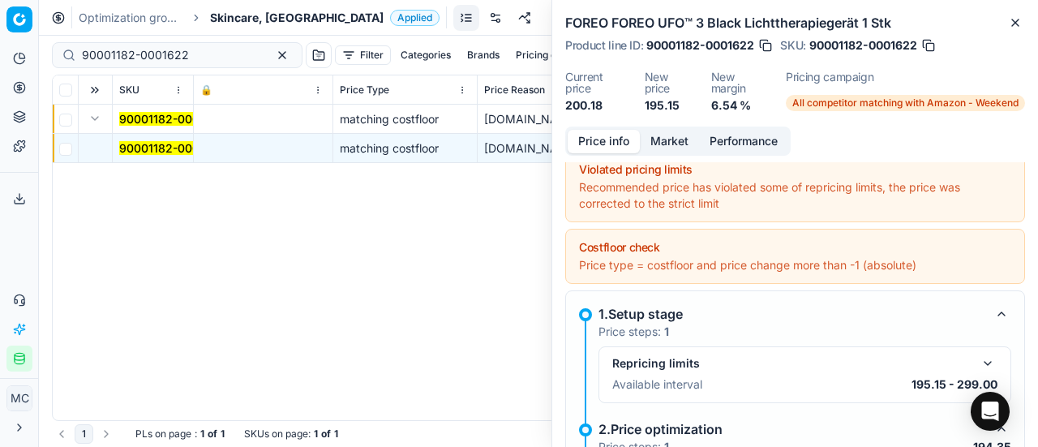
scroll to position [174, 0]
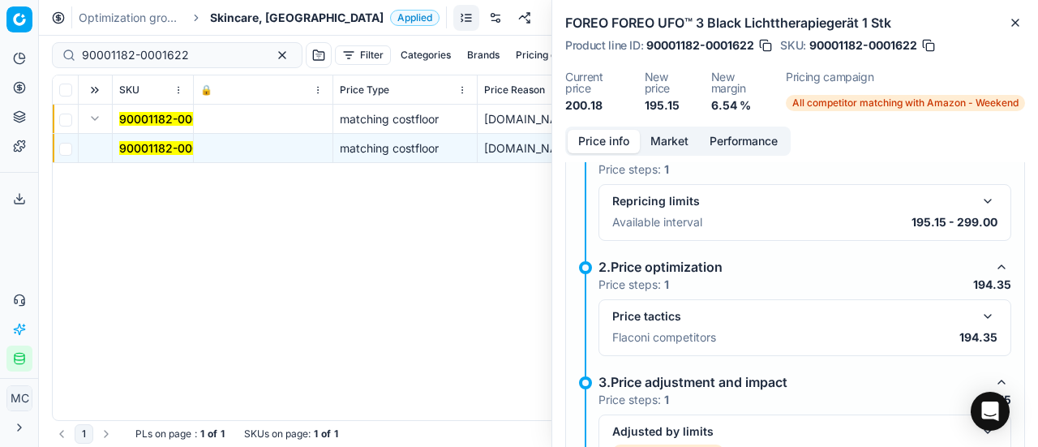
click at [978, 307] on button "button" at bounding box center [987, 316] width 19 height 19
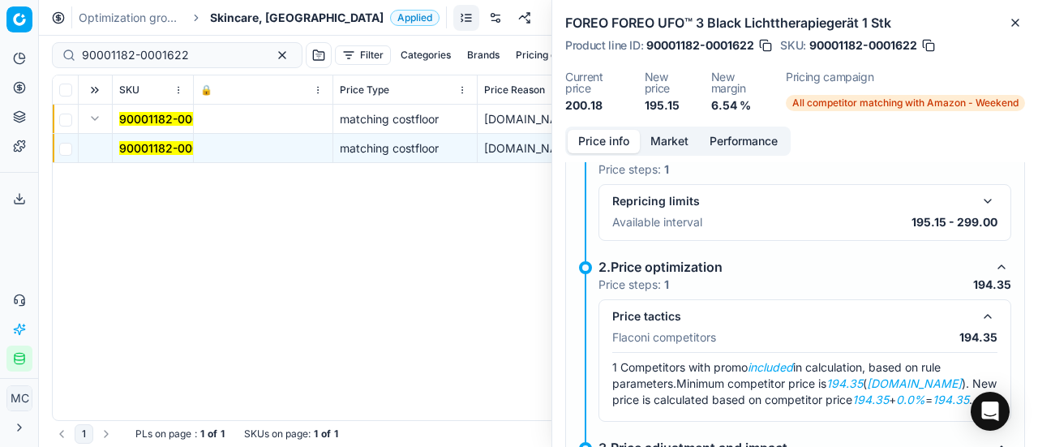
click at [673, 140] on button "Market" at bounding box center [669, 142] width 59 height 24
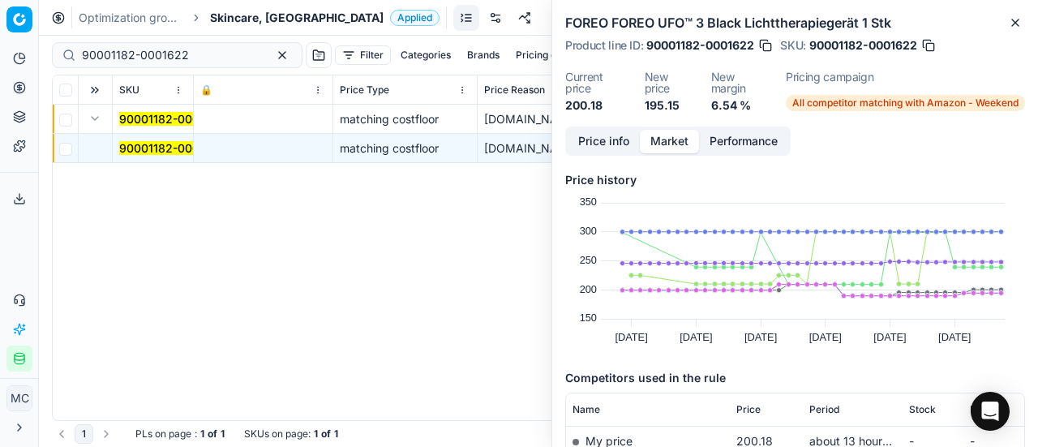
scroll to position [243, 0]
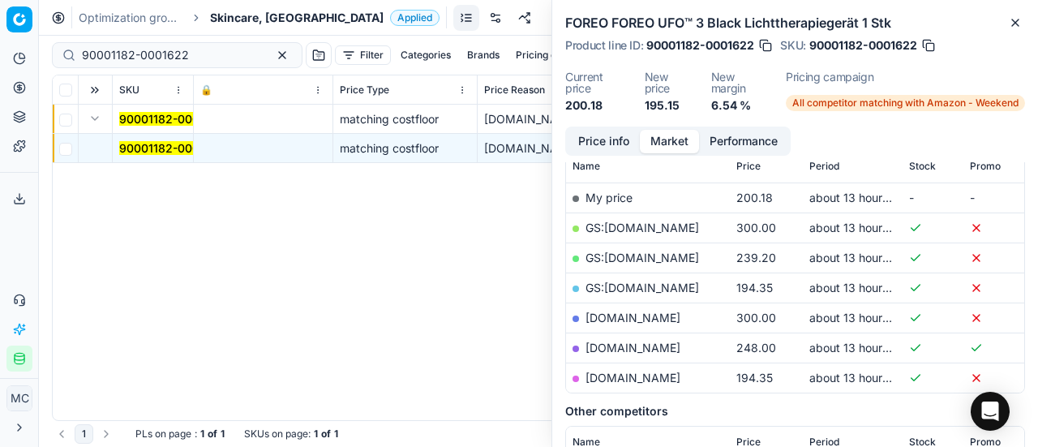
click at [646, 373] on link "parfumdreams.fr" at bounding box center [633, 378] width 95 height 14
drag, startPoint x: 202, startPoint y: 50, endPoint x: 0, endPoint y: 40, distance: 202.3
click at [0, 40] on div "Pricing platform Analytics Pricing Product portfolio Templates Export service 1…" at bounding box center [519, 223] width 1038 height 447
paste input "4-0001628"
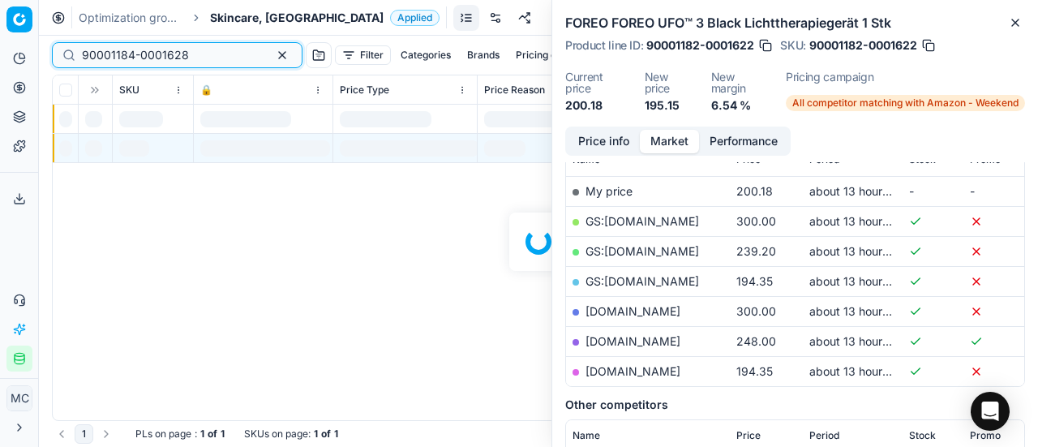
scroll to position [243, 0]
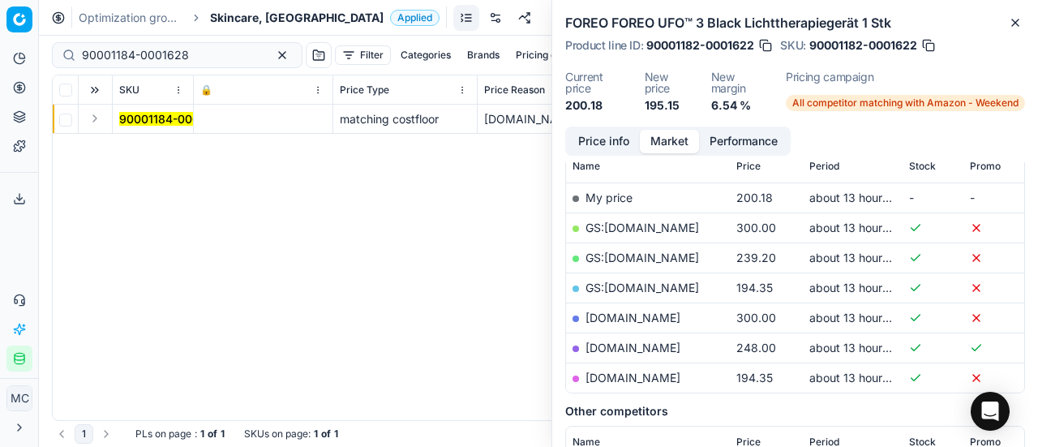
click at [98, 118] on button "Expand" at bounding box center [94, 118] width 19 height 19
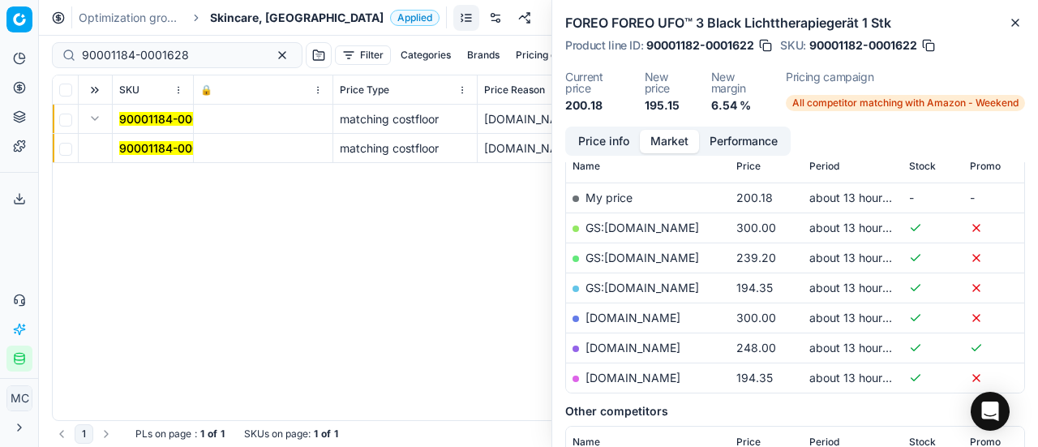
click at [164, 146] on mark "90001184-0001628" at bounding box center [172, 148] width 107 height 14
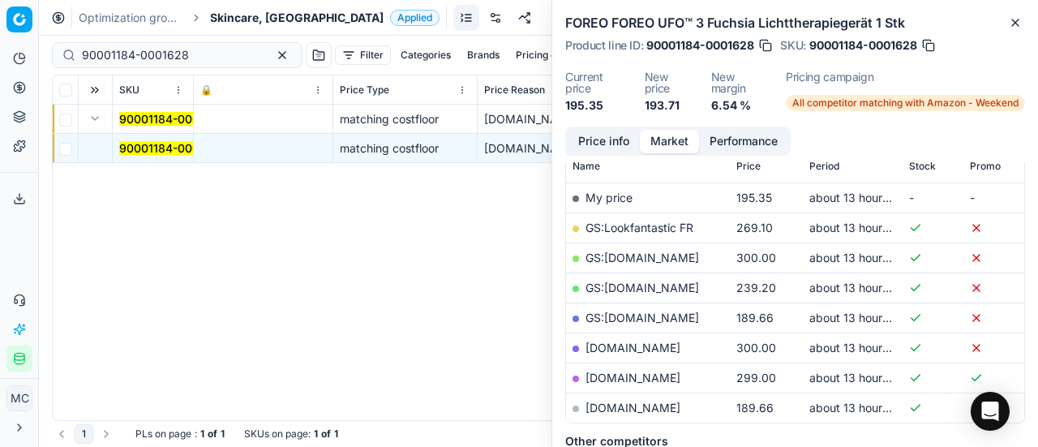
click at [606, 138] on button "Price info" at bounding box center [604, 142] width 72 height 24
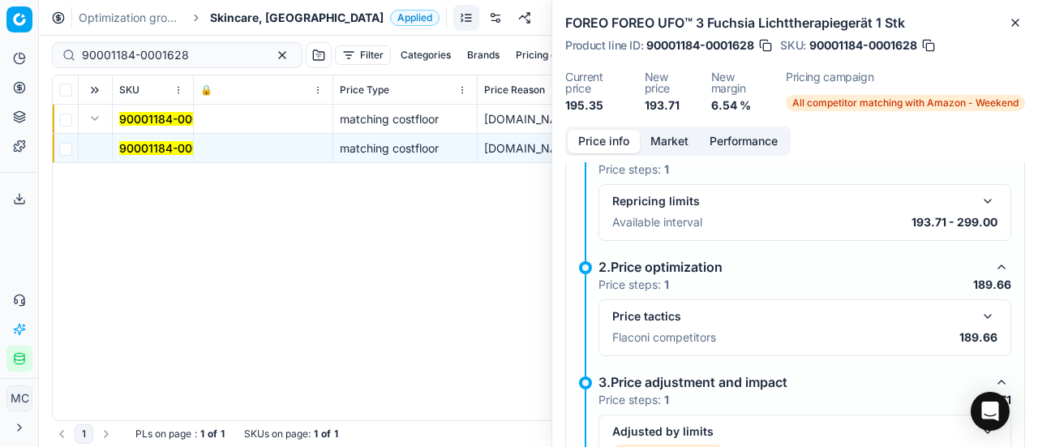
scroll to position [295, 0]
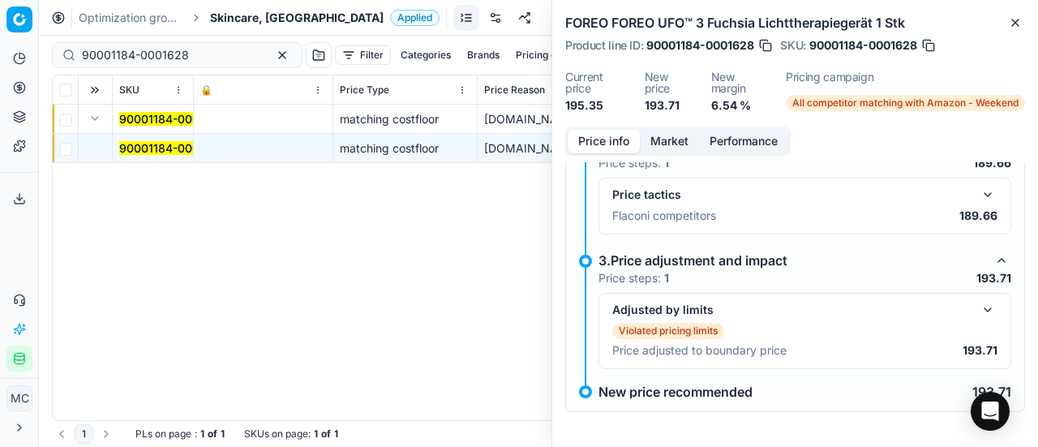
click at [982, 193] on button "button" at bounding box center [987, 194] width 19 height 19
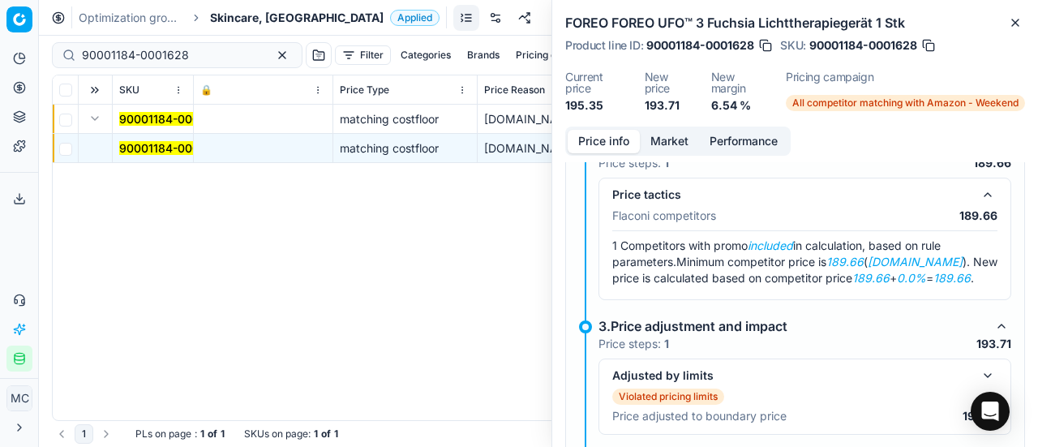
click at [681, 121] on div "FOREO FOREO UFO™ 3 Fuchsia Lichttherapiegerät 1 Stk Product line ID : 90001184-…" at bounding box center [795, 63] width 486 height 127
click at [678, 140] on button "Market" at bounding box center [669, 142] width 59 height 24
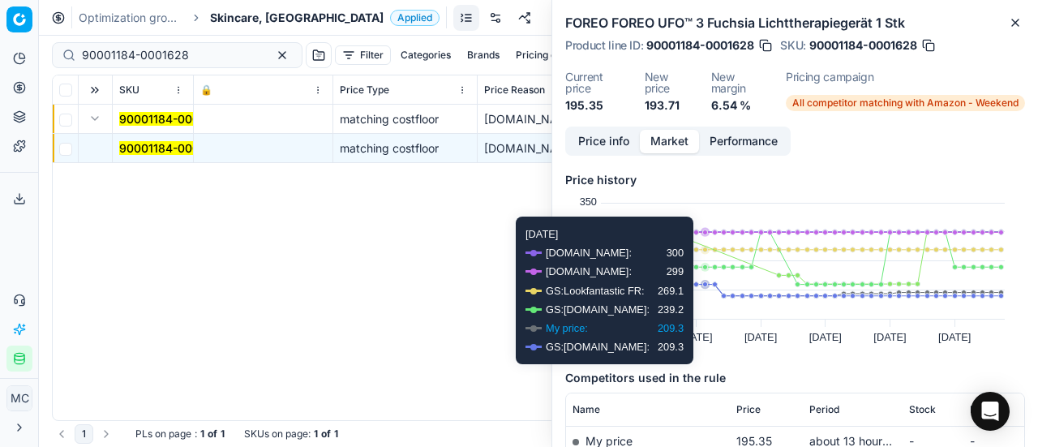
scroll to position [406, 0]
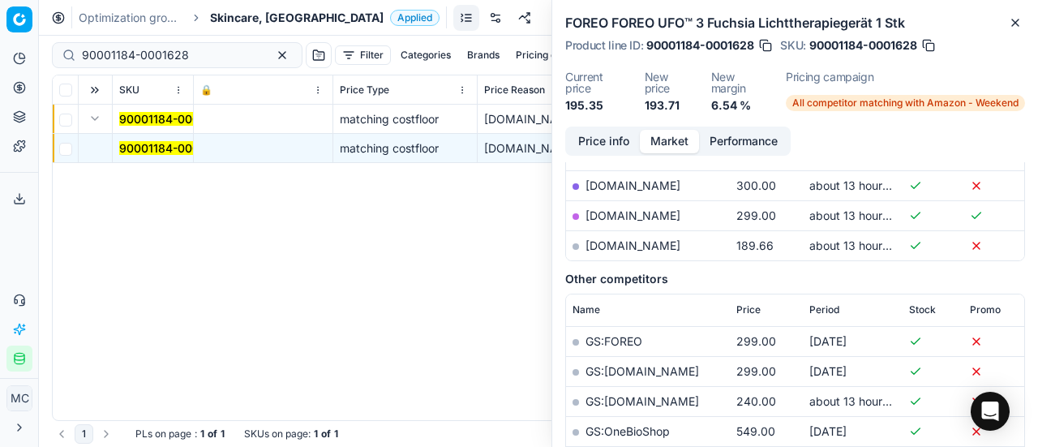
click at [659, 239] on link "parfumdreams.fr" at bounding box center [633, 245] width 95 height 14
drag, startPoint x: 208, startPoint y: 56, endPoint x: 0, endPoint y: 45, distance: 208.0
click at [0, 45] on div "Pricing platform Analytics Pricing Product portfolio Templates Export service 1…" at bounding box center [519, 223] width 1038 height 447
paste input "3604-0005300"
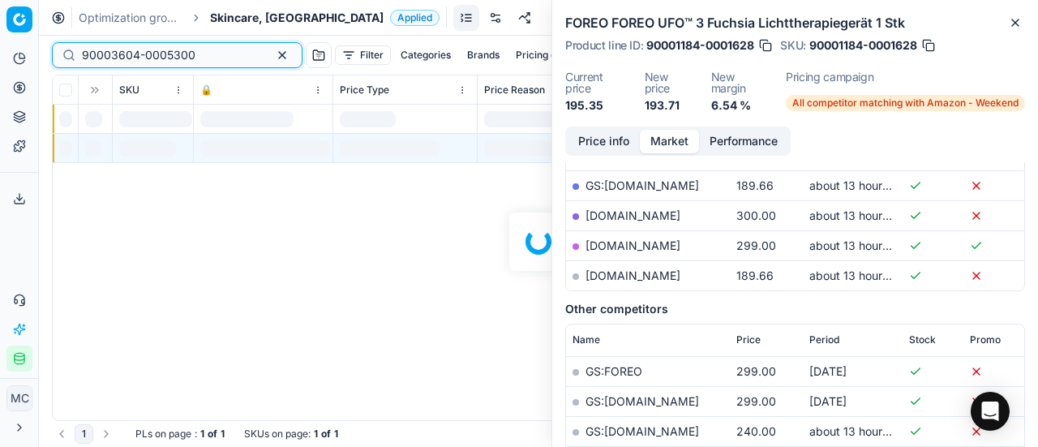
scroll to position [406, 0]
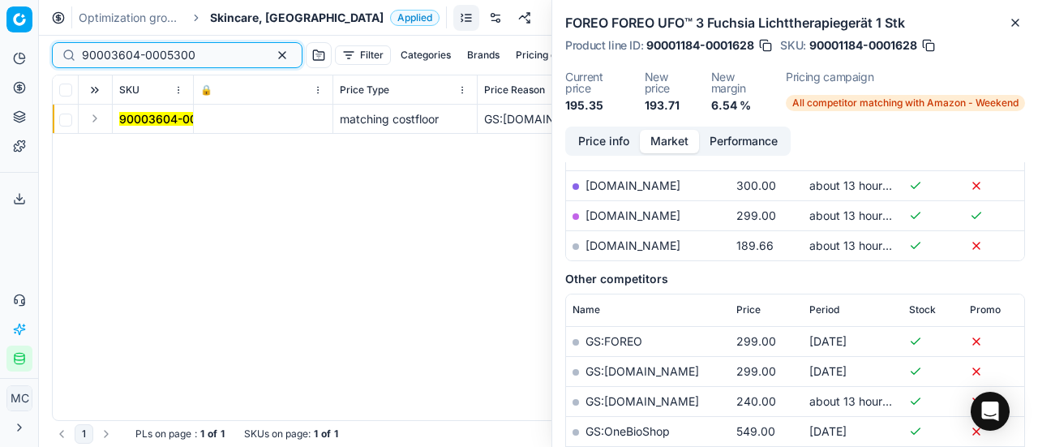
type input "90003604-0005300"
click at [101, 119] on button "Expand" at bounding box center [94, 118] width 19 height 19
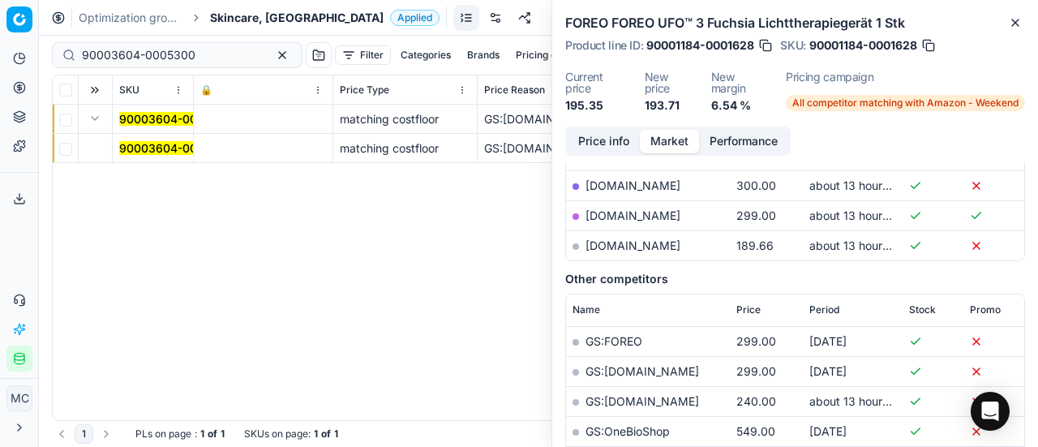
click at [157, 149] on mark "90003604-0005300" at bounding box center [176, 148] width 114 height 14
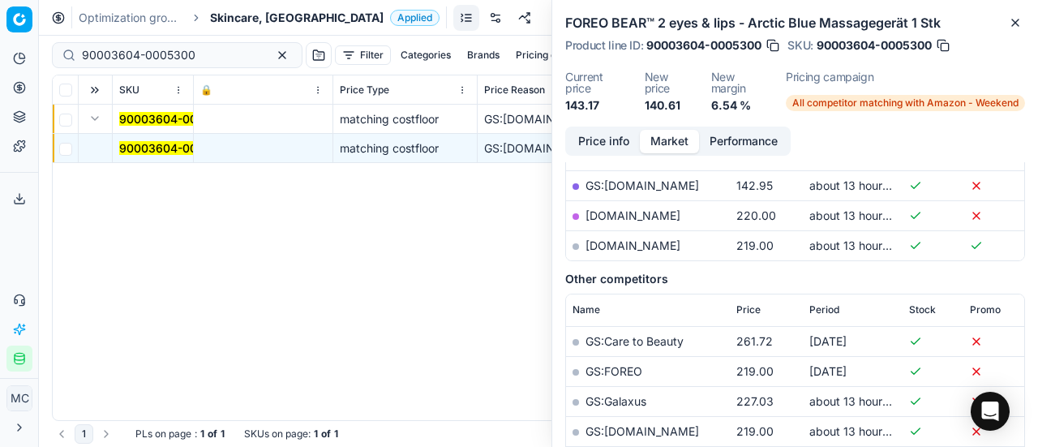
drag, startPoint x: 598, startPoint y: 132, endPoint x: 667, endPoint y: 140, distance: 69.3
click at [602, 132] on button "Price info" at bounding box center [604, 142] width 72 height 24
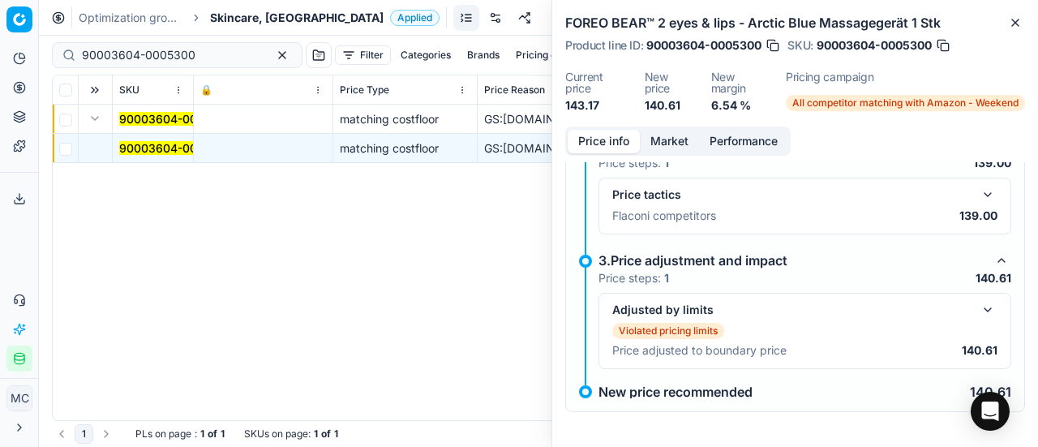
scroll to position [236, 0]
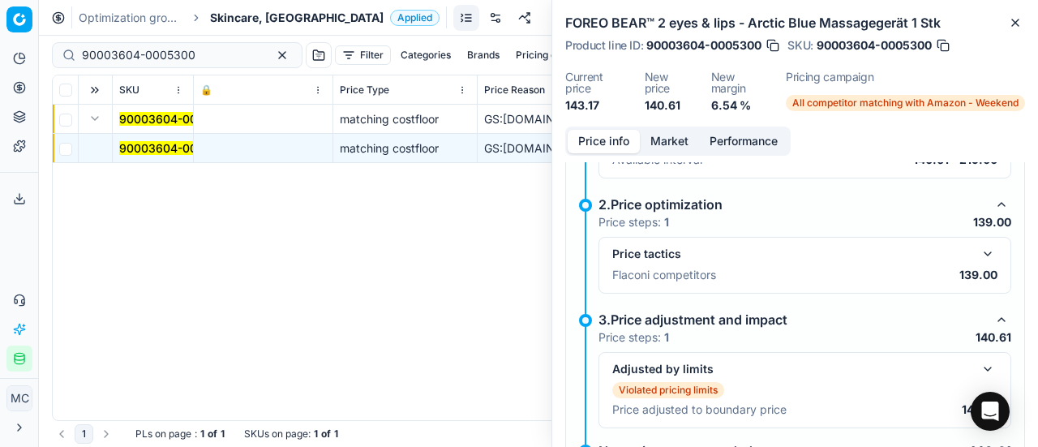
click at [978, 246] on button "button" at bounding box center [987, 253] width 19 height 19
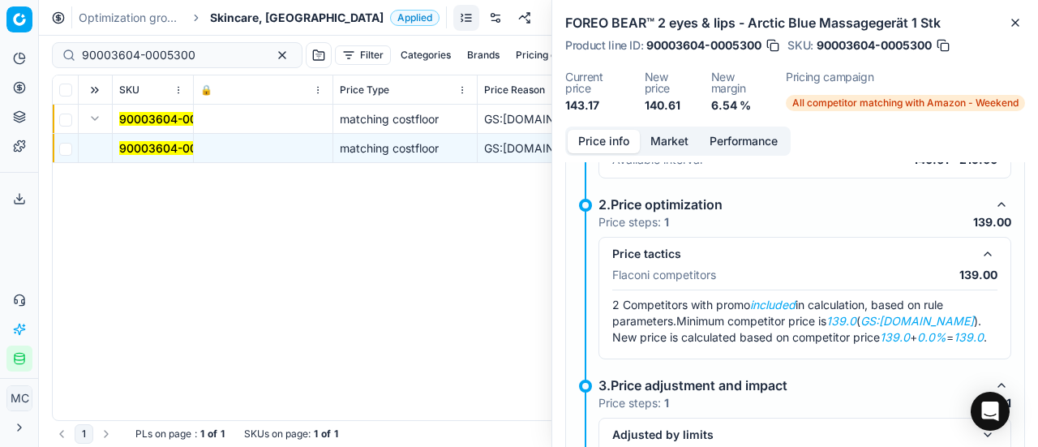
click at [670, 139] on button "Market" at bounding box center [669, 142] width 59 height 24
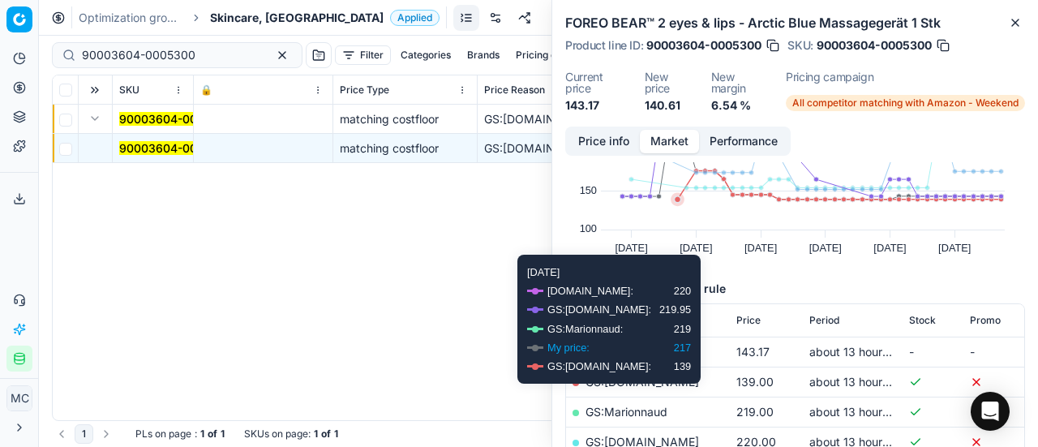
scroll to position [162, 0]
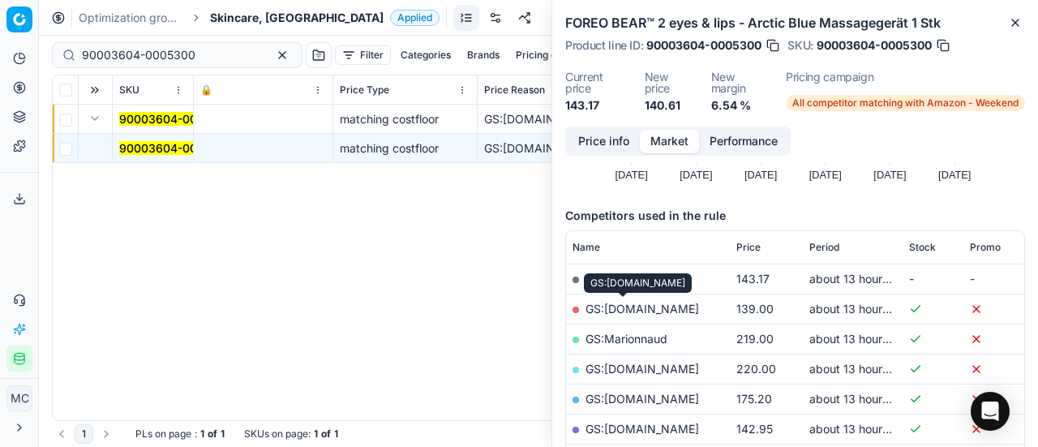
click at [623, 312] on link "GS:Amazon.fr" at bounding box center [643, 309] width 114 height 14
click at [256, 19] on span "Skincare, FR" at bounding box center [297, 18] width 174 height 16
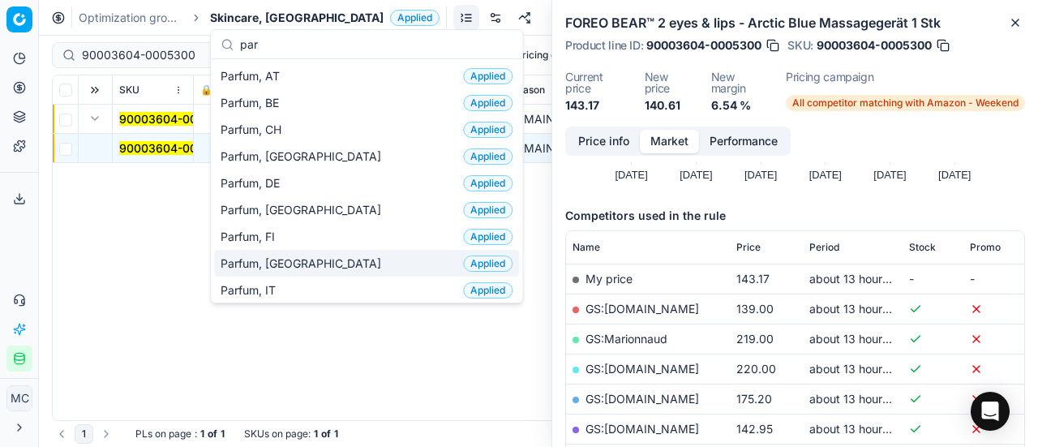
type input "par"
click at [297, 254] on div "Parfum, FR Applied" at bounding box center [366, 263] width 305 height 27
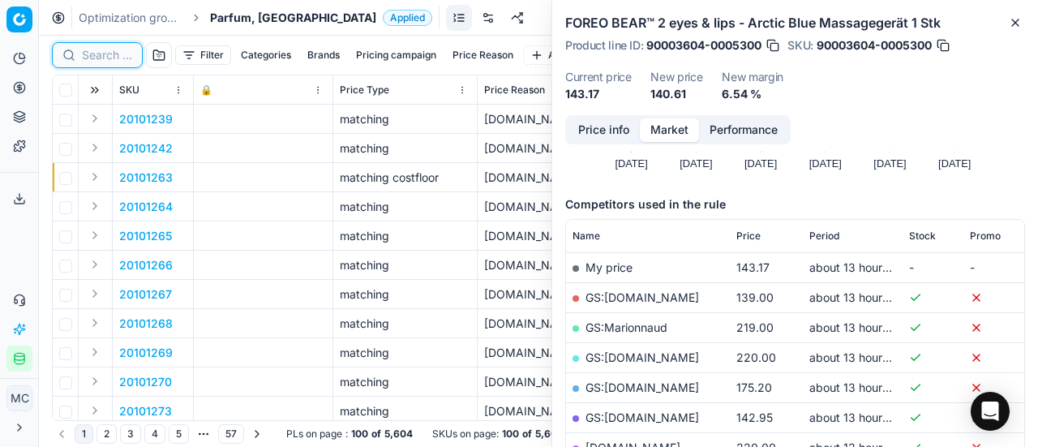
click at [98, 54] on input at bounding box center [107, 55] width 50 height 16
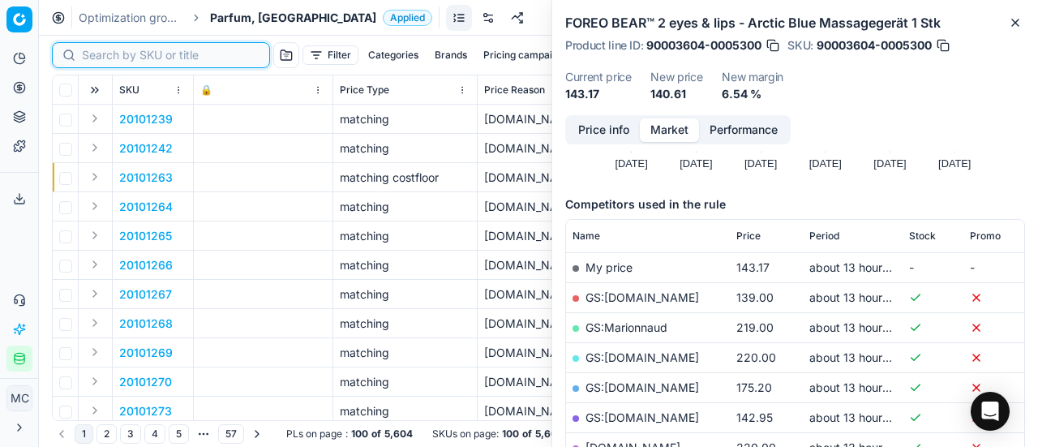
paste input "90000814-0001038"
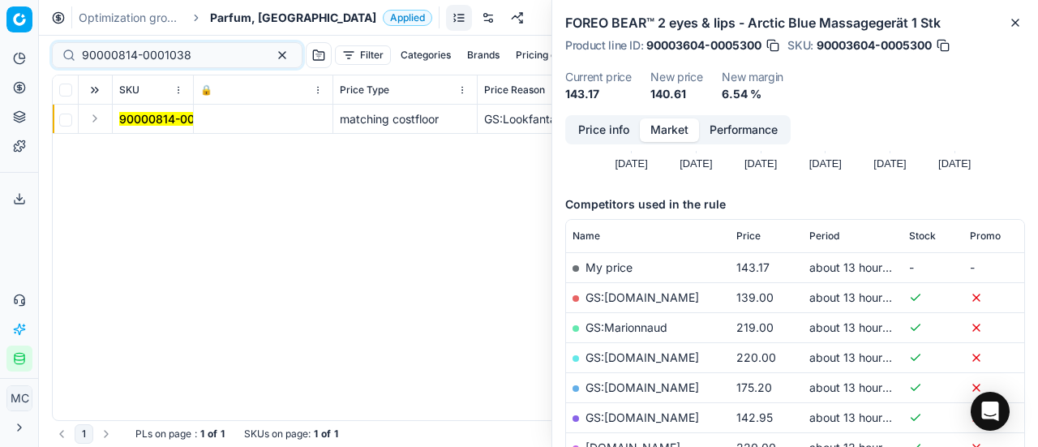
drag, startPoint x: 92, startPoint y: 114, endPoint x: 107, endPoint y: 131, distance: 21.8
click at [92, 114] on button "Expand" at bounding box center [94, 118] width 19 height 19
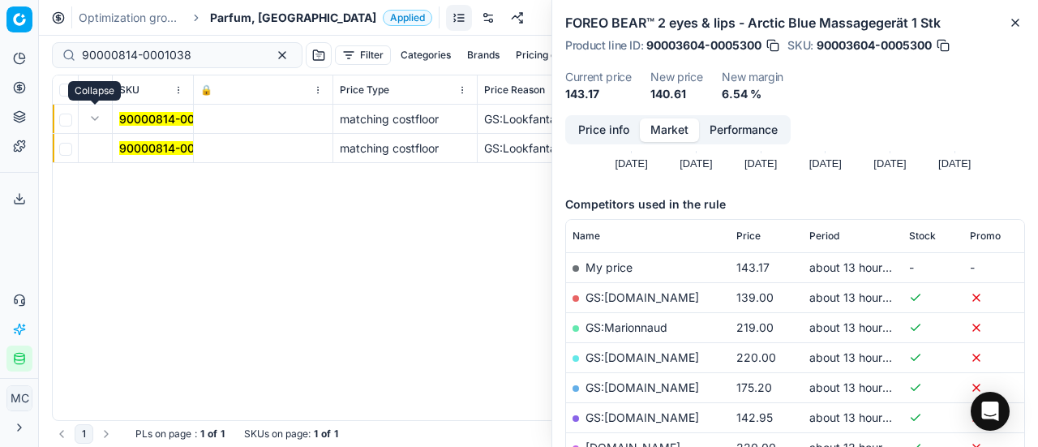
drag, startPoint x: 145, startPoint y: 152, endPoint x: 604, endPoint y: 128, distance: 458.9
click at [149, 153] on mark "90000814-0001038" at bounding box center [174, 148] width 110 height 14
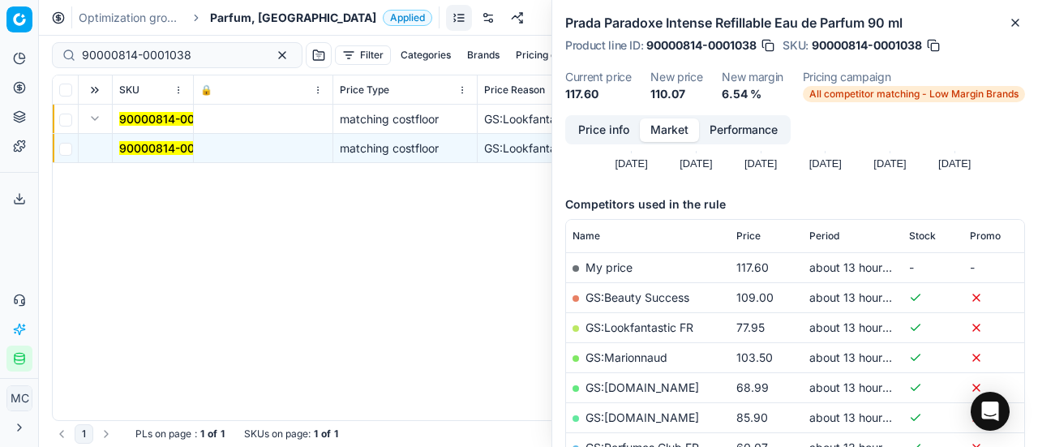
click at [608, 140] on button "Price info" at bounding box center [604, 130] width 72 height 24
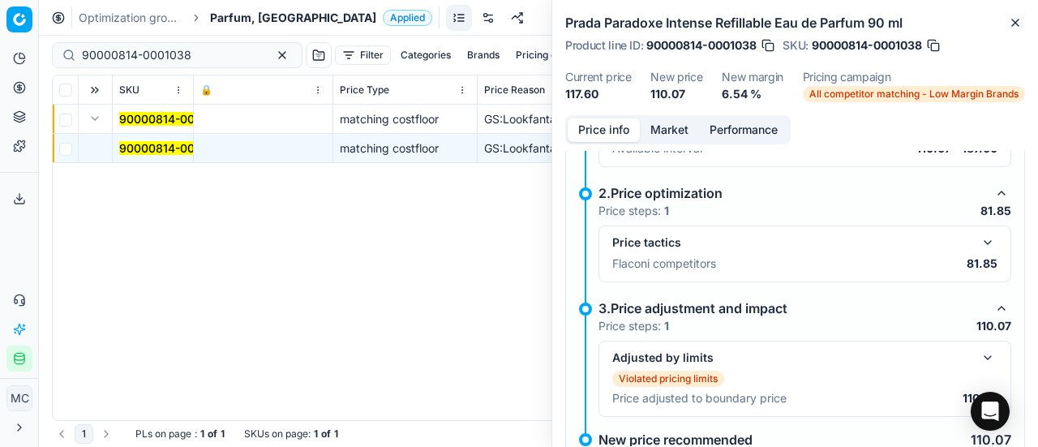
click at [978, 252] on button "button" at bounding box center [987, 242] width 19 height 19
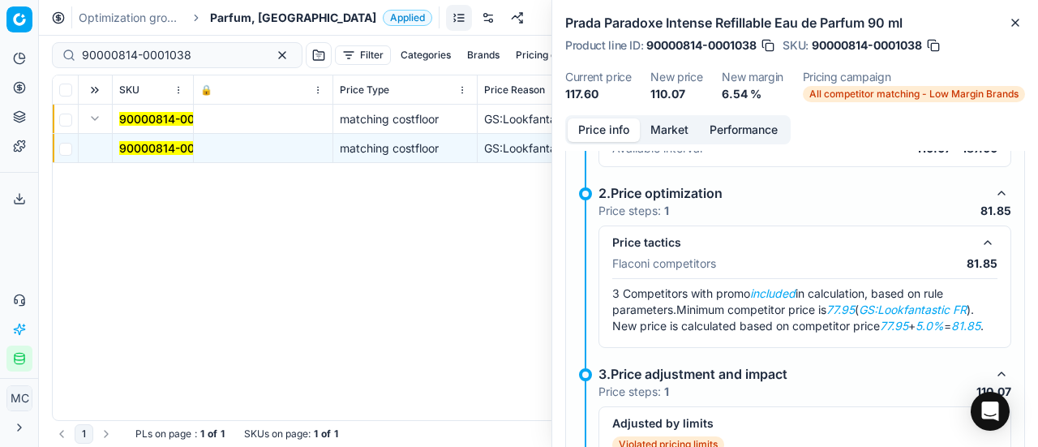
click at [660, 138] on button "Market" at bounding box center [669, 130] width 59 height 24
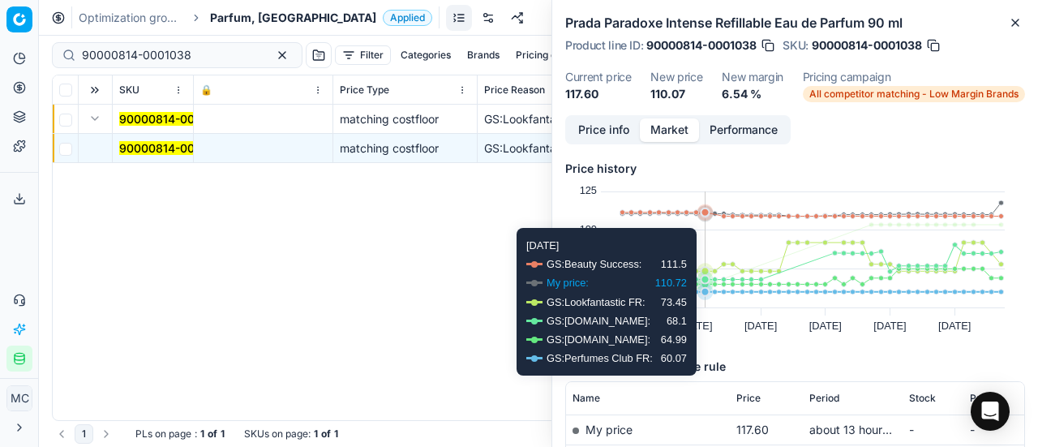
scroll to position [162, 0]
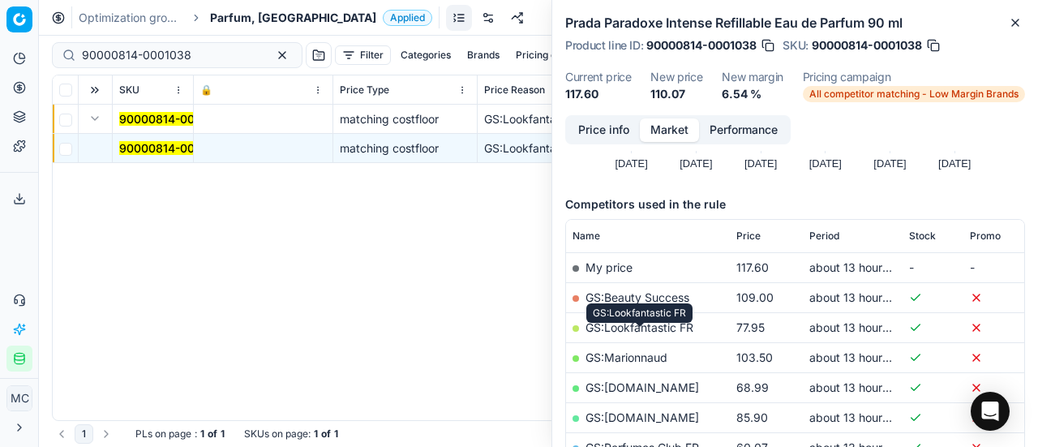
click at [679, 334] on link "GS:Lookfantastic FR" at bounding box center [640, 327] width 108 height 14
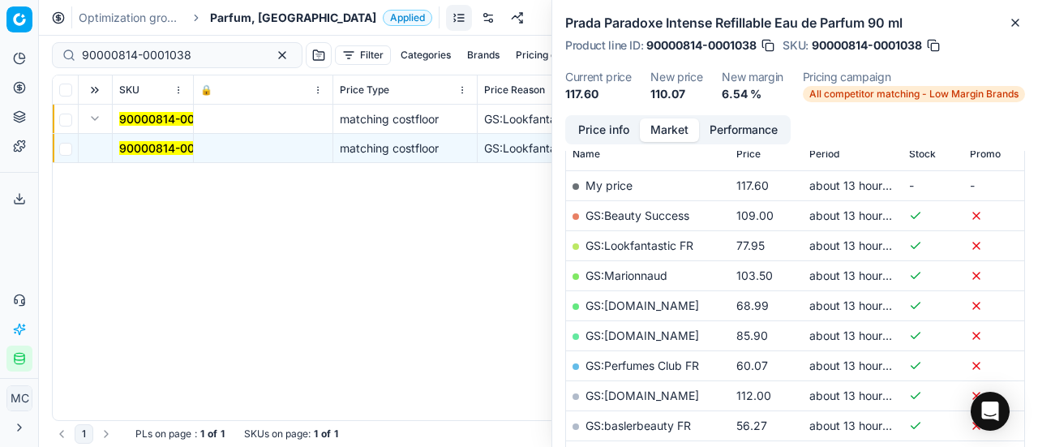
scroll to position [324, 0]
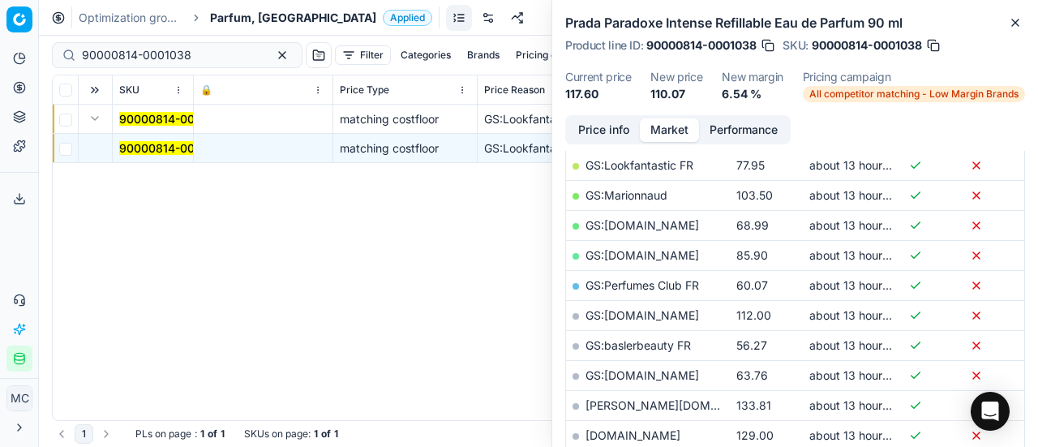
drag, startPoint x: 625, startPoint y: 140, endPoint x: 670, endPoint y: 153, distance: 47.2
click at [625, 140] on button "Price info" at bounding box center [604, 130] width 72 height 24
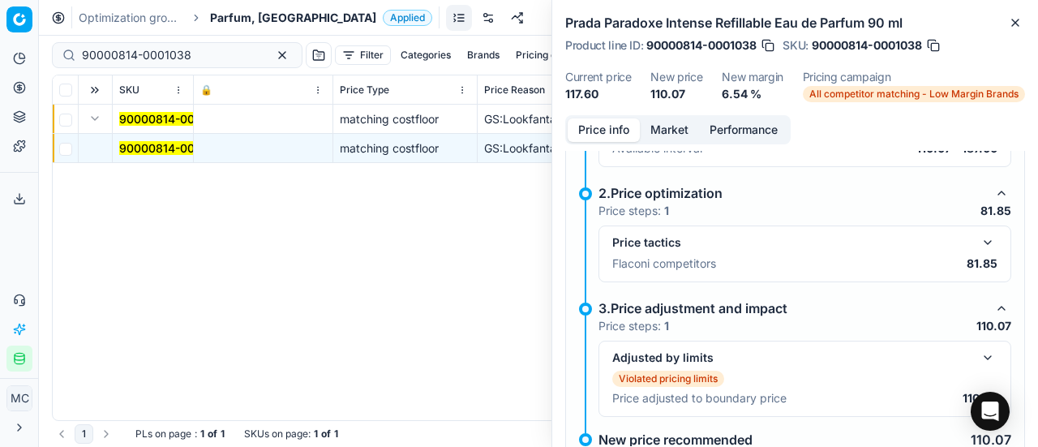
click at [978, 247] on button "button" at bounding box center [987, 242] width 19 height 19
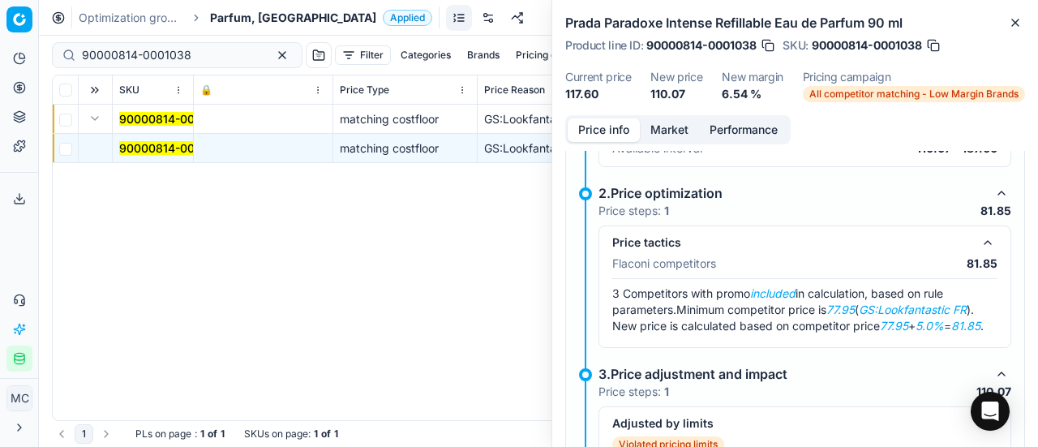
click at [665, 136] on button "Market" at bounding box center [669, 130] width 59 height 24
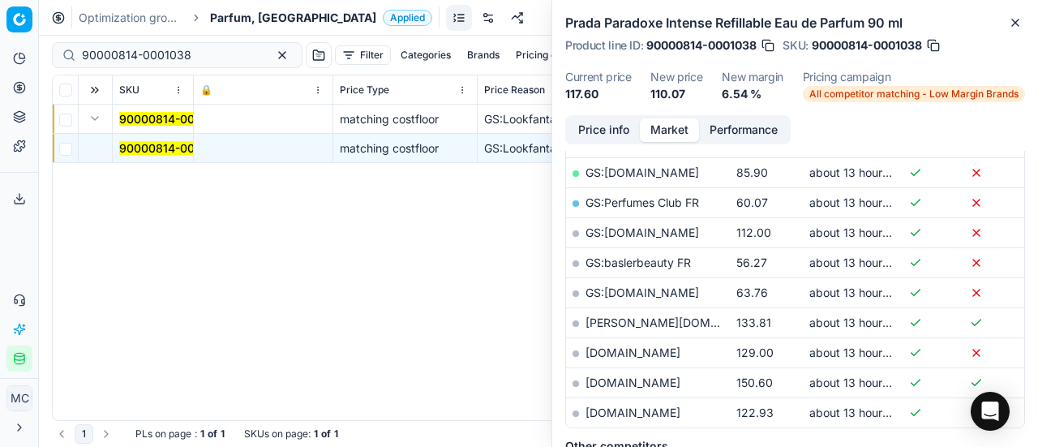
scroll to position [487, 0]
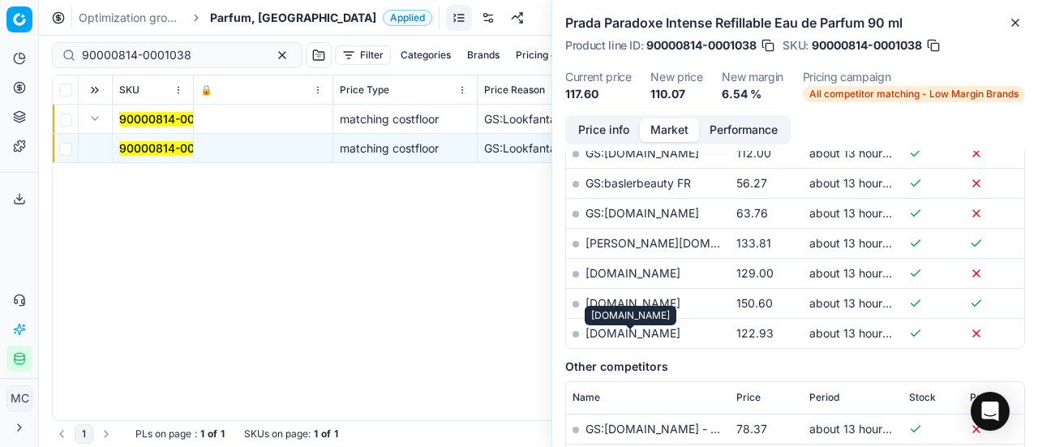
click at [657, 340] on link "parfumdreams.fr" at bounding box center [633, 333] width 95 height 14
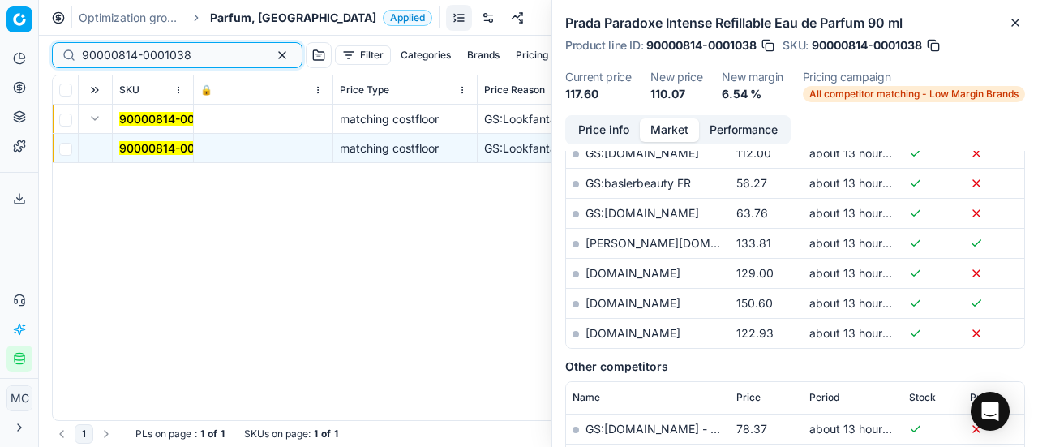
drag, startPoint x: 202, startPoint y: 58, endPoint x: 0, endPoint y: 62, distance: 202.0
click at [0, 62] on div "Pricing platform Analytics Pricing Product portfolio Templates Export service 1…" at bounding box center [519, 223] width 1038 height 447
drag, startPoint x: 187, startPoint y: 61, endPoint x: 235, endPoint y: 61, distance: 48.7
click at [187, 61] on input "90000814-0001038" at bounding box center [171, 55] width 178 height 16
drag, startPoint x: 204, startPoint y: 58, endPoint x: 0, endPoint y: 41, distance: 204.3
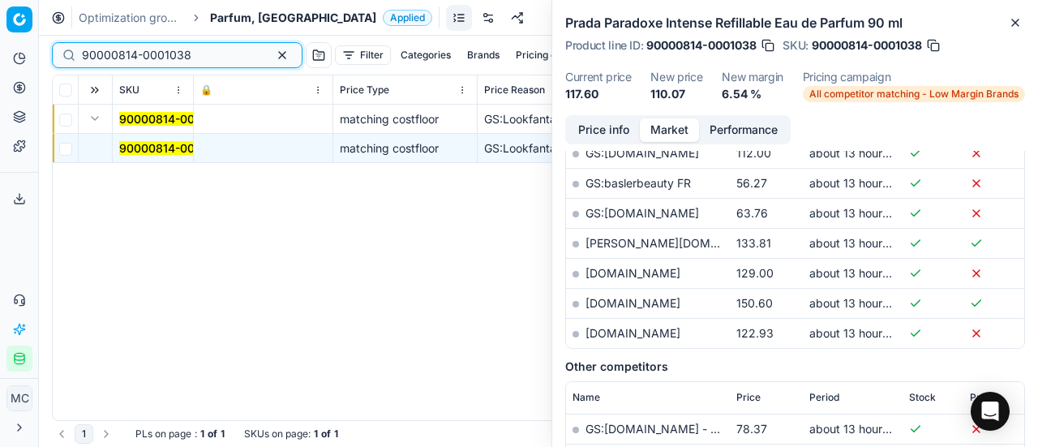
click at [0, 41] on div "Pricing platform Analytics Pricing Product portfolio Templates Export service 1…" at bounding box center [519, 223] width 1038 height 447
paste input "80069212-100"
type input "80069212-100"
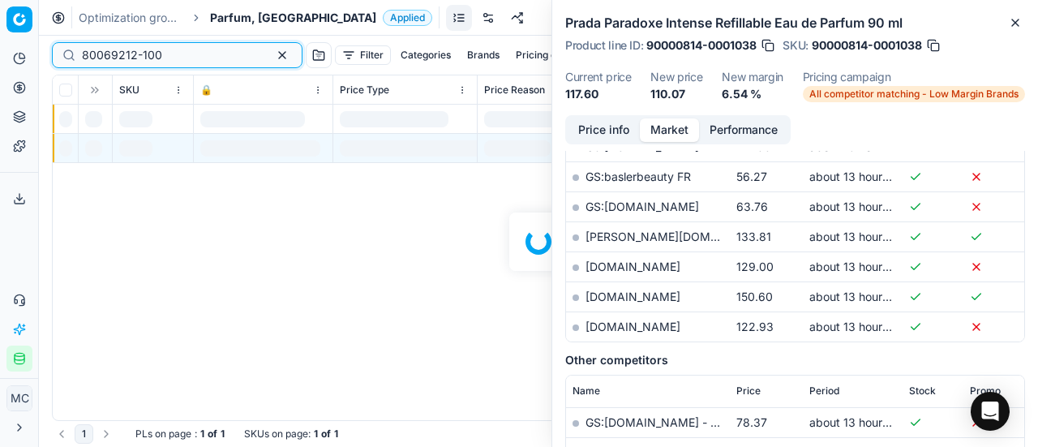
scroll to position [487, 0]
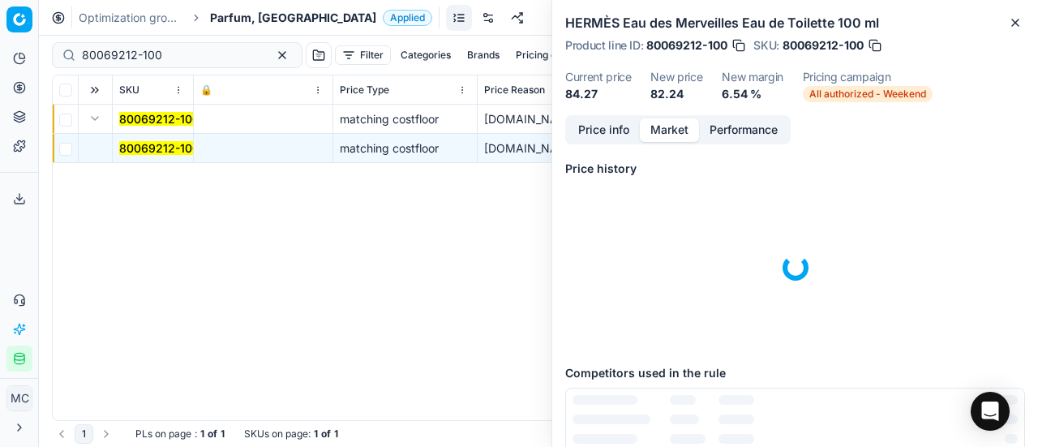
scroll to position [493, 0]
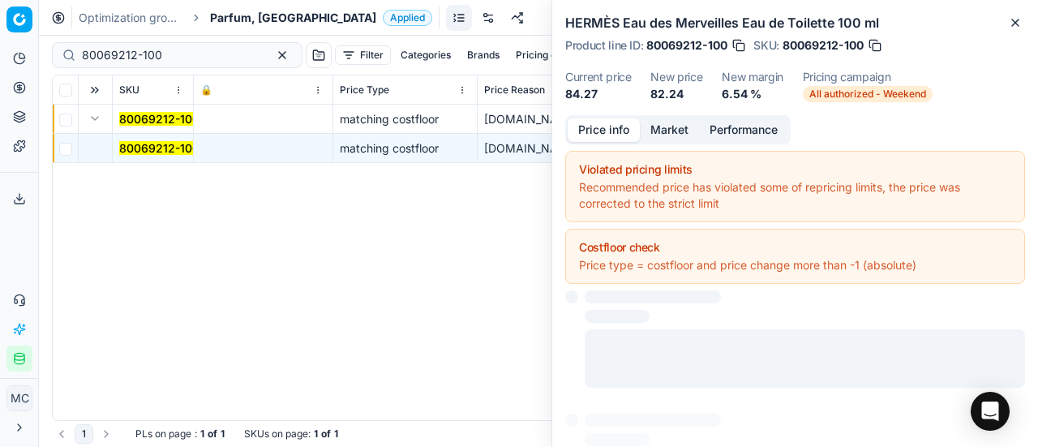
click at [623, 126] on button "Price info" at bounding box center [604, 130] width 72 height 24
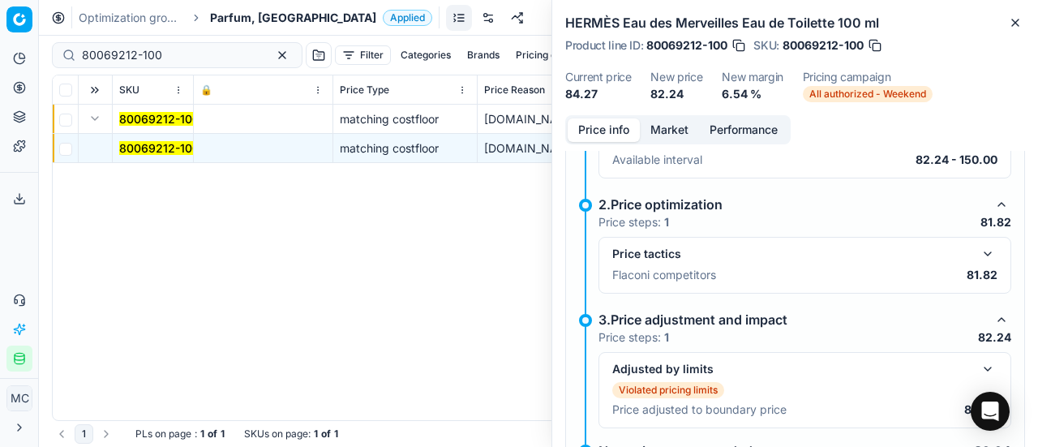
click at [978, 249] on button "button" at bounding box center [987, 253] width 19 height 19
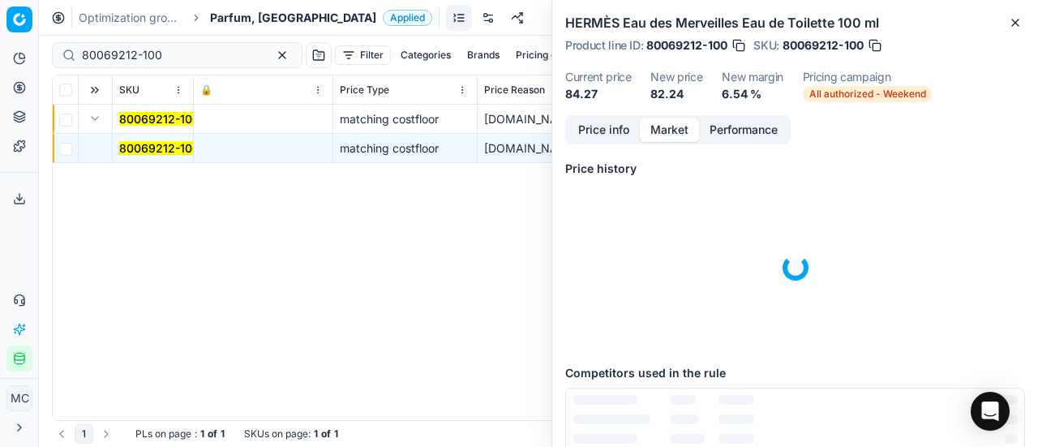
scroll to position [0, 0]
click at [686, 134] on button "Market" at bounding box center [669, 130] width 59 height 24
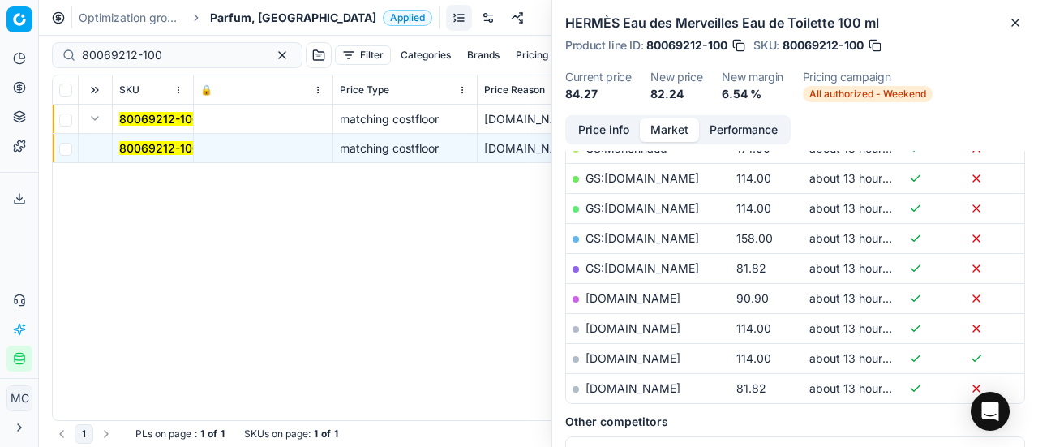
scroll to position [406, 0]
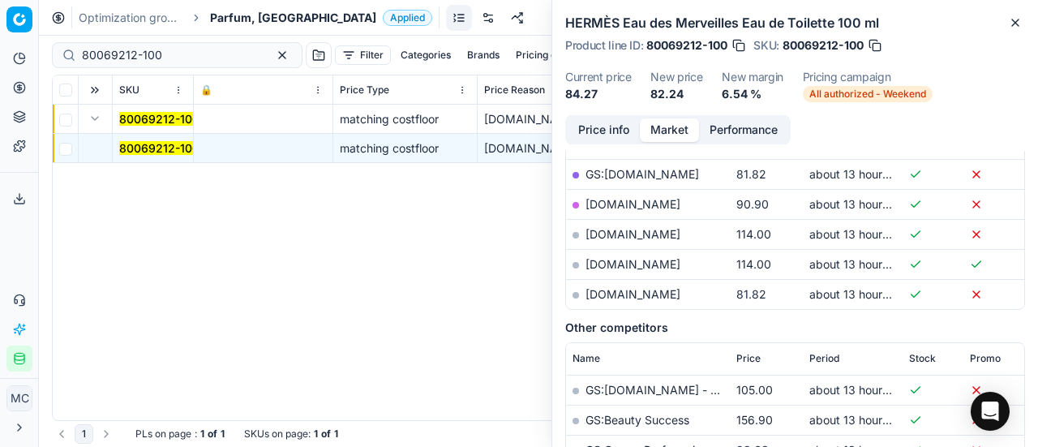
click at [654, 288] on link "[DOMAIN_NAME]" at bounding box center [633, 294] width 95 height 14
drag, startPoint x: 151, startPoint y: 54, endPoint x: 0, endPoint y: 49, distance: 150.9
click at [0, 49] on div "Pricing platform Analytics Pricing Product portfolio Templates Export service 1…" at bounding box center [519, 223] width 1038 height 447
paste input "25654-9"
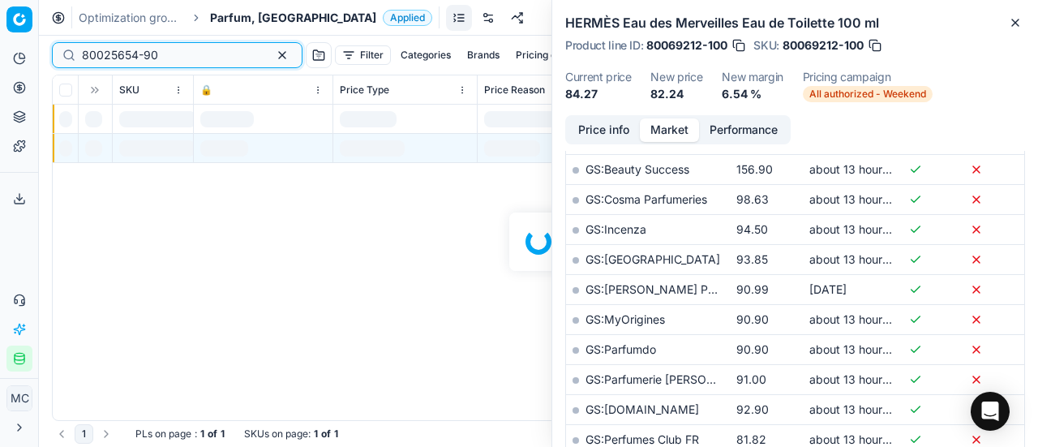
scroll to position [406, 0]
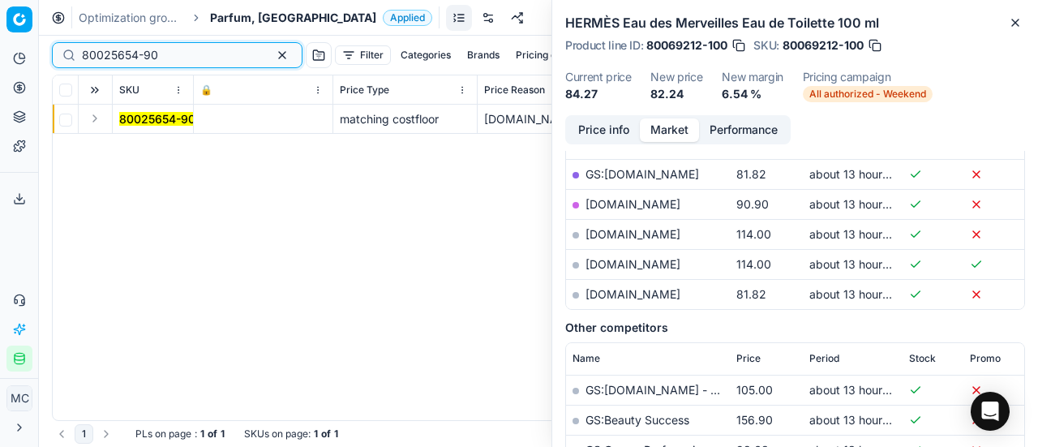
type input "80025654-90"
click at [93, 114] on button "Expand" at bounding box center [94, 118] width 19 height 19
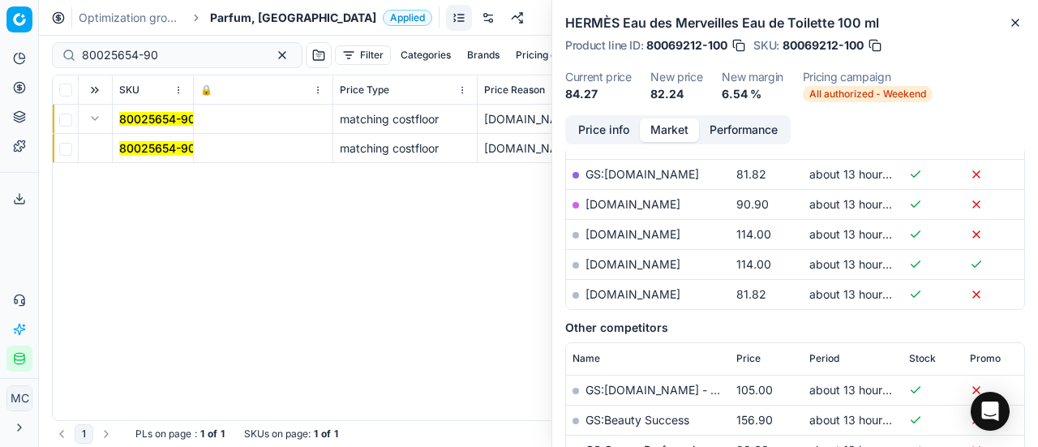
click at [168, 148] on mark "80025654-90" at bounding box center [157, 148] width 76 height 14
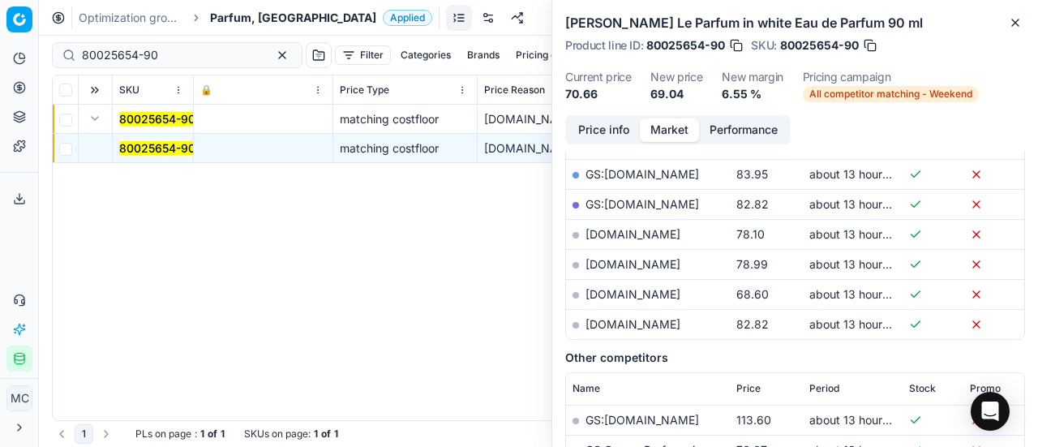
click at [599, 133] on button "Price info" at bounding box center [604, 130] width 72 height 24
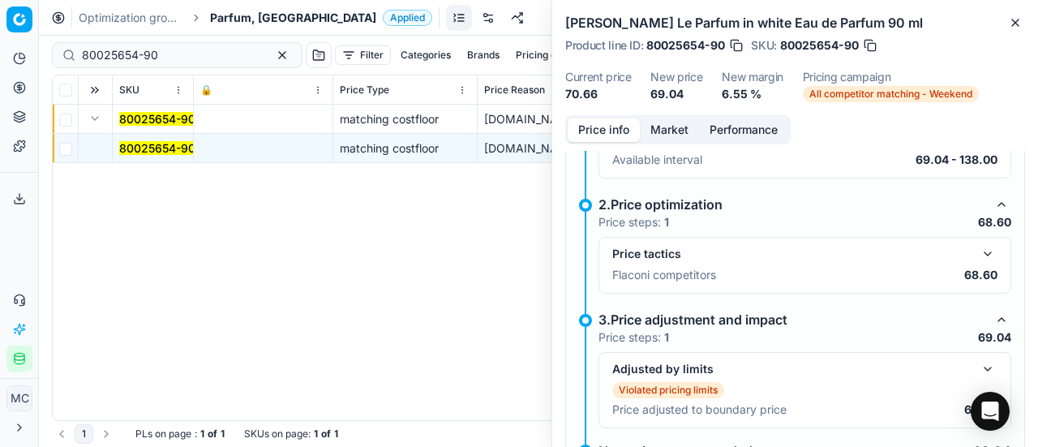
click at [978, 246] on button "button" at bounding box center [987, 253] width 19 height 19
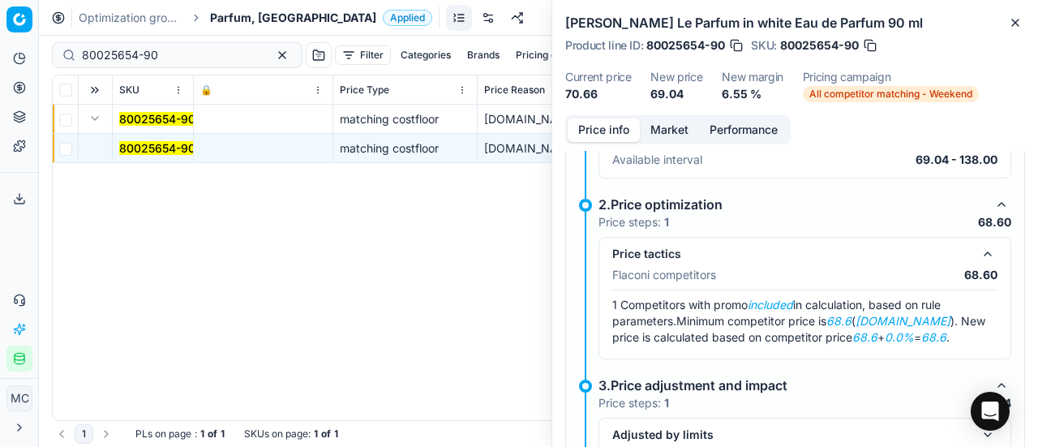
click at [660, 125] on button "Market" at bounding box center [669, 130] width 59 height 24
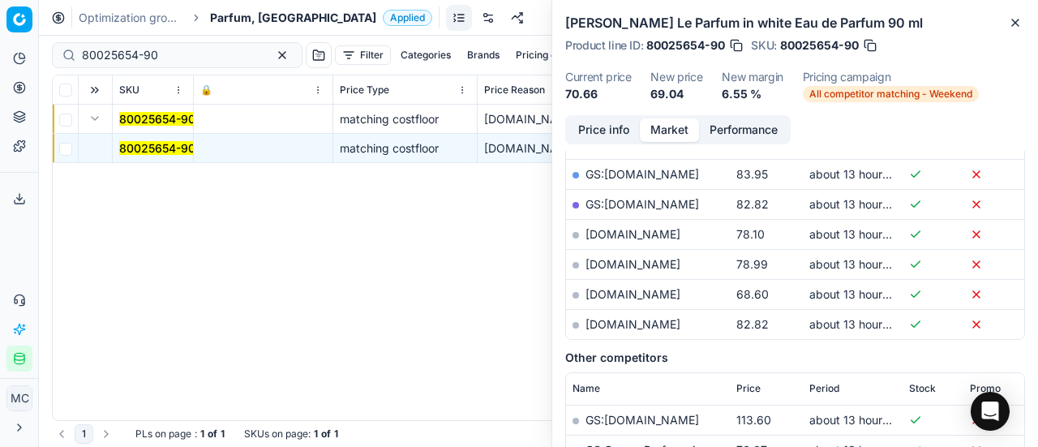
click at [607, 290] on link "[DOMAIN_NAME]" at bounding box center [633, 294] width 95 height 14
click at [226, 12] on span "Parfum, [GEOGRAPHIC_DATA]" at bounding box center [293, 18] width 166 height 16
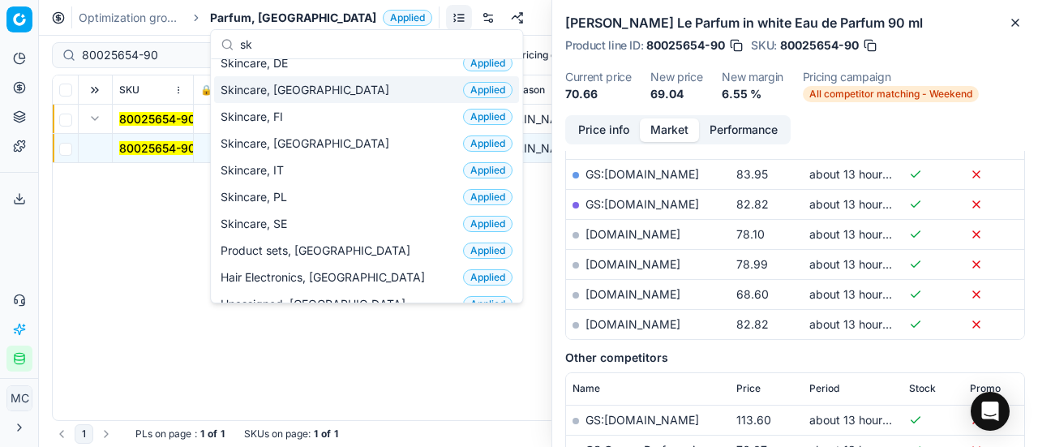
scroll to position [122, 0]
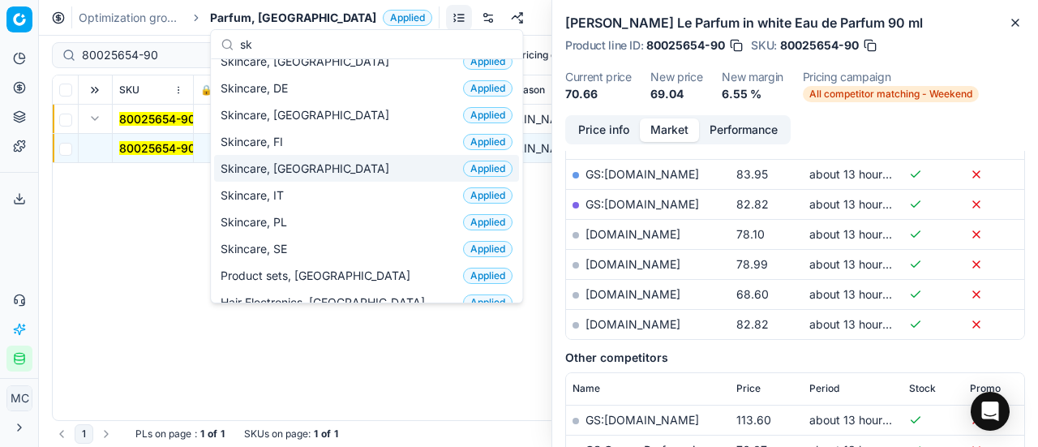
type input "sk"
click at [328, 163] on div "Skincare, FR Applied" at bounding box center [366, 168] width 305 height 27
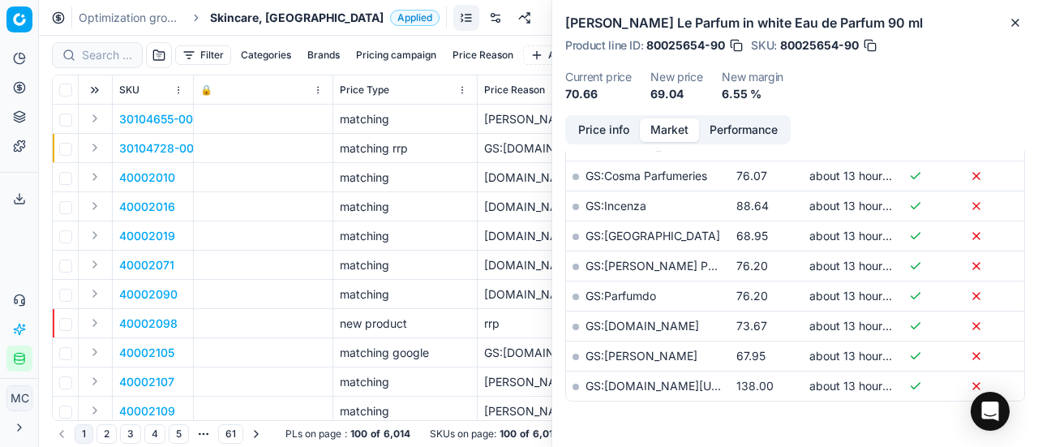
scroll to position [406, 0]
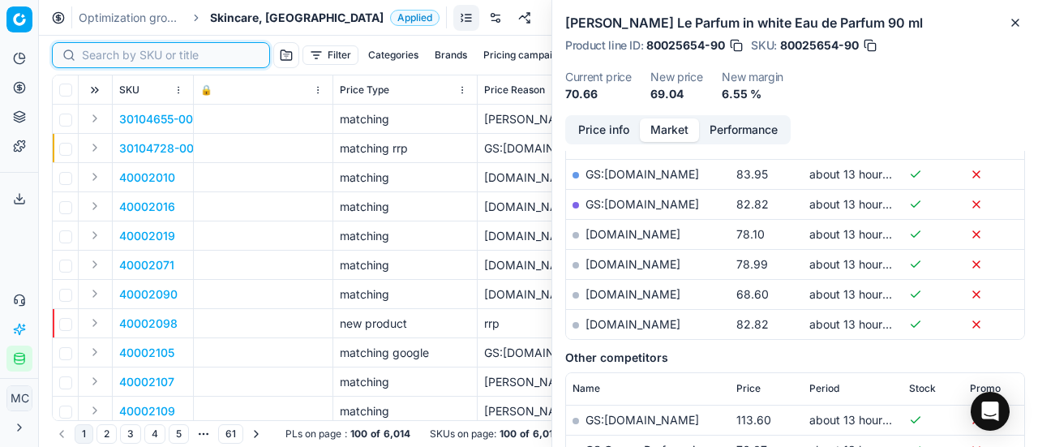
click at [104, 57] on input at bounding box center [171, 55] width 178 height 16
paste input "90004025-0005868"
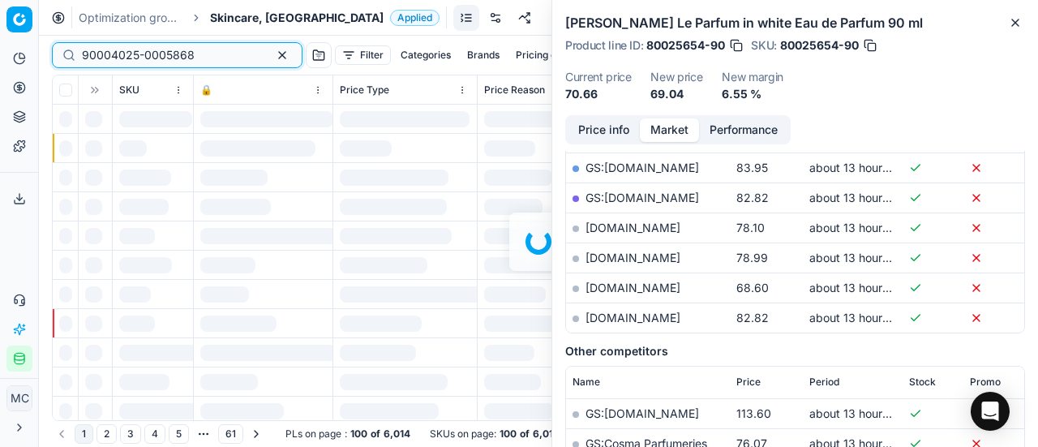
scroll to position [406, 0]
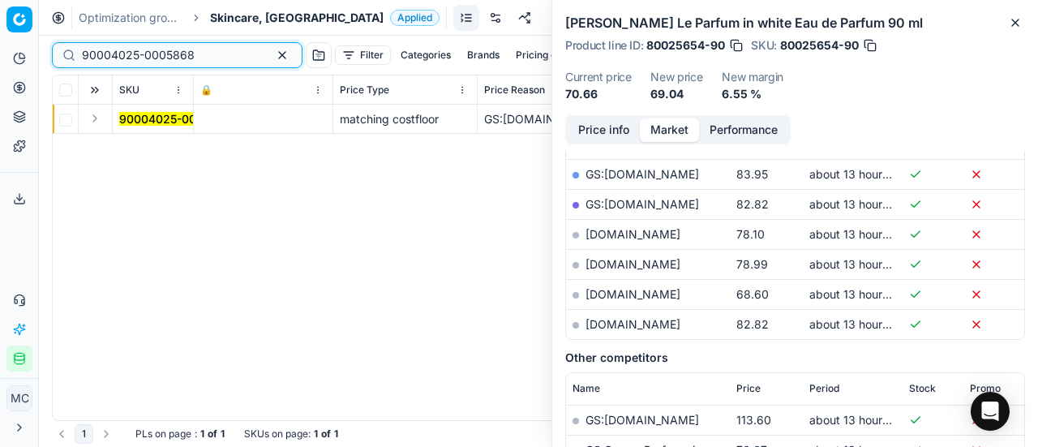
type input "90004025-0005868"
click at [96, 118] on button "Expand" at bounding box center [94, 118] width 19 height 19
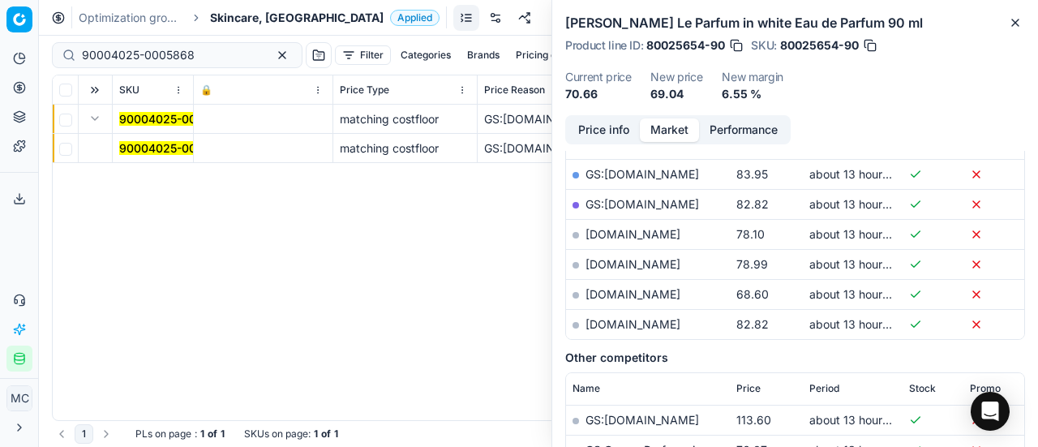
click at [154, 142] on mark "90004025-0005868" at bounding box center [175, 148] width 113 height 14
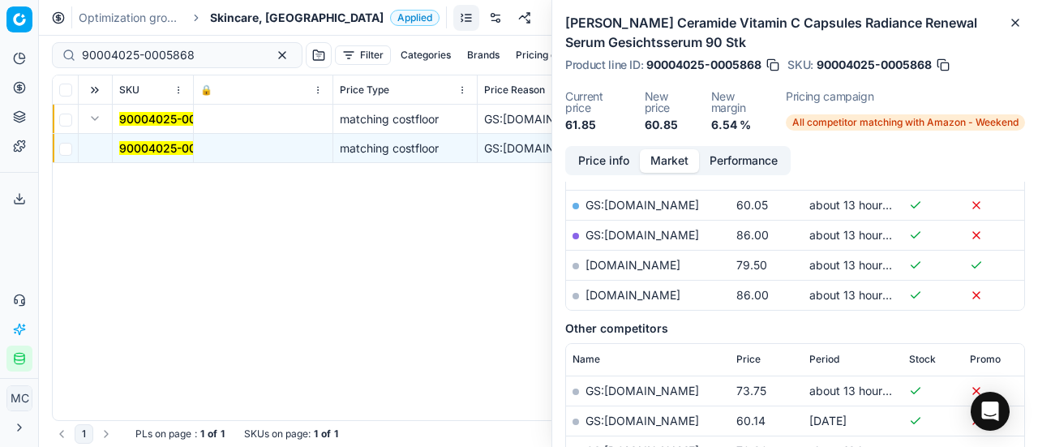
click at [605, 153] on button "Price info" at bounding box center [604, 161] width 72 height 24
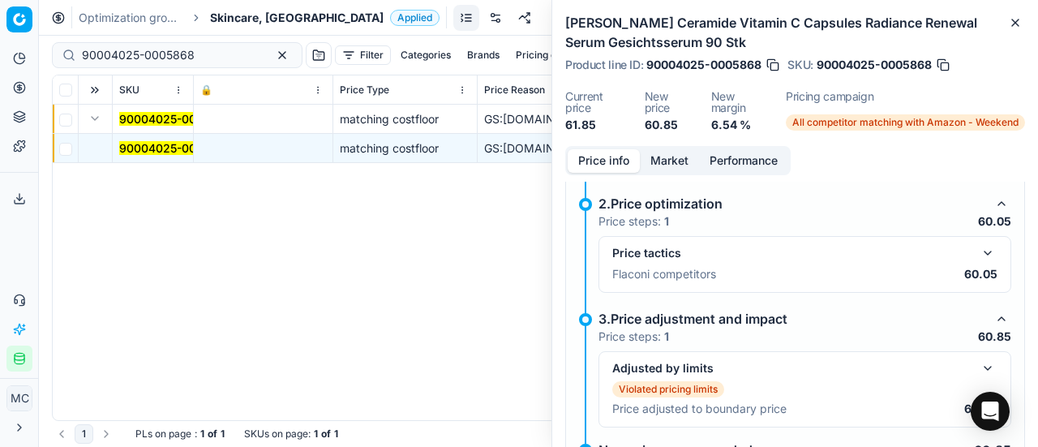
click at [979, 249] on button "button" at bounding box center [987, 252] width 19 height 19
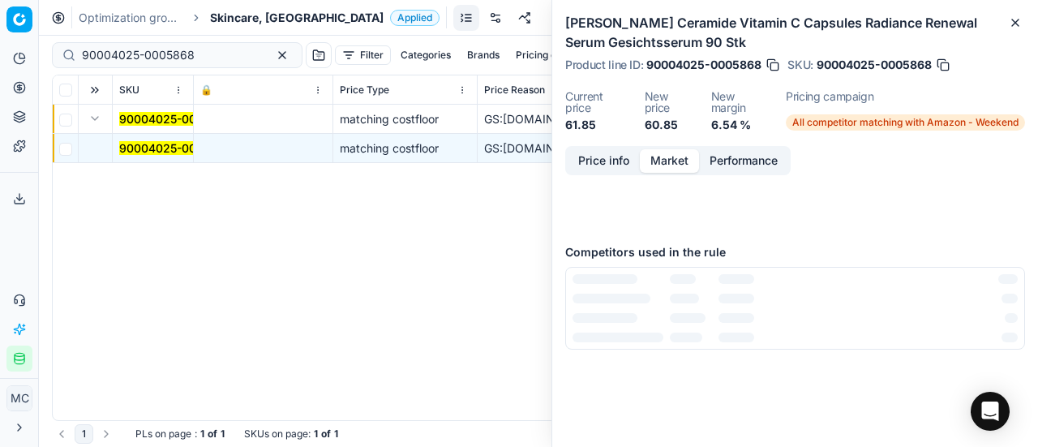
click at [671, 160] on button "Market" at bounding box center [669, 161] width 59 height 24
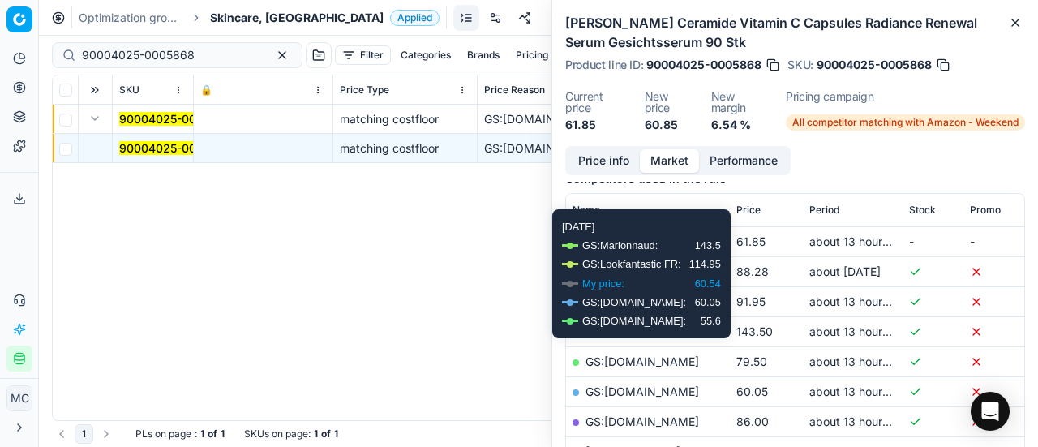
scroll to position [243, 0]
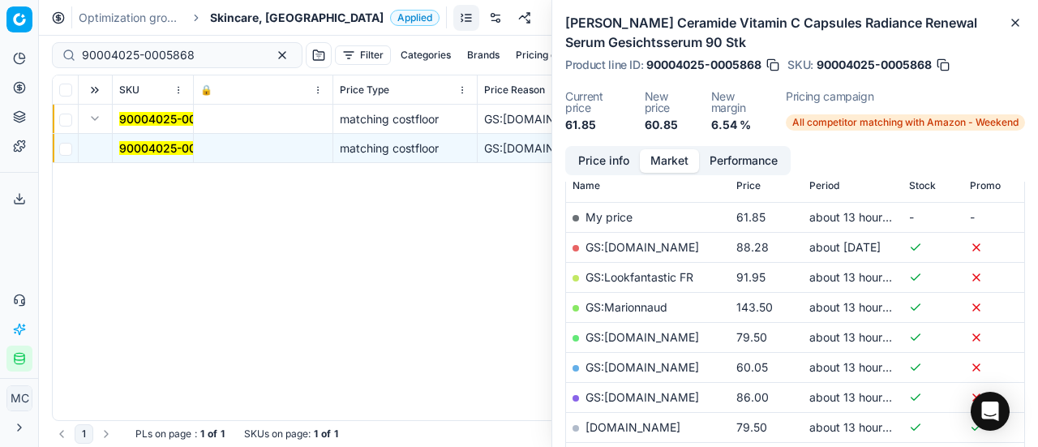
click at [620, 363] on link "GS:[DOMAIN_NAME]" at bounding box center [643, 367] width 114 height 14
click at [243, 19] on span "Skincare, [GEOGRAPHIC_DATA]" at bounding box center [297, 18] width 174 height 16
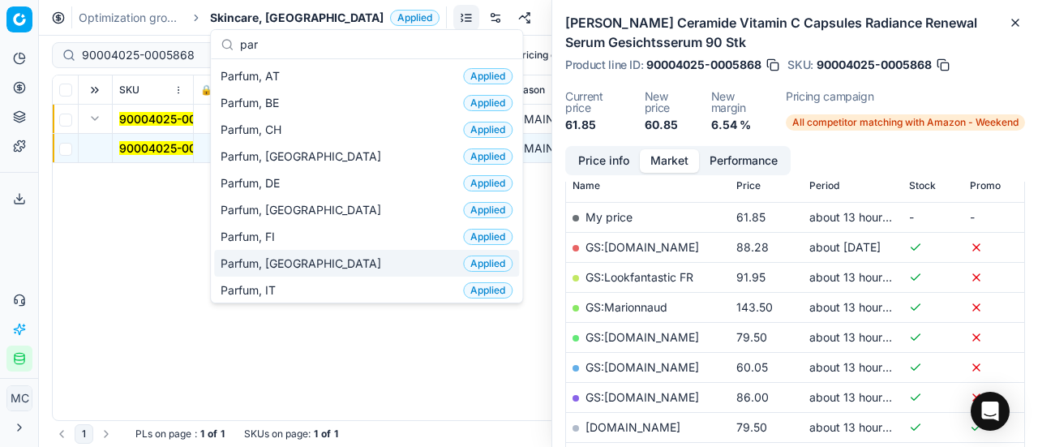
type input "par"
click at [301, 269] on div "Parfum, FR Applied" at bounding box center [366, 263] width 305 height 27
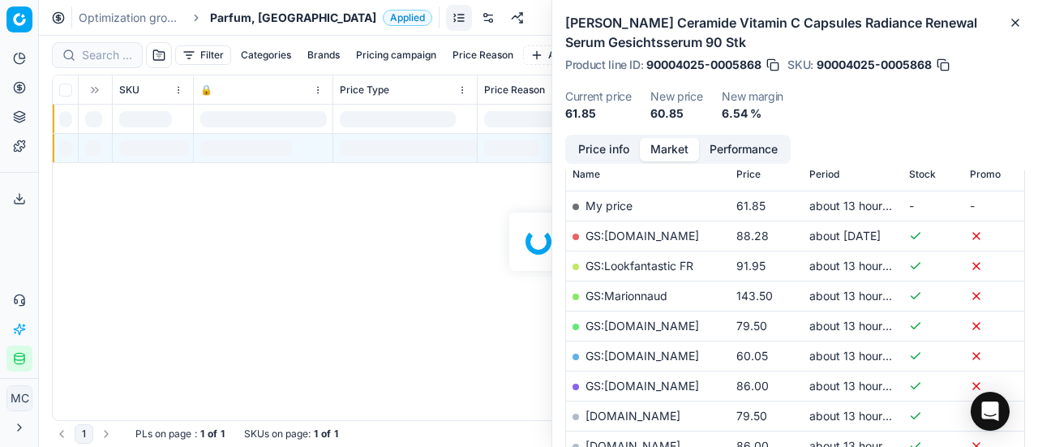
scroll to position [243, 0]
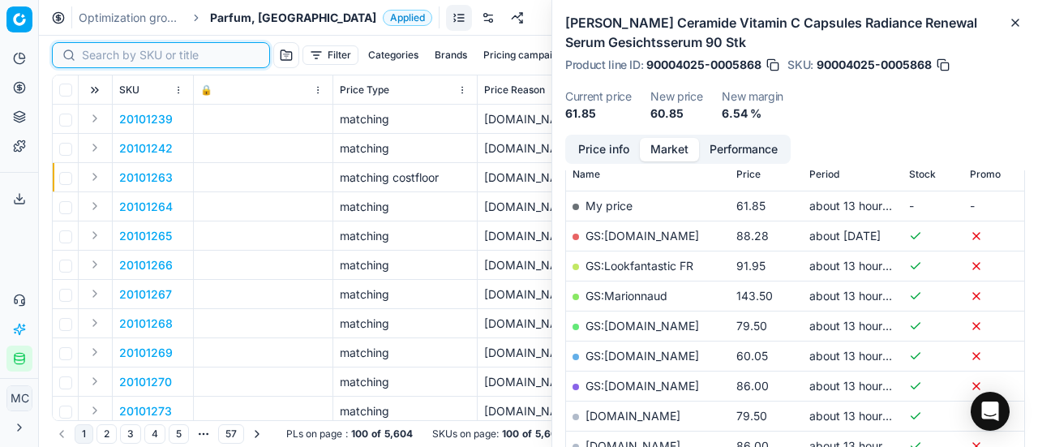
click at [96, 54] on input at bounding box center [171, 55] width 178 height 16
paste input "20102144"
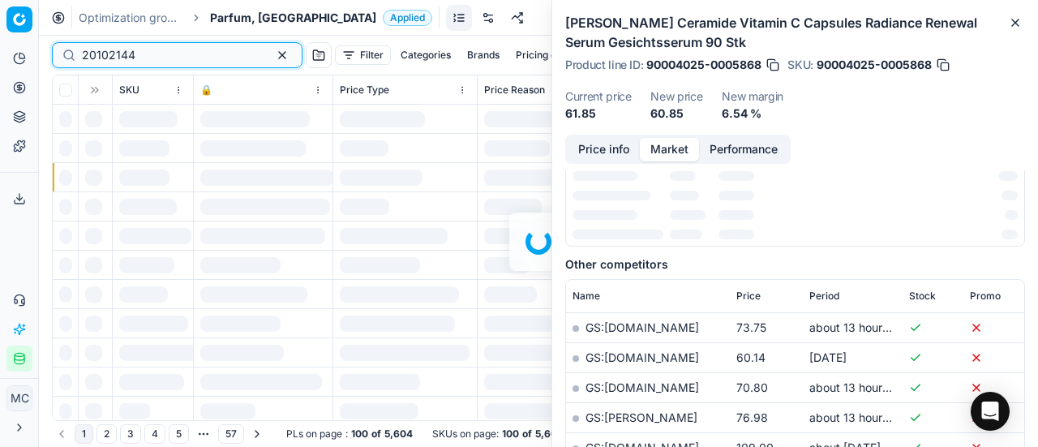
scroll to position [243, 0]
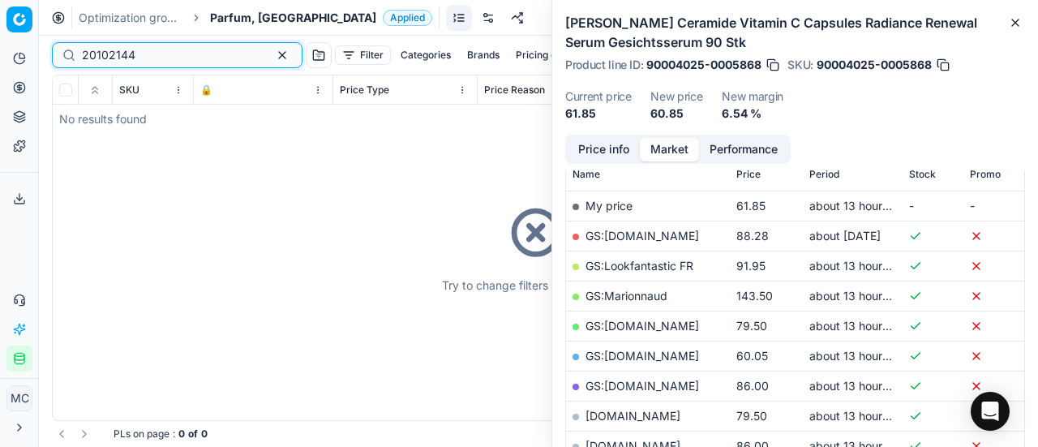
type input "20102144"
click at [226, 20] on span "Parfum, [GEOGRAPHIC_DATA]" at bounding box center [293, 18] width 166 height 16
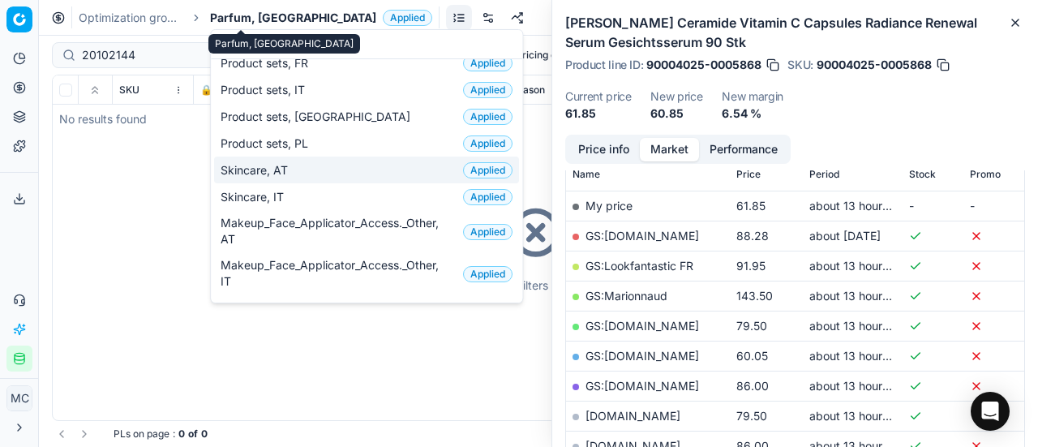
scroll to position [0, 0]
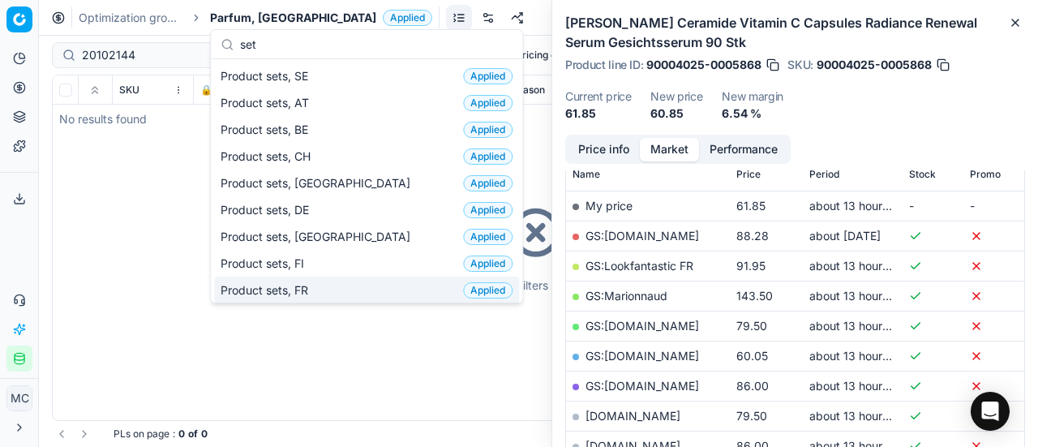
type input "set"
click at [319, 285] on div "Product sets, FR Applied" at bounding box center [366, 290] width 305 height 27
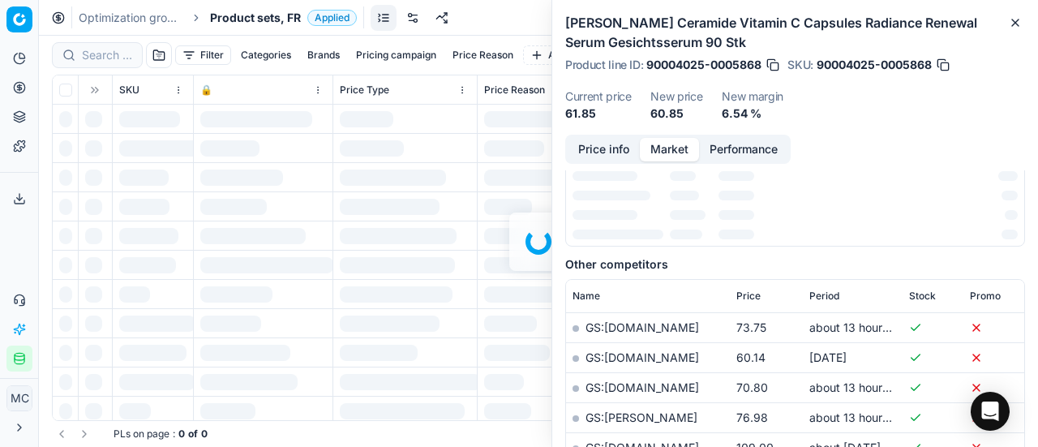
scroll to position [243, 0]
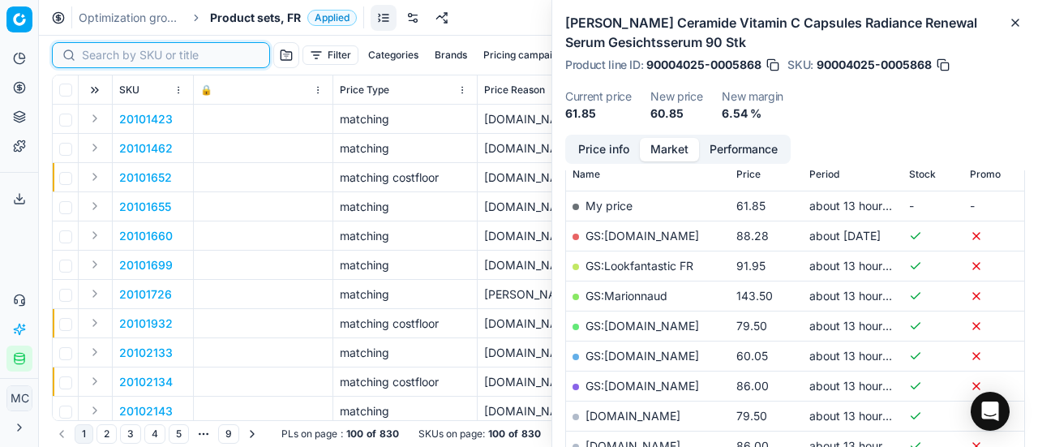
click at [103, 51] on input at bounding box center [171, 55] width 178 height 16
paste input "20102144"
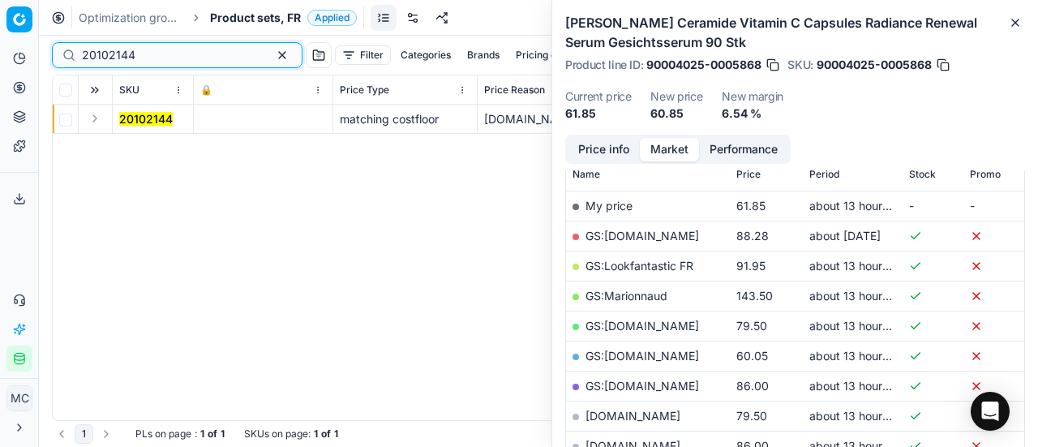
type input "20102144"
click at [97, 118] on button "Expand" at bounding box center [94, 118] width 19 height 19
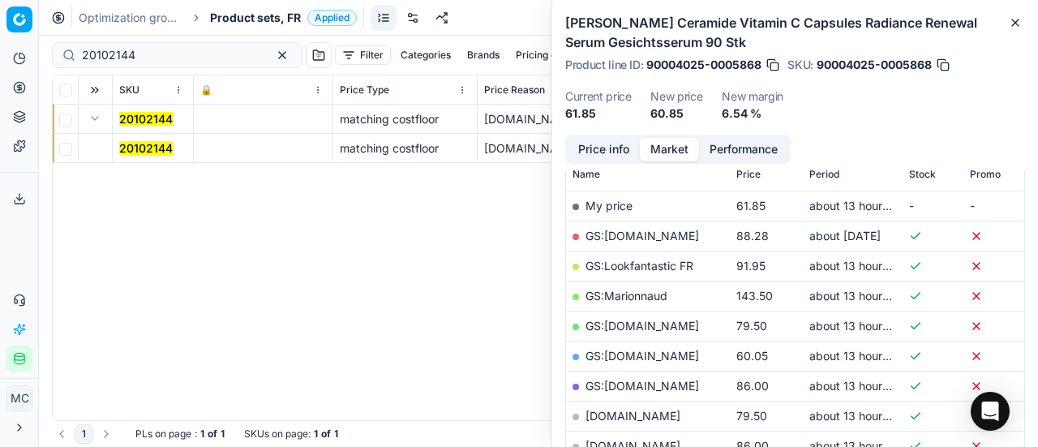
drag, startPoint x: 135, startPoint y: 129, endPoint x: 157, endPoint y: 150, distance: 29.8
click at [145, 139] on td "20102144" at bounding box center [153, 148] width 81 height 29
drag, startPoint x: 157, startPoint y: 150, endPoint x: 227, endPoint y: 150, distance: 70.6
click at [154, 152] on mark "20102144" at bounding box center [146, 148] width 54 height 14
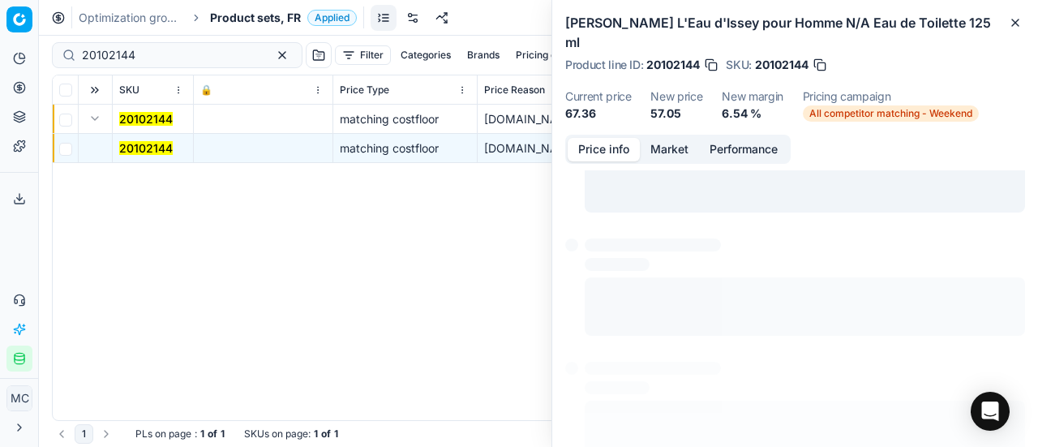
click at [611, 138] on button "Price info" at bounding box center [604, 150] width 72 height 24
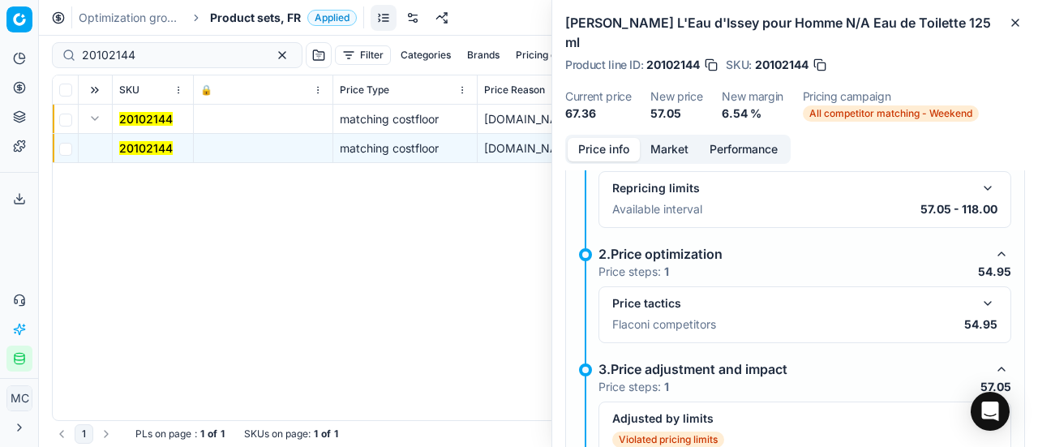
click at [978, 294] on button "button" at bounding box center [987, 303] width 19 height 19
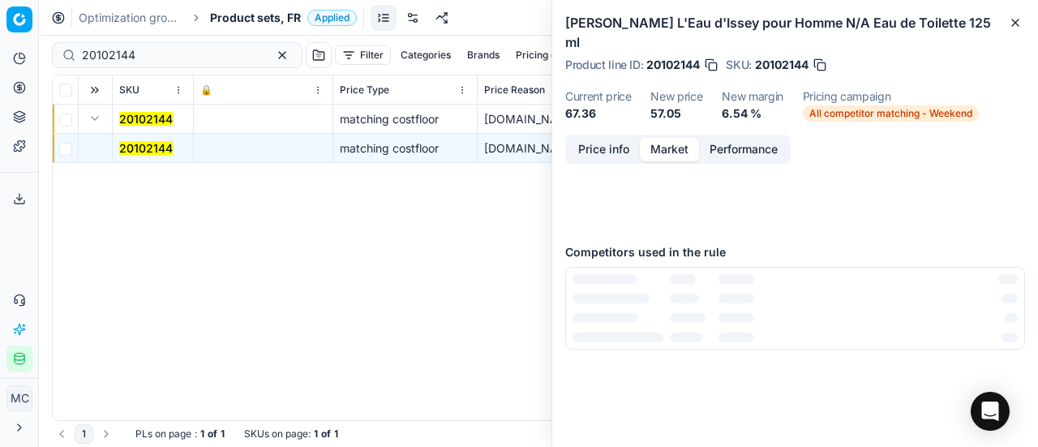
scroll to position [0, 0]
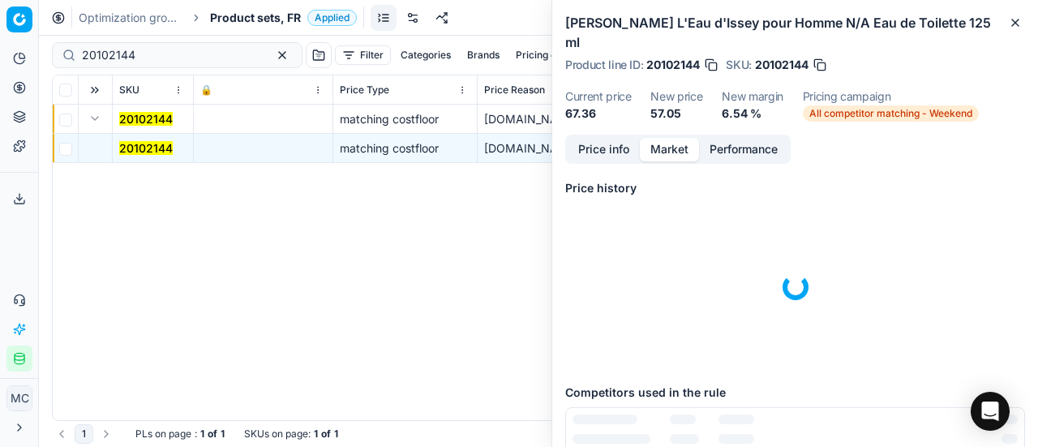
click at [674, 138] on button "Market" at bounding box center [669, 150] width 59 height 24
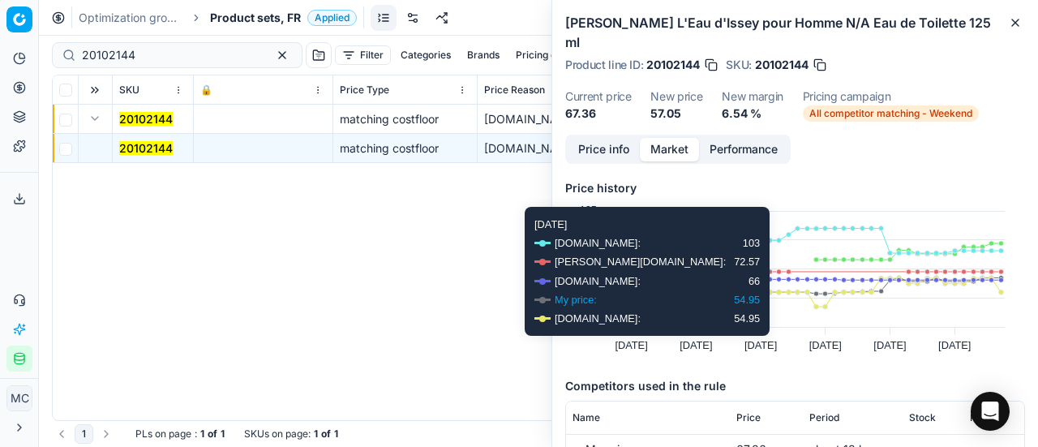
scroll to position [243, 0]
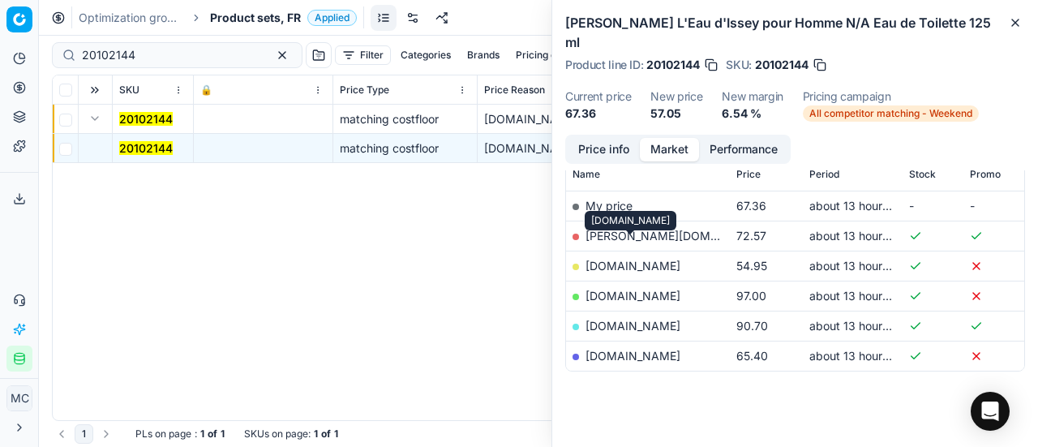
click at [647, 259] on link "[DOMAIN_NAME]" at bounding box center [633, 266] width 95 height 14
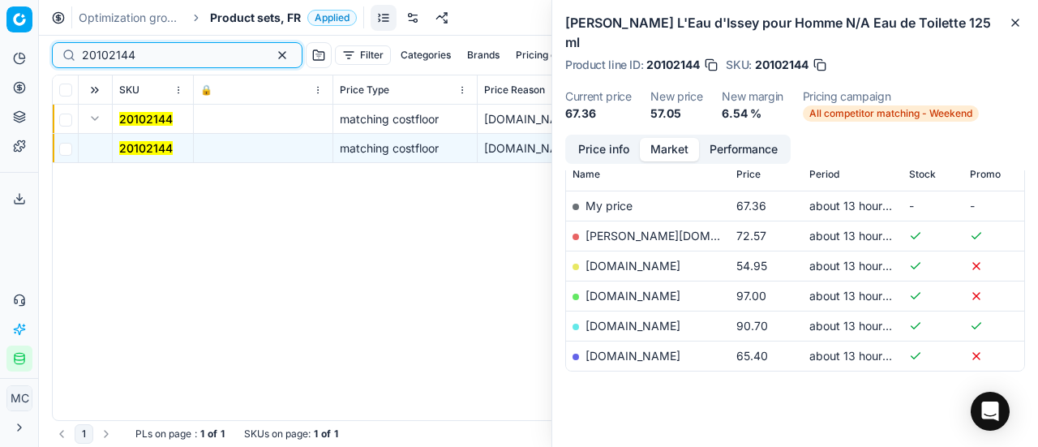
click at [176, 53] on input "20102144" at bounding box center [171, 55] width 178 height 16
click at [247, 11] on span "Product sets, FR" at bounding box center [255, 18] width 91 height 16
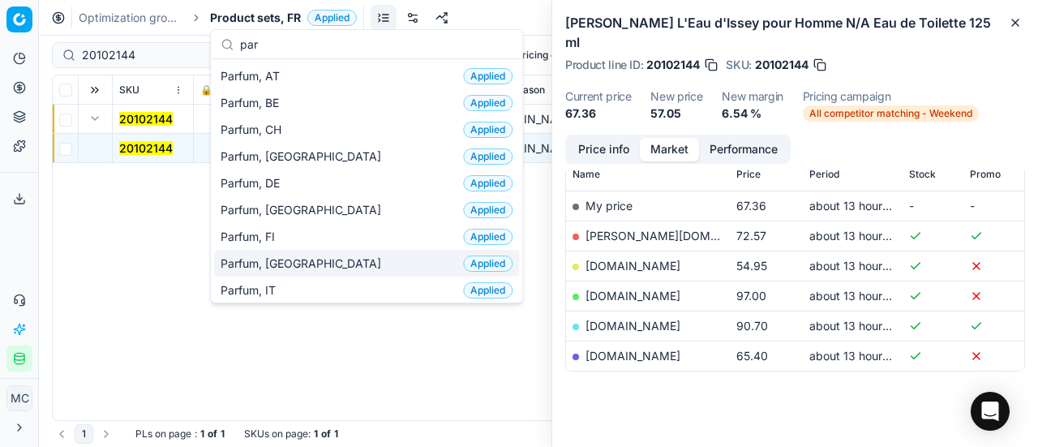
type input "par"
click at [303, 255] on div "Parfum, FR Applied" at bounding box center [366, 263] width 305 height 27
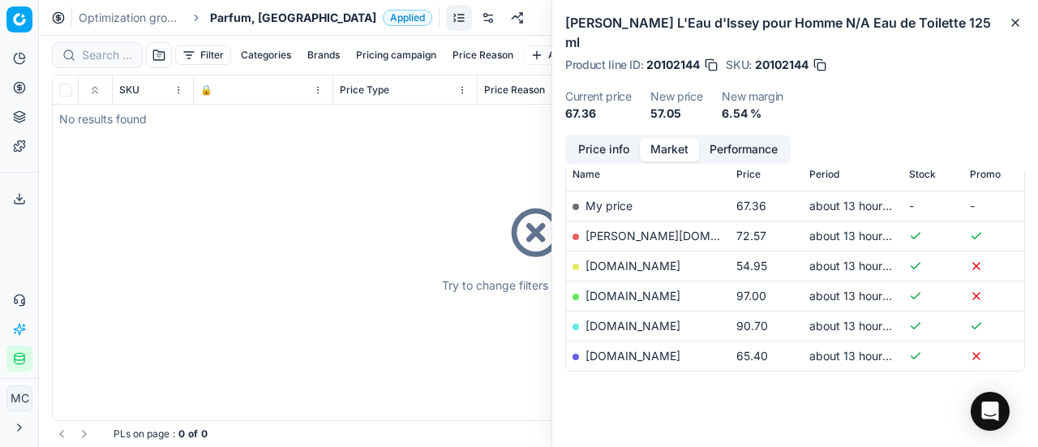
click at [119, 45] on div at bounding box center [97, 55] width 91 height 26
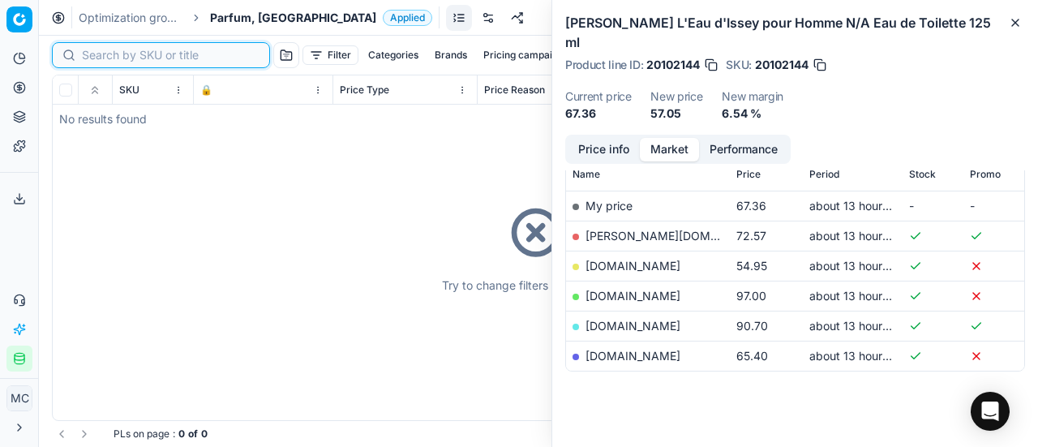
paste input "20102522"
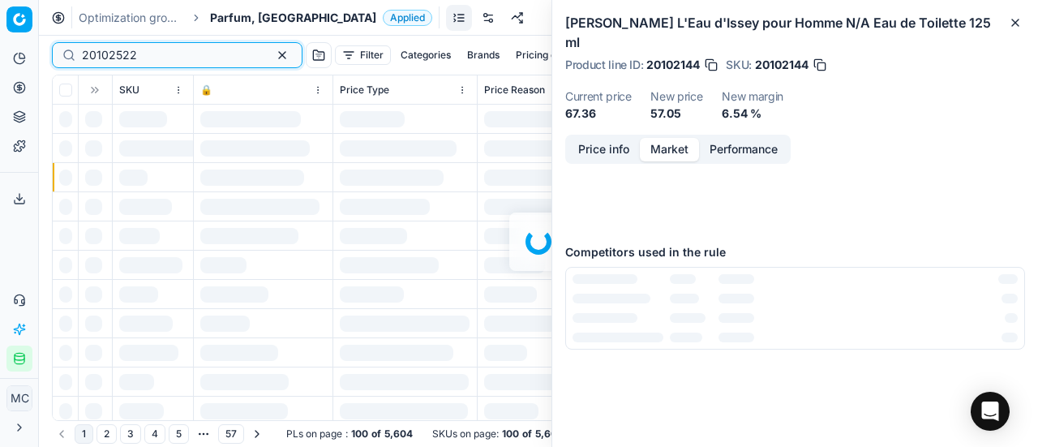
scroll to position [243, 0]
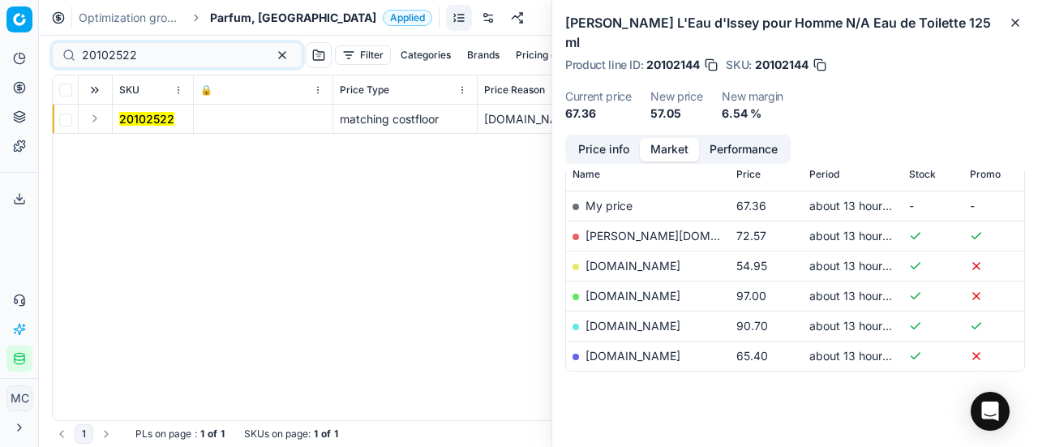
click at [97, 116] on button "Expand" at bounding box center [94, 118] width 19 height 19
click at [140, 146] on mark "20102522" at bounding box center [146, 148] width 55 height 14
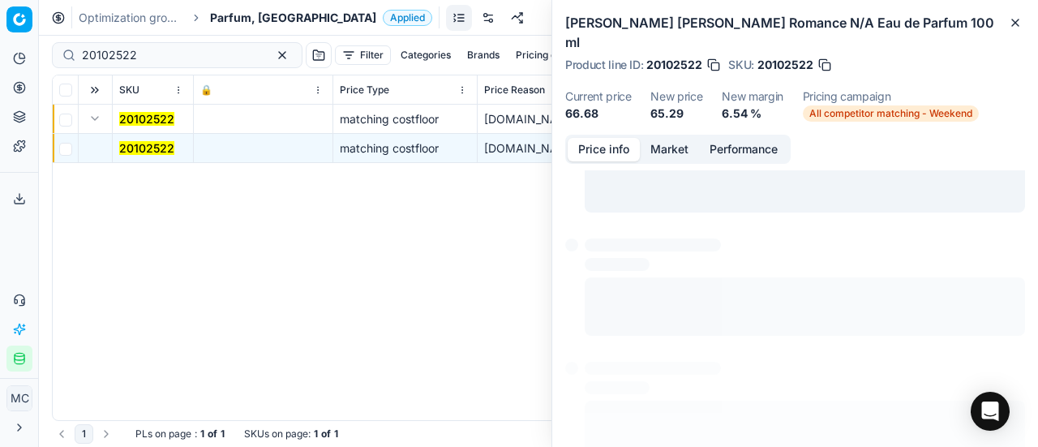
click at [598, 138] on button "Price info" at bounding box center [604, 150] width 72 height 24
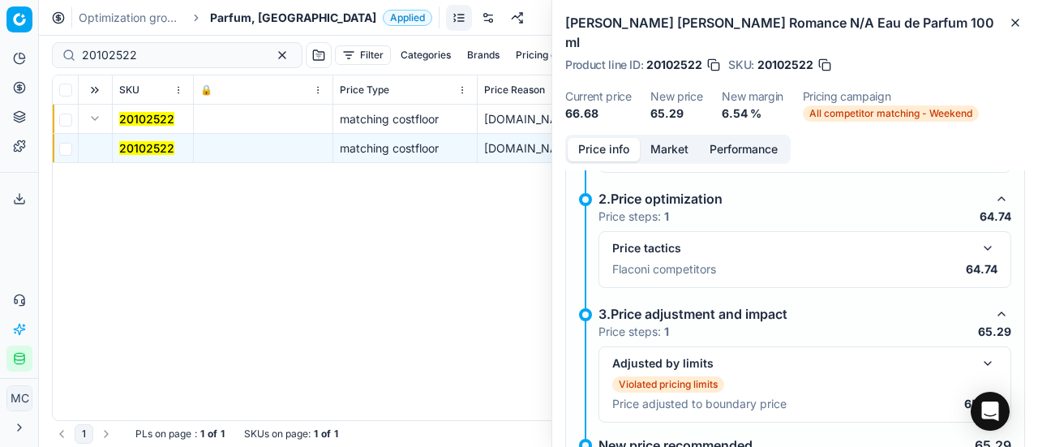
scroll to position [276, 0]
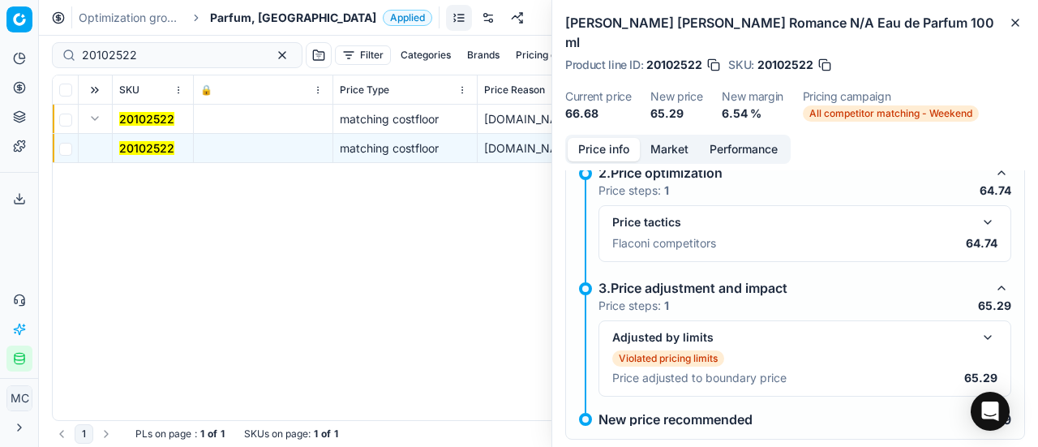
click at [978, 213] on button "button" at bounding box center [987, 222] width 19 height 19
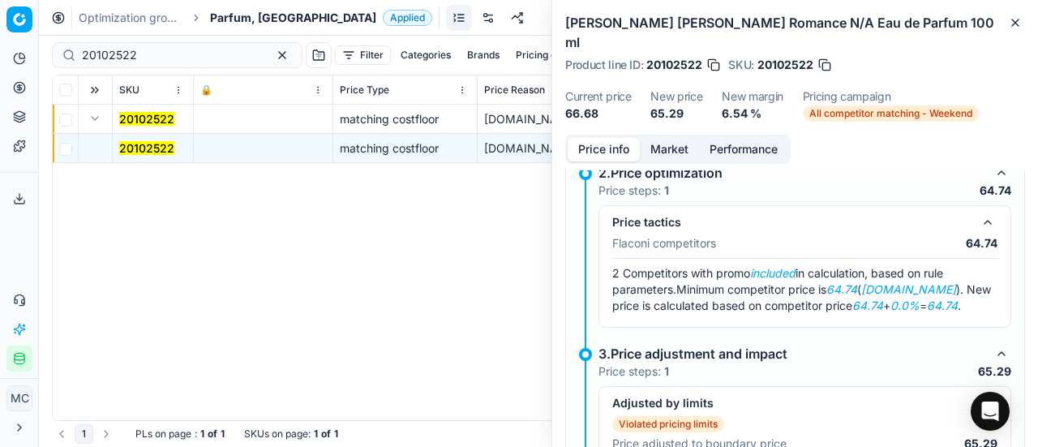
click at [659, 138] on button "Market" at bounding box center [669, 150] width 59 height 24
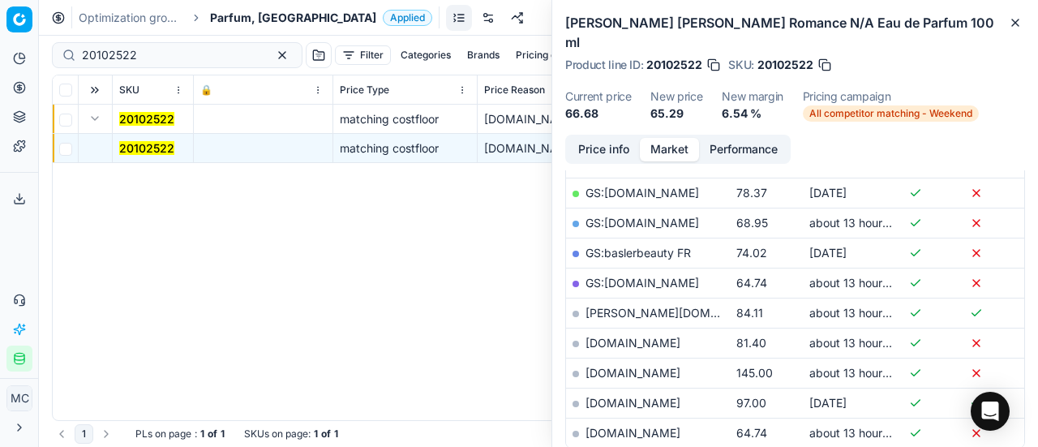
scroll to position [406, 0]
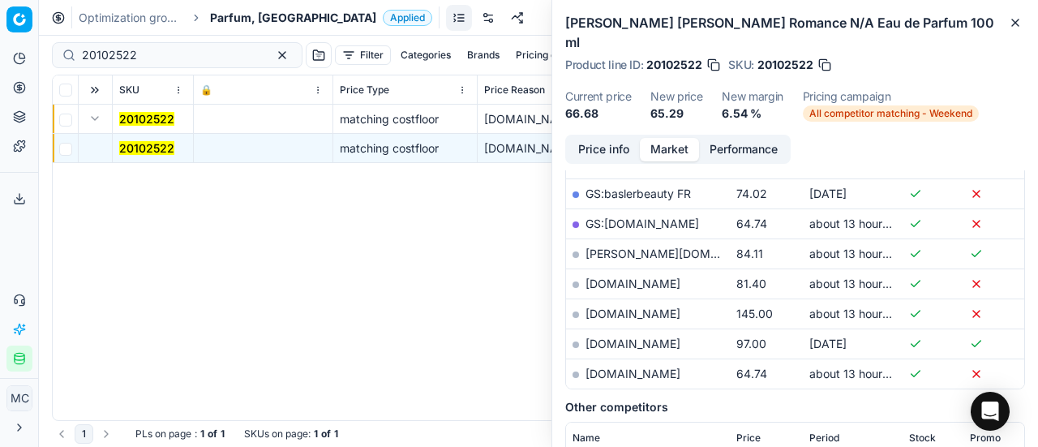
click at [655, 367] on link "[DOMAIN_NAME]" at bounding box center [633, 374] width 95 height 14
drag, startPoint x: 174, startPoint y: 46, endPoint x: 0, endPoint y: 52, distance: 173.7
click at [0, 51] on div "Pricing platform Analytics Pricing Product portfolio Templates Export service 1…" at bounding box center [519, 223] width 1038 height 447
paste input "80006718-50"
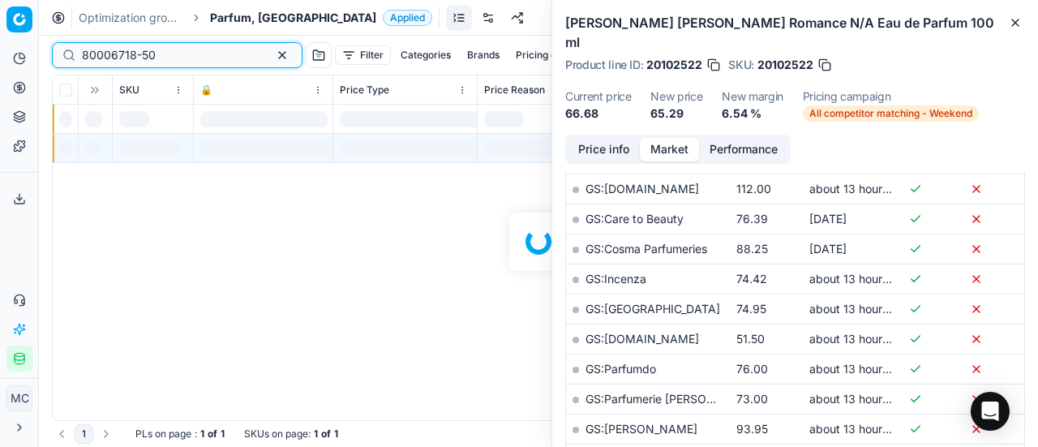
scroll to position [406, 0]
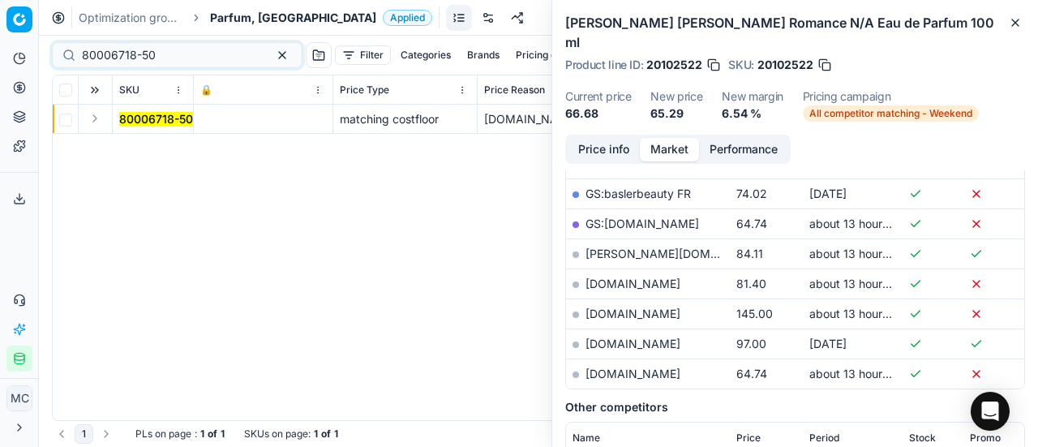
click at [92, 118] on button "Expand" at bounding box center [94, 118] width 19 height 19
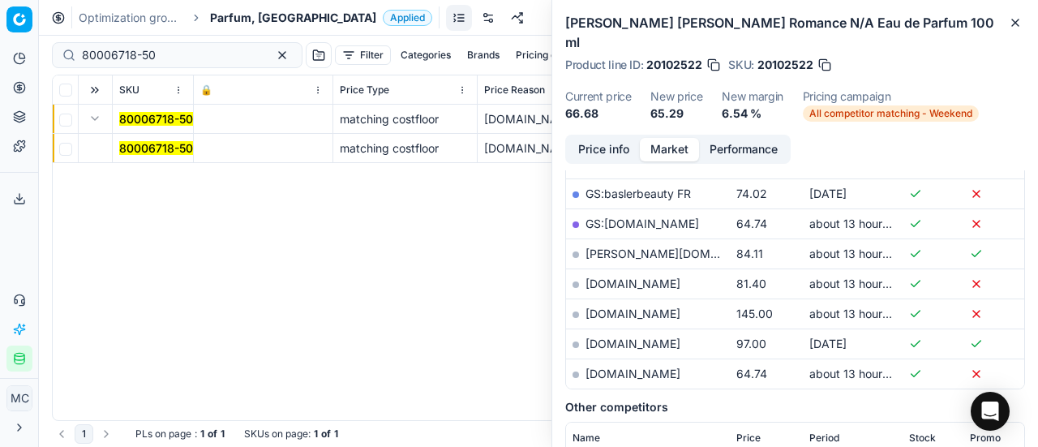
click at [143, 153] on mark "80006718-50" at bounding box center [156, 148] width 74 height 14
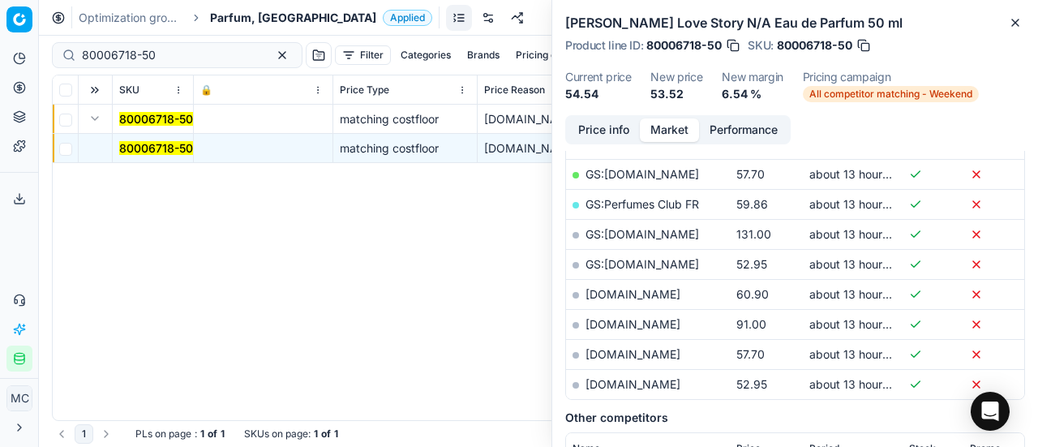
click at [620, 134] on button "Price info" at bounding box center [604, 130] width 72 height 24
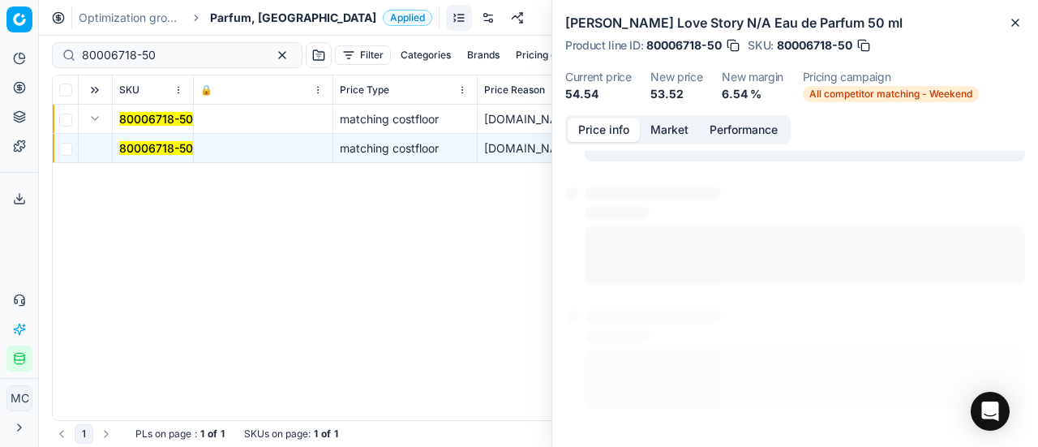
scroll to position [225, 0]
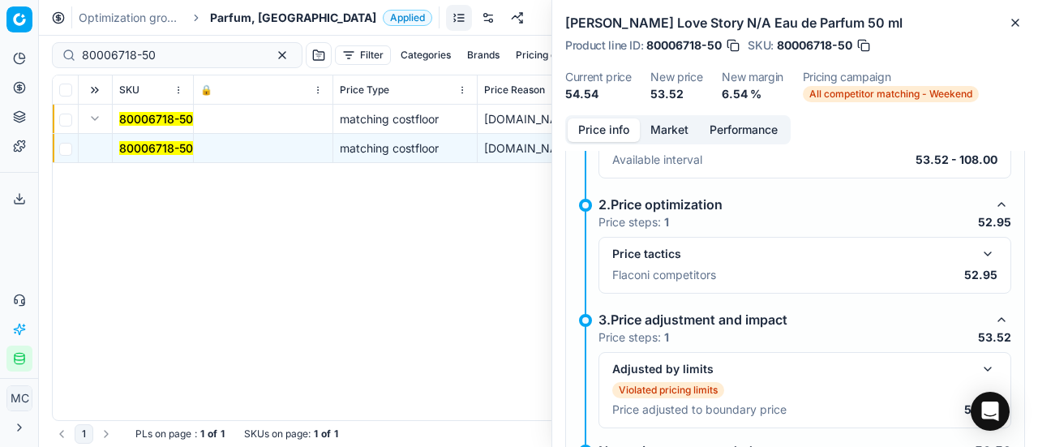
click at [983, 251] on button "button" at bounding box center [987, 253] width 19 height 19
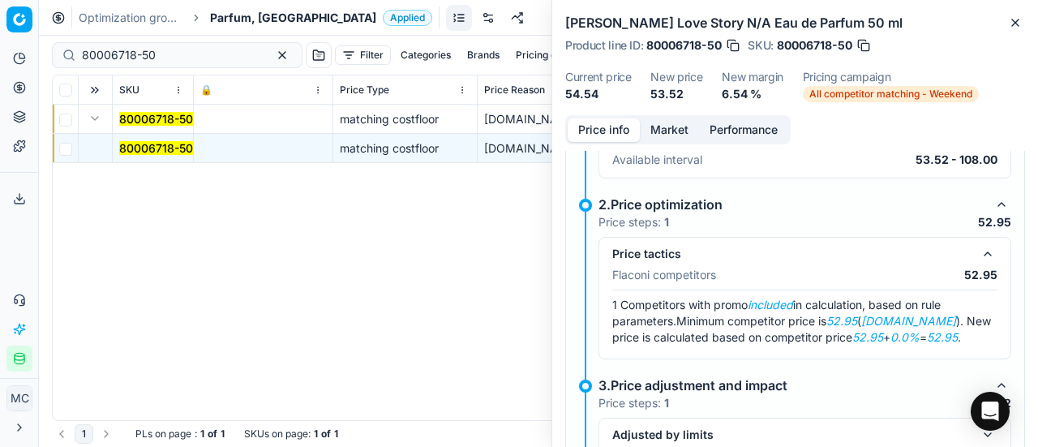
click at [664, 138] on button "Market" at bounding box center [669, 130] width 59 height 24
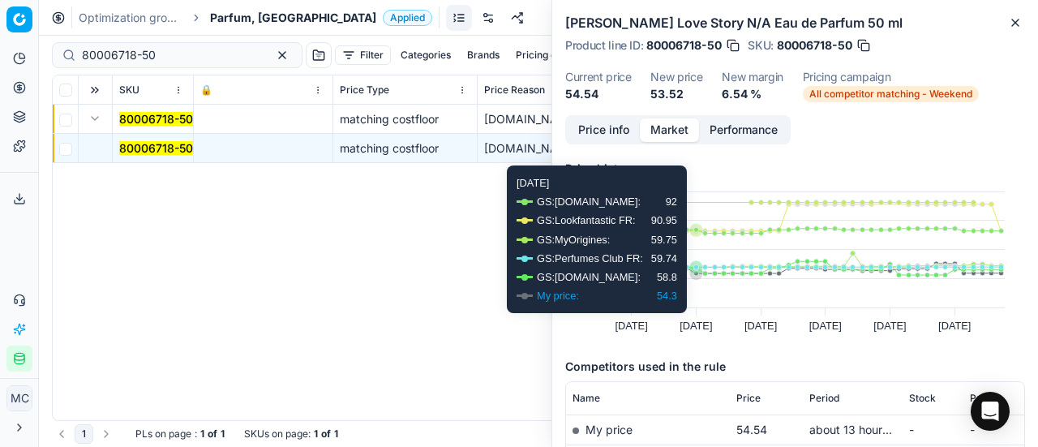
scroll to position [243, 0]
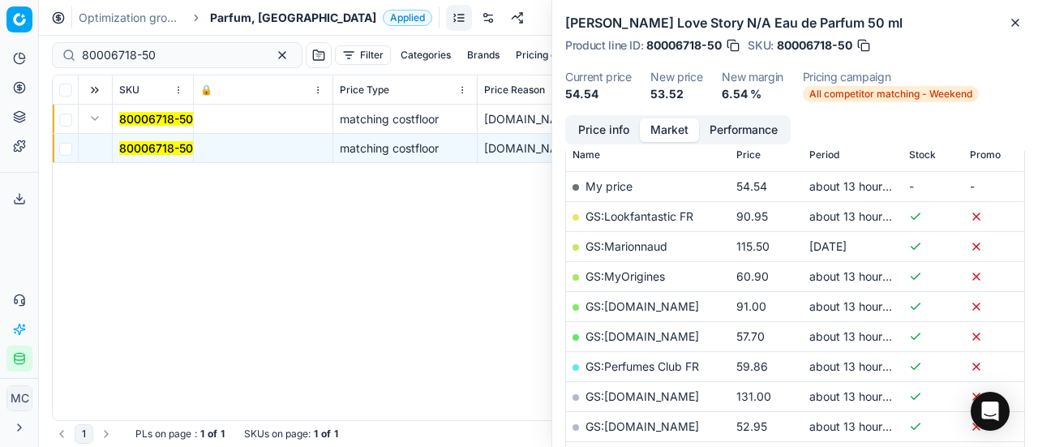
click at [686, 427] on link "GS:[DOMAIN_NAME]" at bounding box center [643, 426] width 114 height 14
drag, startPoint x: 175, startPoint y: 53, endPoint x: 27, endPoint y: 72, distance: 149.7
click at [0, 69] on div "Pricing platform Analytics Pricing Product portfolio Templates Export service 1…" at bounding box center [519, 223] width 1038 height 447
paste input "90003931-0005693"
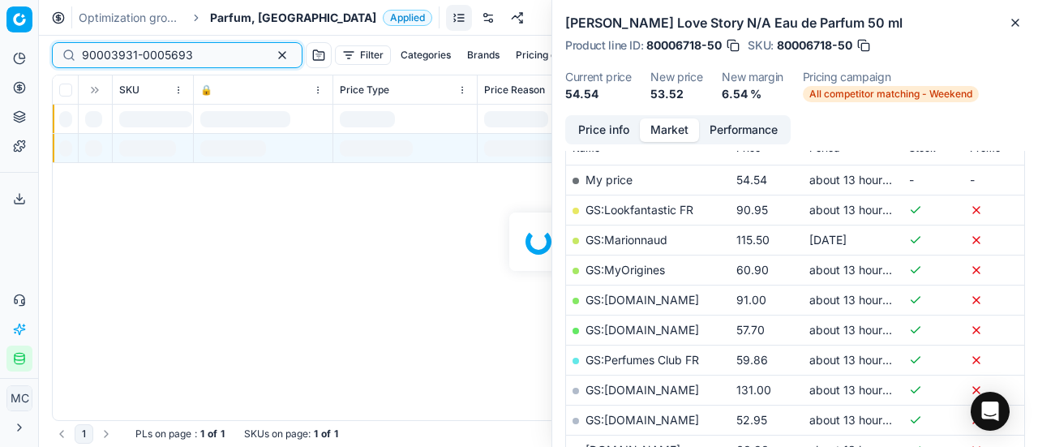
scroll to position [243, 0]
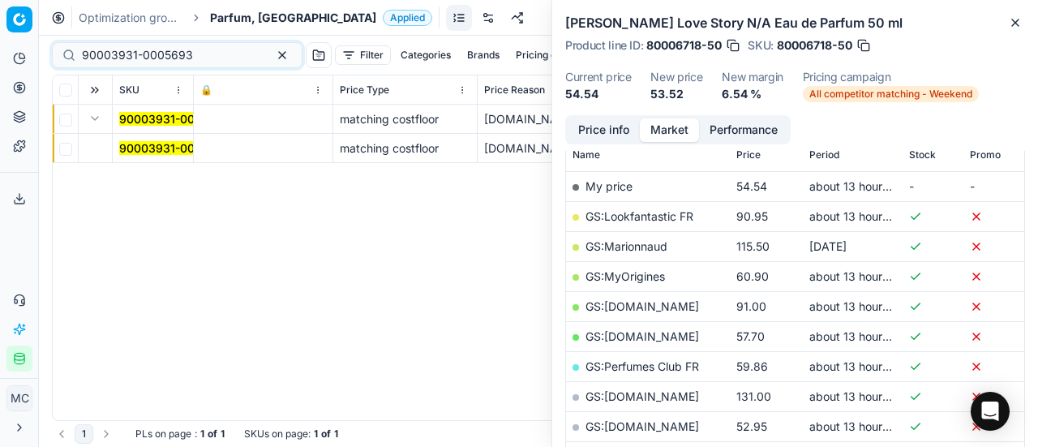
click at [98, 118] on button "Expand" at bounding box center [94, 118] width 19 height 19
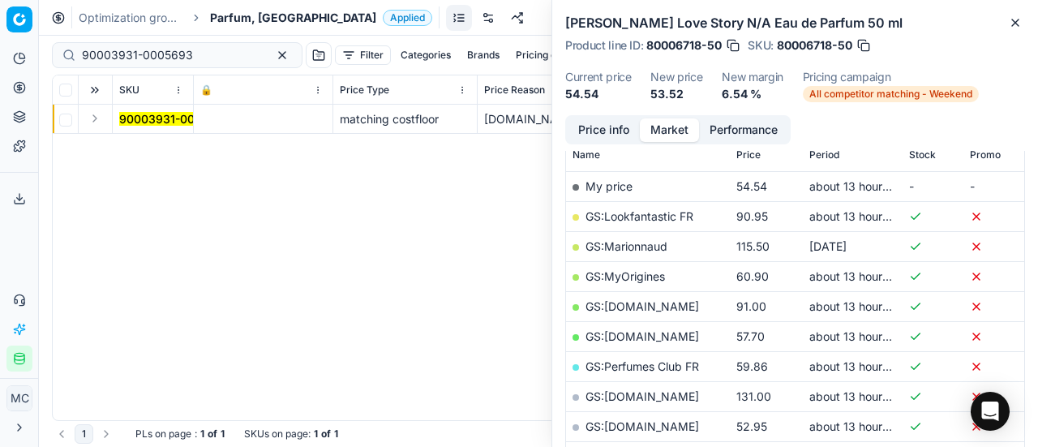
click at [95, 111] on button "Expand" at bounding box center [94, 118] width 19 height 19
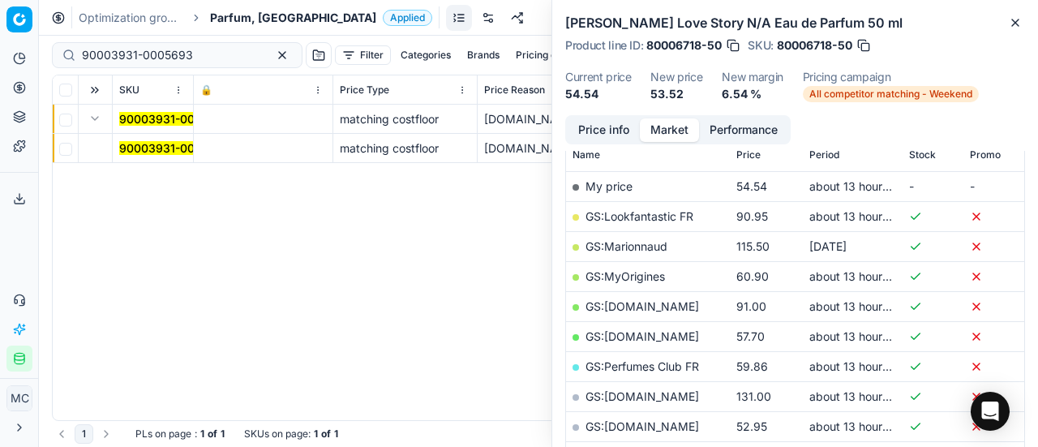
click at [131, 144] on mark "90003931-0005693" at bounding box center [174, 148] width 111 height 14
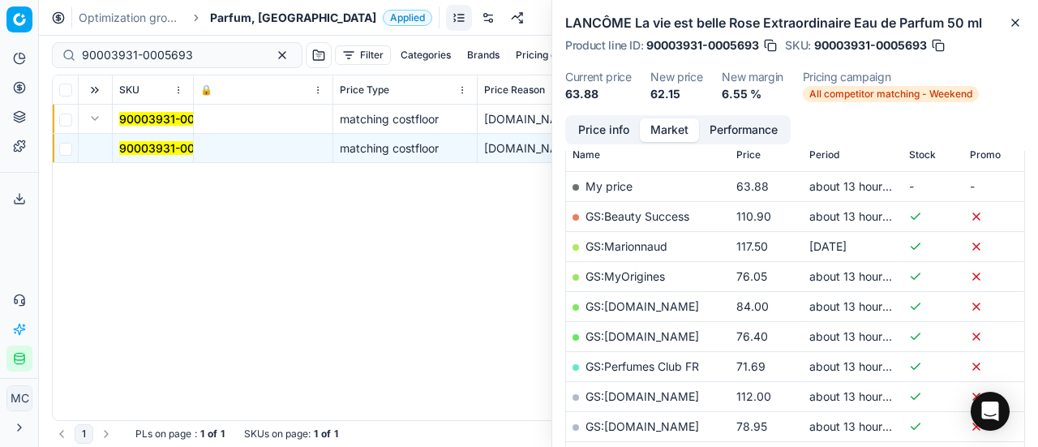
click at [611, 138] on button "Price info" at bounding box center [604, 130] width 72 height 24
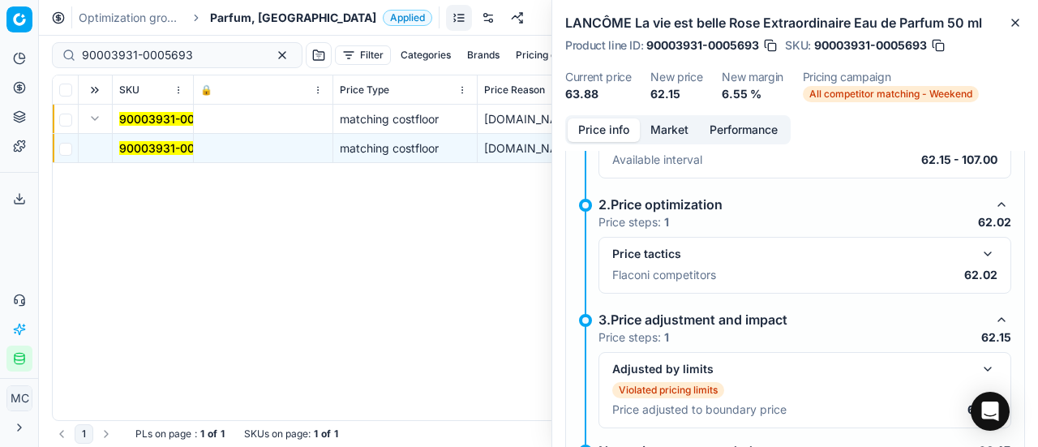
click at [982, 247] on button "button" at bounding box center [987, 253] width 19 height 19
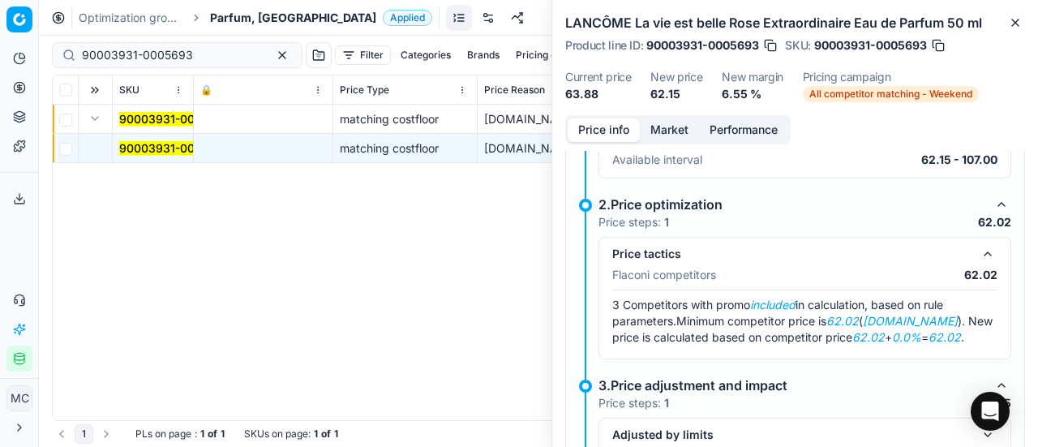
click at [659, 131] on button "Market" at bounding box center [669, 130] width 59 height 24
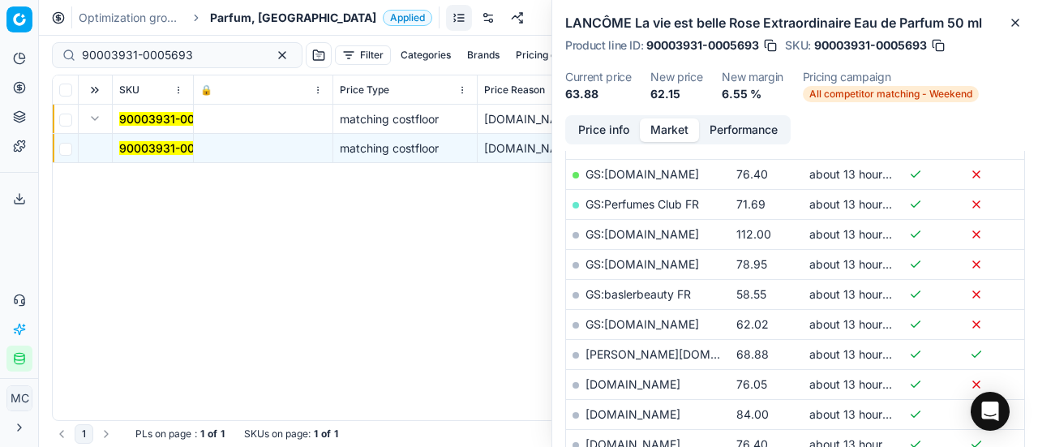
scroll to position [487, 0]
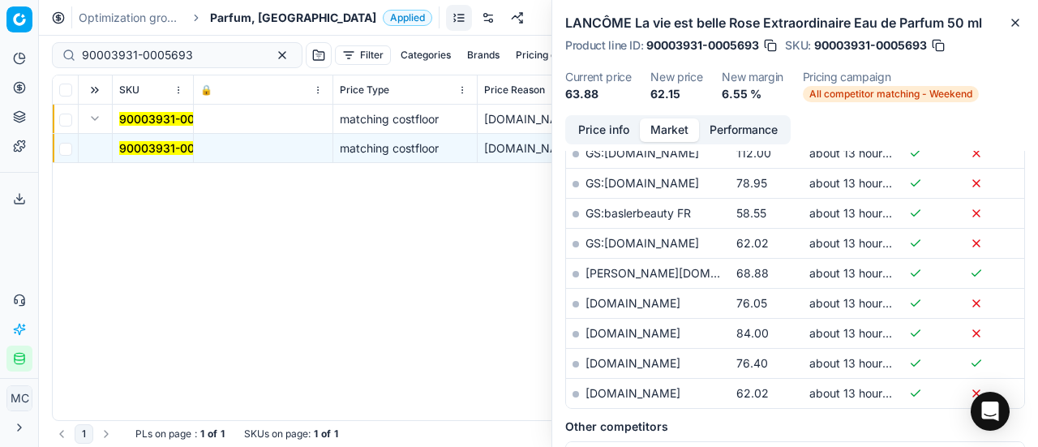
click at [655, 388] on link "[DOMAIN_NAME]" at bounding box center [633, 393] width 95 height 14
drag, startPoint x: 208, startPoint y: 51, endPoint x: 0, endPoint y: 69, distance: 209.2
click at [0, 69] on div "Pricing platform Analytics Pricing Product portfolio Templates Export service 1…" at bounding box center [519, 223] width 1038 height 447
paste input "20103697"
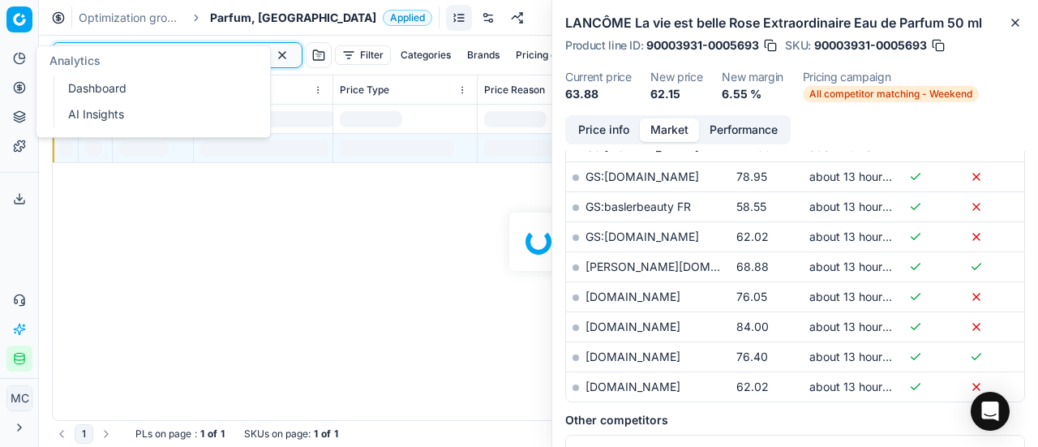
scroll to position [487, 0]
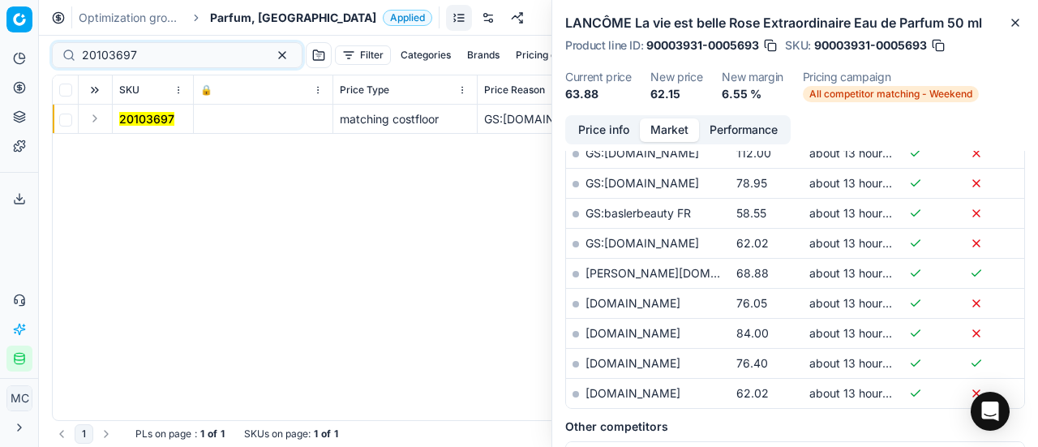
drag, startPoint x: 91, startPoint y: 114, endPoint x: 140, endPoint y: 132, distance: 51.8
click at [91, 114] on button "Expand" at bounding box center [94, 118] width 19 height 19
click at [148, 147] on mark "20103697" at bounding box center [146, 148] width 55 height 14
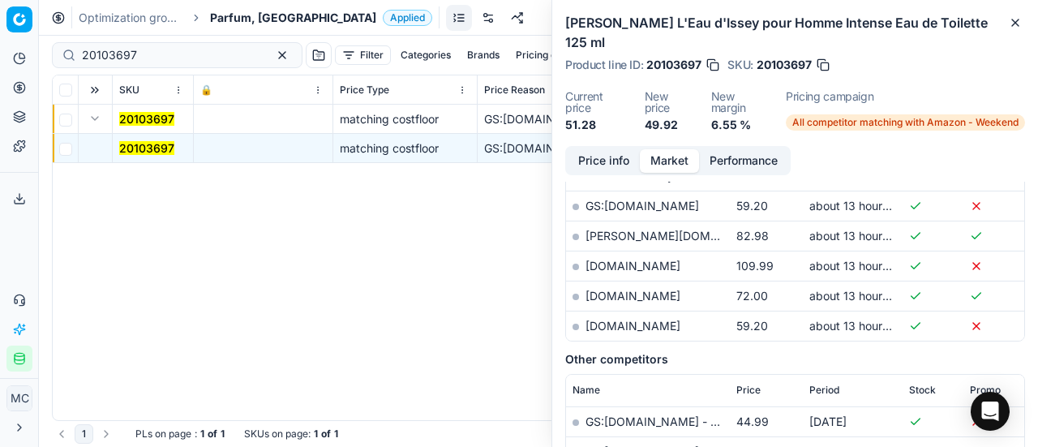
scroll to position [0, 0]
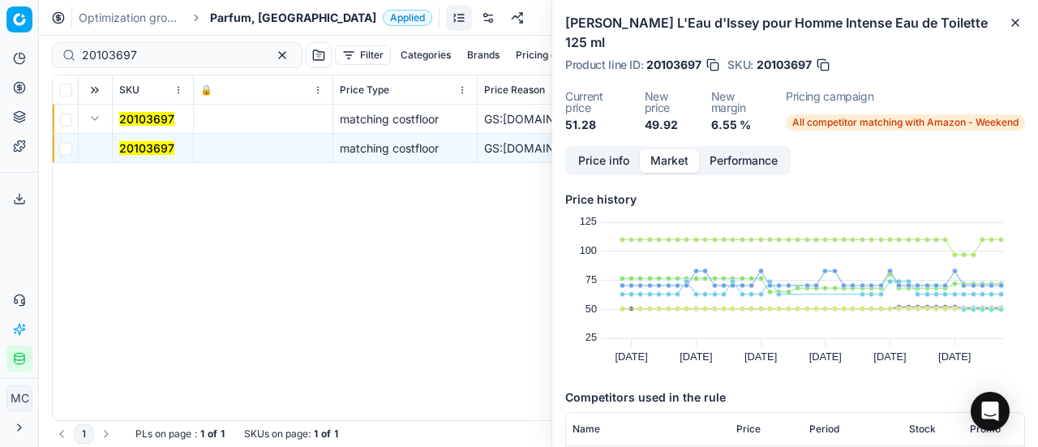
click at [626, 149] on button "Price info" at bounding box center [604, 161] width 72 height 24
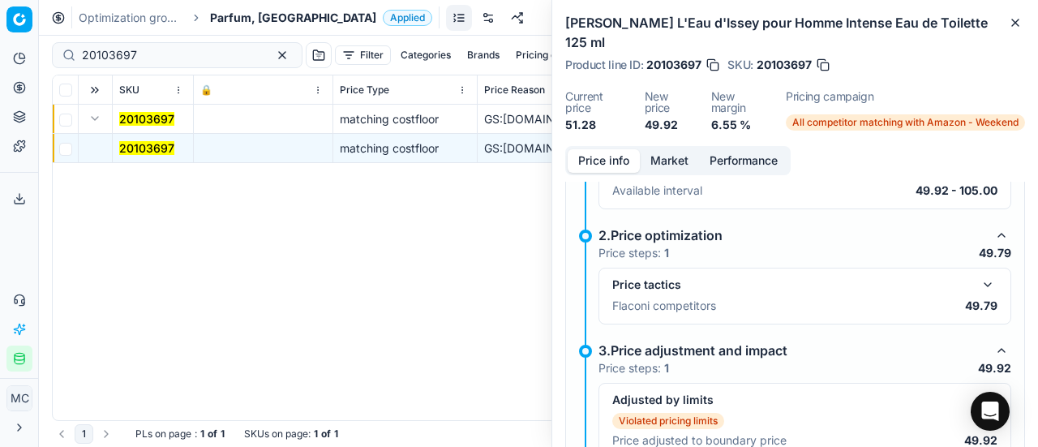
click at [978, 275] on button "button" at bounding box center [987, 284] width 19 height 19
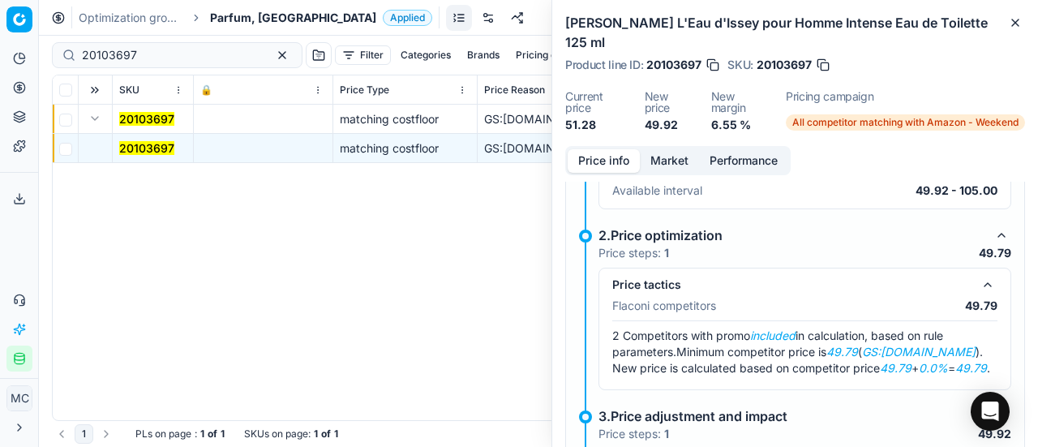
click at [660, 149] on button "Market" at bounding box center [669, 161] width 59 height 24
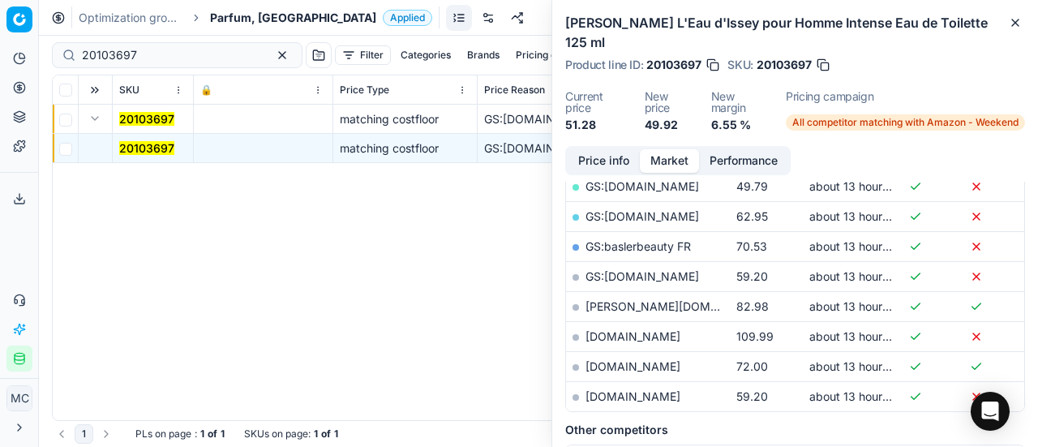
scroll to position [243, 0]
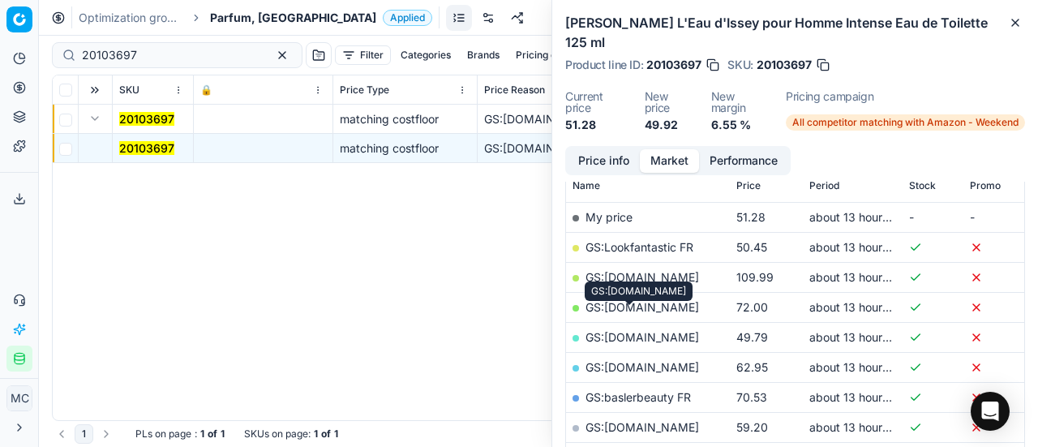
click at [655, 330] on link "GS:[DOMAIN_NAME]" at bounding box center [643, 337] width 114 height 14
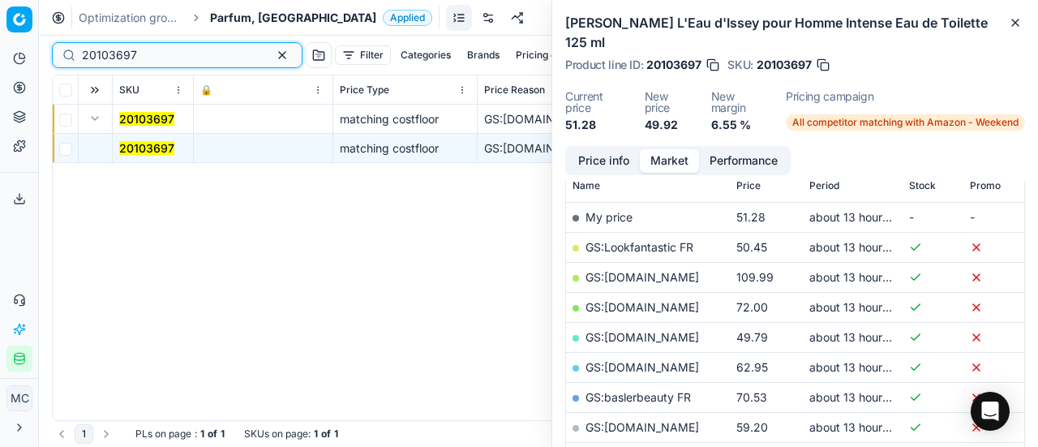
drag, startPoint x: 174, startPoint y: 56, endPoint x: 10, endPoint y: 31, distance: 165.8
click at [0, 31] on div "Pricing platform Analytics Pricing Product portfolio Templates Export service 1…" at bounding box center [519, 223] width 1038 height 447
paste input "80075434-100"
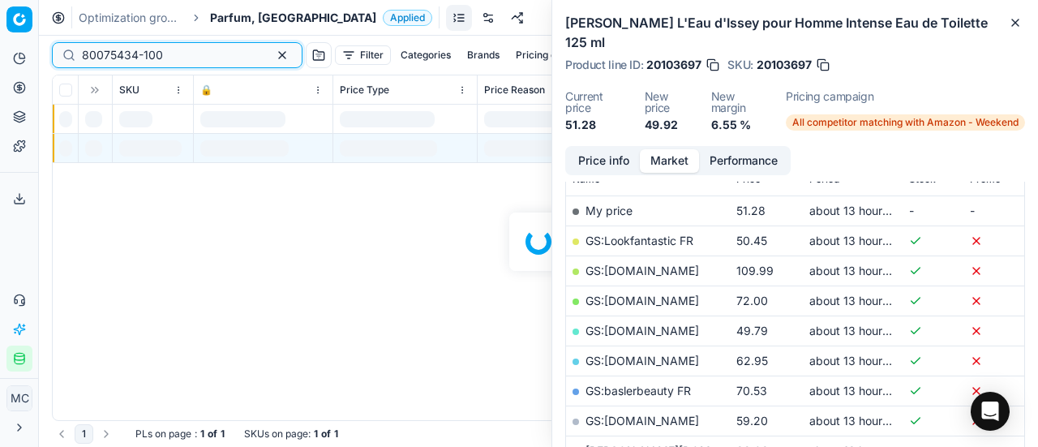
scroll to position [243, 0]
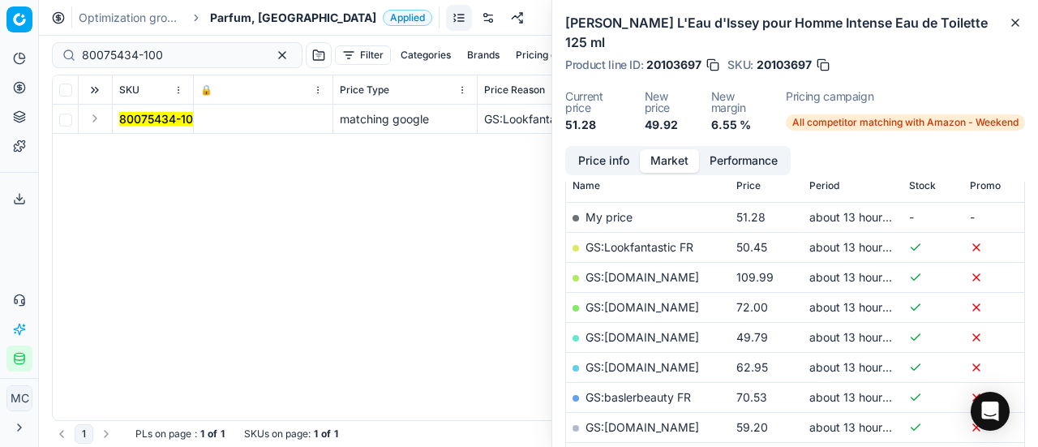
click at [93, 113] on button "Expand" at bounding box center [94, 118] width 19 height 19
click at [151, 150] on mark "80075434-100" at bounding box center [159, 148] width 81 height 14
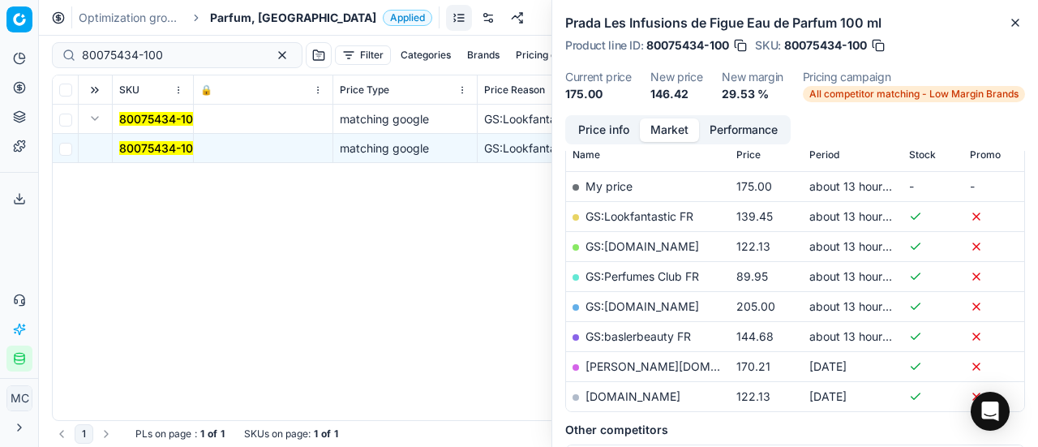
click at [618, 138] on button "Price info" at bounding box center [604, 130] width 72 height 24
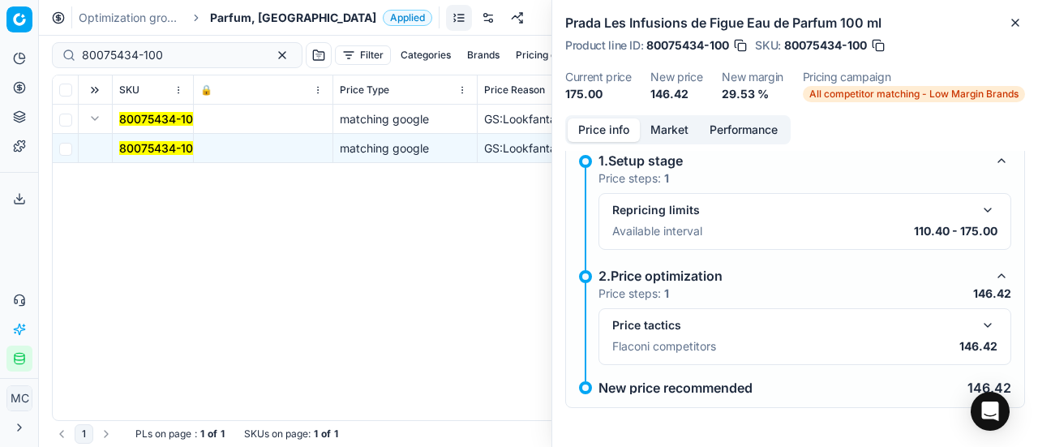
scroll to position [23, 0]
click at [978, 332] on button "button" at bounding box center [987, 325] width 19 height 19
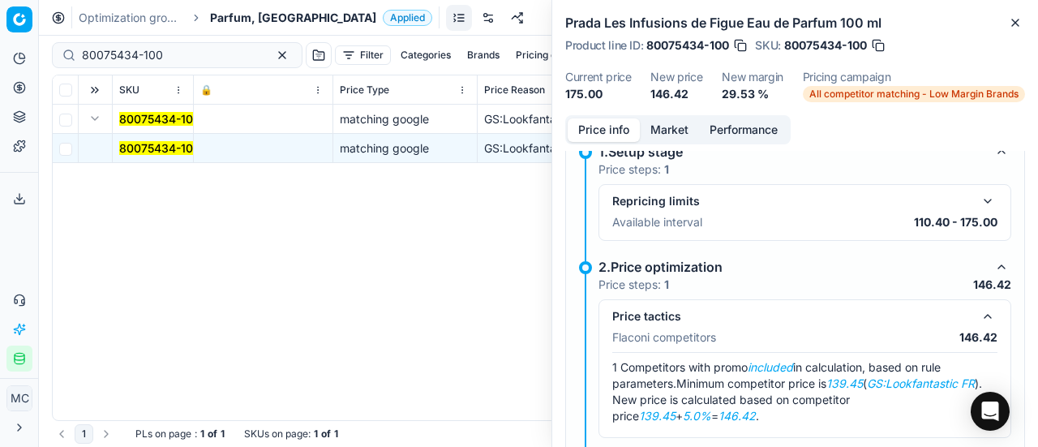
click at [672, 142] on button "Market" at bounding box center [669, 130] width 59 height 24
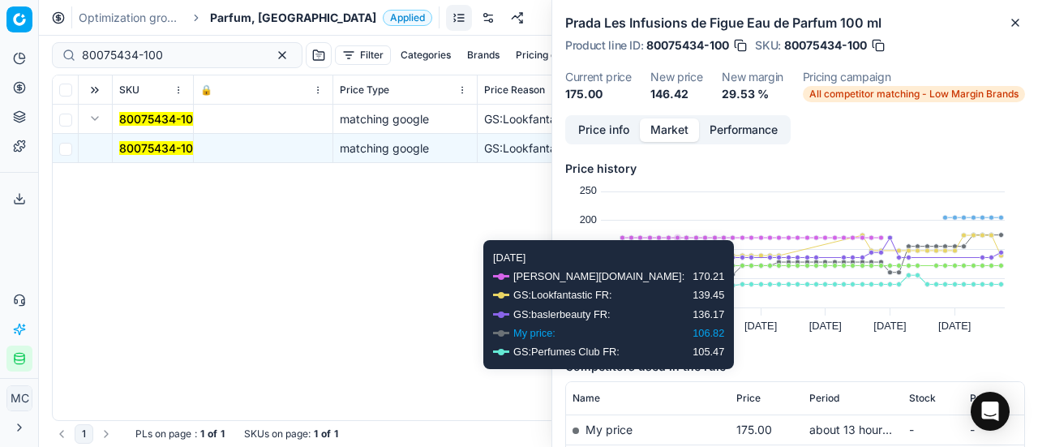
scroll to position [243, 0]
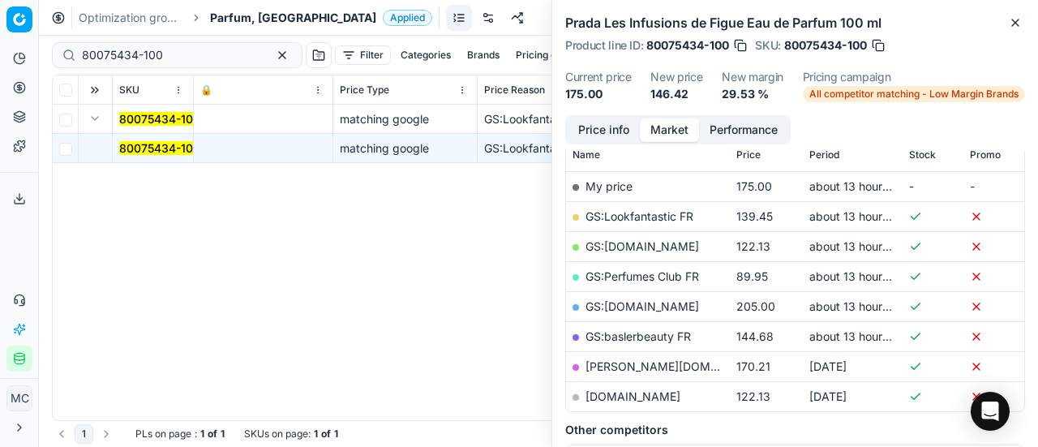
click at [649, 223] on link "GS:Lookfantastic FR" at bounding box center [640, 216] width 108 height 14
drag, startPoint x: 179, startPoint y: 51, endPoint x: 0, endPoint y: 56, distance: 179.3
click at [0, 55] on div "Pricing platform Analytics Pricing Product portfolio Templates Export service 1…" at bounding box center [519, 223] width 1038 height 447
paste input "90011686-0018575"
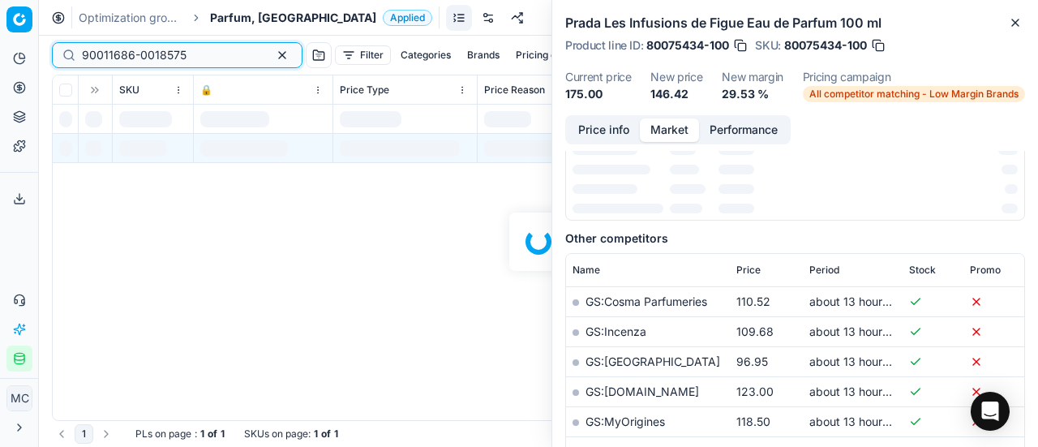
scroll to position [243, 0]
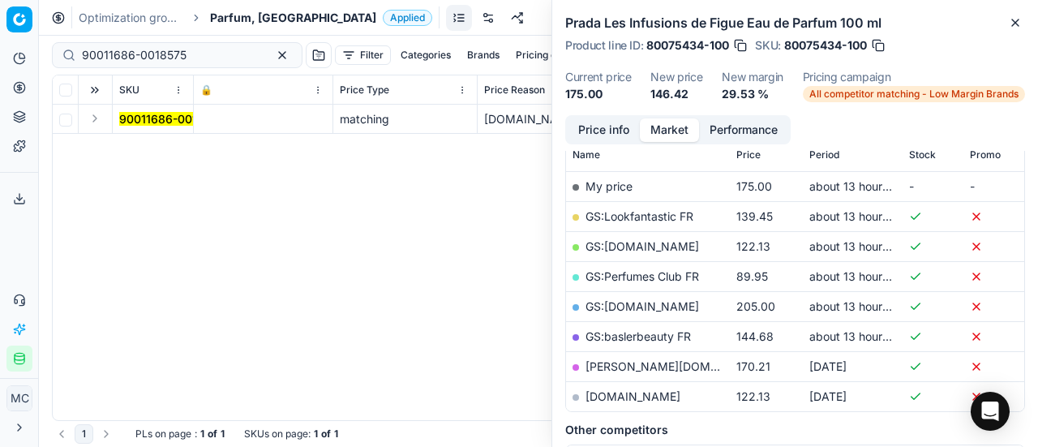
click at [101, 122] on button "Expand" at bounding box center [94, 118] width 19 height 19
click at [147, 148] on mark "90011686-0018575" at bounding box center [171, 148] width 105 height 14
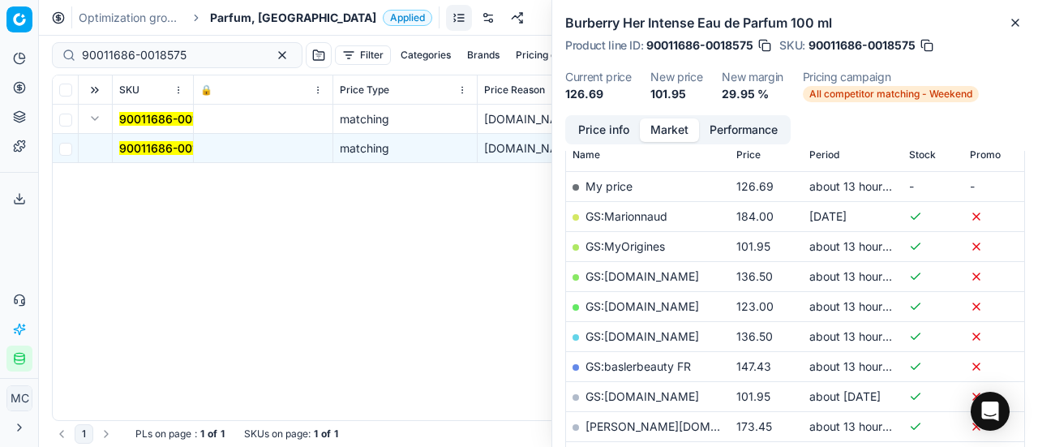
click at [608, 127] on button "Price info" at bounding box center [604, 130] width 72 height 24
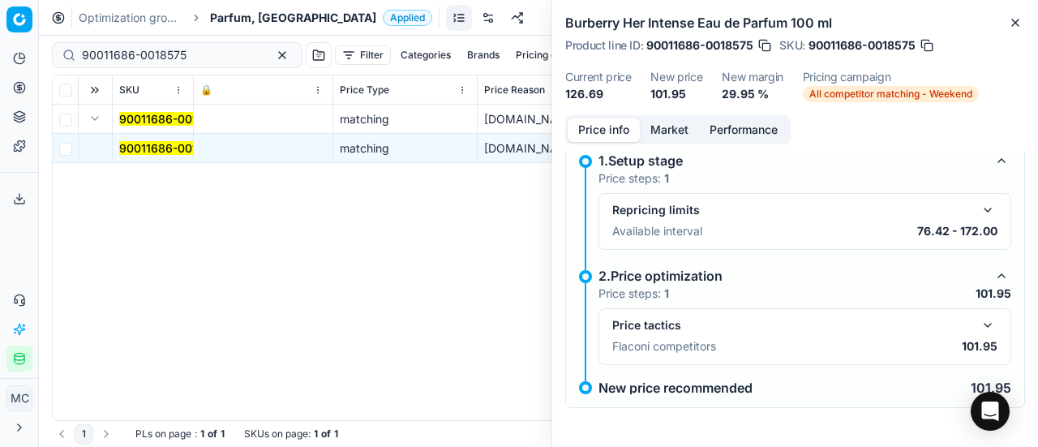
scroll to position [11, 0]
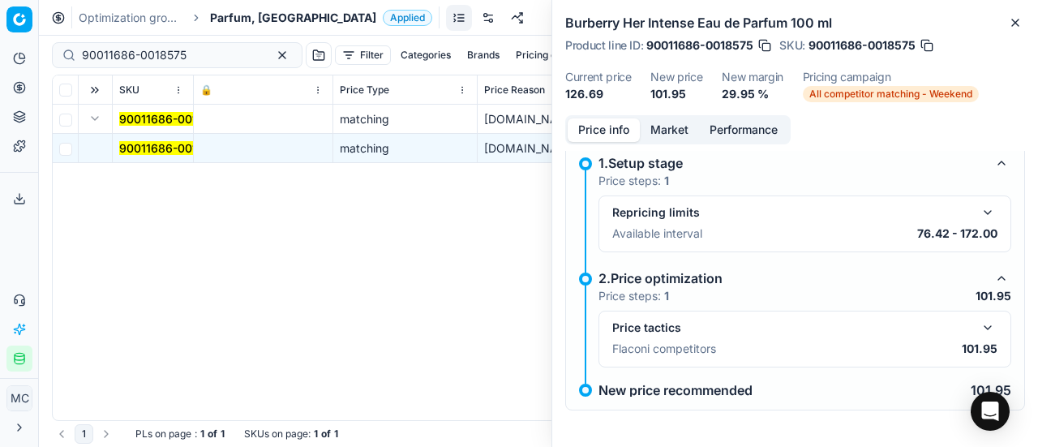
click at [978, 327] on button "button" at bounding box center [987, 327] width 19 height 19
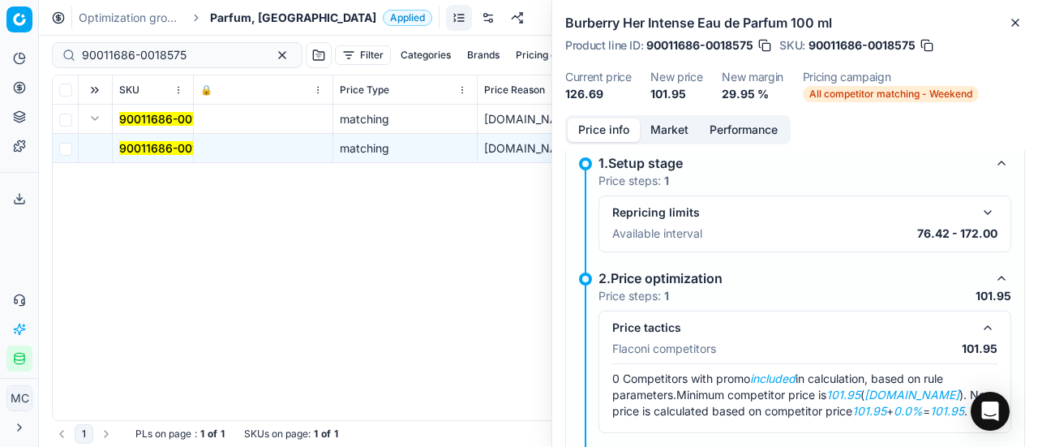
click at [651, 122] on button "Market" at bounding box center [669, 130] width 59 height 24
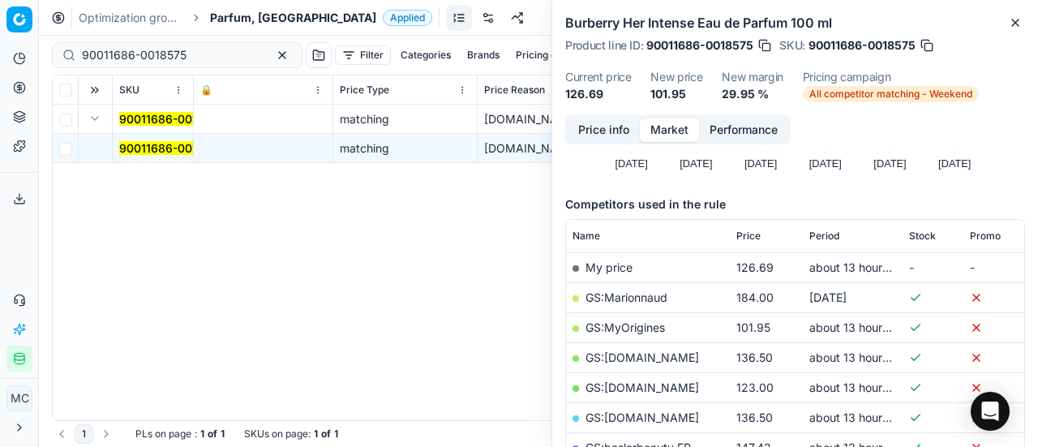
scroll to position [243, 0]
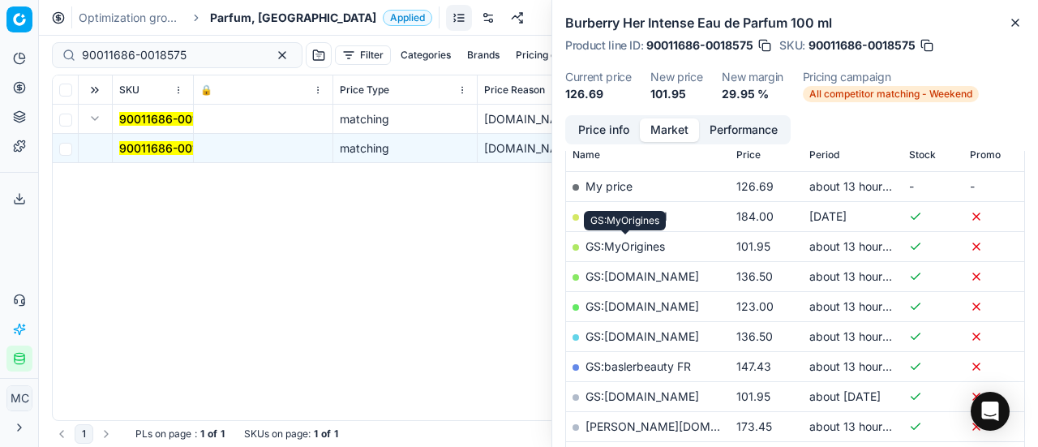
click at [659, 243] on link "GS:MyOrigines" at bounding box center [625, 246] width 79 height 14
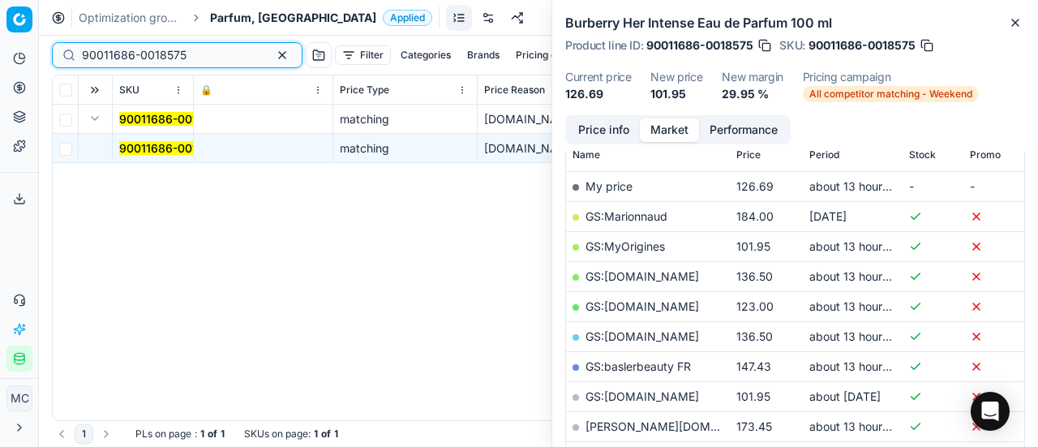
drag, startPoint x: 197, startPoint y: 49, endPoint x: 0, endPoint y: 66, distance: 197.8
click at [0, 66] on div "Pricing platform Analytics Pricing Product portfolio Templates Export service 1…" at bounding box center [519, 223] width 1038 height 447
paste input "2237-0019319"
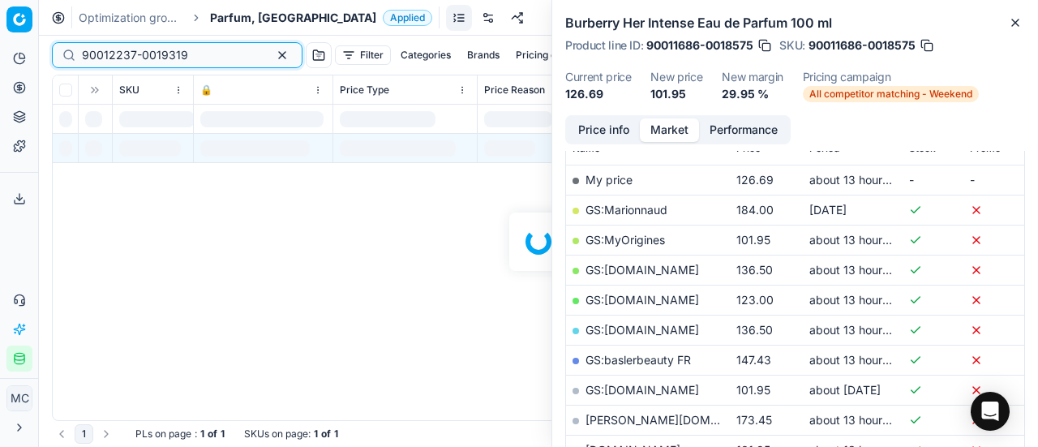
scroll to position [243, 0]
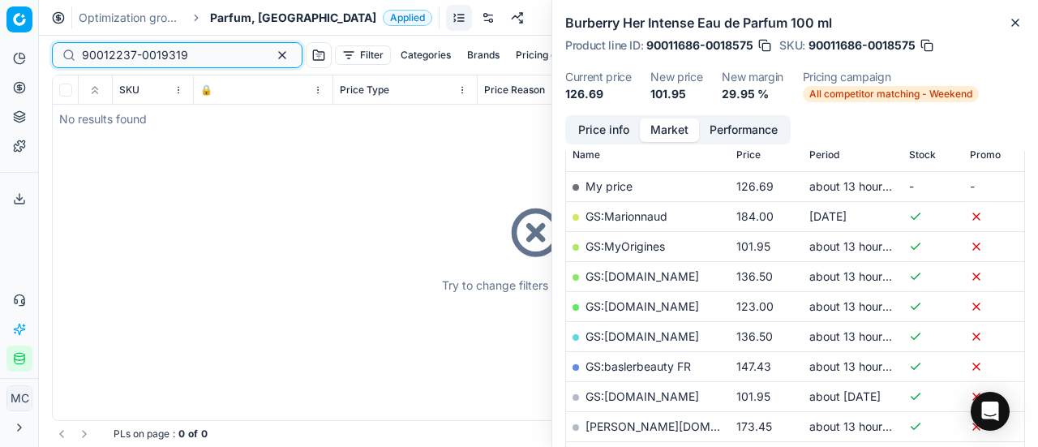
type input "90012237-0019319"
click at [232, 15] on span "Parfum, [GEOGRAPHIC_DATA]" at bounding box center [293, 18] width 166 height 16
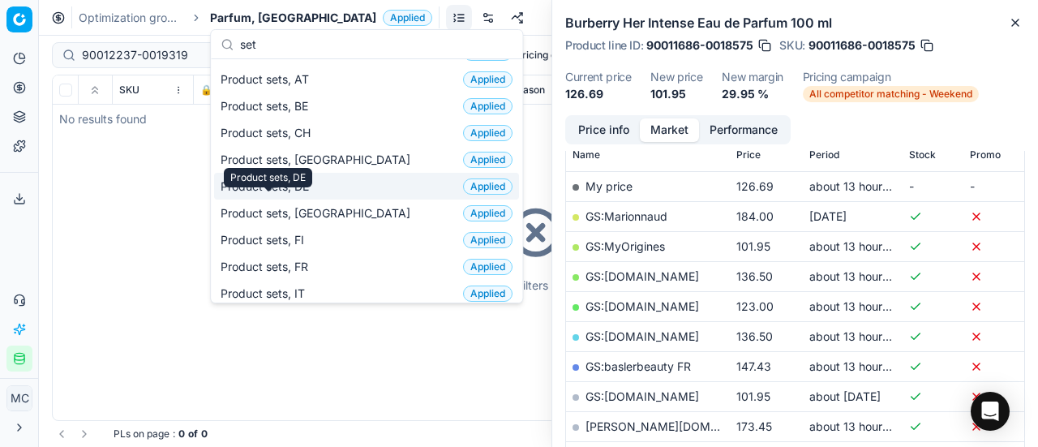
scroll to position [0, 0]
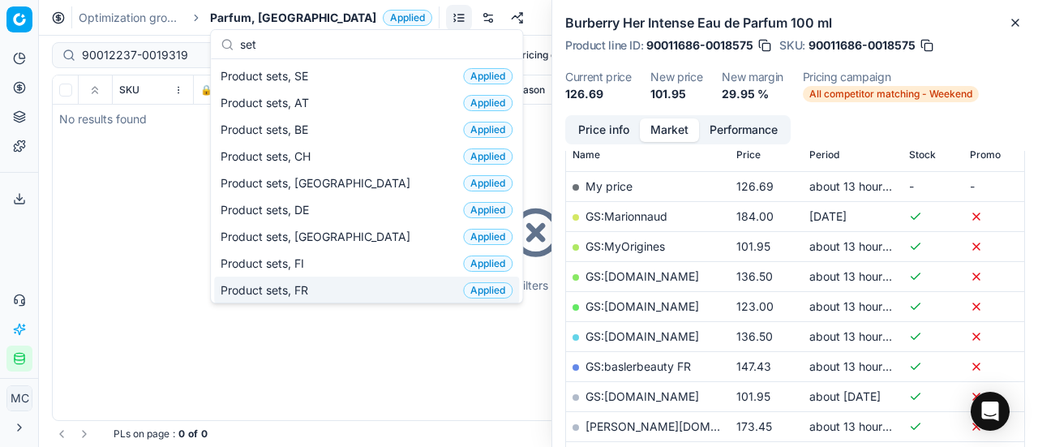
type input "set"
click at [323, 280] on div "Product sets, FR Applied" at bounding box center [366, 290] width 305 height 27
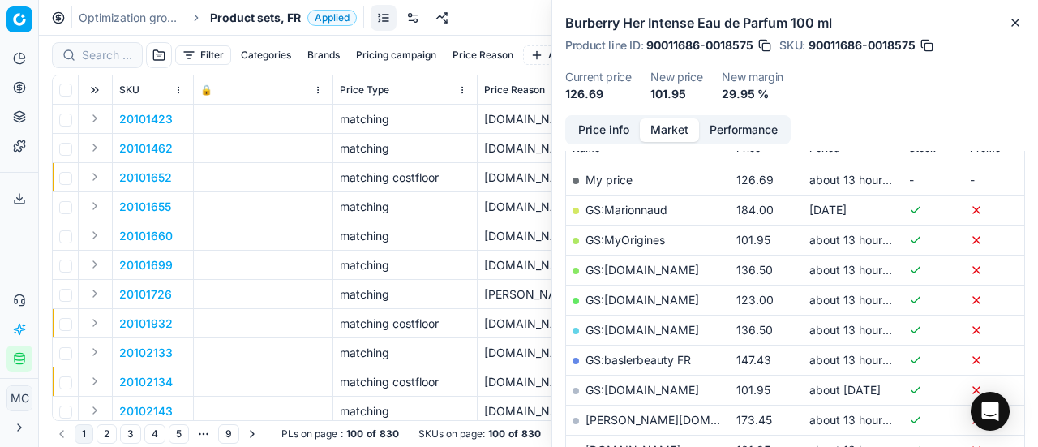
scroll to position [243, 0]
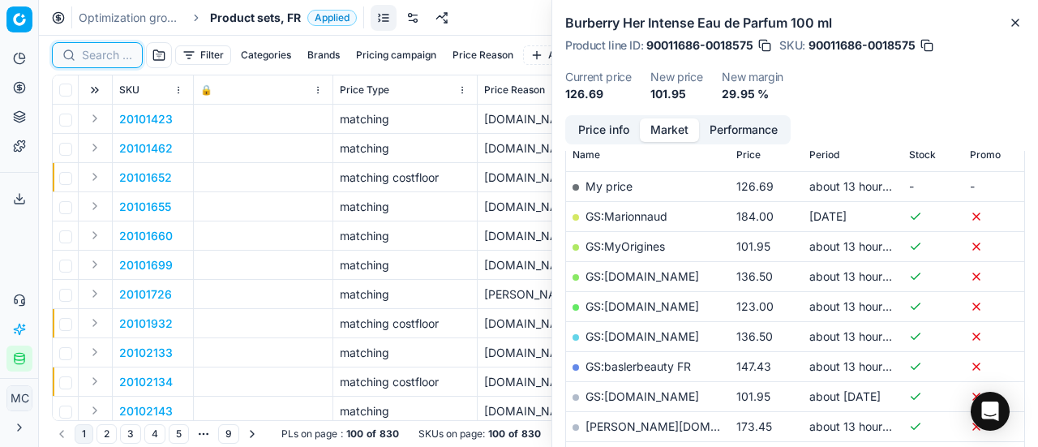
click at [100, 55] on input at bounding box center [107, 55] width 50 height 16
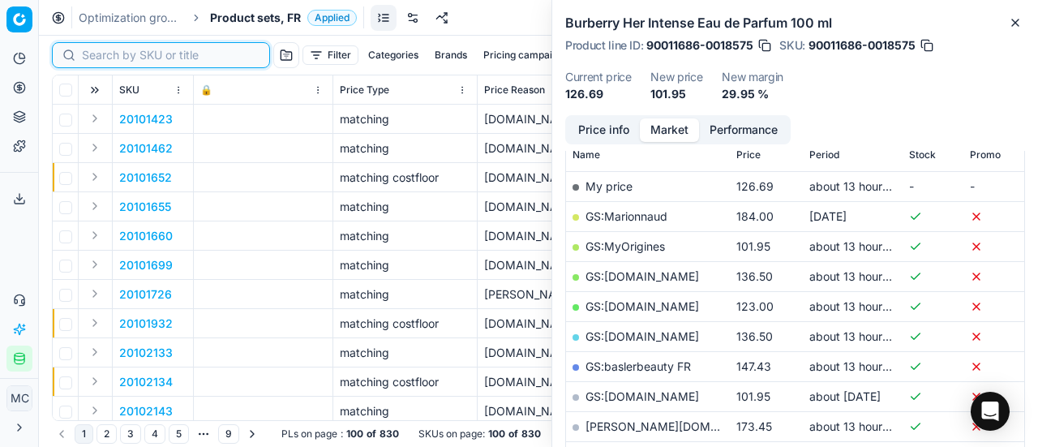
paste input "90012237-0019319"
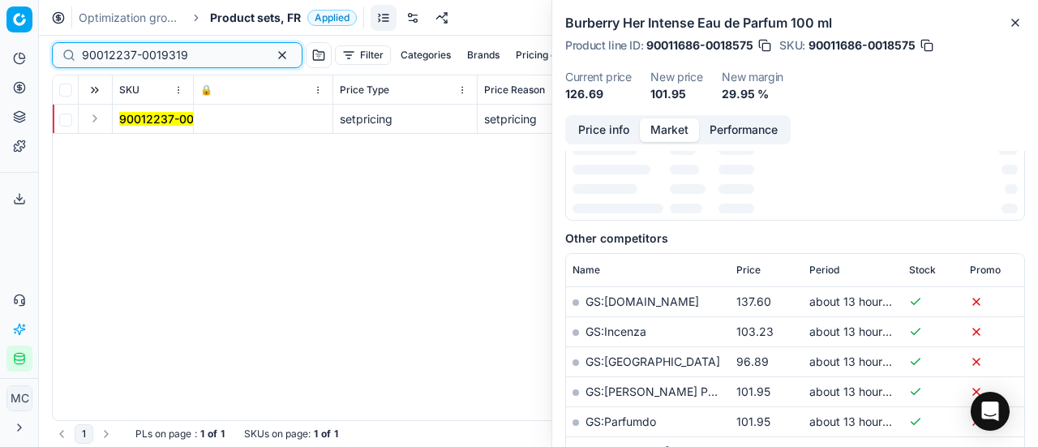
scroll to position [243, 0]
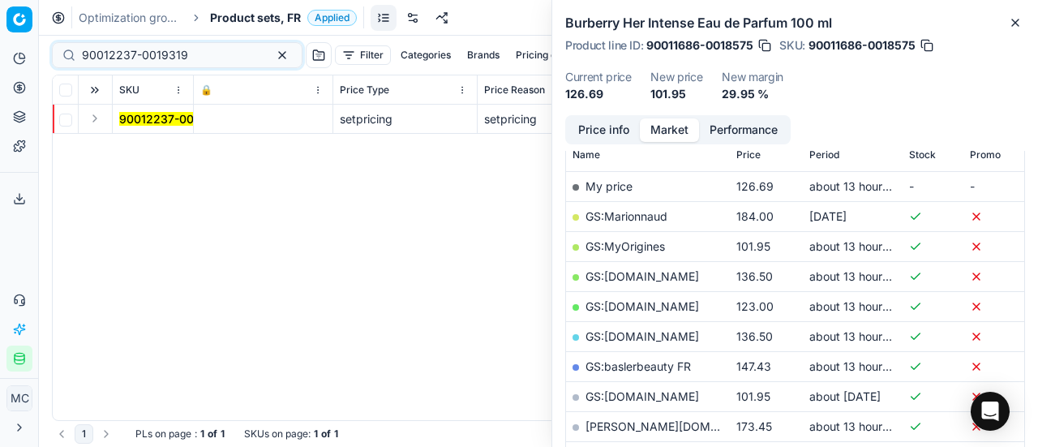
click at [101, 114] on button "Expand" at bounding box center [94, 118] width 19 height 19
click at [149, 153] on mark "90012237-0019319" at bounding box center [172, 148] width 106 height 14
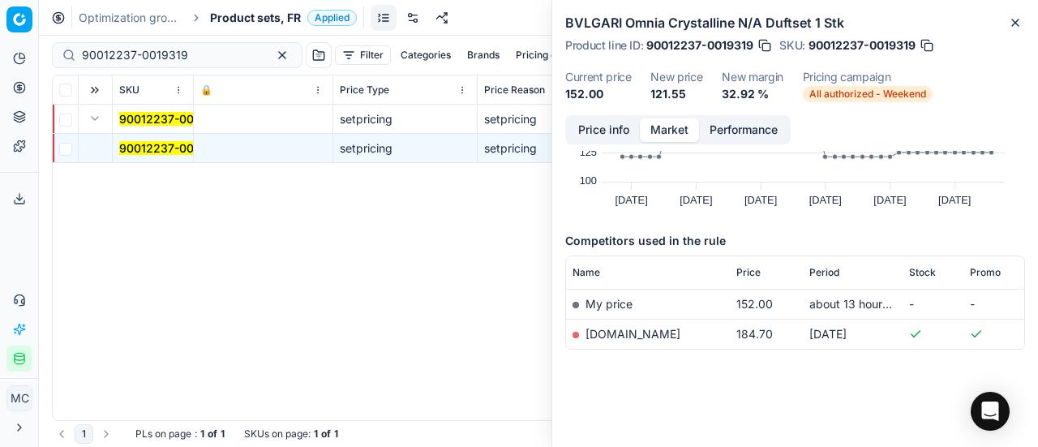
scroll to position [0, 0]
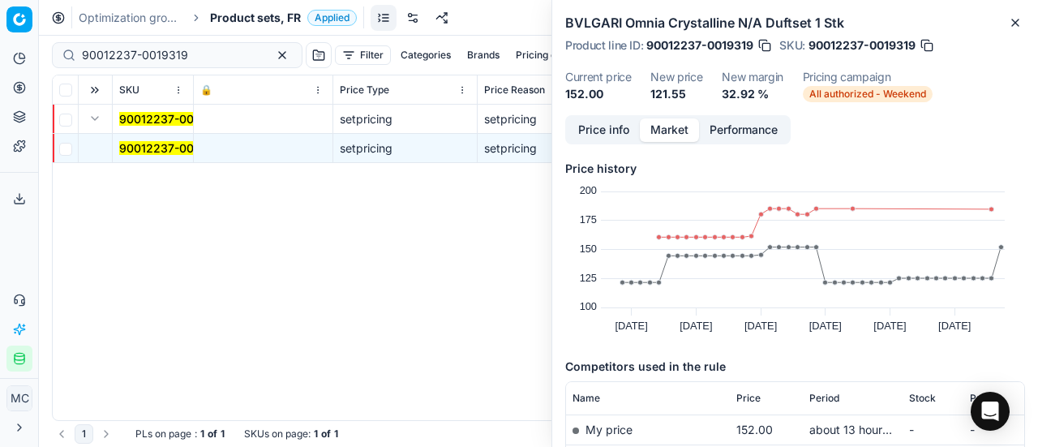
click at [600, 127] on button "Price info" at bounding box center [604, 130] width 72 height 24
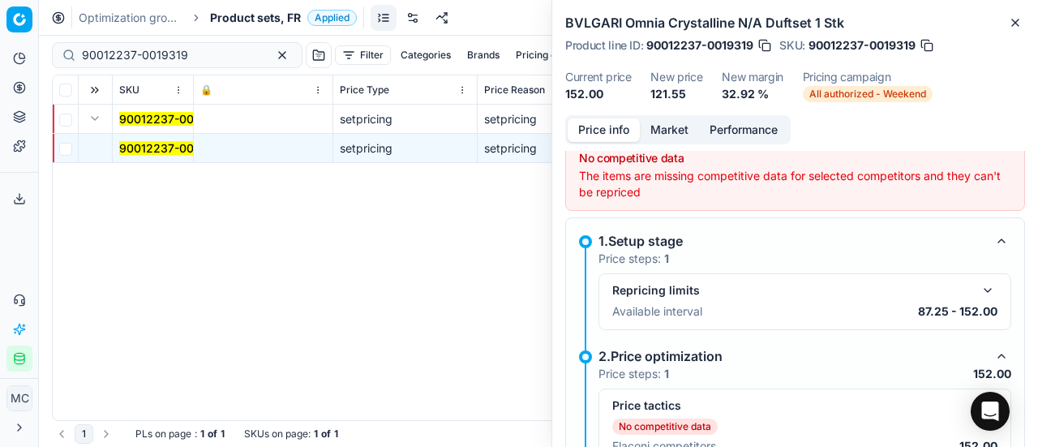
scroll to position [92, 0]
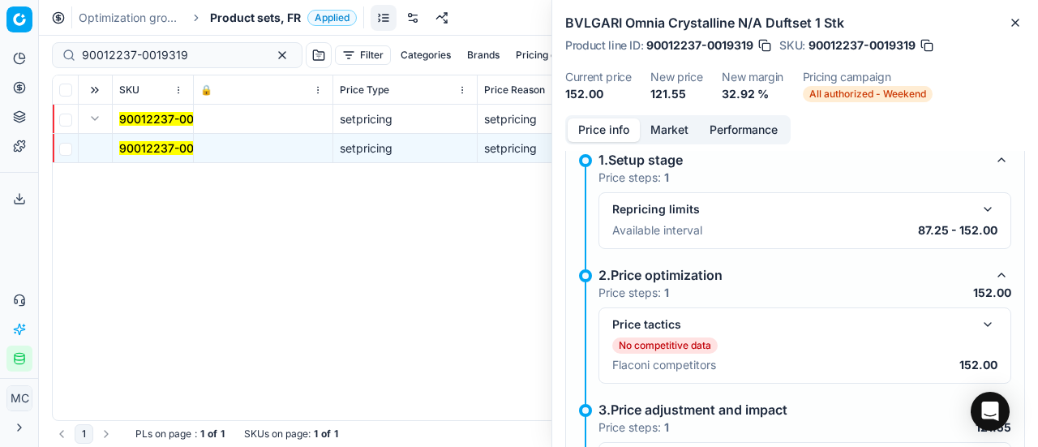
click at [978, 319] on button "button" at bounding box center [987, 324] width 19 height 19
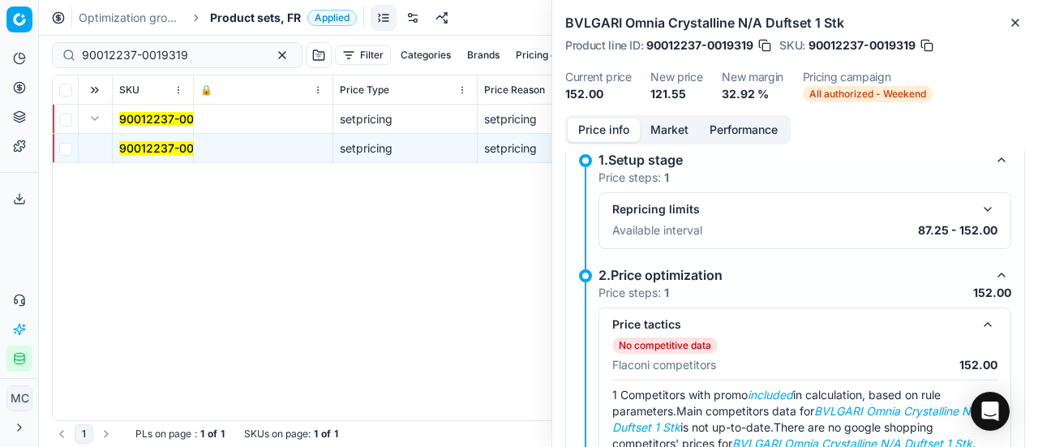
click at [670, 130] on button "Market" at bounding box center [669, 130] width 59 height 24
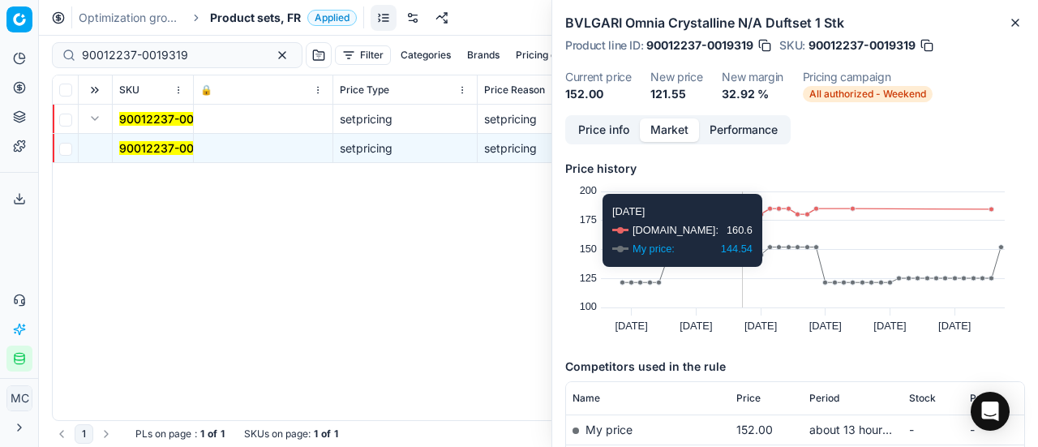
scroll to position [124, 0]
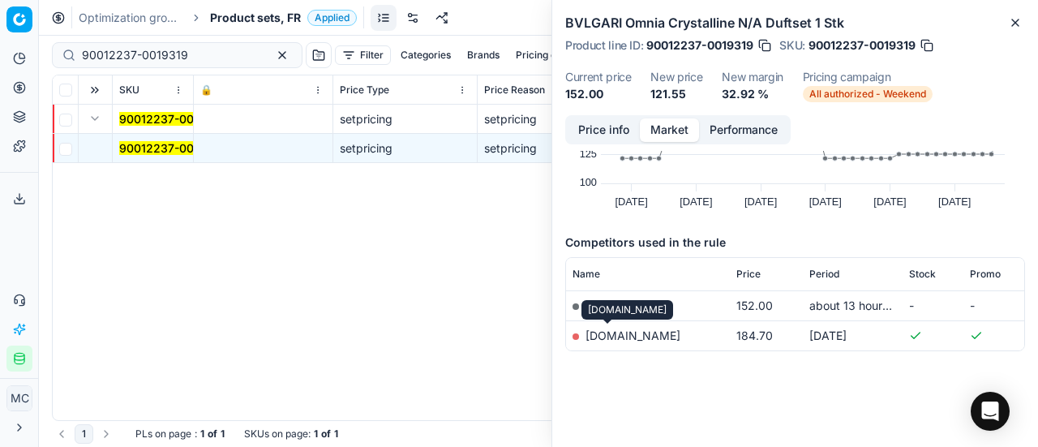
click at [613, 338] on link "[DOMAIN_NAME]" at bounding box center [633, 336] width 95 height 14
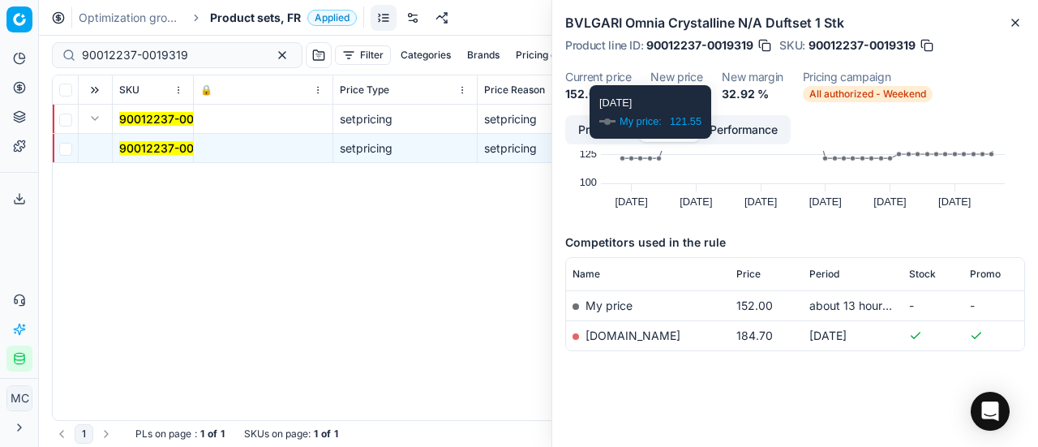
click at [595, 128] on button "Price info" at bounding box center [604, 130] width 72 height 24
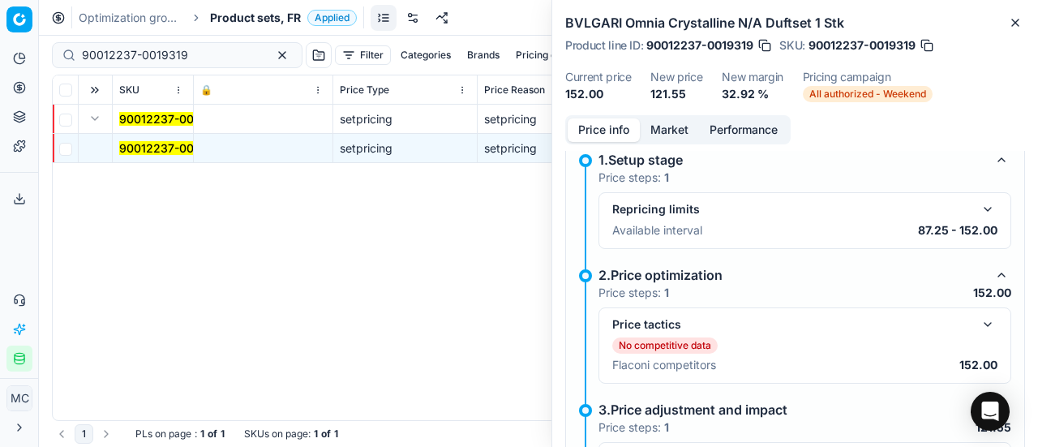
scroll to position [223, 0]
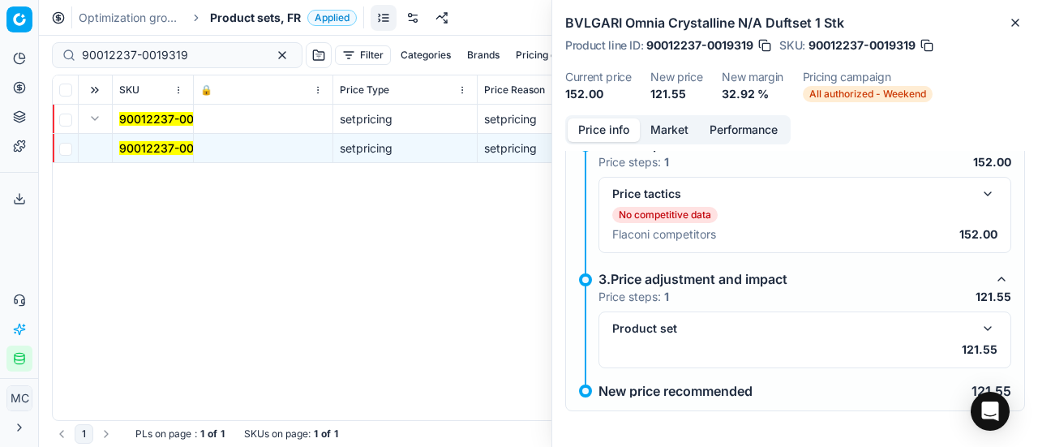
click at [978, 324] on button "button" at bounding box center [987, 328] width 19 height 19
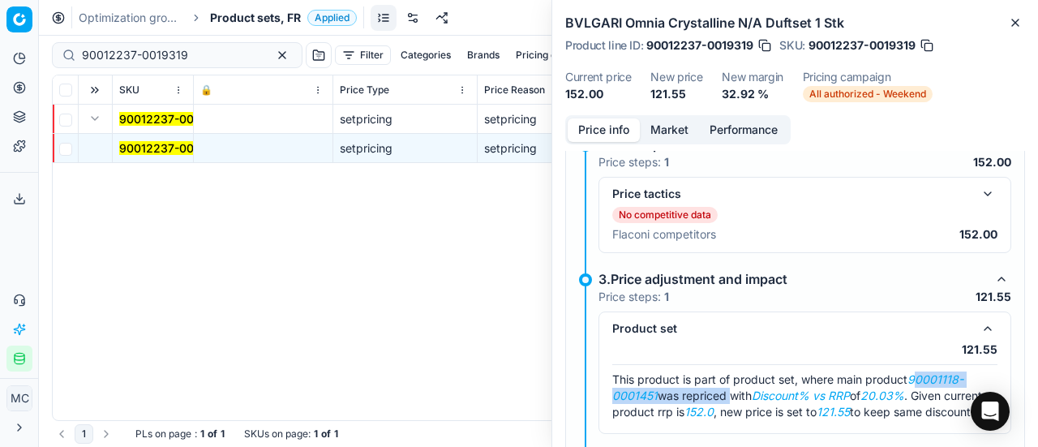
drag, startPoint x: 915, startPoint y: 372, endPoint x: 796, endPoint y: 387, distance: 120.1
click at [735, 394] on span "This product is part of product set, where main product 90001118-0001451 was re…" at bounding box center [797, 395] width 370 height 46
drag, startPoint x: 914, startPoint y: 376, endPoint x: 658, endPoint y: 393, distance: 256.9
click at [658, 393] on span "This product is part of product set, where main product 90001118-0001451 was re…" at bounding box center [797, 395] width 370 height 46
copy span "90001118-0001451"
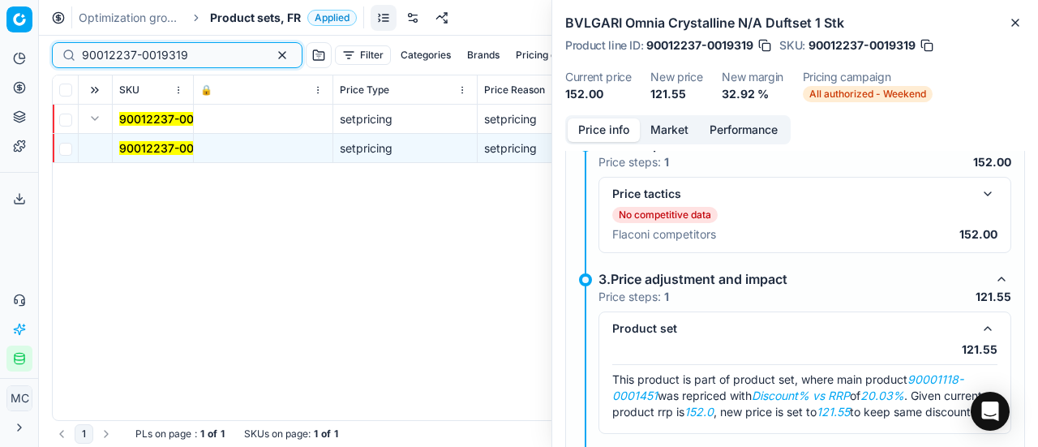
click at [0, 46] on div "Pricing platform Analytics Pricing Product portfolio Templates Export service 1…" at bounding box center [519, 223] width 1038 height 447
paste input "01118-0001451"
type input "90001118-0001451"
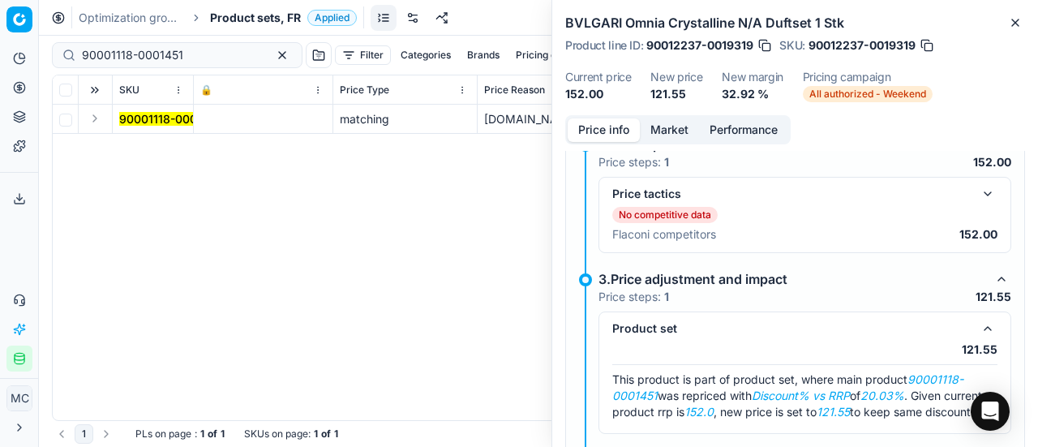
click at [336, 193] on div "90001118-0001451 matching [DOMAIN_NAME] BVLGARI Omnia Crystalline Eau de Toilet…" at bounding box center [539, 263] width 972 height 316
click at [96, 122] on button "Expand" at bounding box center [94, 118] width 19 height 19
click at [157, 148] on mark "90001118-0001451" at bounding box center [169, 148] width 101 height 14
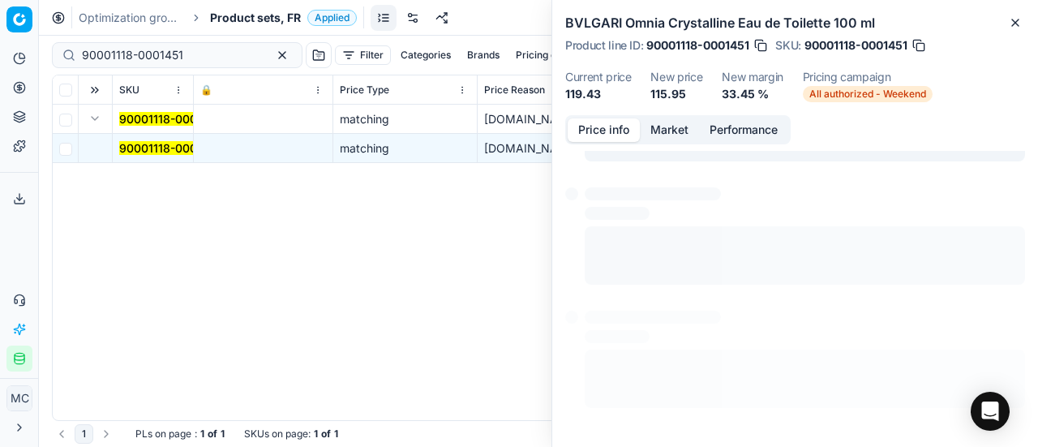
scroll to position [11, 0]
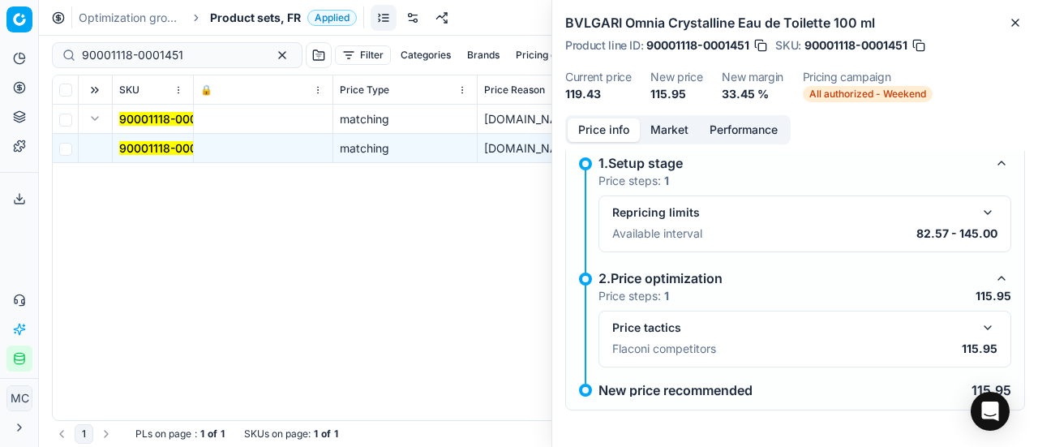
click at [982, 329] on button "button" at bounding box center [987, 327] width 19 height 19
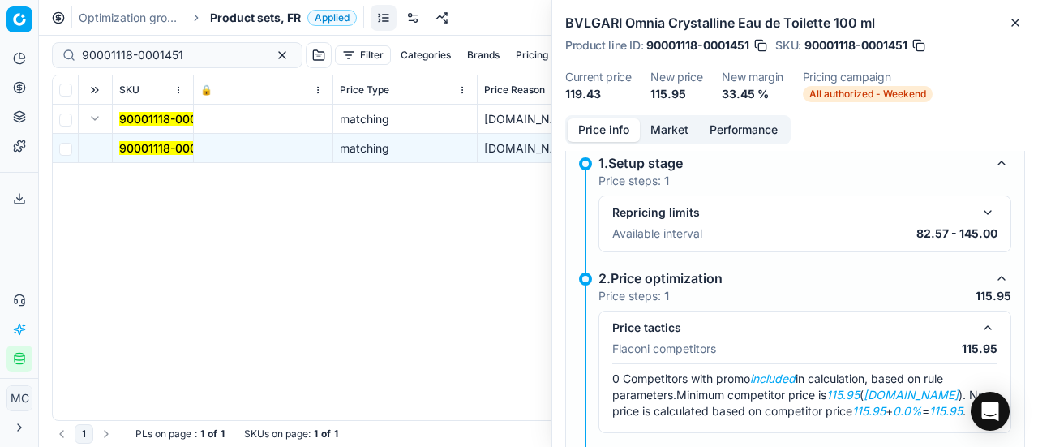
click at [678, 137] on button "Market" at bounding box center [669, 130] width 59 height 24
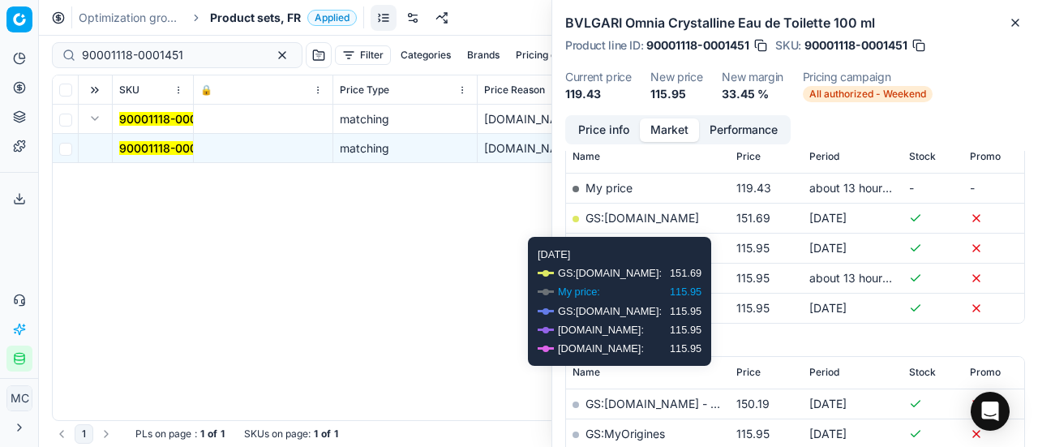
scroll to position [243, 0]
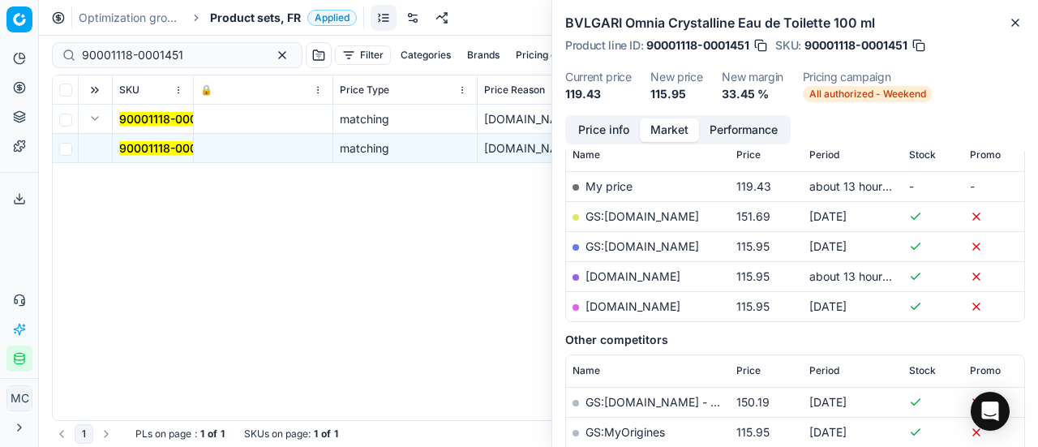
click at [675, 270] on link "[DOMAIN_NAME]" at bounding box center [633, 276] width 95 height 14
click at [248, 17] on span "Product sets, FR" at bounding box center [255, 18] width 91 height 16
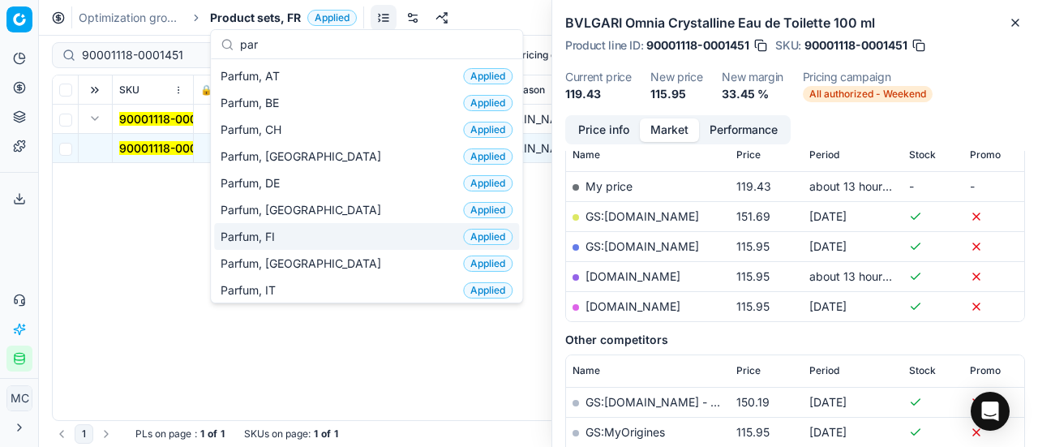
type input "par"
click at [294, 260] on div "Parfum, FR Applied" at bounding box center [366, 263] width 305 height 27
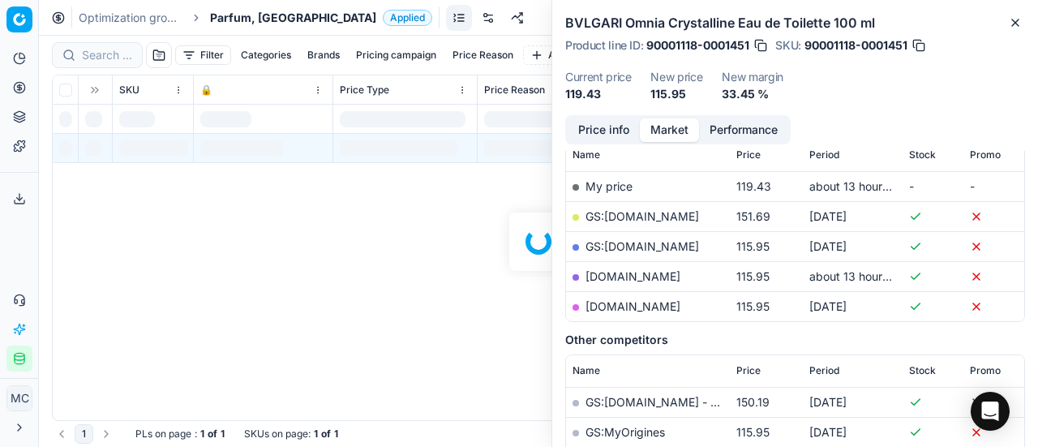
click at [111, 53] on div at bounding box center [538, 241] width 999 height 411
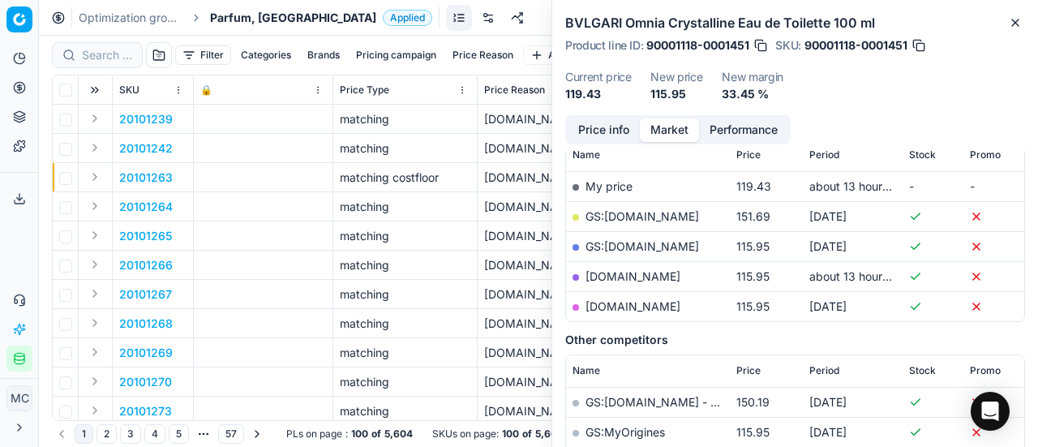
scroll to position [243, 0]
click at [111, 53] on input at bounding box center [107, 55] width 50 height 16
paste input "20102504"
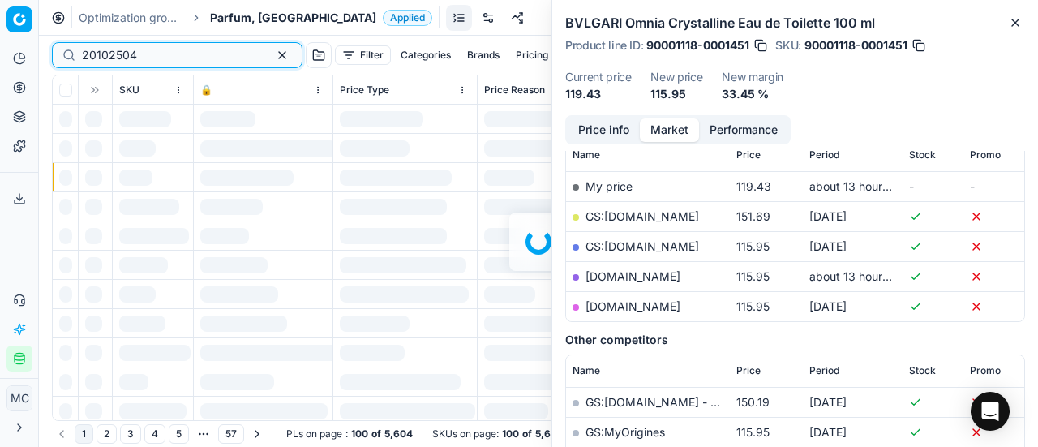
scroll to position [243, 0]
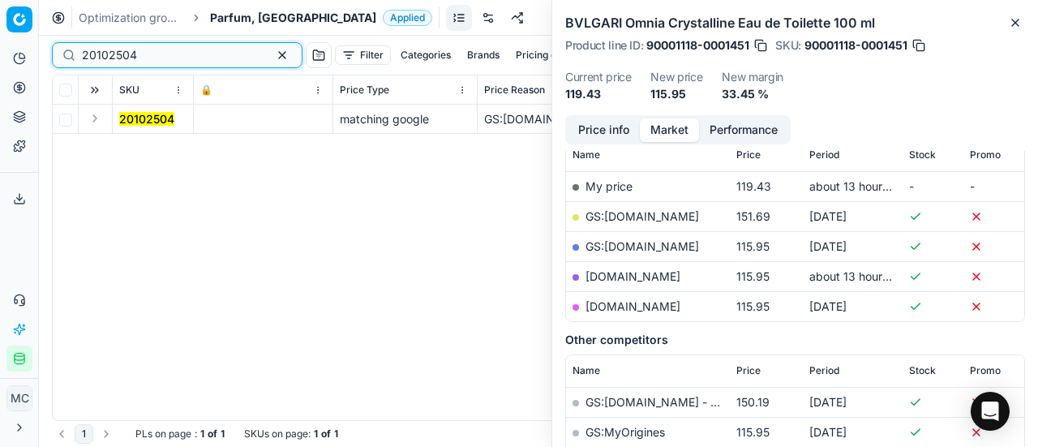
type input "20102504"
click at [93, 112] on button "Expand" at bounding box center [94, 118] width 19 height 19
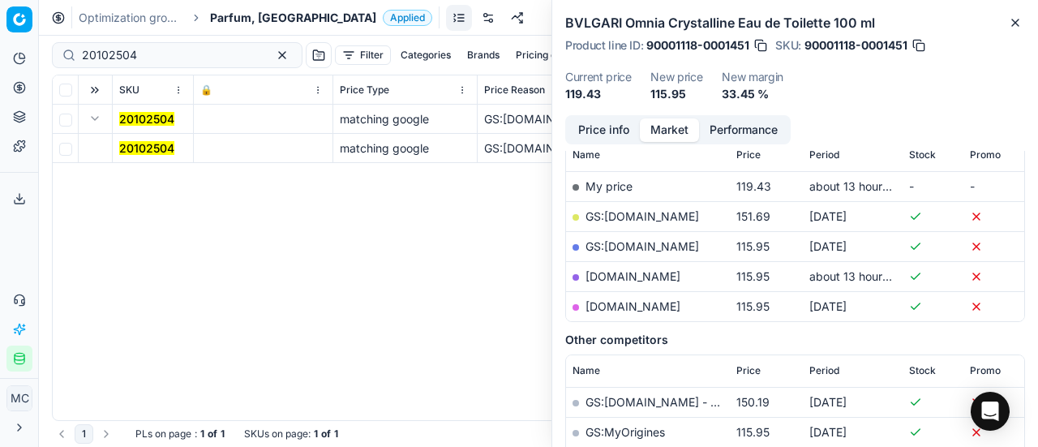
click at [153, 153] on mark "20102504" at bounding box center [146, 148] width 55 height 14
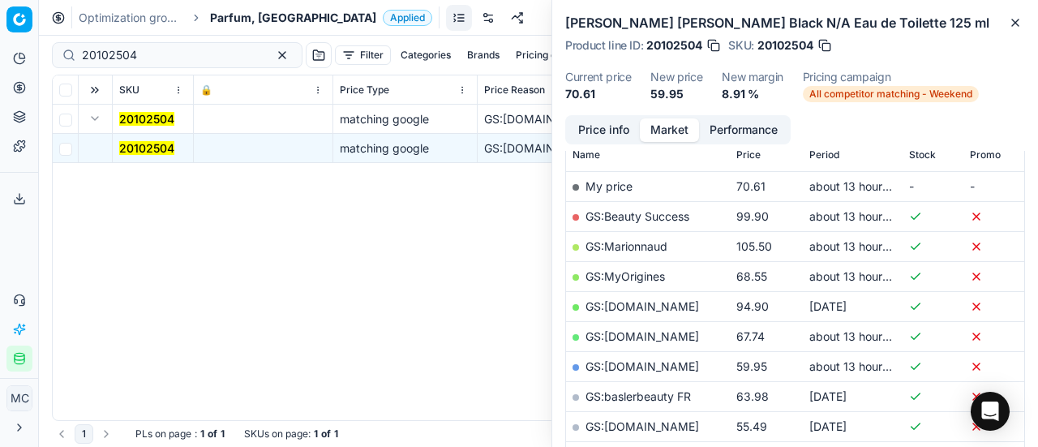
click at [616, 126] on button "Price info" at bounding box center [604, 130] width 72 height 24
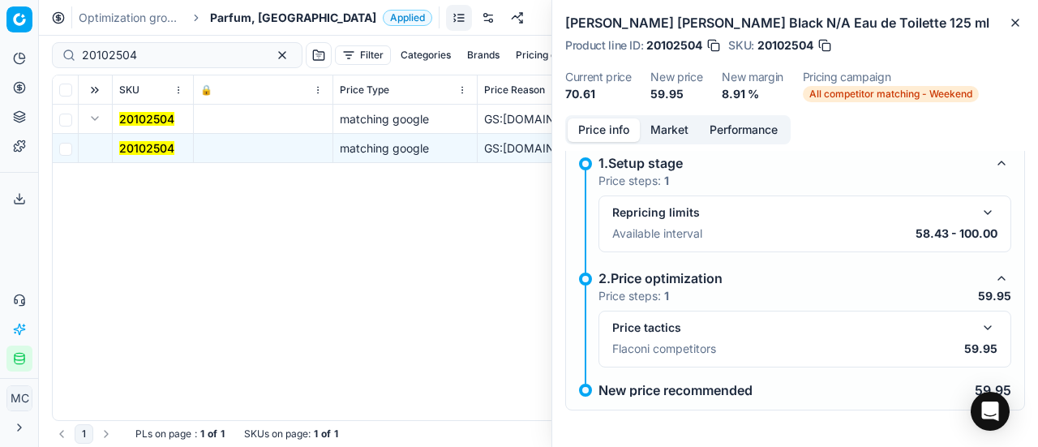
click at [978, 335] on button "button" at bounding box center [987, 327] width 19 height 19
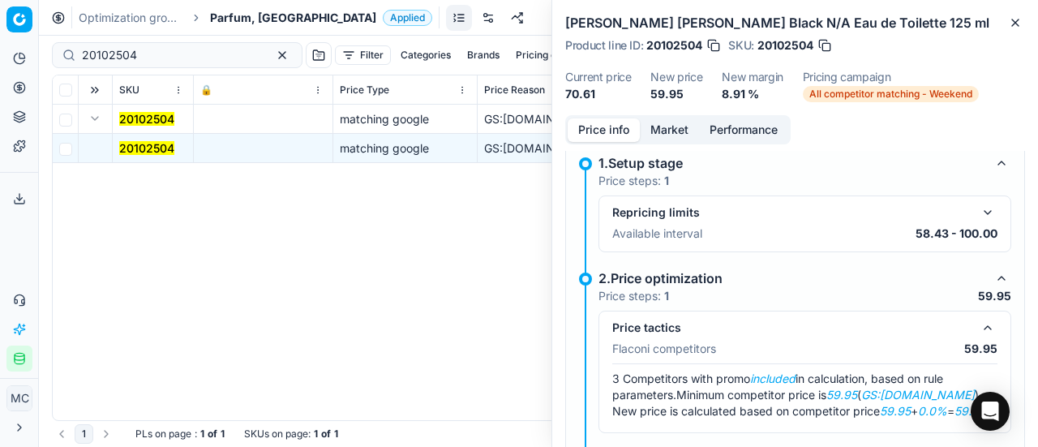
click at [674, 126] on button "Market" at bounding box center [669, 130] width 59 height 24
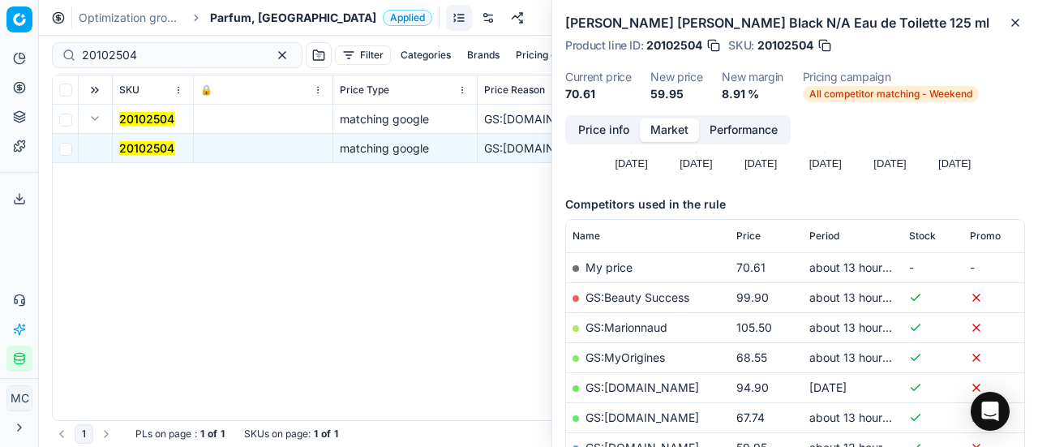
scroll to position [324, 0]
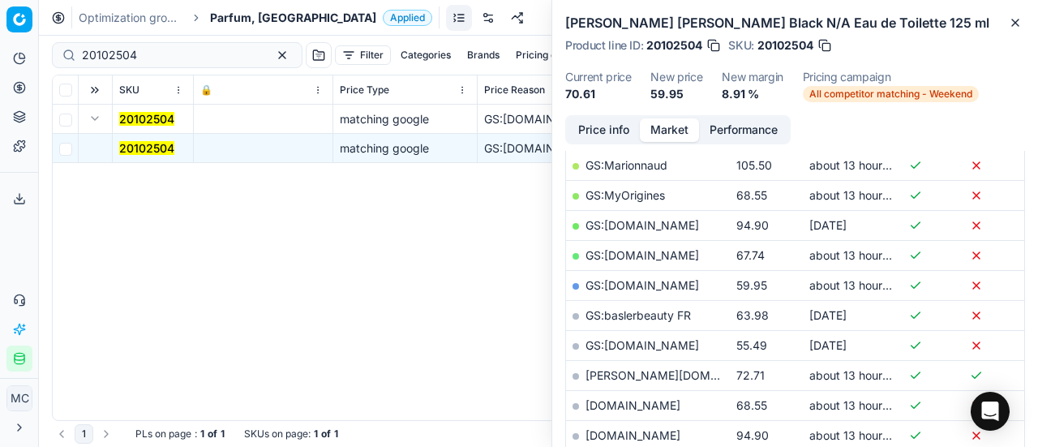
click at [638, 280] on link "GS:[DOMAIN_NAME]" at bounding box center [643, 285] width 114 height 14
drag, startPoint x: 15, startPoint y: 234, endPoint x: 275, endPoint y: 79, distance: 303.0
click at [15, 234] on div "Analytics Pricing Product portfolio Templates Export service 17 Contact support…" at bounding box center [19, 208] width 38 height 339
click at [242, 22] on span "Parfum, [GEOGRAPHIC_DATA]" at bounding box center [293, 18] width 166 height 16
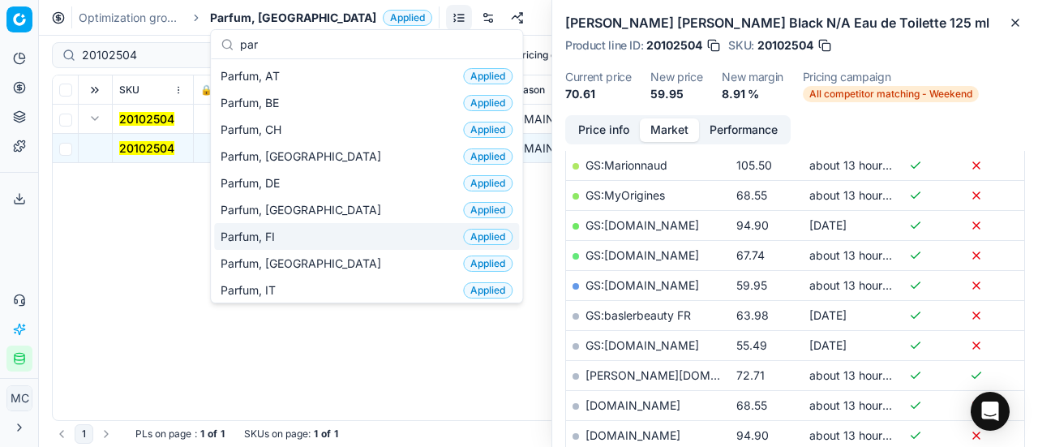
scroll to position [81, 0]
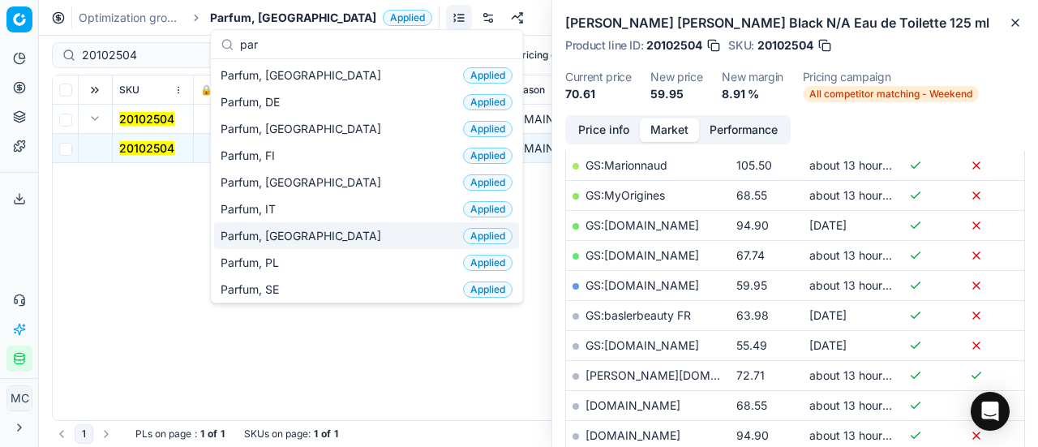
type input "par"
click at [316, 226] on div "Parfum, NL Applied" at bounding box center [366, 235] width 305 height 27
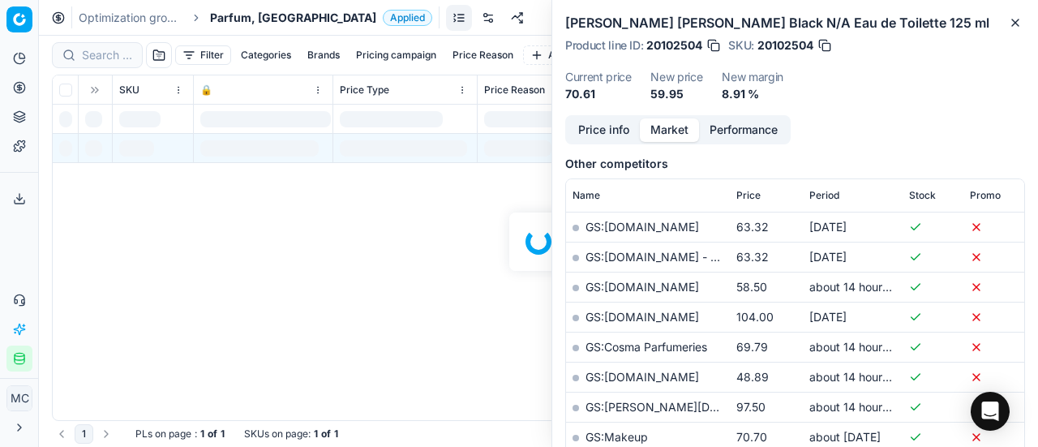
scroll to position [324, 0]
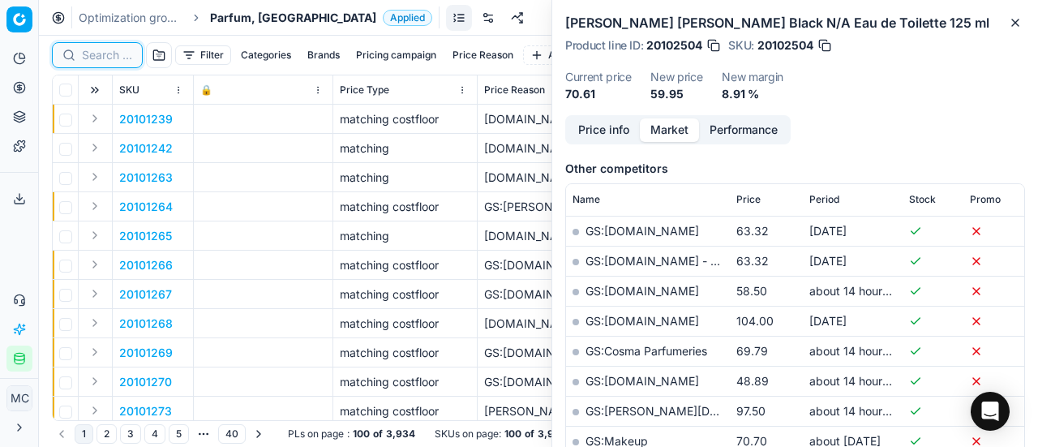
click at [107, 58] on input at bounding box center [107, 55] width 50 height 16
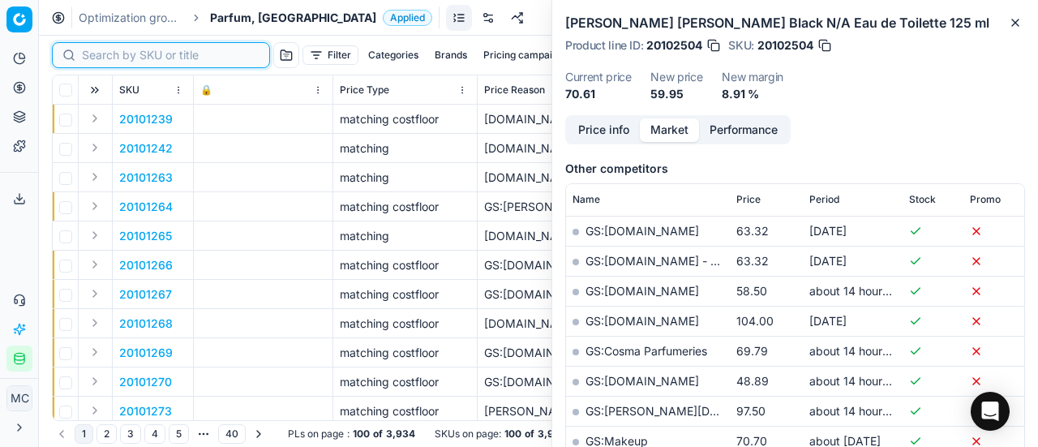
paste input "80076906-100"
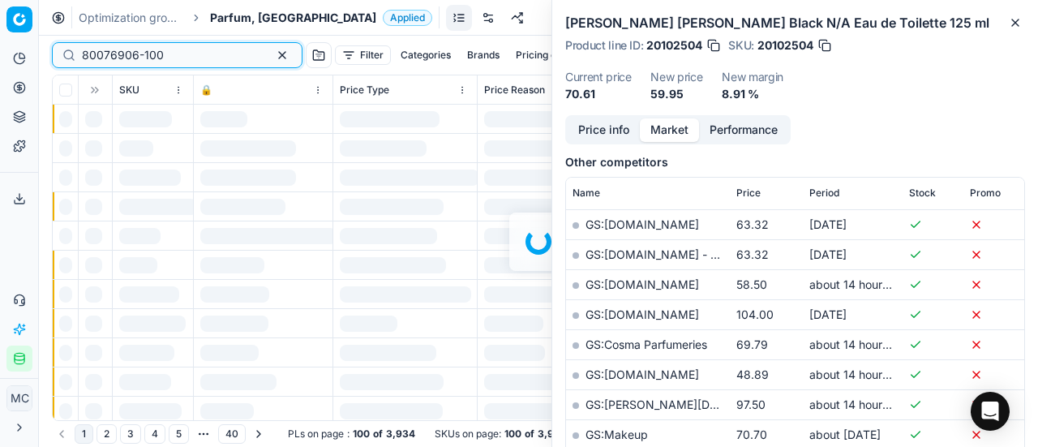
scroll to position [324, 0]
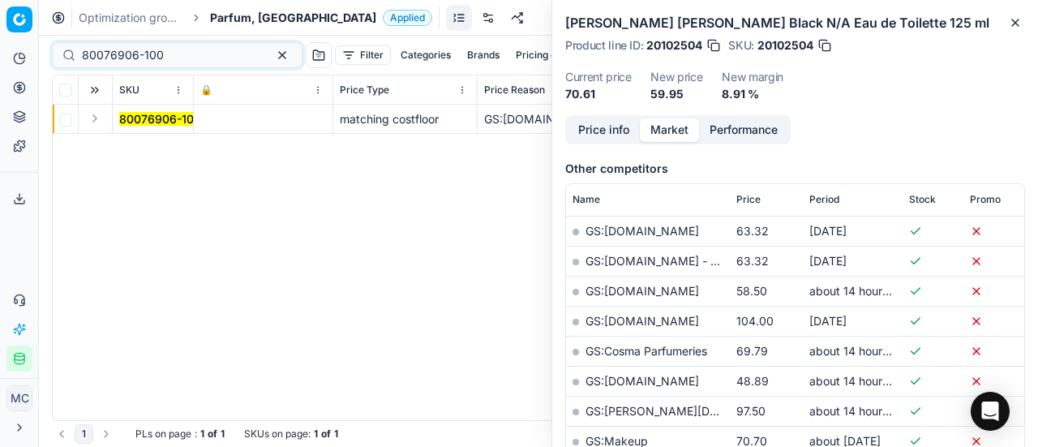
click at [99, 115] on button "Expand" at bounding box center [94, 118] width 19 height 19
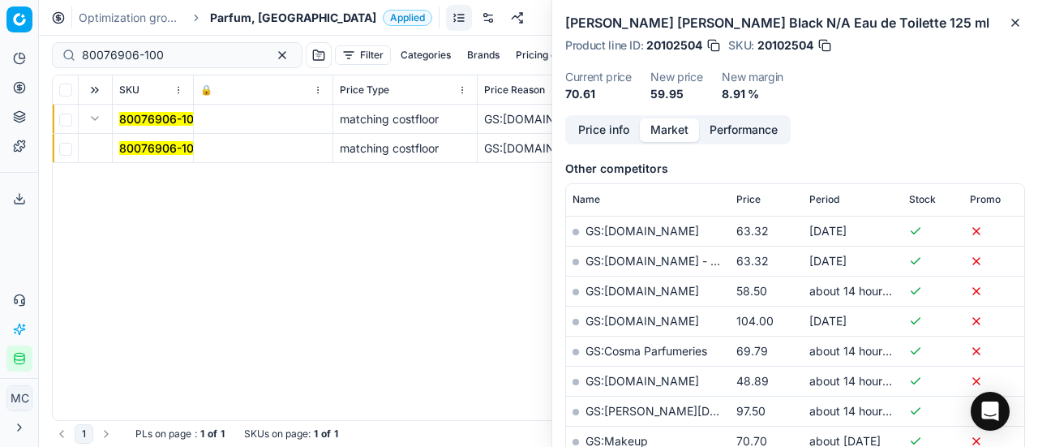
drag, startPoint x: 141, startPoint y: 145, endPoint x: 741, endPoint y: 130, distance: 600.5
click at [144, 145] on mark "80076906-100" at bounding box center [160, 148] width 82 height 14
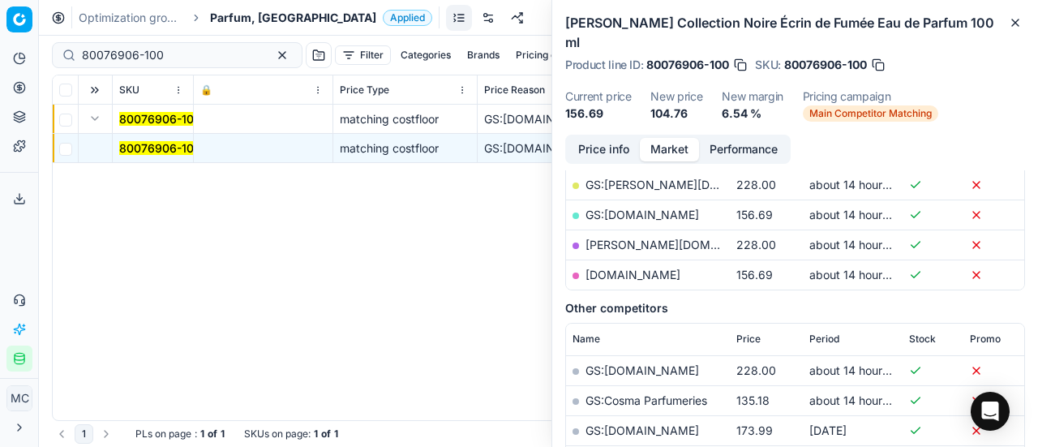
click at [580, 138] on button "Price info" at bounding box center [604, 150] width 72 height 24
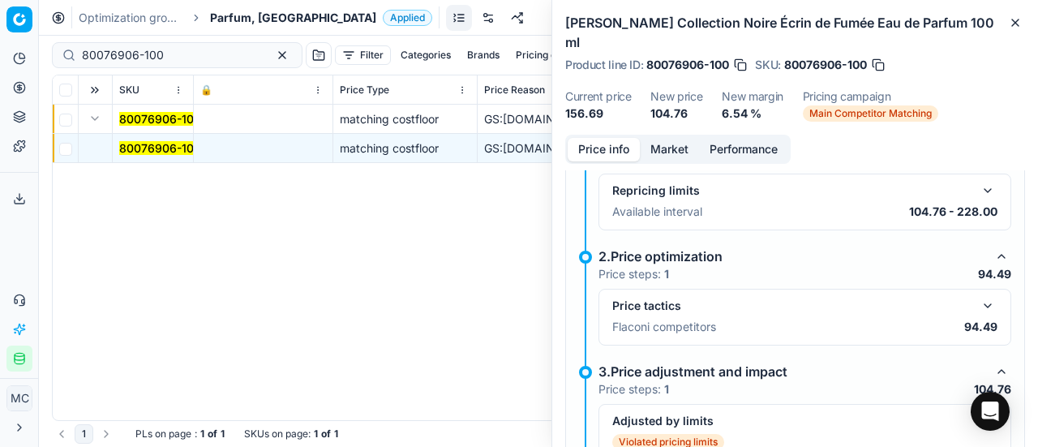
scroll to position [255, 0]
click at [978, 288] on div "Price tactics Flaconi competitors 94.49" at bounding box center [805, 316] width 413 height 57
click at [978, 295] on button "button" at bounding box center [987, 304] width 19 height 19
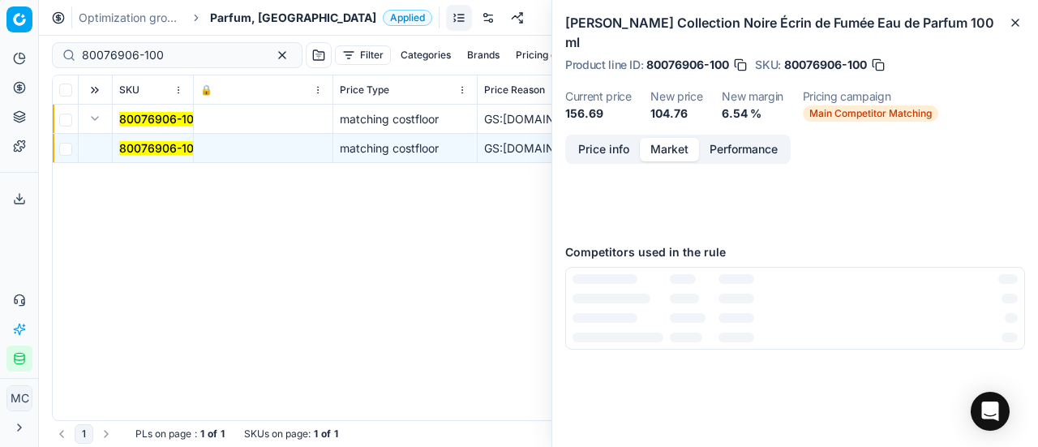
click at [659, 138] on button "Market" at bounding box center [669, 150] width 59 height 24
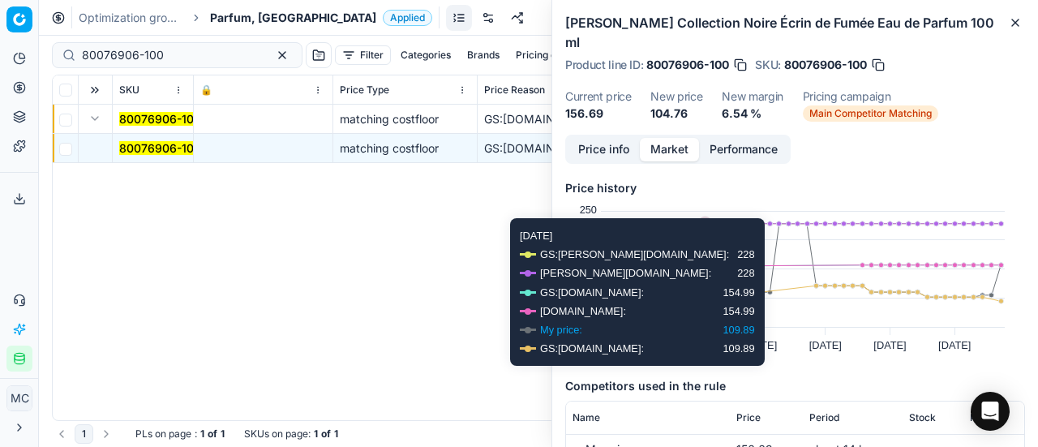
scroll to position [243, 0]
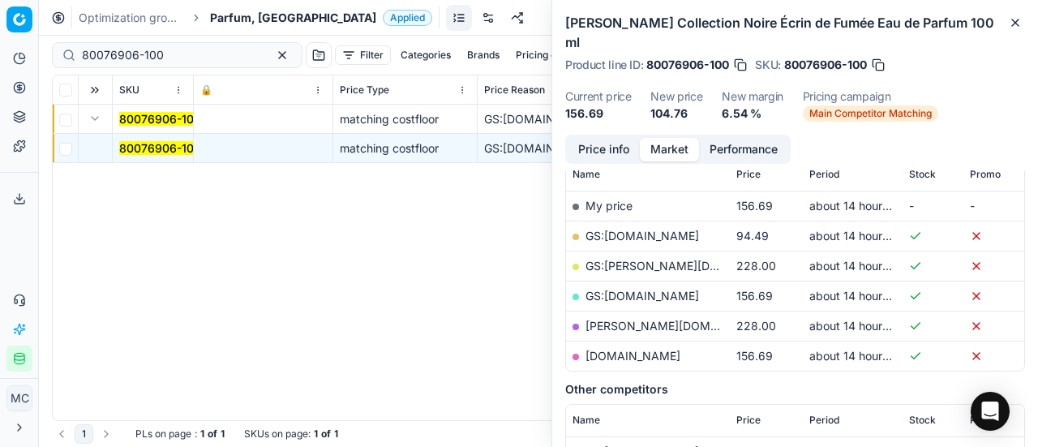
click at [620, 229] on link "GS:[DOMAIN_NAME]" at bounding box center [643, 236] width 114 height 14
drag, startPoint x: 177, startPoint y: 50, endPoint x: 0, endPoint y: 47, distance: 176.9
click at [0, 48] on div "Pricing platform Analytics Pricing Product portfolio Templates Export service 1…" at bounding box center [519, 223] width 1038 height 447
paste input "22179"
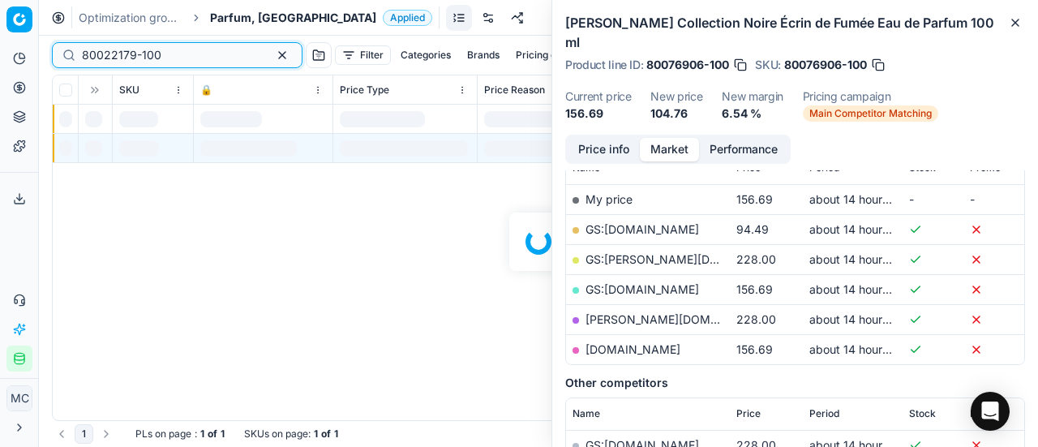
scroll to position [243, 0]
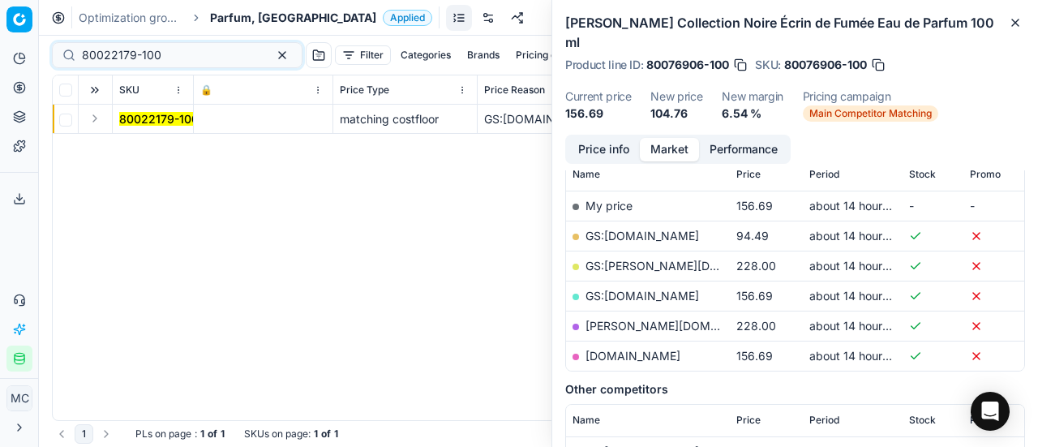
click at [97, 123] on button "Expand" at bounding box center [94, 118] width 19 height 19
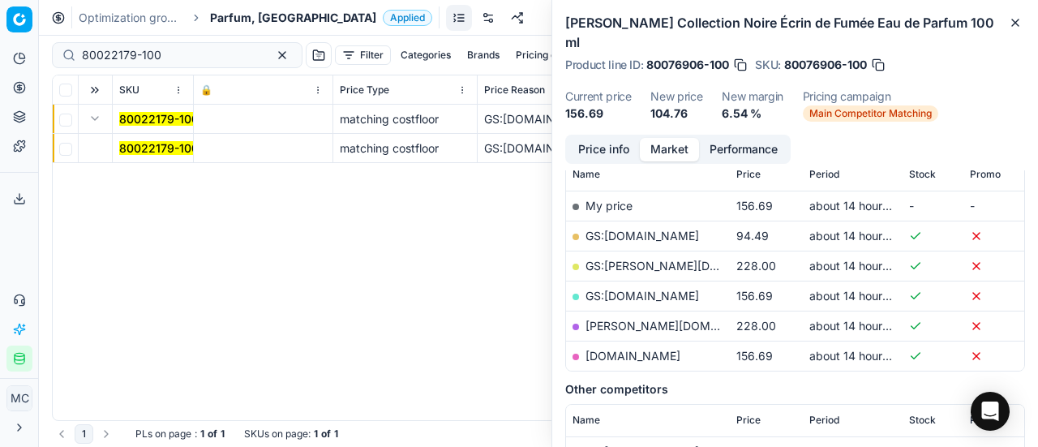
click at [161, 151] on mark "80022179-100" at bounding box center [158, 148] width 79 height 14
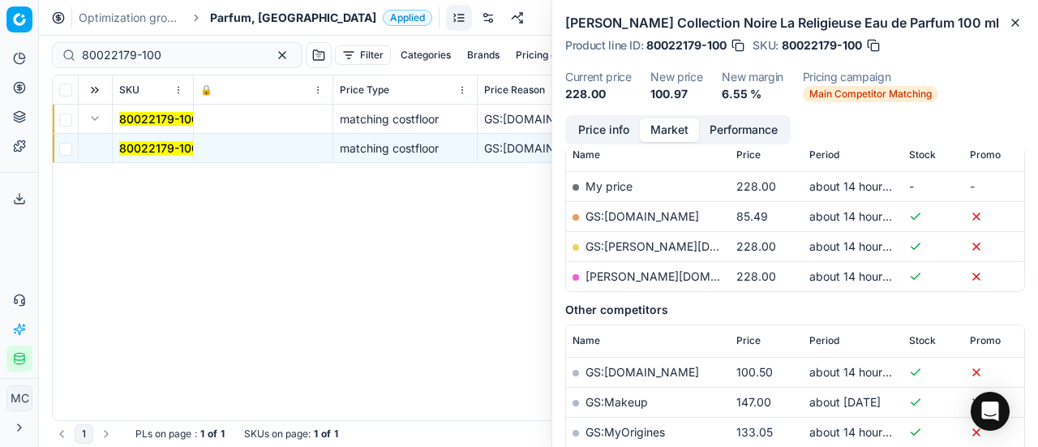
click at [608, 126] on button "Price info" at bounding box center [604, 130] width 72 height 24
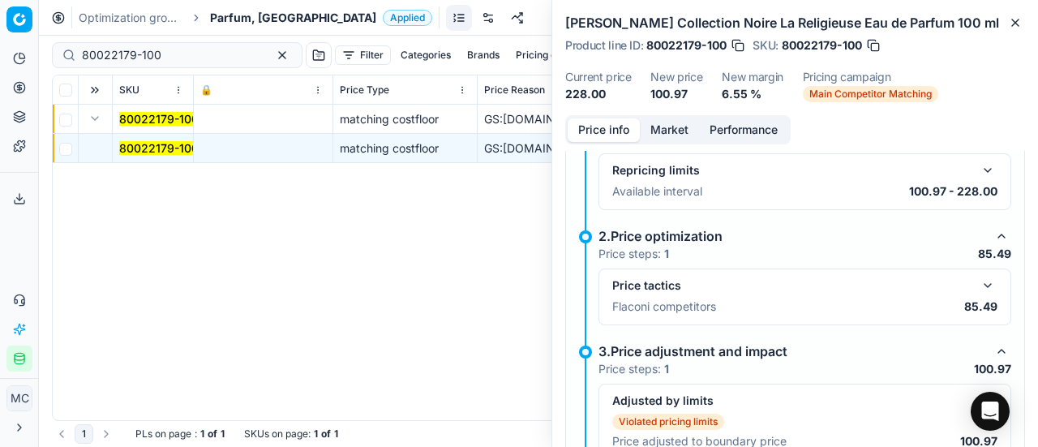
click at [982, 279] on button "button" at bounding box center [987, 285] width 19 height 19
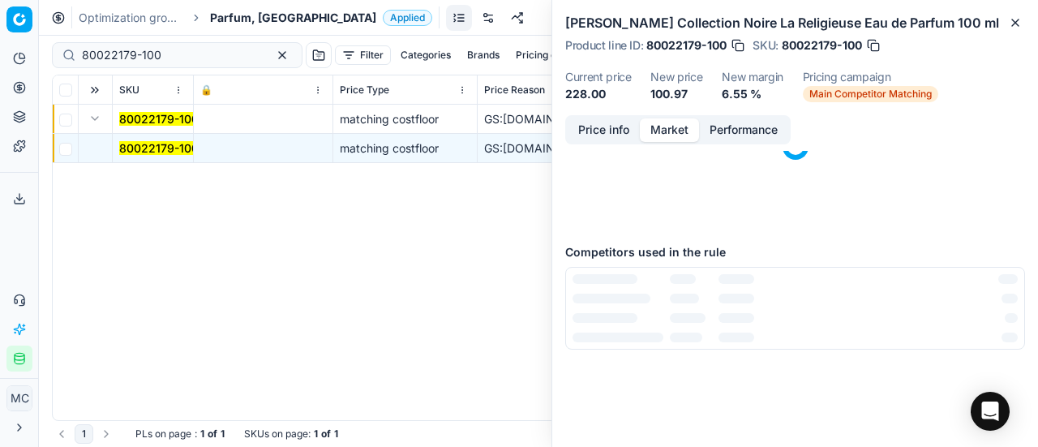
click at [680, 128] on button "Market" at bounding box center [669, 130] width 59 height 24
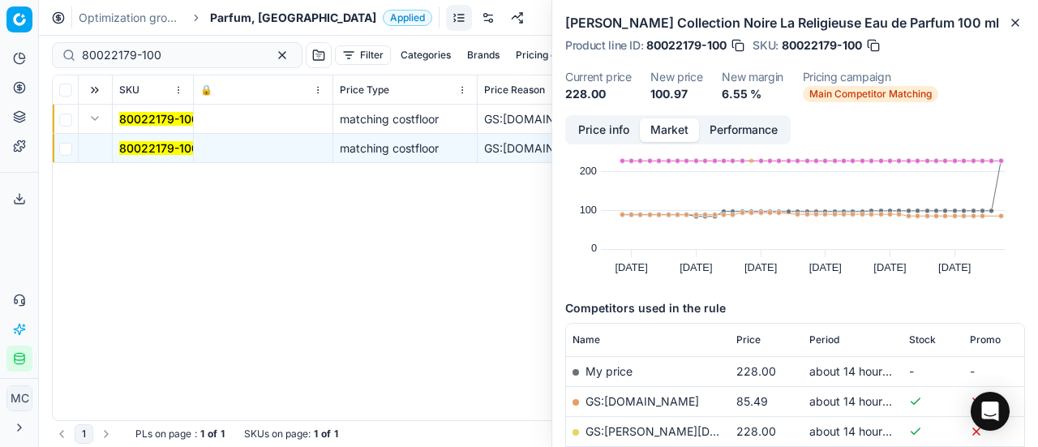
scroll to position [120, 0]
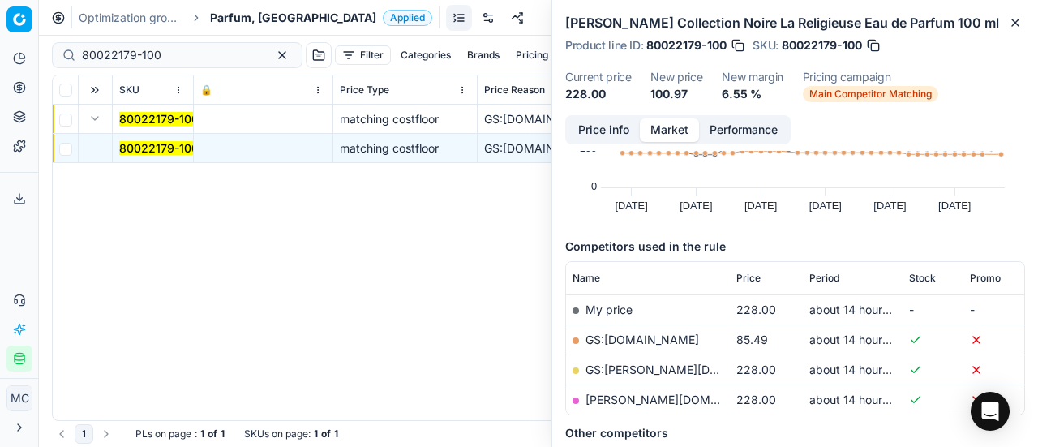
click at [632, 345] on link "GS:Deloox.nl" at bounding box center [643, 340] width 114 height 14
drag, startPoint x: 208, startPoint y: 56, endPoint x: 0, endPoint y: 53, distance: 207.7
click at [0, 54] on div "Pricing platform Analytics Pricing Product portfolio Templates Export service 1…" at bounding box center [519, 223] width 1038 height 447
paste input "03091"
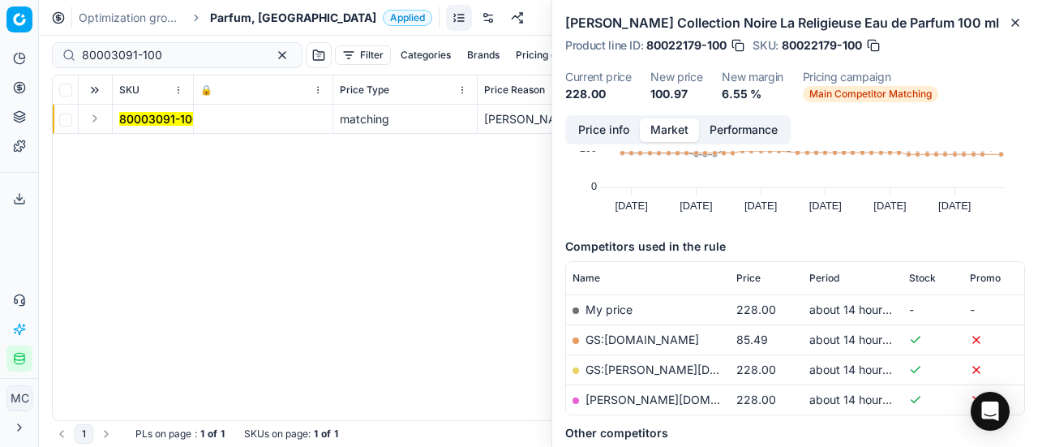
click at [101, 122] on button "Expand" at bounding box center [94, 118] width 19 height 19
click at [143, 147] on mark "80003091-100" at bounding box center [159, 148] width 80 height 14
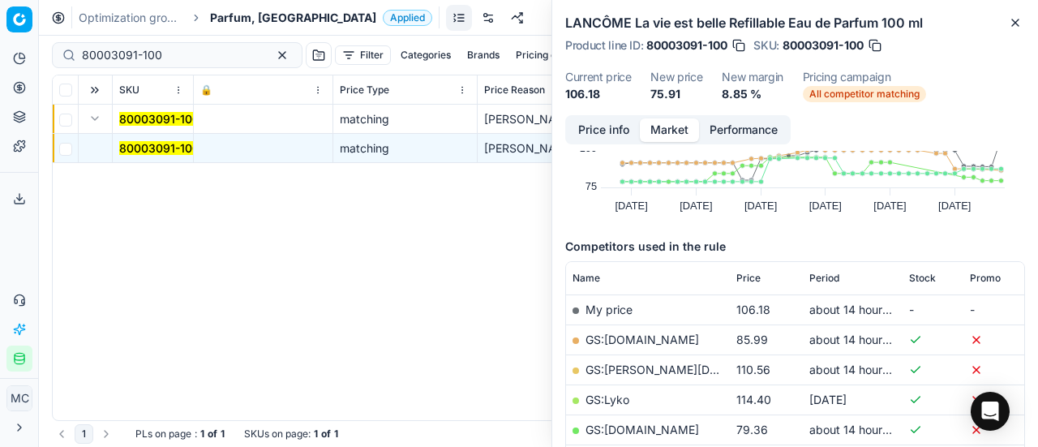
click at [611, 132] on button "Price info" at bounding box center [604, 130] width 72 height 24
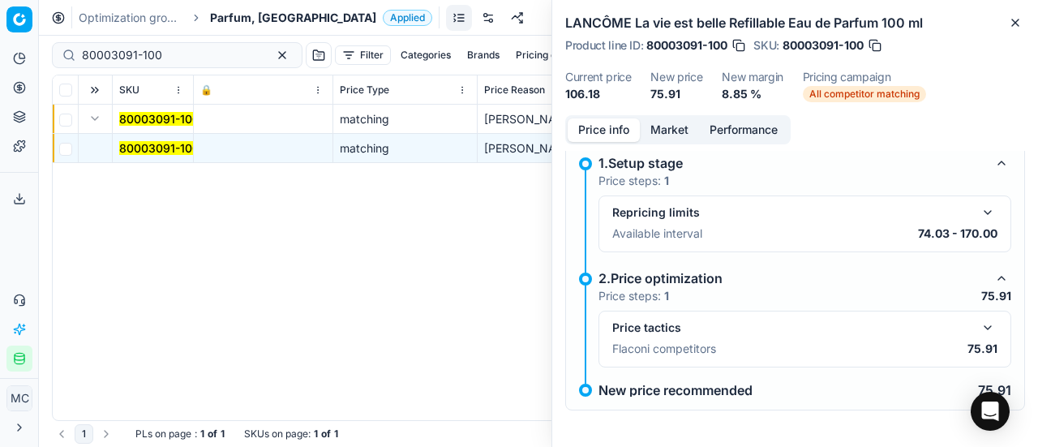
click at [981, 325] on button "button" at bounding box center [987, 327] width 19 height 19
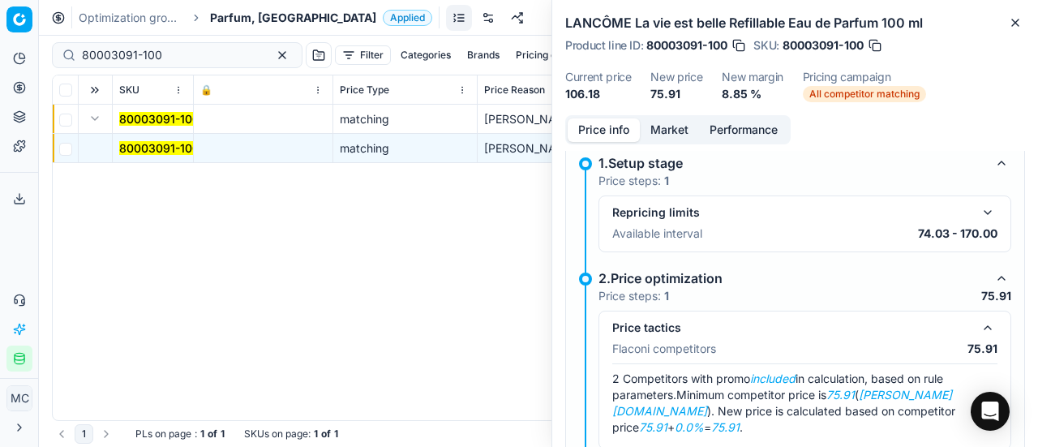
click at [662, 131] on button "Market" at bounding box center [669, 130] width 59 height 24
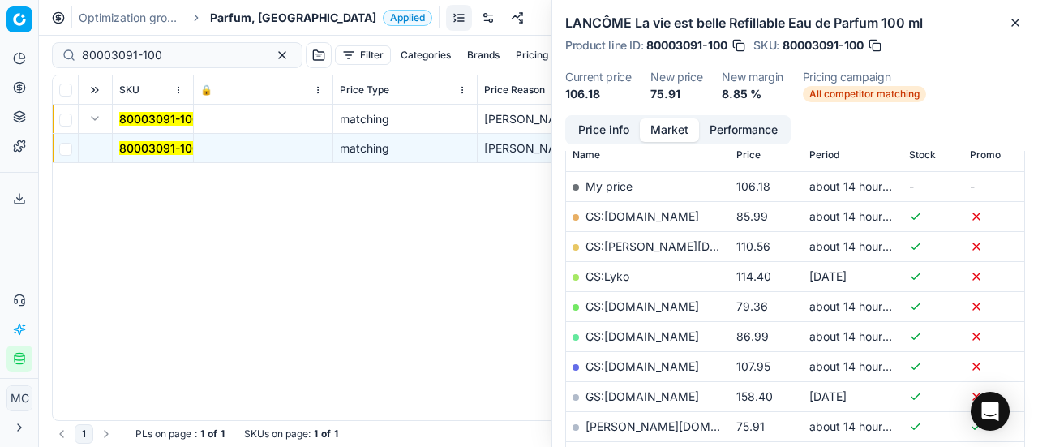
scroll to position [324, 0]
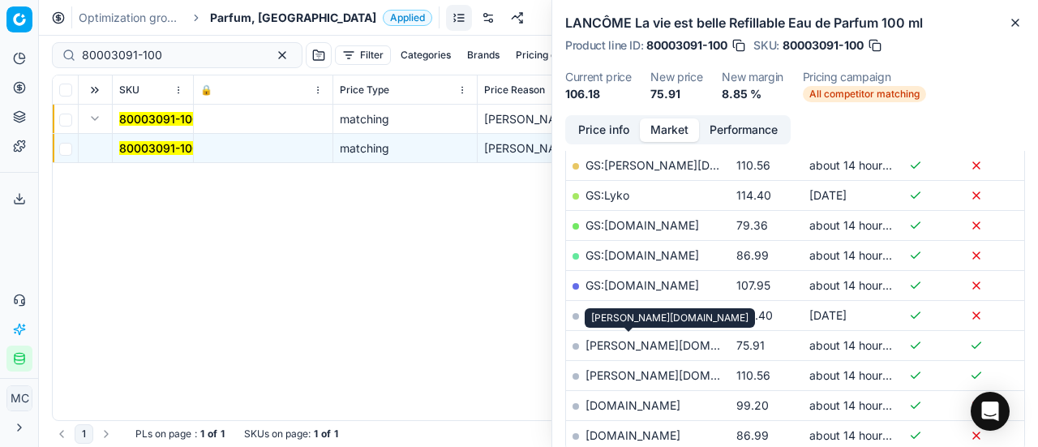
click at [654, 338] on link "basler-beauty.nl" at bounding box center [680, 345] width 188 height 14
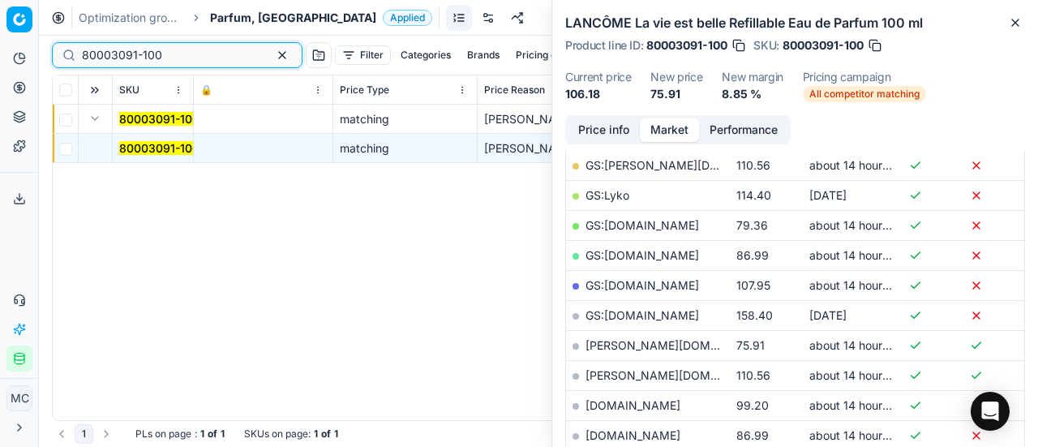
drag, startPoint x: 188, startPoint y: 52, endPoint x: 0, endPoint y: 37, distance: 188.8
click at [0, 37] on div "Pricing platform Analytics Pricing Product portfolio Templates Export service 1…" at bounding box center [519, 223] width 1038 height 447
paste input "90007281-0011055"
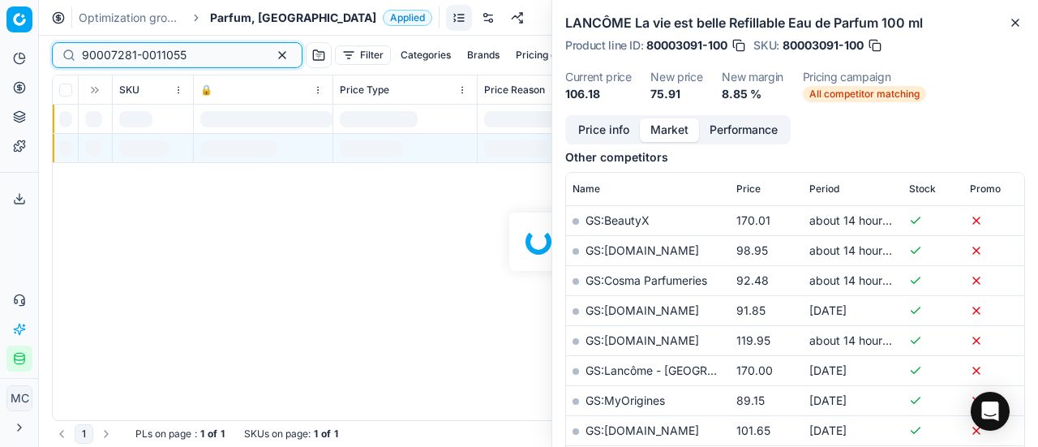
scroll to position [324, 0]
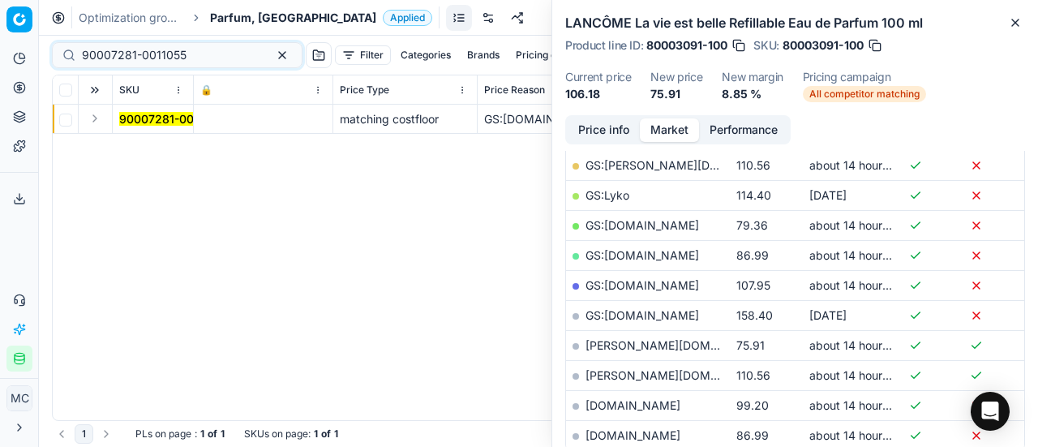
click at [97, 121] on button "Expand" at bounding box center [94, 118] width 19 height 19
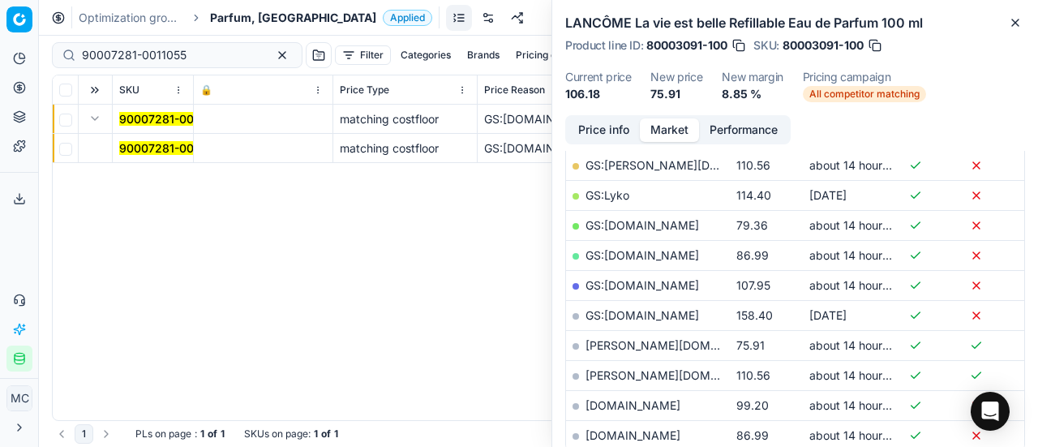
click at [170, 147] on mark "90007281-0011055" at bounding box center [171, 148] width 105 height 14
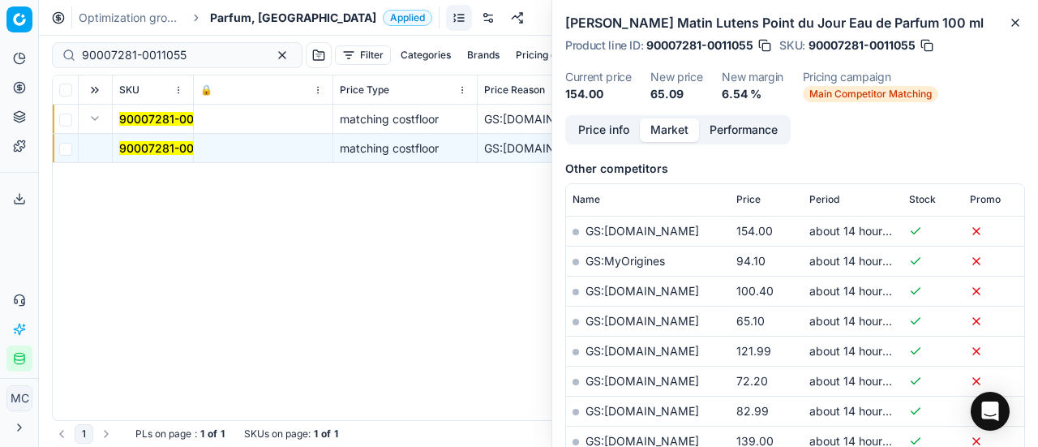
click at [599, 120] on button "Price info" at bounding box center [604, 130] width 72 height 24
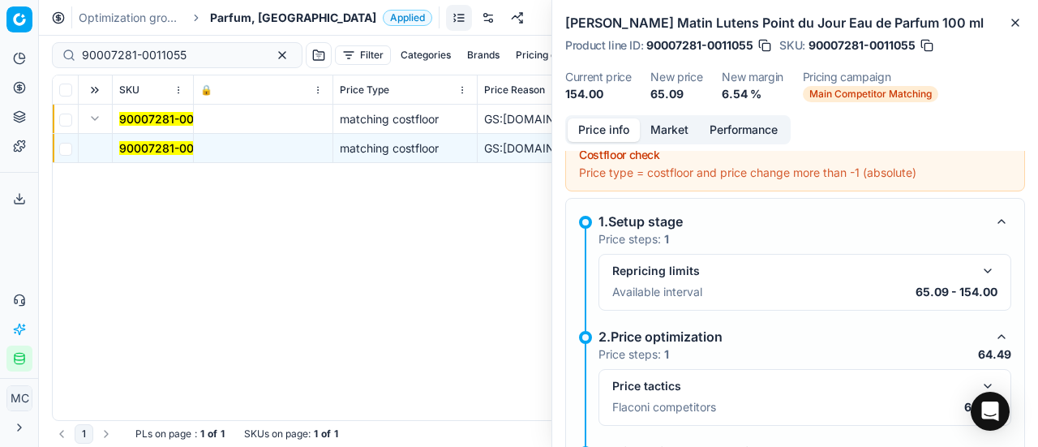
scroll to position [235, 0]
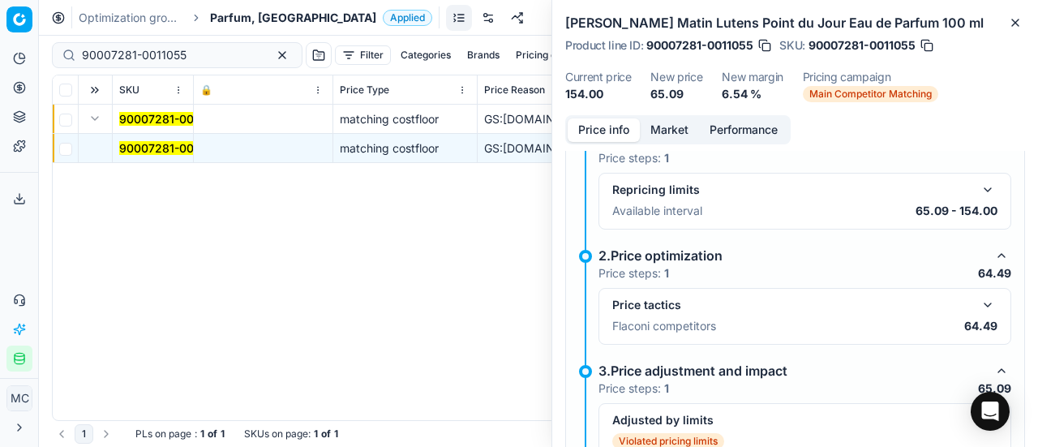
click at [978, 297] on button "button" at bounding box center [987, 304] width 19 height 19
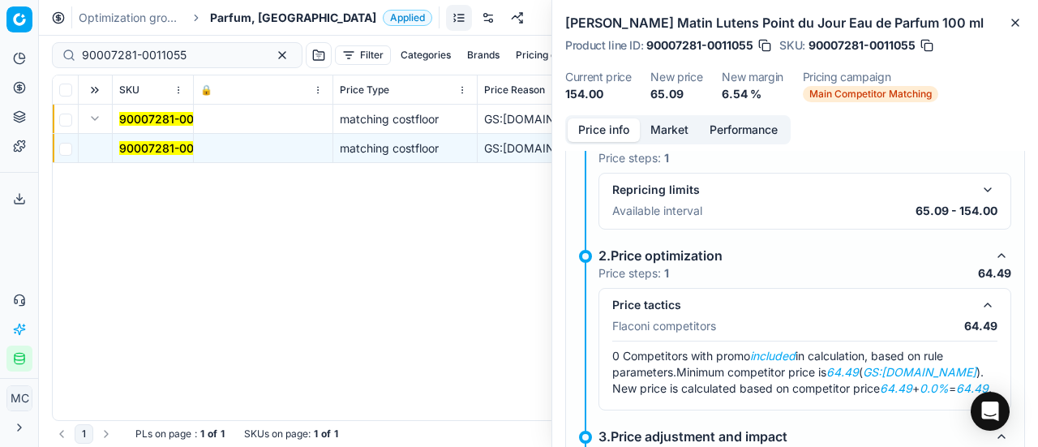
click at [674, 124] on button "Market" at bounding box center [669, 130] width 59 height 24
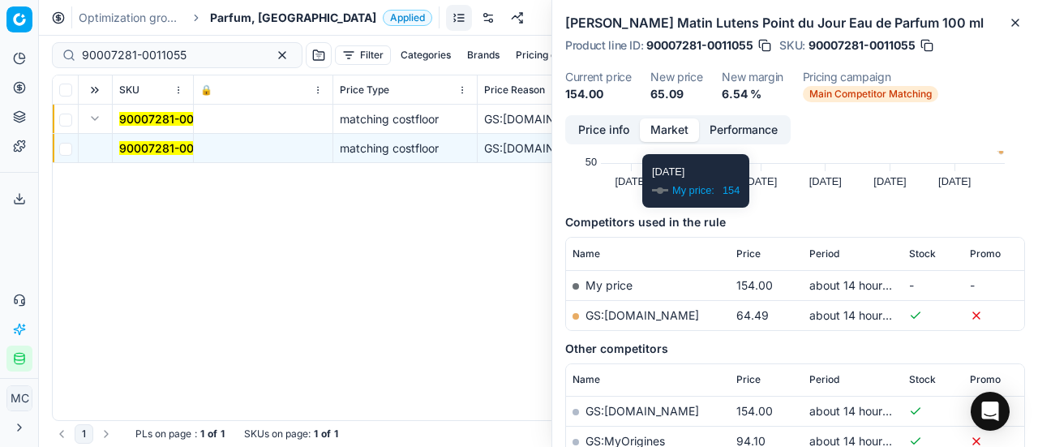
scroll to position [243, 0]
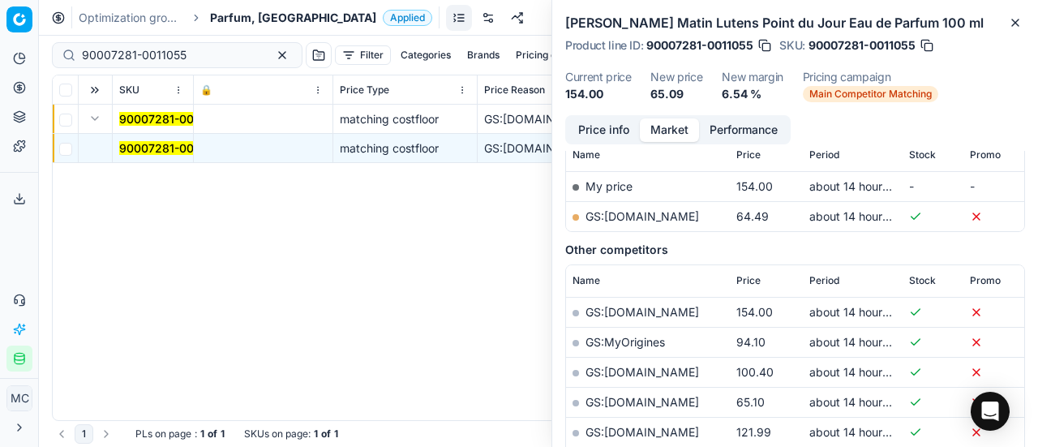
click at [642, 218] on link "GS:Deloox.nl" at bounding box center [643, 216] width 114 height 14
drag, startPoint x: 211, startPoint y: 61, endPoint x: 0, endPoint y: 30, distance: 213.1
click at [0, 30] on div "Pricing platform Analytics Pricing Product portfolio Templates Export service 1…" at bounding box center [519, 223] width 1038 height 447
paste input "80065503-100"
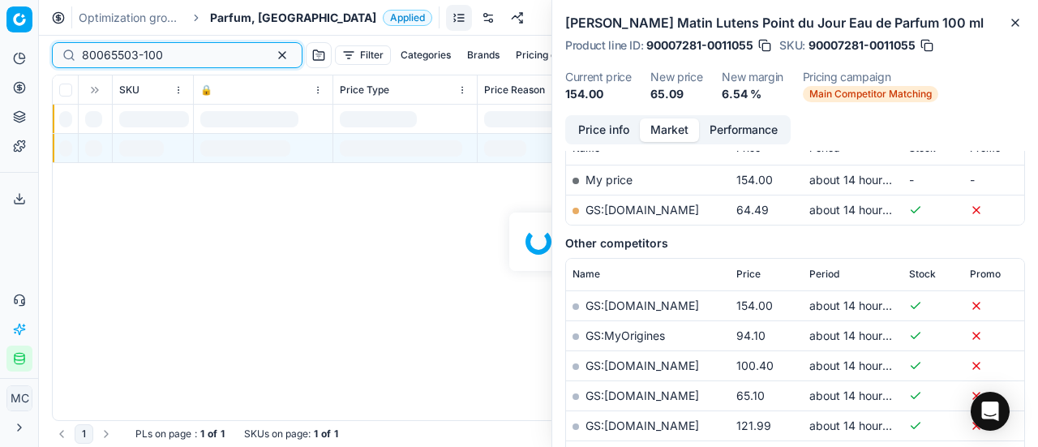
scroll to position [243, 0]
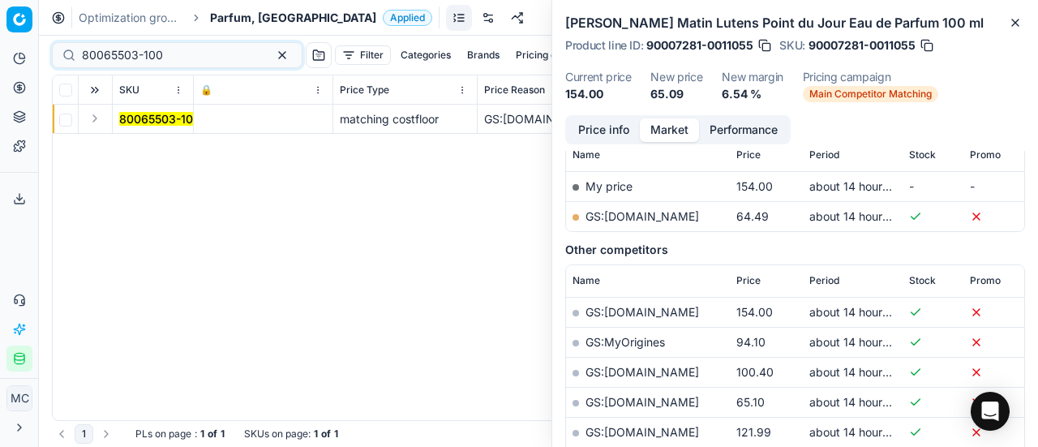
click at [98, 122] on button "Expand" at bounding box center [94, 118] width 19 height 19
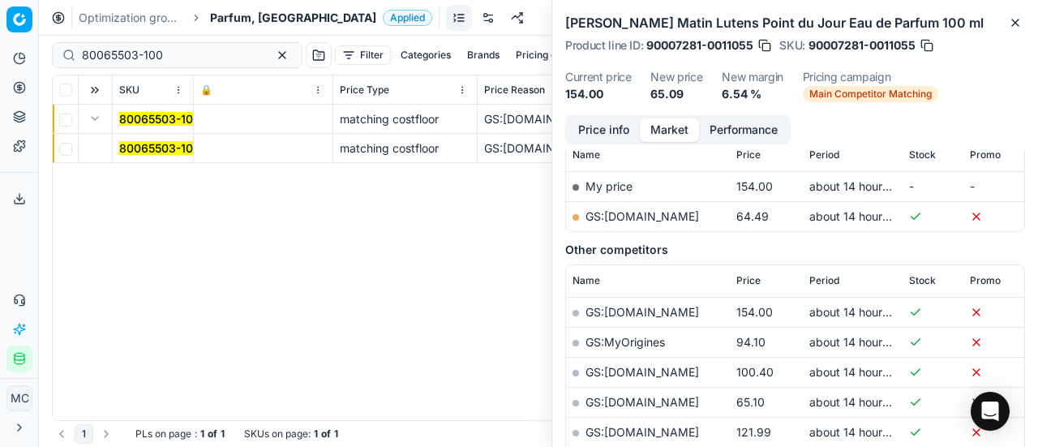
click at [131, 142] on mark "80065503-100" at bounding box center [159, 148] width 81 height 14
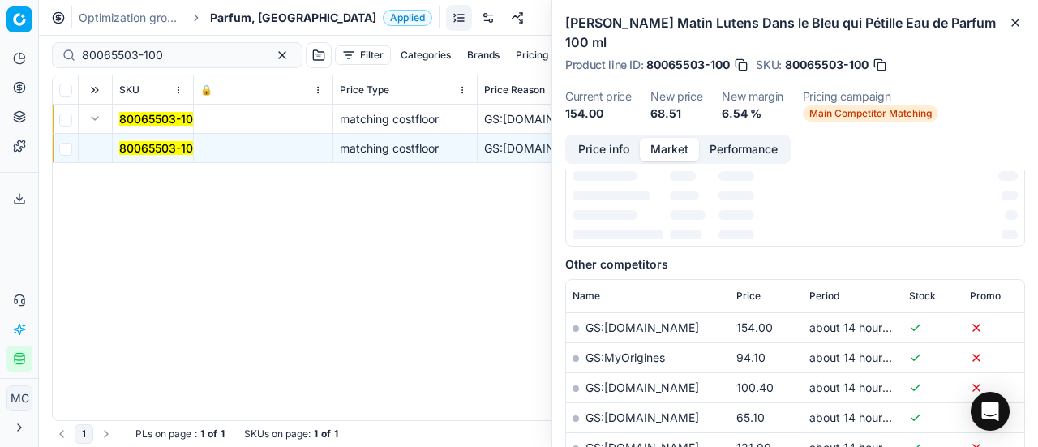
scroll to position [250, 0]
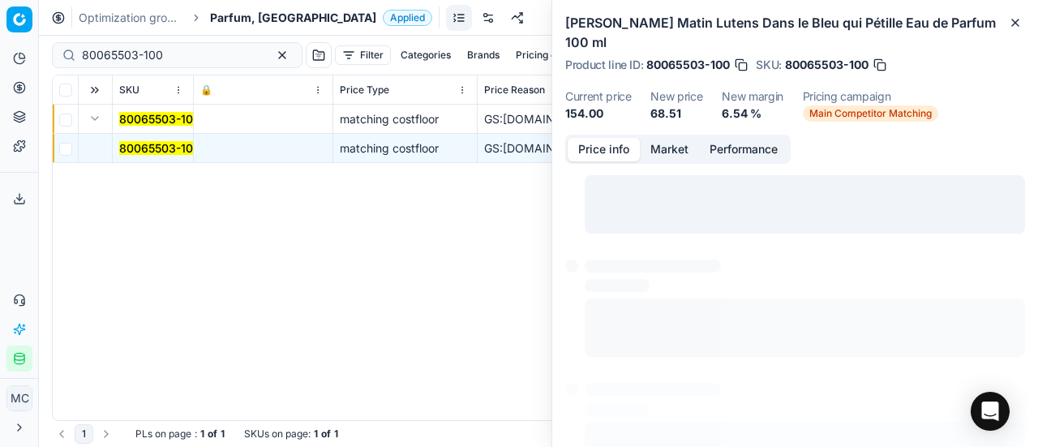
click at [578, 145] on button "Price info" at bounding box center [604, 150] width 72 height 24
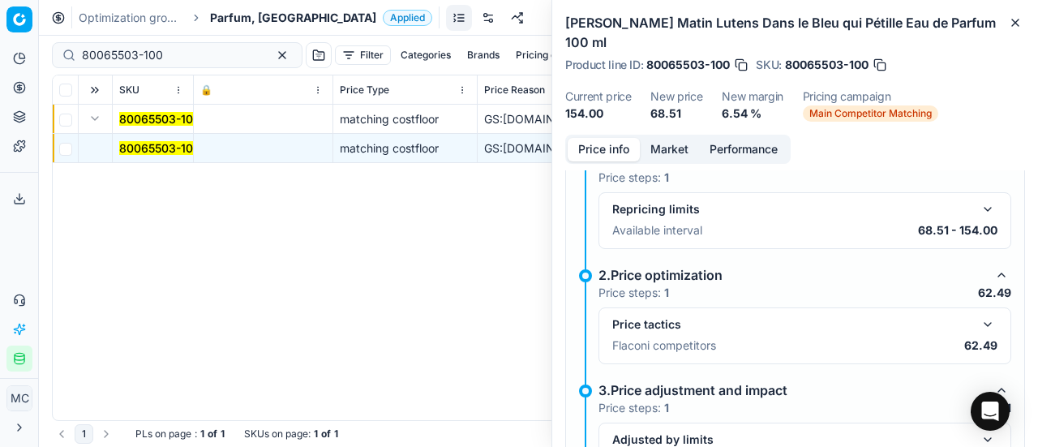
click at [978, 316] on button "button" at bounding box center [987, 324] width 19 height 19
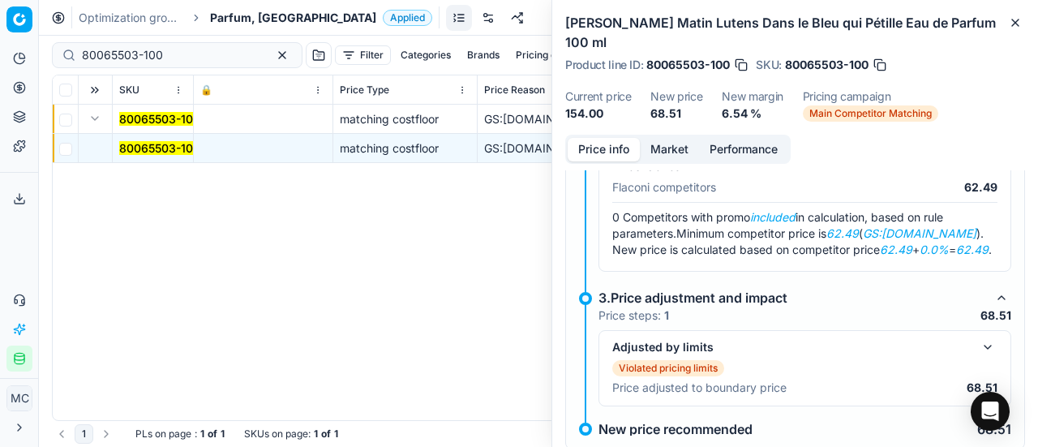
scroll to position [397, 0]
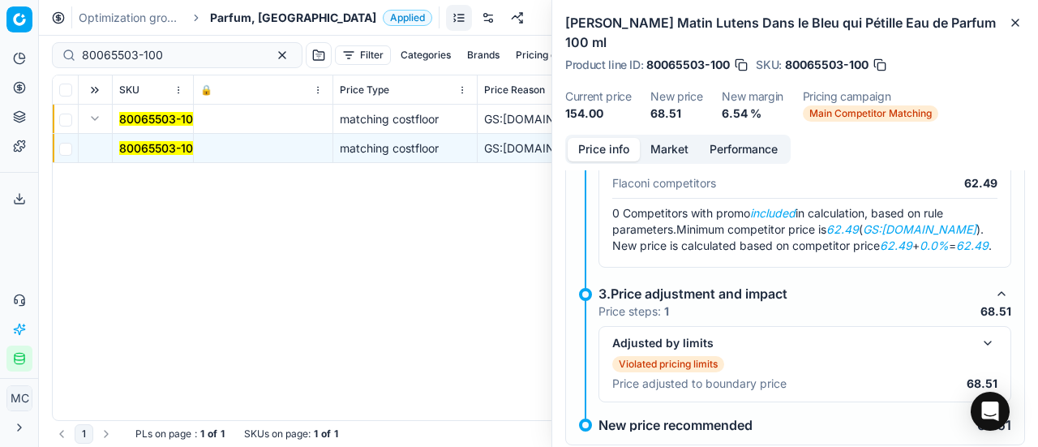
click at [684, 150] on button "Market" at bounding box center [669, 150] width 59 height 24
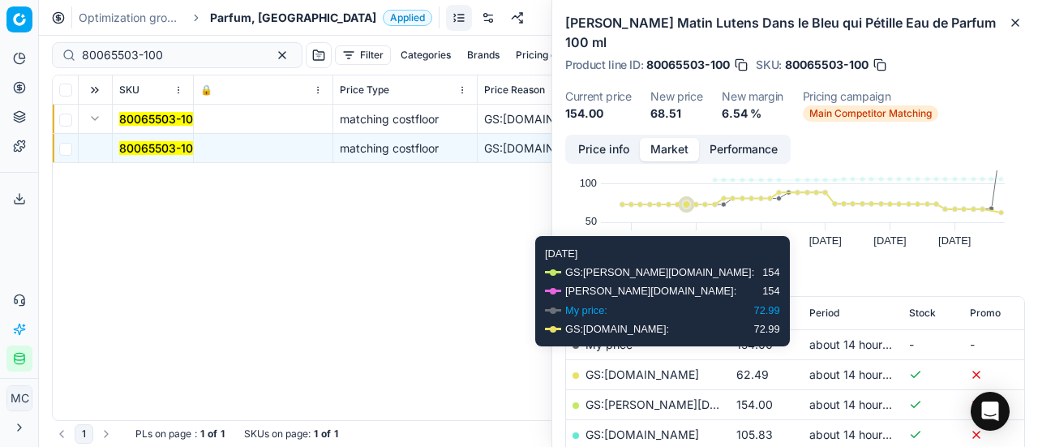
scroll to position [162, 0]
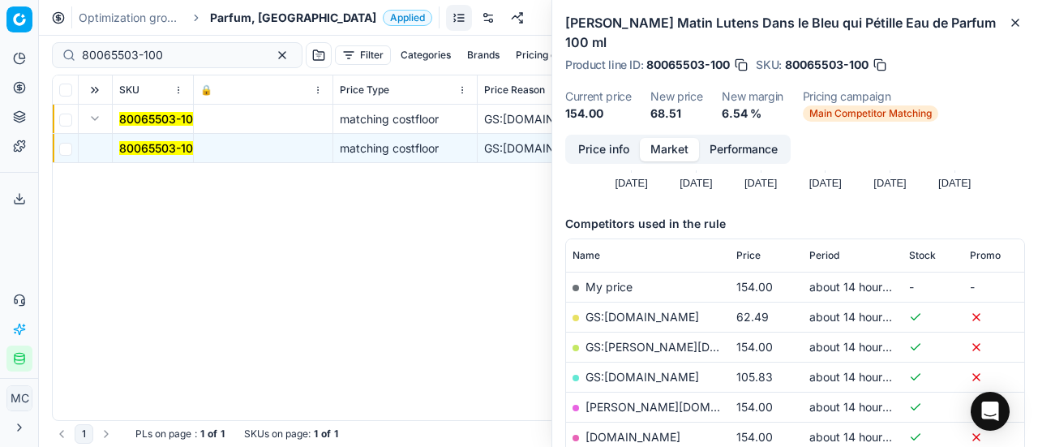
click at [618, 314] on link "GS:Deloox.nl" at bounding box center [643, 317] width 114 height 14
drag, startPoint x: 182, startPoint y: 54, endPoint x: 0, endPoint y: 37, distance: 182.6
click at [0, 37] on div "Pricing platform Analytics Pricing Product portfolio Templates Export service 1…" at bounding box center [519, 223] width 1038 height 447
paste input "70411"
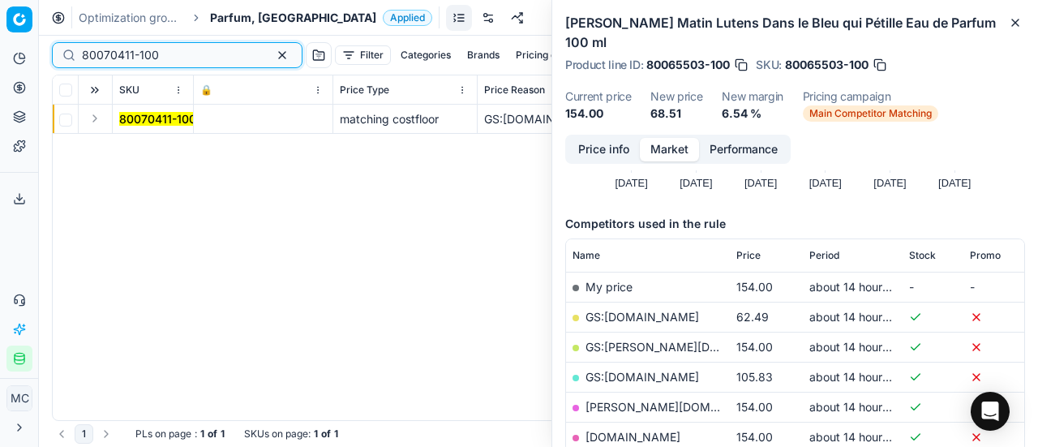
type input "80070411-100"
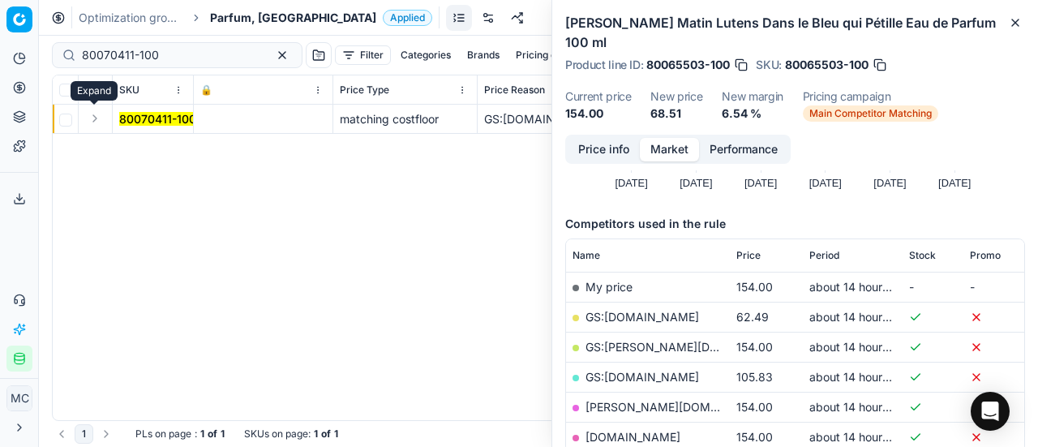
click at [96, 116] on button "Expand" at bounding box center [94, 118] width 19 height 19
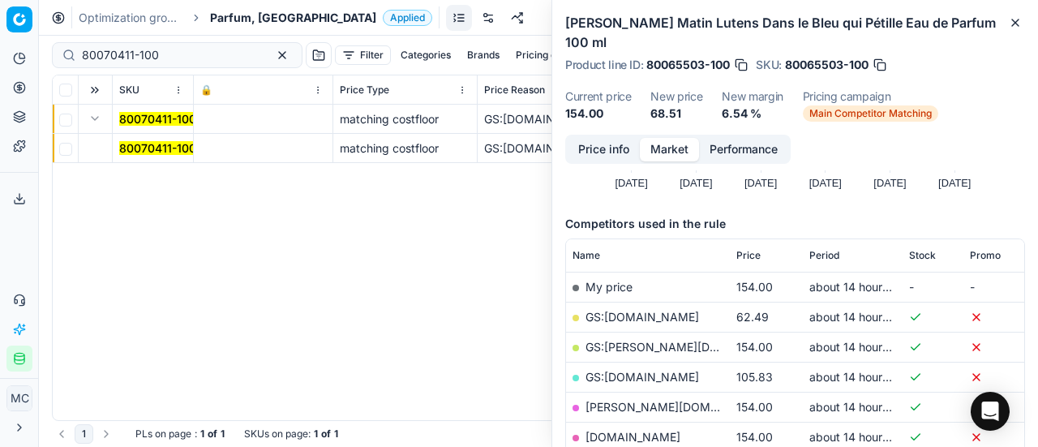
click at [142, 149] on mark "80070411-100" at bounding box center [157, 148] width 77 height 14
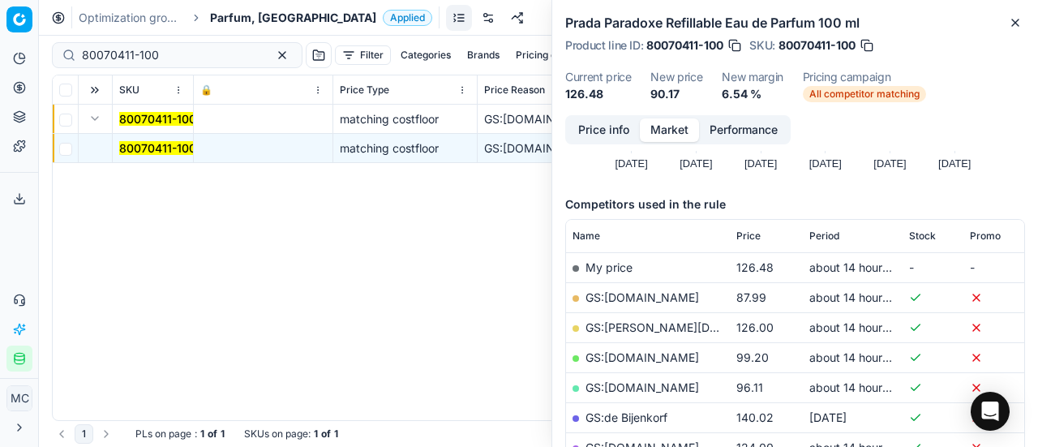
click at [612, 127] on button "Price info" at bounding box center [604, 130] width 72 height 24
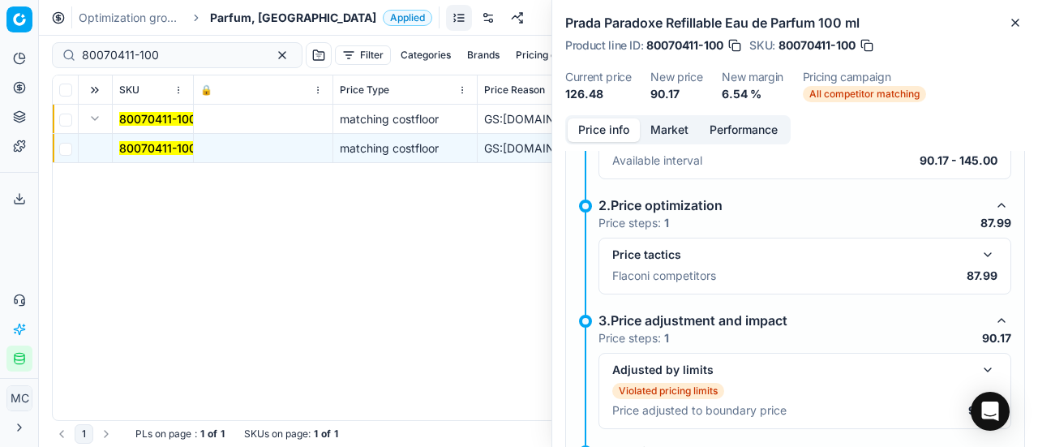
click at [978, 247] on button "button" at bounding box center [987, 254] width 19 height 19
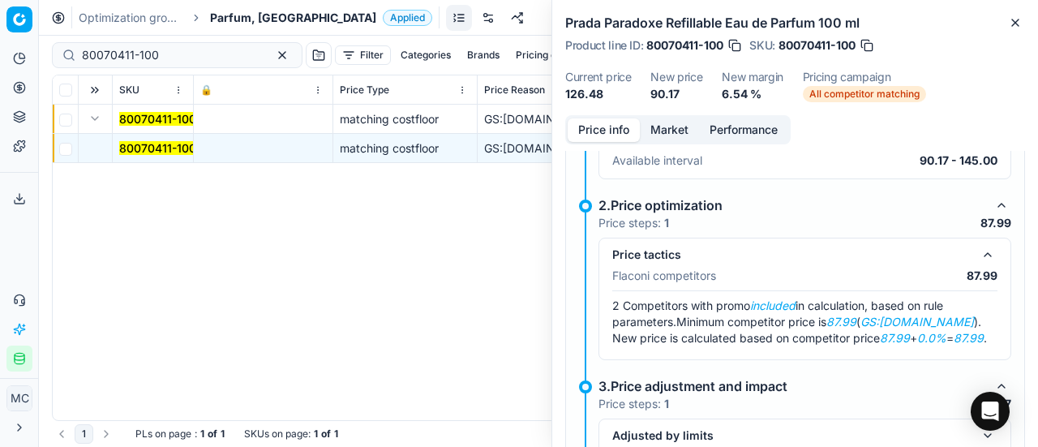
click at [675, 133] on button "Market" at bounding box center [669, 130] width 59 height 24
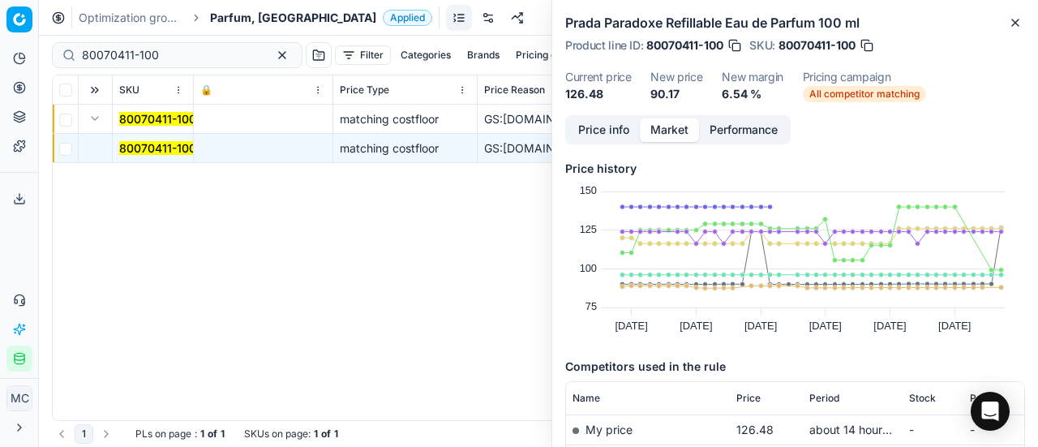
scroll to position [162, 0]
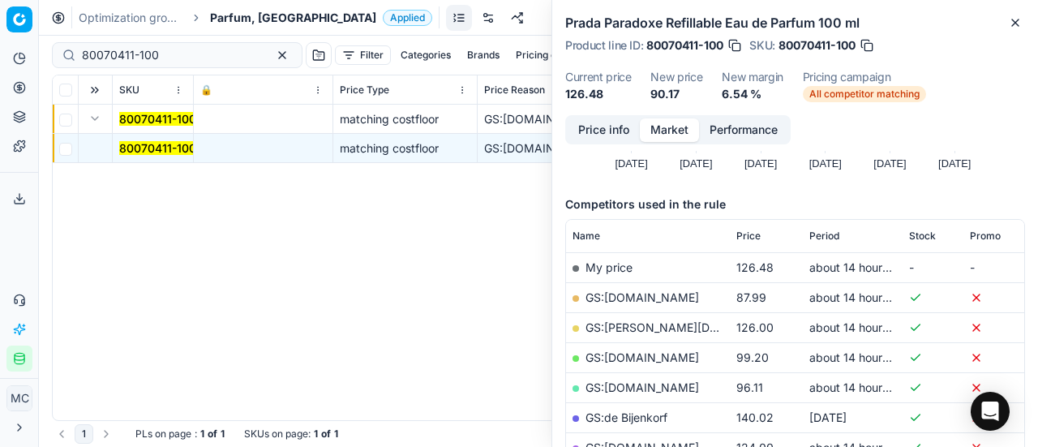
click at [632, 301] on link "GS:Deloox.nl" at bounding box center [643, 297] width 114 height 14
click at [241, 15] on span "Parfum, NL" at bounding box center [293, 18] width 166 height 16
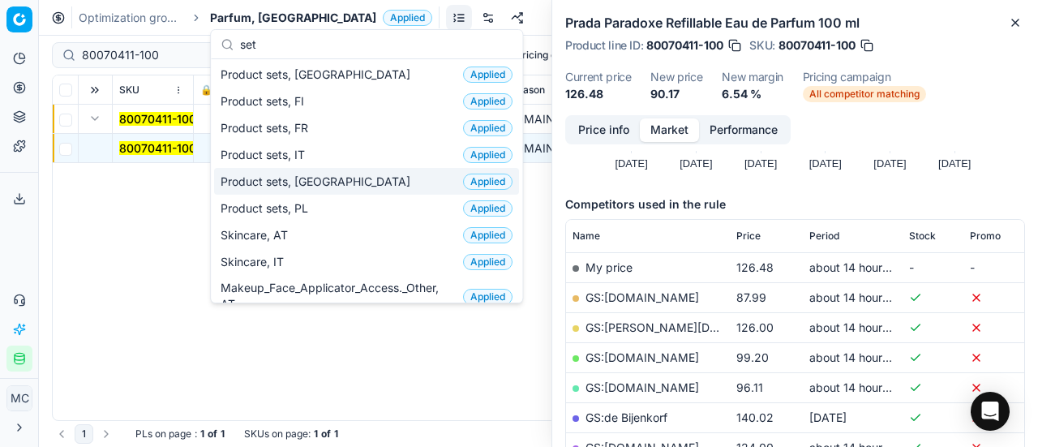
type input "set"
click at [334, 174] on div "Product sets, NL Applied" at bounding box center [366, 181] width 305 height 27
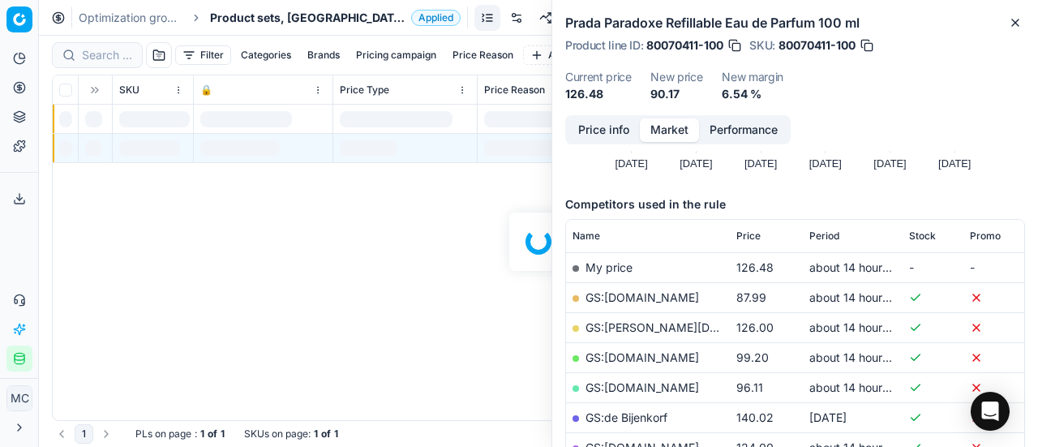
click at [112, 57] on div at bounding box center [538, 241] width 999 height 411
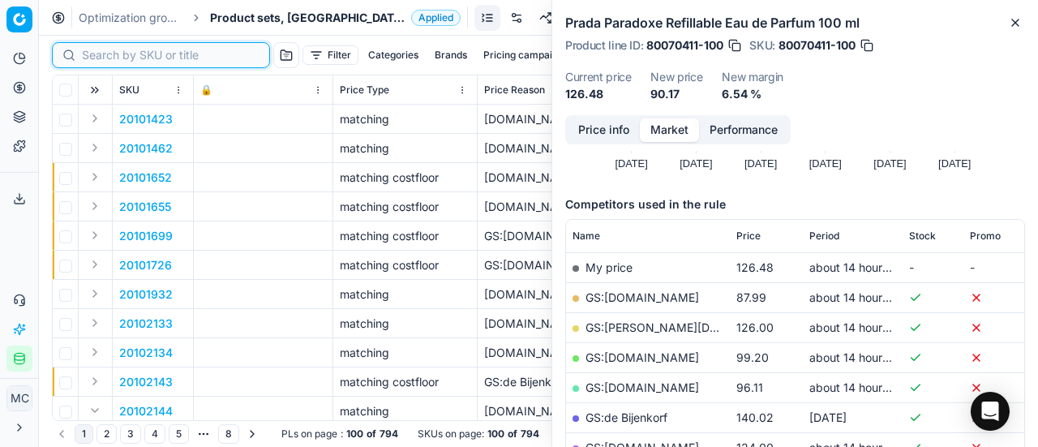
click at [112, 57] on input at bounding box center [171, 55] width 178 height 16
paste input "90008709-0013424"
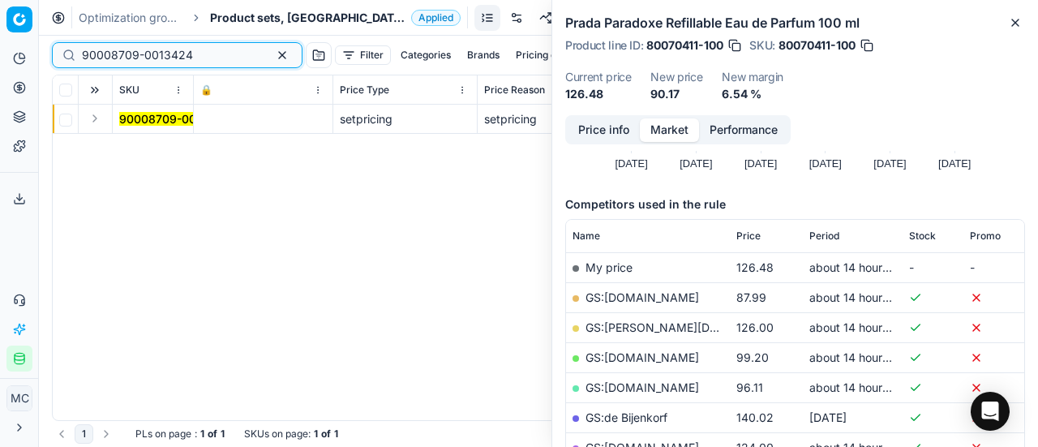
type input "90008709-0013424"
click at [97, 118] on button "Expand" at bounding box center [94, 118] width 19 height 19
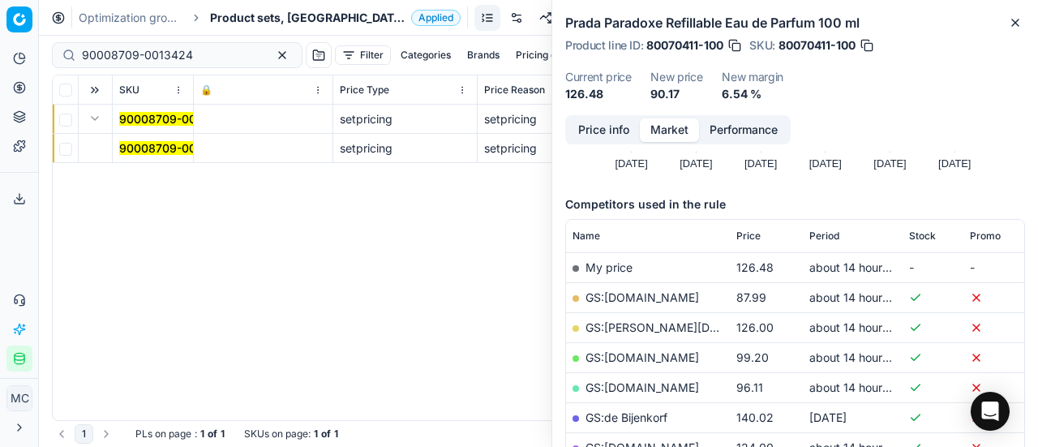
click at [139, 147] on mark "90008709-0013424" at bounding box center [174, 148] width 111 height 14
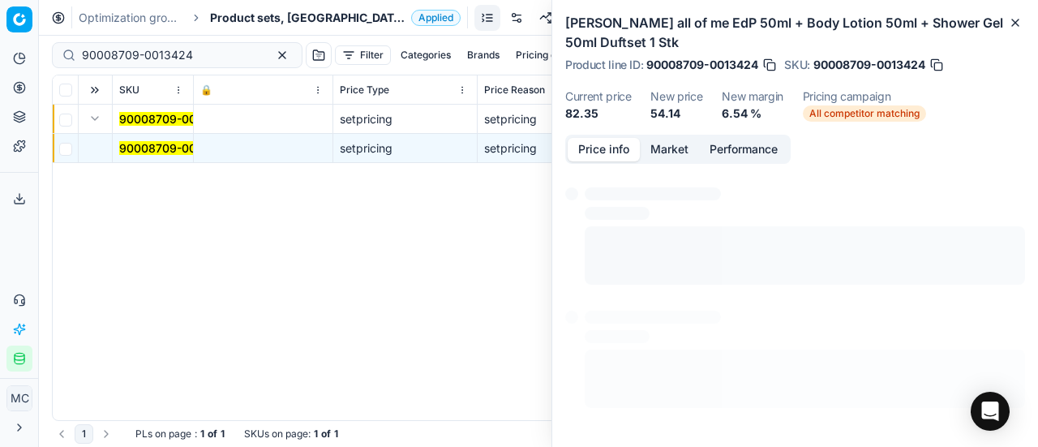
click at [618, 151] on button "Price info" at bounding box center [604, 150] width 72 height 24
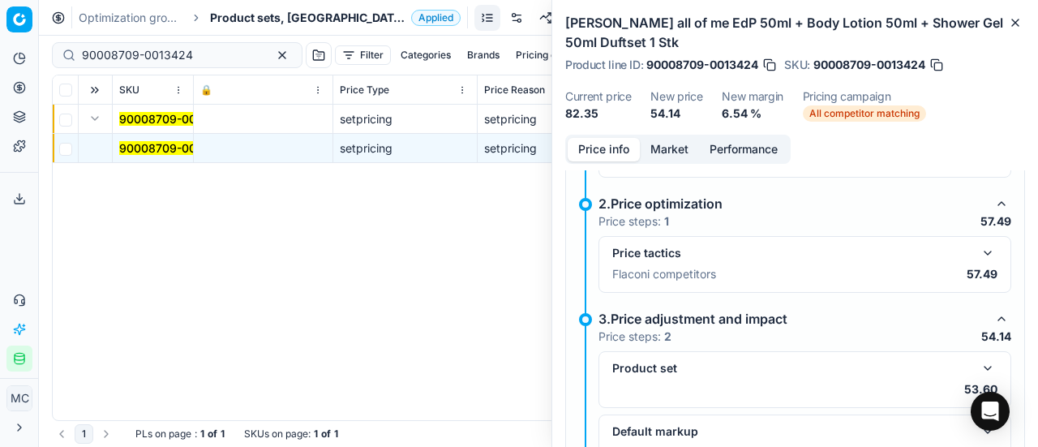
click at [978, 247] on button "button" at bounding box center [987, 252] width 19 height 19
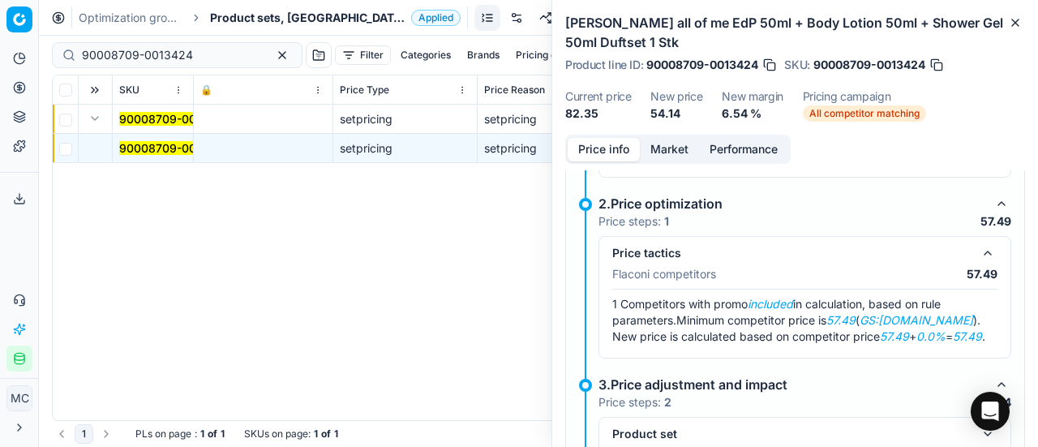
click at [672, 149] on button "Market" at bounding box center [669, 150] width 59 height 24
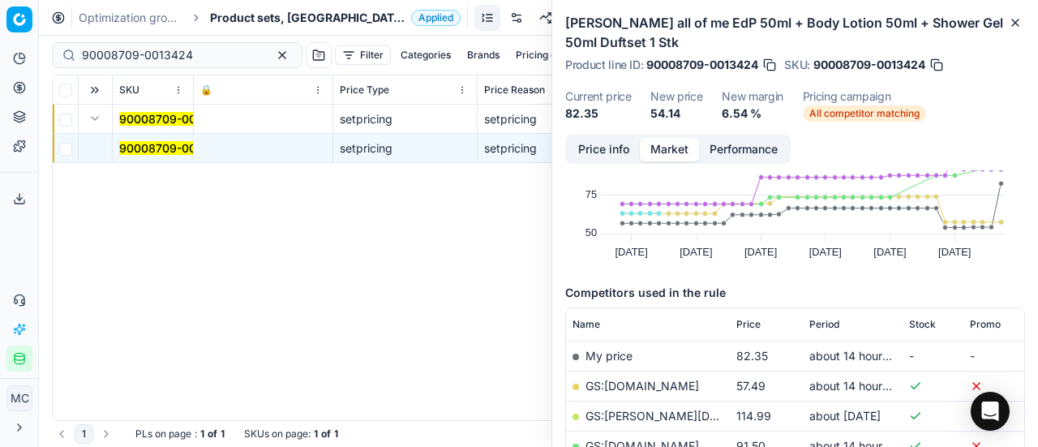
scroll to position [243, 0]
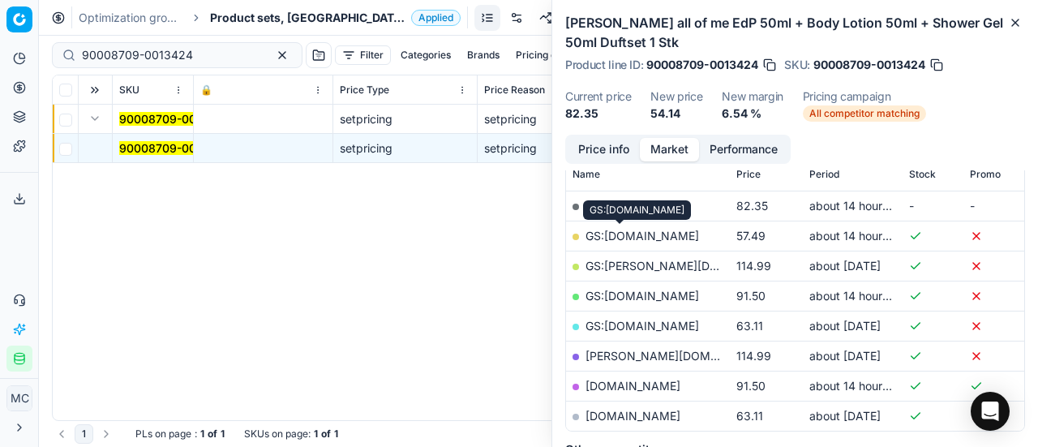
click at [646, 241] on link "GS:Deloox.nl" at bounding box center [643, 236] width 114 height 14
click at [259, 19] on span "Product sets, NL" at bounding box center [307, 18] width 195 height 16
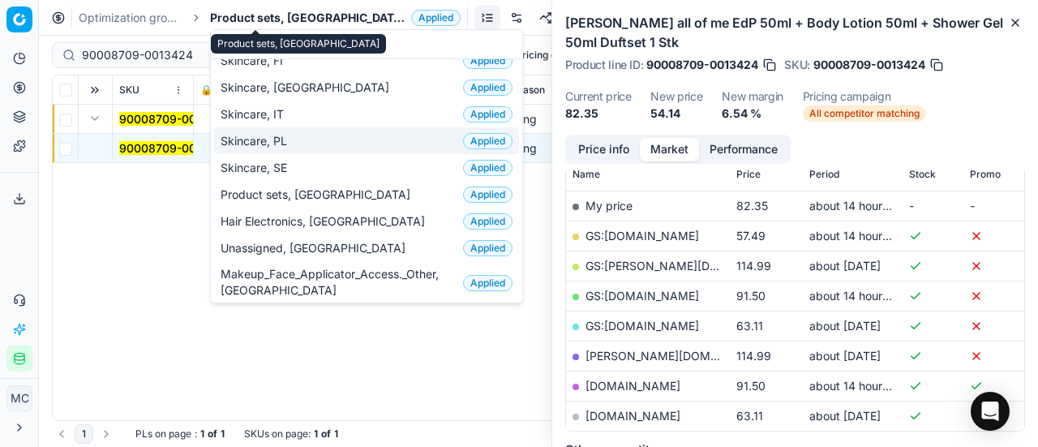
scroll to position [0, 0]
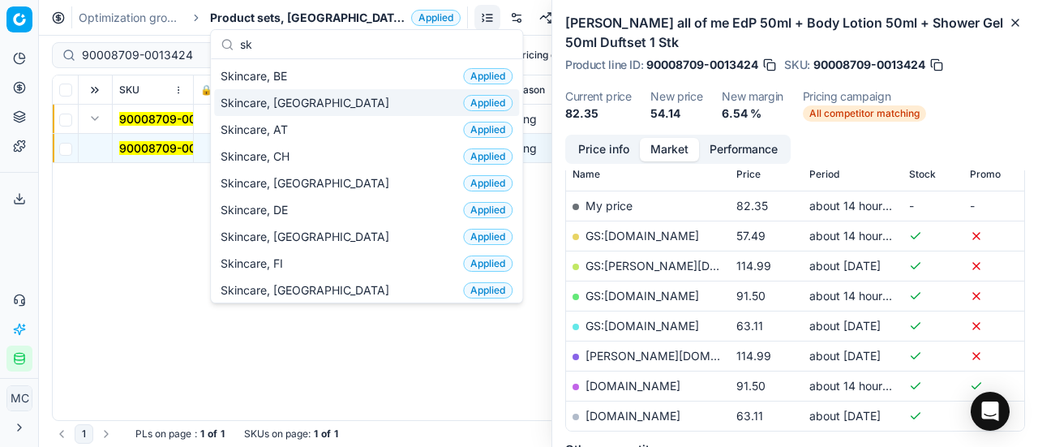
type input "sk"
click at [299, 90] on div "Skincare, NL Applied" at bounding box center [366, 102] width 305 height 27
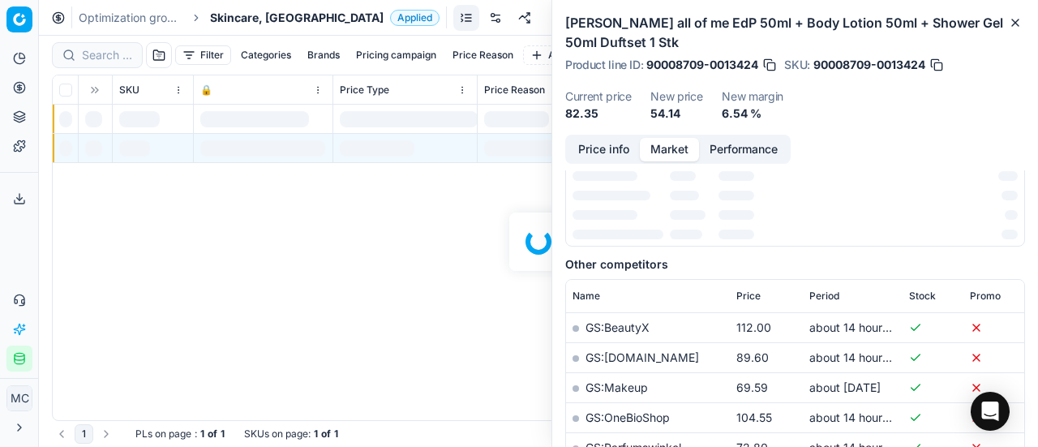
scroll to position [243, 0]
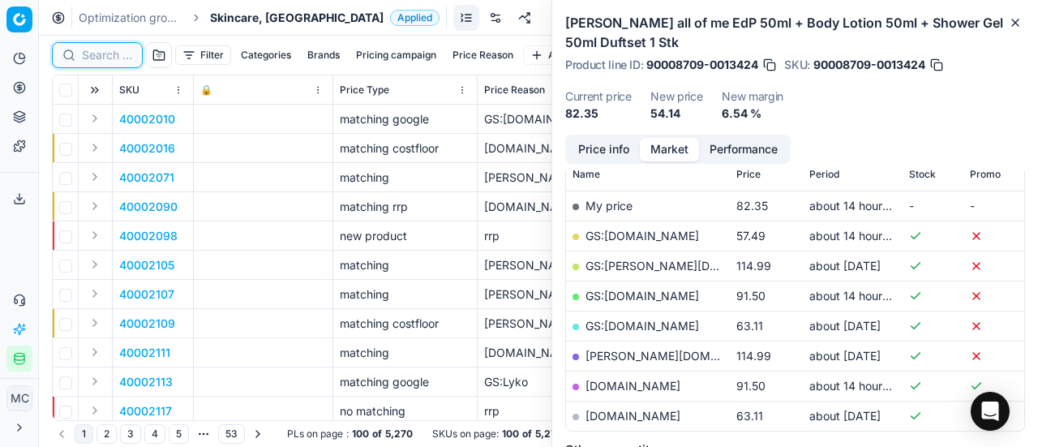
click at [109, 59] on input at bounding box center [107, 55] width 50 height 16
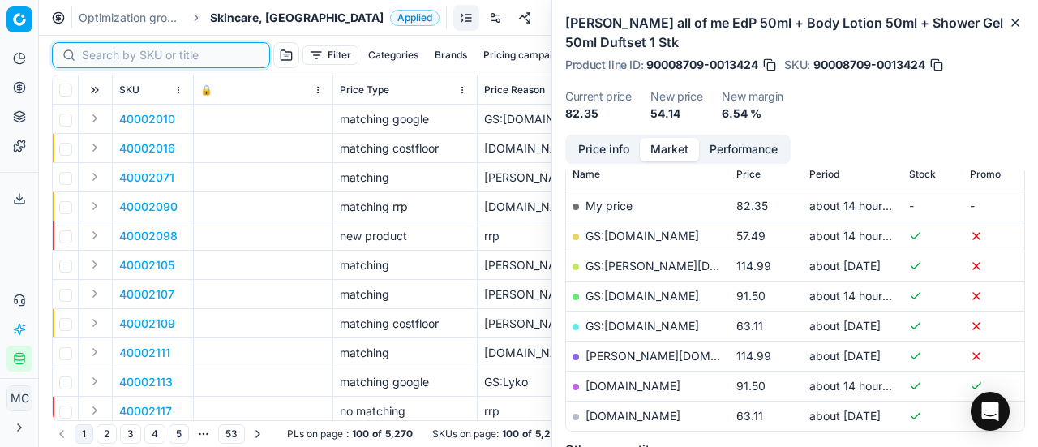
paste input "90011201-0017720"
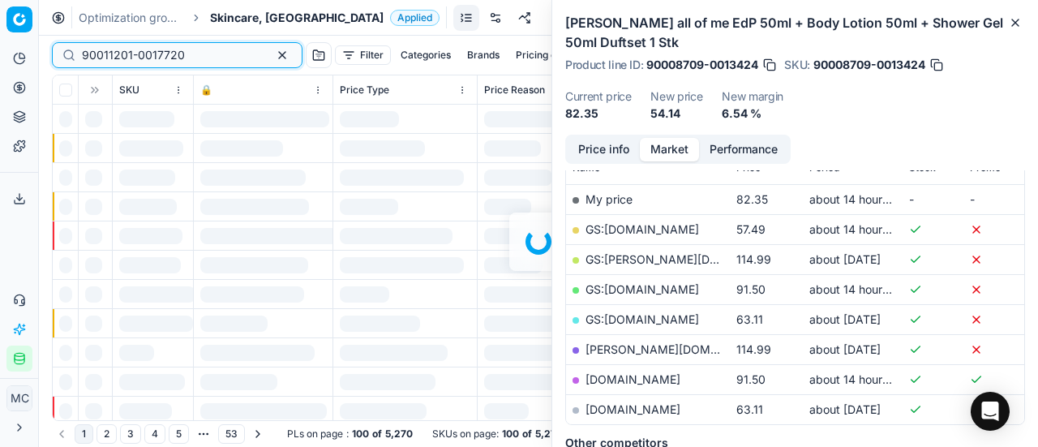
scroll to position [243, 0]
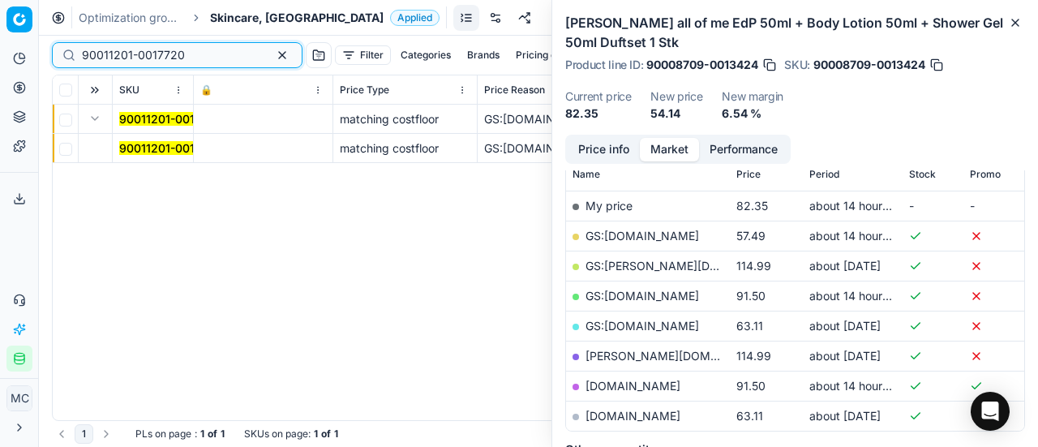
type input "90011201-0017720"
click at [147, 144] on mark "90011201-0017720" at bounding box center [170, 148] width 103 height 14
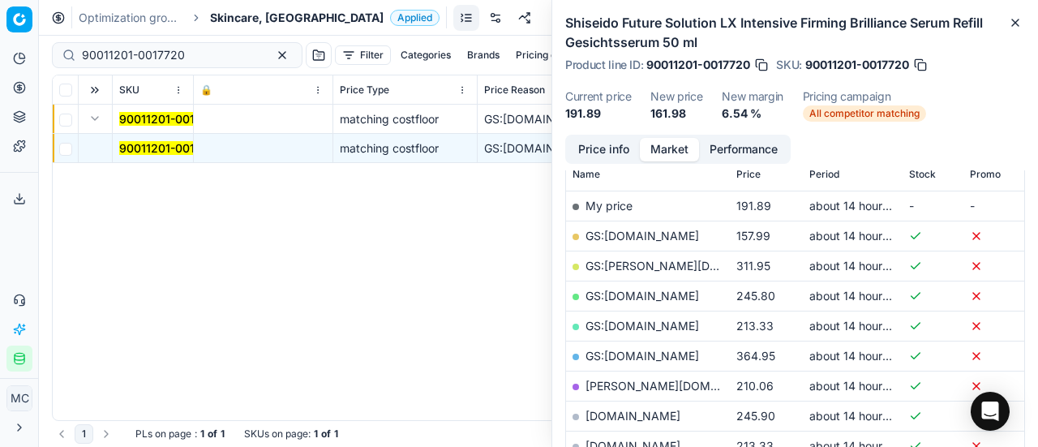
click at [612, 157] on button "Price info" at bounding box center [604, 150] width 72 height 24
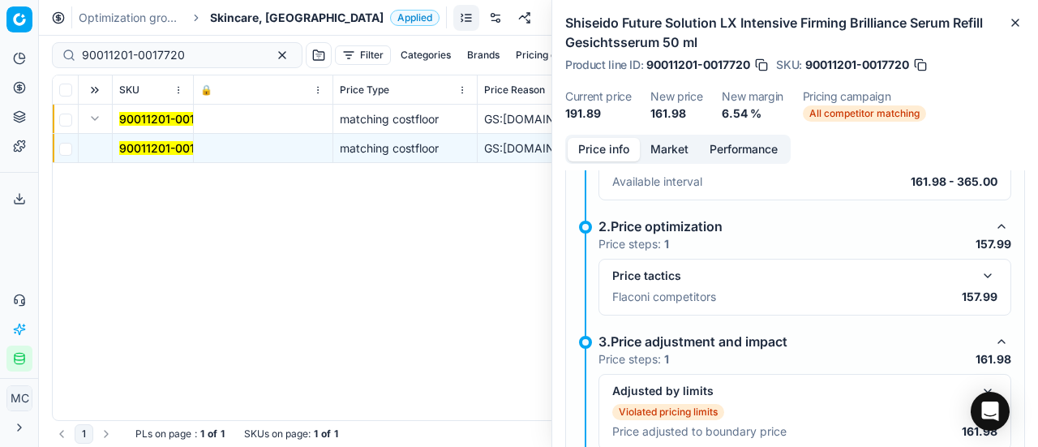
scroll to position [248, 0]
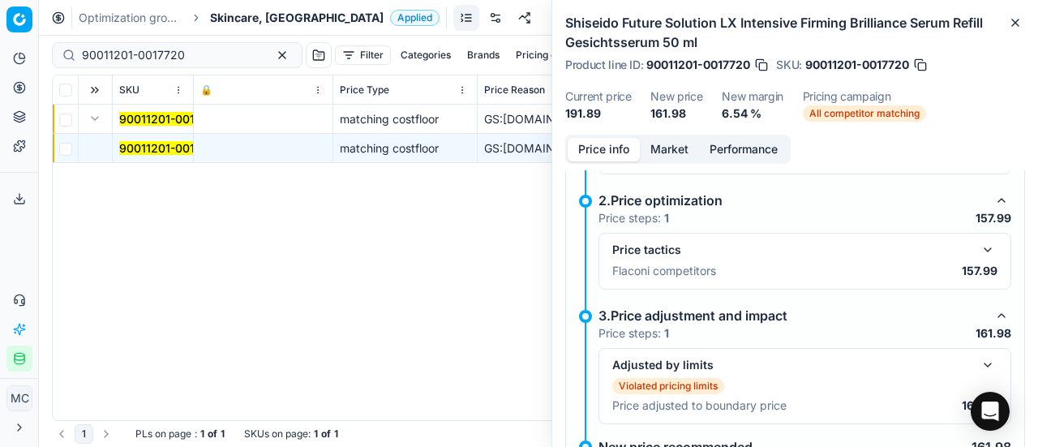
click at [978, 249] on button "button" at bounding box center [987, 249] width 19 height 19
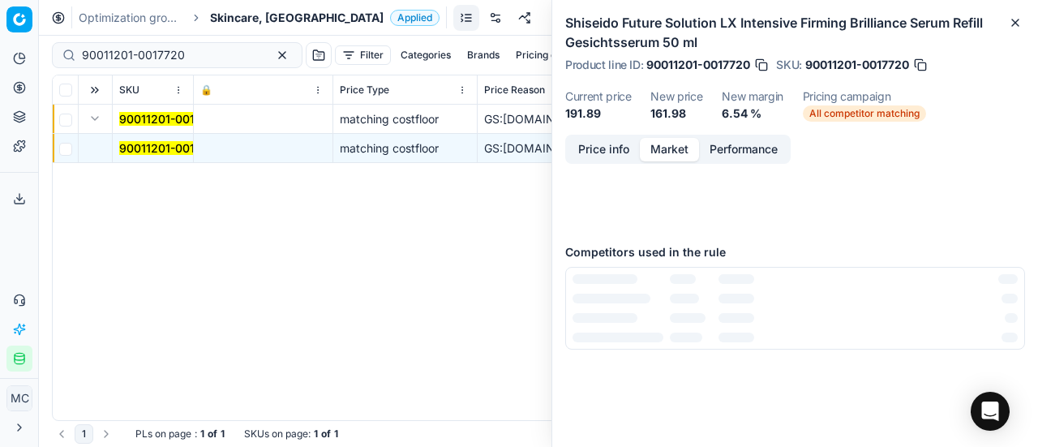
click at [657, 152] on button "Market" at bounding box center [669, 150] width 59 height 24
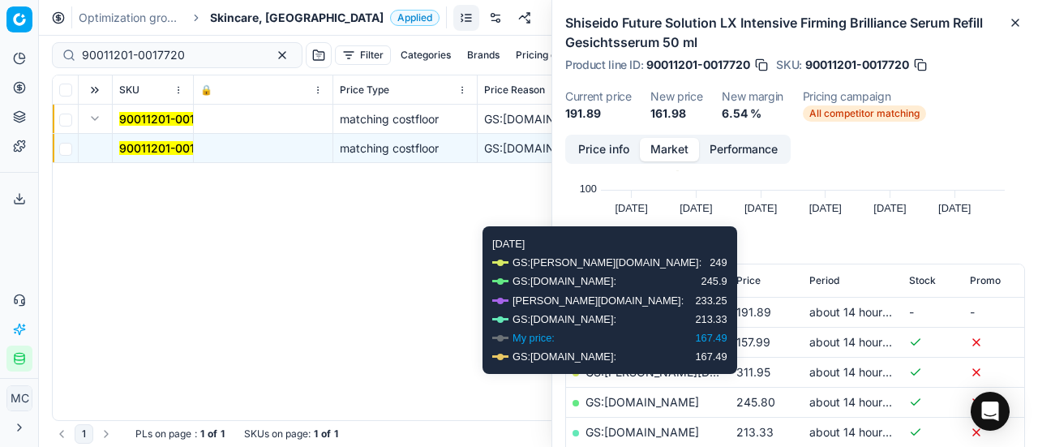
scroll to position [243, 0]
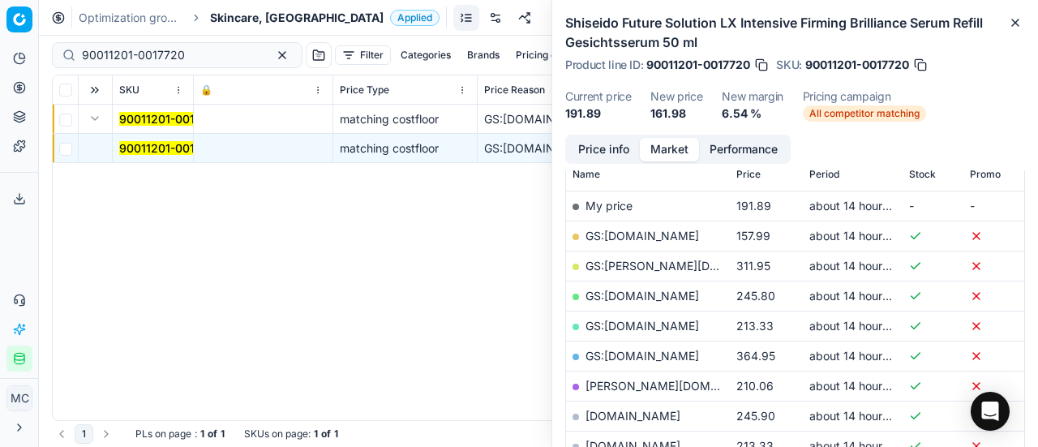
click at [626, 230] on link "GS:Deloox.nl" at bounding box center [643, 236] width 114 height 14
click at [246, 6] on div "Optimization groups Skincare, NL Applied Discard Download report" at bounding box center [538, 18] width 999 height 36
click at [247, 13] on span "Skincare, NL" at bounding box center [297, 18] width 174 height 16
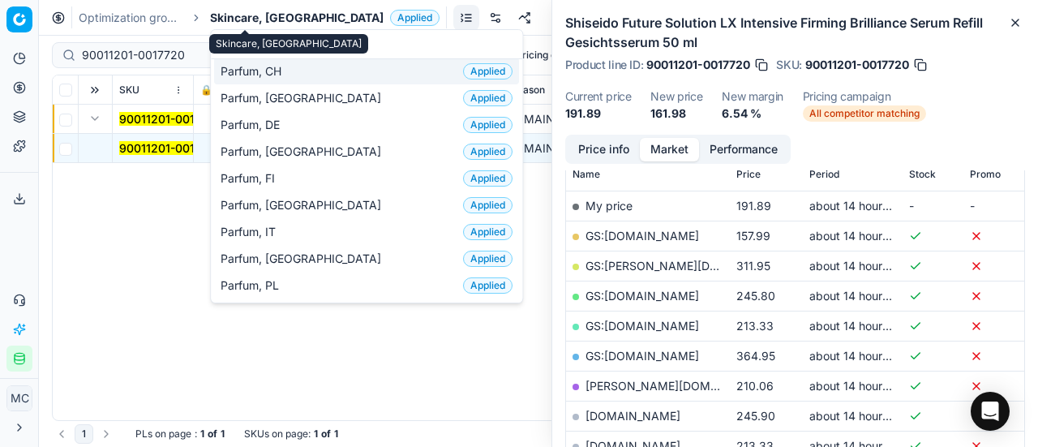
scroll to position [81, 0]
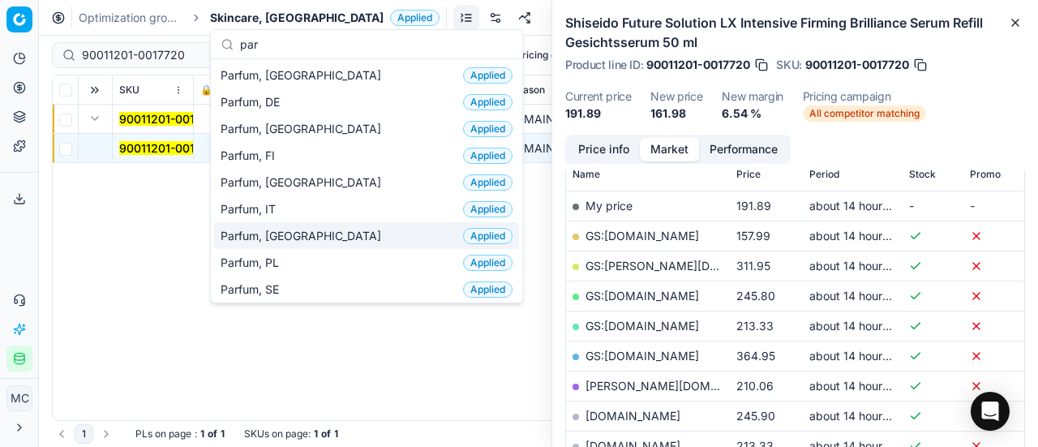
type input "par"
click at [304, 233] on div "Parfum, NL Applied" at bounding box center [366, 235] width 305 height 27
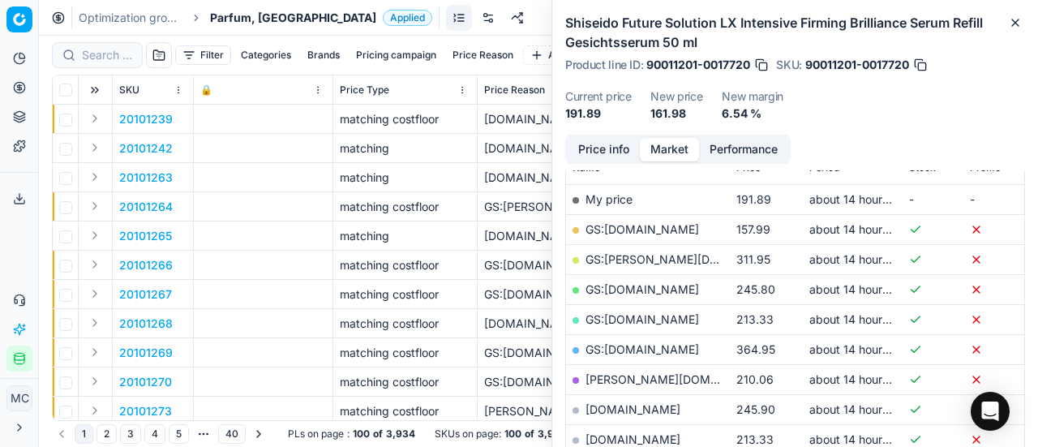
scroll to position [243, 0]
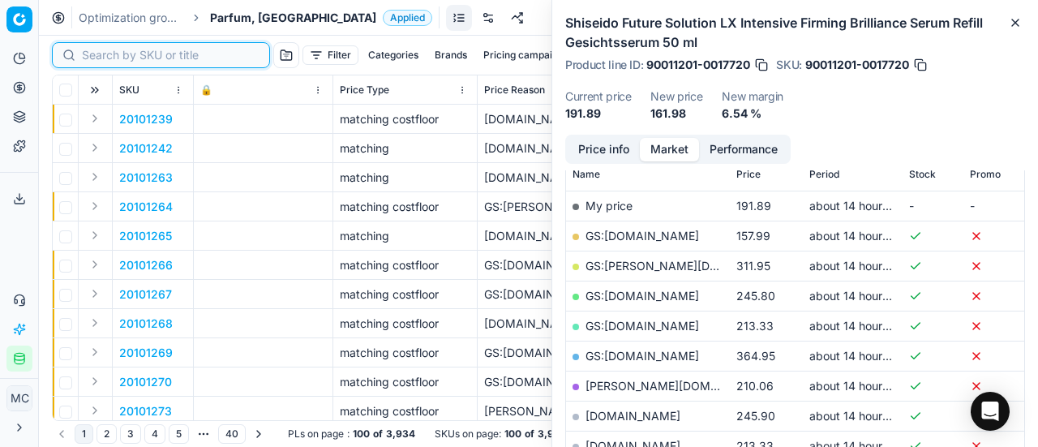
click at [115, 60] on input at bounding box center [171, 55] width 178 height 16
paste input "80022168-100"
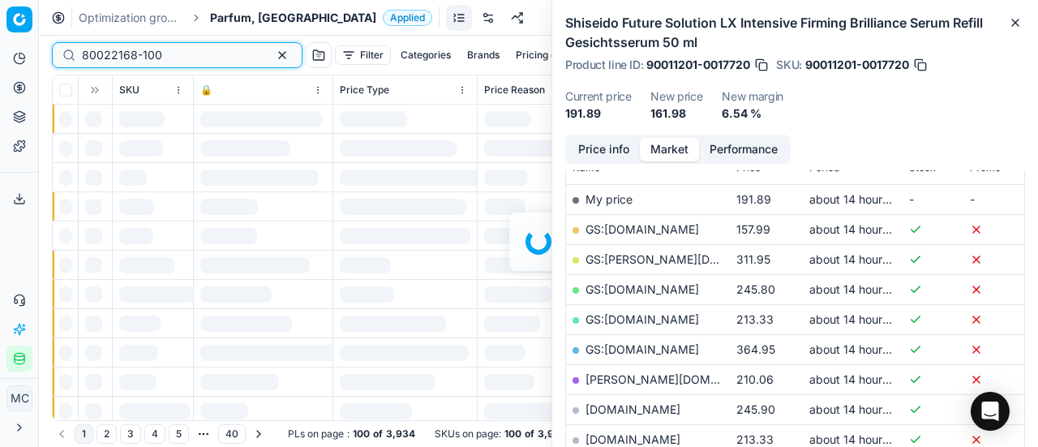
scroll to position [243, 0]
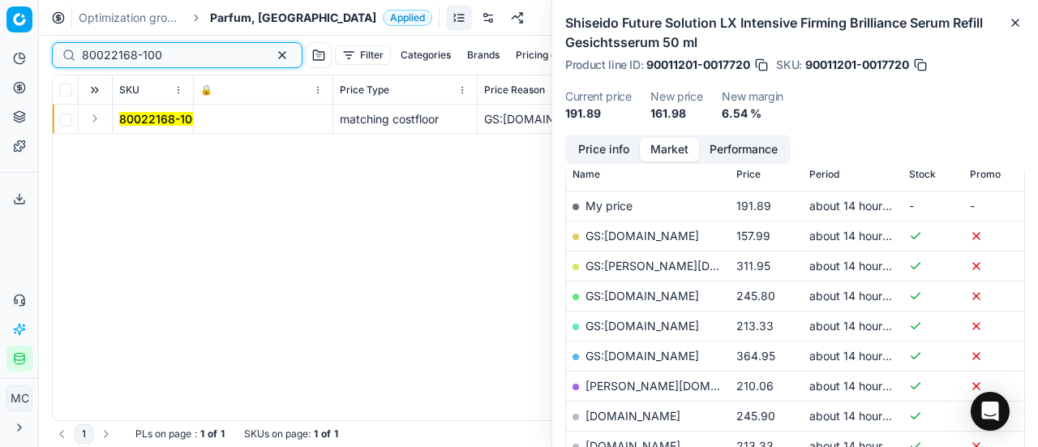
type input "80022168-100"
click at [93, 118] on button "Expand" at bounding box center [94, 118] width 19 height 19
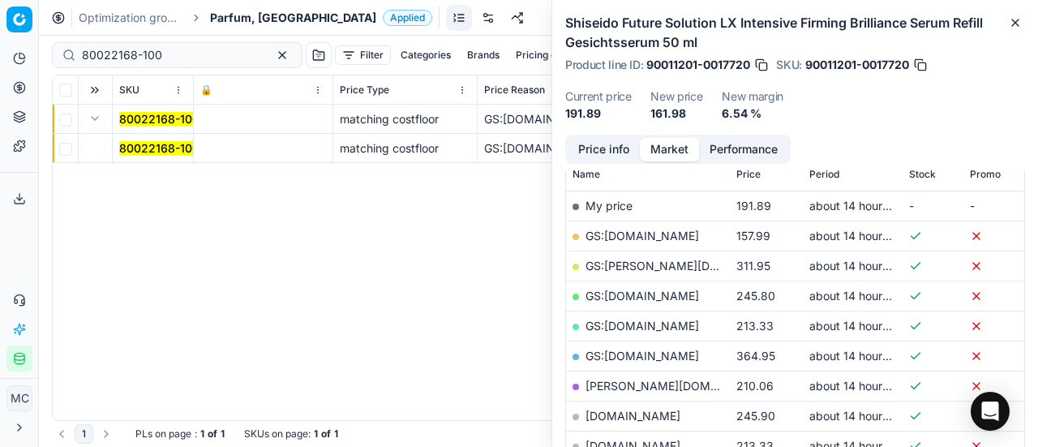
drag, startPoint x: 134, startPoint y: 154, endPoint x: 456, endPoint y: 144, distance: 322.2
click at [136, 154] on mark "80022168-100" at bounding box center [159, 148] width 80 height 14
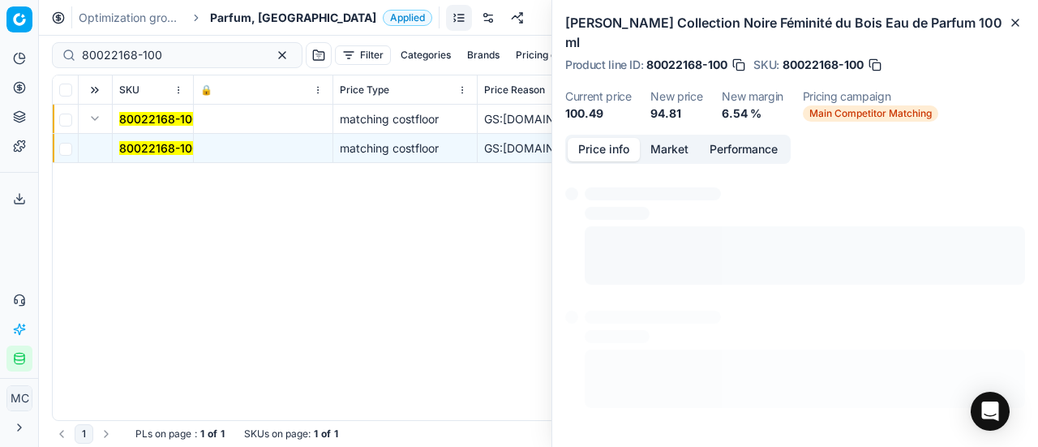
click at [615, 138] on button "Price info" at bounding box center [604, 150] width 72 height 24
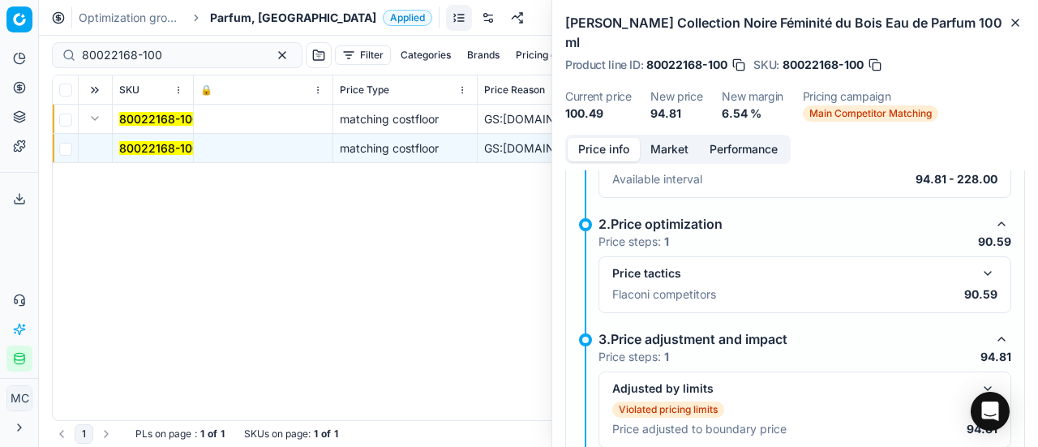
click at [978, 264] on button "button" at bounding box center [987, 273] width 19 height 19
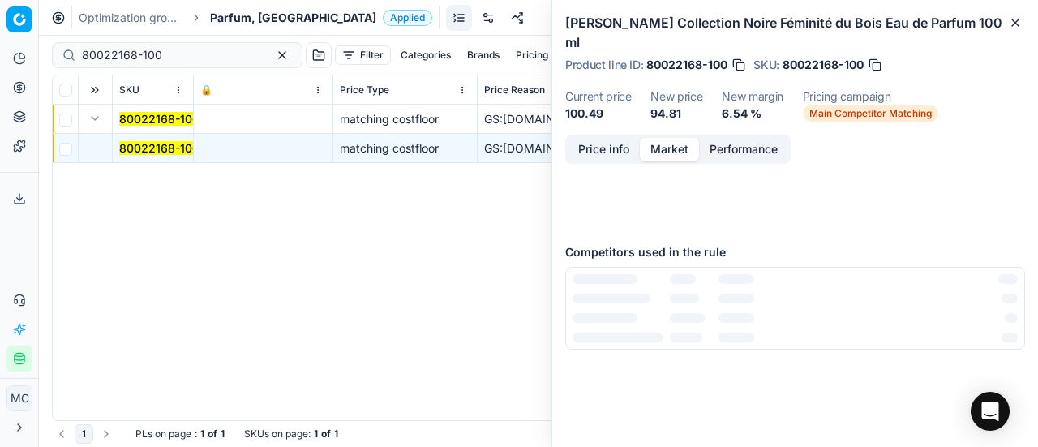
click at [681, 138] on button "Market" at bounding box center [669, 150] width 59 height 24
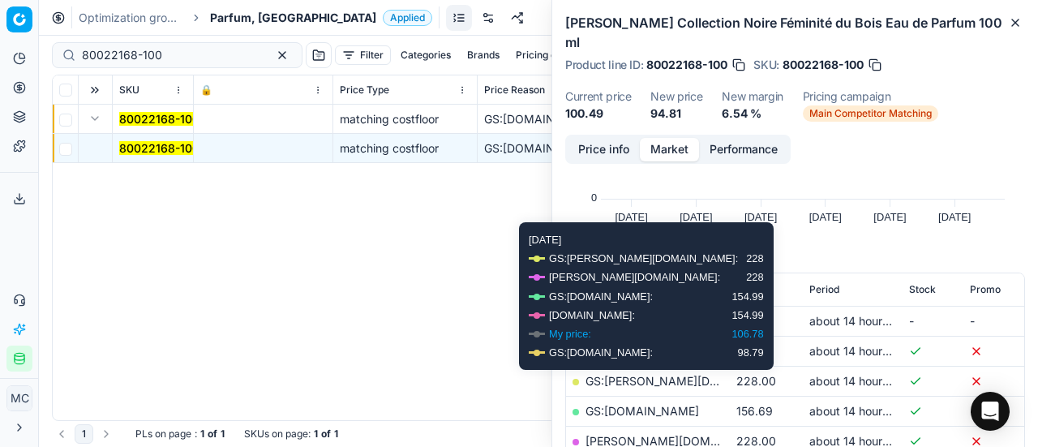
scroll to position [243, 0]
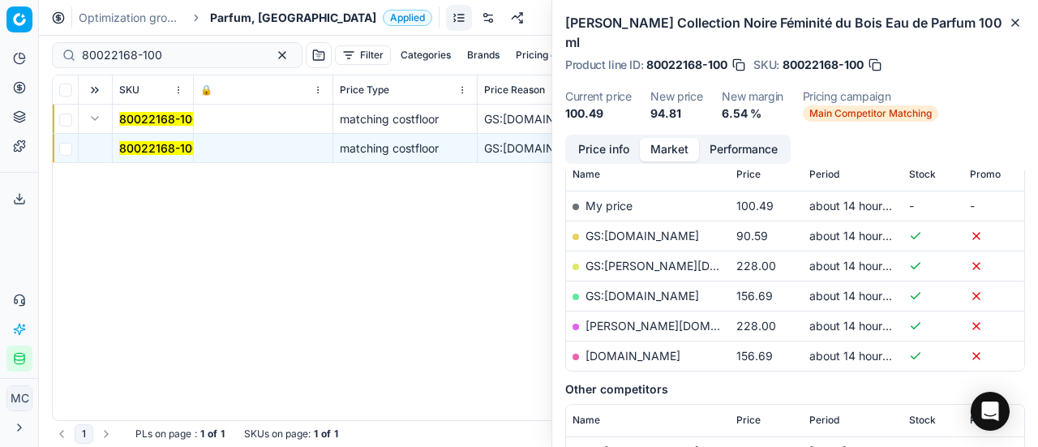
click at [644, 229] on link "GS:Deloox.nl" at bounding box center [643, 236] width 114 height 14
click at [230, 22] on span "Parfum, NL" at bounding box center [293, 18] width 166 height 16
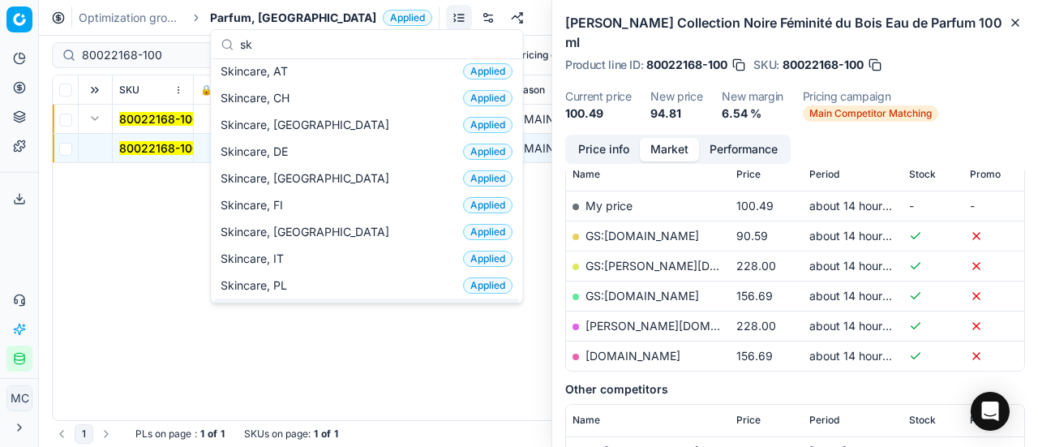
scroll to position [0, 0]
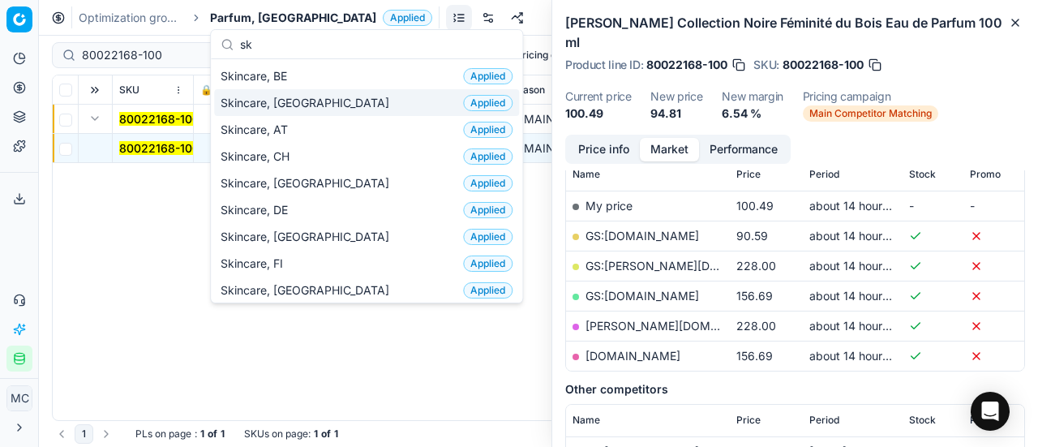
type input "sk"
click at [321, 101] on div "Skincare, NL Applied" at bounding box center [366, 102] width 305 height 27
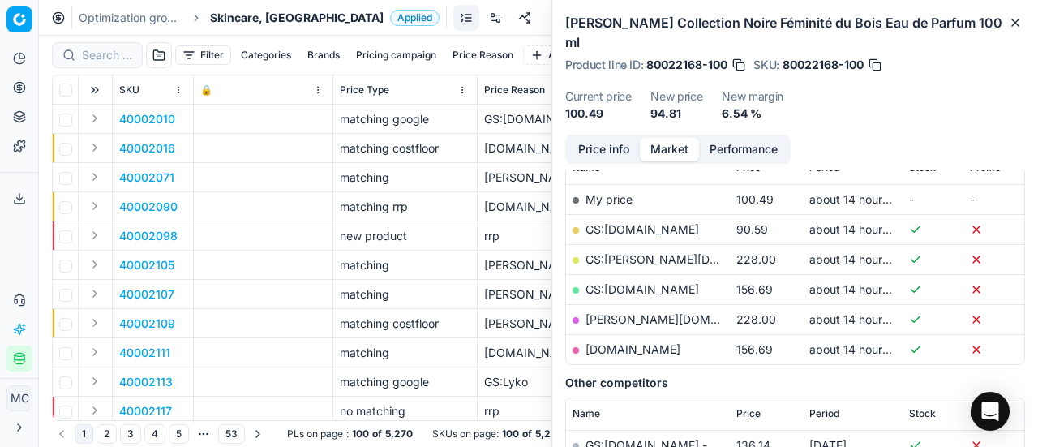
scroll to position [243, 0]
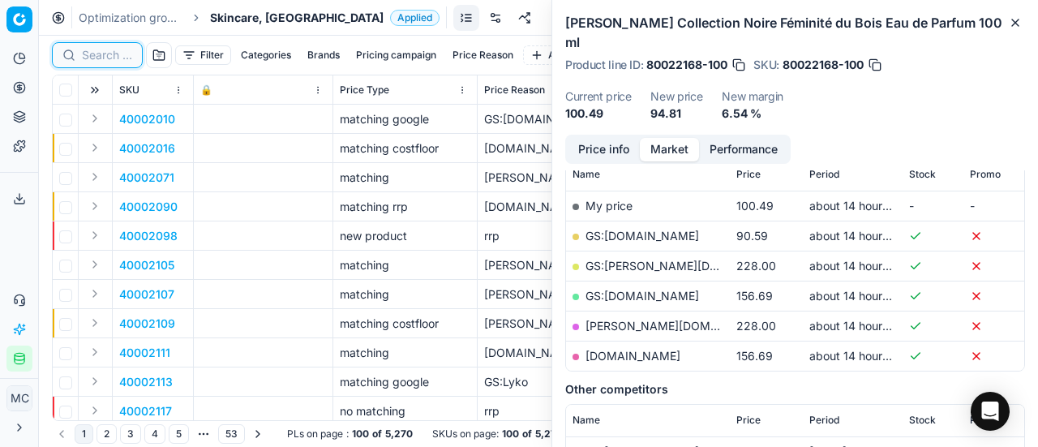
click at [114, 56] on input at bounding box center [107, 55] width 50 height 16
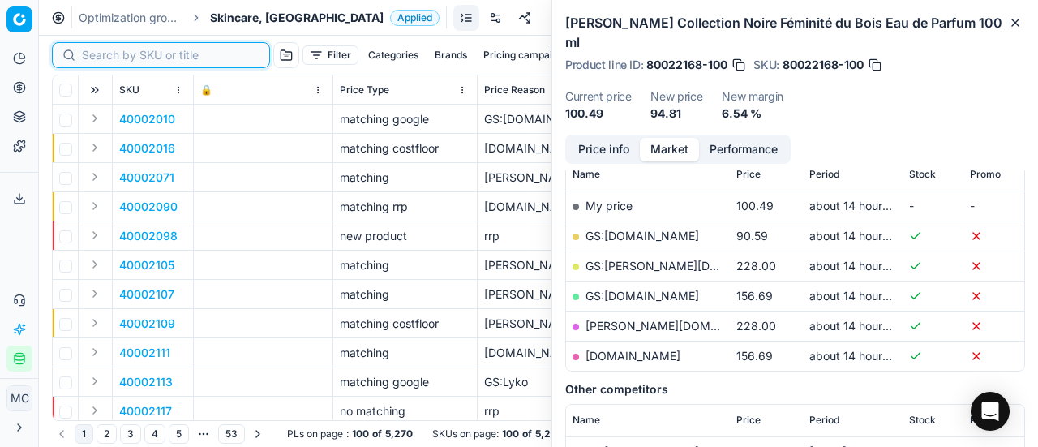
paste input "90008238-0012813"
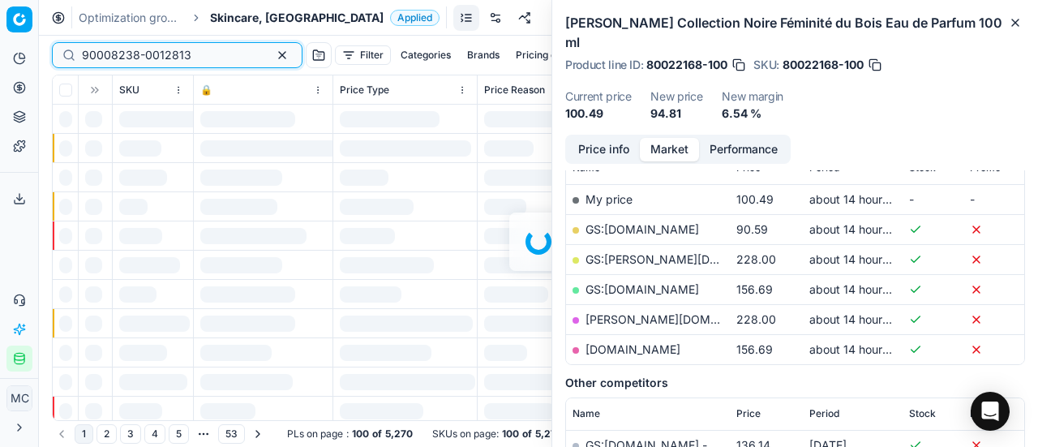
scroll to position [243, 0]
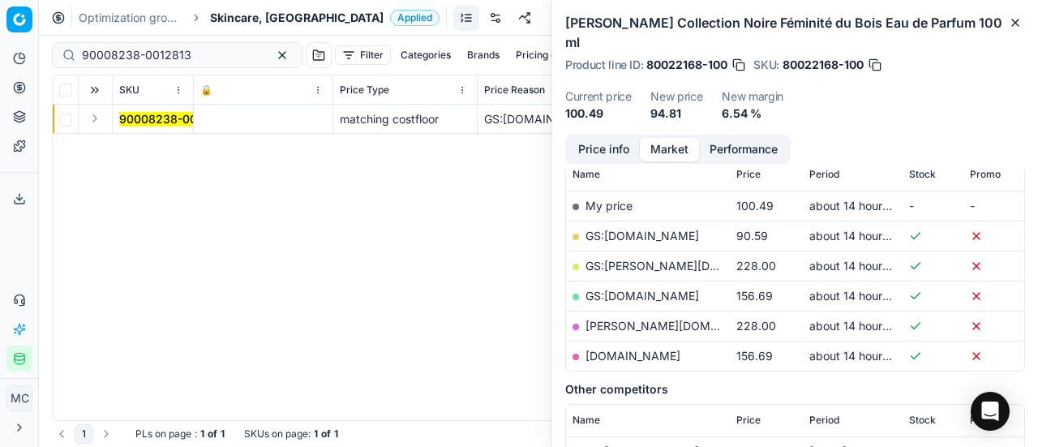
click at [96, 123] on button "Expand" at bounding box center [94, 118] width 19 height 19
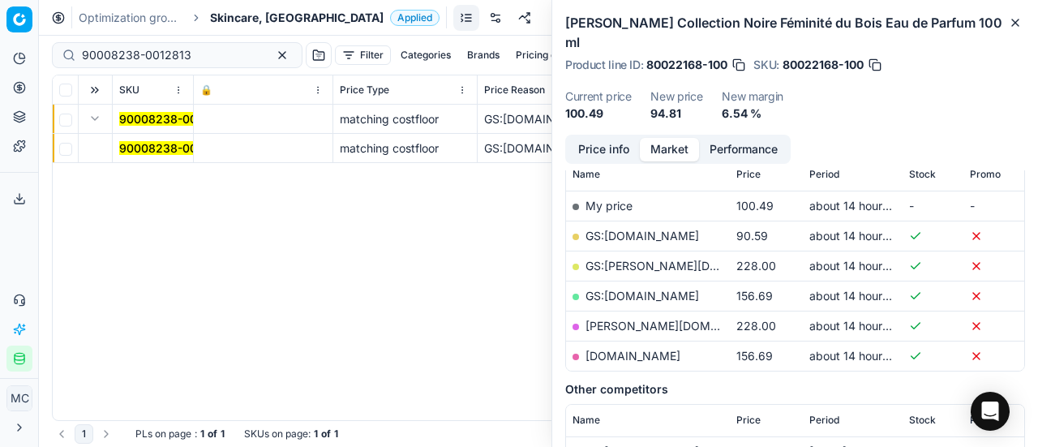
click at [127, 143] on mark "90008238-0012813" at bounding box center [174, 148] width 110 height 14
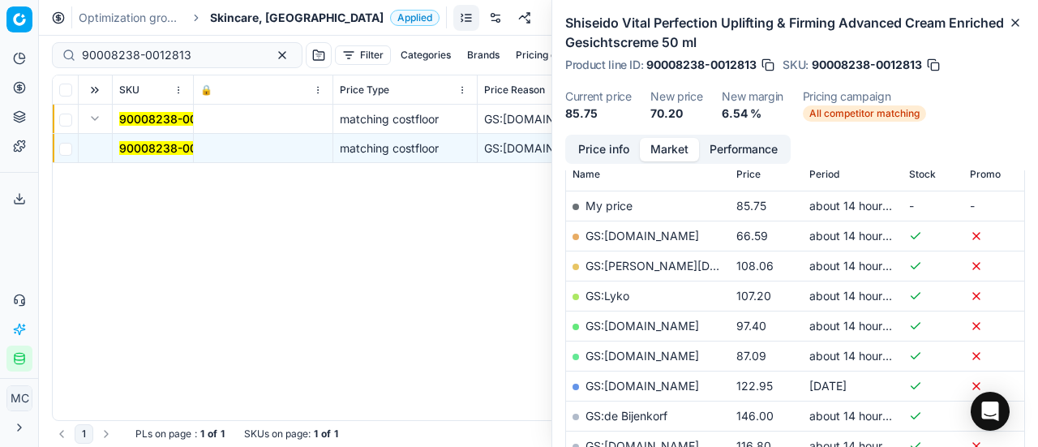
drag, startPoint x: 586, startPoint y: 140, endPoint x: 649, endPoint y: 165, distance: 68.1
click at [586, 140] on button "Price info" at bounding box center [604, 150] width 72 height 24
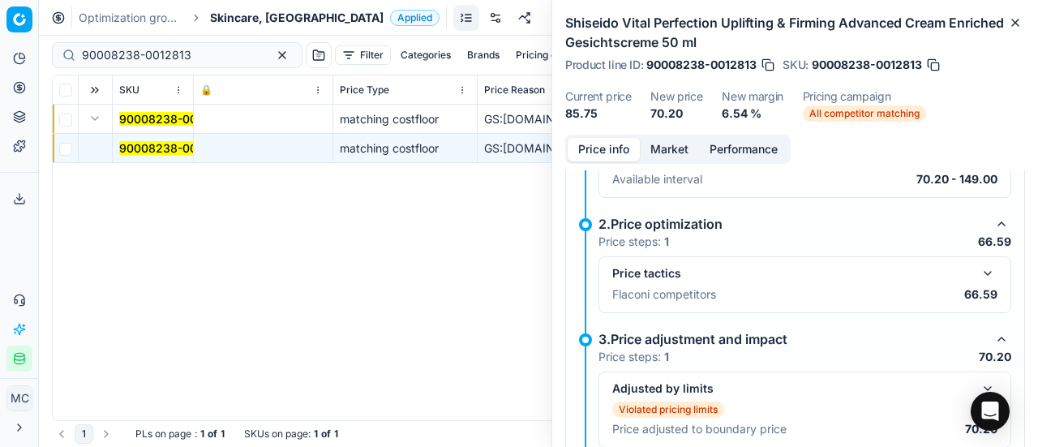
click at [978, 272] on button "button" at bounding box center [987, 273] width 19 height 19
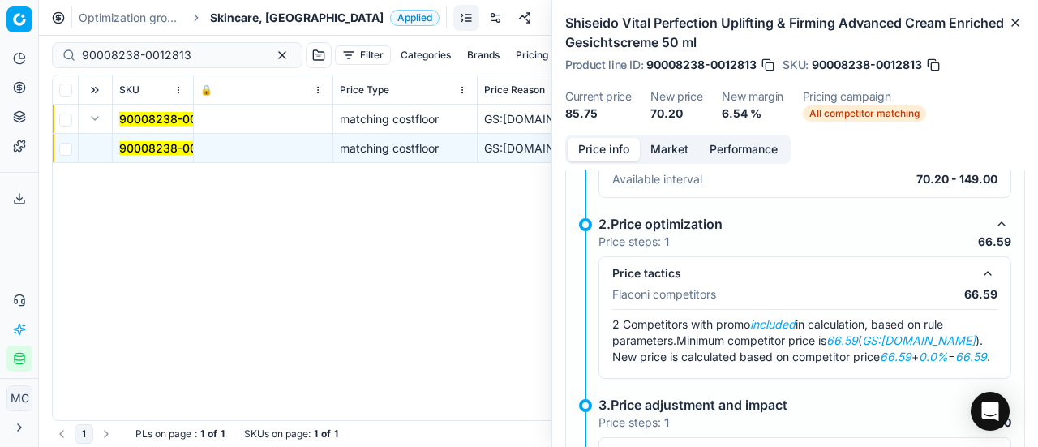
click at [662, 149] on button "Market" at bounding box center [669, 150] width 59 height 24
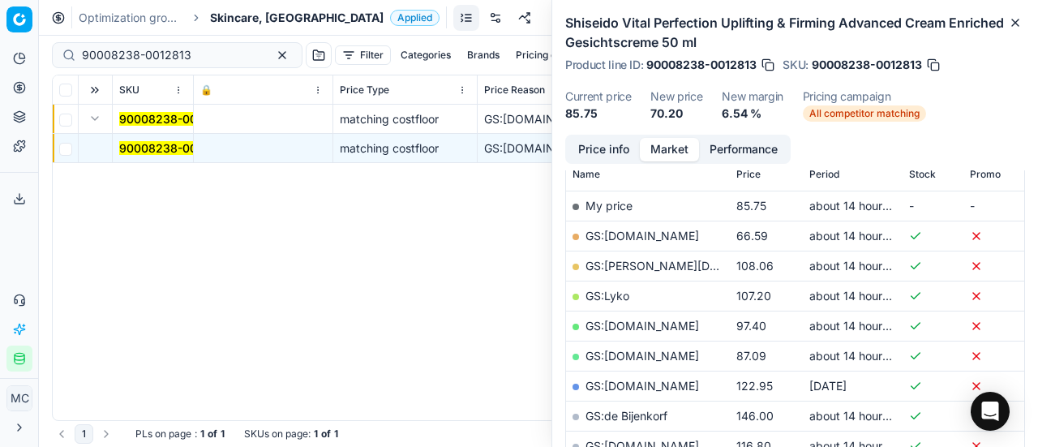
click at [645, 238] on link "GS:Deloox.nl" at bounding box center [643, 236] width 114 height 14
drag, startPoint x: 200, startPoint y: 62, endPoint x: 0, endPoint y: 67, distance: 200.4
click at [0, 57] on div "Pricing platform Analytics Pricing Product portfolio Templates Export service 1…" at bounding box center [519, 223] width 1038 height 447
paste input "6-0012812"
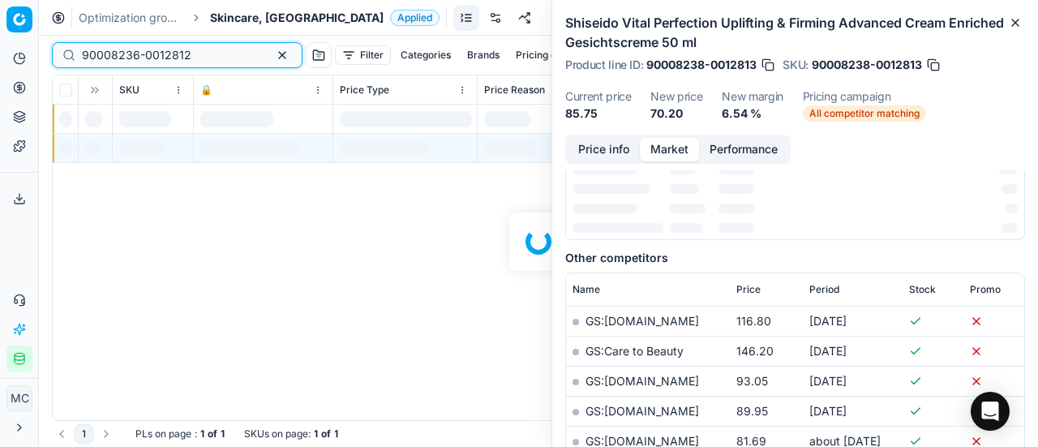
scroll to position [243, 0]
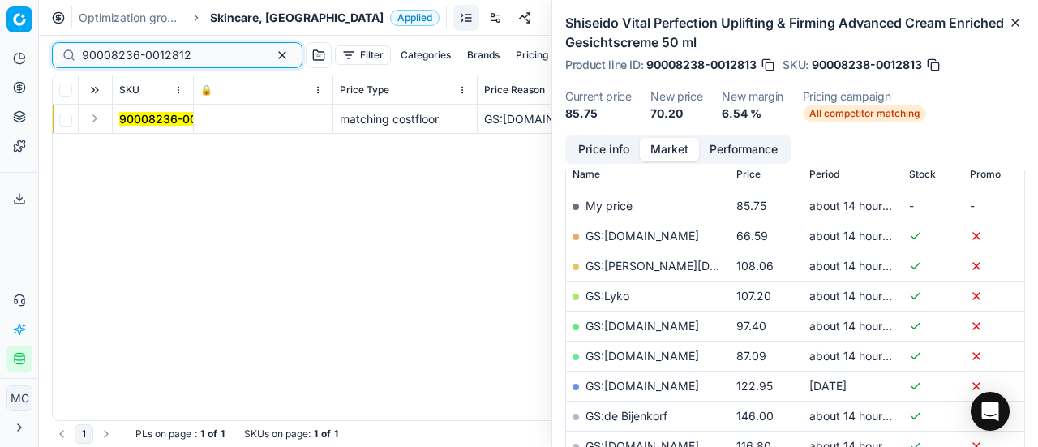
type input "90008236-0012812"
drag, startPoint x: 98, startPoint y: 117, endPoint x: 140, endPoint y: 132, distance: 44.1
click at [98, 117] on button "Expand" at bounding box center [94, 118] width 19 height 19
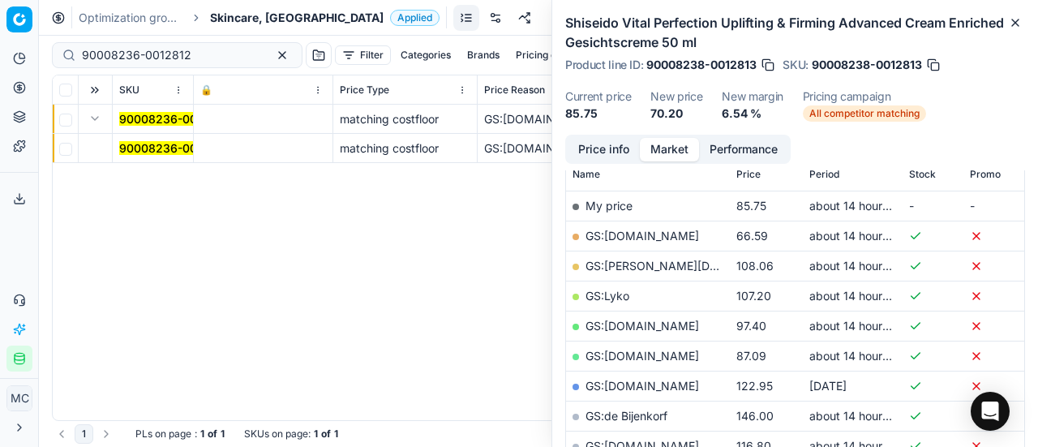
click at [164, 147] on mark "90008236-0012812" at bounding box center [174, 148] width 110 height 14
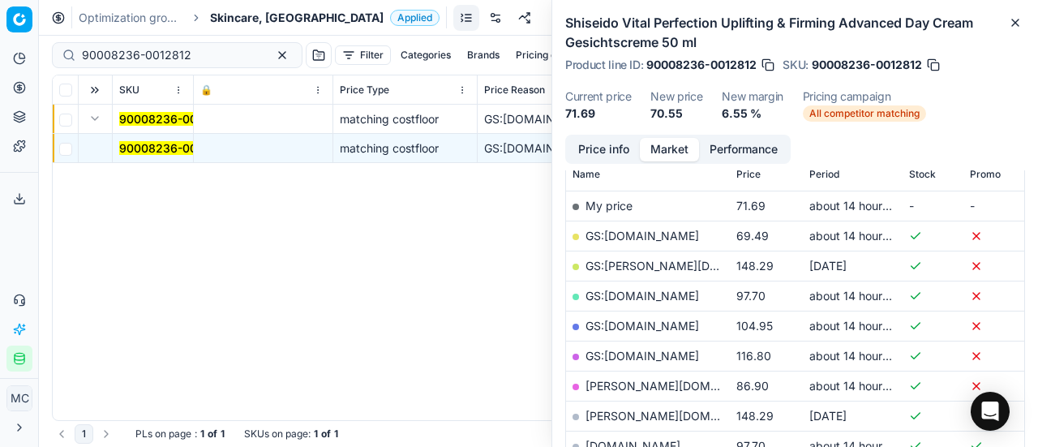
click at [604, 148] on button "Price info" at bounding box center [604, 150] width 72 height 24
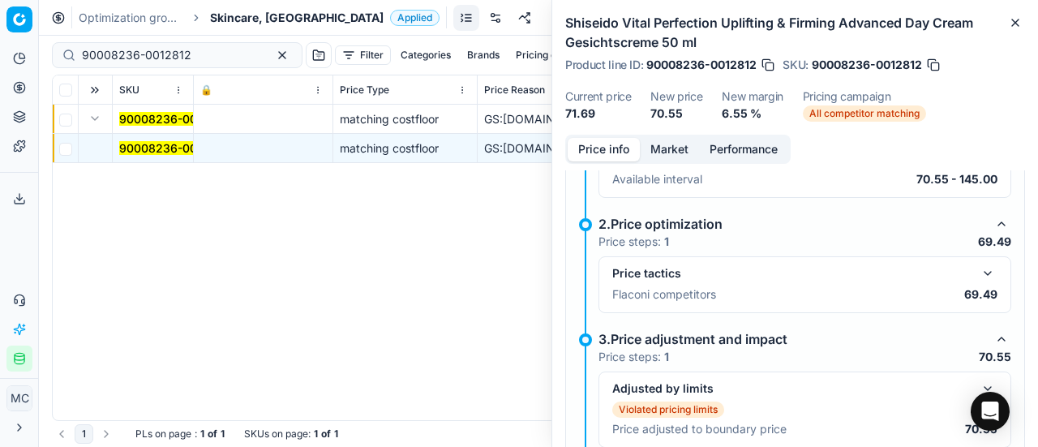
click at [979, 259] on div "Price tactics Flaconi competitors 69.49" at bounding box center [805, 284] width 413 height 57
click at [978, 268] on button "button" at bounding box center [987, 273] width 19 height 19
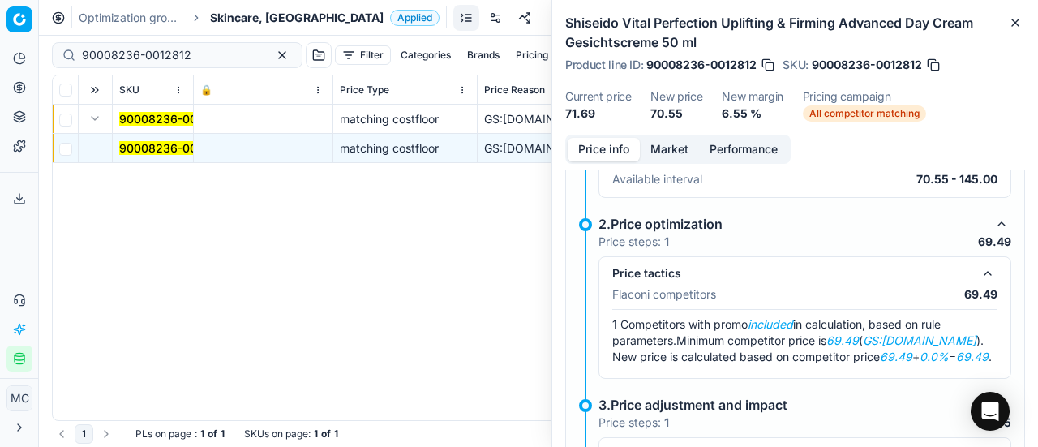
click at [668, 150] on button "Market" at bounding box center [669, 150] width 59 height 24
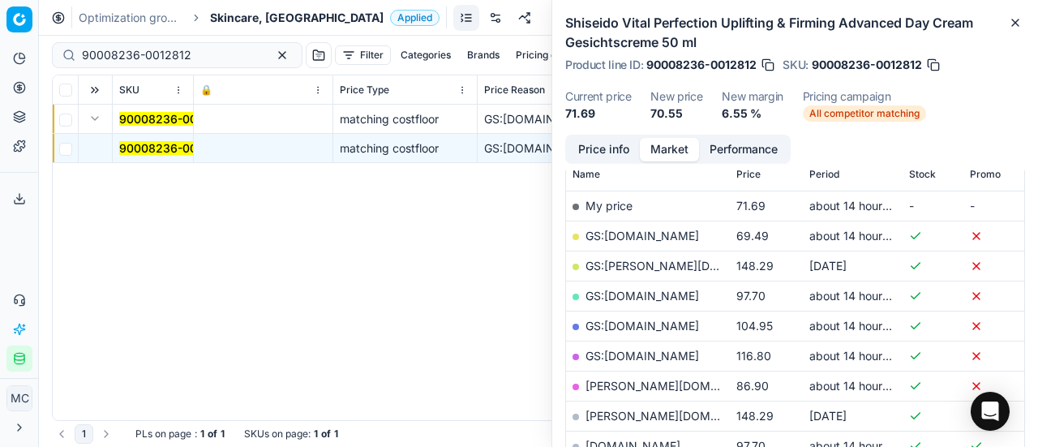
click at [633, 231] on link "GS:Deloox.nl" at bounding box center [643, 236] width 114 height 14
click at [248, 13] on span "Skincare, NL" at bounding box center [297, 18] width 174 height 16
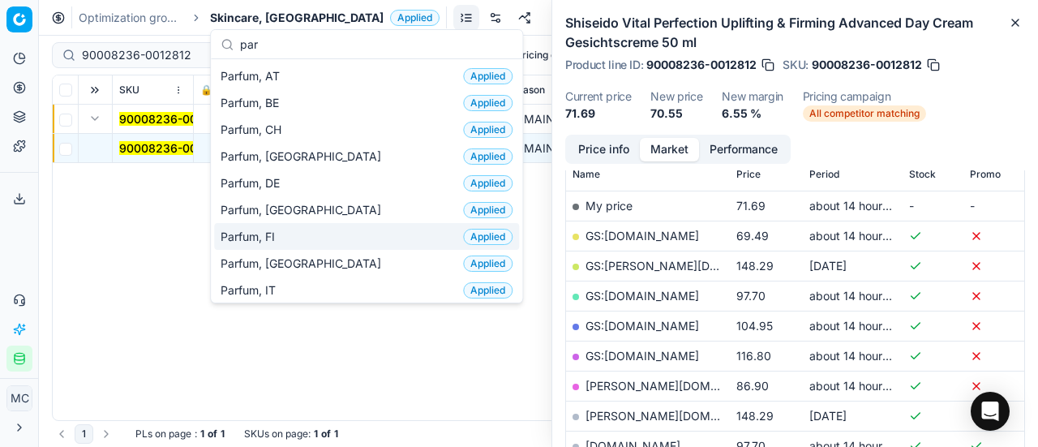
scroll to position [81, 0]
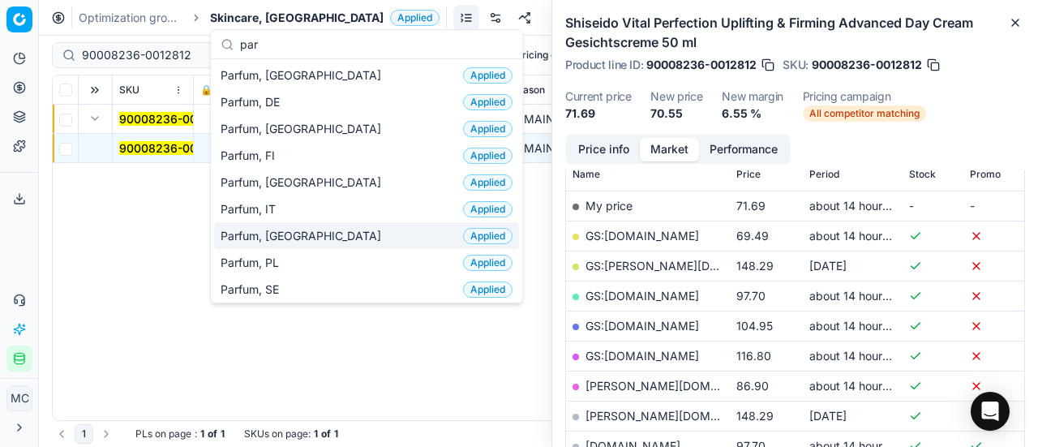
type input "par"
click at [309, 236] on div "Parfum, NL Applied" at bounding box center [366, 235] width 305 height 27
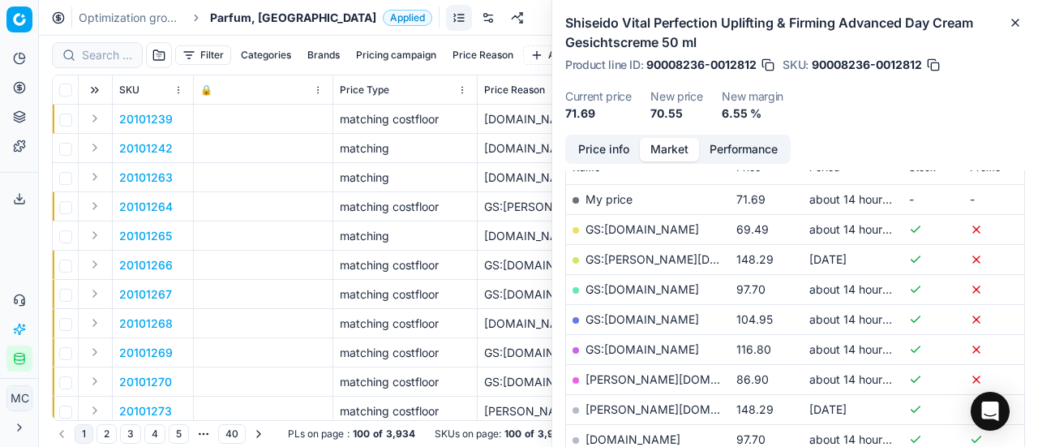
scroll to position [243, 0]
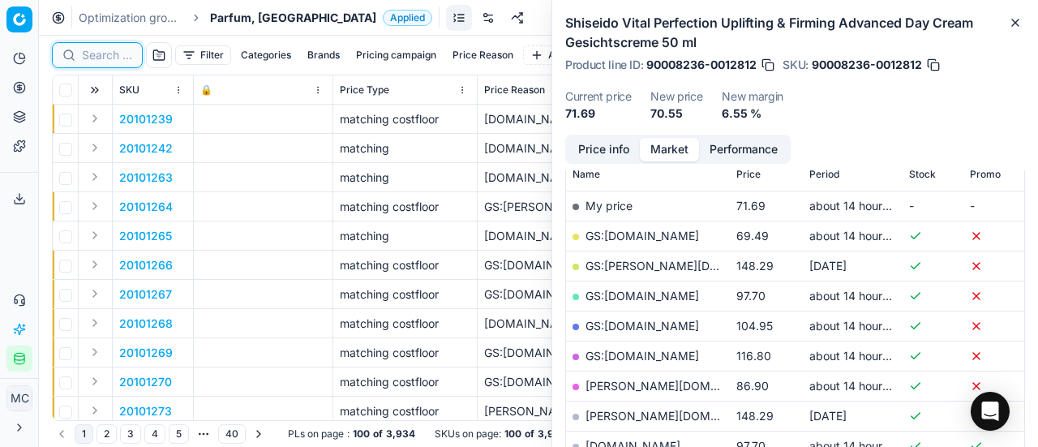
click at [95, 51] on input at bounding box center [107, 55] width 50 height 16
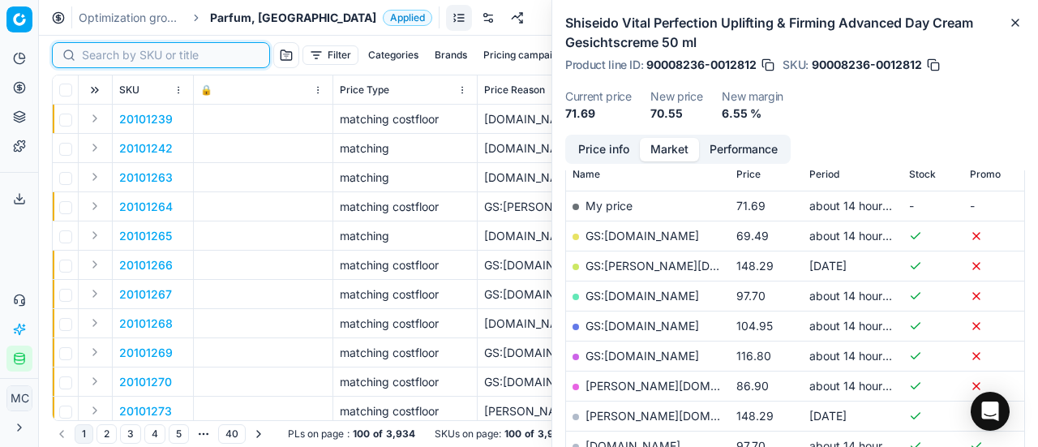
paste input "80025654-90"
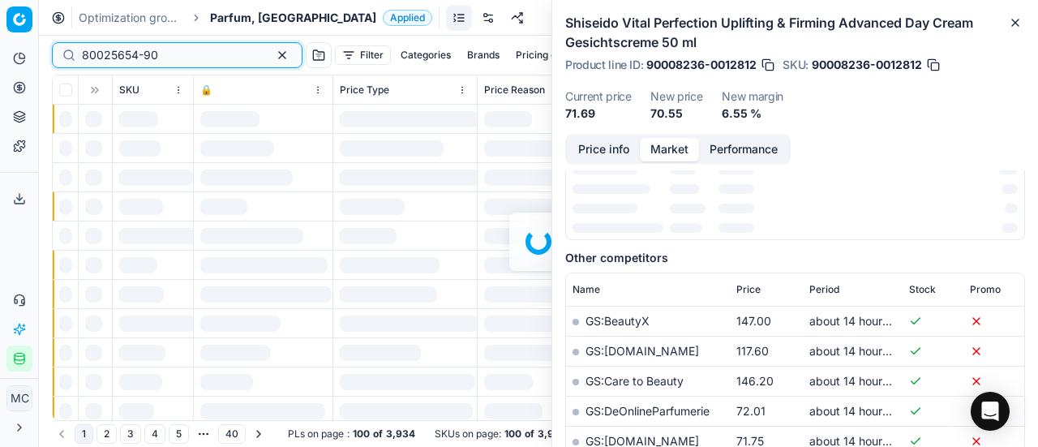
scroll to position [243, 0]
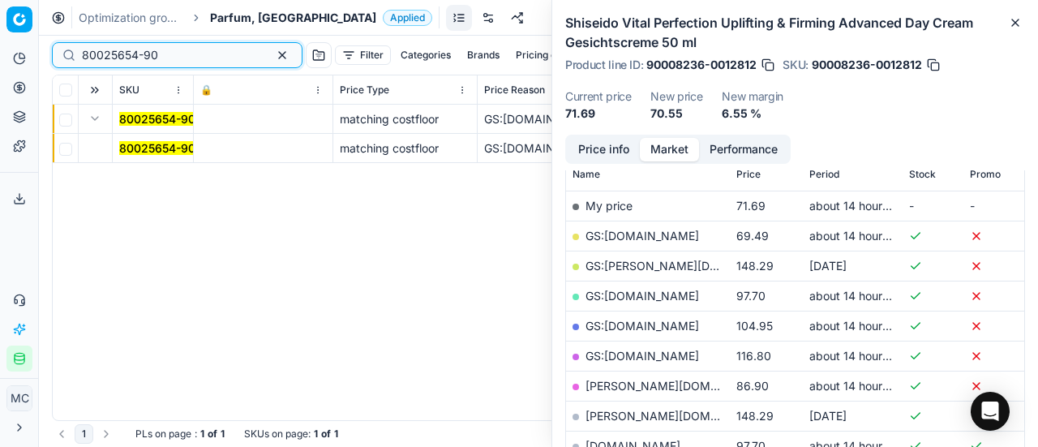
type input "80025654-90"
click at [128, 139] on td "80025654-90" at bounding box center [153, 148] width 81 height 29
click at [133, 144] on mark "80025654-90" at bounding box center [157, 148] width 76 height 14
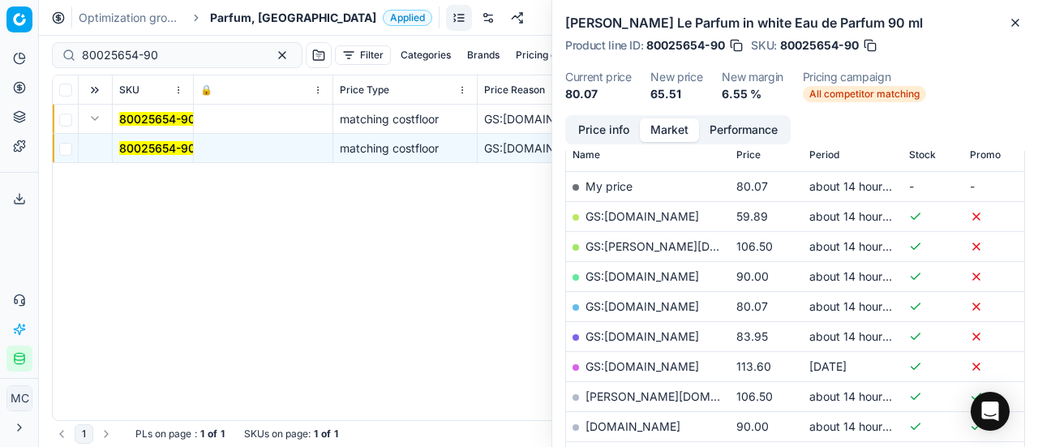
click at [604, 130] on button "Price info" at bounding box center [604, 130] width 72 height 24
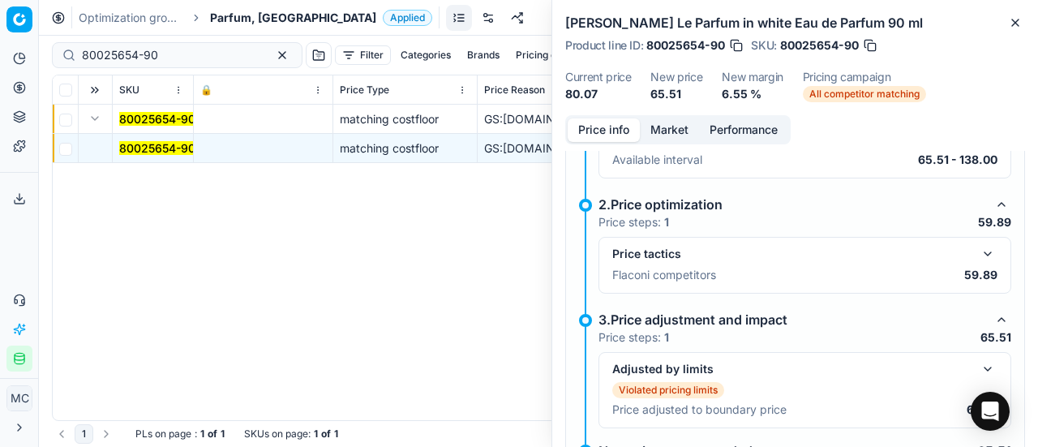
click at [978, 253] on button "button" at bounding box center [987, 253] width 19 height 19
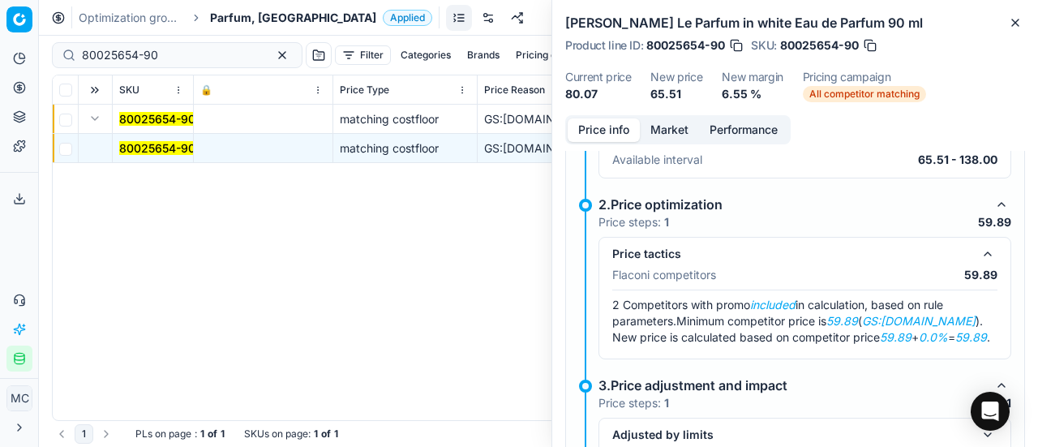
click at [668, 129] on button "Market" at bounding box center [669, 130] width 59 height 24
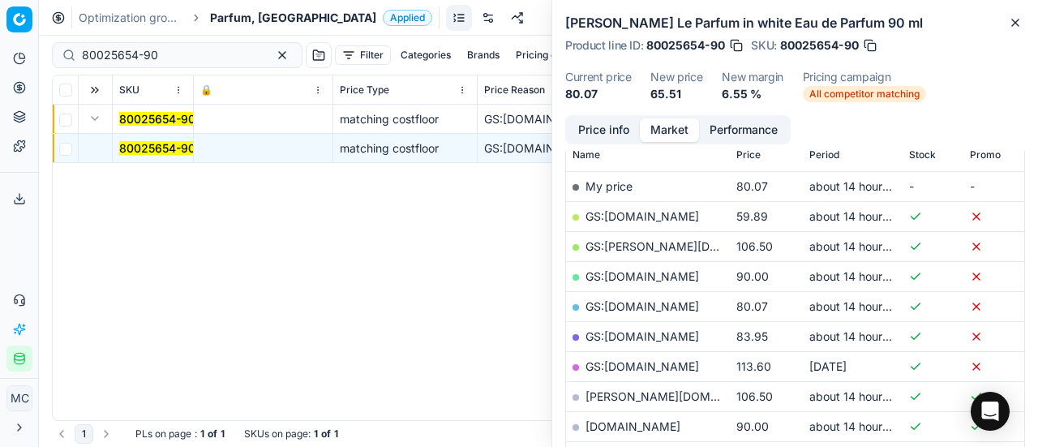
click at [635, 213] on link "GS:Deloox.nl" at bounding box center [643, 216] width 114 height 14
click at [234, 14] on span "Parfum, NL" at bounding box center [293, 18] width 166 height 16
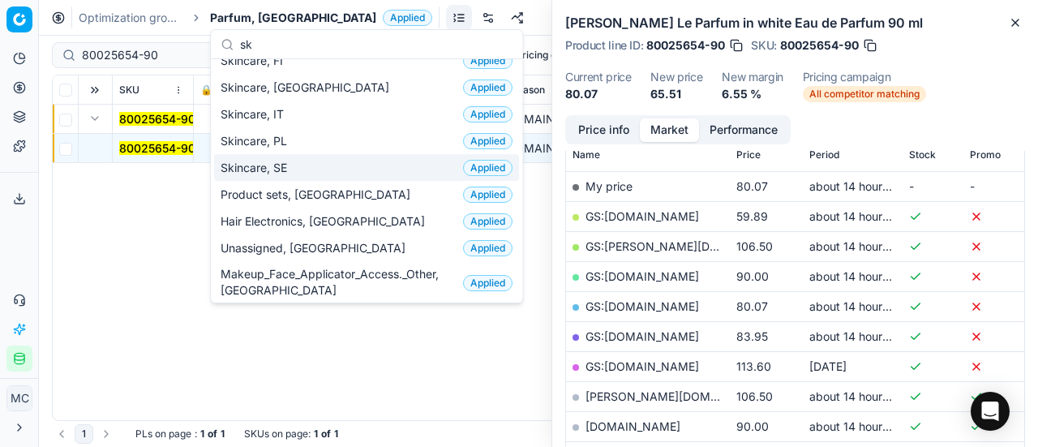
scroll to position [0, 0]
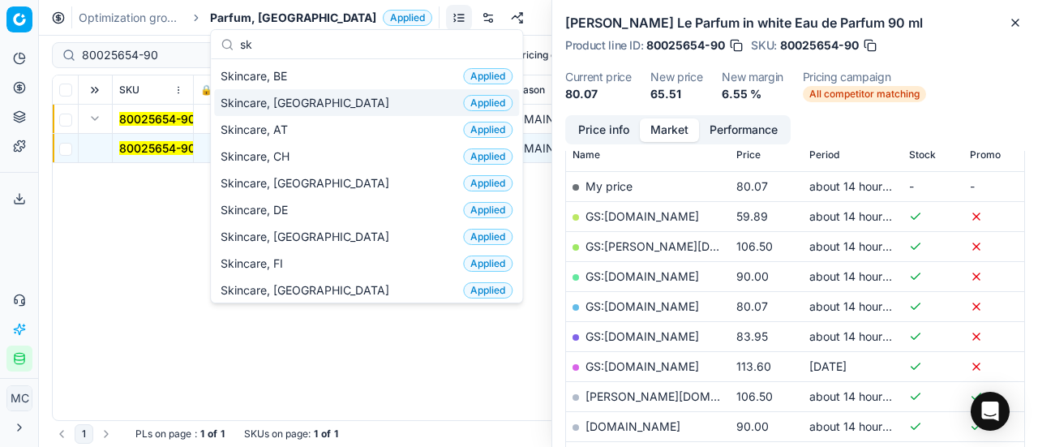
type input "sk"
click at [331, 96] on div "Skincare, NL Applied" at bounding box center [366, 102] width 305 height 27
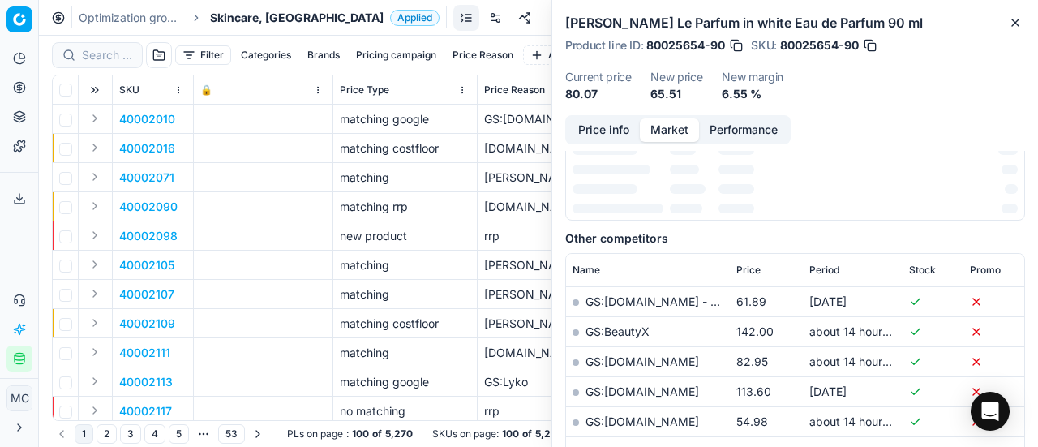
scroll to position [243, 0]
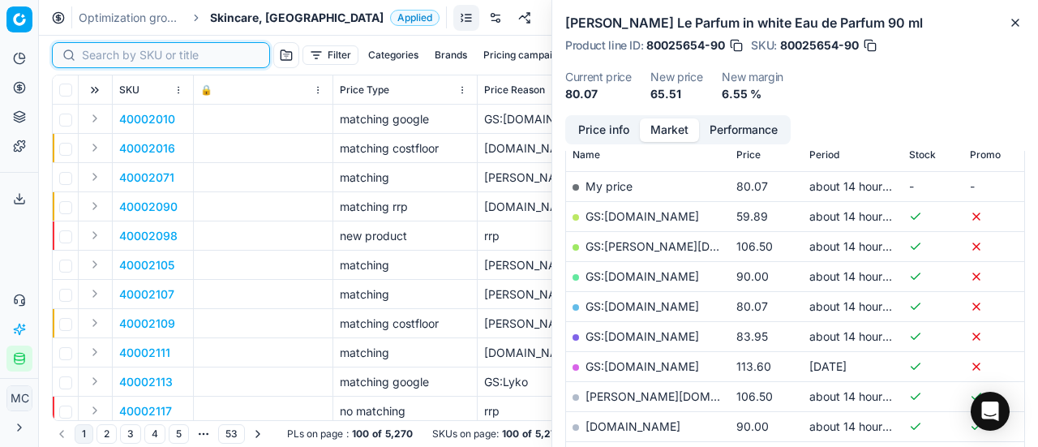
click at [102, 47] on input at bounding box center [171, 55] width 178 height 16
paste input "40002731"
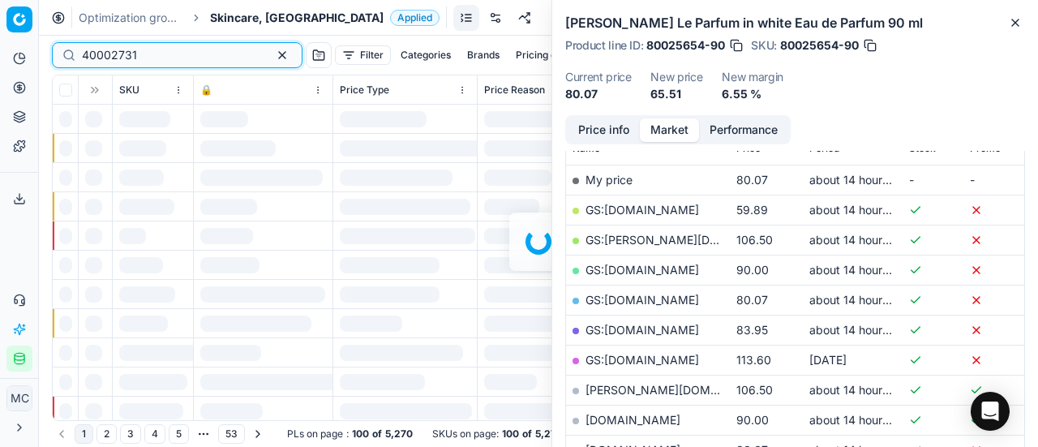
scroll to position [243, 0]
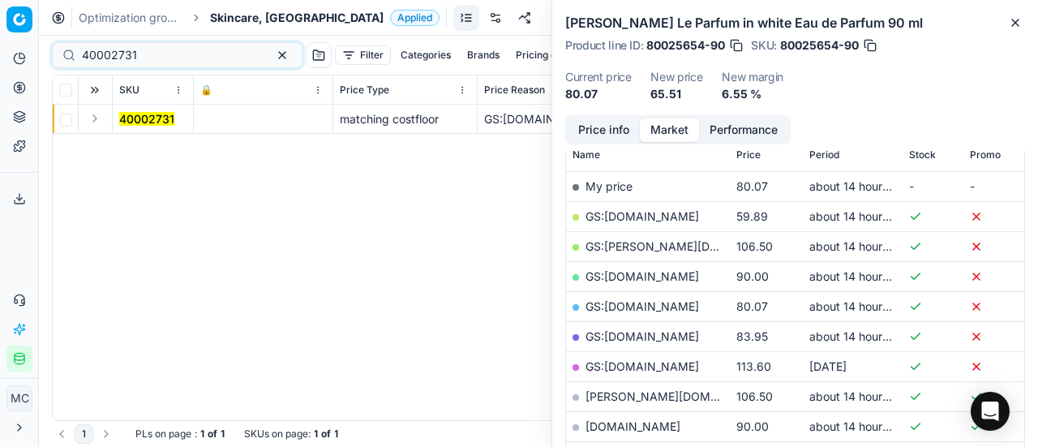
drag, startPoint x: 98, startPoint y: 120, endPoint x: 116, endPoint y: 129, distance: 20.0
click at [98, 120] on button "Expand" at bounding box center [94, 118] width 19 height 19
click at [159, 150] on mark "40002731" at bounding box center [146, 148] width 55 height 14
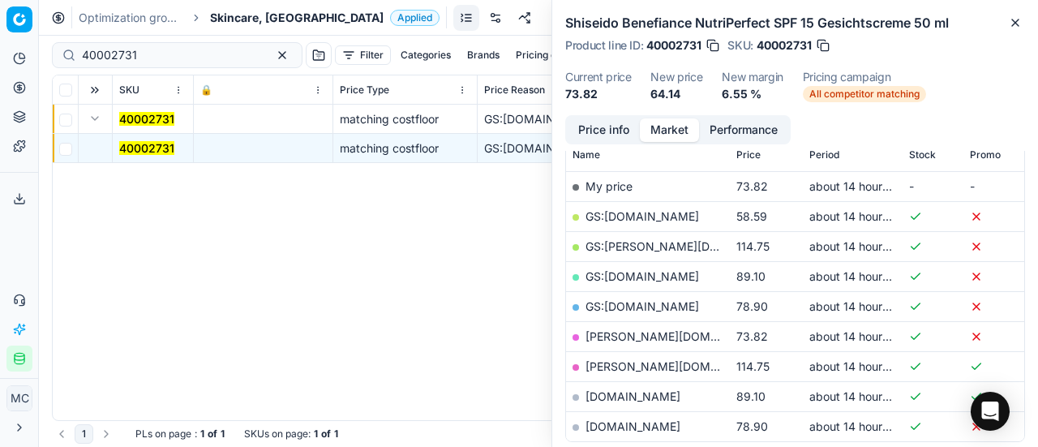
click at [608, 140] on button "Price info" at bounding box center [604, 130] width 72 height 24
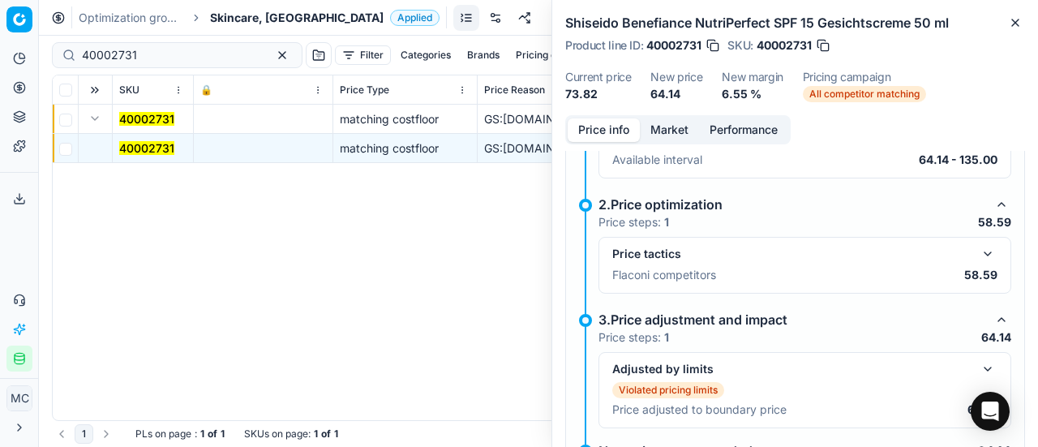
click at [983, 252] on button "button" at bounding box center [987, 253] width 19 height 19
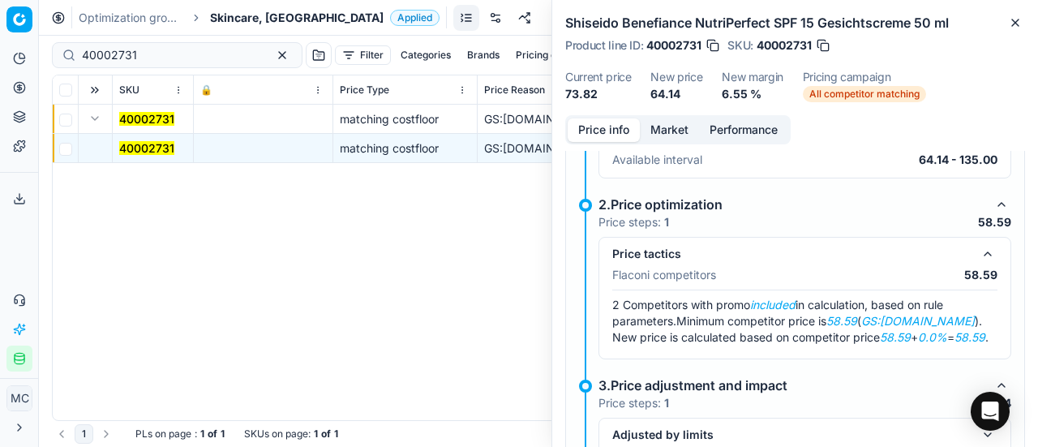
click at [651, 127] on button "Market" at bounding box center [669, 130] width 59 height 24
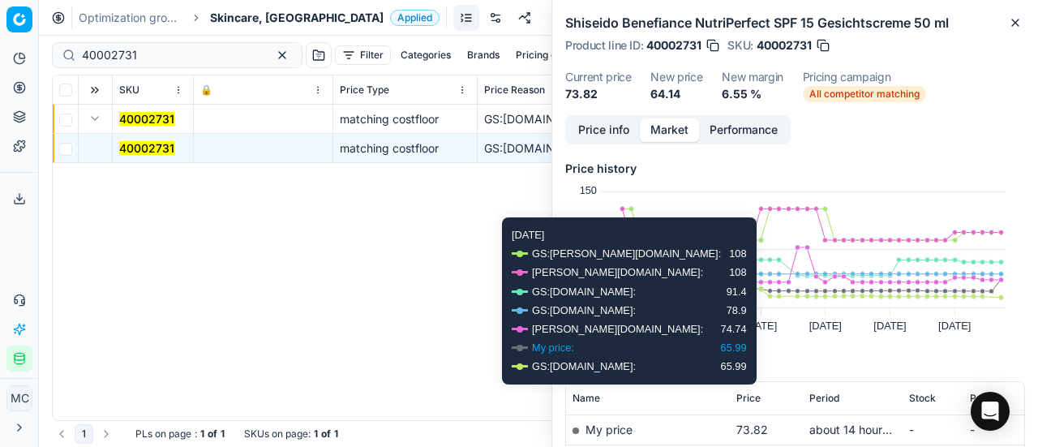
scroll to position [162, 0]
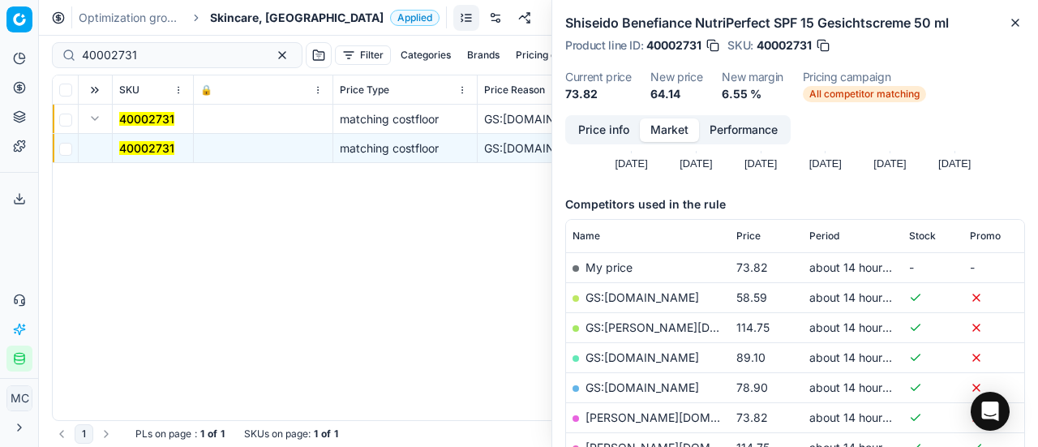
click at [625, 290] on link "GS:Deloox.nl" at bounding box center [643, 297] width 114 height 14
drag, startPoint x: 217, startPoint y: 58, endPoint x: 0, endPoint y: 38, distance: 218.3
click at [0, 38] on div "Pricing platform Analytics Pricing Product portfolio Templates Export service 1…" at bounding box center [519, 223] width 1038 height 447
paste input "80060046-"
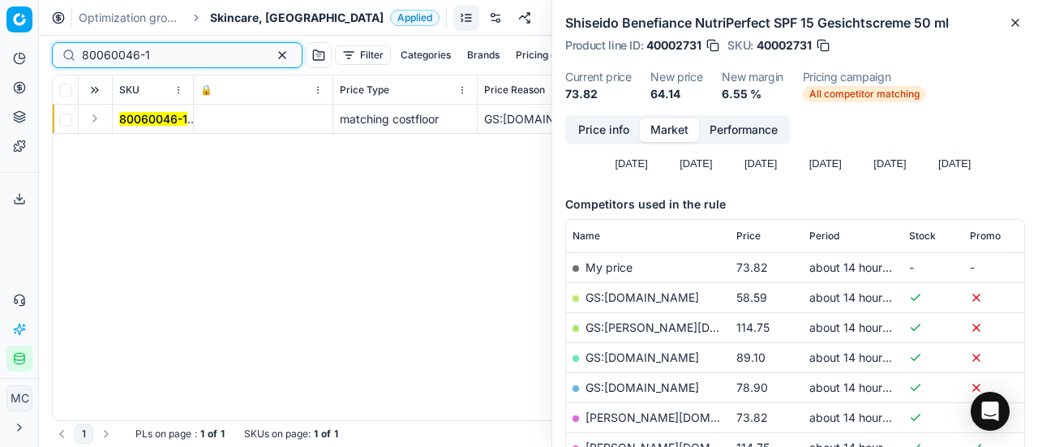
type input "80060046-1"
click at [101, 122] on button "Expand" at bounding box center [94, 118] width 19 height 19
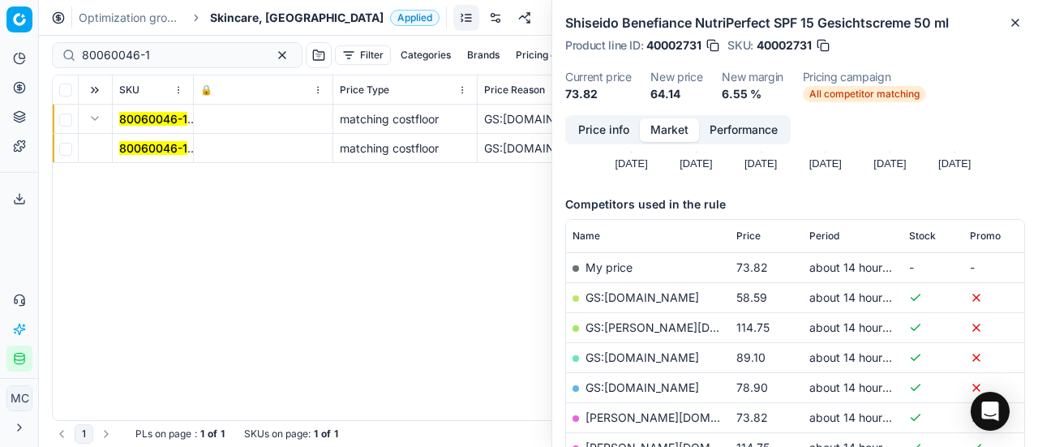
drag, startPoint x: 116, startPoint y: 132, endPoint x: 145, endPoint y: 151, distance: 34.7
click at [145, 151] on mark "80060046-1" at bounding box center [153, 148] width 68 height 14
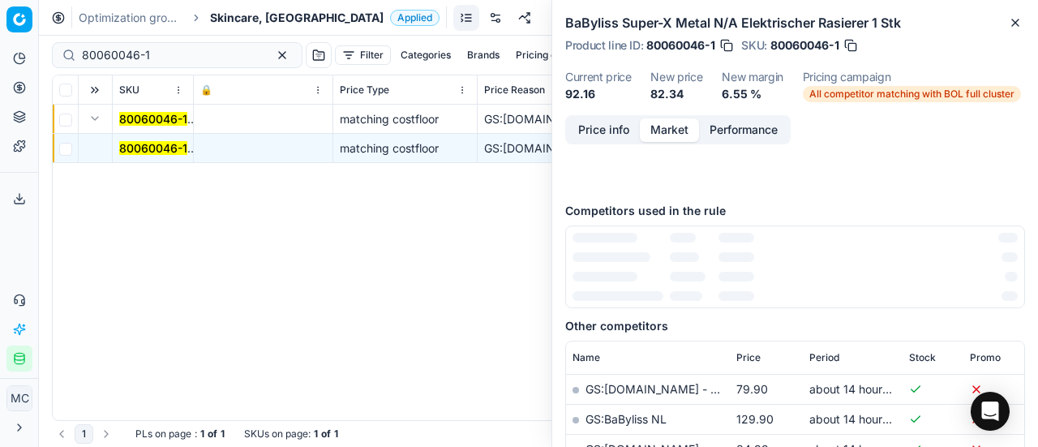
click at [620, 135] on button "Price info" at bounding box center [604, 130] width 72 height 24
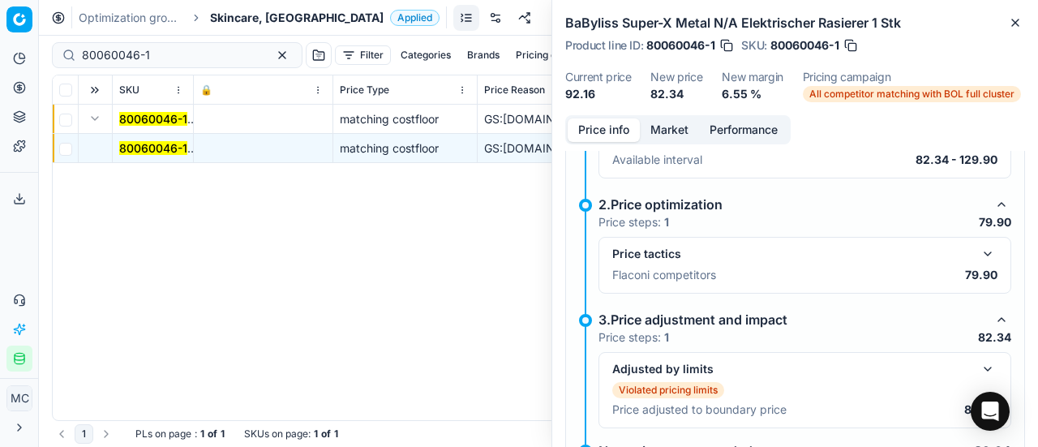
click at [981, 251] on button "button" at bounding box center [987, 253] width 19 height 19
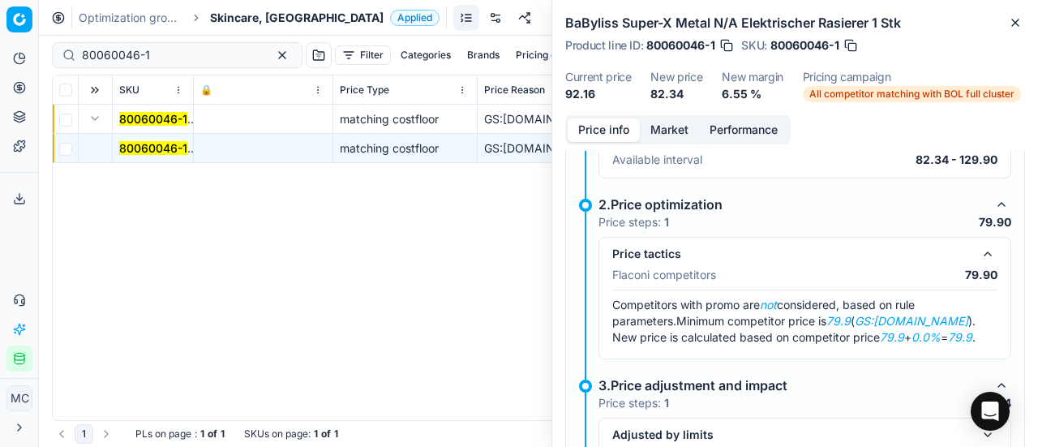
click at [673, 131] on button "Market" at bounding box center [669, 130] width 59 height 24
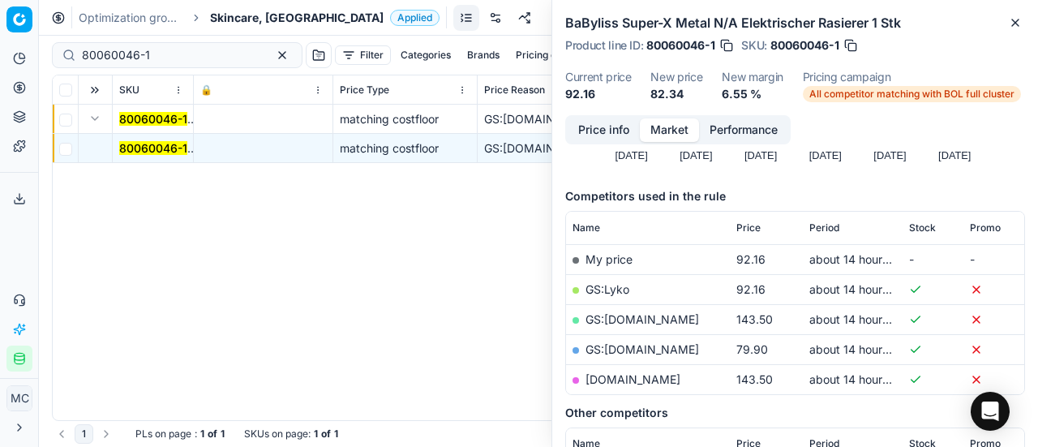
scroll to position [243, 0]
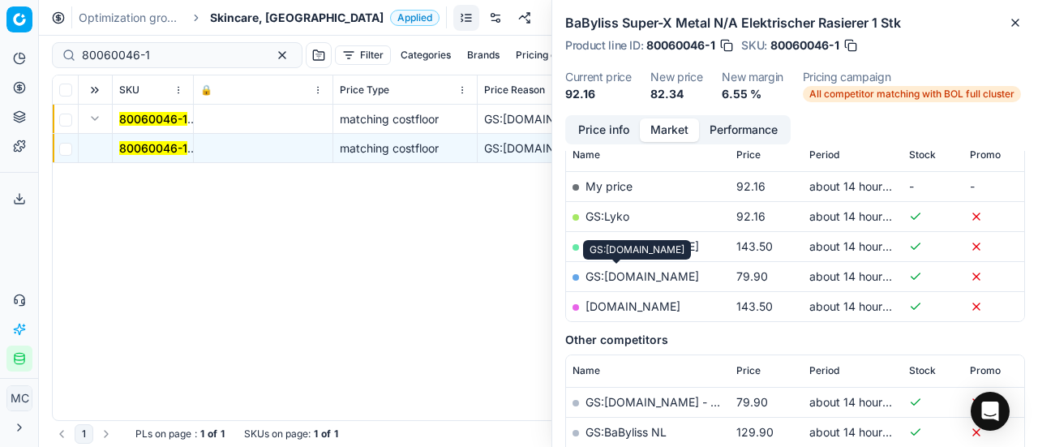
click at [626, 278] on link "GS:bol.com" at bounding box center [643, 276] width 114 height 14
click at [219, 15] on span "Skincare, NL" at bounding box center [297, 18] width 174 height 16
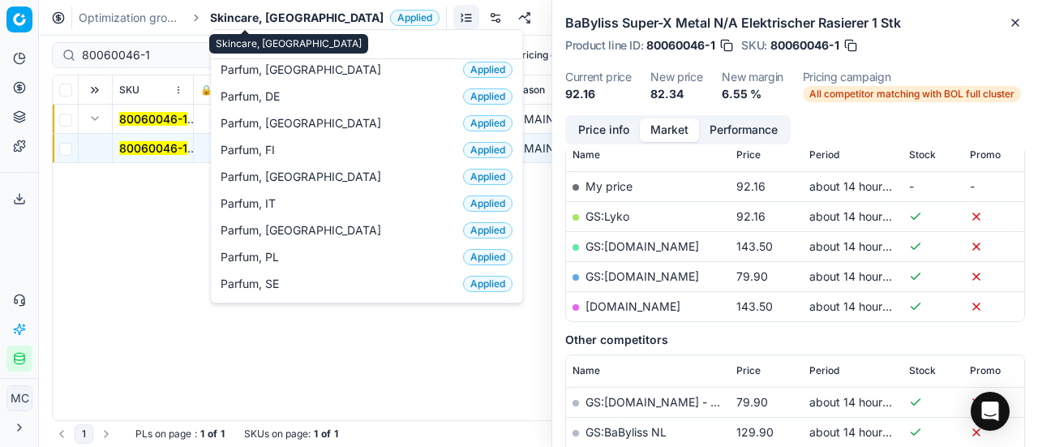
scroll to position [162, 0]
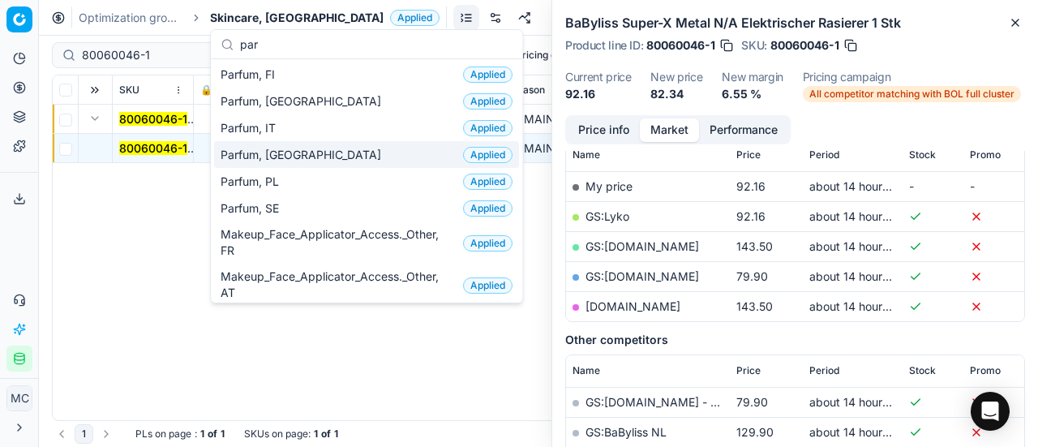
type input "par"
click at [320, 147] on div "Parfum, NL Applied" at bounding box center [366, 154] width 305 height 27
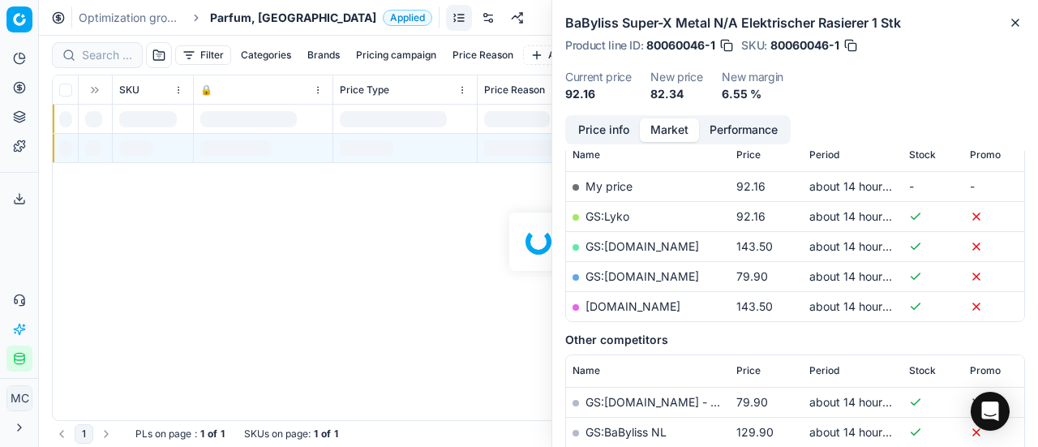
scroll to position [243, 0]
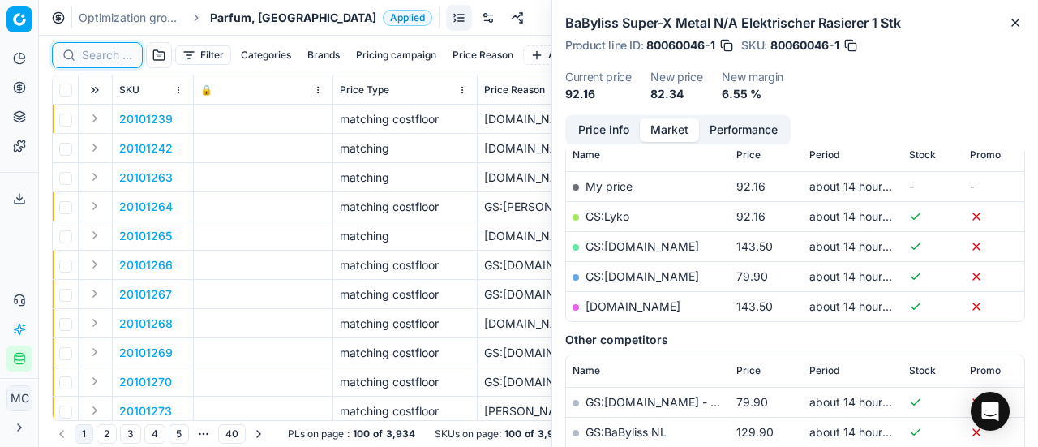
click at [98, 58] on input at bounding box center [107, 55] width 50 height 16
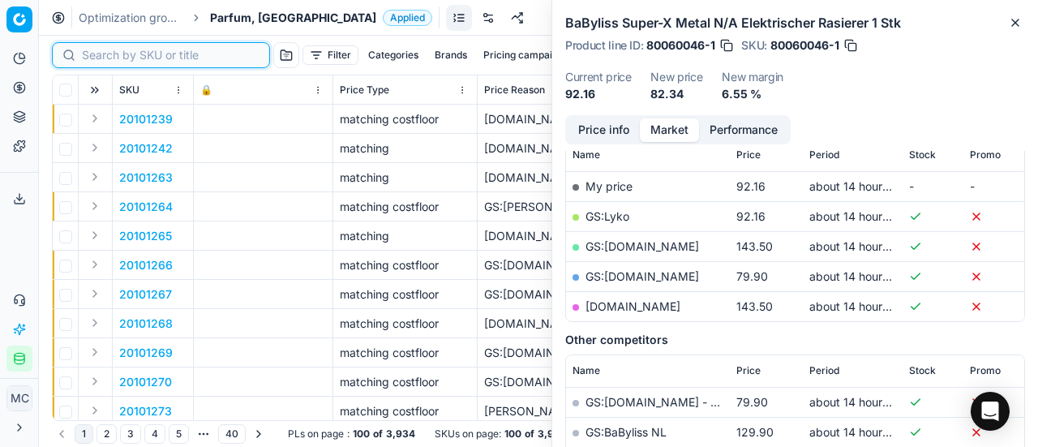
paste input "80040462-100"
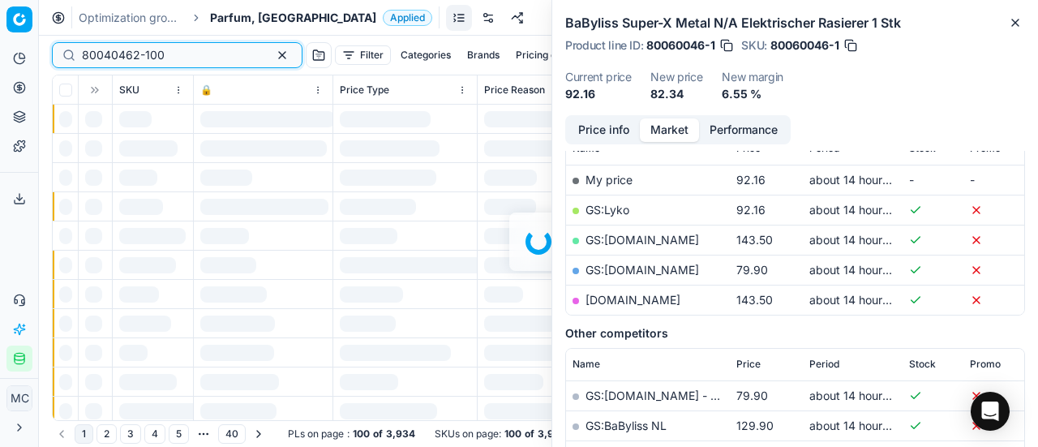
scroll to position [243, 0]
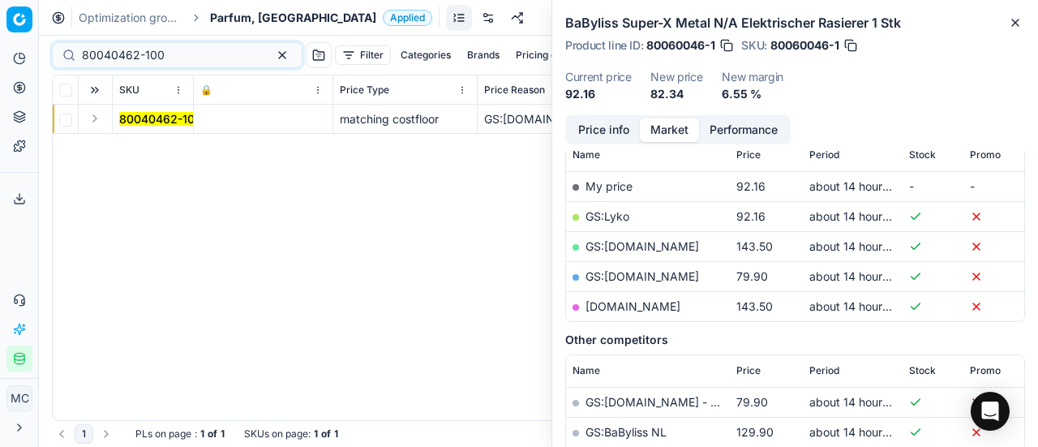
drag, startPoint x: 92, startPoint y: 121, endPoint x: 127, endPoint y: 131, distance: 36.4
click at [92, 121] on button "Expand" at bounding box center [94, 118] width 19 height 19
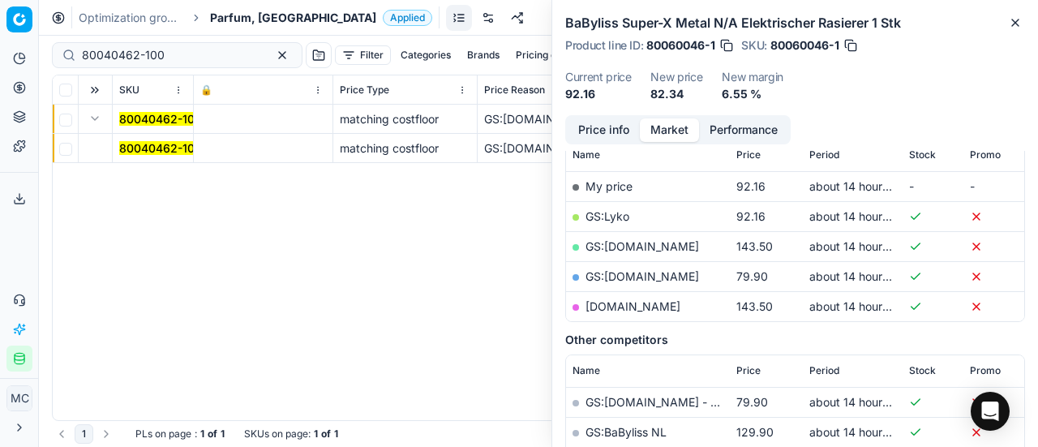
click at [130, 141] on mark "80040462-100" at bounding box center [160, 148] width 83 height 14
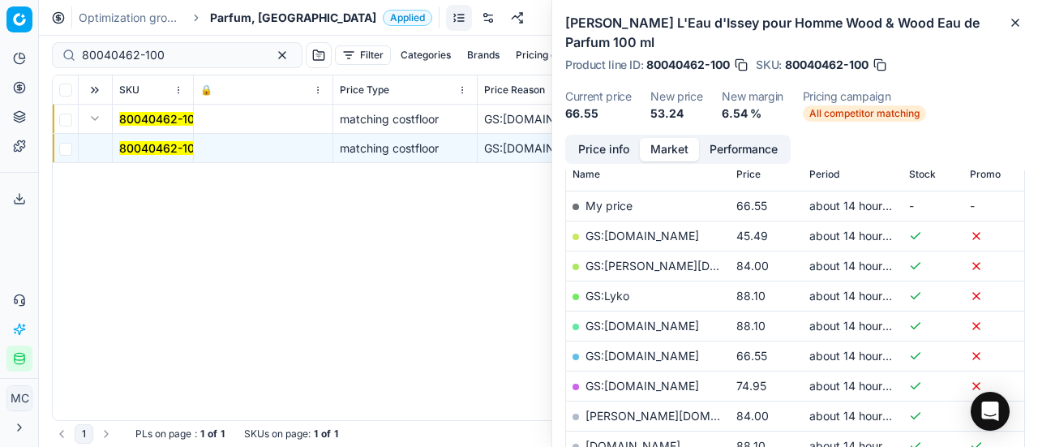
click at [591, 141] on button "Price info" at bounding box center [604, 150] width 72 height 24
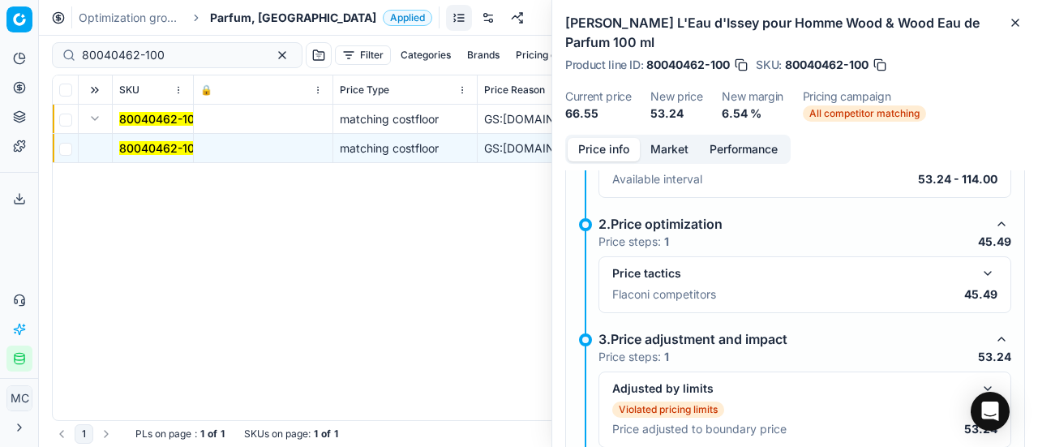
click at [978, 264] on button "button" at bounding box center [987, 273] width 19 height 19
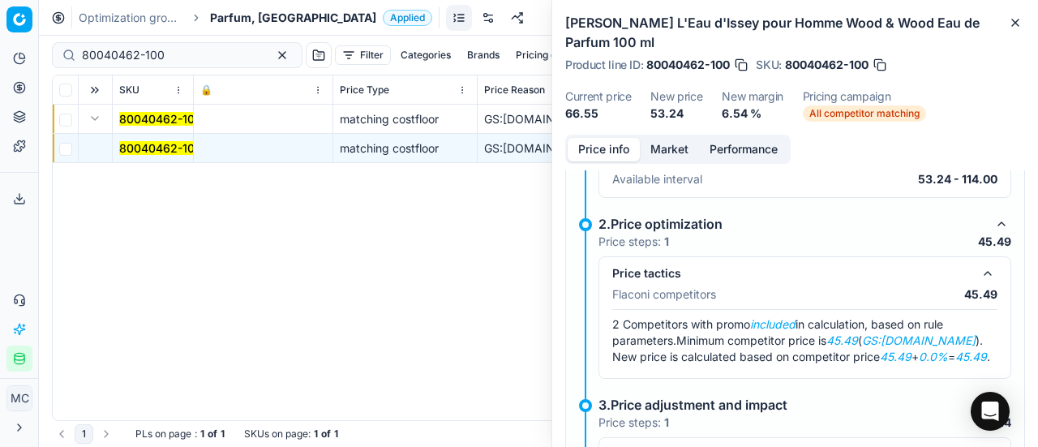
click at [662, 156] on button "Market" at bounding box center [669, 150] width 59 height 24
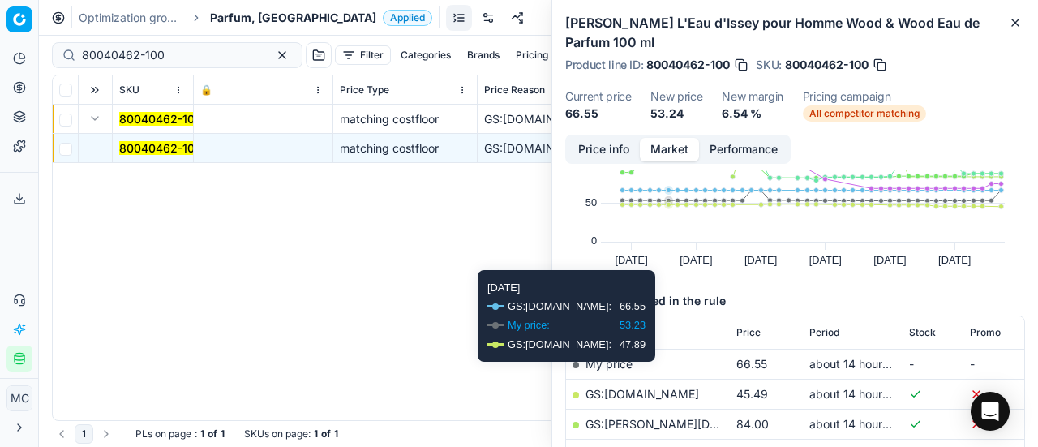
scroll to position [162, 0]
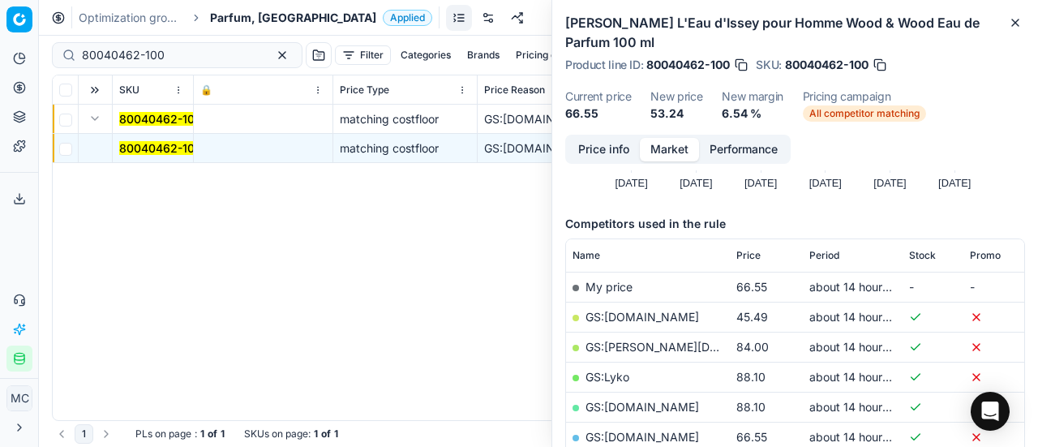
click at [638, 319] on link "GS:Deloox.nl" at bounding box center [643, 317] width 114 height 14
click at [191, 42] on div "80040462-100" at bounding box center [177, 55] width 251 height 26
drag, startPoint x: 191, startPoint y: 51, endPoint x: 0, endPoint y: 56, distance: 191.5
click at [0, 56] on div "Pricing platform Analytics Pricing Product portfolio Templates Export service 1…" at bounding box center [519, 223] width 1038 height 447
paste input "9204-75"
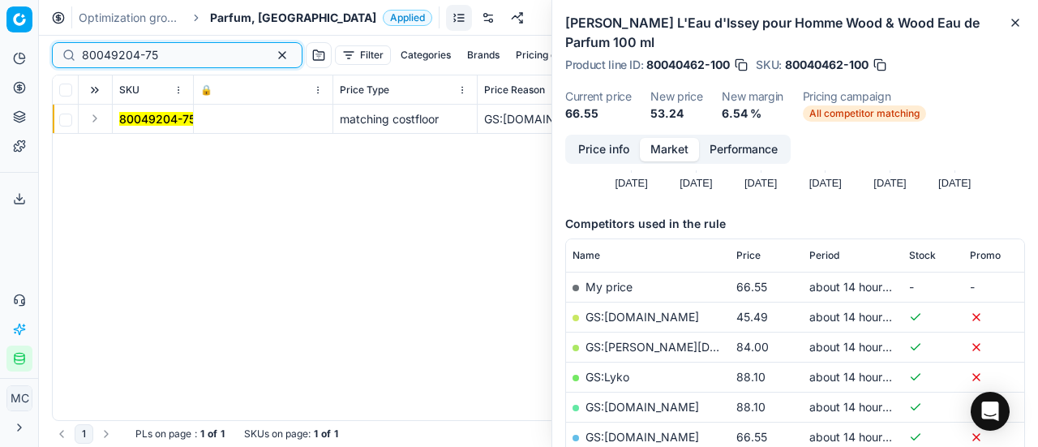
type input "80049204-75"
drag, startPoint x: 89, startPoint y: 119, endPoint x: 97, endPoint y: 124, distance: 9.5
click at [97, 124] on button "Expand" at bounding box center [94, 118] width 19 height 19
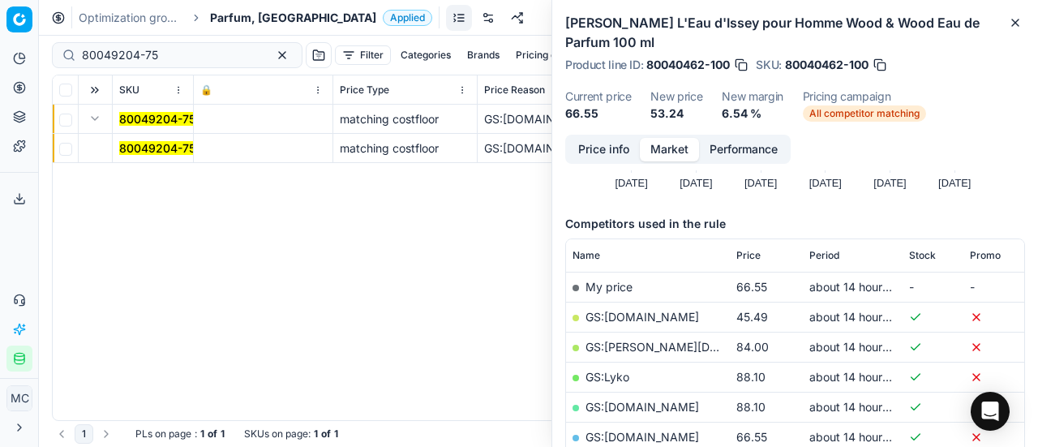
click at [142, 153] on mark "80049204-75" at bounding box center [157, 148] width 76 height 14
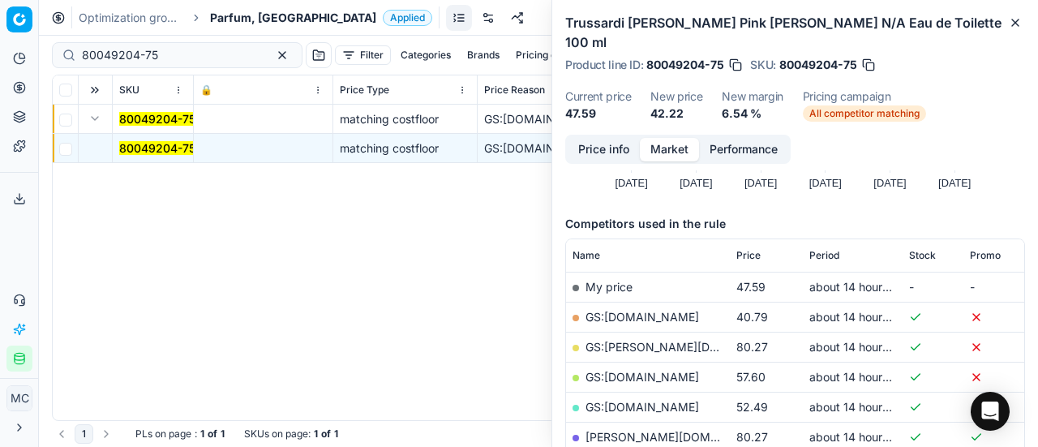
click at [597, 138] on button "Price info" at bounding box center [604, 150] width 72 height 24
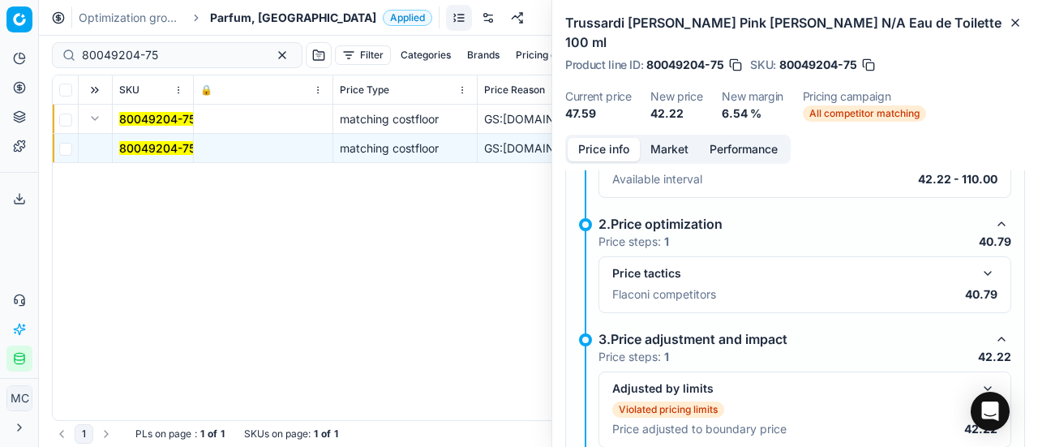
click at [978, 264] on button "button" at bounding box center [987, 273] width 19 height 19
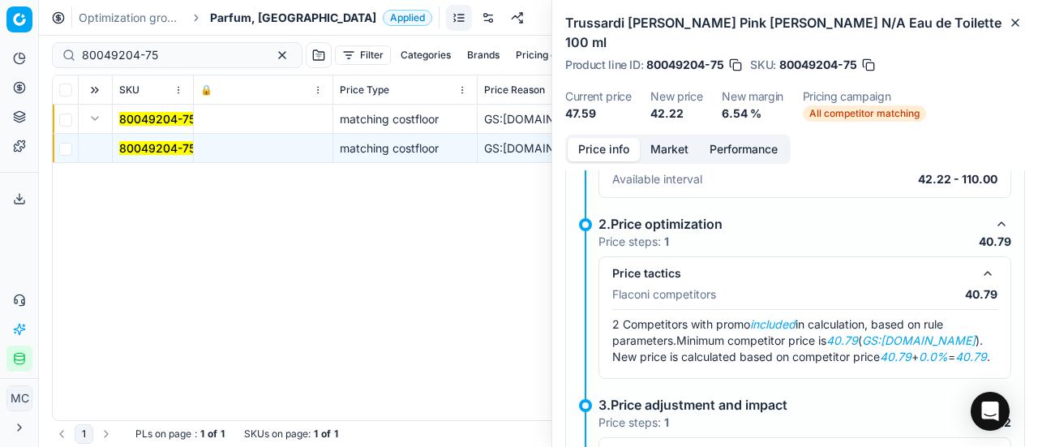
click at [663, 138] on button "Market" at bounding box center [669, 150] width 59 height 24
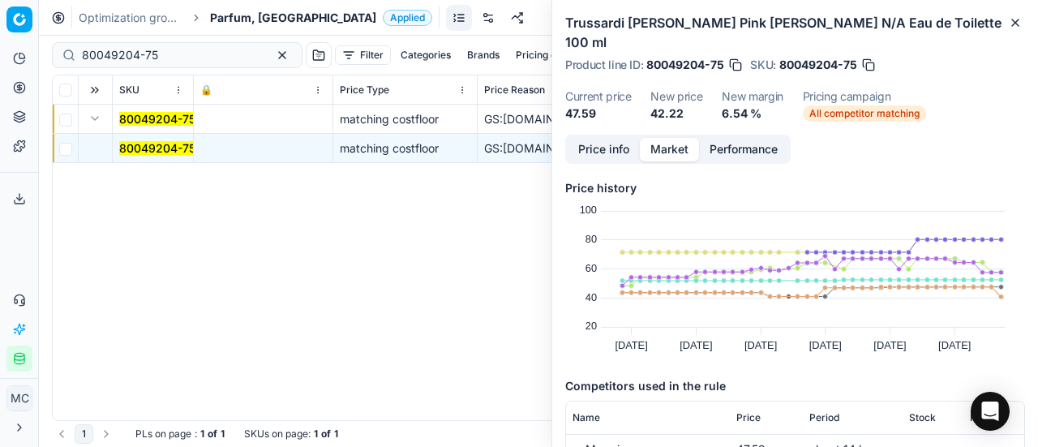
scroll to position [162, 0]
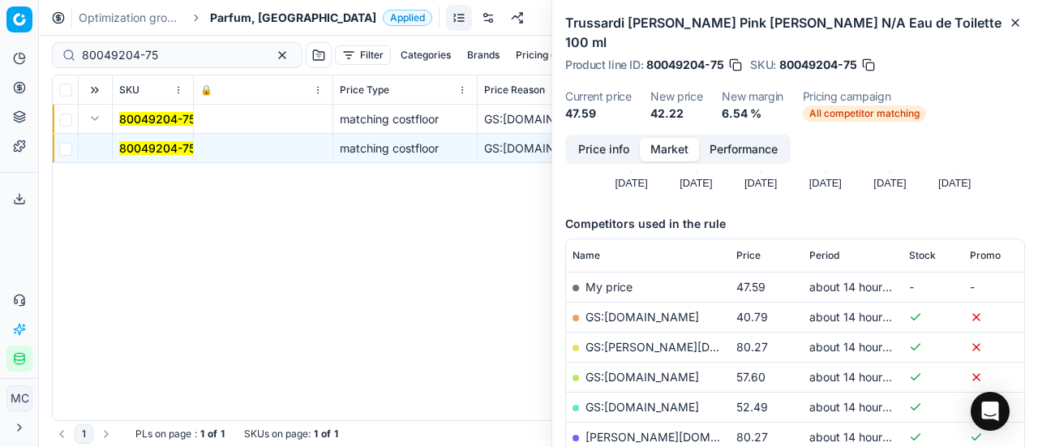
click at [638, 310] on link "GS:Deloox.nl" at bounding box center [643, 317] width 114 height 14
click at [236, 15] on span "Parfum, NL" at bounding box center [293, 18] width 166 height 16
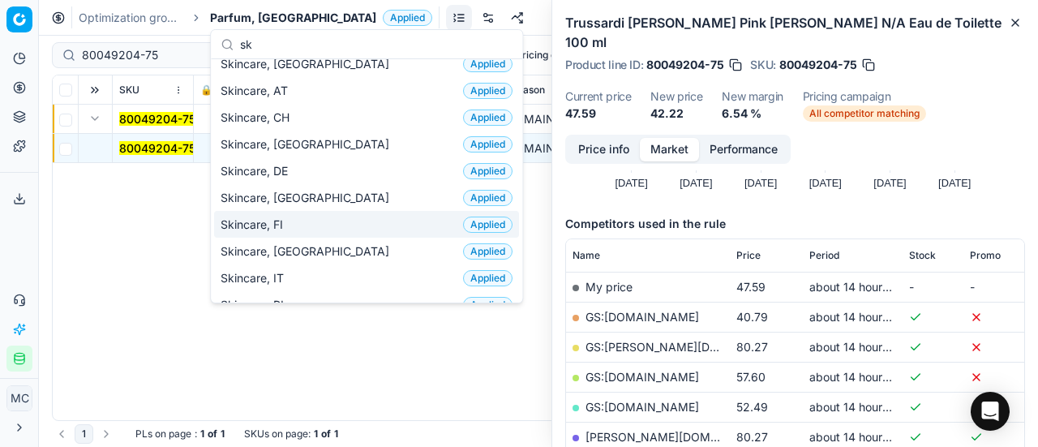
scroll to position [0, 0]
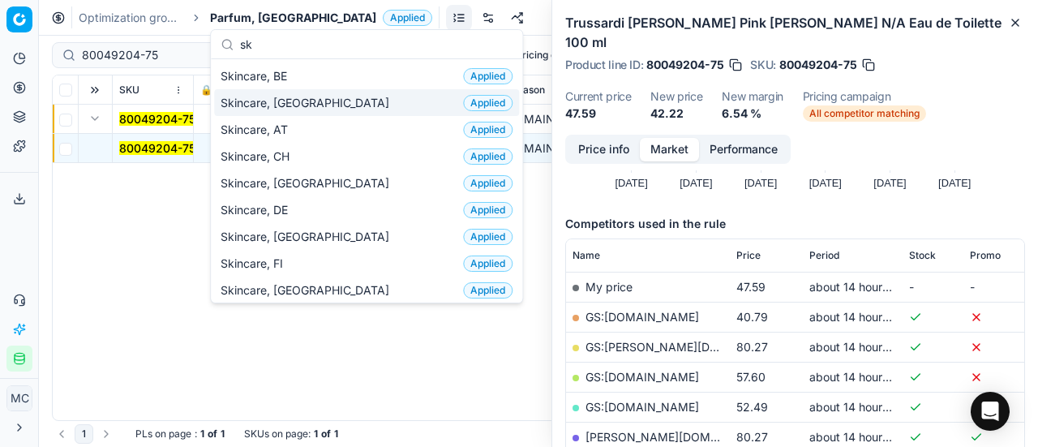
type input "sk"
click at [324, 97] on div "Skincare, NL Applied" at bounding box center [366, 102] width 305 height 27
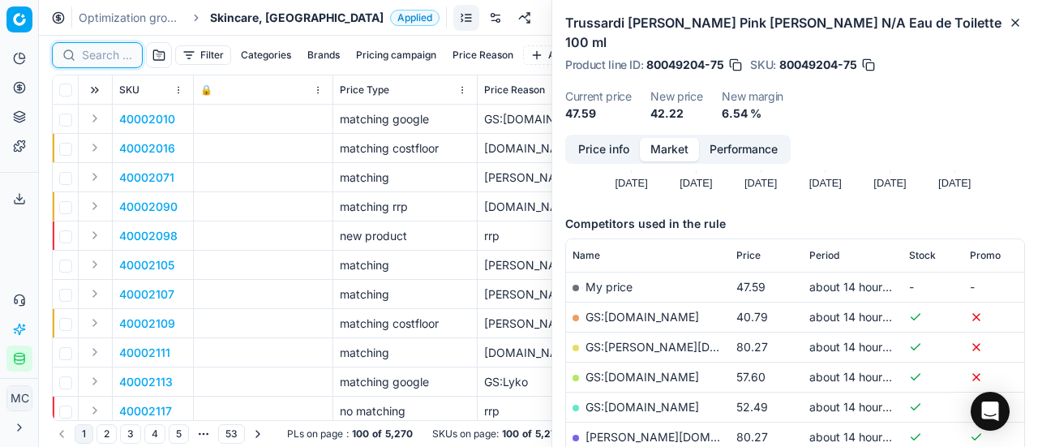
click at [112, 54] on input at bounding box center [107, 55] width 50 height 16
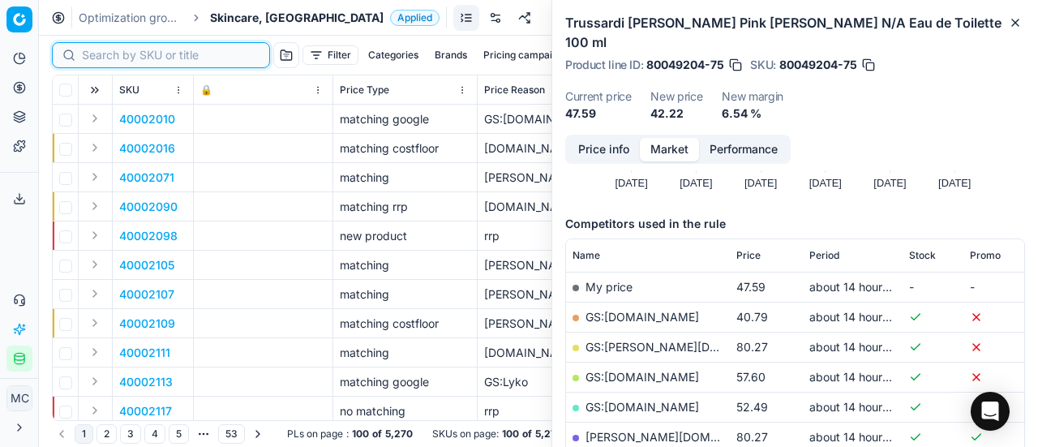
paste input "90006011-0009051"
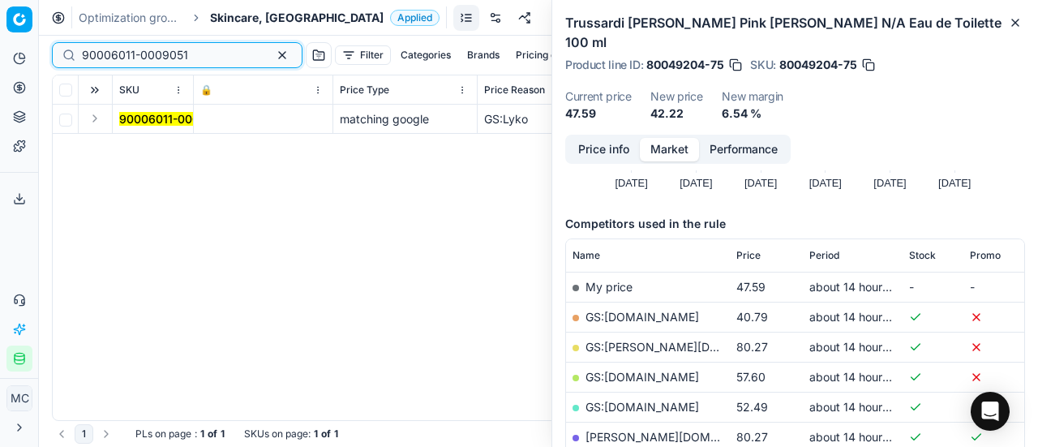
type input "90006011-0009051"
click at [99, 118] on button "Expand" at bounding box center [94, 118] width 19 height 19
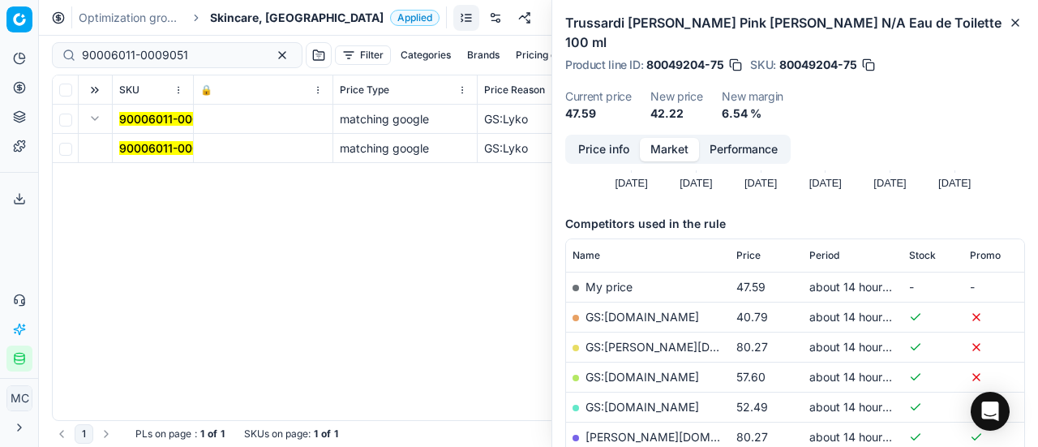
click at [151, 151] on mark "90006011-0009051" at bounding box center [172, 148] width 106 height 14
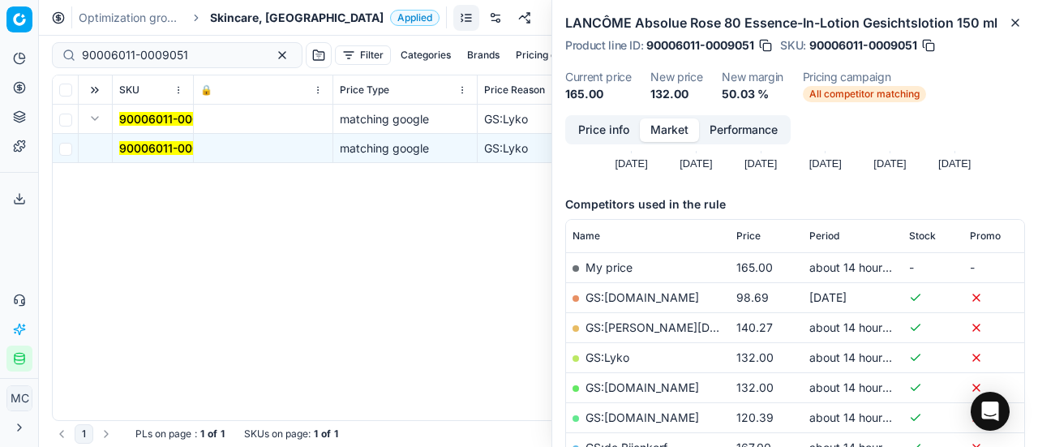
click at [610, 127] on button "Price info" at bounding box center [604, 130] width 72 height 24
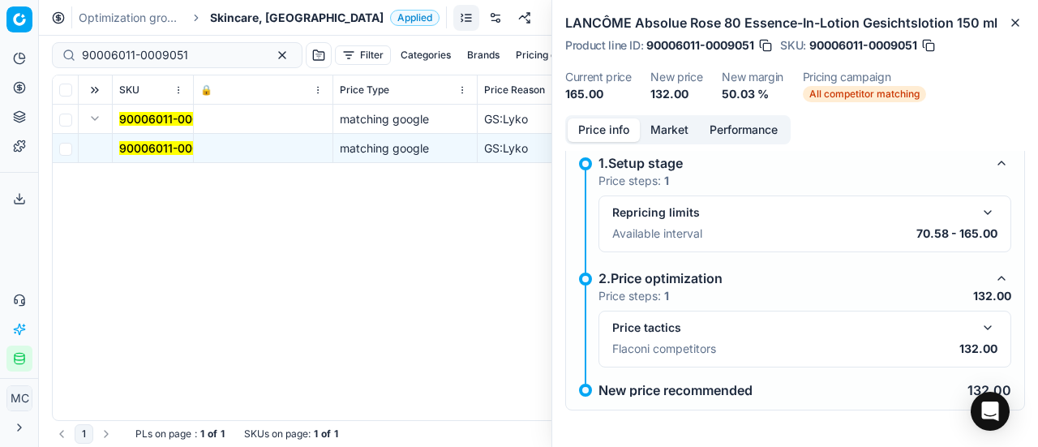
click at [978, 335] on button "button" at bounding box center [987, 327] width 19 height 19
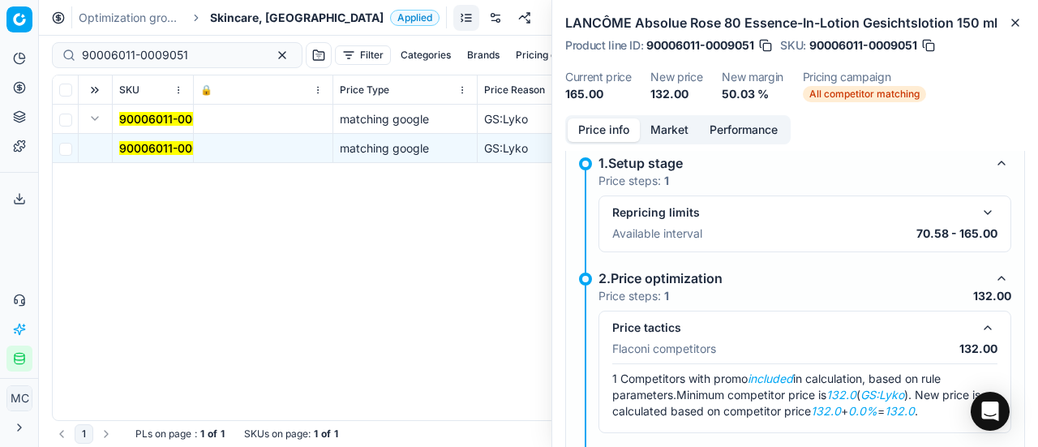
click at [658, 131] on button "Market" at bounding box center [669, 130] width 59 height 24
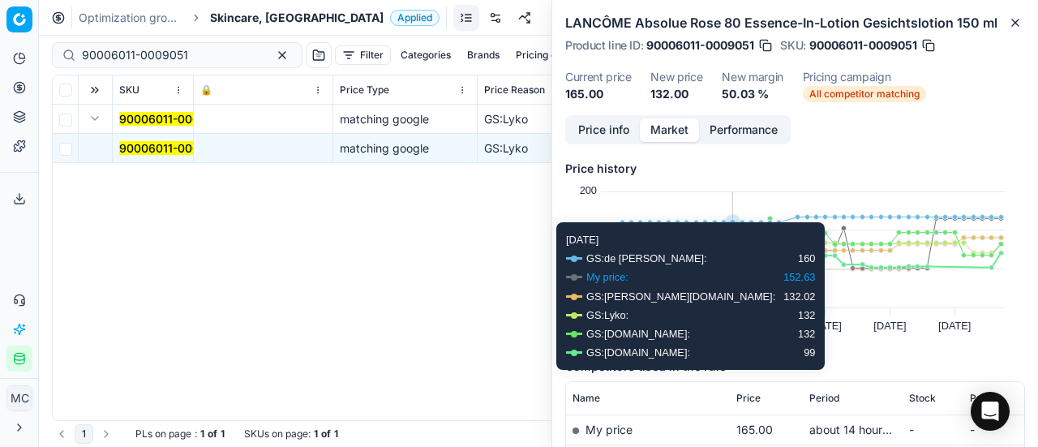
scroll to position [243, 0]
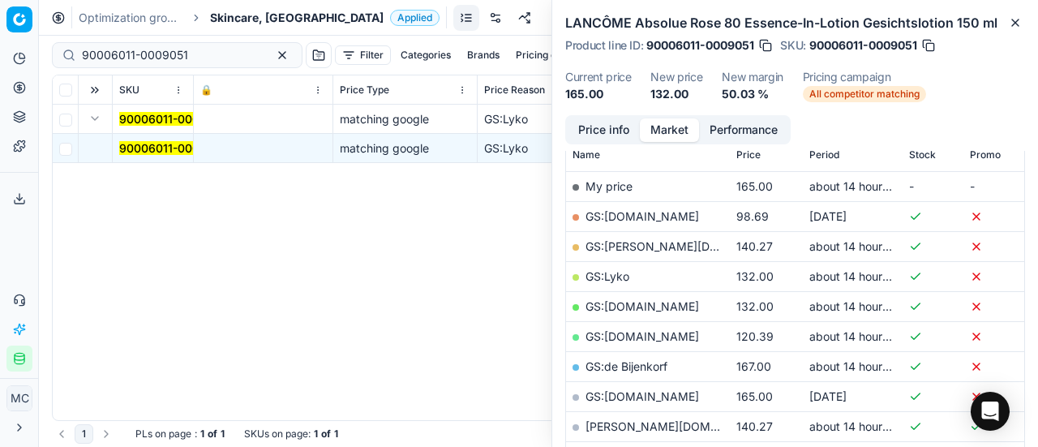
click at [617, 273] on link "GS:Lyko" at bounding box center [608, 276] width 44 height 14
click at [259, 13] on span "Skincare, NL" at bounding box center [297, 18] width 174 height 16
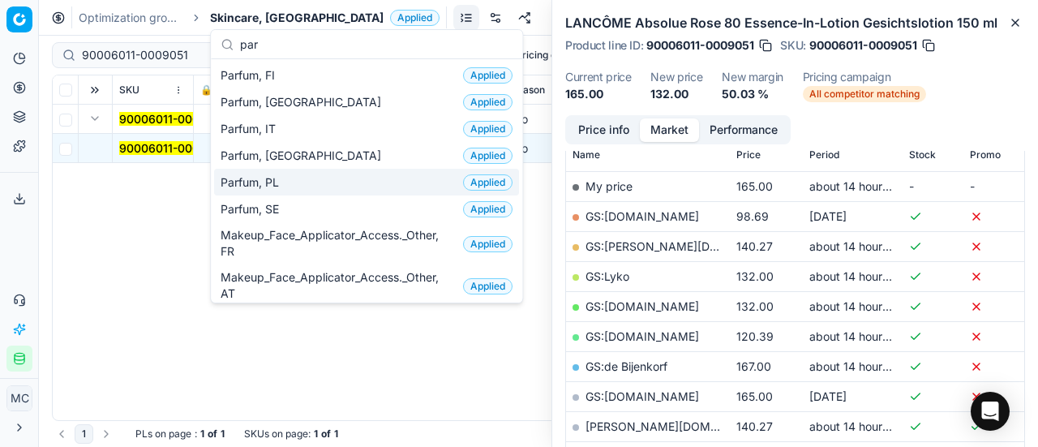
scroll to position [162, 0]
type input "par"
click at [316, 181] on div "Parfum, PL Applied" at bounding box center [366, 181] width 305 height 27
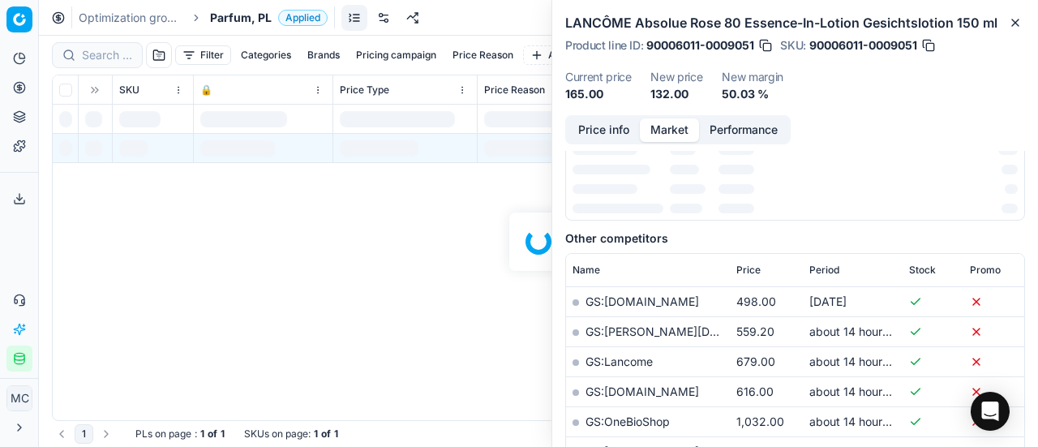
scroll to position [243, 0]
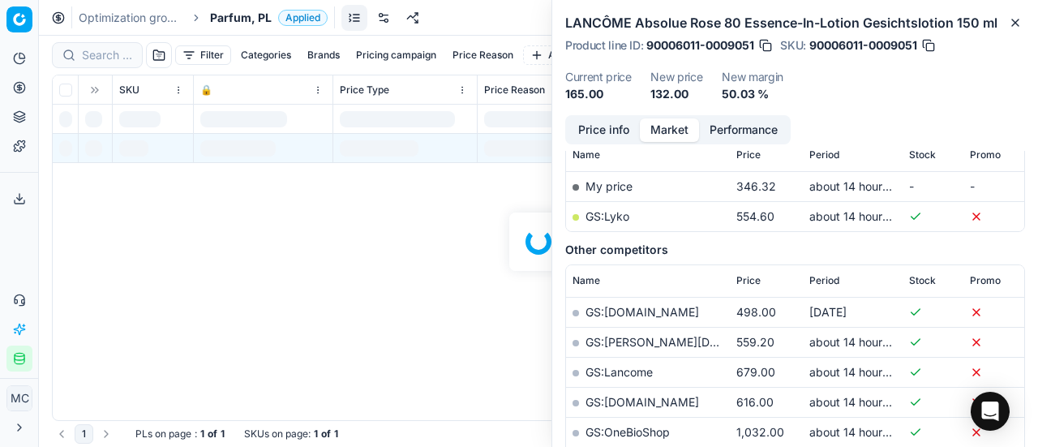
click at [114, 59] on div at bounding box center [538, 241] width 999 height 411
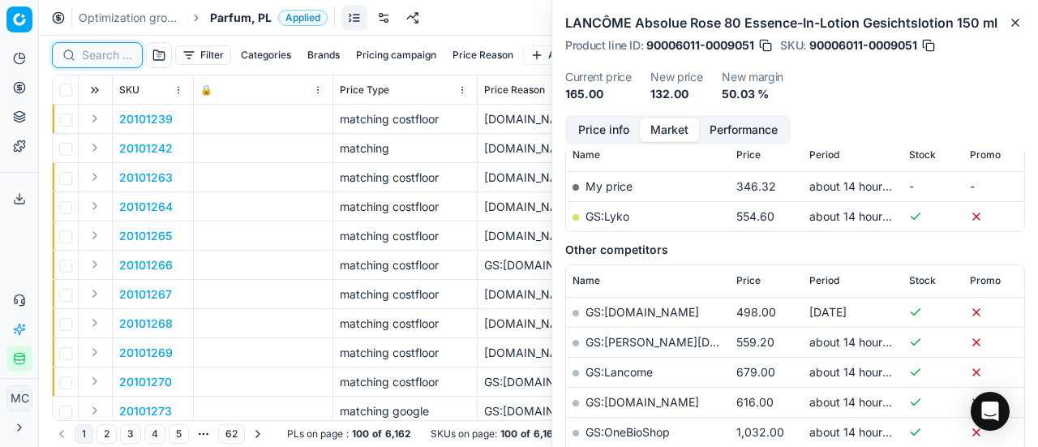
click at [114, 59] on input at bounding box center [107, 55] width 50 height 16
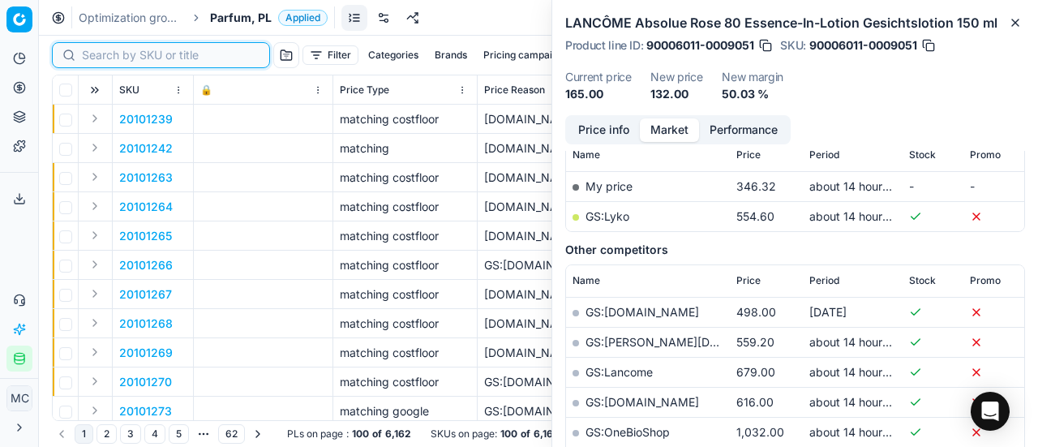
paste input "80031180-50"
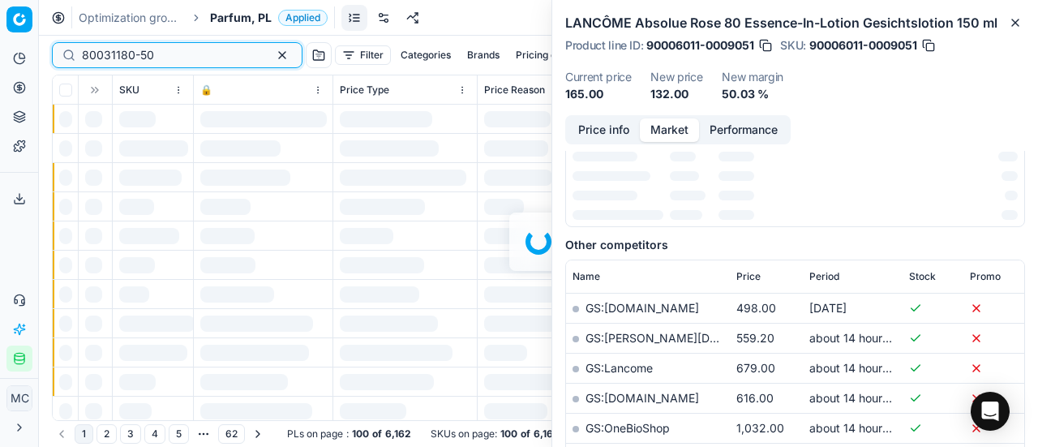
scroll to position [243, 0]
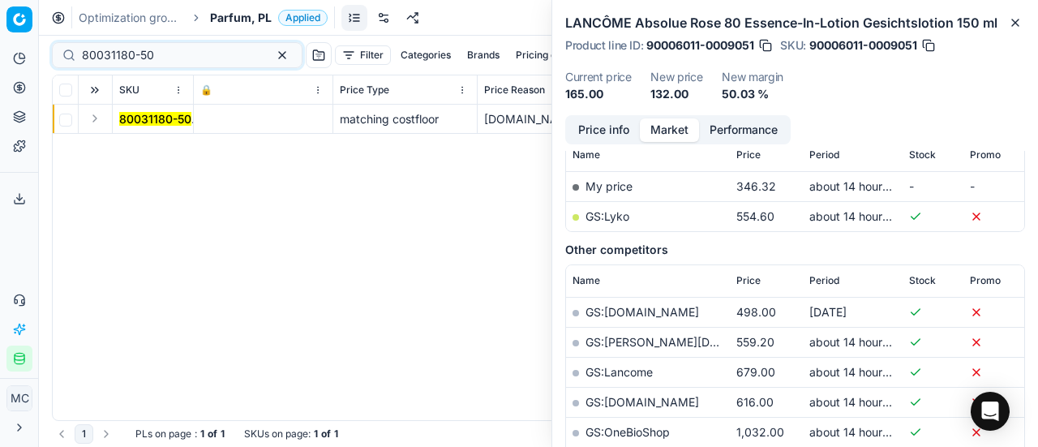
click at [88, 122] on button "Expand" at bounding box center [94, 118] width 19 height 19
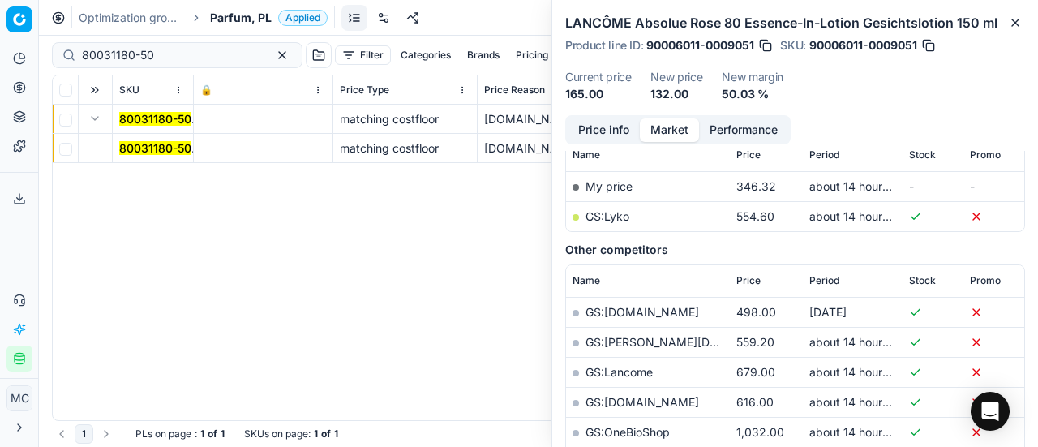
click at [155, 148] on mark "80031180-50" at bounding box center [155, 148] width 72 height 14
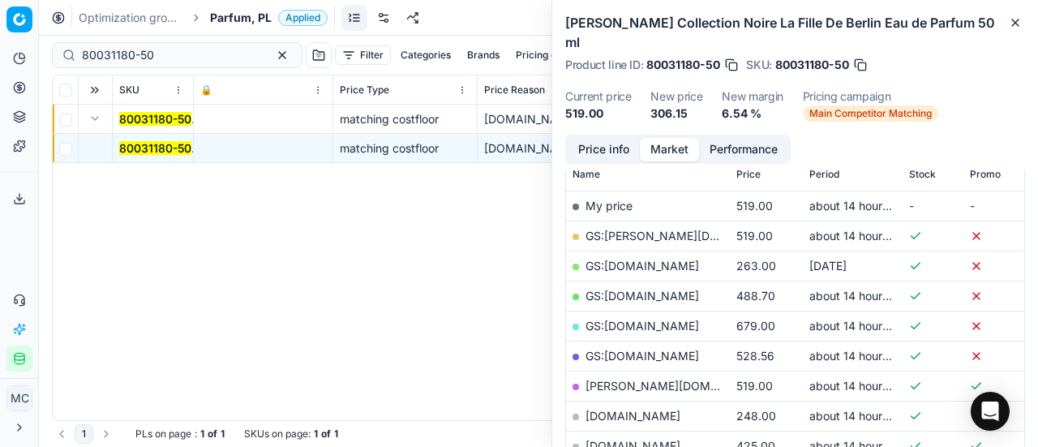
click at [621, 138] on button "Price info" at bounding box center [604, 150] width 72 height 24
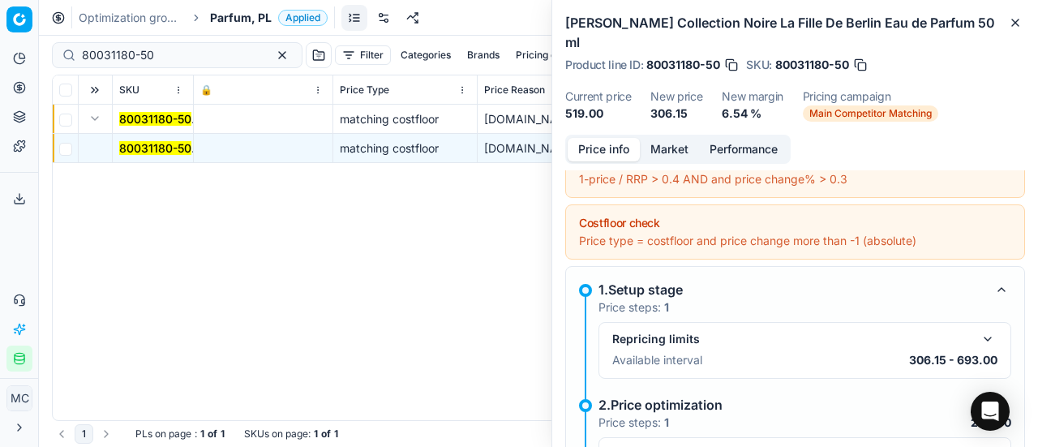
scroll to position [174, 0]
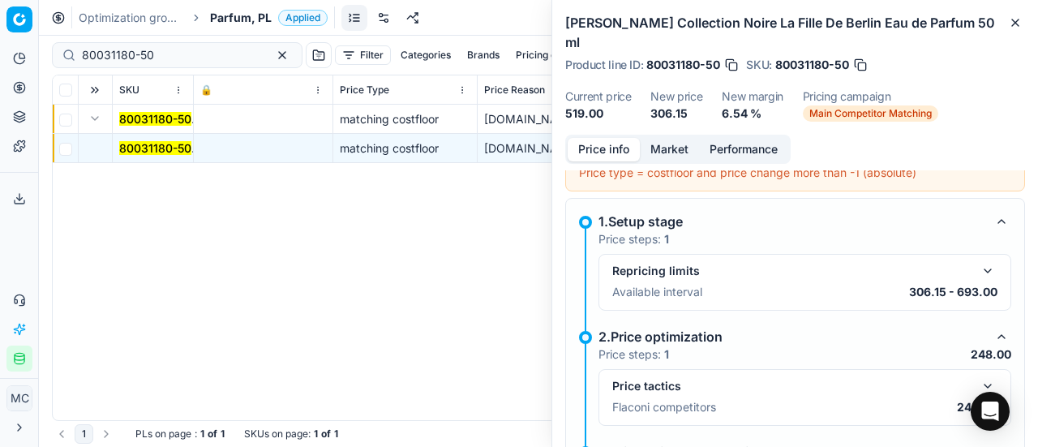
click at [978, 376] on button "button" at bounding box center [987, 385] width 19 height 19
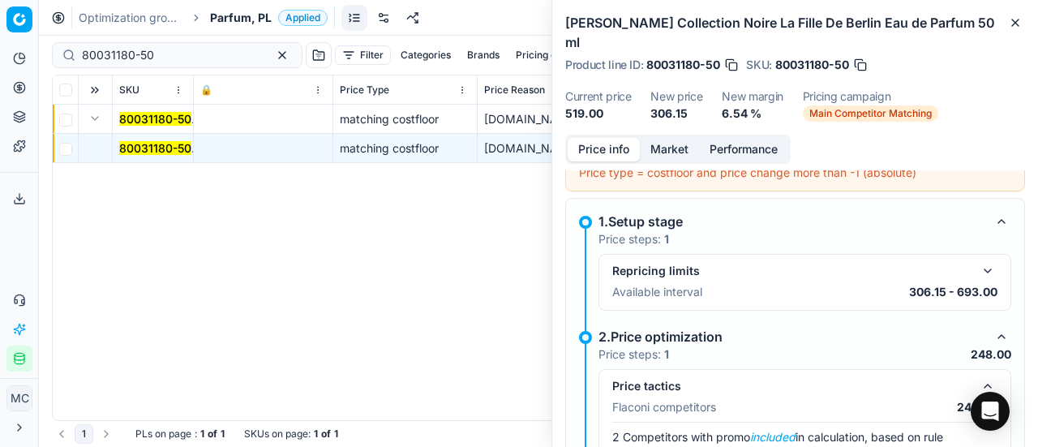
click at [666, 138] on button "Market" at bounding box center [669, 150] width 59 height 24
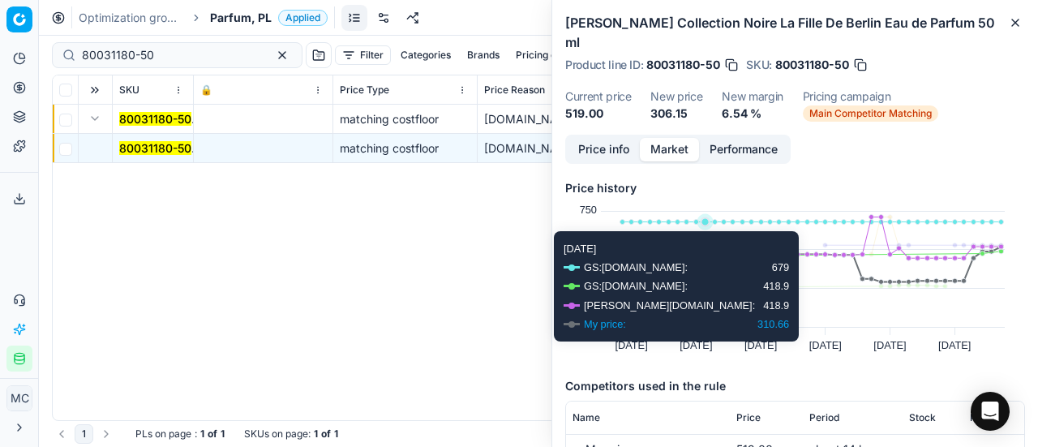
scroll to position [243, 0]
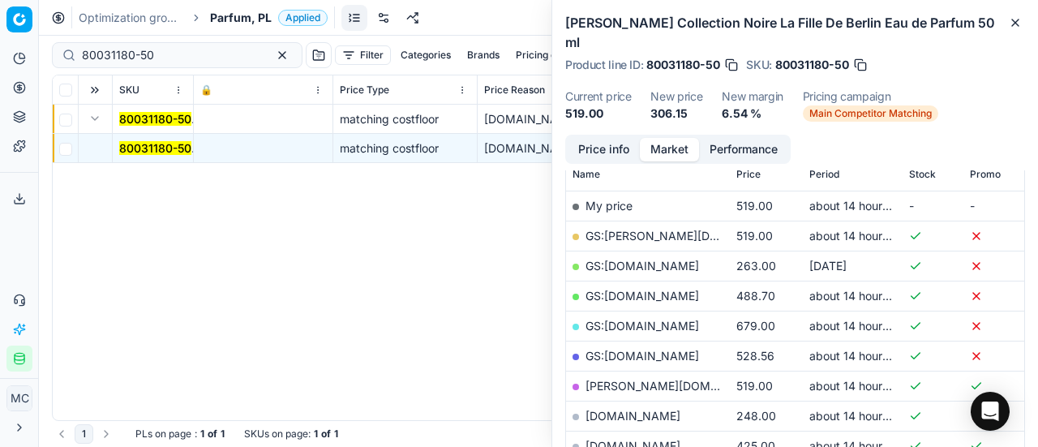
click at [626, 409] on link "makeup.pl" at bounding box center [633, 416] width 95 height 14
drag, startPoint x: 140, startPoint y: 56, endPoint x: 0, endPoint y: 53, distance: 139.6
click at [0, 53] on div "Pricing platform Analytics Pricing Product portfolio Templates Export service 1…" at bounding box center [519, 223] width 1038 height 447
paste input "90000514-0000666"
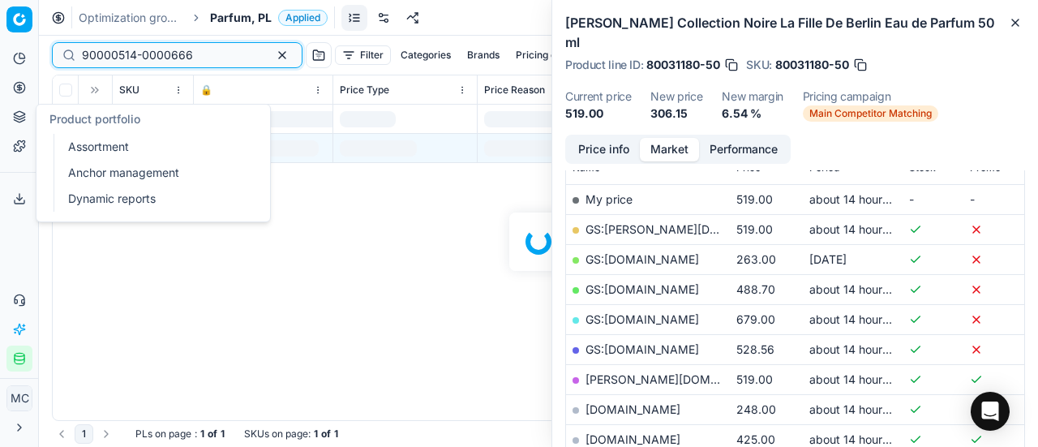
scroll to position [243, 0]
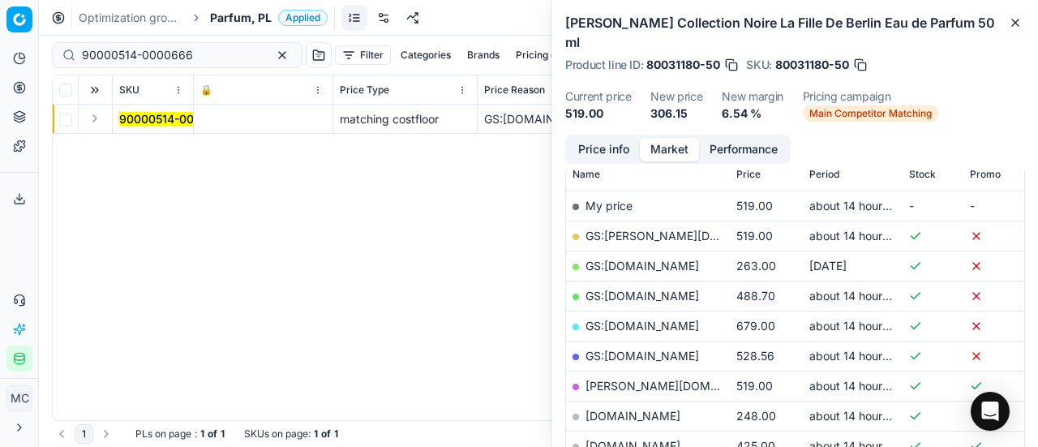
click at [102, 119] on button "Expand" at bounding box center [94, 118] width 19 height 19
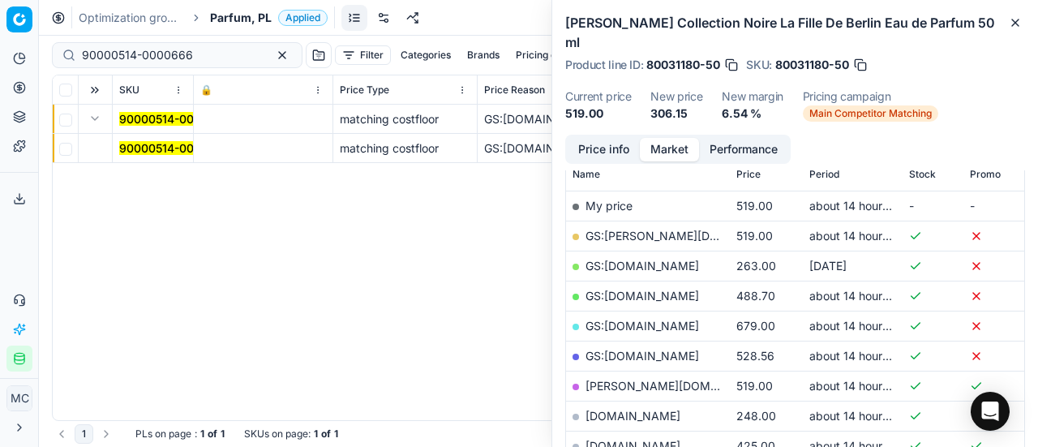
click at [159, 147] on mark "90000514-0000666" at bounding box center [174, 148] width 111 height 14
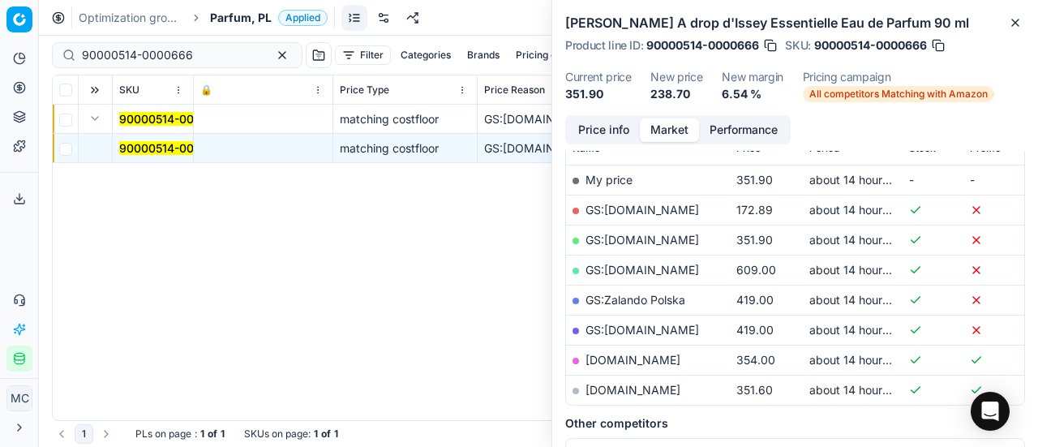
scroll to position [0, 0]
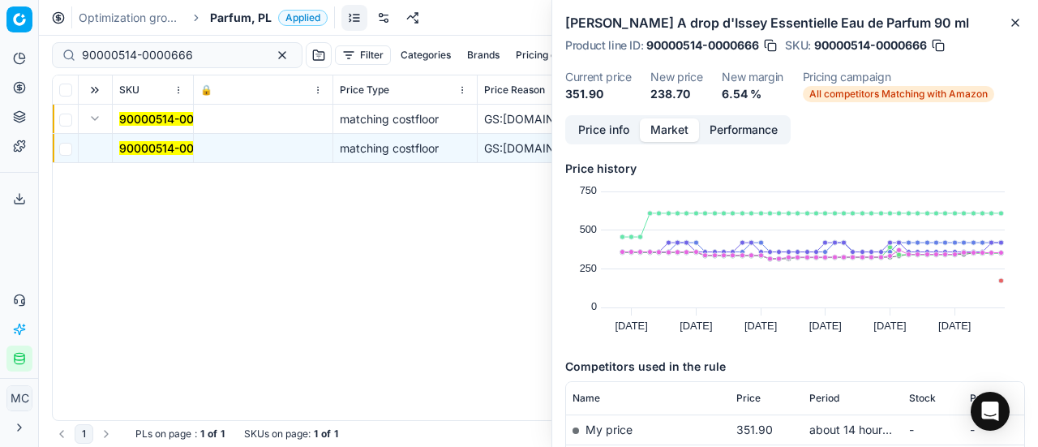
click at [613, 131] on button "Price info" at bounding box center [604, 130] width 72 height 24
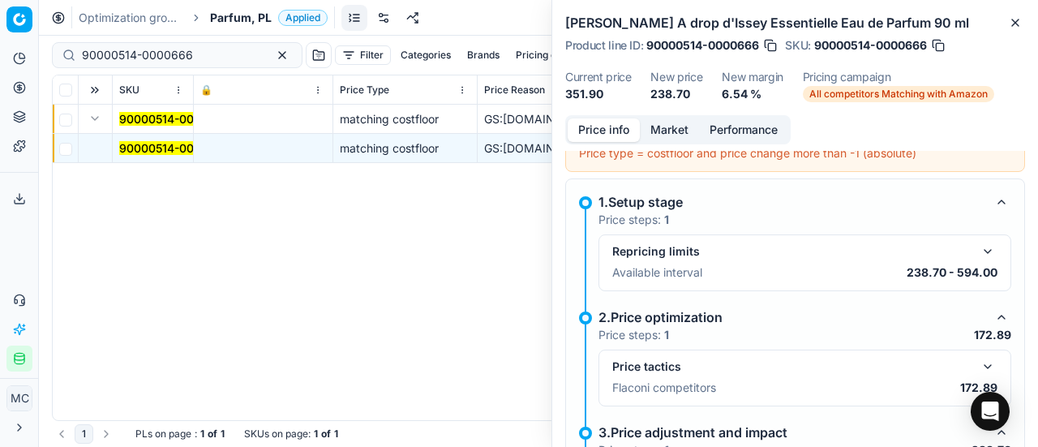
click at [978, 367] on button "button" at bounding box center [987, 366] width 19 height 19
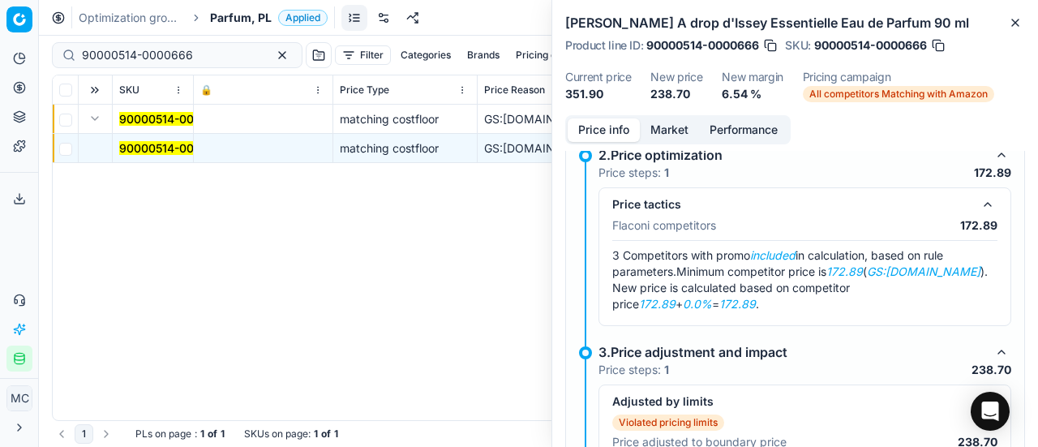
scroll to position [417, 0]
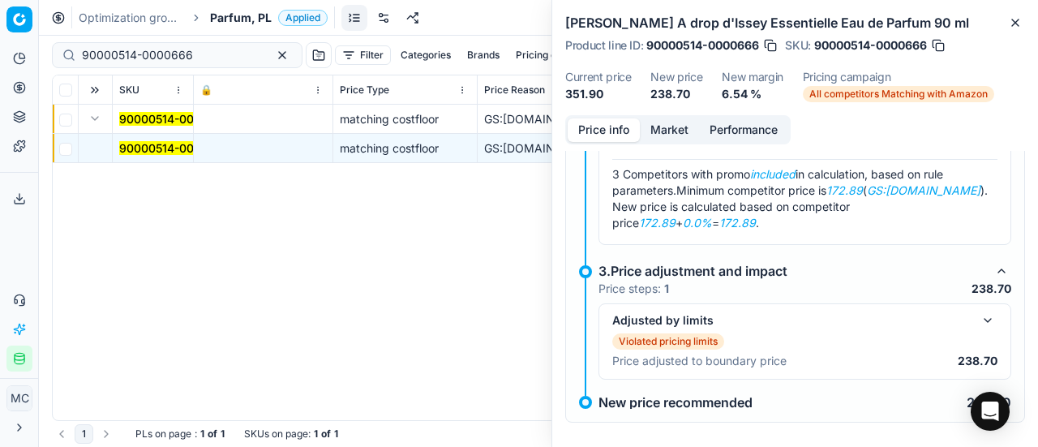
click at [666, 134] on button "Market" at bounding box center [669, 130] width 59 height 24
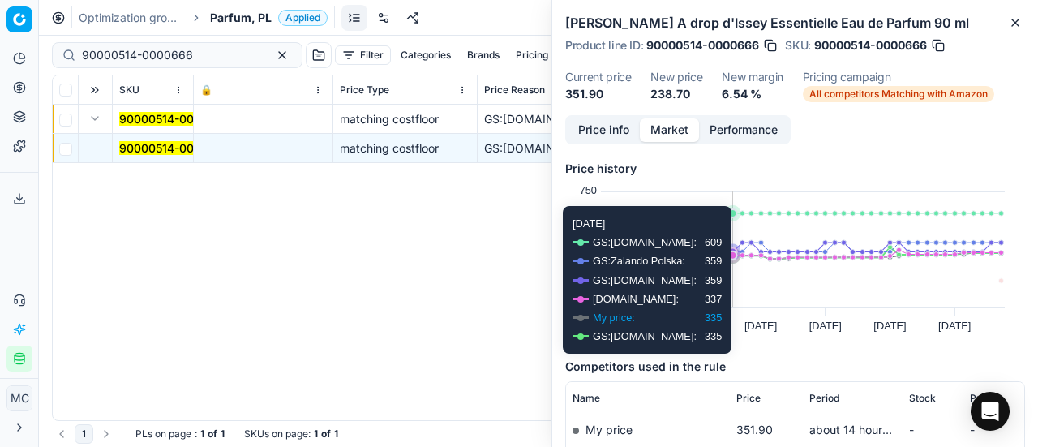
scroll to position [162, 0]
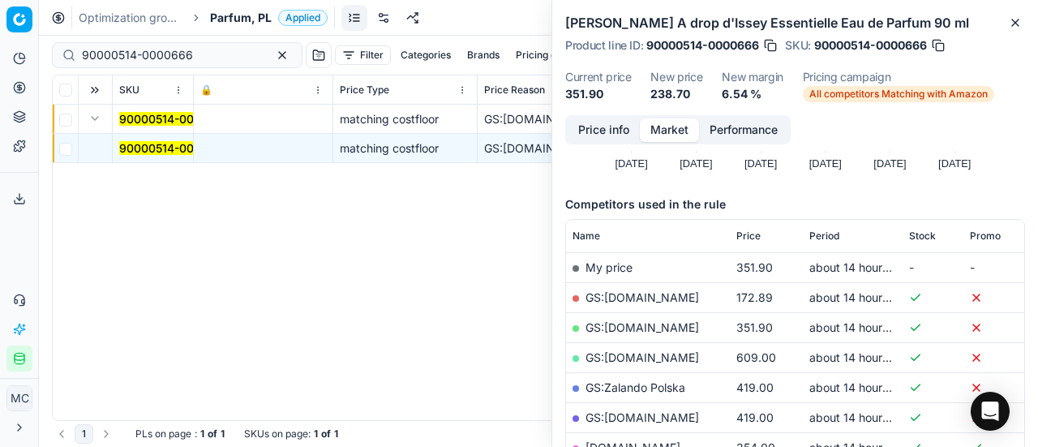
click at [641, 298] on link "GS:Amazon.pl" at bounding box center [643, 297] width 114 height 14
drag, startPoint x: 190, startPoint y: 58, endPoint x: 0, endPoint y: 23, distance: 193.0
click at [0, 23] on div "Pricing platform Analytics Pricing Product portfolio Templates Export service 1…" at bounding box center [519, 223] width 1038 height 447
paste input "4647-0006983"
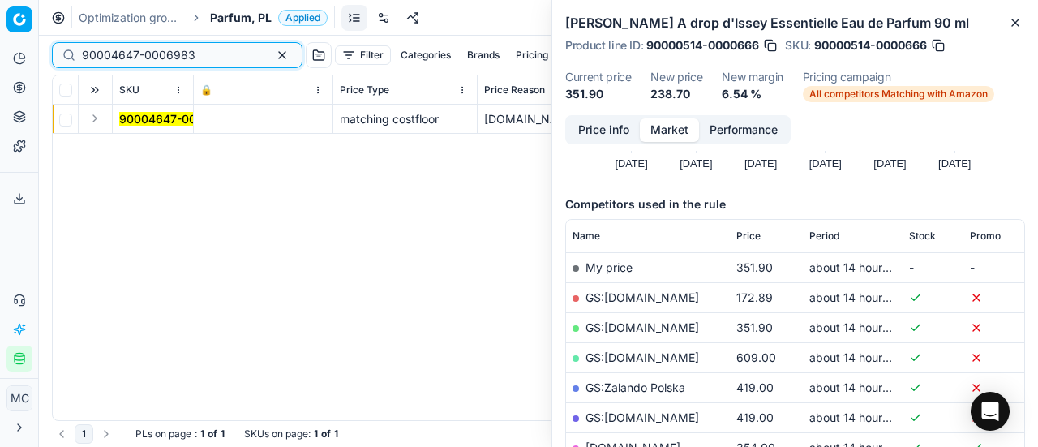
type input "90004647-0006983"
click at [94, 120] on button "Expand" at bounding box center [94, 118] width 19 height 19
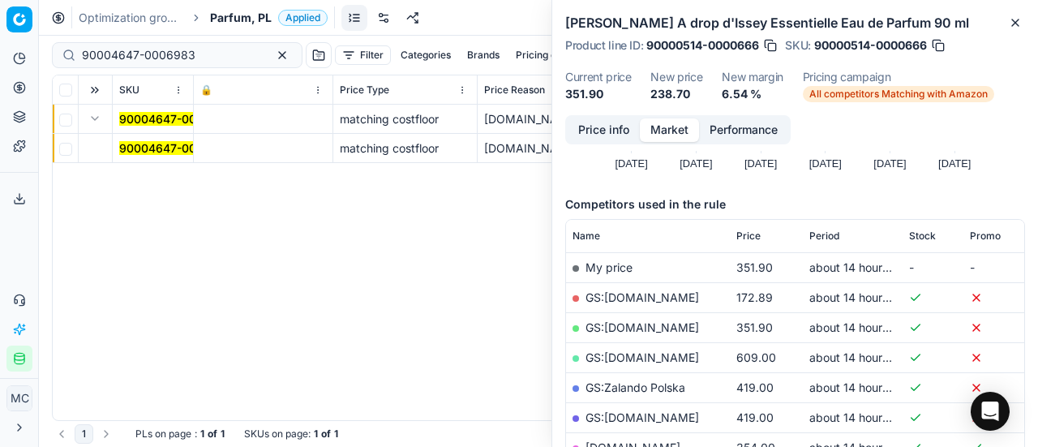
click at [149, 144] on mark "90004647-0006983" at bounding box center [176, 148] width 114 height 14
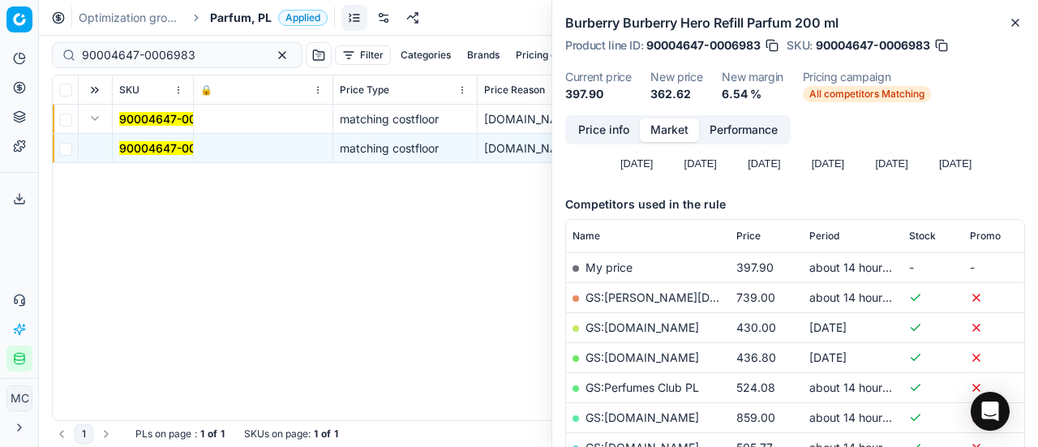
click at [608, 130] on button "Price info" at bounding box center [604, 130] width 72 height 24
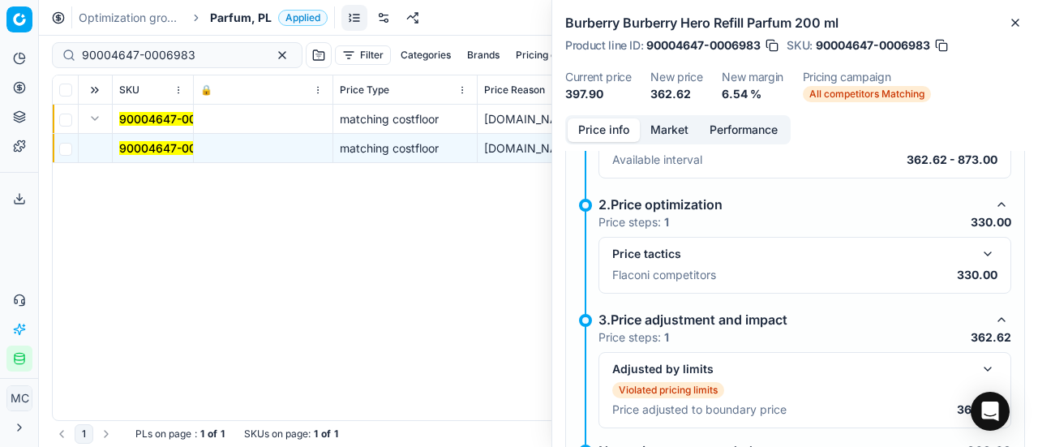
click at [978, 247] on button "button" at bounding box center [987, 253] width 19 height 19
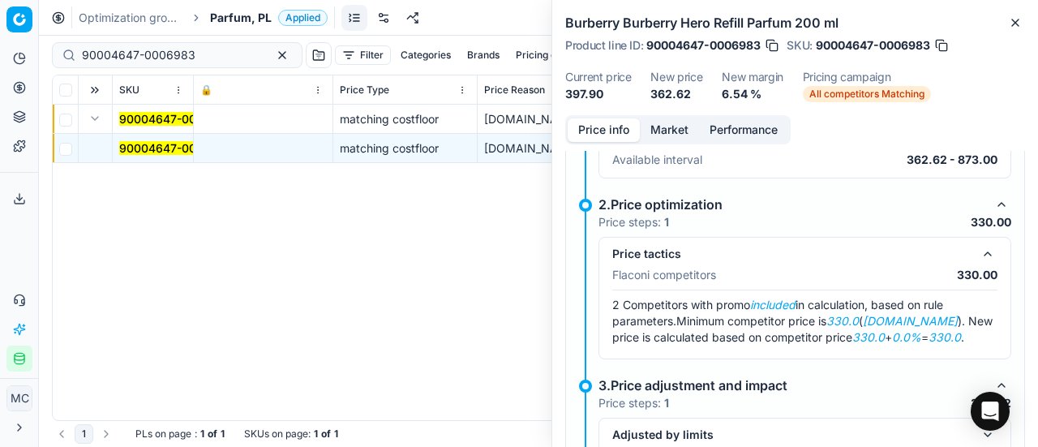
click at [664, 125] on button "Market" at bounding box center [669, 130] width 59 height 24
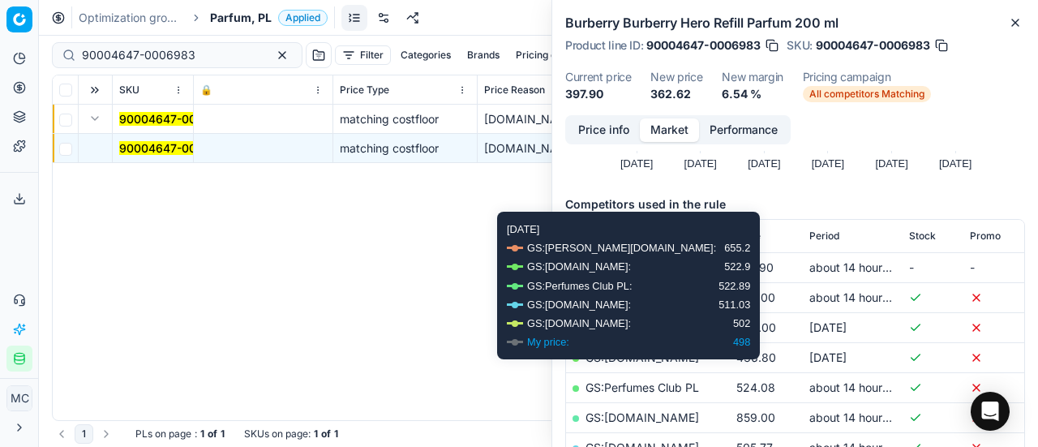
scroll to position [324, 0]
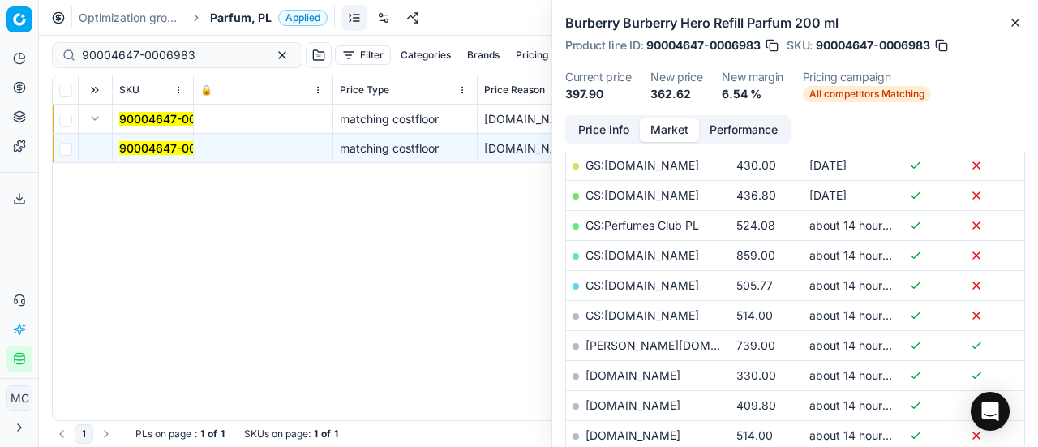
click at [627, 374] on link "makeup.pl" at bounding box center [633, 375] width 95 height 14
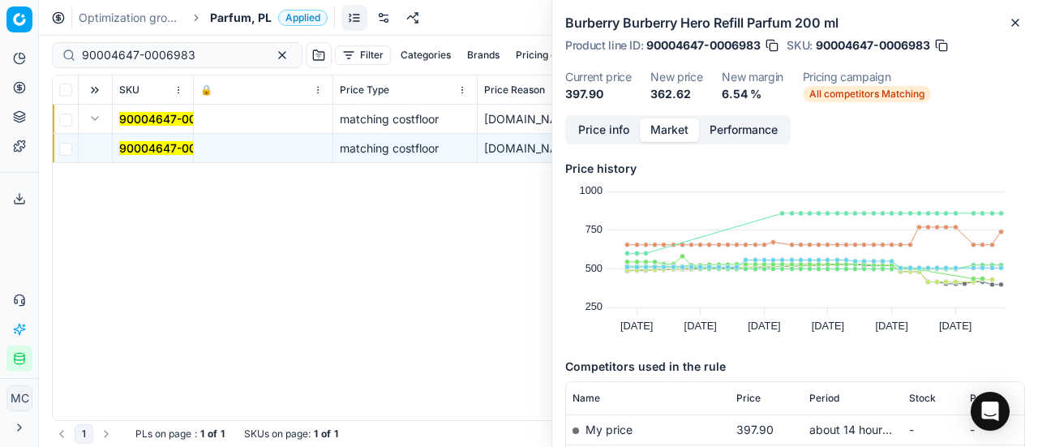
scroll to position [324, 0]
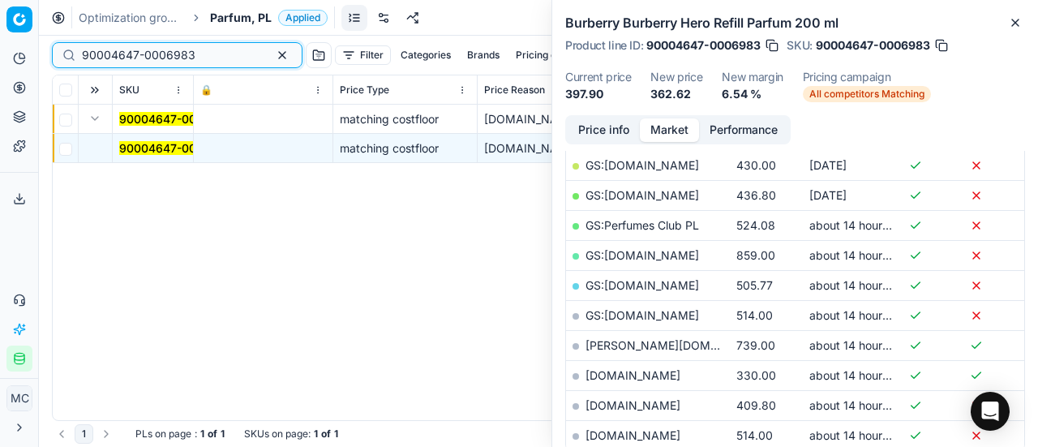
drag, startPoint x: 200, startPoint y: 62, endPoint x: 0, endPoint y: 50, distance: 199.9
click at [0, 50] on div "Pricing platform Analytics Pricing Product portfolio Templates Export service 1…" at bounding box center [519, 223] width 1038 height 447
paste input "80036639-200"
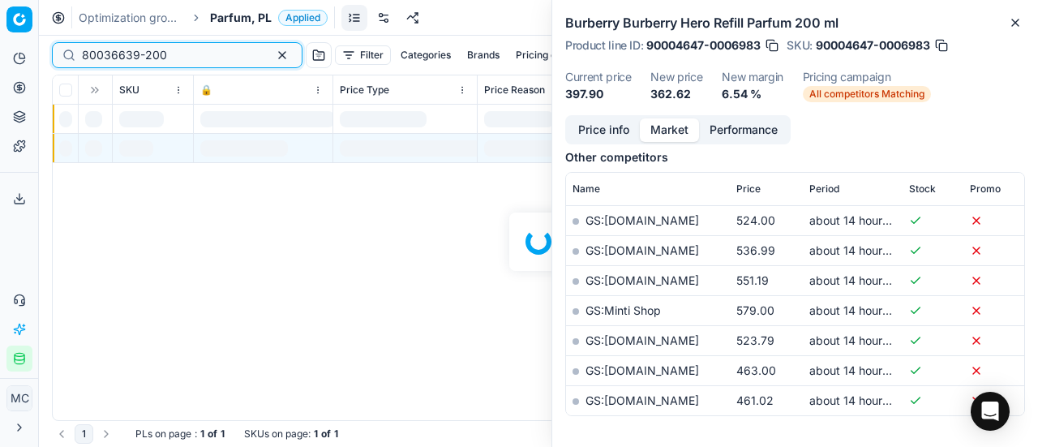
scroll to position [324, 0]
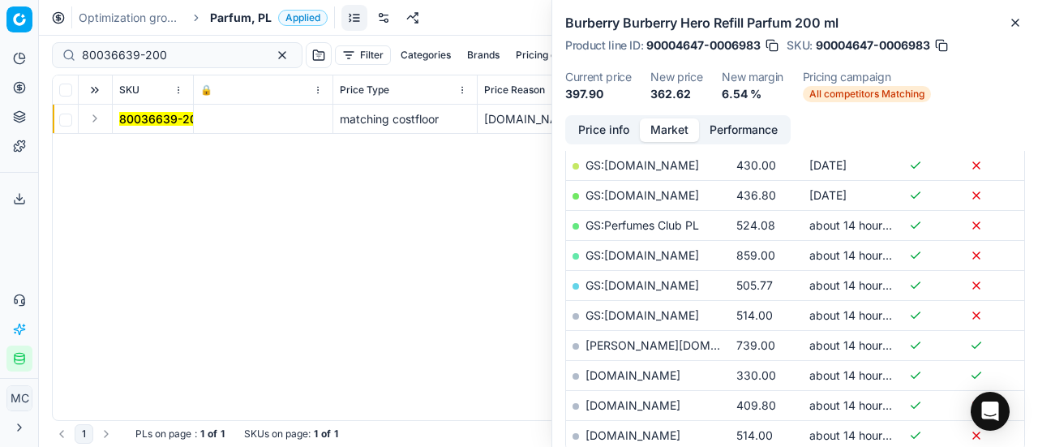
click at [94, 116] on button "Expand" at bounding box center [94, 118] width 19 height 19
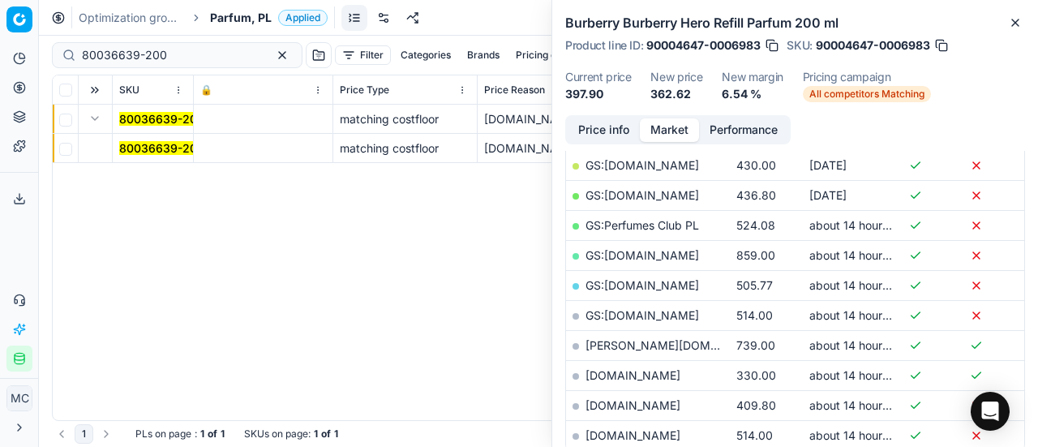
click at [142, 148] on mark "80036639-200" at bounding box center [161, 148] width 85 height 14
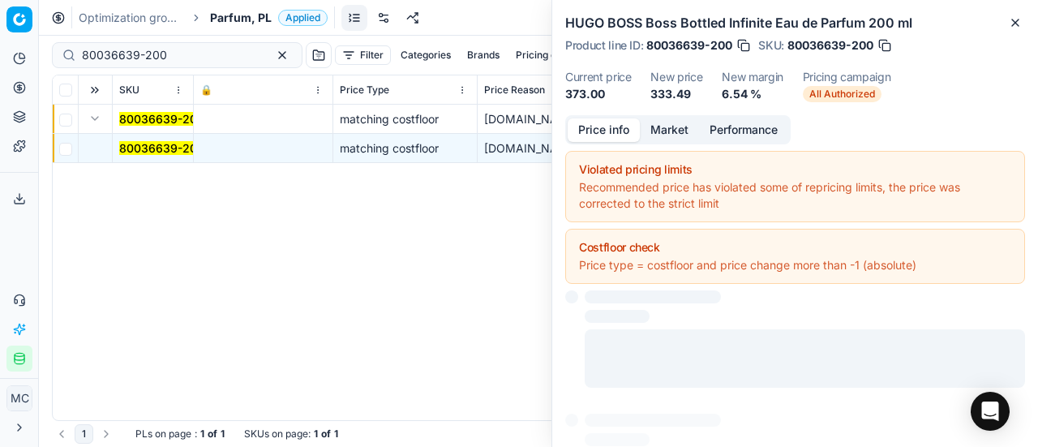
click at [613, 131] on button "Price info" at bounding box center [604, 130] width 72 height 24
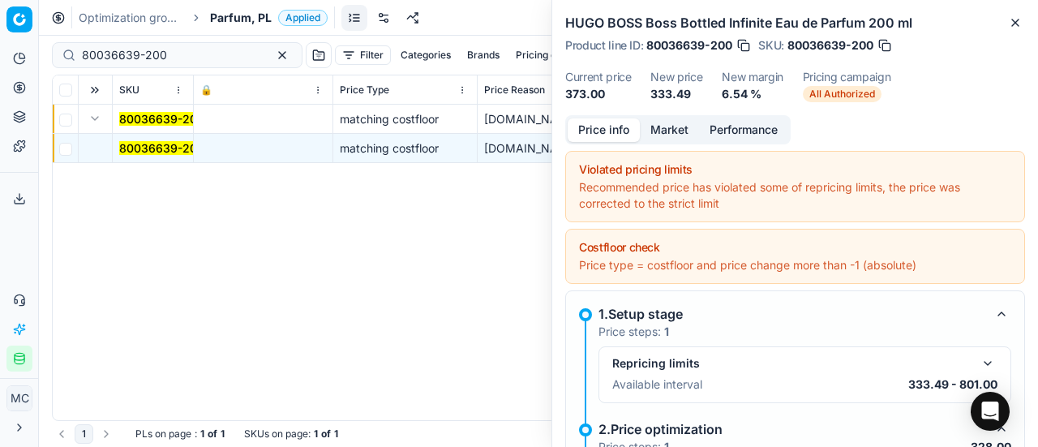
click at [672, 137] on button "Market" at bounding box center [669, 130] width 59 height 24
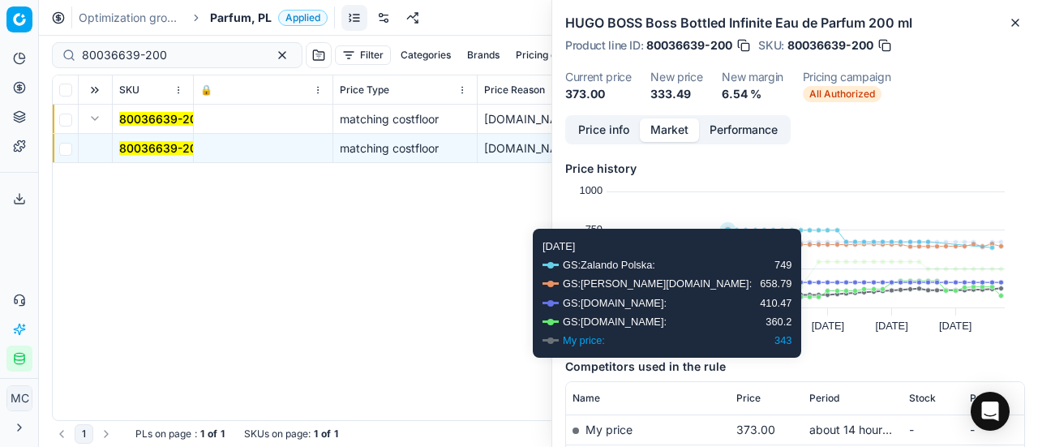
scroll to position [243, 0]
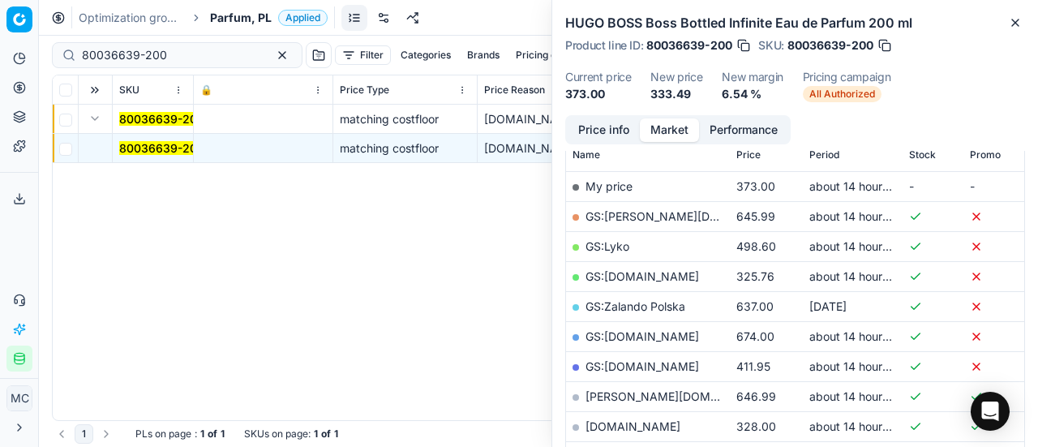
click at [620, 423] on link "[DOMAIN_NAME]" at bounding box center [633, 426] width 95 height 14
drag, startPoint x: 177, startPoint y: 55, endPoint x: 0, endPoint y: 54, distance: 176.8
click at [0, 55] on div "Pricing platform Analytics Pricing Product portfolio Templates Export service 1…" at bounding box center [519, 223] width 1038 height 447
paste input "02503-1"
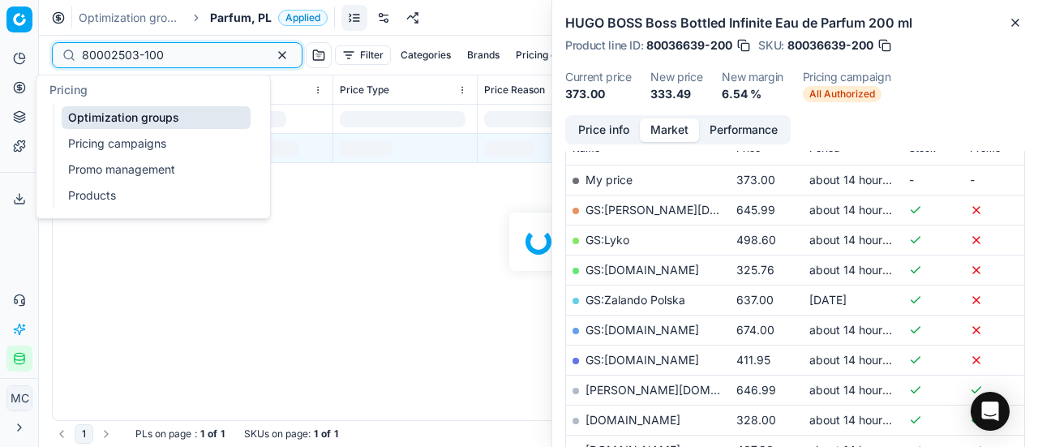
scroll to position [243, 0]
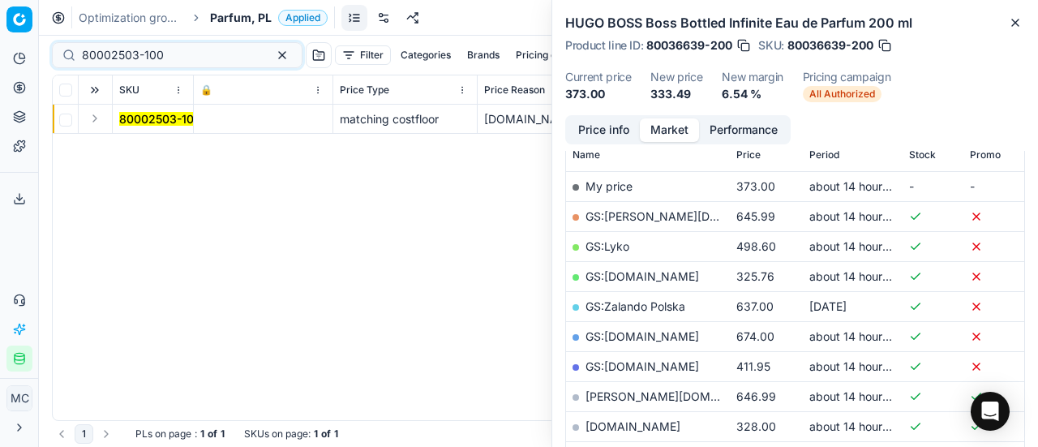
click at [97, 118] on button "Expand" at bounding box center [94, 118] width 19 height 19
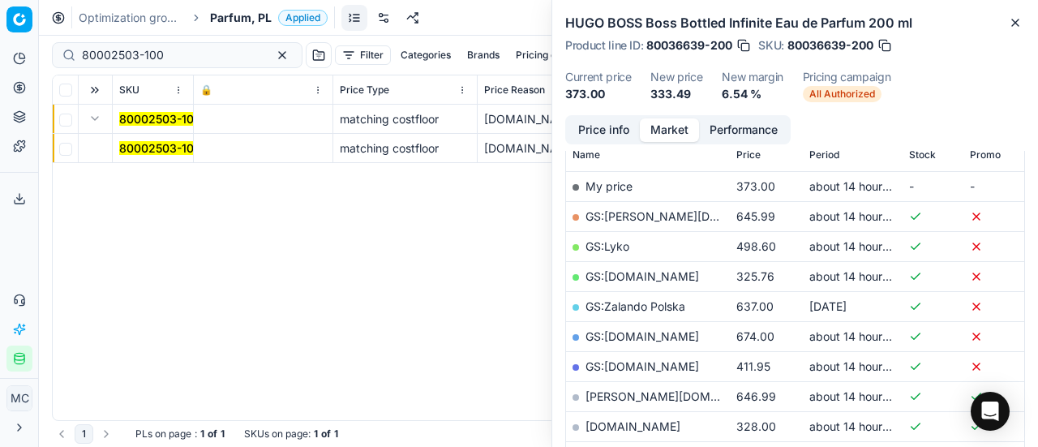
click at [157, 140] on span "80002503-100" at bounding box center [160, 148] width 82 height 16
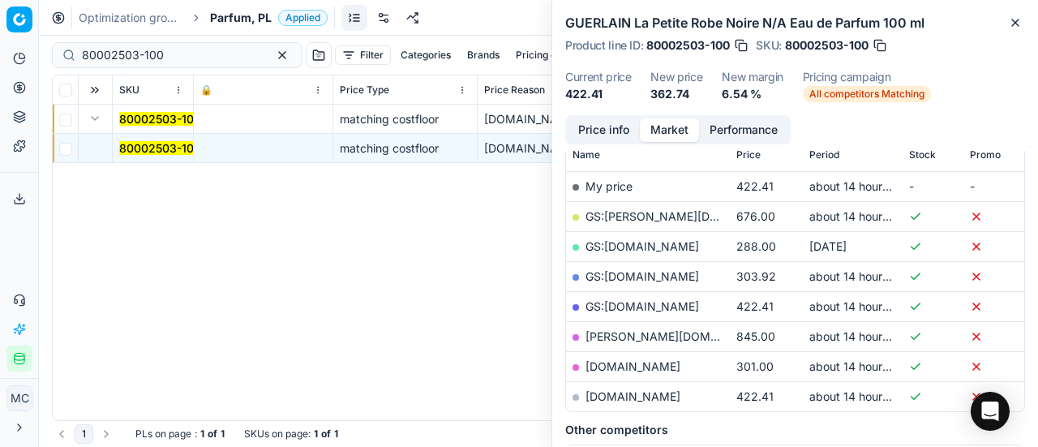
click at [612, 127] on button "Price info" at bounding box center [604, 130] width 72 height 24
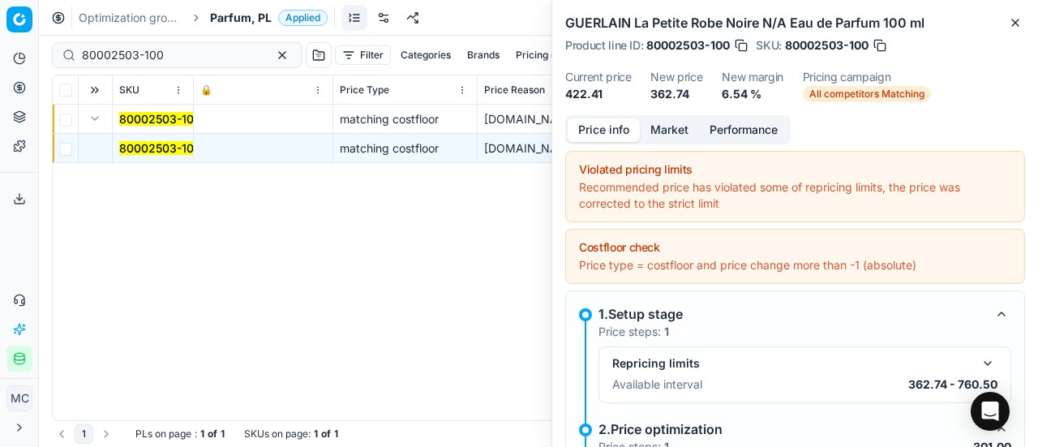
click at [665, 129] on button "Market" at bounding box center [669, 130] width 59 height 24
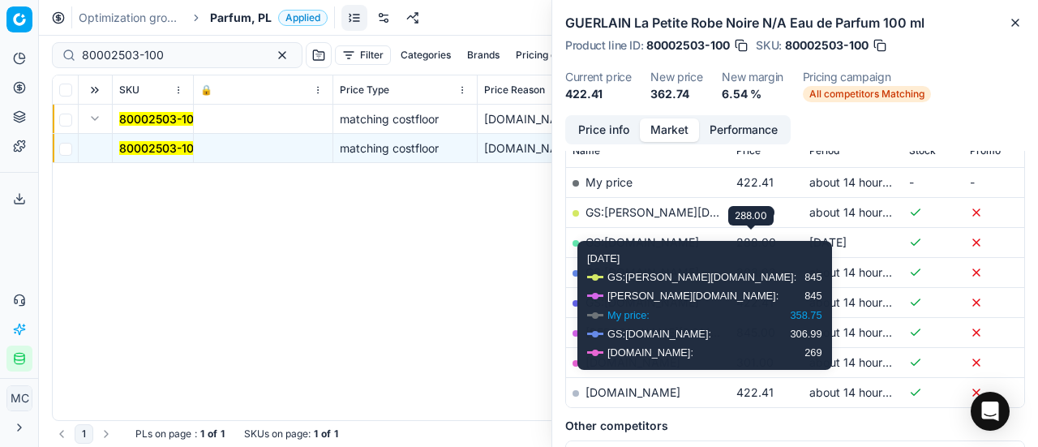
scroll to position [324, 0]
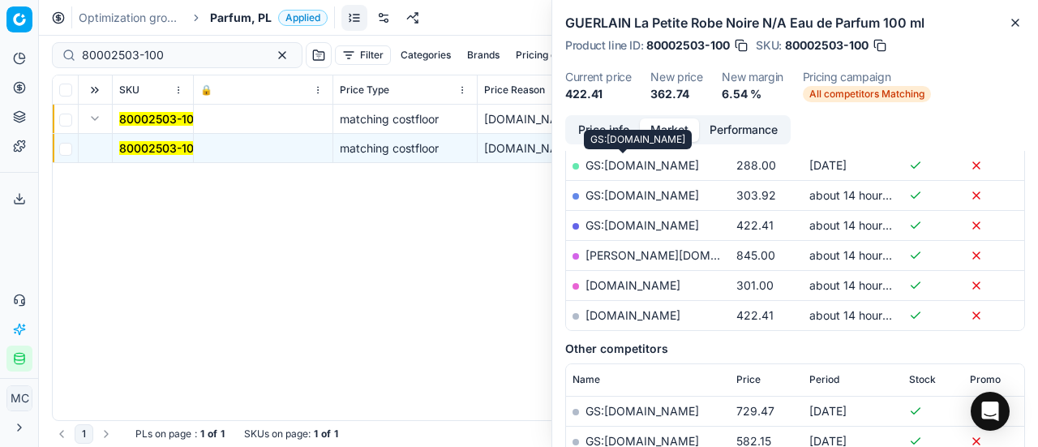
click at [636, 161] on link "GS:[DOMAIN_NAME]" at bounding box center [643, 165] width 114 height 14
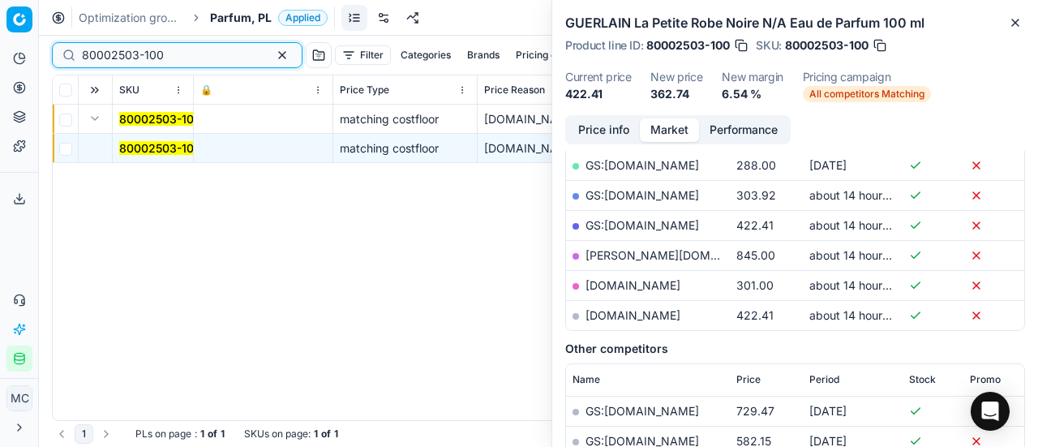
drag, startPoint x: 214, startPoint y: 49, endPoint x: 0, endPoint y: 57, distance: 214.3
click at [0, 57] on div "Pricing platform Analytics Pricing Product portfolio Templates Export service 1…" at bounding box center [519, 223] width 1038 height 447
paste input "20101265"
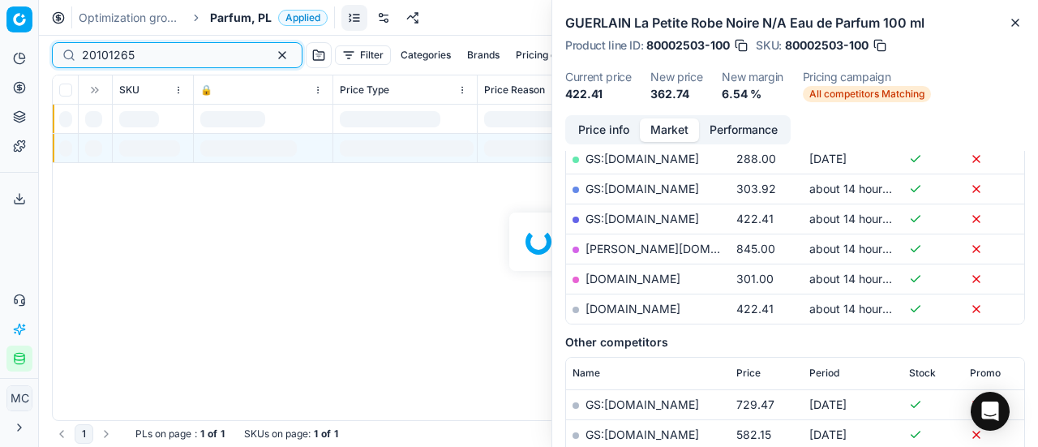
scroll to position [324, 0]
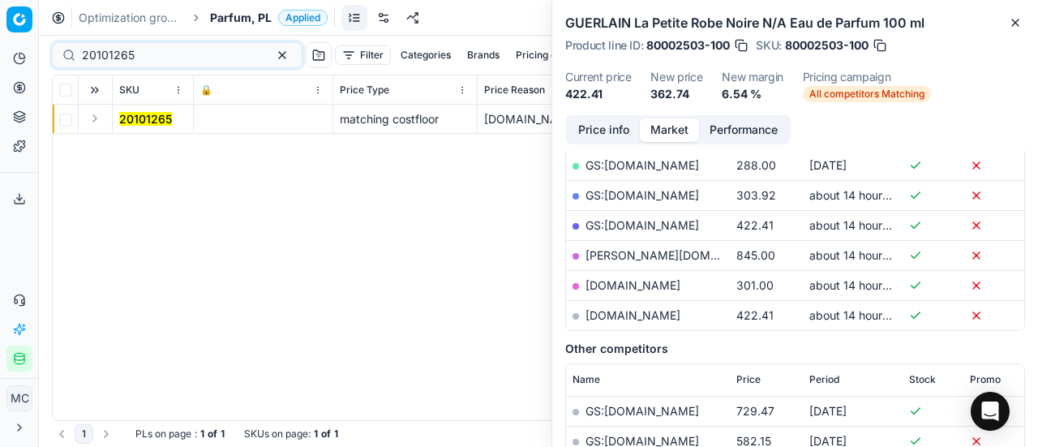
drag, startPoint x: 96, startPoint y: 117, endPoint x: 112, endPoint y: 125, distance: 18.1
click at [97, 118] on button "Expand" at bounding box center [94, 118] width 19 height 19
click at [153, 146] on mark "20101265" at bounding box center [145, 148] width 53 height 14
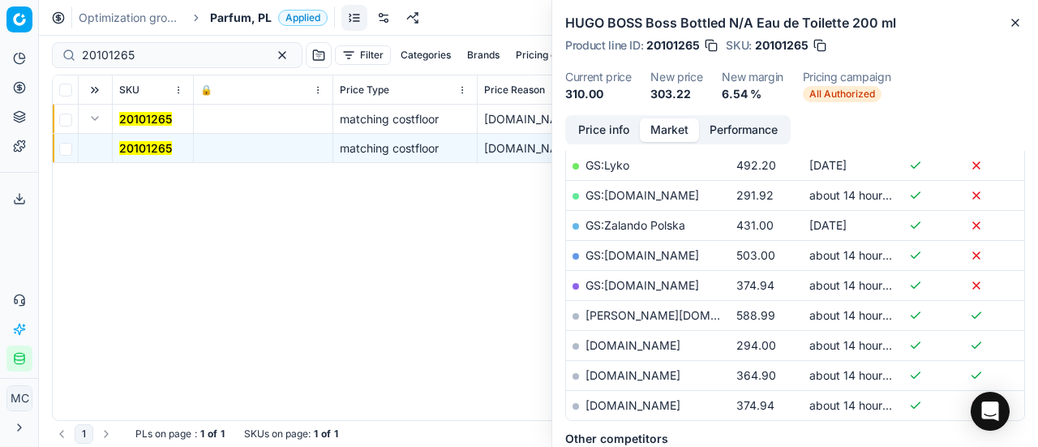
drag, startPoint x: 156, startPoint y: 145, endPoint x: 410, endPoint y: 167, distance: 255.7
click at [156, 145] on mark "20101265" at bounding box center [145, 148] width 53 height 14
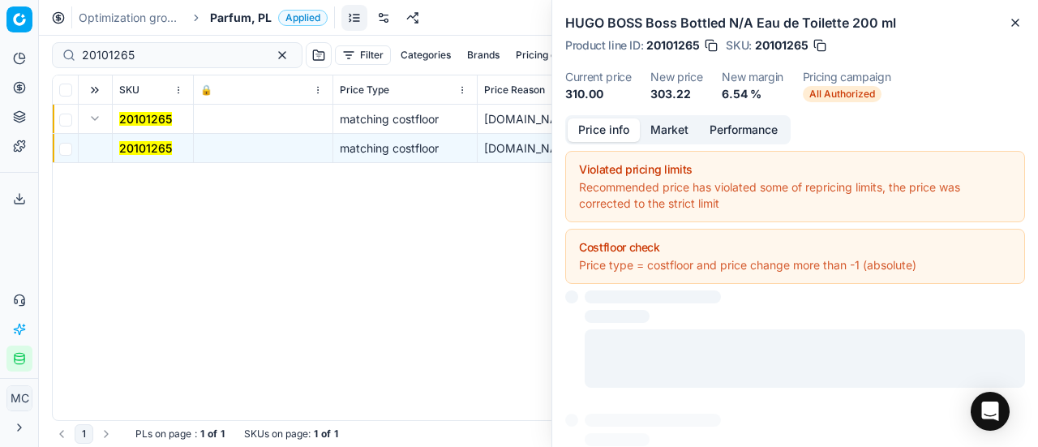
click at [626, 127] on button "Price info" at bounding box center [604, 130] width 72 height 24
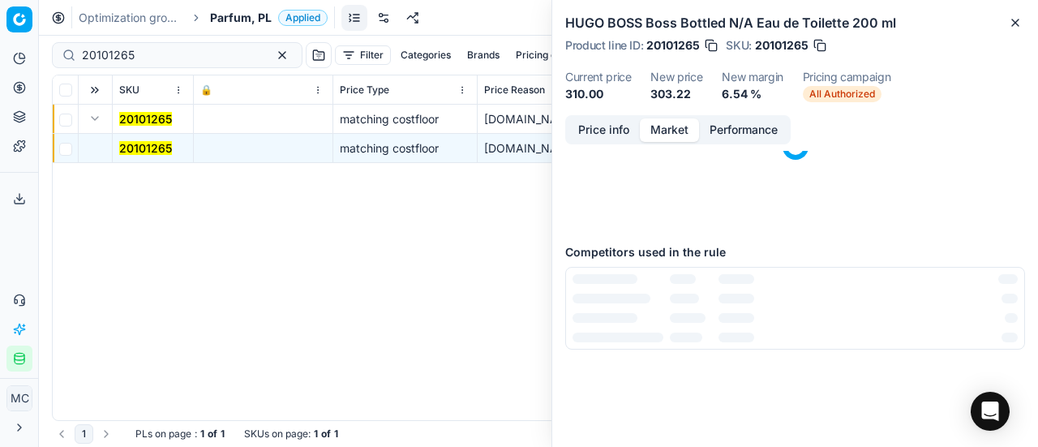
click at [669, 131] on button "Market" at bounding box center [669, 130] width 59 height 24
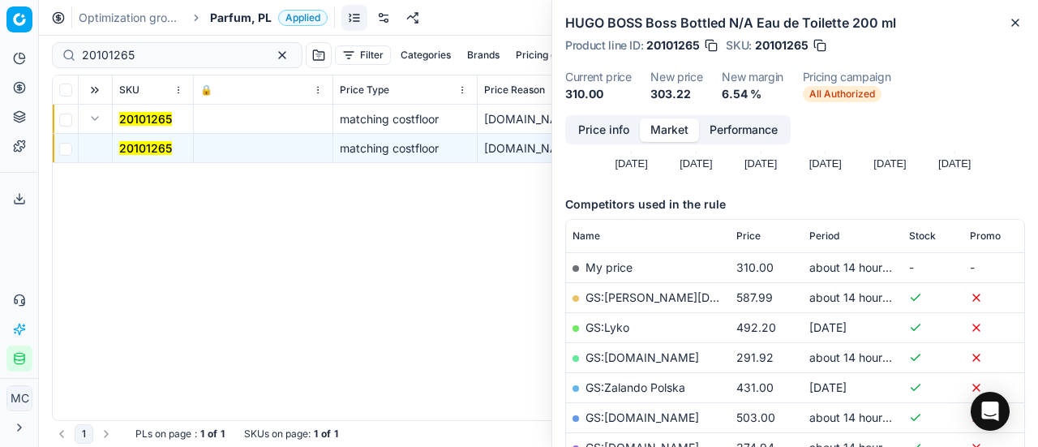
scroll to position [243, 0]
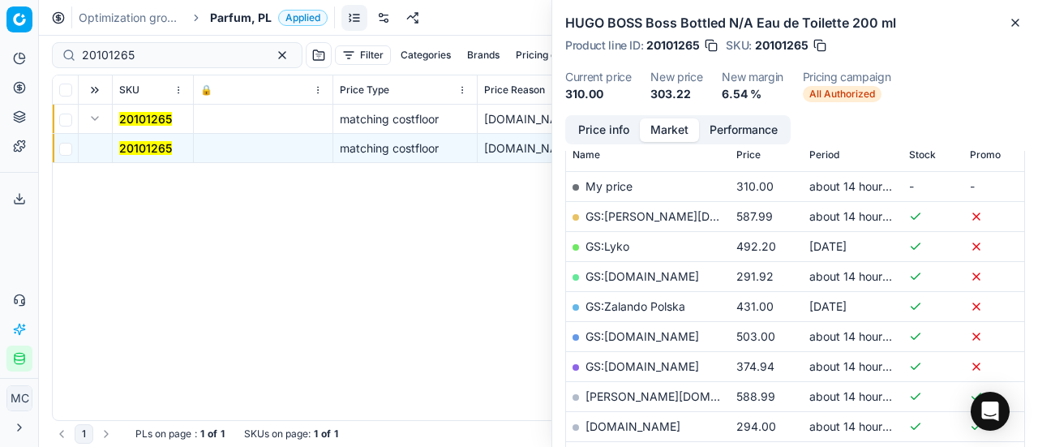
click at [625, 426] on link "[DOMAIN_NAME]" at bounding box center [633, 426] width 95 height 14
drag, startPoint x: 174, startPoint y: 50, endPoint x: 0, endPoint y: 40, distance: 174.7
click at [0, 40] on div "Pricing platform Analytics Pricing Product portfolio Templates Export service 1…" at bounding box center [519, 223] width 1038 height 447
paste input "80065503-100"
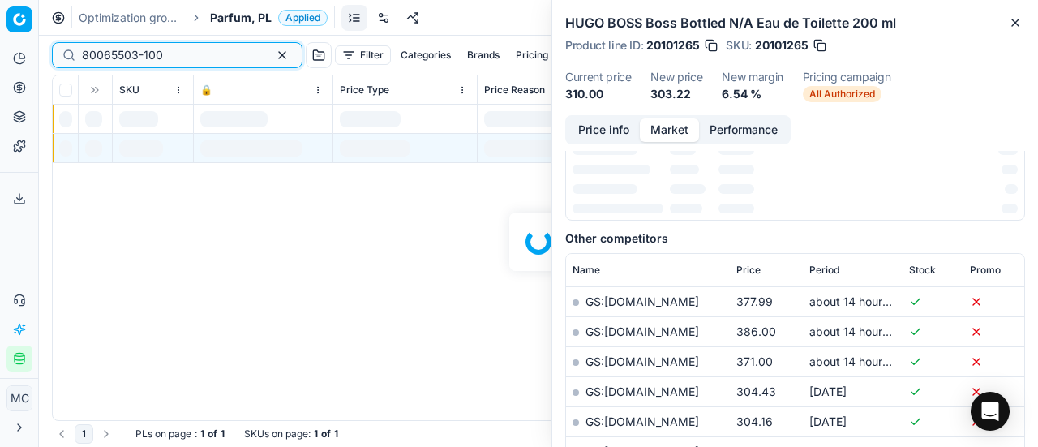
scroll to position [243, 0]
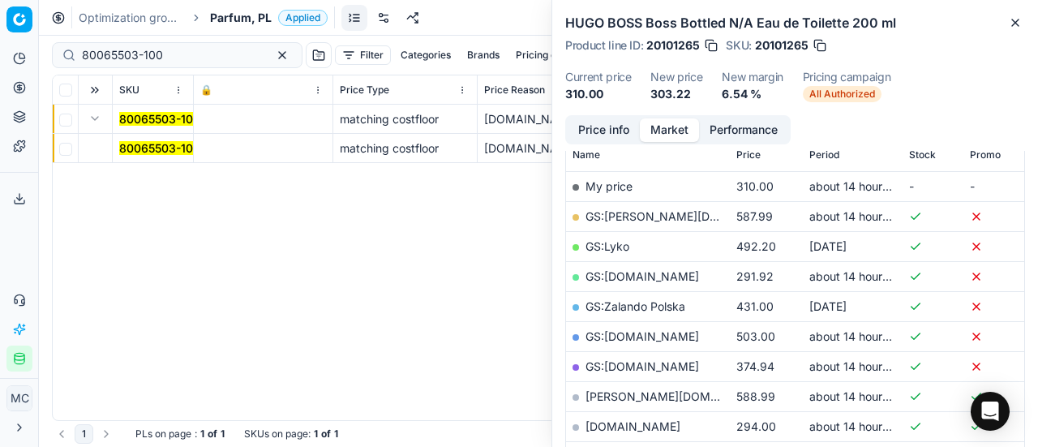
click at [177, 142] on mark "80065503-100" at bounding box center [159, 148] width 81 height 14
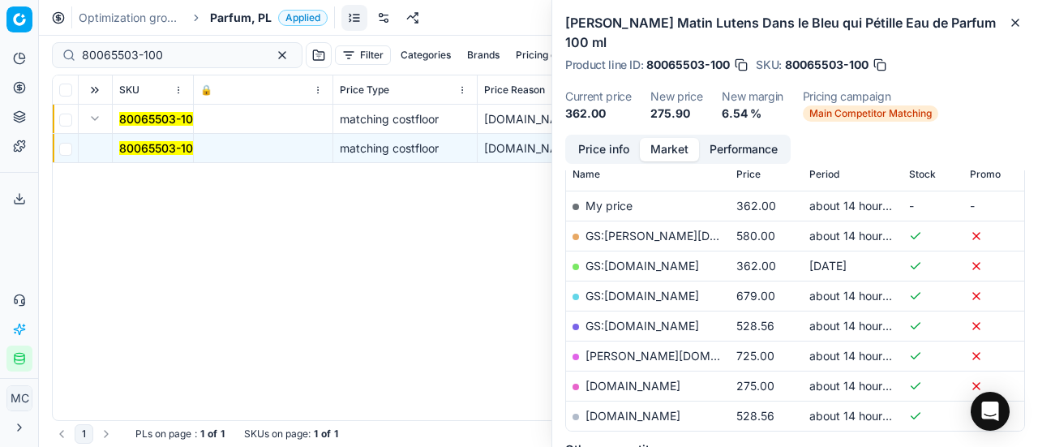
click at [594, 145] on button "Price info" at bounding box center [604, 150] width 72 height 24
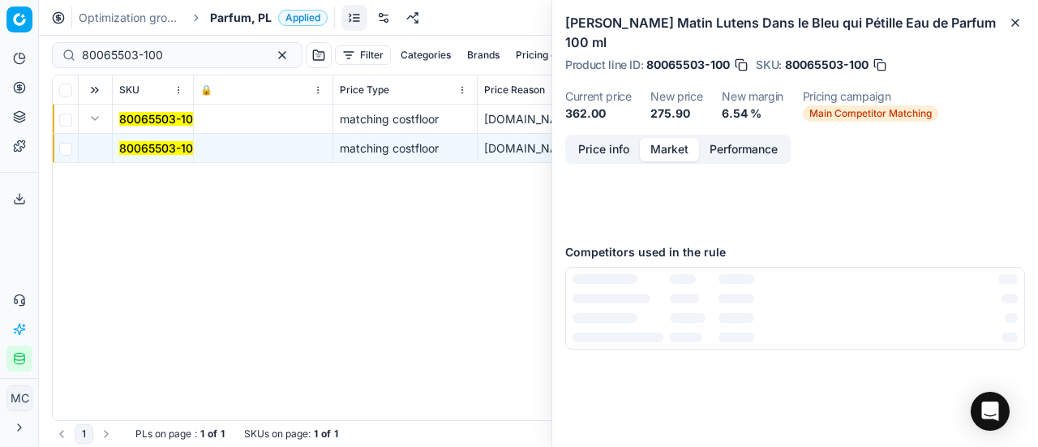
click at [653, 147] on button "Market" at bounding box center [669, 150] width 59 height 24
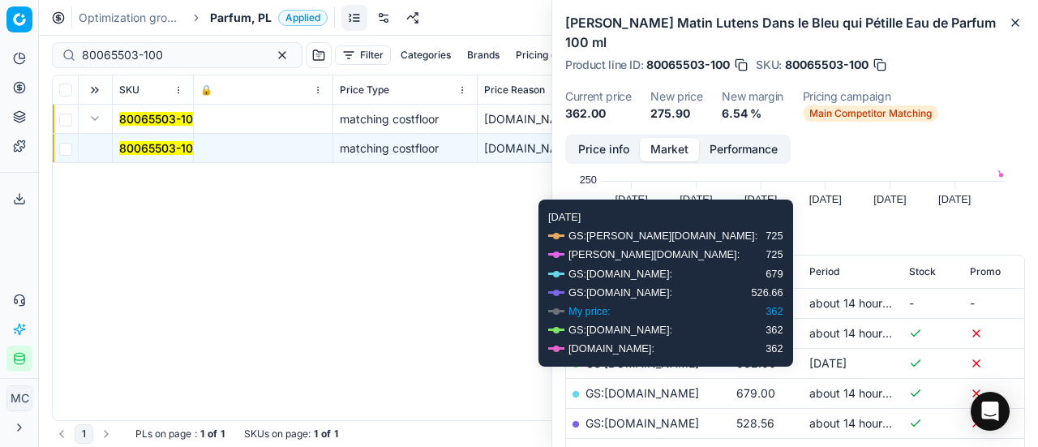
scroll to position [324, 0]
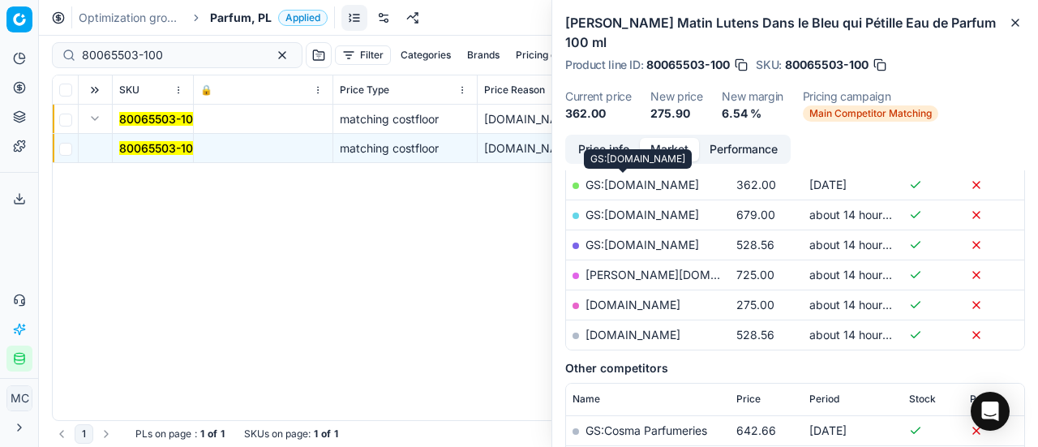
click at [634, 180] on link "GS:[DOMAIN_NAME]" at bounding box center [643, 185] width 114 height 14
click at [623, 304] on link "[DOMAIN_NAME]" at bounding box center [633, 305] width 95 height 14
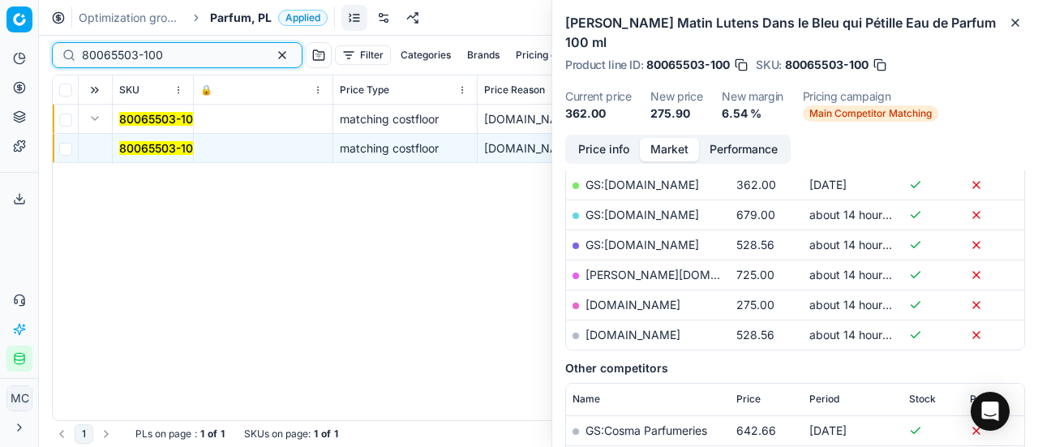
drag, startPoint x: 170, startPoint y: 58, endPoint x: 0, endPoint y: 58, distance: 170.3
click at [0, 58] on div "Pricing platform Analytics Pricing Product portfolio Templates Export service 1…" at bounding box center [519, 223] width 1038 height 447
click at [206, 51] on input "80065503-100" at bounding box center [171, 55] width 178 height 16
drag, startPoint x: 41, startPoint y: 56, endPoint x: 0, endPoint y: 19, distance: 55.1
click at [0, 36] on div "Pricing platform Analytics Pricing Product portfolio Templates Export service 1…" at bounding box center [519, 223] width 1038 height 447
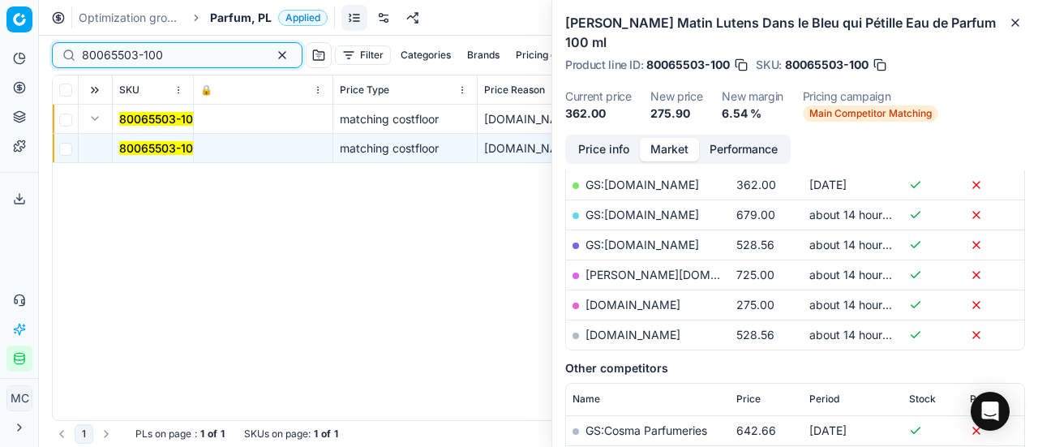
paste input "20101854"
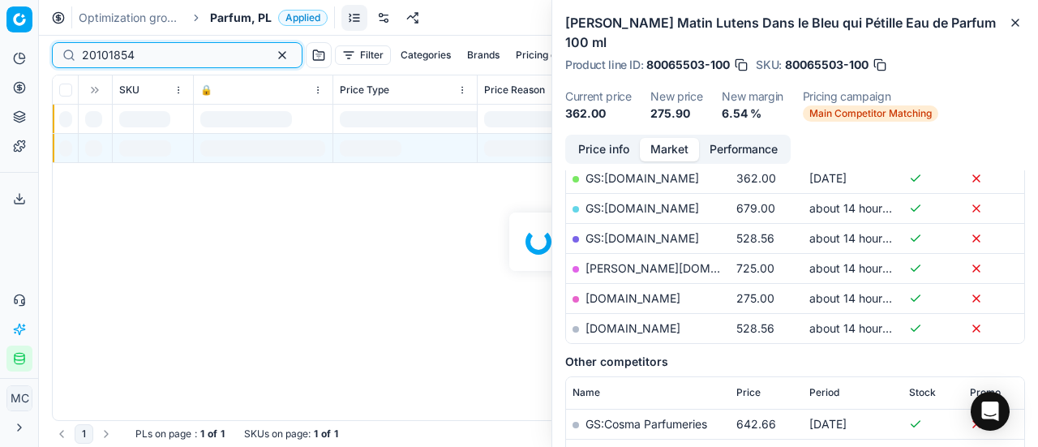
scroll to position [324, 0]
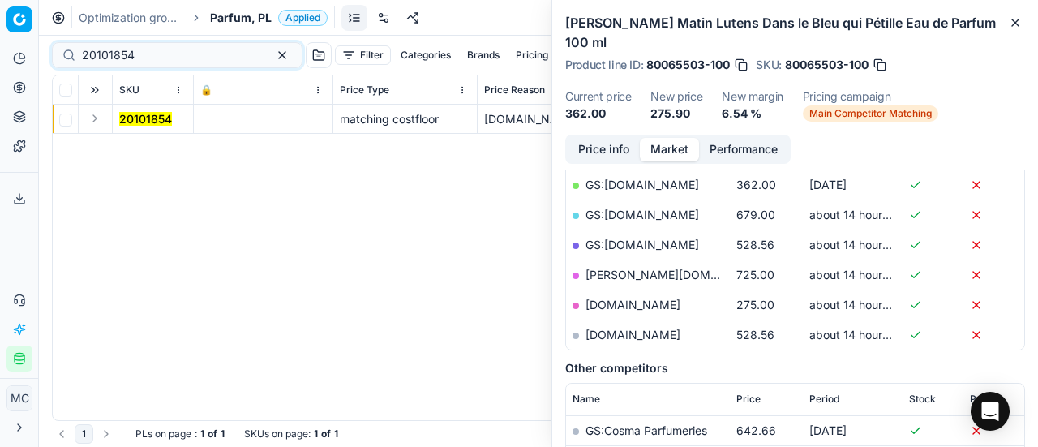
click at [92, 116] on button "Expand" at bounding box center [94, 118] width 19 height 19
click at [131, 148] on mark "20101854" at bounding box center [145, 148] width 53 height 14
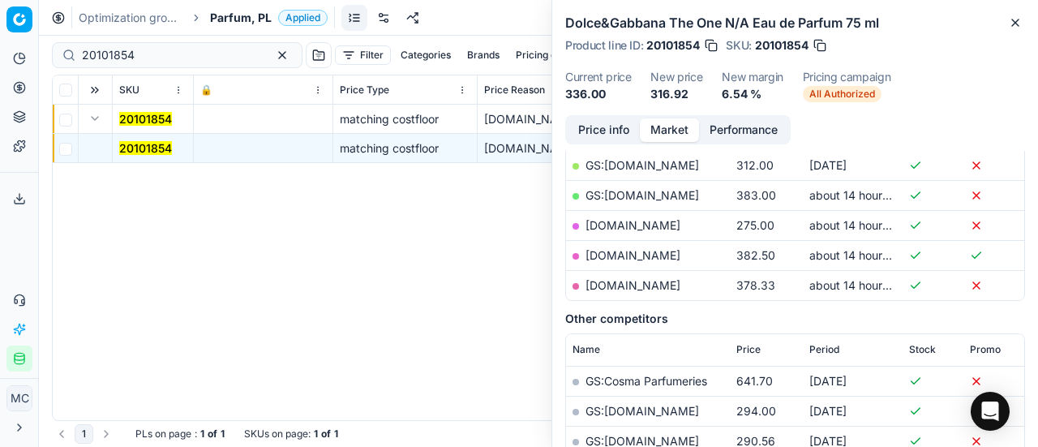
click at [618, 137] on button "Price info" at bounding box center [604, 130] width 72 height 24
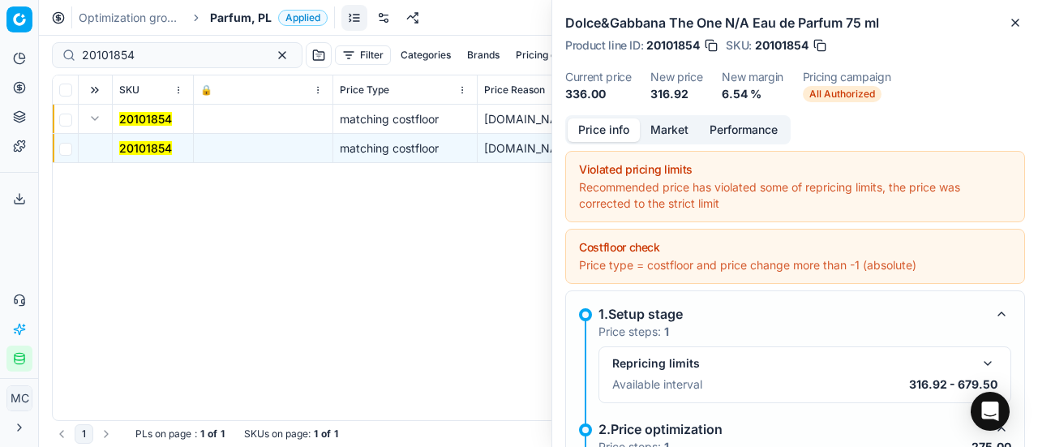
click at [664, 133] on button "Market" at bounding box center [669, 130] width 59 height 24
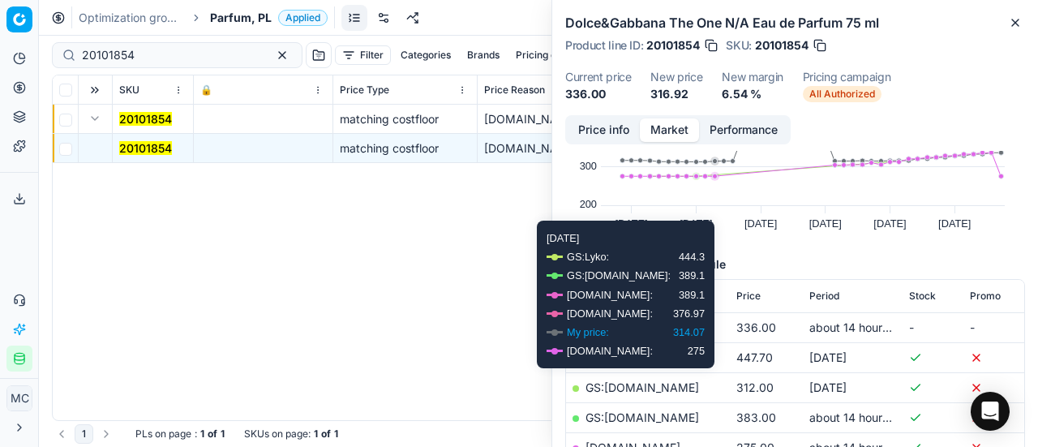
scroll to position [243, 0]
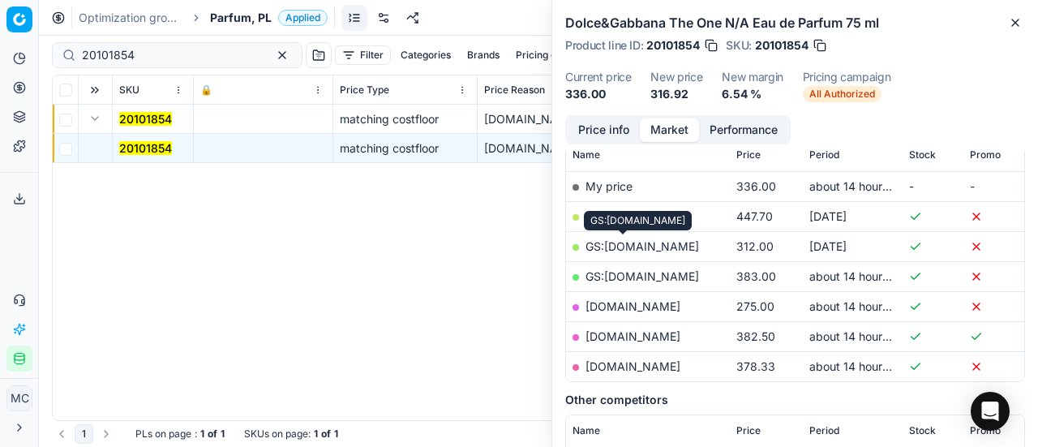
click at [647, 241] on link "GS:[DOMAIN_NAME]" at bounding box center [643, 246] width 114 height 14
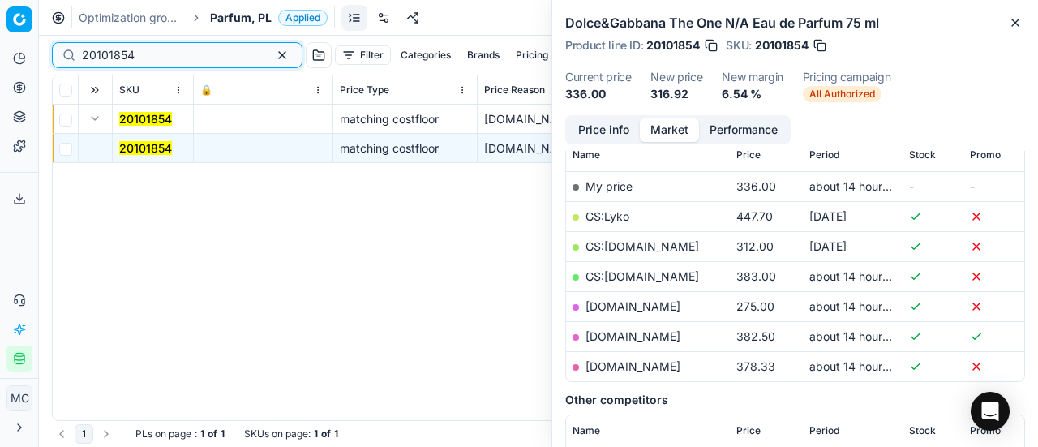
drag, startPoint x: 187, startPoint y: 62, endPoint x: 0, endPoint y: 56, distance: 186.7
click at [0, 56] on div "Pricing platform Analytics Pricing Product portfolio Templates Export service 1…" at bounding box center [519, 223] width 1038 height 447
paste input "80077623-80"
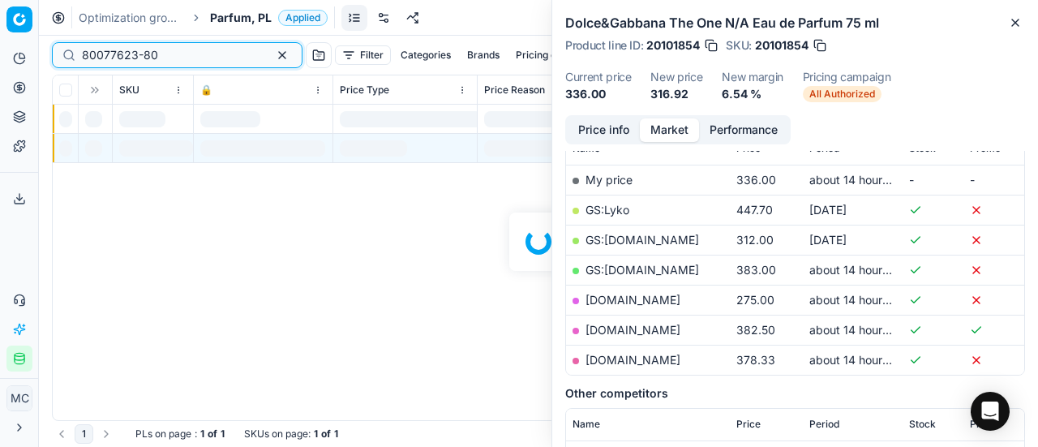
scroll to position [243, 0]
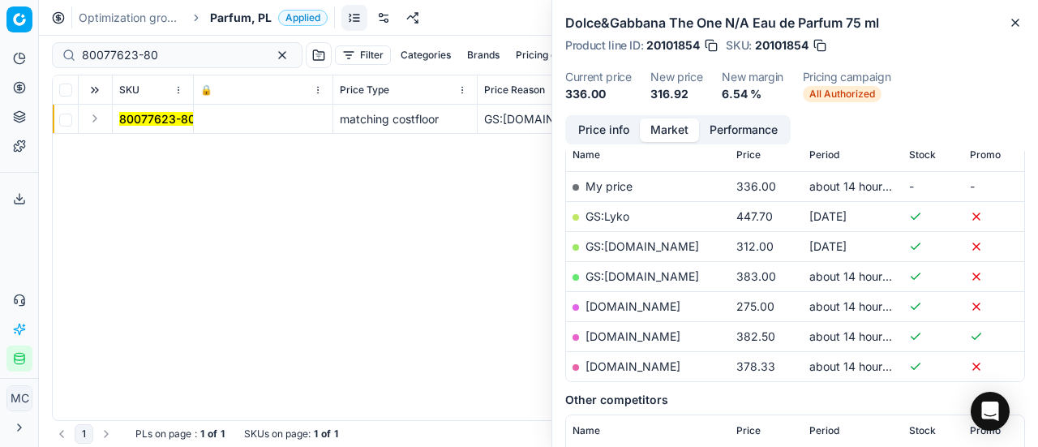
click at [94, 118] on button "Expand" at bounding box center [94, 118] width 19 height 19
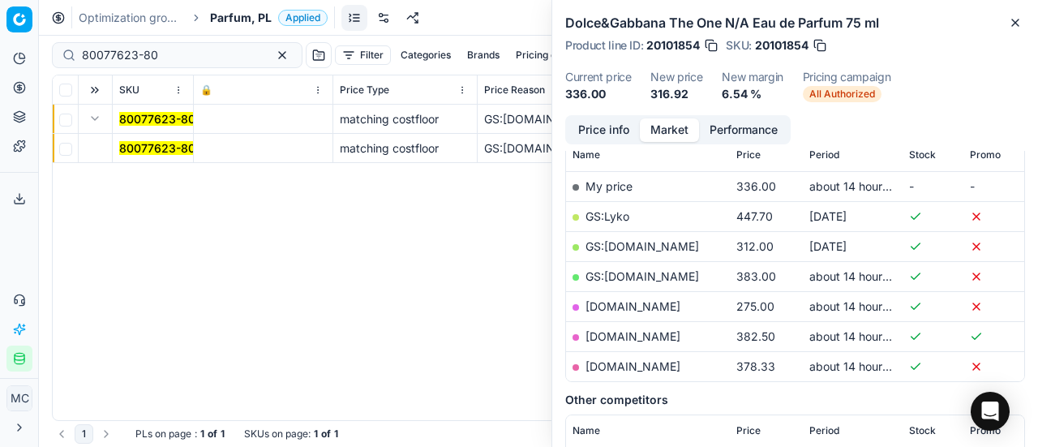
click at [161, 153] on mark "80077623-80" at bounding box center [157, 148] width 76 height 14
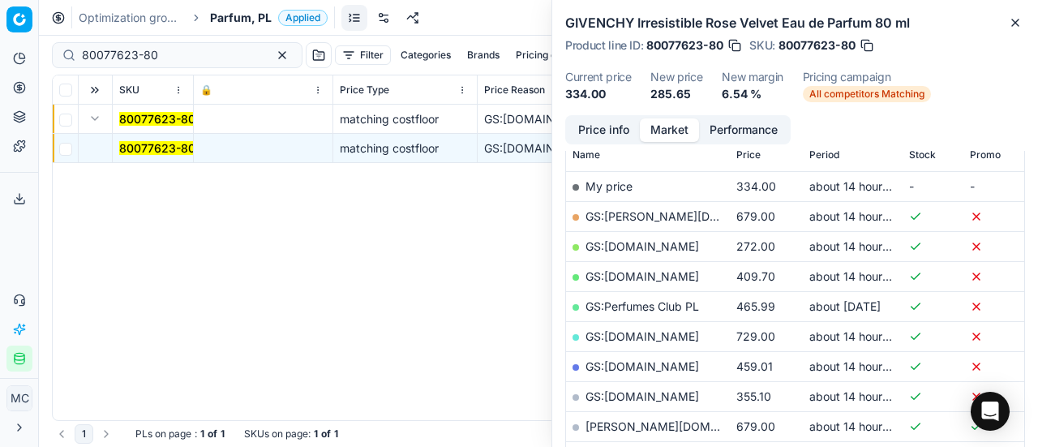
click at [600, 132] on button "Price info" at bounding box center [604, 130] width 72 height 24
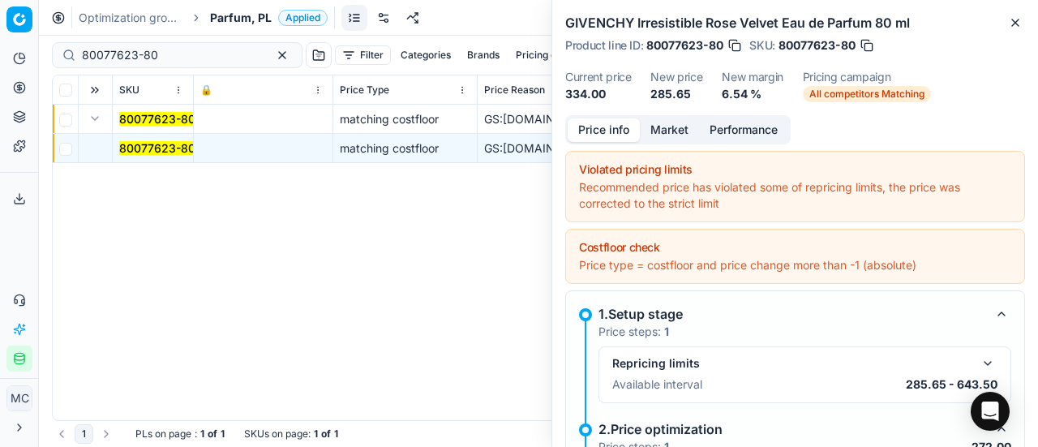
click at [668, 118] on button "Market" at bounding box center [669, 130] width 59 height 24
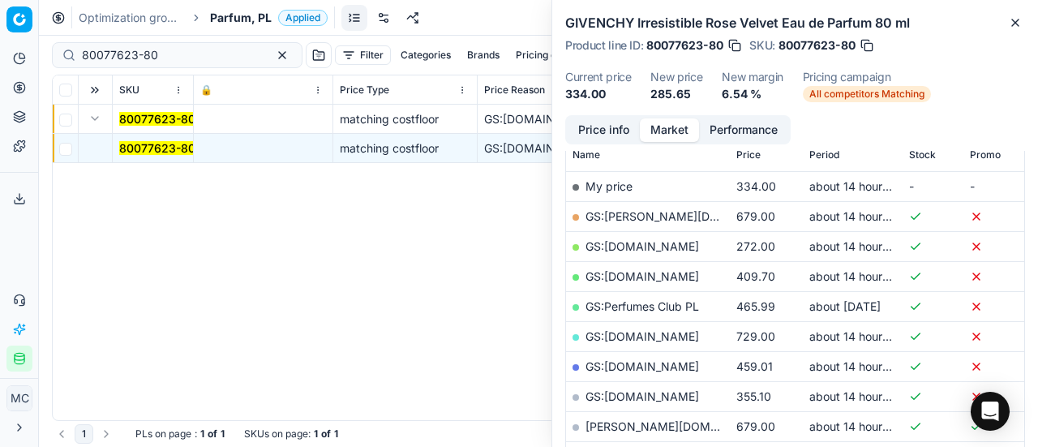
click at [638, 245] on link "GS:[DOMAIN_NAME]" at bounding box center [643, 246] width 114 height 14
drag, startPoint x: 191, startPoint y: 56, endPoint x: 0, endPoint y: 72, distance: 192.1
click at [0, 65] on div "Pricing platform Analytics Pricing Product portfolio Templates Export service 1…" at bounding box center [519, 223] width 1038 height 447
paste input "52530-125"
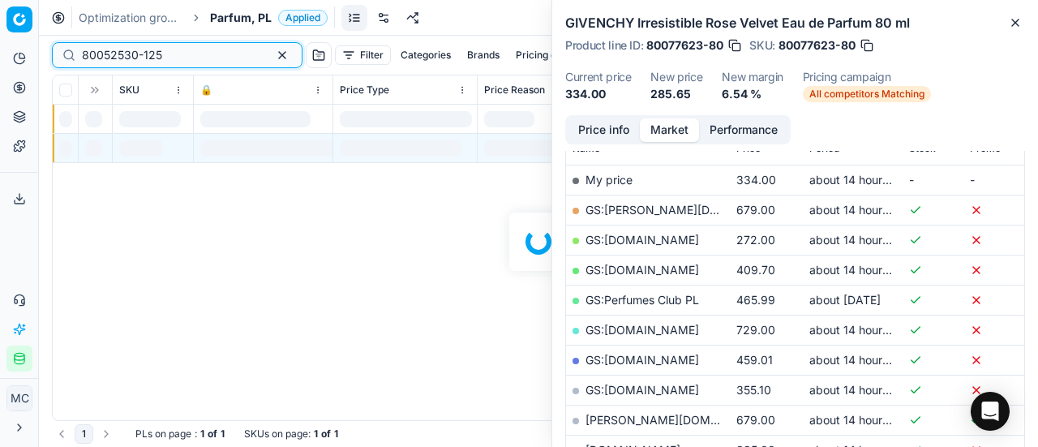
scroll to position [243, 0]
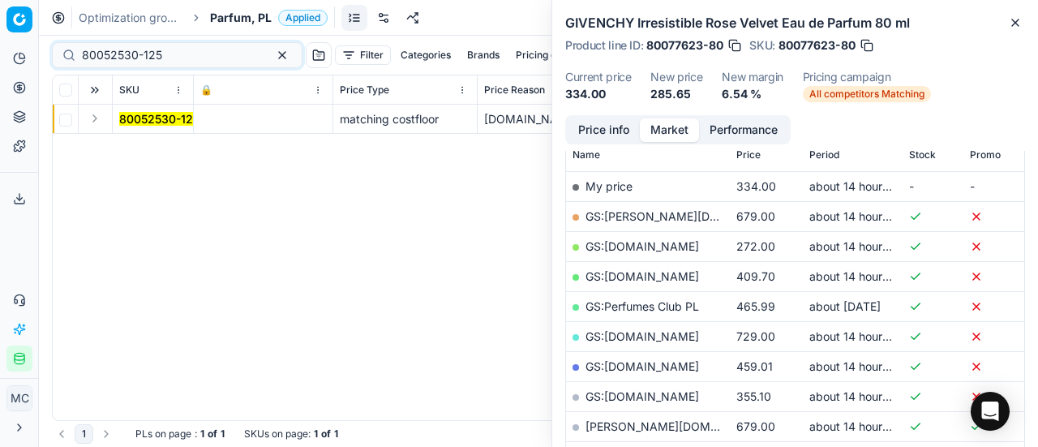
drag, startPoint x: 96, startPoint y: 114, endPoint x: 110, endPoint y: 127, distance: 19.0
click at [96, 114] on button "Expand" at bounding box center [94, 118] width 19 height 19
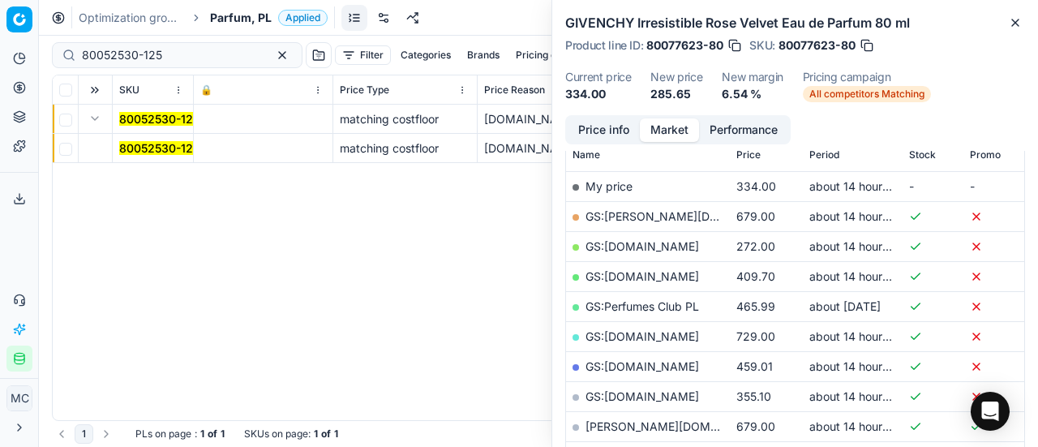
click at [142, 148] on mark "80052530-125" at bounding box center [159, 148] width 80 height 14
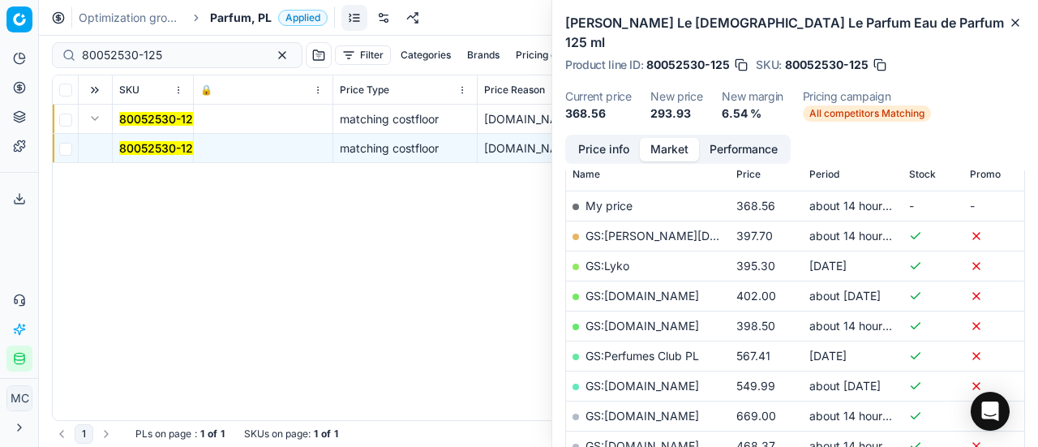
click at [608, 138] on button "Price info" at bounding box center [604, 150] width 72 height 24
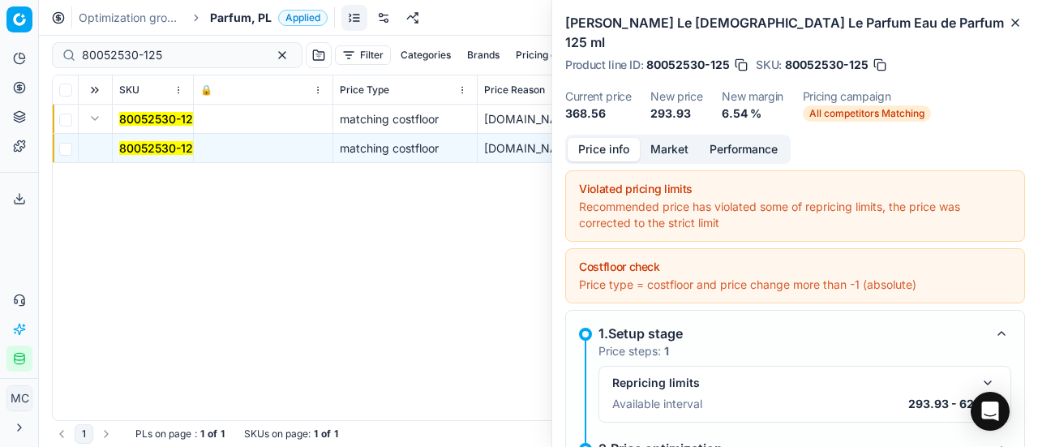
click at [668, 138] on button "Market" at bounding box center [669, 150] width 59 height 24
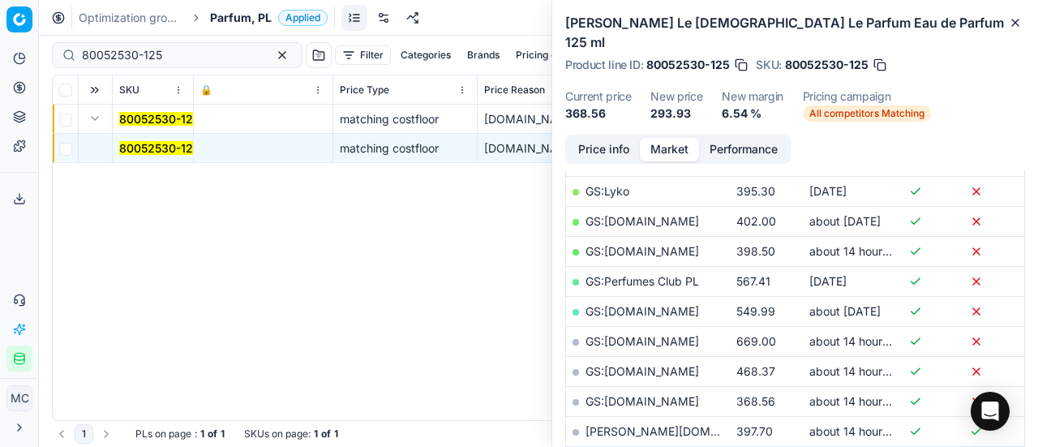
scroll to position [406, 0]
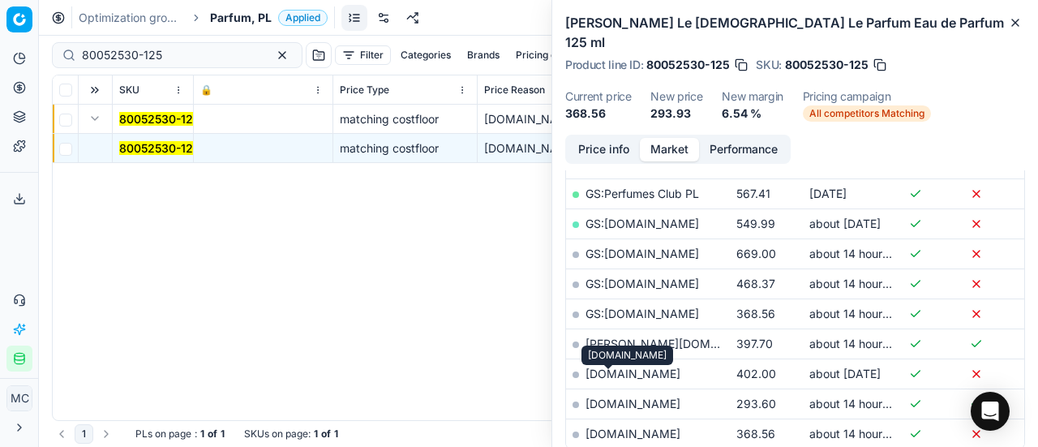
click at [623, 397] on link "[DOMAIN_NAME]" at bounding box center [633, 404] width 95 height 14
click at [651, 427] on link "[DOMAIN_NAME]" at bounding box center [633, 434] width 95 height 14
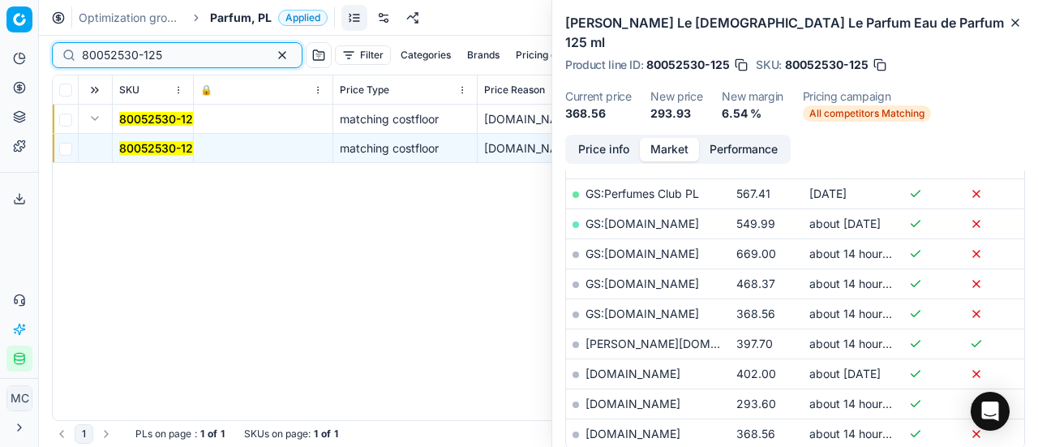
drag, startPoint x: 189, startPoint y: 62, endPoint x: 0, endPoint y: 19, distance: 193.8
click at [0, 19] on div "Pricing platform Analytics Pricing Product portfolio Templates Export service 1…" at bounding box center [519, 223] width 1038 height 447
paste input "90005788-0008629"
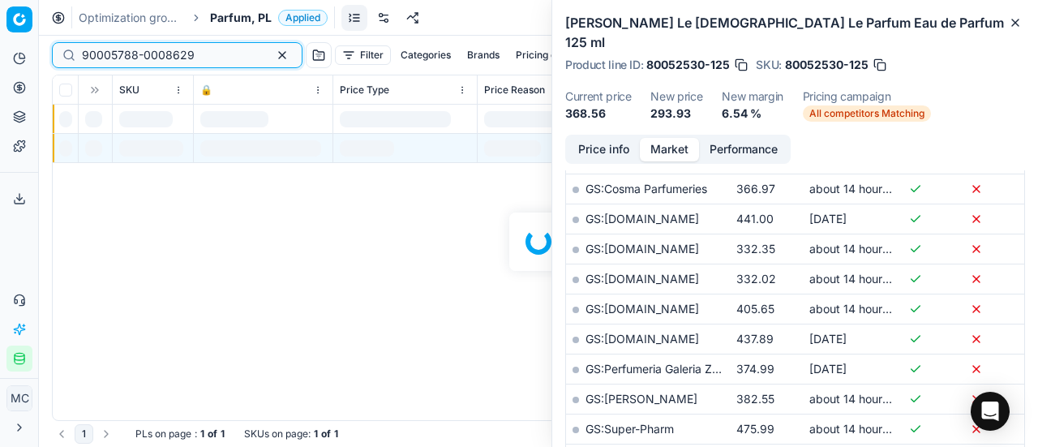
scroll to position [406, 0]
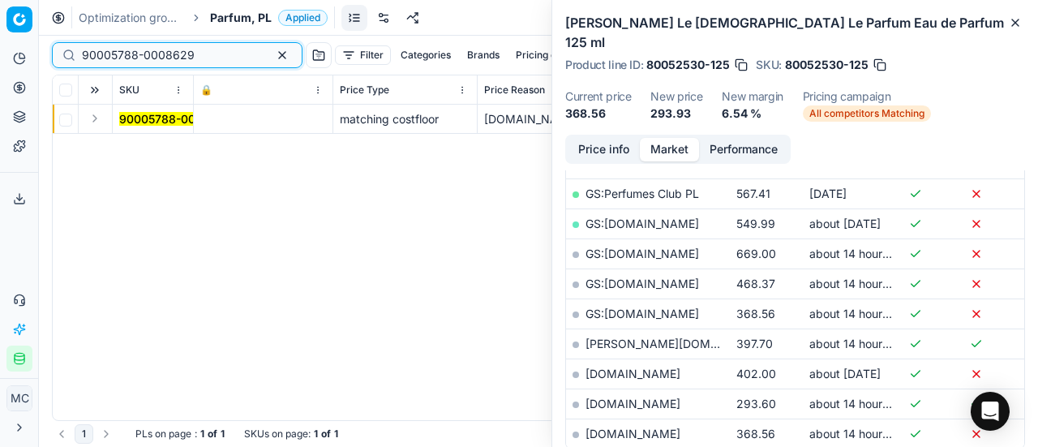
type input "90005788-0008629"
click at [100, 118] on button "Expand" at bounding box center [94, 118] width 19 height 19
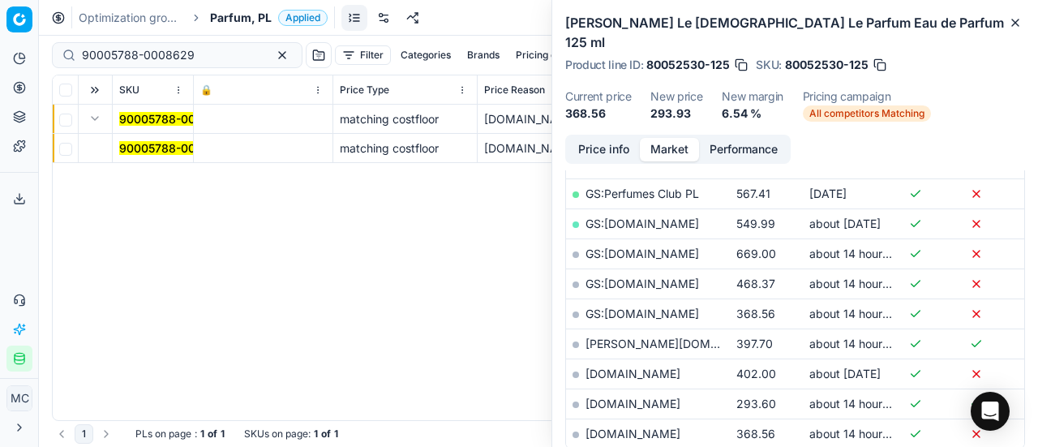
drag, startPoint x: 152, startPoint y: 138, endPoint x: 158, endPoint y: 153, distance: 16.0
click at [153, 144] on td "90005788-0008629" at bounding box center [153, 148] width 81 height 29
click at [158, 153] on mark "90005788-0008629" at bounding box center [175, 148] width 113 height 14
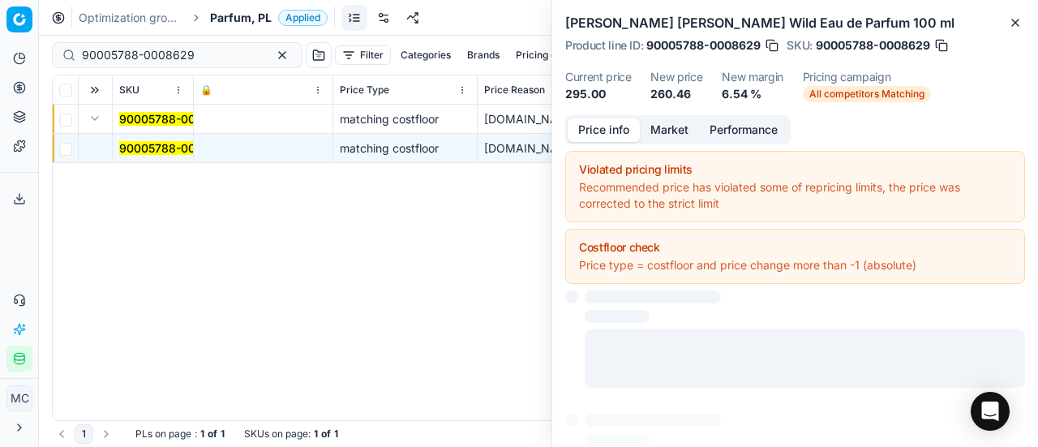
click at [612, 130] on button "Price info" at bounding box center [604, 130] width 72 height 24
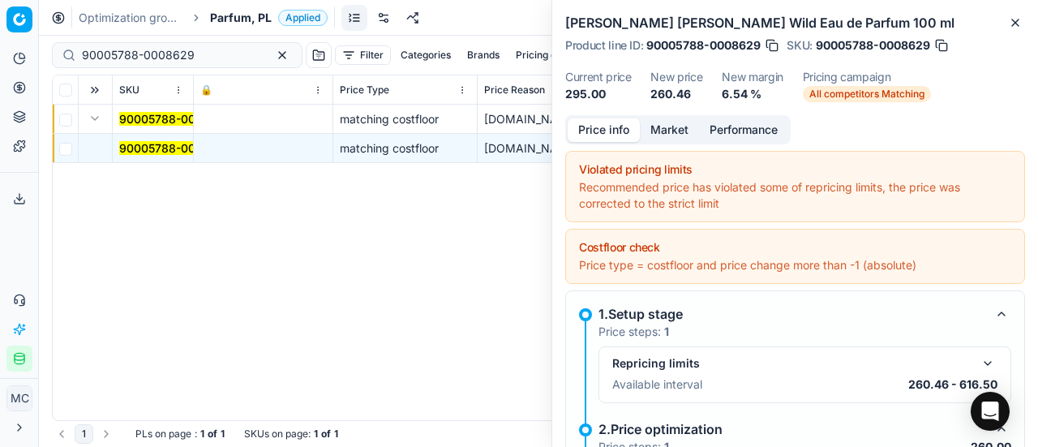
click at [677, 132] on button "Market" at bounding box center [669, 130] width 59 height 24
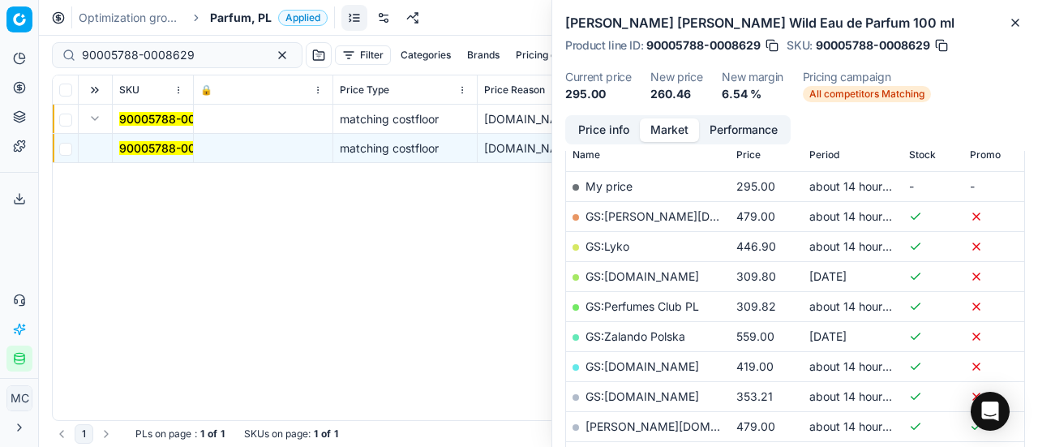
scroll to position [324, 0]
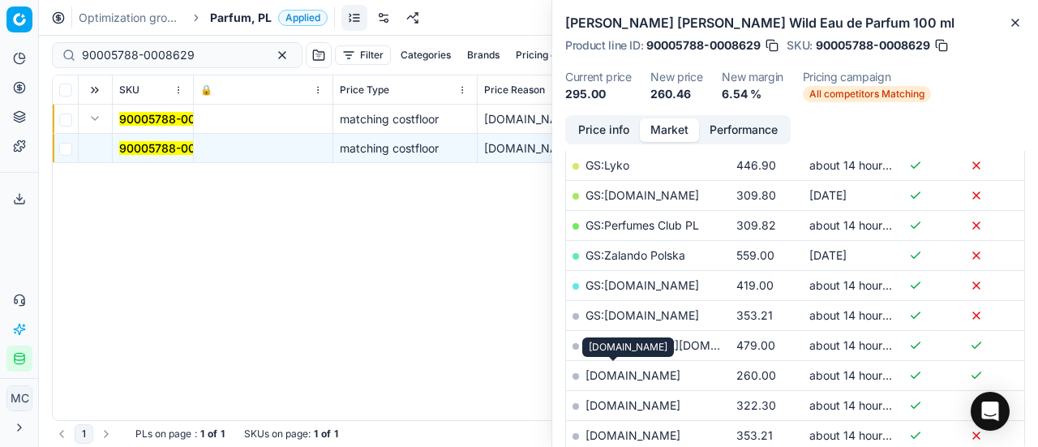
click at [621, 374] on link "[DOMAIN_NAME]" at bounding box center [633, 375] width 95 height 14
click at [238, 23] on span "Parfum, PL" at bounding box center [241, 18] width 62 height 16
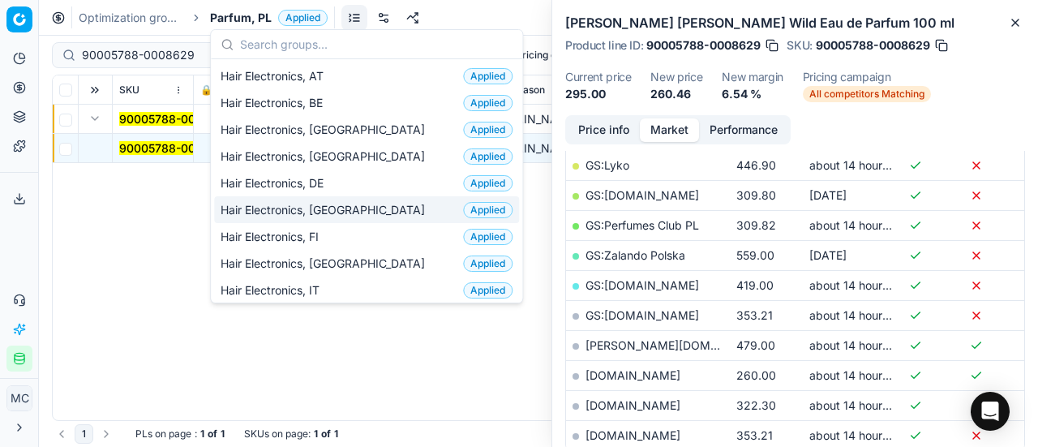
scroll to position [81, 0]
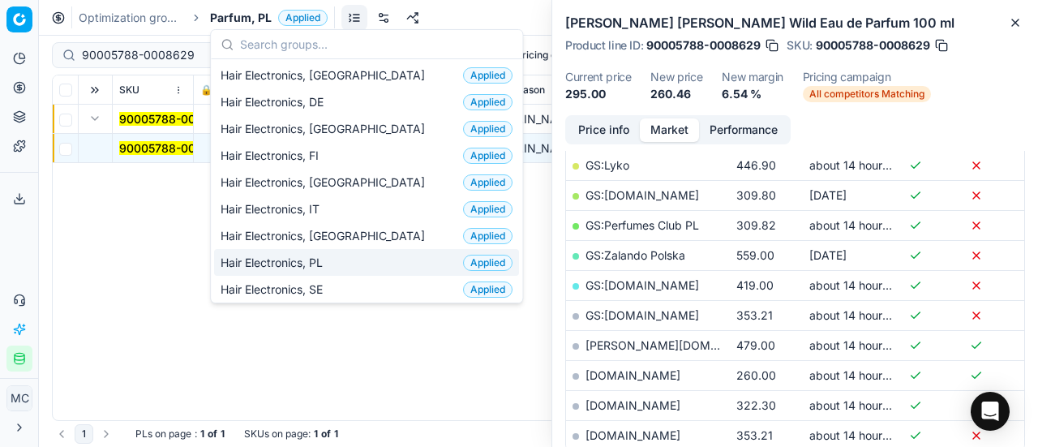
click at [345, 260] on div "Hair Electronics, PL Applied" at bounding box center [366, 262] width 305 height 27
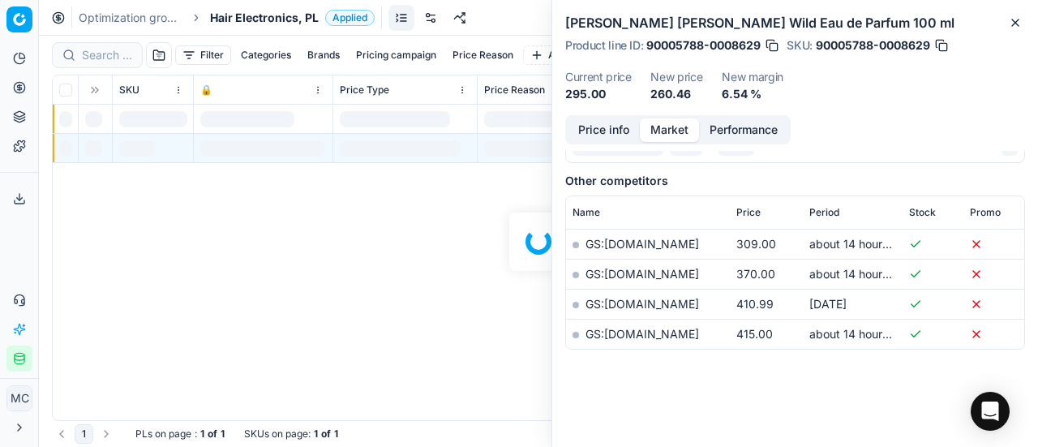
scroll to position [324, 0]
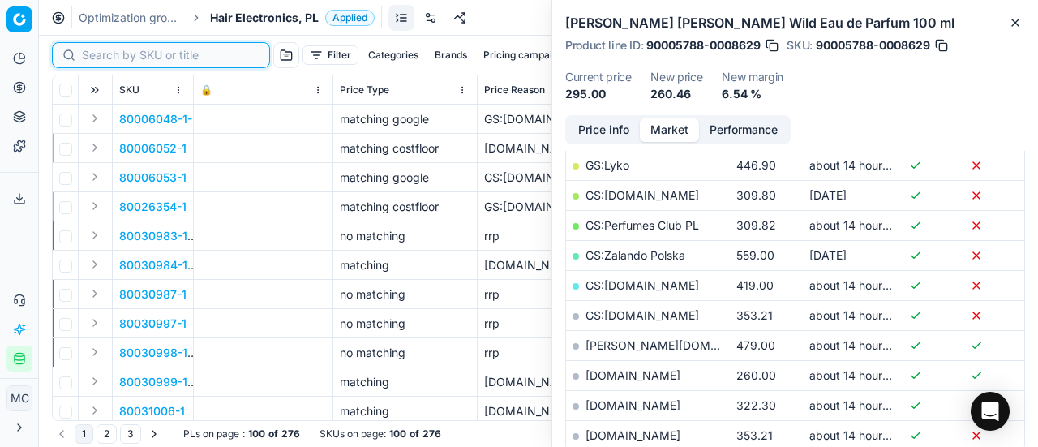
click at [110, 56] on input at bounding box center [171, 55] width 178 height 16
paste input "90005711-0008546"
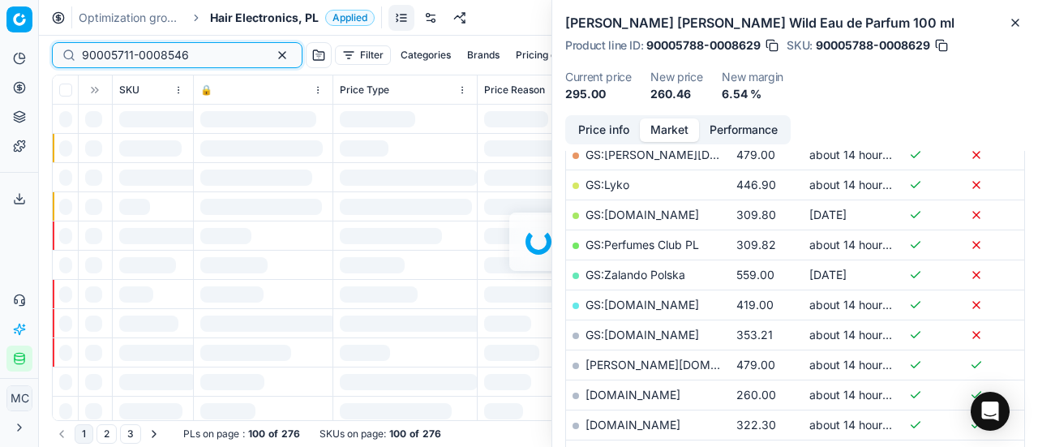
scroll to position [324, 0]
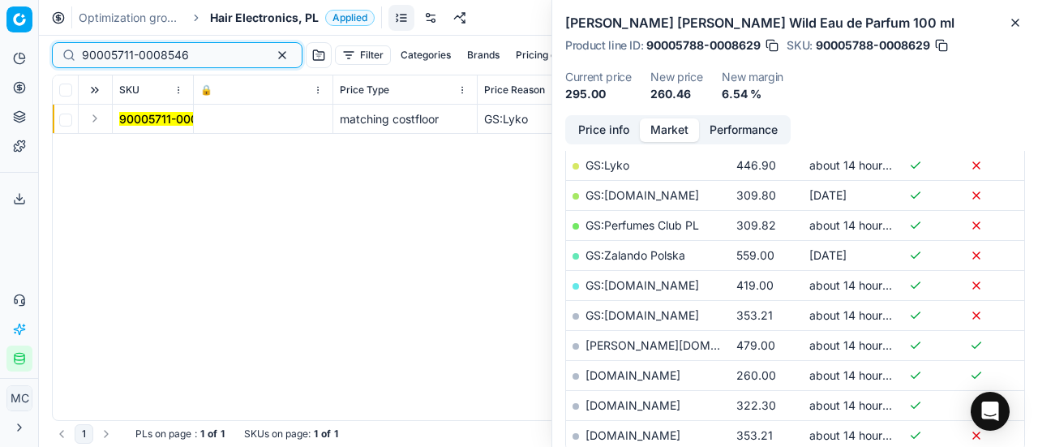
type input "90005711-0008546"
click at [96, 123] on button "Expand" at bounding box center [94, 118] width 19 height 19
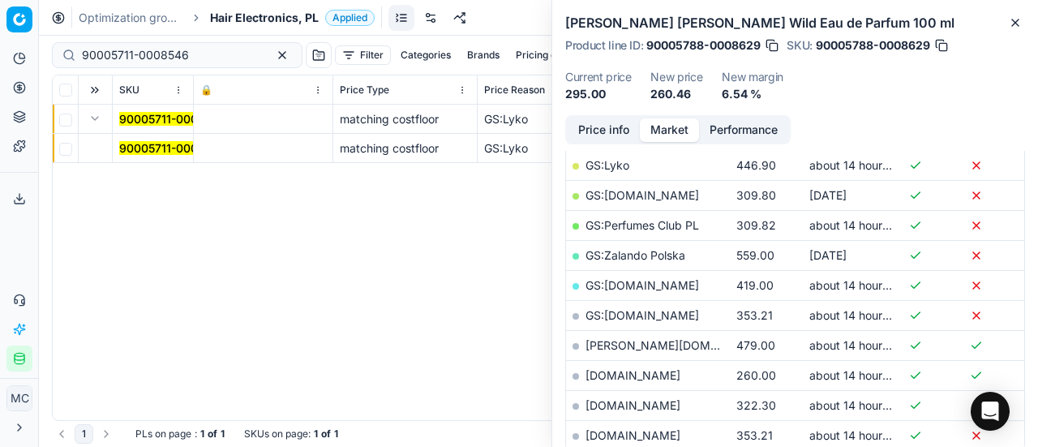
click at [161, 147] on mark "90005711-0008546" at bounding box center [172, 148] width 107 height 14
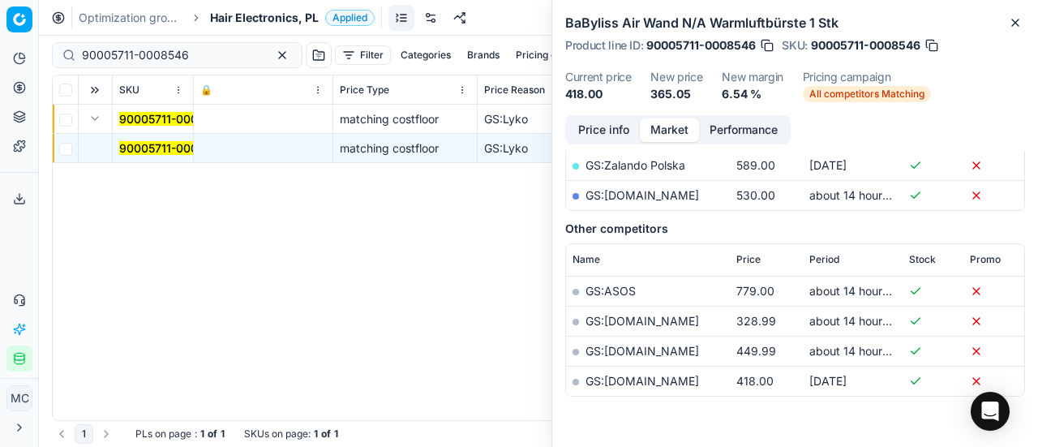
click at [595, 128] on button "Price info" at bounding box center [604, 130] width 72 height 24
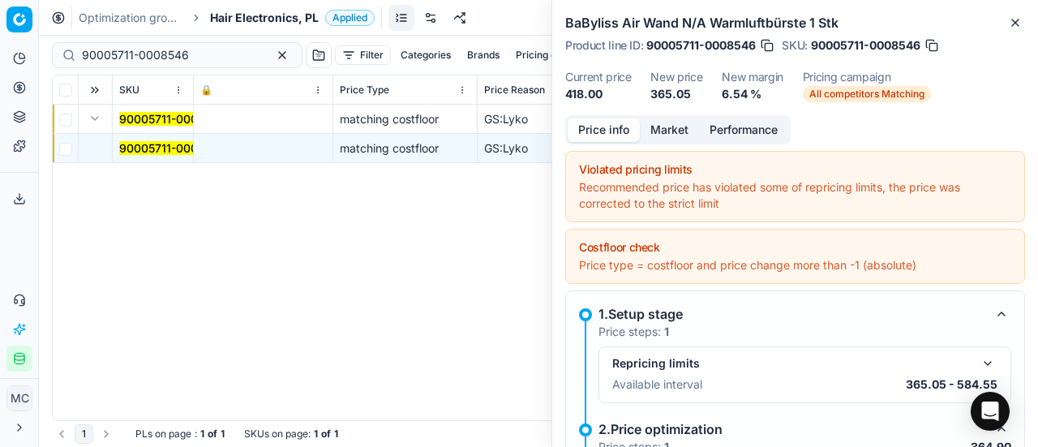
click at [660, 129] on button "Market" at bounding box center [669, 130] width 59 height 24
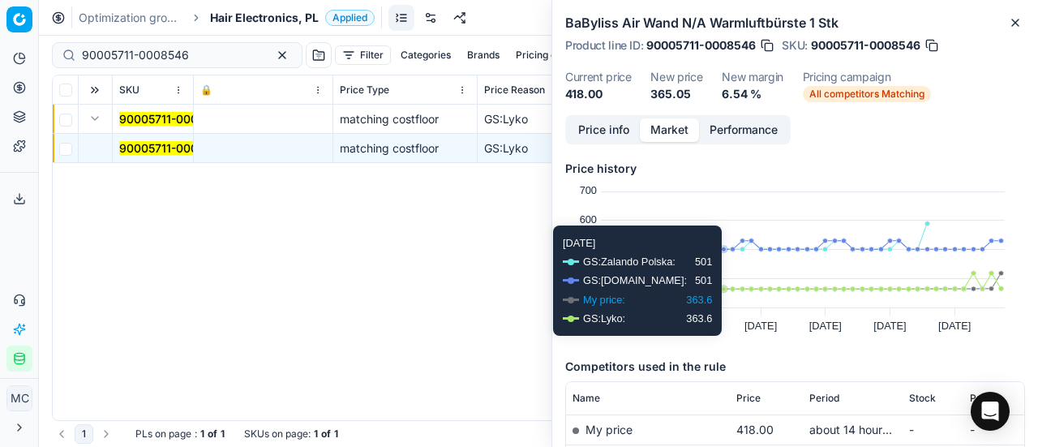
scroll to position [243, 0]
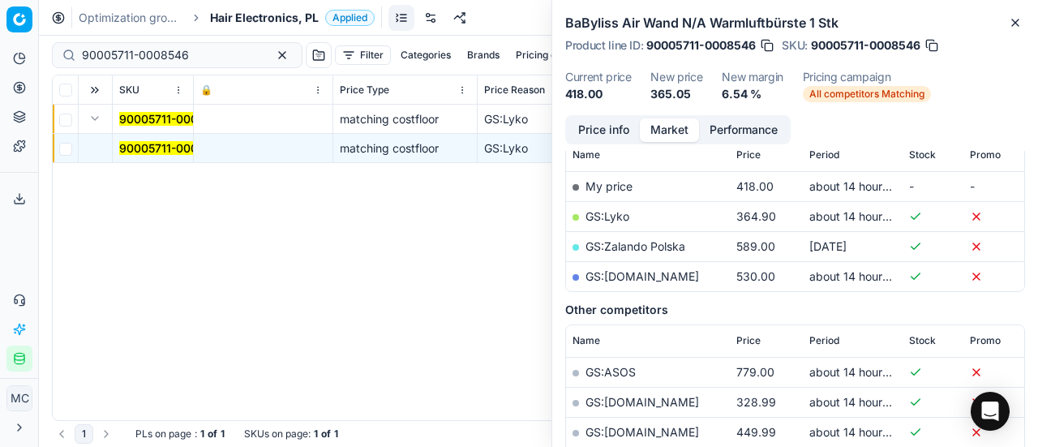
click at [612, 215] on link "GS:Lyko" at bounding box center [608, 216] width 44 height 14
click at [243, 19] on span "Hair Electronics, PL" at bounding box center [264, 18] width 109 height 16
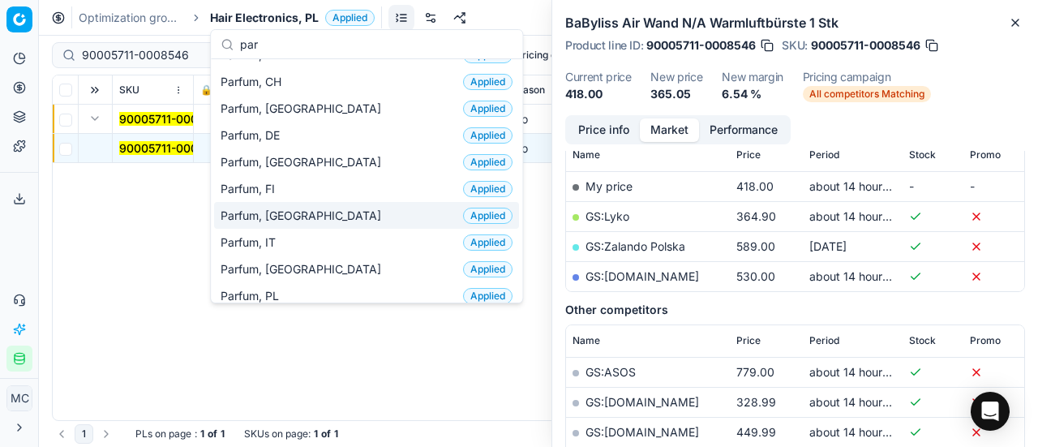
scroll to position [81, 0]
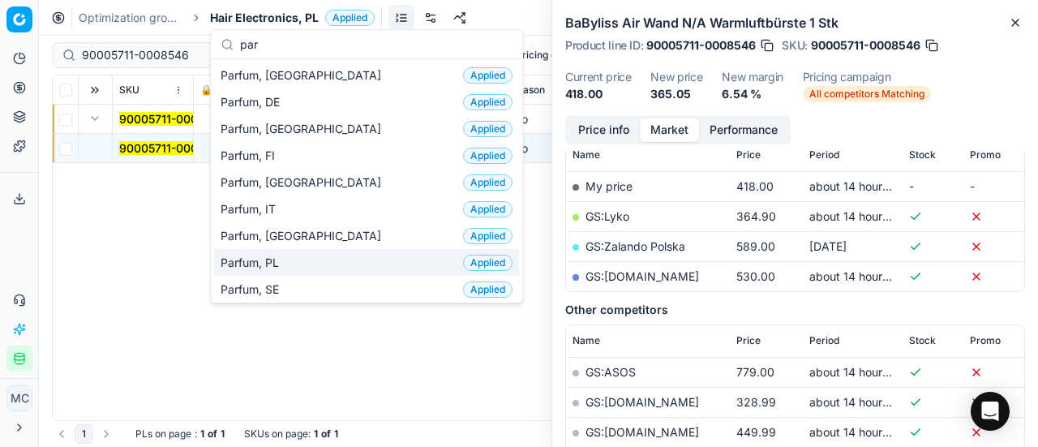
type input "par"
click at [298, 261] on div "Parfum, PL Applied" at bounding box center [366, 262] width 305 height 27
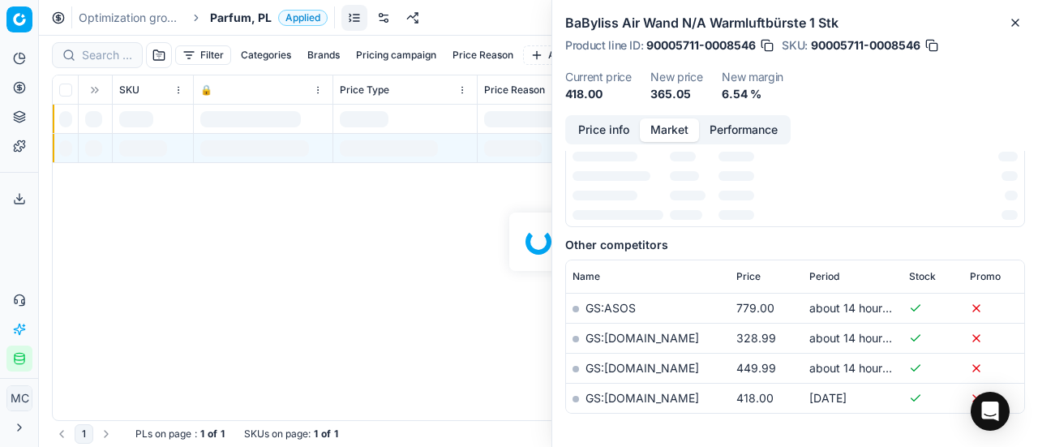
scroll to position [243, 0]
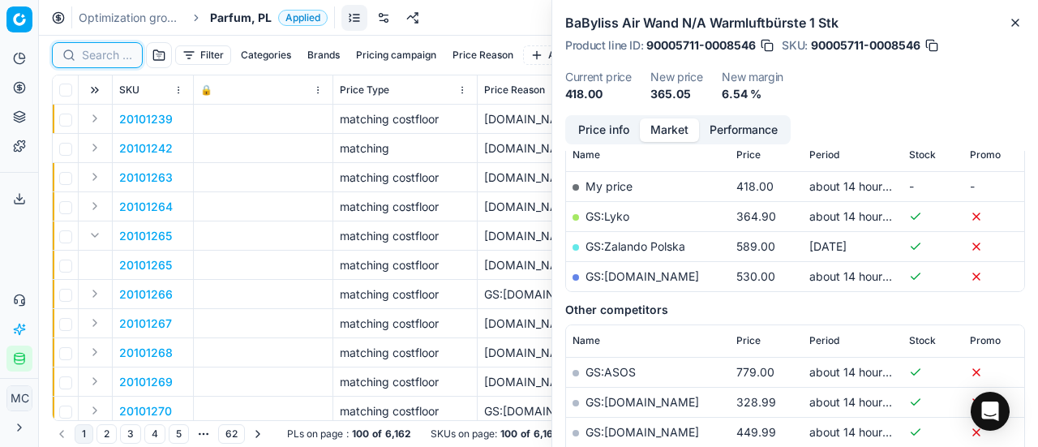
click at [118, 56] on input at bounding box center [107, 55] width 50 height 16
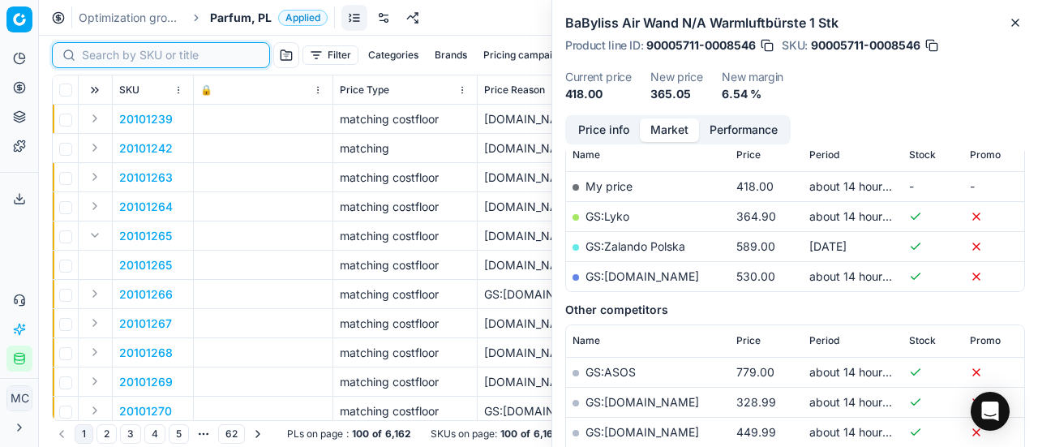
paste input "20102404"
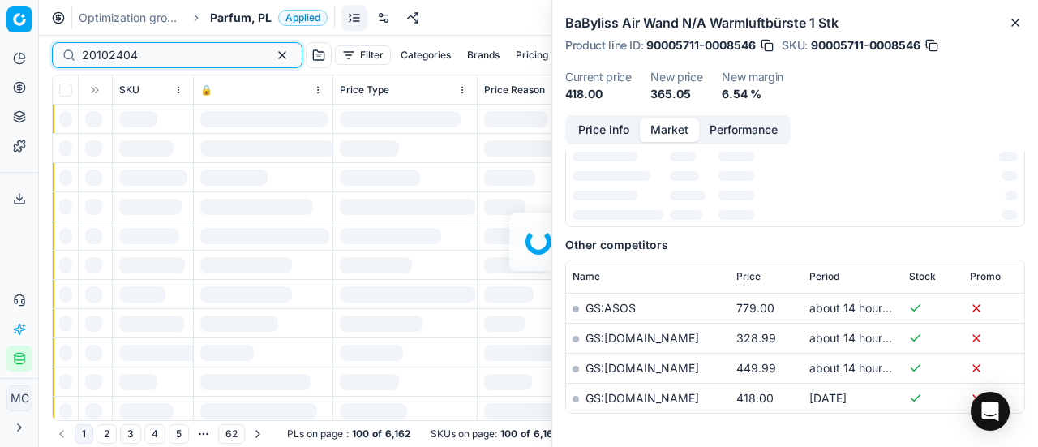
scroll to position [243, 0]
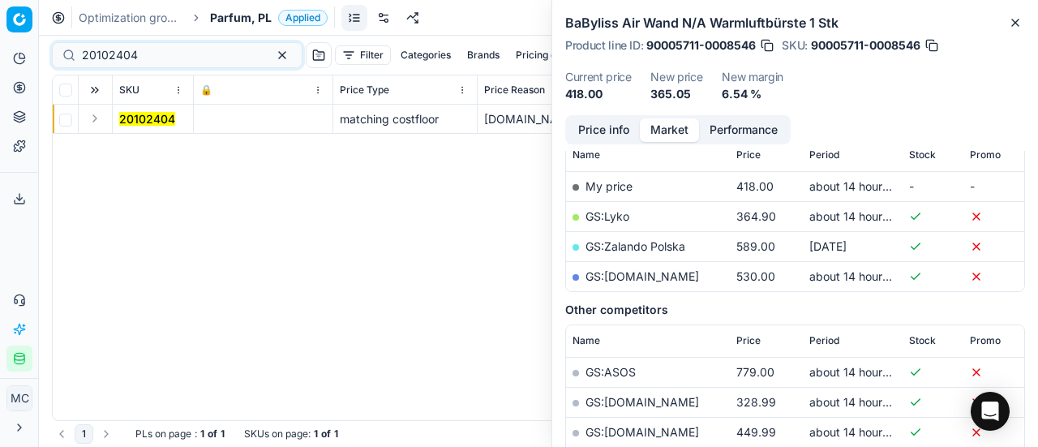
click at [94, 121] on button "Expand" at bounding box center [94, 118] width 19 height 19
click at [140, 135] on td "20102404" at bounding box center [153, 148] width 81 height 29
click at [145, 145] on mark "20102404" at bounding box center [147, 148] width 56 height 14
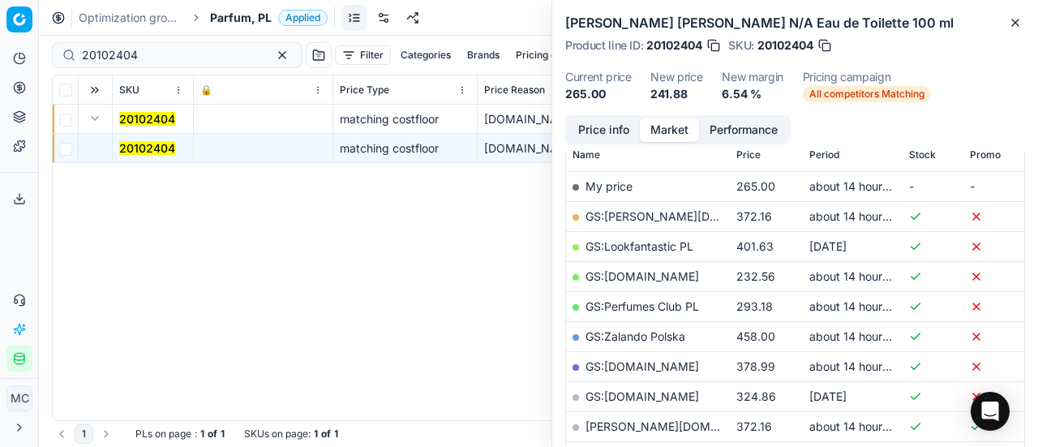
click at [620, 124] on button "Price info" at bounding box center [604, 130] width 72 height 24
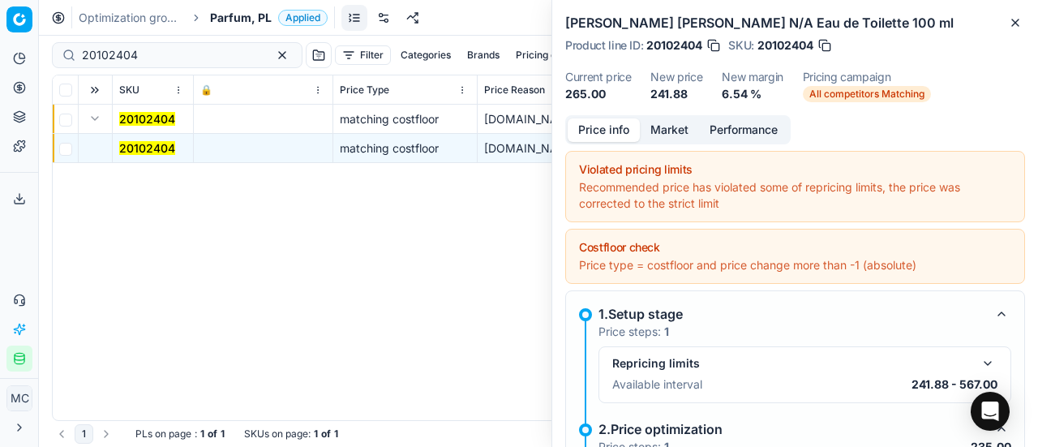
click at [670, 136] on button "Market" at bounding box center [669, 130] width 59 height 24
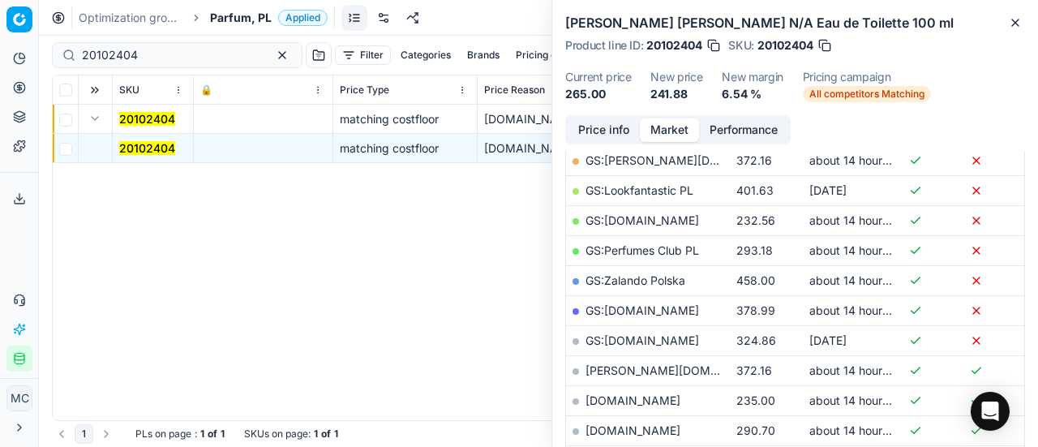
scroll to position [324, 0]
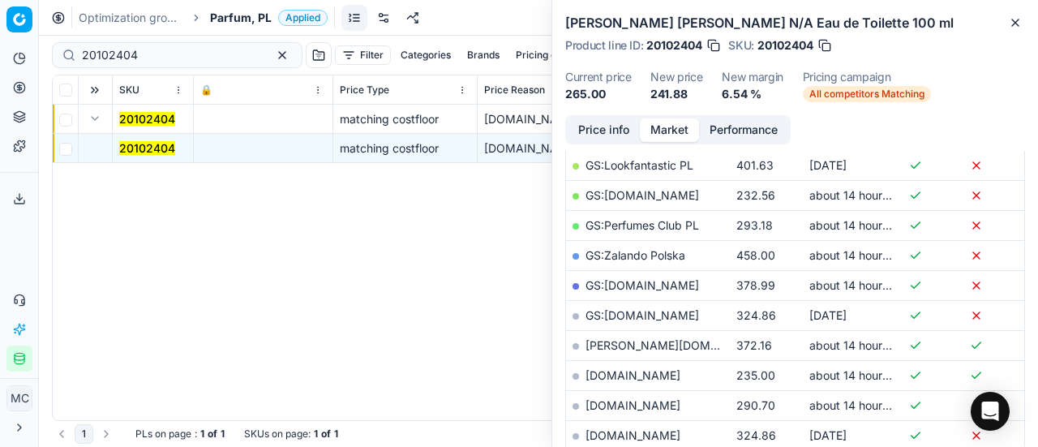
click at [622, 371] on link "[DOMAIN_NAME]" at bounding box center [633, 375] width 95 height 14
drag, startPoint x: 186, startPoint y: 48, endPoint x: 0, endPoint y: 49, distance: 185.8
click at [0, 49] on div "Pricing platform Analytics Pricing Product portfolio Templates Export service 1…" at bounding box center [519, 223] width 1038 height 447
paste input "126"
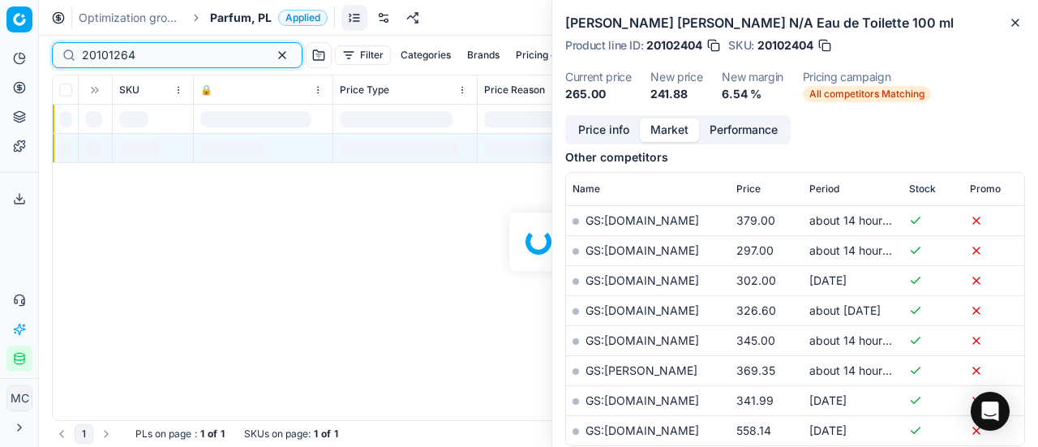
scroll to position [324, 0]
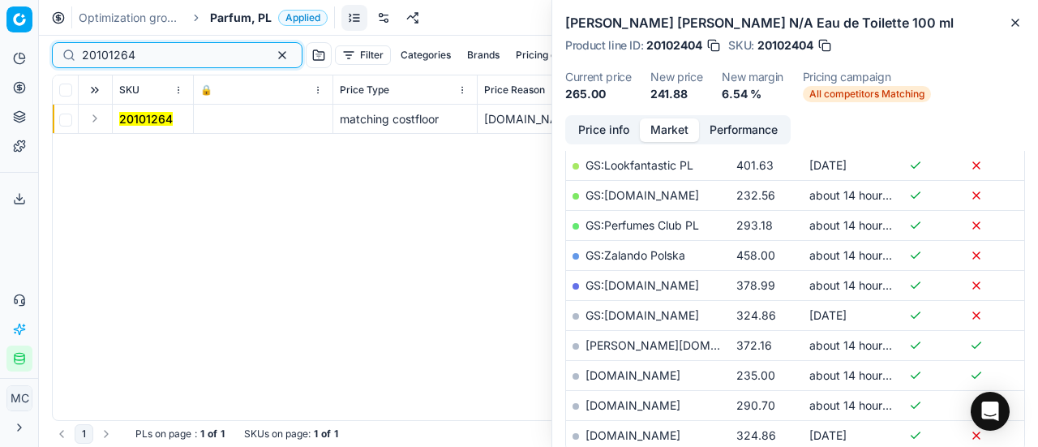
type input "20101264"
click at [101, 118] on button "Expand" at bounding box center [94, 118] width 19 height 19
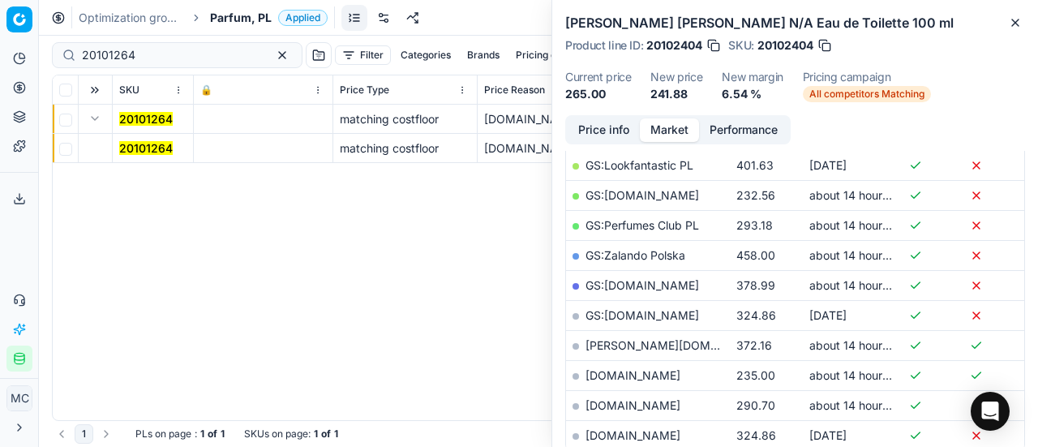
click at [153, 153] on mark "20101264" at bounding box center [146, 148] width 54 height 14
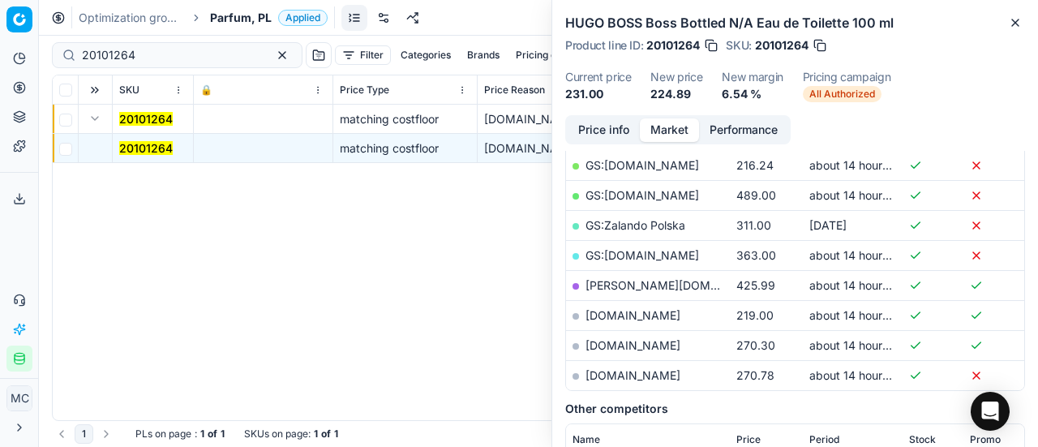
click at [628, 124] on button "Price info" at bounding box center [604, 130] width 72 height 24
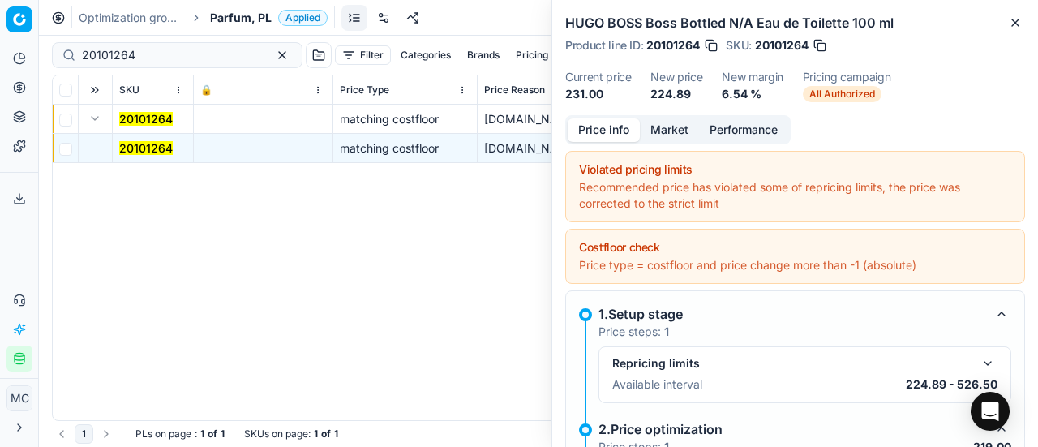
click at [659, 128] on button "Market" at bounding box center [669, 130] width 59 height 24
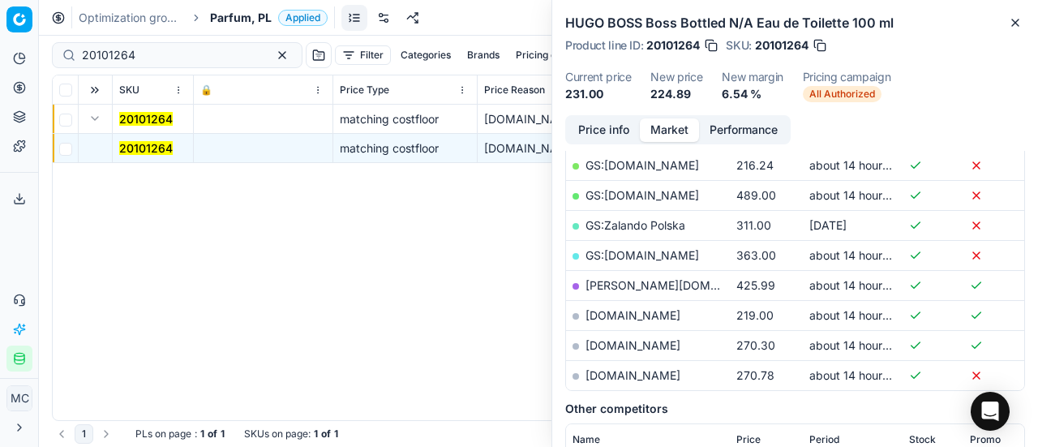
click at [623, 314] on link "[DOMAIN_NAME]" at bounding box center [633, 315] width 95 height 14
click at [260, 19] on span "Parfum, PL" at bounding box center [241, 18] width 62 height 16
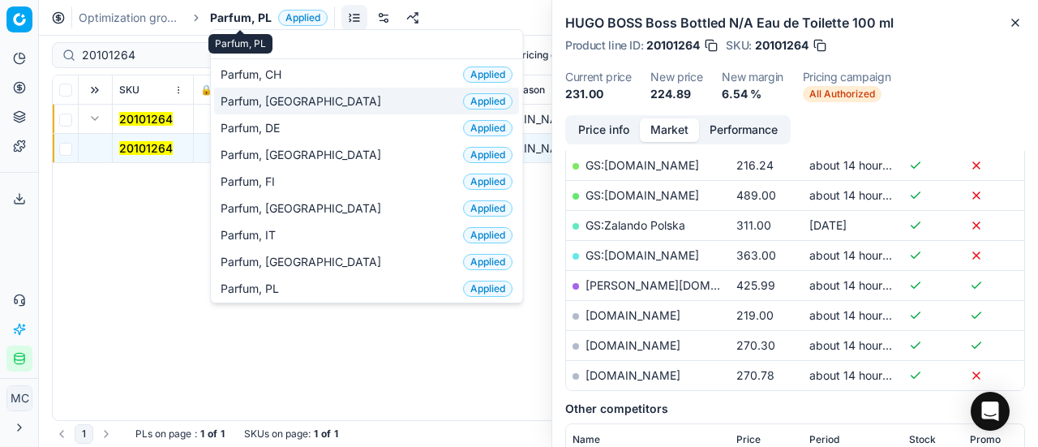
scroll to position [81, 0]
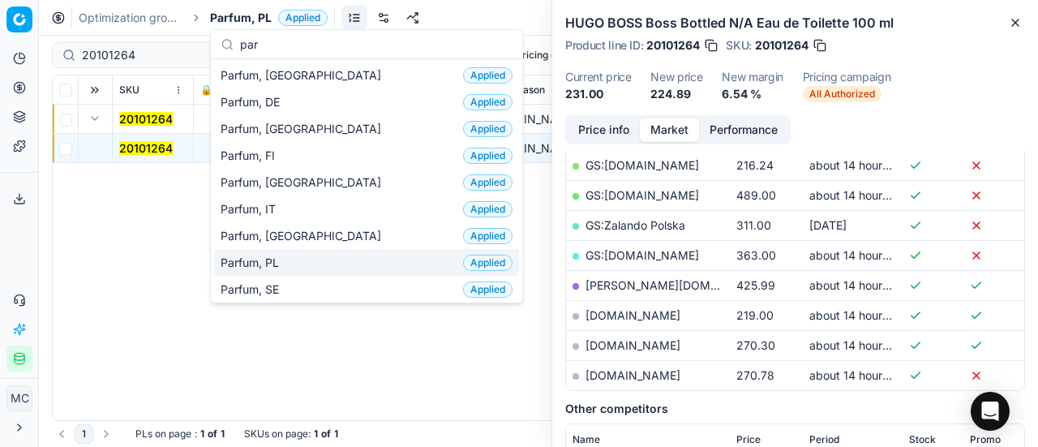
type input "par"
click at [299, 256] on div "Parfum, PL Applied" at bounding box center [366, 262] width 305 height 27
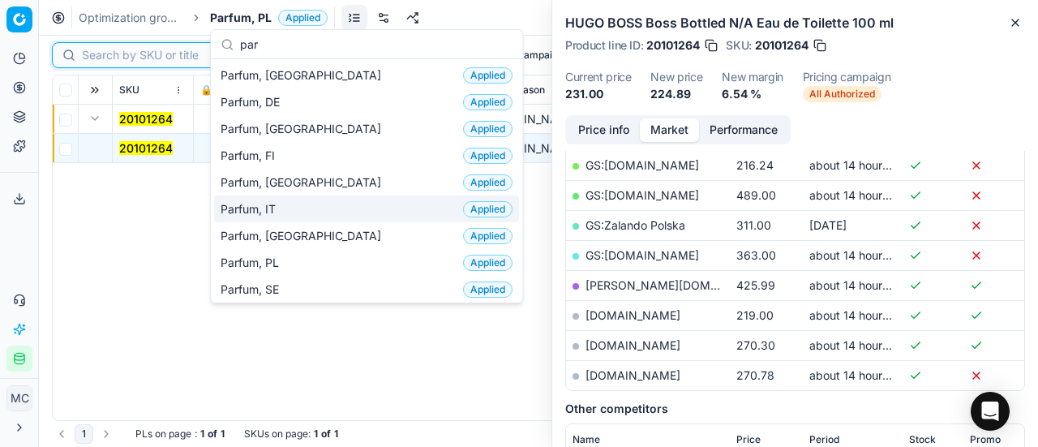
click at [130, 52] on input at bounding box center [171, 55] width 178 height 16
paste input "80072655-200"
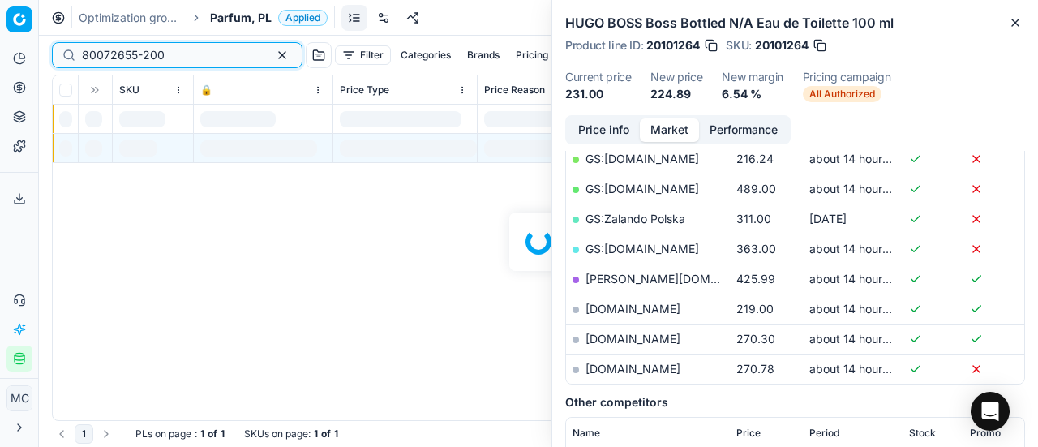
scroll to position [324, 0]
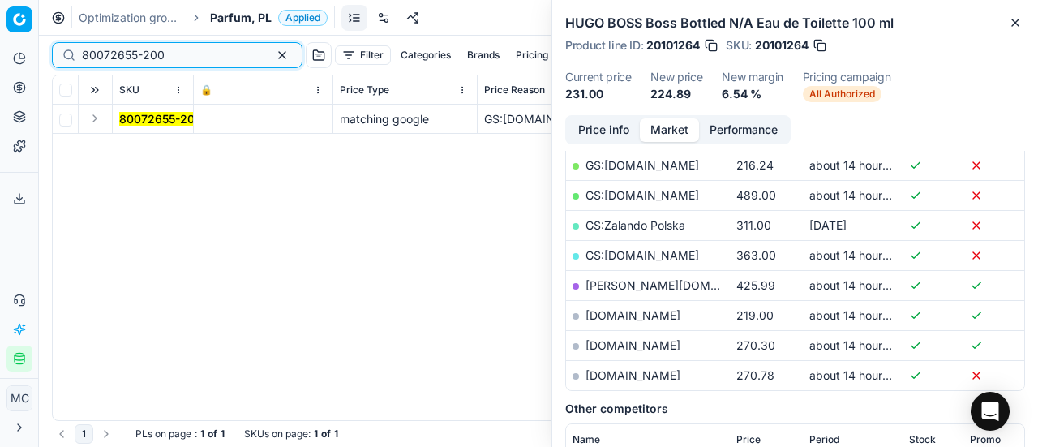
type input "80072655-200"
drag, startPoint x: 96, startPoint y: 127, endPoint x: 123, endPoint y: 129, distance: 27.6
click at [96, 116] on button "Expand" at bounding box center [94, 118] width 19 height 19
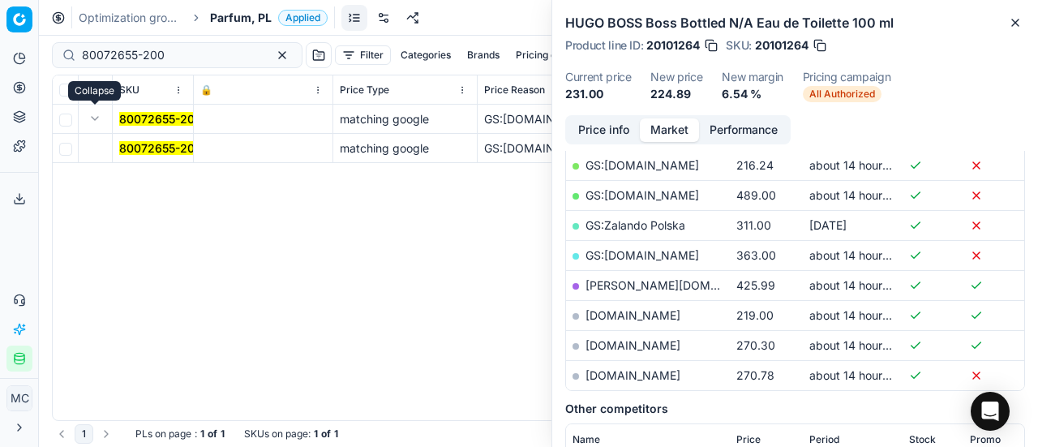
click at [170, 147] on mark "80072655-200" at bounding box center [160, 148] width 83 height 14
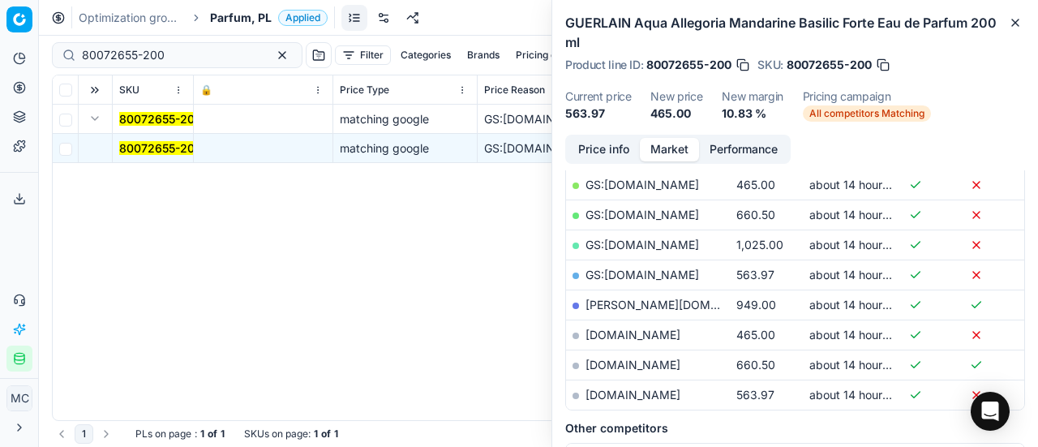
click at [602, 145] on button "Price info" at bounding box center [604, 150] width 72 height 24
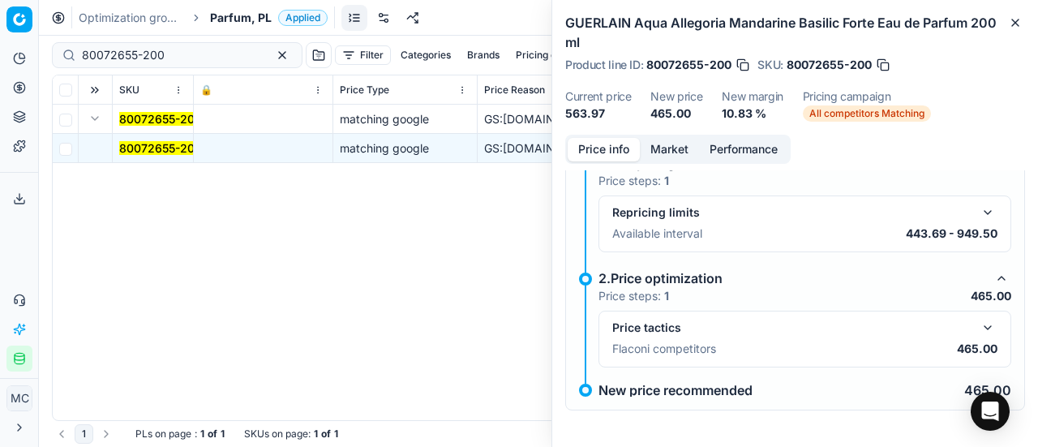
click at [978, 332] on button "button" at bounding box center [987, 327] width 19 height 19
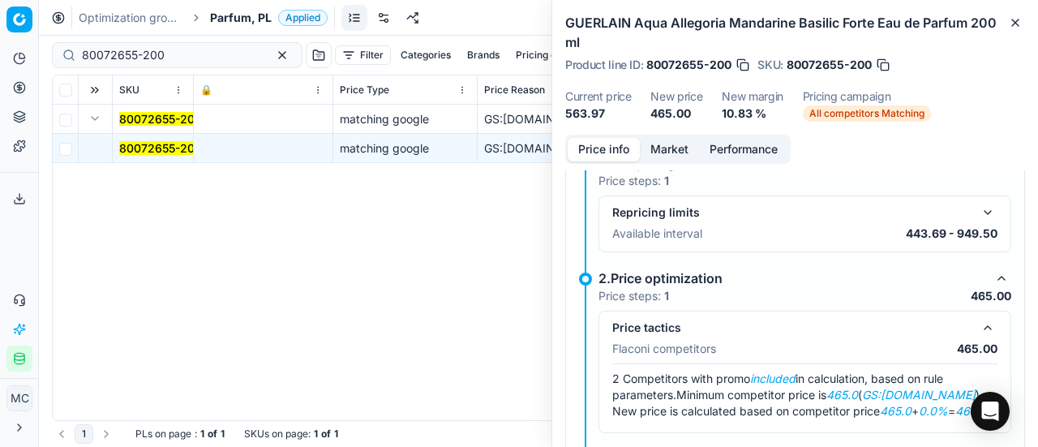
click at [662, 147] on button "Market" at bounding box center [669, 150] width 59 height 24
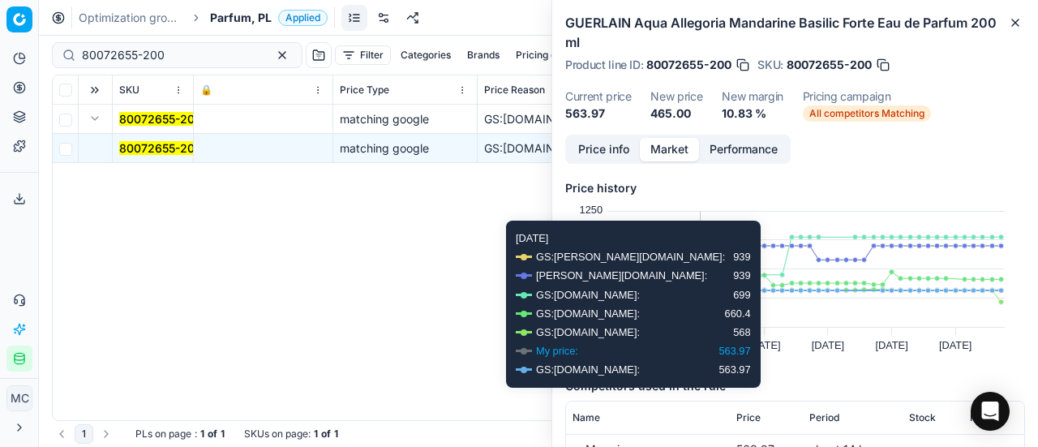
scroll to position [243, 0]
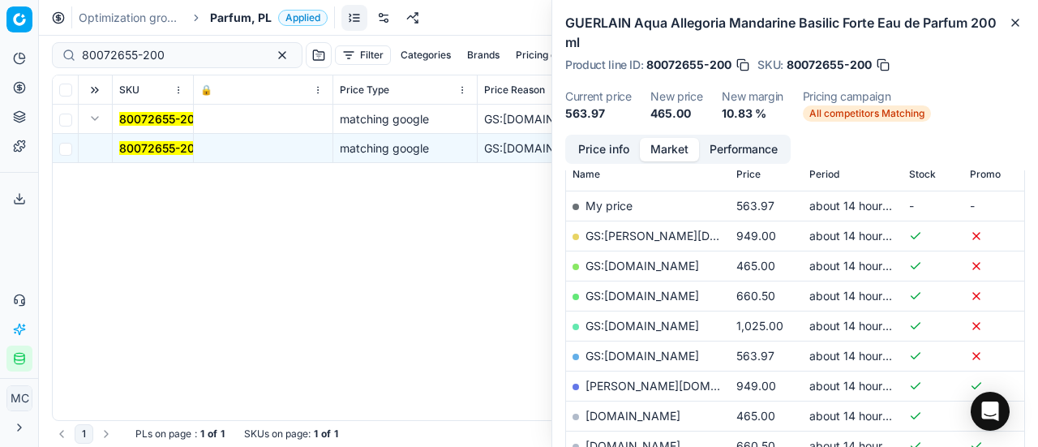
click at [639, 267] on link "GS:[DOMAIN_NAME]" at bounding box center [643, 266] width 114 height 14
click at [243, 20] on span "Parfum, PL" at bounding box center [241, 18] width 62 height 16
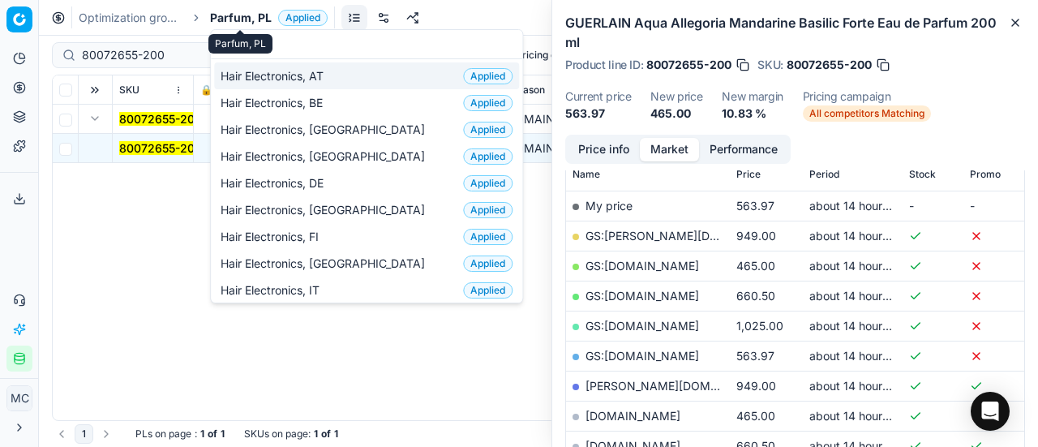
scroll to position [203, 0]
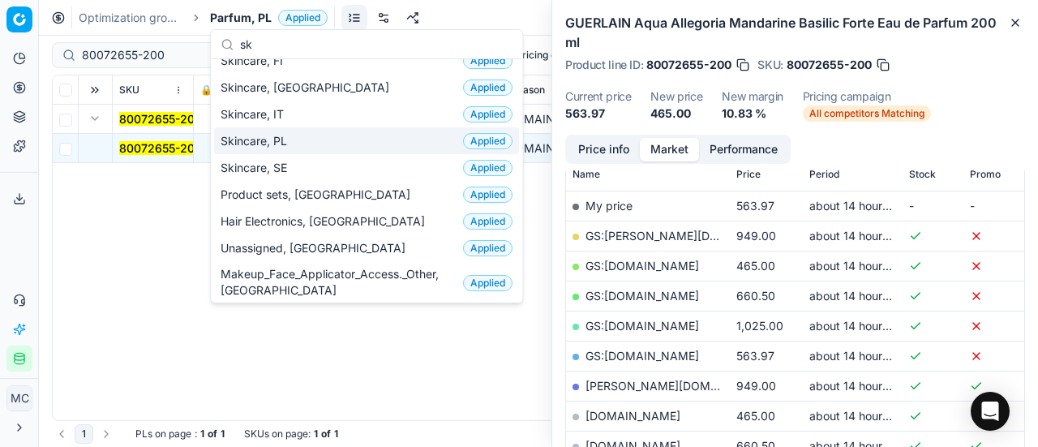
type input "sk"
click at [276, 144] on span "Skincare, PL" at bounding box center [257, 141] width 73 height 16
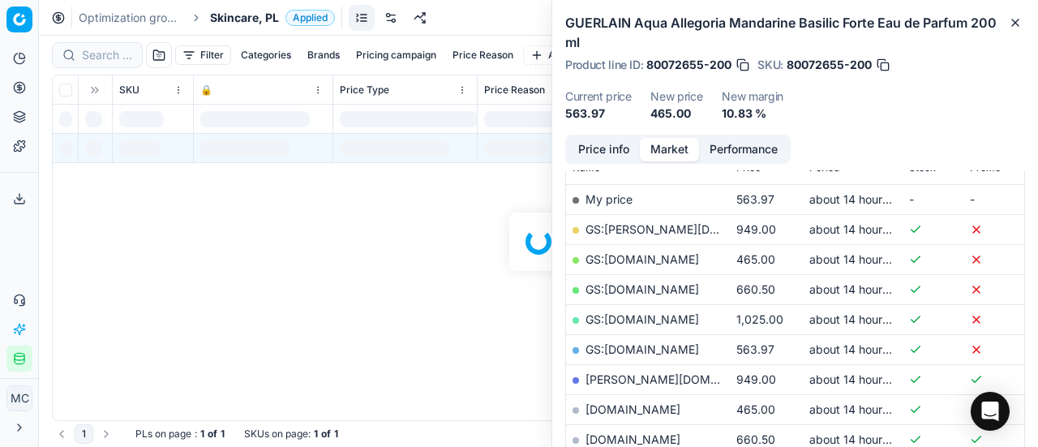
scroll to position [243, 0]
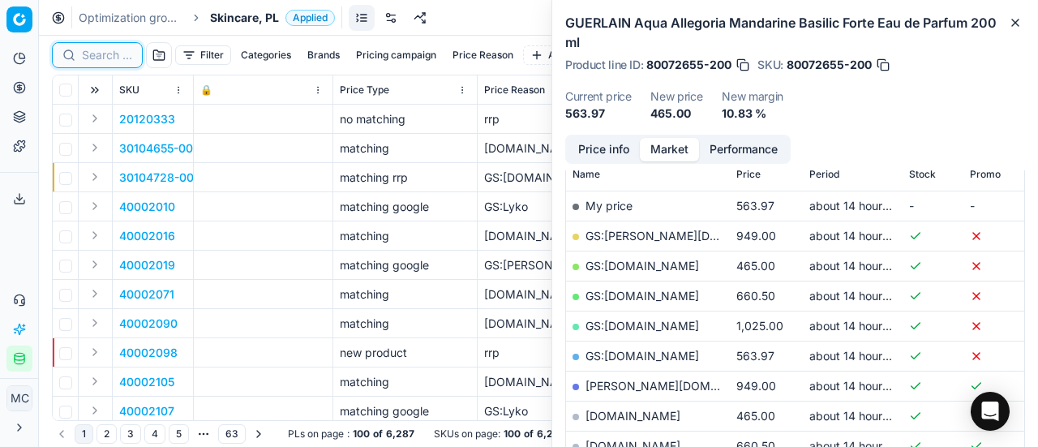
click at [117, 55] on input at bounding box center [107, 55] width 50 height 16
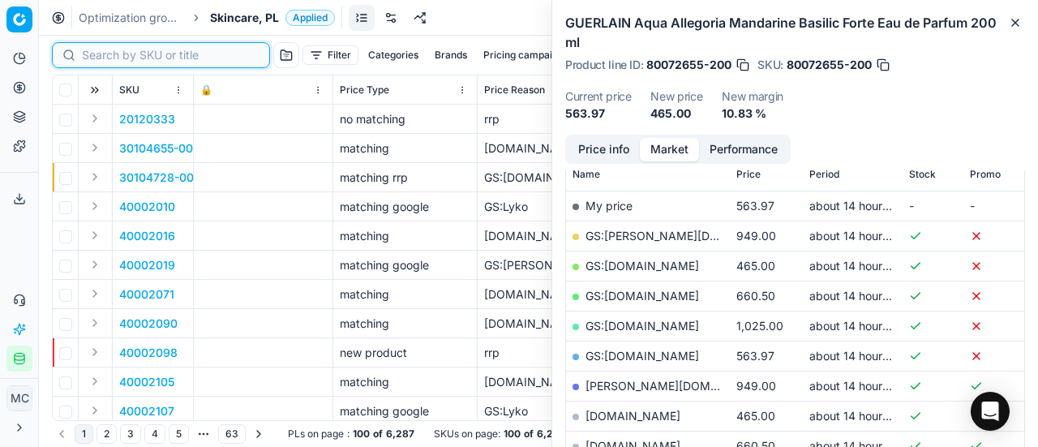
paste input "80002227-75"
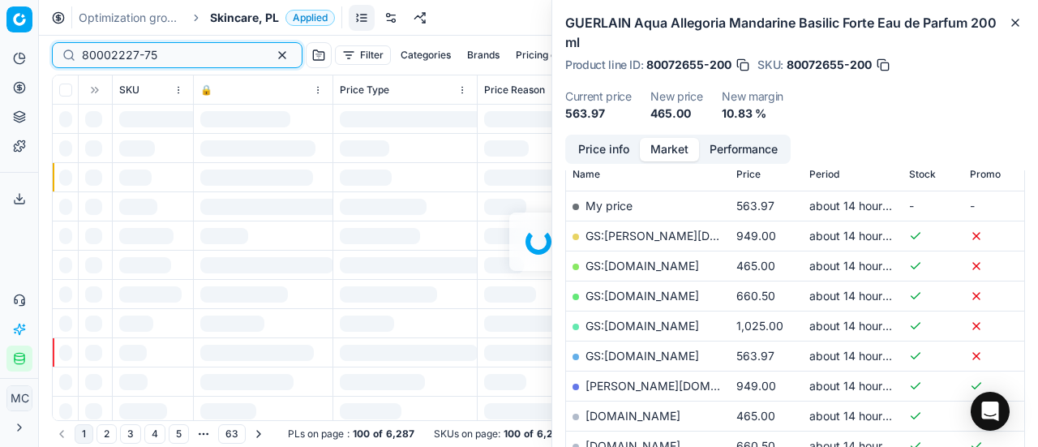
scroll to position [243, 0]
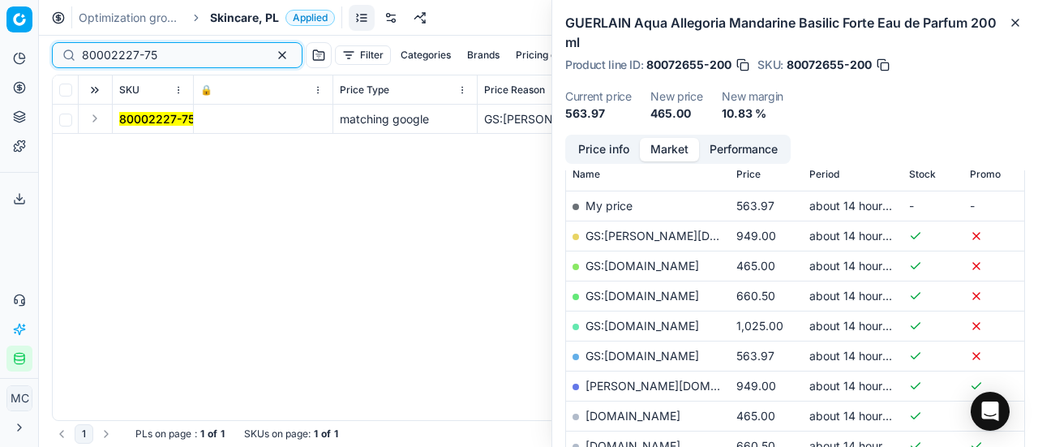
type input "80002227-75"
click at [101, 122] on button "Expand" at bounding box center [94, 118] width 19 height 19
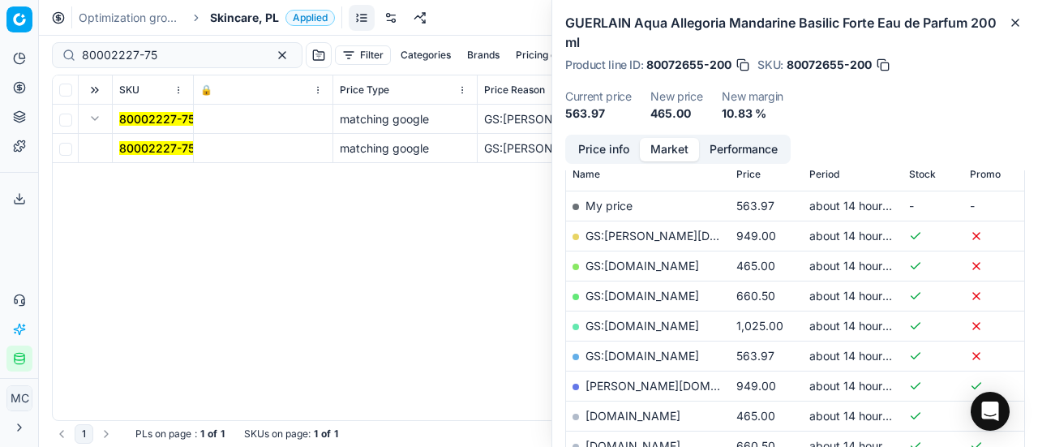
click at [168, 156] on td "80002227-75" at bounding box center [153, 148] width 81 height 29
click at [187, 145] on mark "80002227-75" at bounding box center [156, 148] width 75 height 14
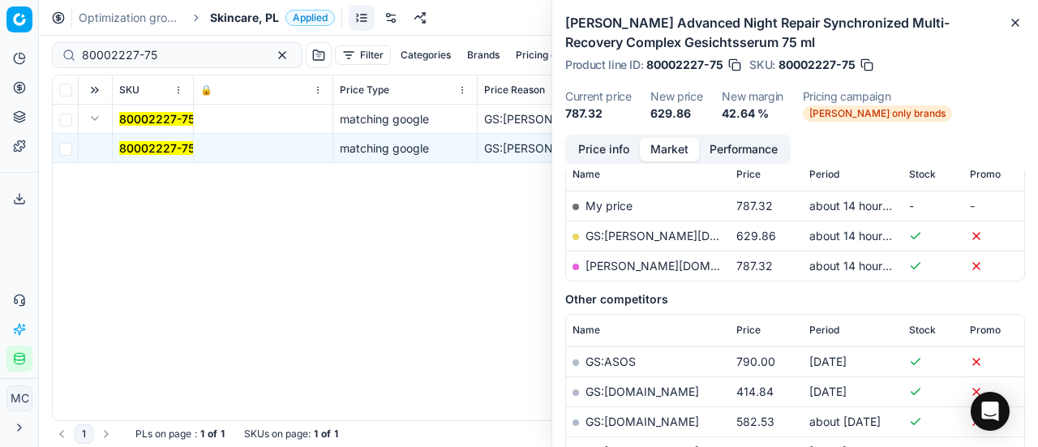
click at [601, 140] on button "Price info" at bounding box center [604, 150] width 72 height 24
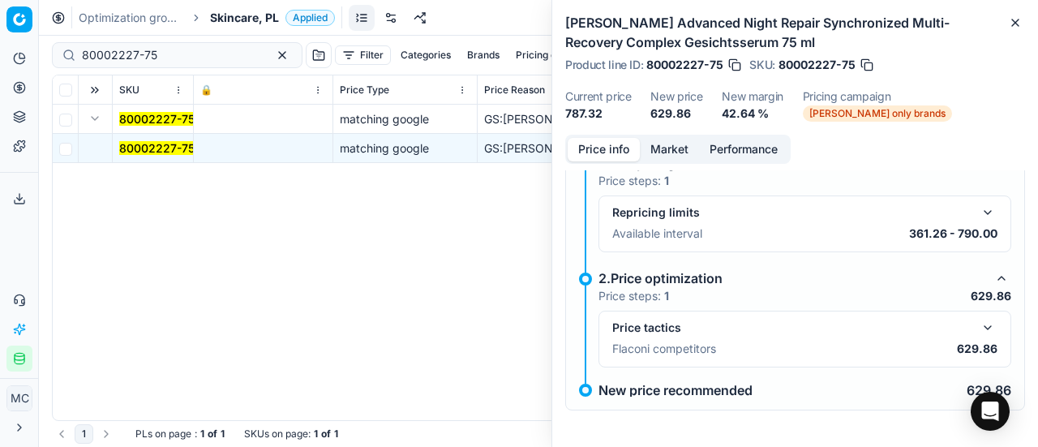
click at [978, 327] on button "button" at bounding box center [987, 327] width 19 height 19
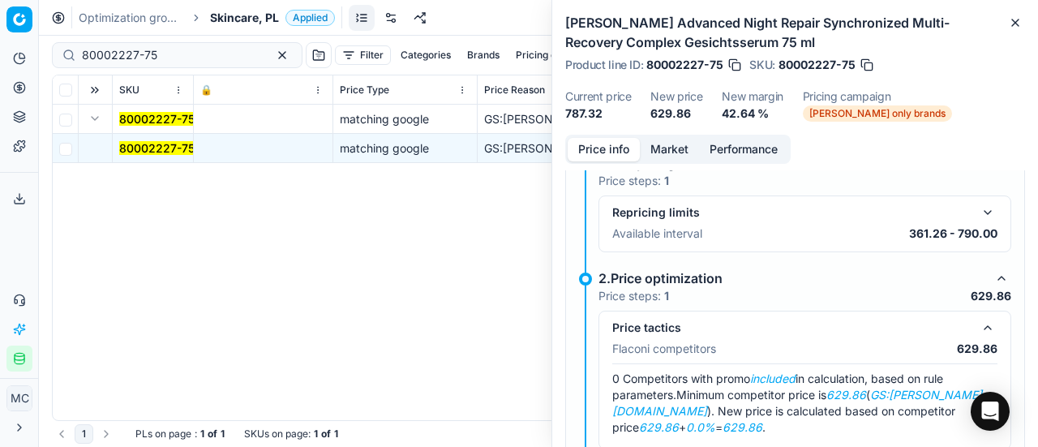
click at [694, 145] on button "Market" at bounding box center [669, 150] width 59 height 24
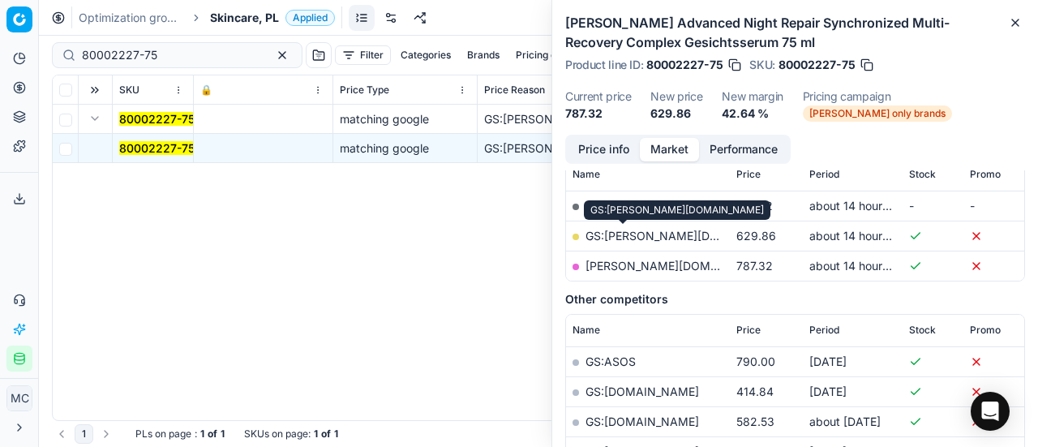
click at [634, 231] on link "GS:[PERSON_NAME][DOMAIN_NAME]" at bounding box center [689, 236] width 207 height 14
click at [256, 24] on span "Skincare, PL" at bounding box center [244, 18] width 69 height 16
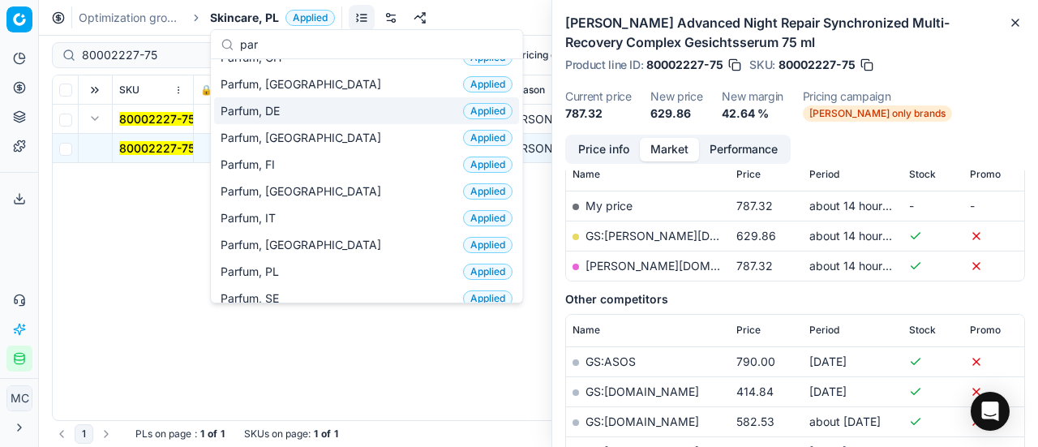
scroll to position [162, 0]
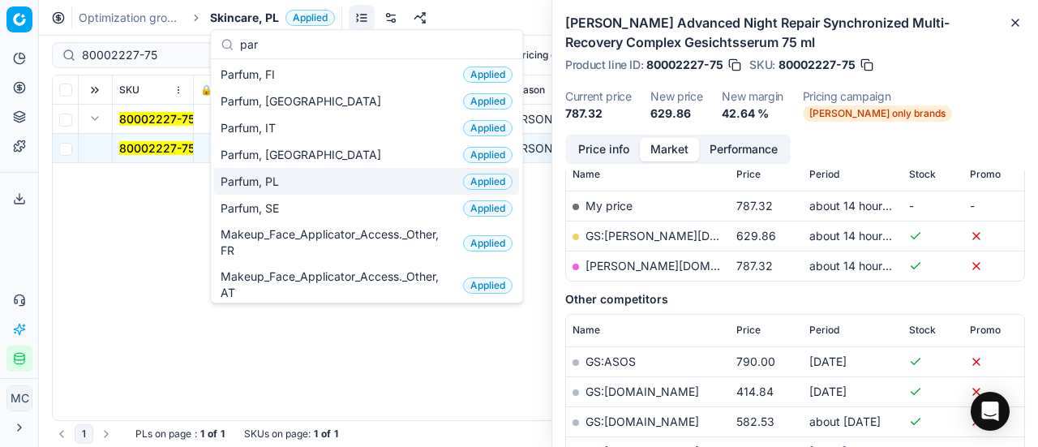
type input "par"
click at [292, 181] on div "Parfum, PL Applied" at bounding box center [366, 181] width 305 height 27
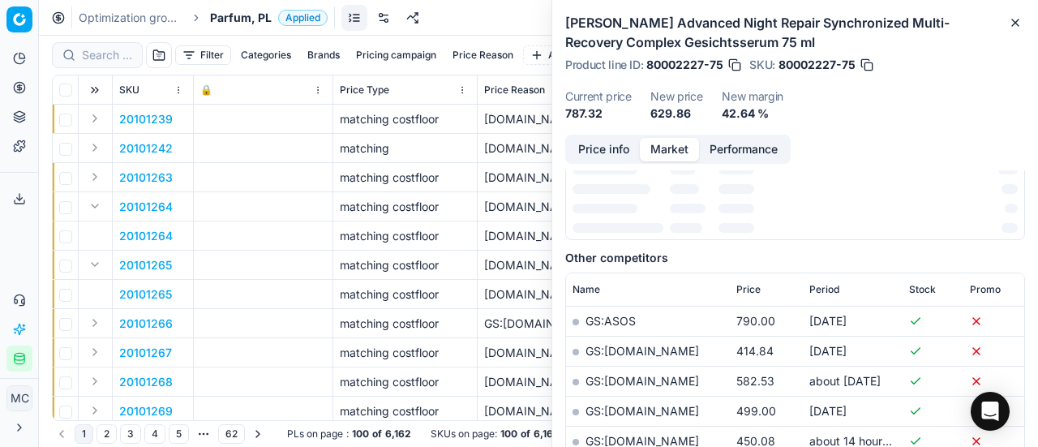
scroll to position [243, 0]
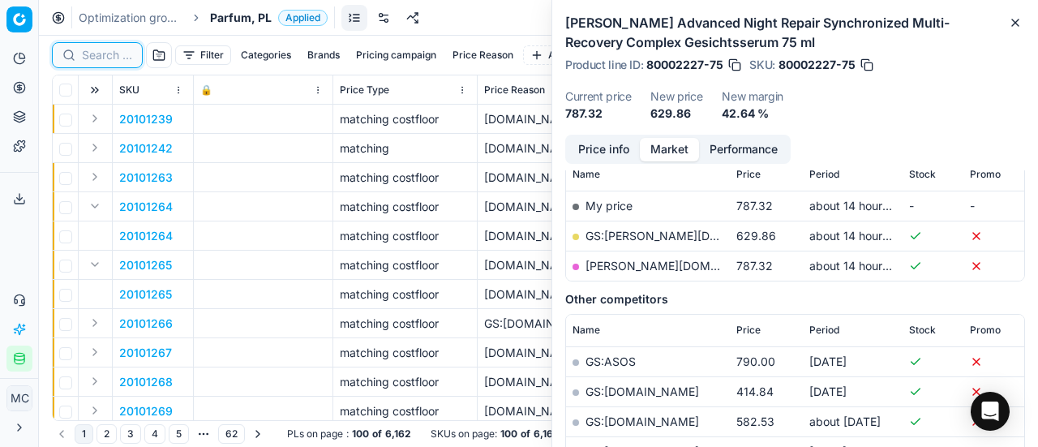
click at [102, 54] on input at bounding box center [107, 55] width 50 height 16
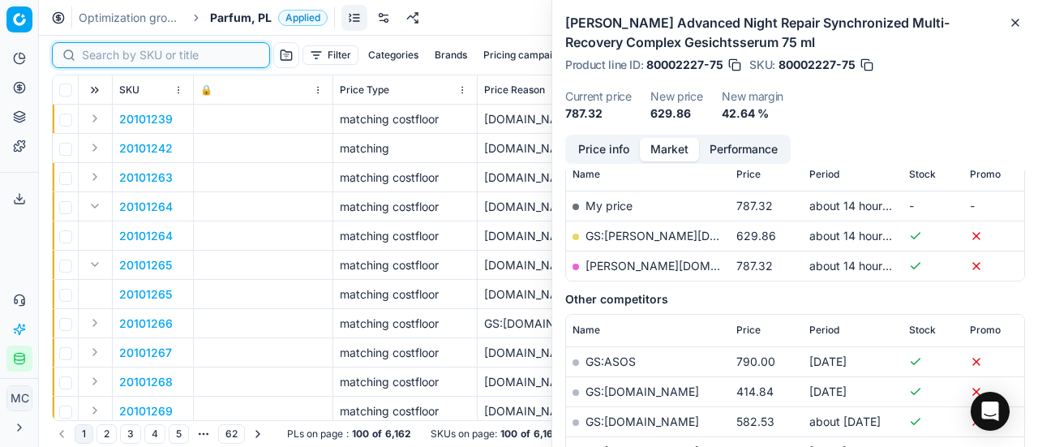
paste input "90015025-0023531"
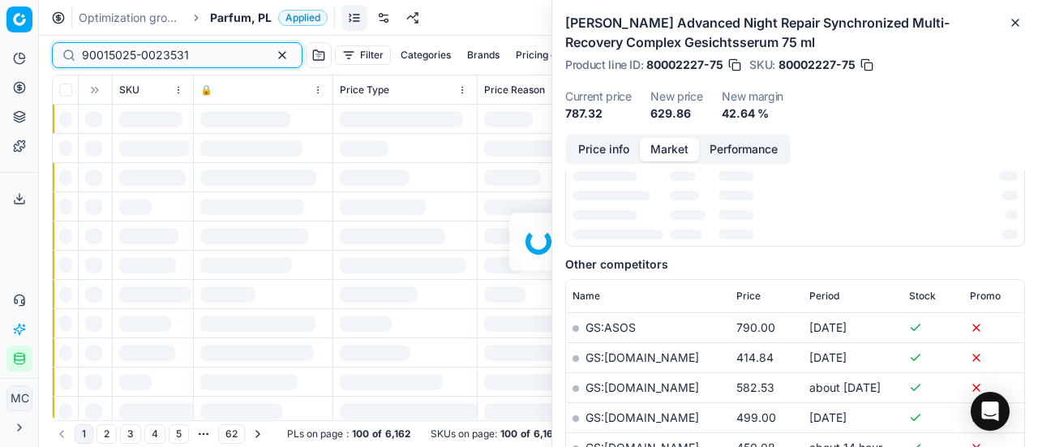
scroll to position [243, 0]
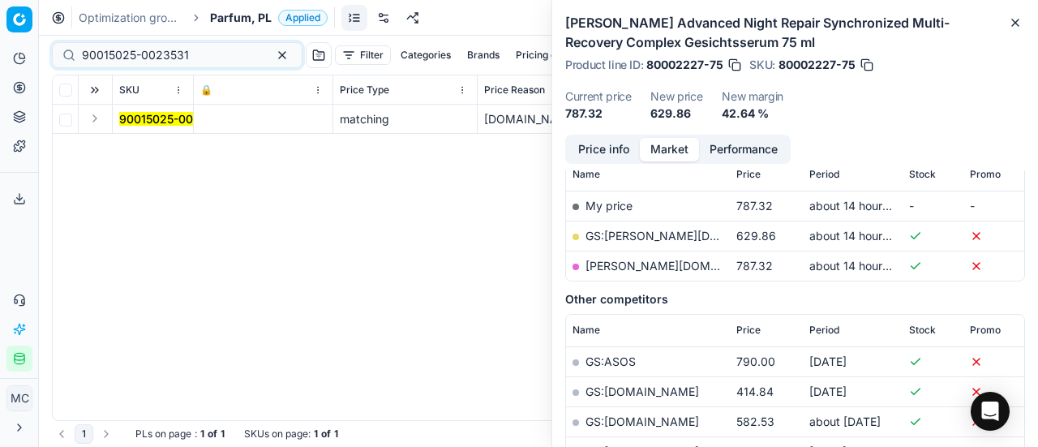
click at [97, 118] on button "Expand" at bounding box center [94, 118] width 19 height 19
click at [136, 142] on mark "90015025-0023531" at bounding box center [172, 148] width 107 height 14
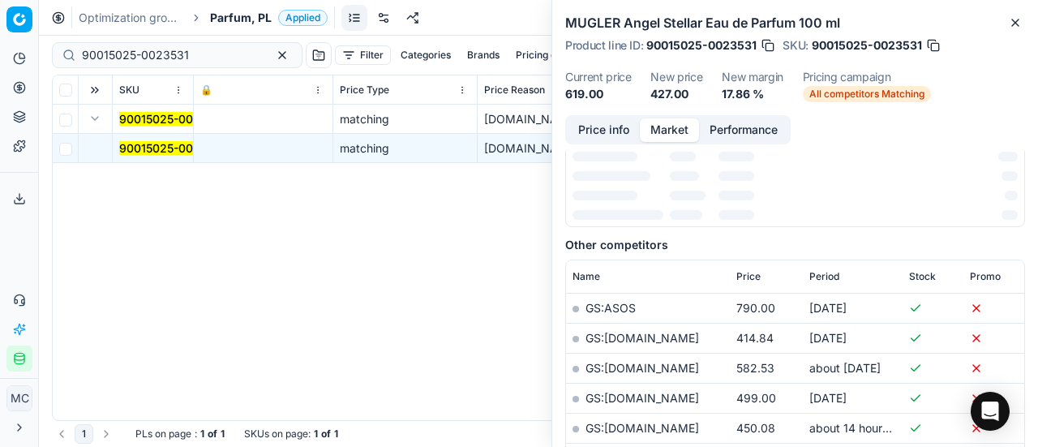
scroll to position [213, 0]
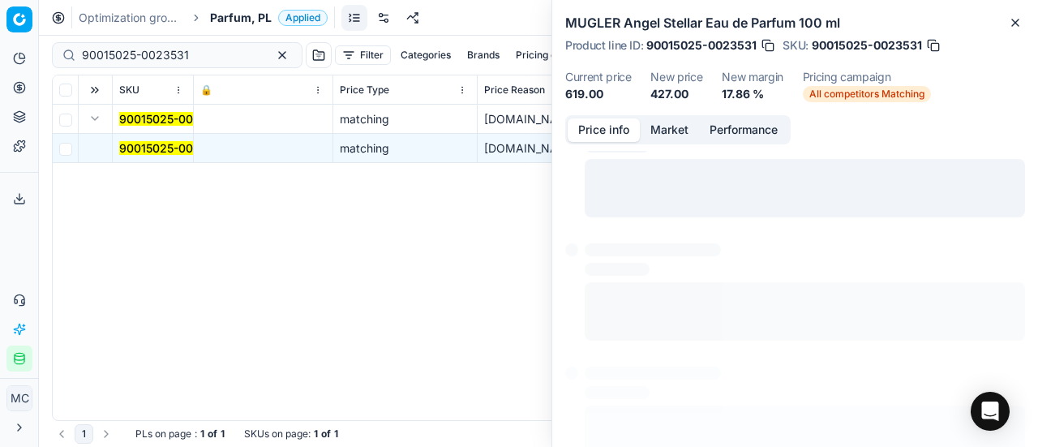
click at [607, 128] on button "Price info" at bounding box center [604, 130] width 72 height 24
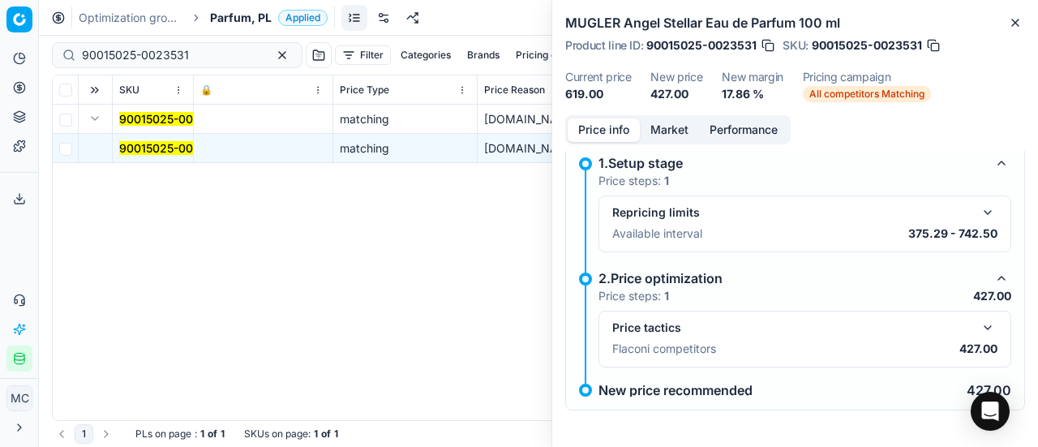
click at [978, 324] on button "button" at bounding box center [987, 327] width 19 height 19
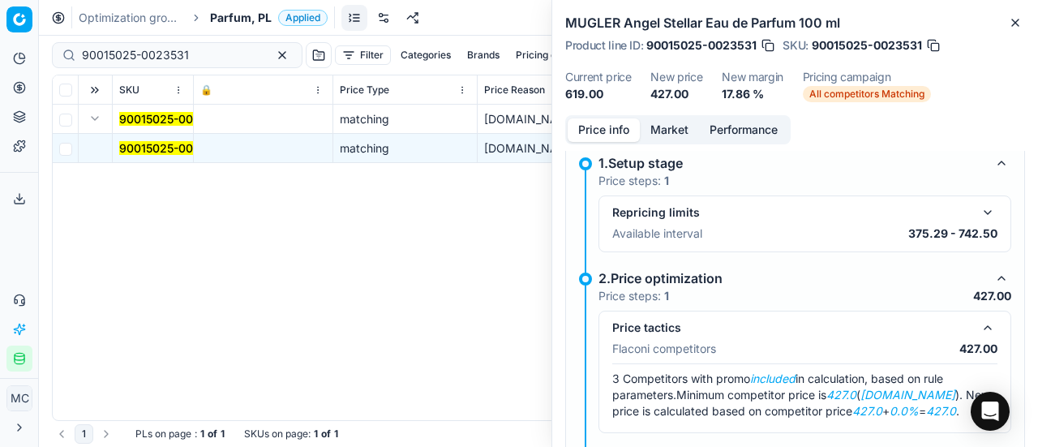
click at [670, 119] on button "Market" at bounding box center [669, 130] width 59 height 24
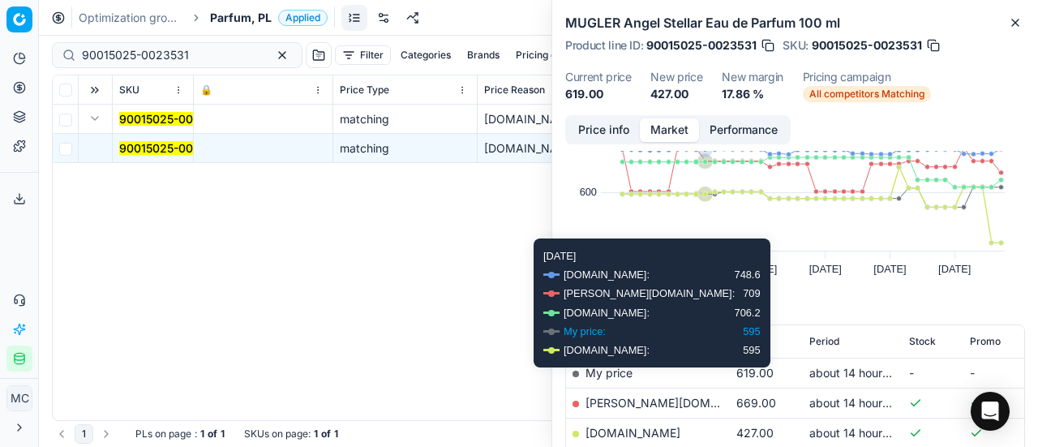
scroll to position [213, 0]
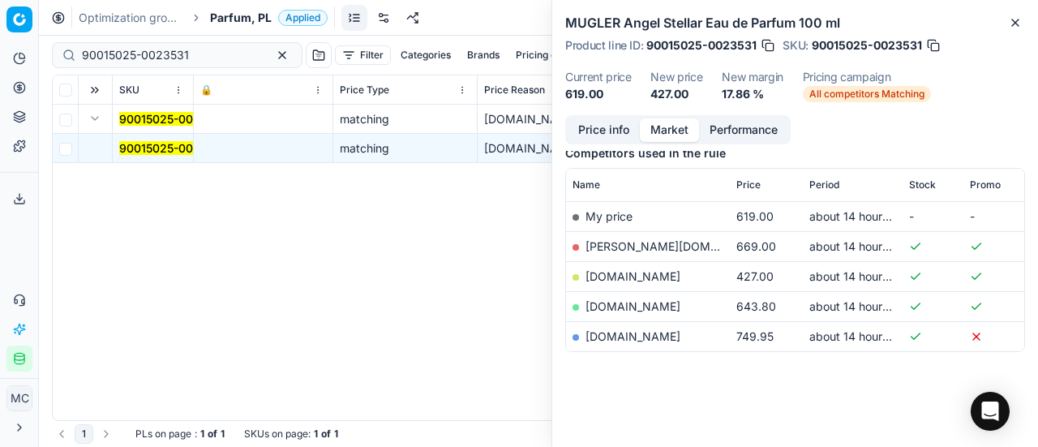
click at [626, 275] on link "[DOMAIN_NAME]" at bounding box center [633, 276] width 95 height 14
drag, startPoint x: 200, startPoint y: 56, endPoint x: 0, endPoint y: 58, distance: 199.6
click at [0, 58] on div "Pricing platform Analytics Pricing Product portfolio Templates Export service 1…" at bounding box center [519, 223] width 1038 height 447
paste input "80008548-150"
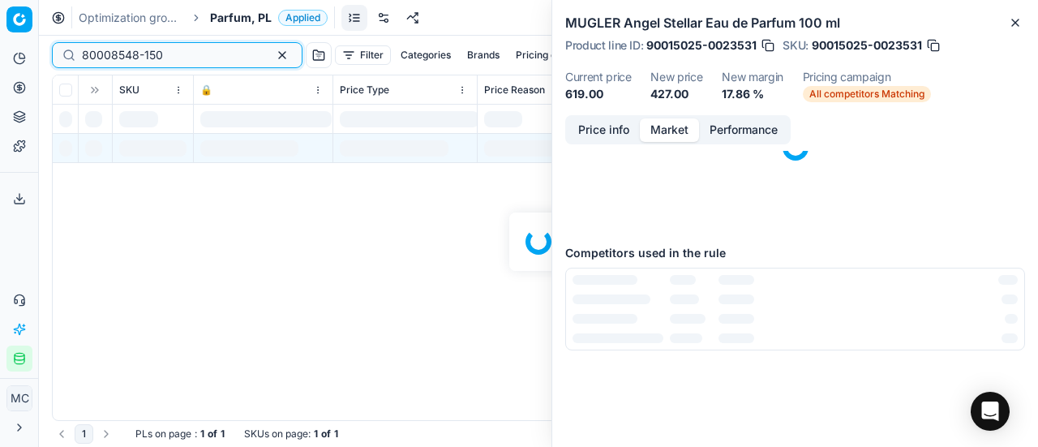
scroll to position [213, 0]
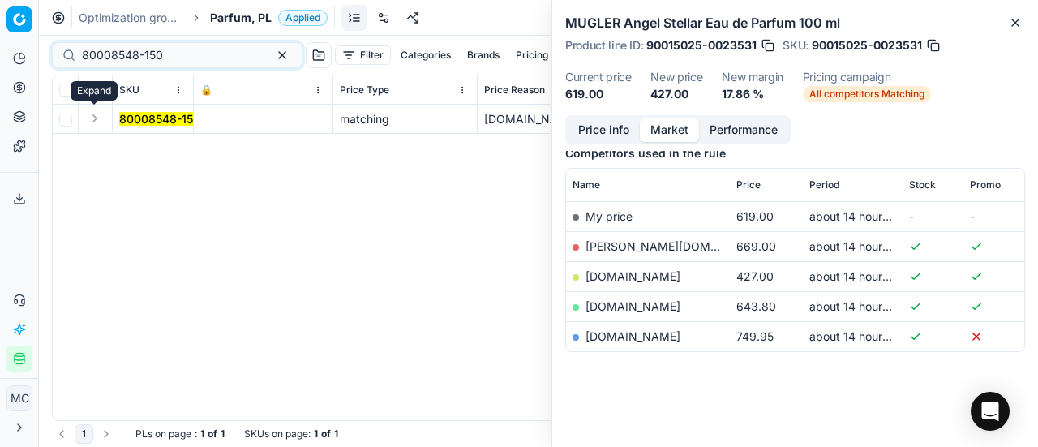
click at [95, 117] on button "Expand" at bounding box center [94, 118] width 19 height 19
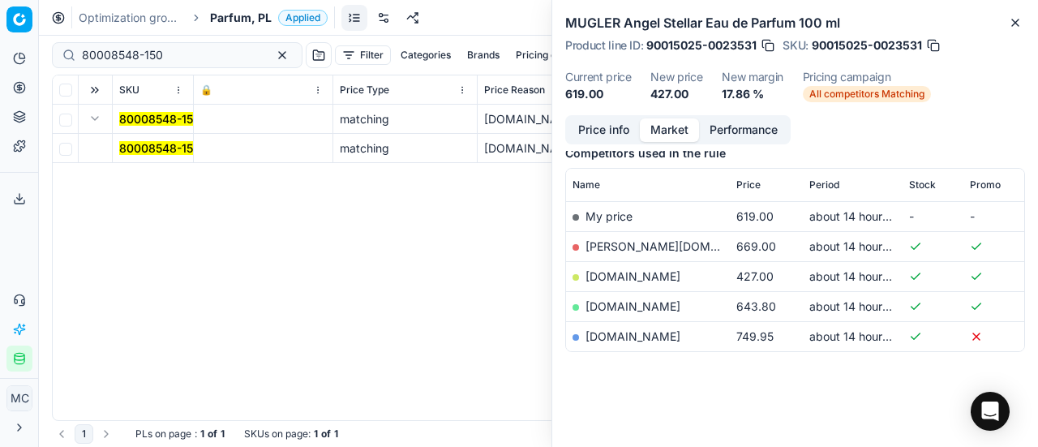
click at [153, 152] on mark "80008548-150" at bounding box center [159, 148] width 81 height 14
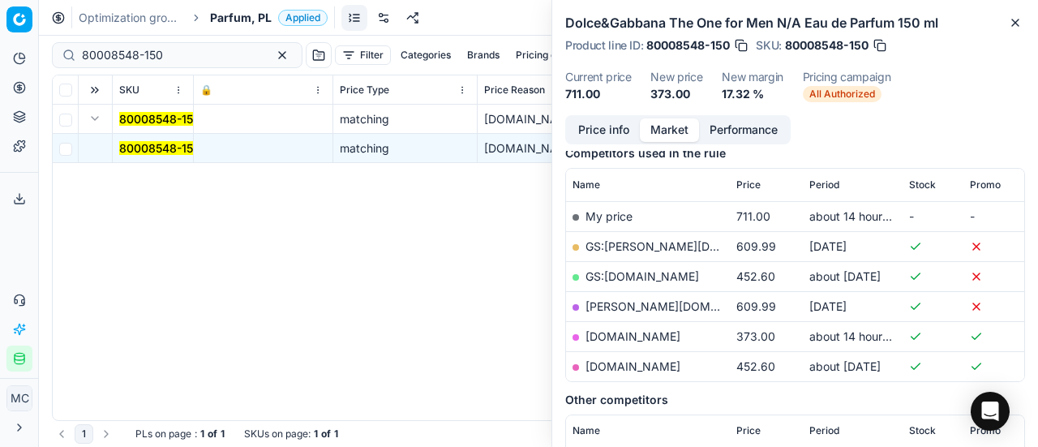
click at [586, 129] on button "Price info" at bounding box center [604, 130] width 72 height 24
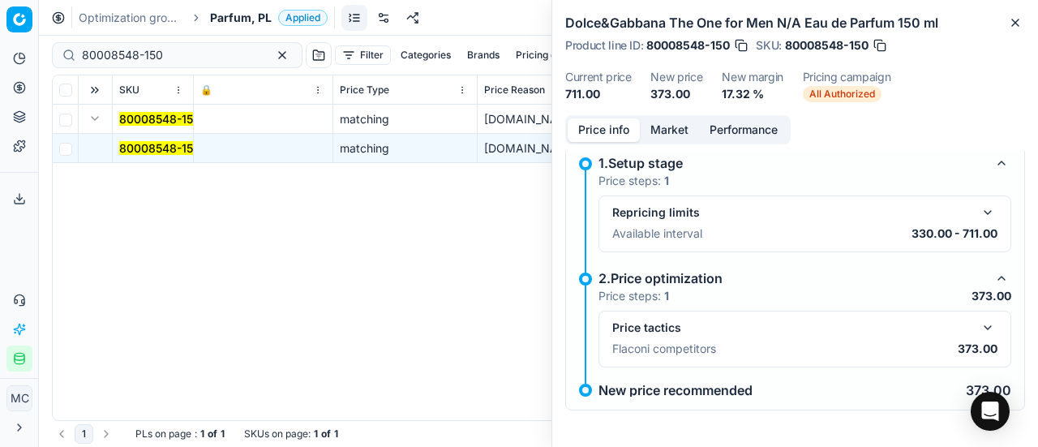
click at [978, 325] on button "button" at bounding box center [987, 327] width 19 height 19
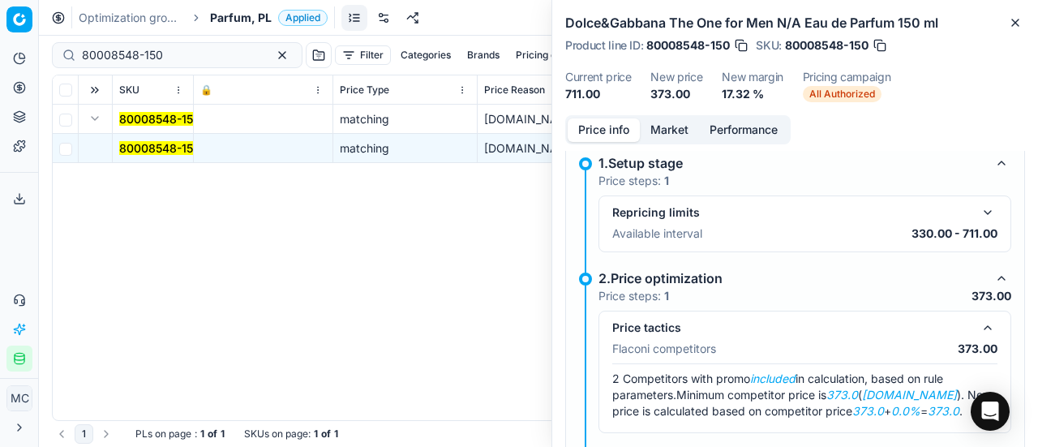
click at [681, 129] on button "Market" at bounding box center [669, 130] width 59 height 24
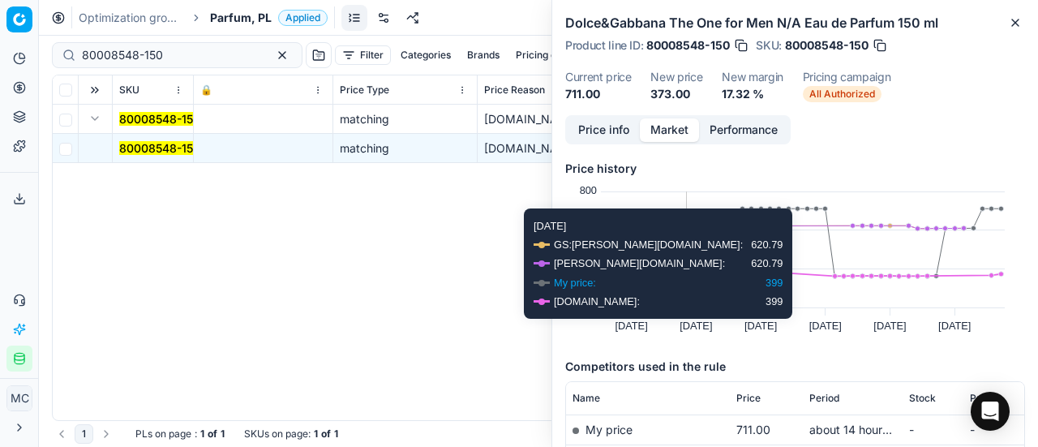
scroll to position [243, 0]
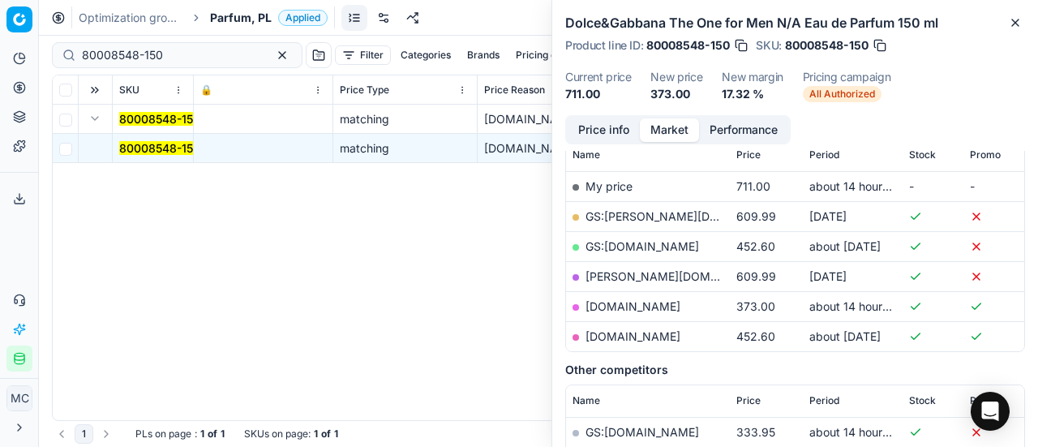
click at [623, 301] on link "[DOMAIN_NAME]" at bounding box center [633, 306] width 95 height 14
drag, startPoint x: 188, startPoint y: 53, endPoint x: 0, endPoint y: 49, distance: 188.2
click at [0, 49] on div "Pricing platform Analytics Pricing Product portfolio Templates Export service 1…" at bounding box center [519, 223] width 1038 height 447
paste input "61632-20"
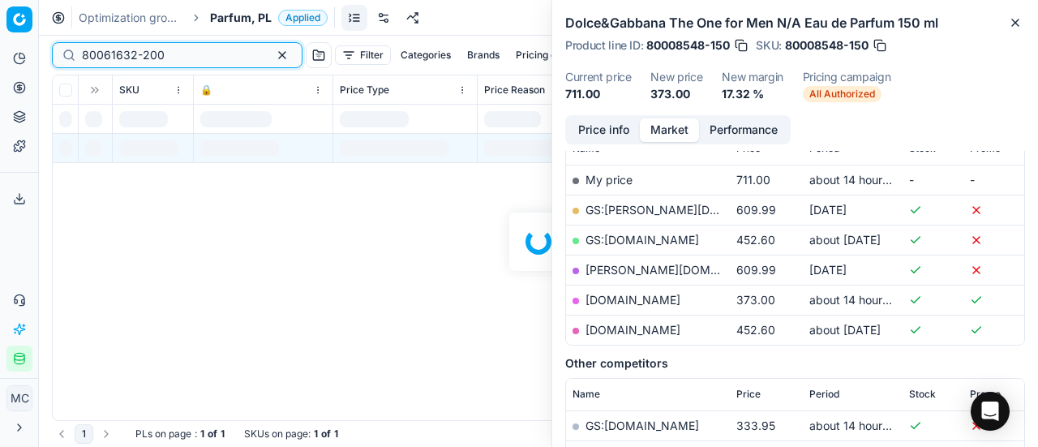
scroll to position [243, 0]
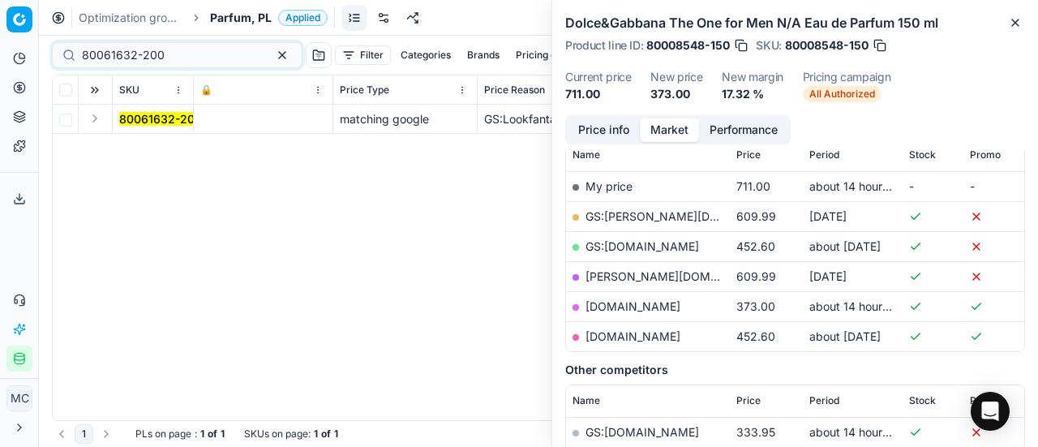
click at [92, 121] on button "Expand" at bounding box center [94, 118] width 19 height 19
drag, startPoint x: 156, startPoint y: 145, endPoint x: 832, endPoint y: 145, distance: 676.5
click at [159, 145] on mark "80061632-200" at bounding box center [160, 148] width 83 height 14
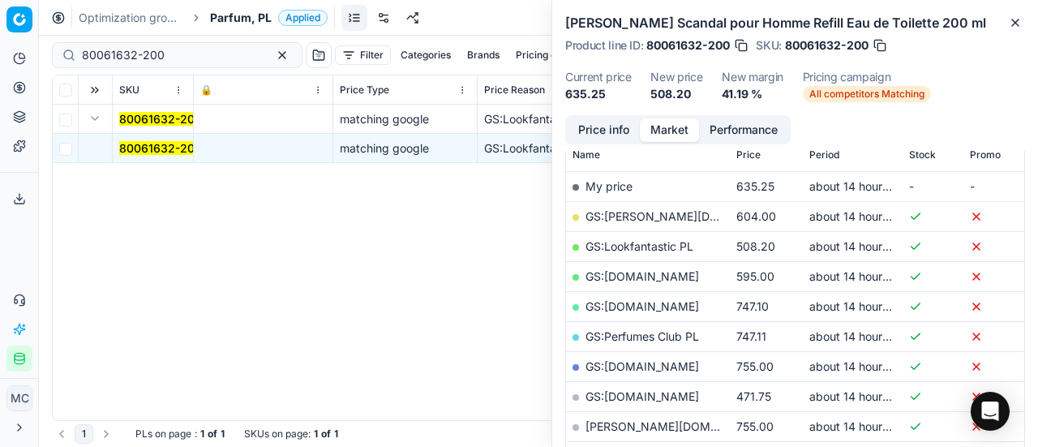
click at [605, 127] on button "Price info" at bounding box center [604, 130] width 72 height 24
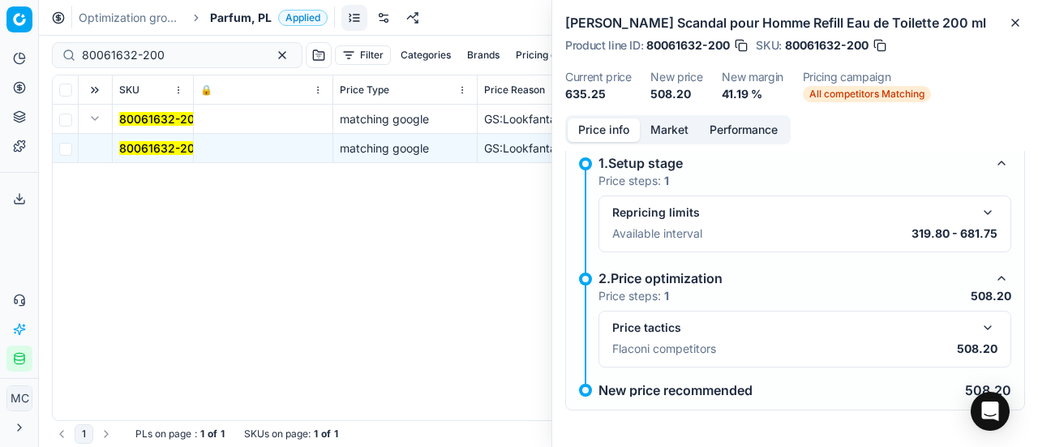
click at [983, 320] on button "button" at bounding box center [987, 327] width 19 height 19
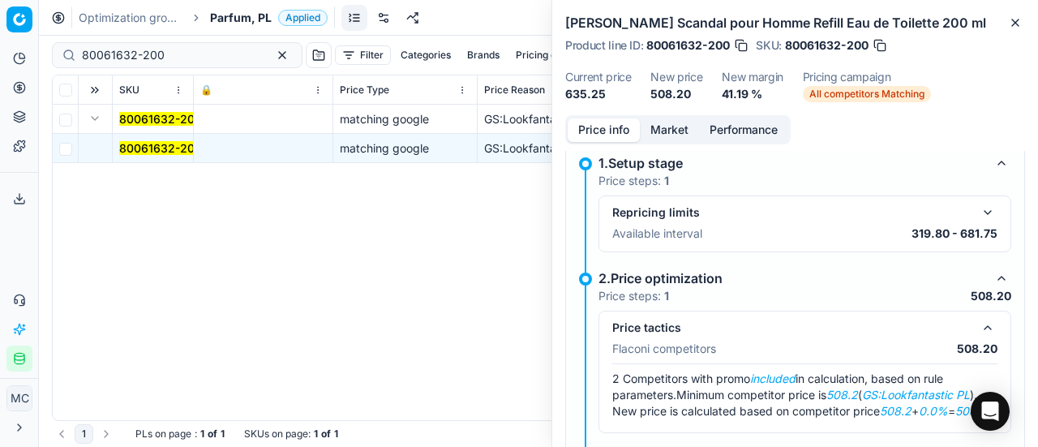
click at [675, 130] on button "Market" at bounding box center [669, 130] width 59 height 24
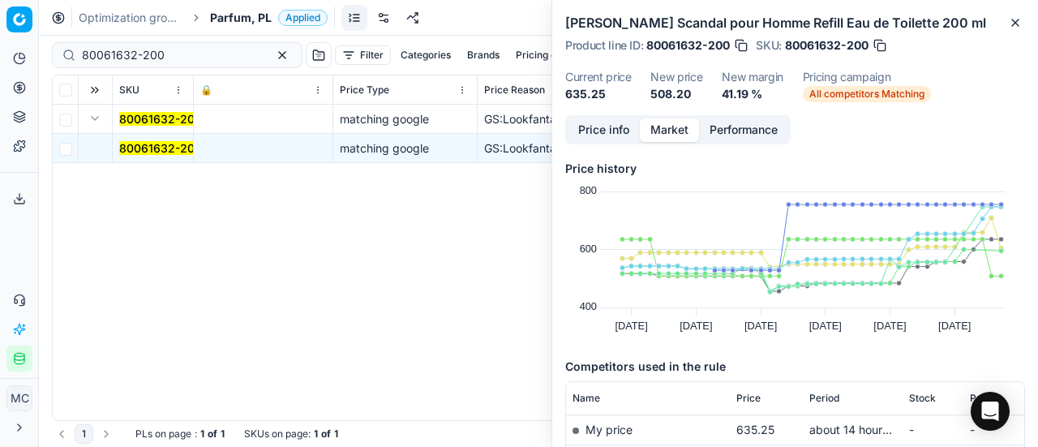
scroll to position [324, 0]
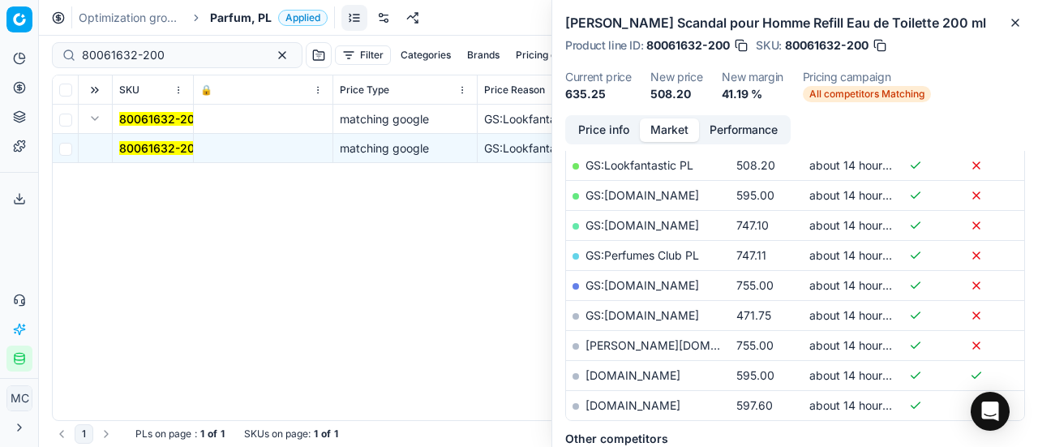
click at [662, 161] on link "GS:Lookfantastic PL" at bounding box center [640, 165] width 108 height 14
drag, startPoint x: 187, startPoint y: 58, endPoint x: 0, endPoint y: 50, distance: 186.7
click at [0, 50] on div "Pricing platform Analytics Pricing Product portfolio Templates Export service 1…" at bounding box center [519, 223] width 1038 height 447
paste input "90015025-0023529"
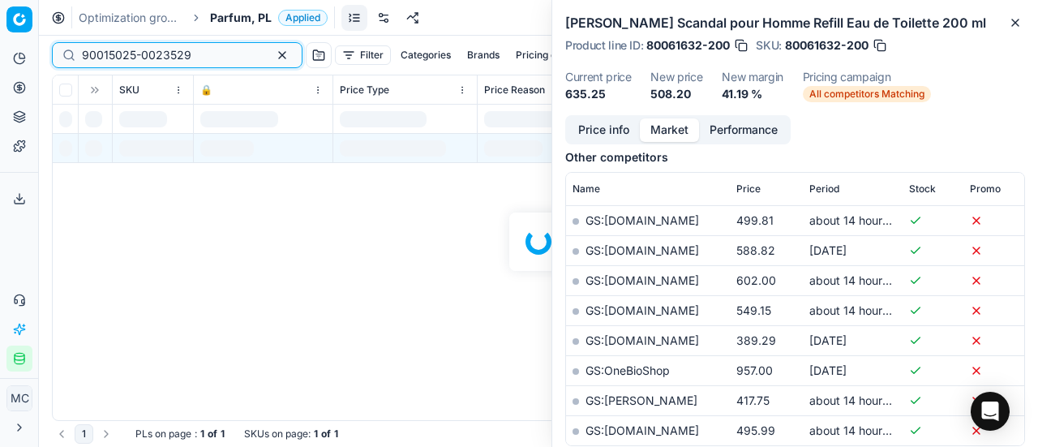
scroll to position [324, 0]
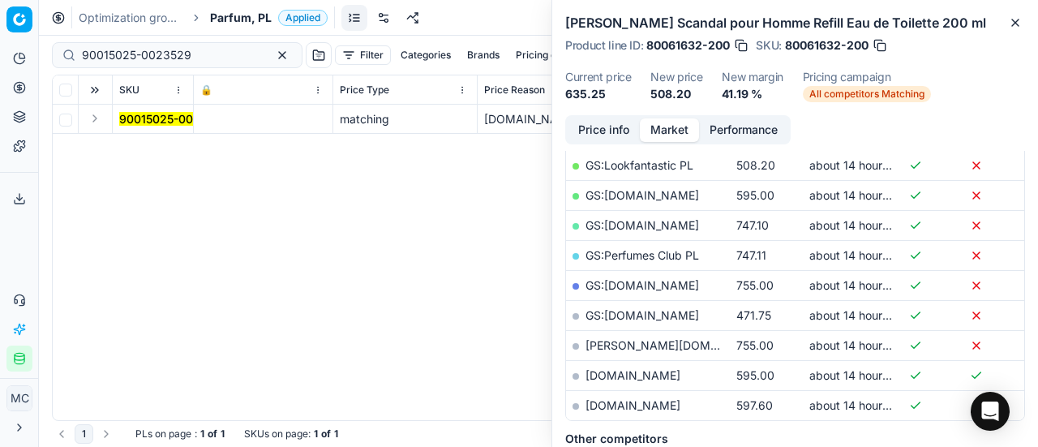
click at [101, 120] on button "Expand" at bounding box center [94, 118] width 19 height 19
click at [137, 139] on td "90015025-0023529" at bounding box center [153, 148] width 81 height 29
click at [138, 140] on span "90015025-0023529" at bounding box center [174, 148] width 110 height 16
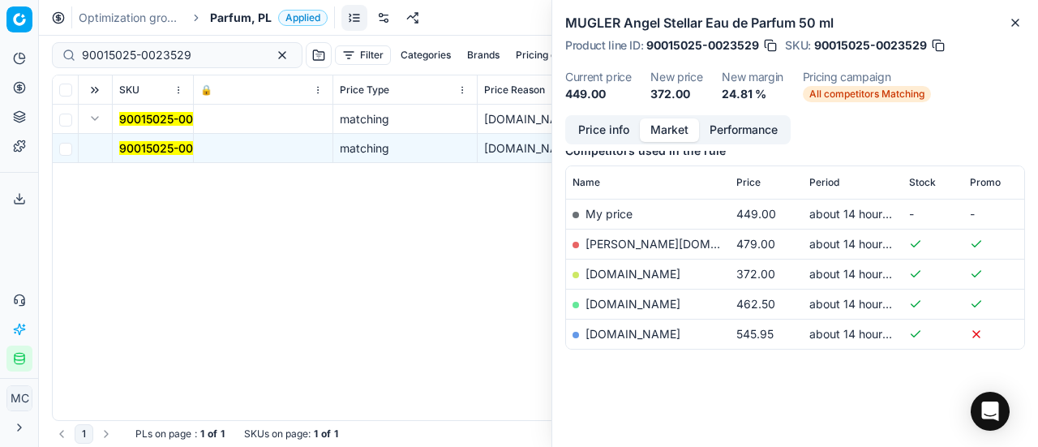
scroll to position [213, 0]
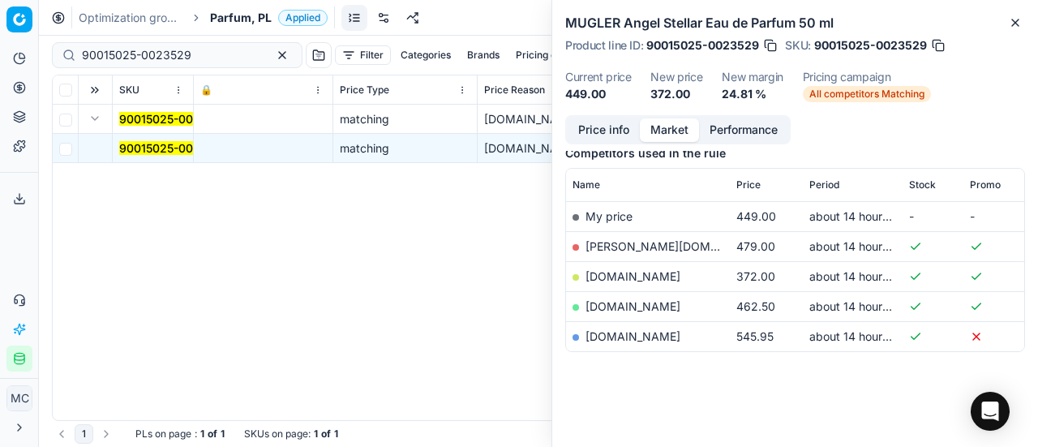
click at [598, 122] on button "Price info" at bounding box center [604, 130] width 72 height 24
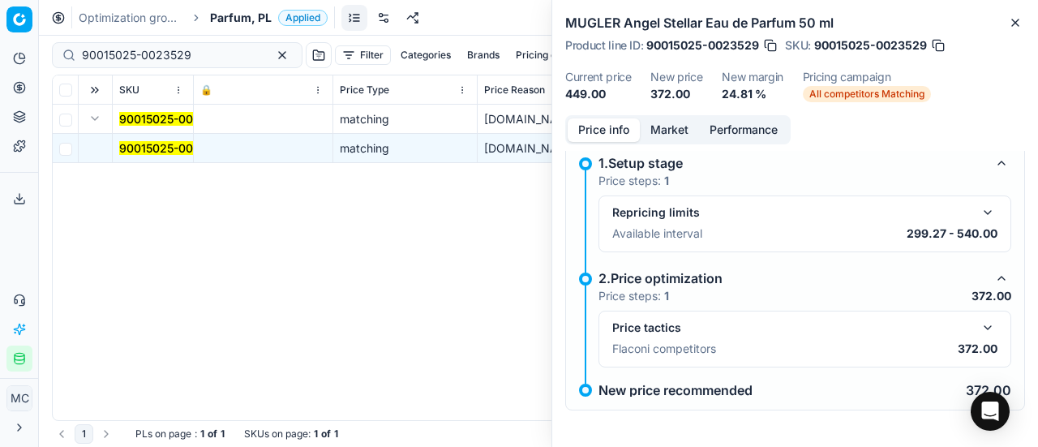
click at [978, 332] on button "button" at bounding box center [987, 327] width 19 height 19
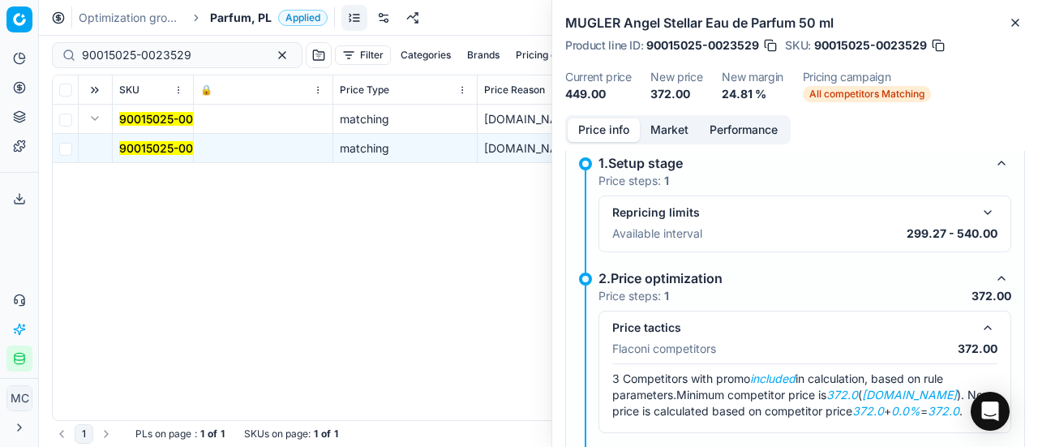
click at [662, 132] on button "Market" at bounding box center [669, 130] width 59 height 24
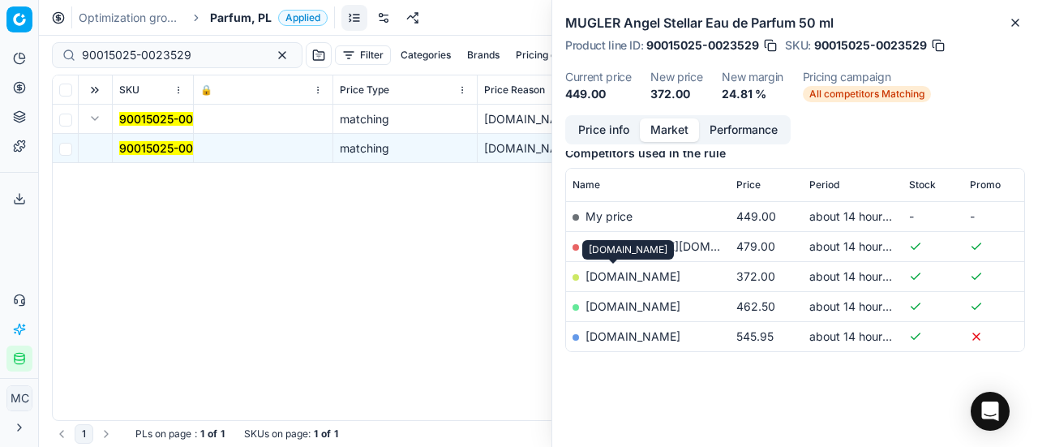
click at [608, 272] on link "[DOMAIN_NAME]" at bounding box center [633, 276] width 95 height 14
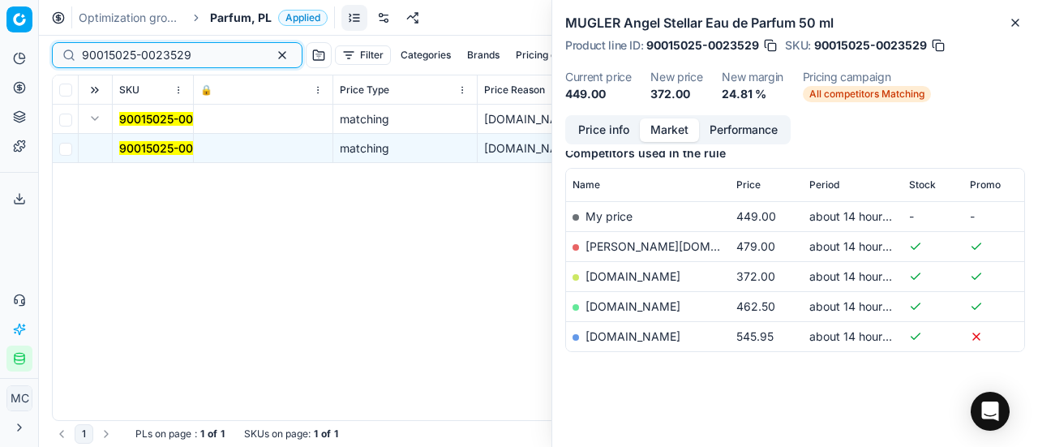
drag, startPoint x: 206, startPoint y: 53, endPoint x: 0, endPoint y: 32, distance: 207.0
click at [0, 32] on div "Pricing platform Analytics Pricing Product portfolio Templates Export service 1…" at bounding box center [519, 223] width 1038 height 447
paste input "80035331-50"
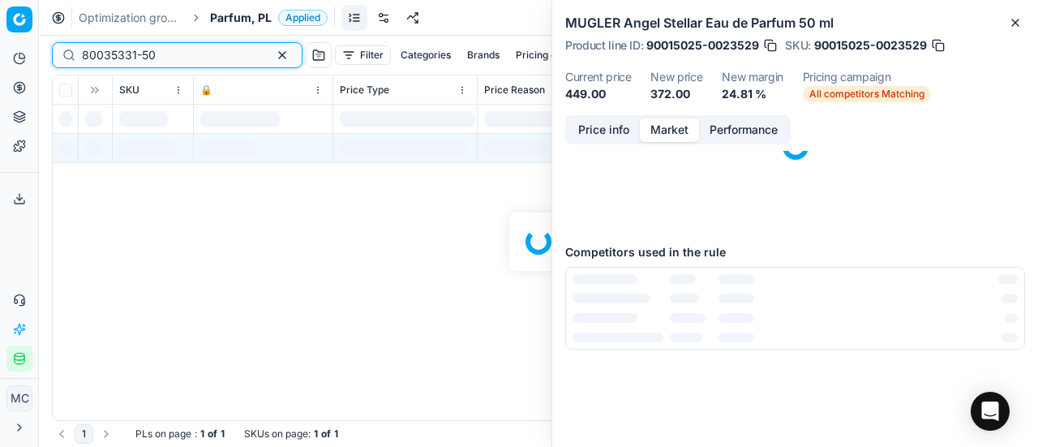
scroll to position [213, 0]
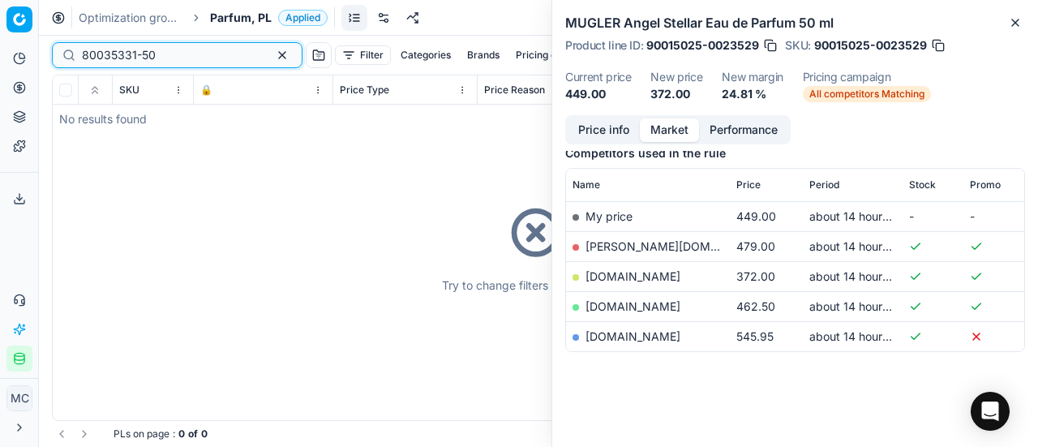
type input "80035331-50"
click at [223, 18] on span "Parfum, PL" at bounding box center [241, 18] width 62 height 16
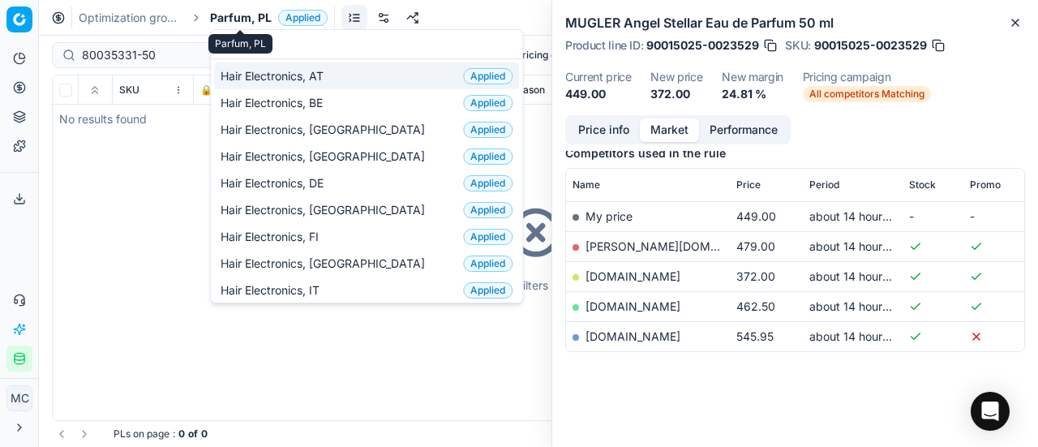
scroll to position [227, 0]
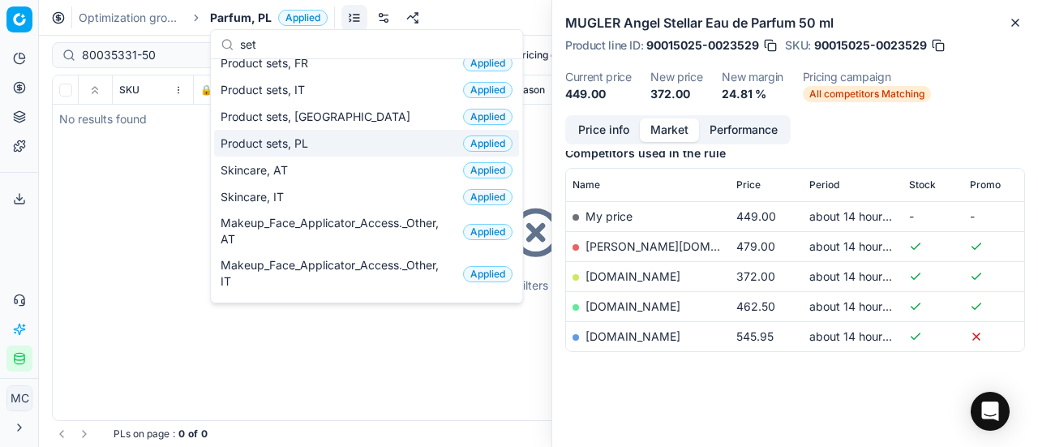
type input "set"
click at [329, 144] on div "Product sets, PL Applied" at bounding box center [366, 143] width 305 height 27
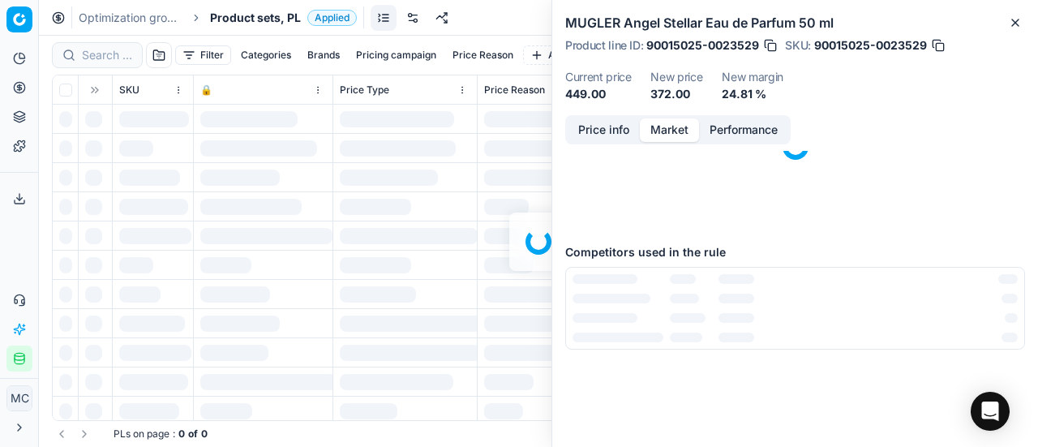
scroll to position [213, 0]
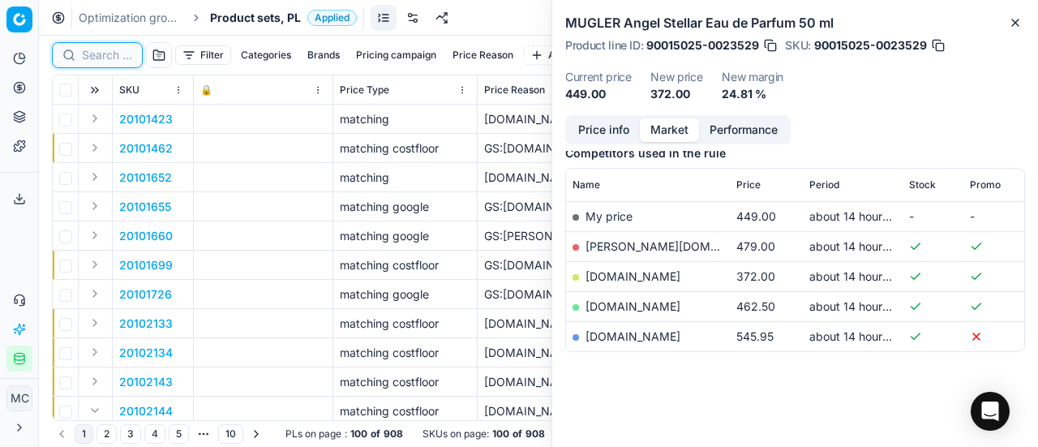
click at [115, 54] on input at bounding box center [107, 55] width 50 height 16
paste input "80035331-50"
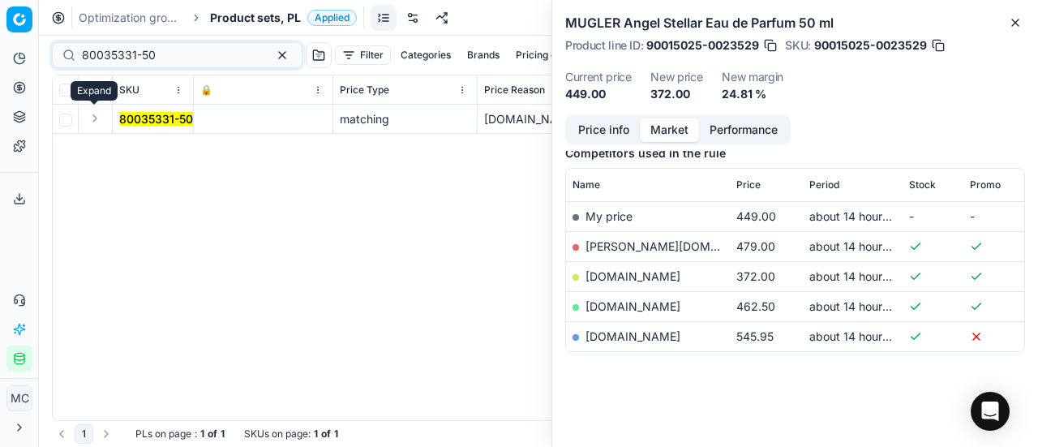
click at [92, 124] on button "Expand" at bounding box center [94, 118] width 19 height 19
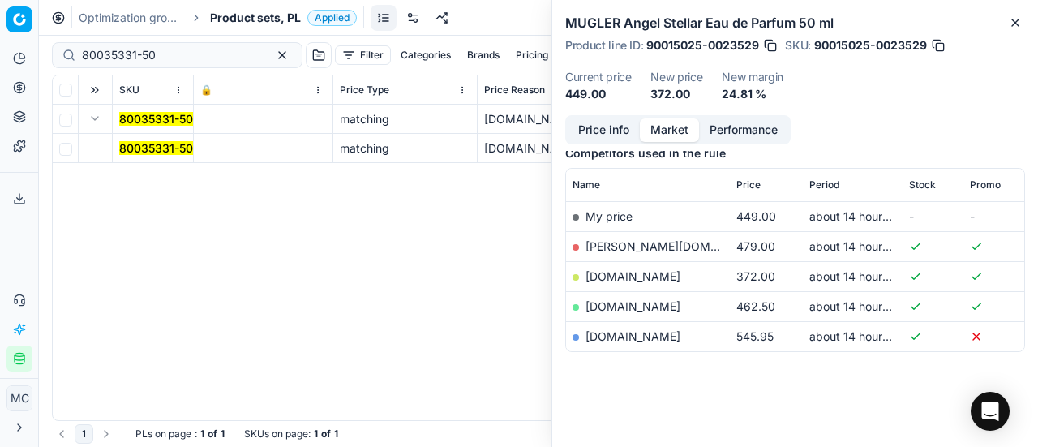
click at [135, 155] on span "80035331-50" at bounding box center [156, 148] width 74 height 16
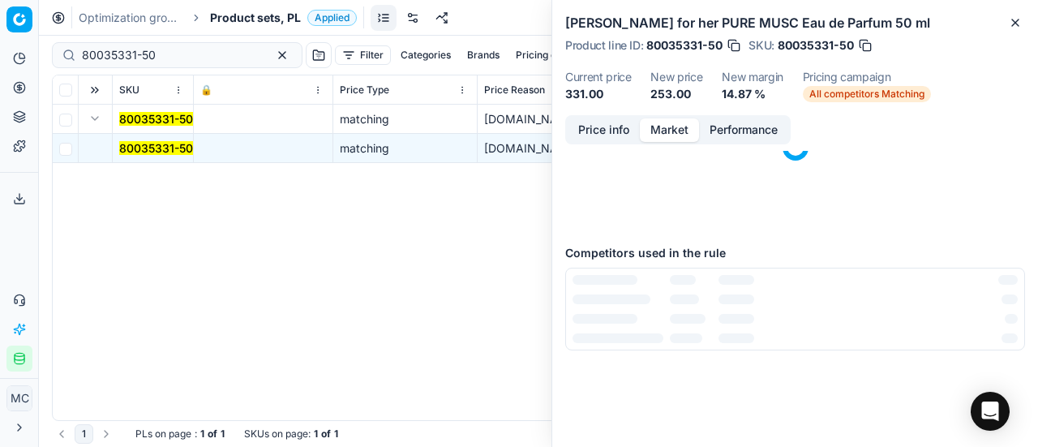
scroll to position [213, 0]
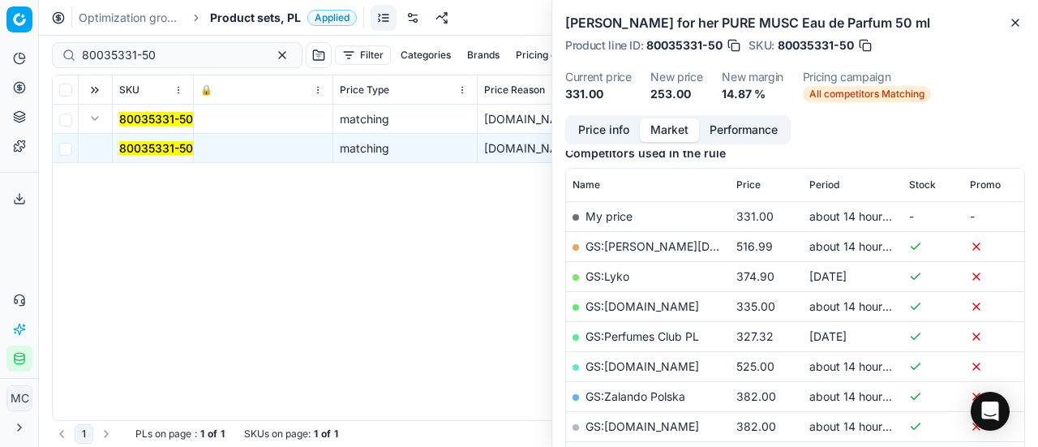
click at [600, 130] on button "Price info" at bounding box center [604, 130] width 72 height 24
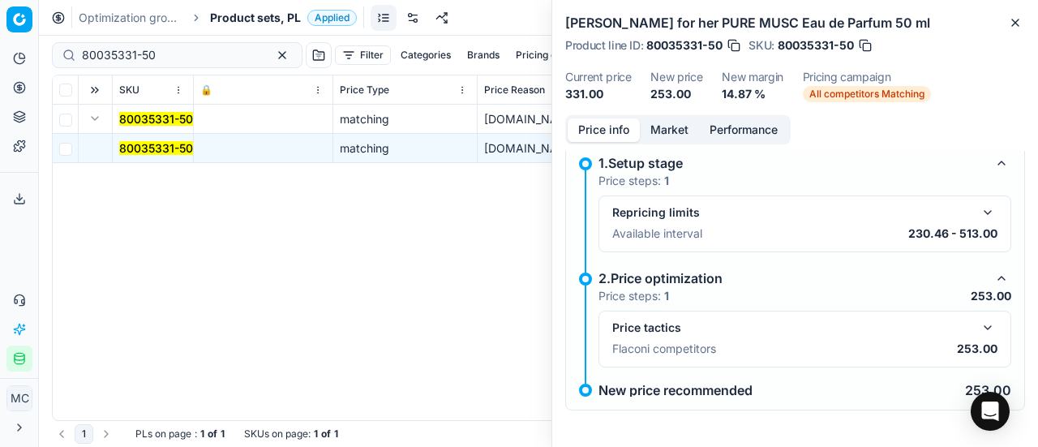
click at [978, 333] on button "button" at bounding box center [987, 327] width 19 height 19
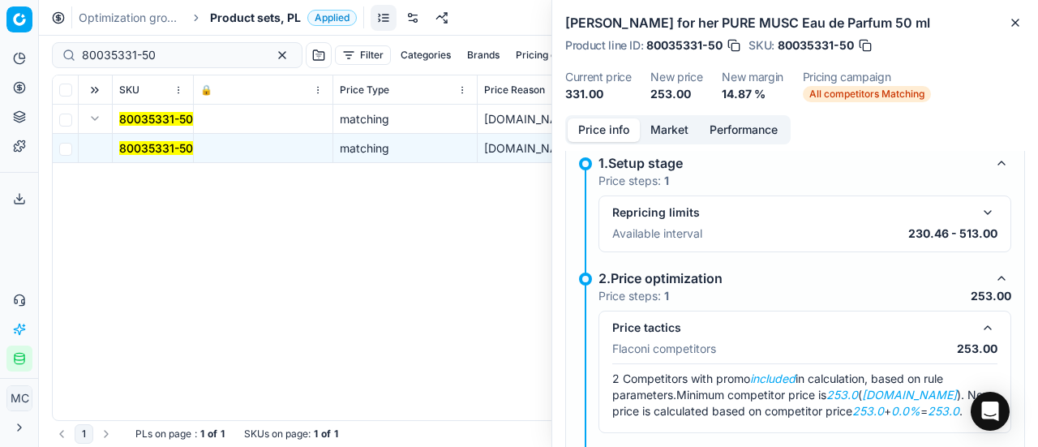
click at [664, 123] on button "Market" at bounding box center [669, 130] width 59 height 24
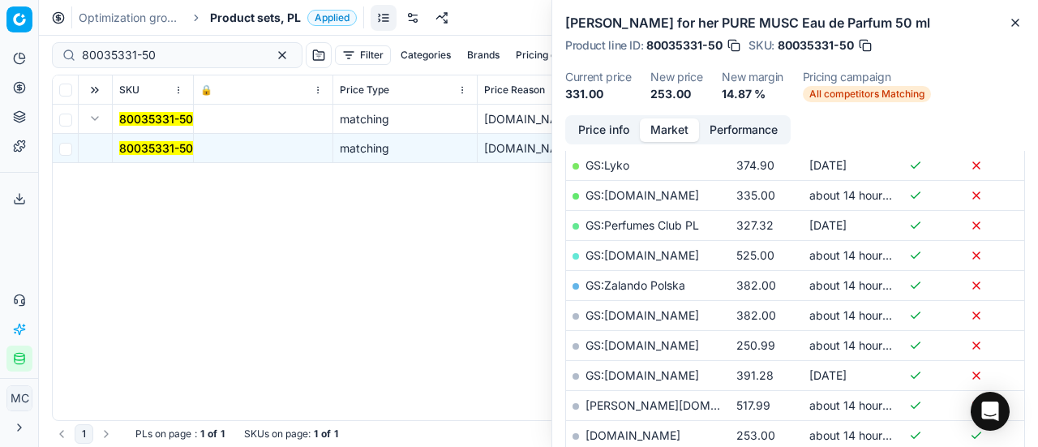
scroll to position [406, 0]
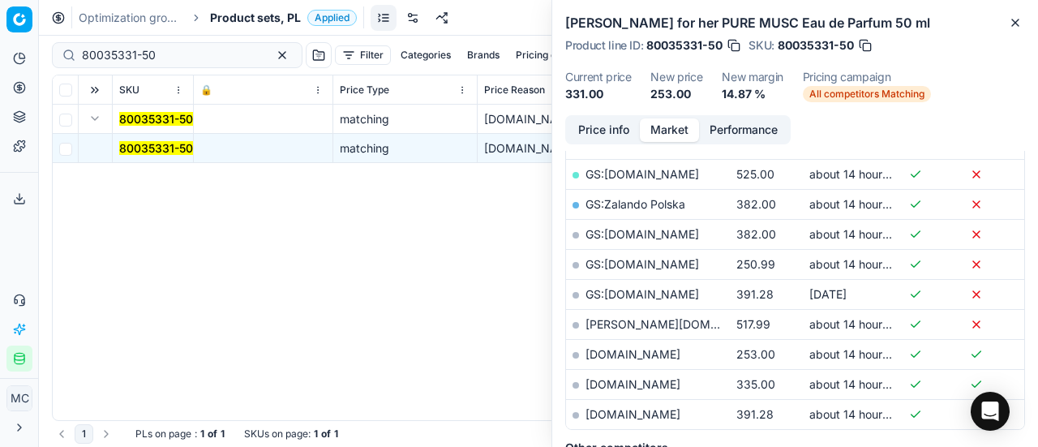
click at [629, 352] on link "[DOMAIN_NAME]" at bounding box center [633, 354] width 95 height 14
click at [619, 129] on button "Price info" at bounding box center [604, 130] width 72 height 24
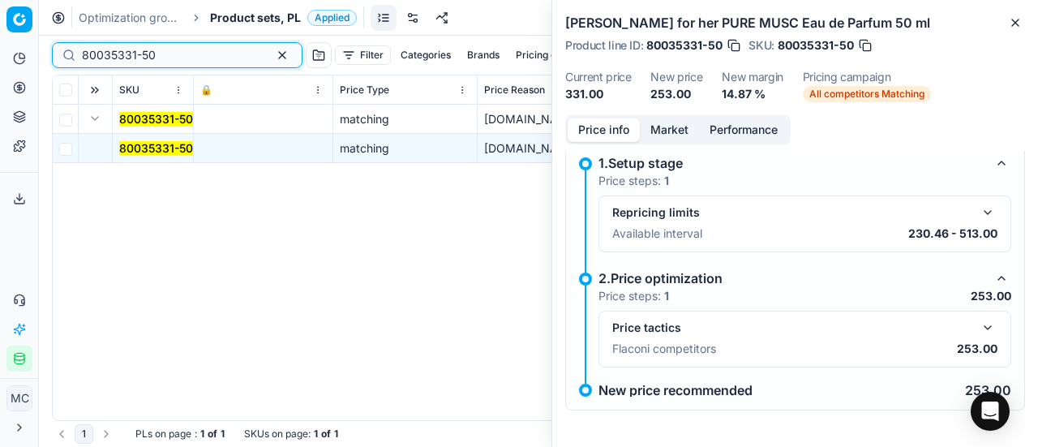
drag, startPoint x: 174, startPoint y: 52, endPoint x: 0, endPoint y: 51, distance: 173.6
click at [0, 51] on div "Pricing platform Analytics Pricing Product portfolio Templates Export service 1…" at bounding box center [519, 223] width 1038 height 447
paste input "10560"
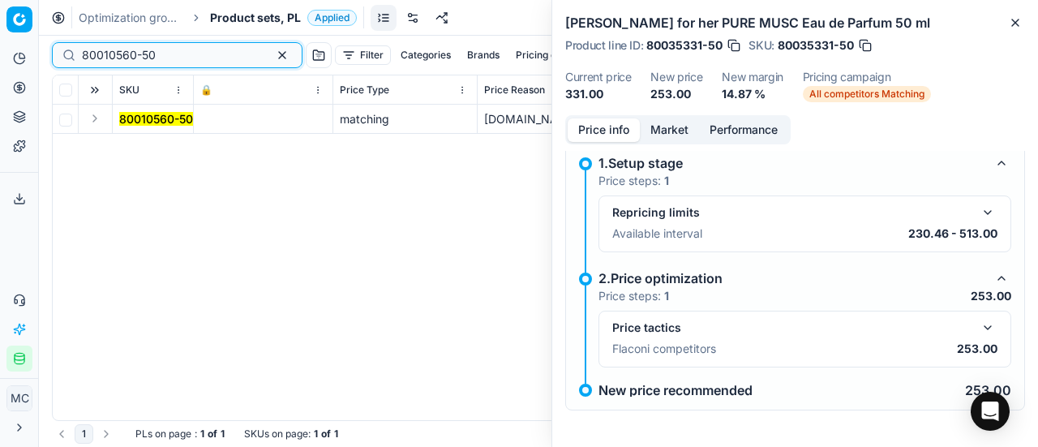
type input "80010560-50"
click at [99, 122] on button "Expand" at bounding box center [94, 118] width 19 height 19
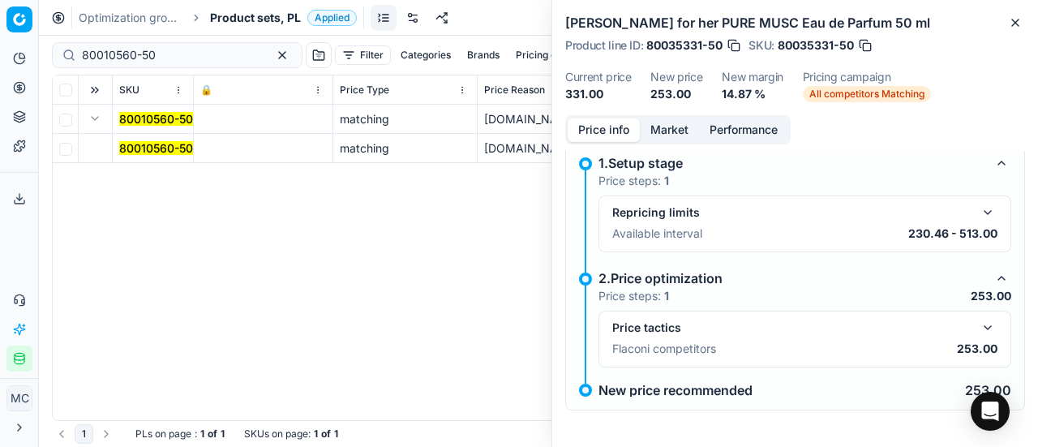
click at [157, 153] on mark "80010560-50" at bounding box center [156, 148] width 74 height 14
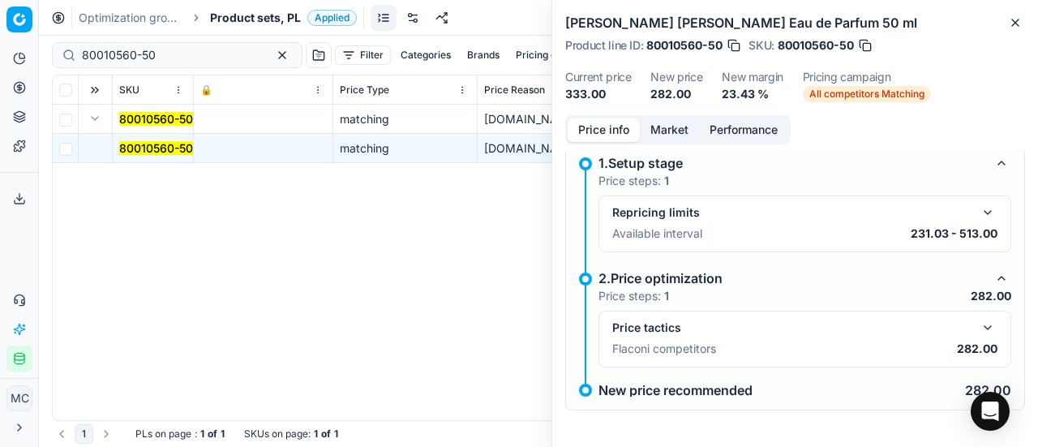
click at [979, 327] on button "button" at bounding box center [987, 327] width 19 height 19
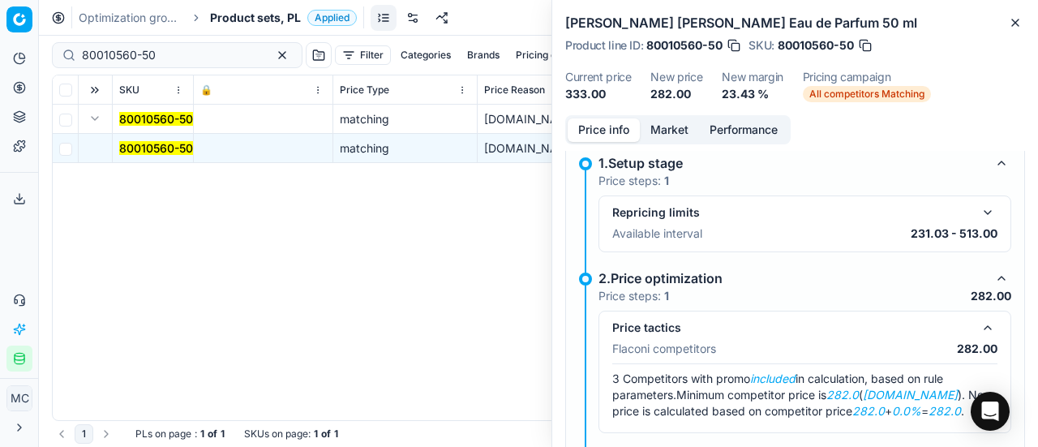
click at [685, 134] on button "Market" at bounding box center [669, 130] width 59 height 24
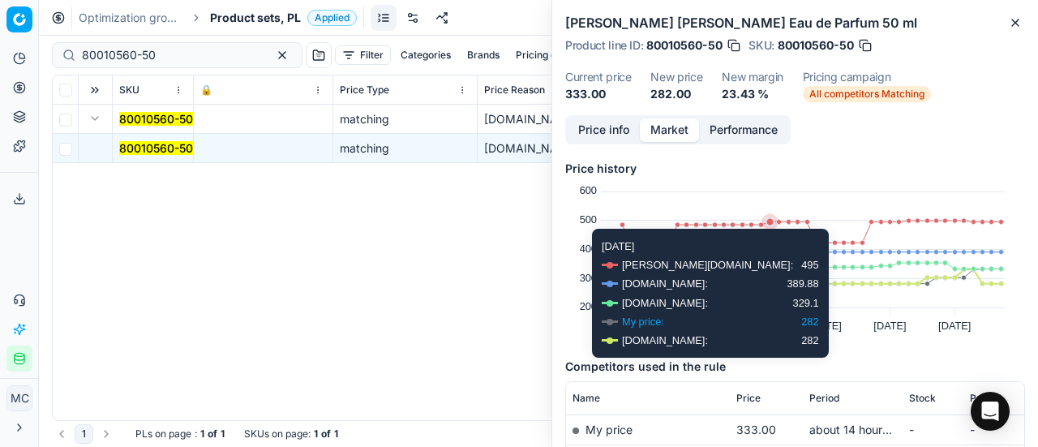
scroll to position [213, 0]
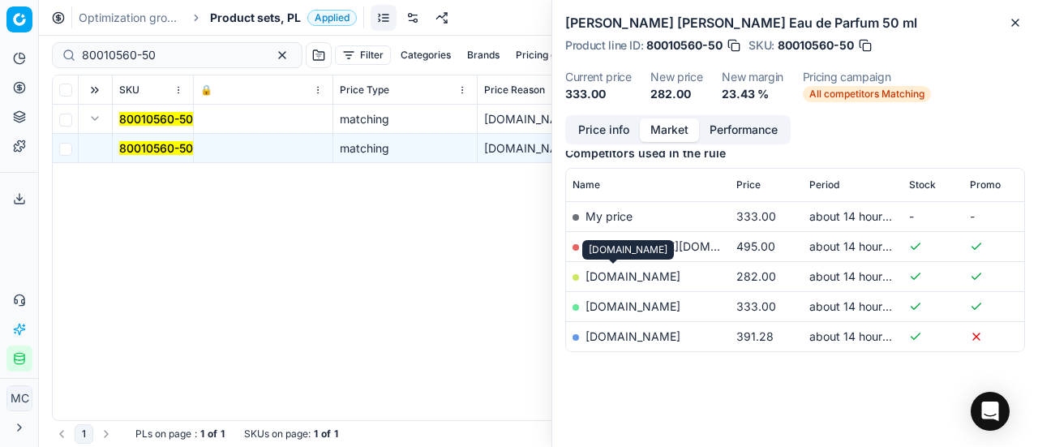
click at [624, 280] on link "[DOMAIN_NAME]" at bounding box center [633, 276] width 95 height 14
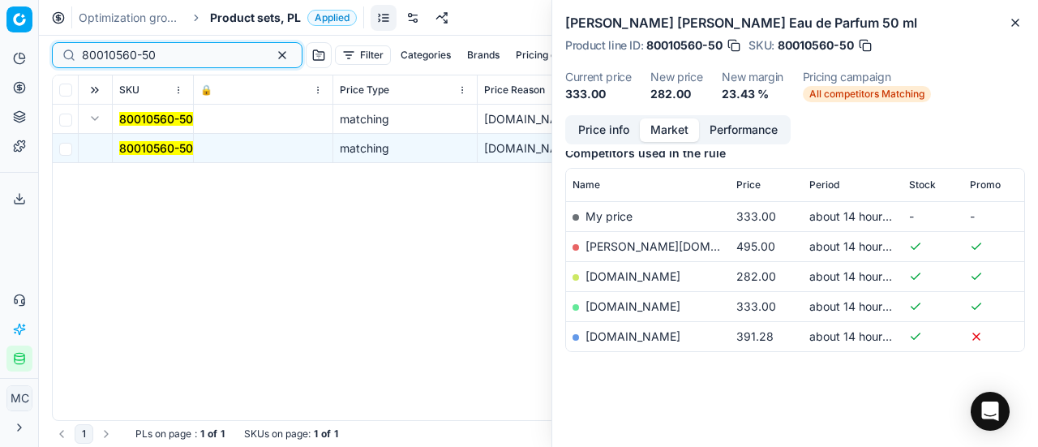
click at [187, 54] on input "80010560-50" at bounding box center [171, 55] width 178 height 16
click at [268, 14] on span "Product sets, PL" at bounding box center [255, 18] width 91 height 16
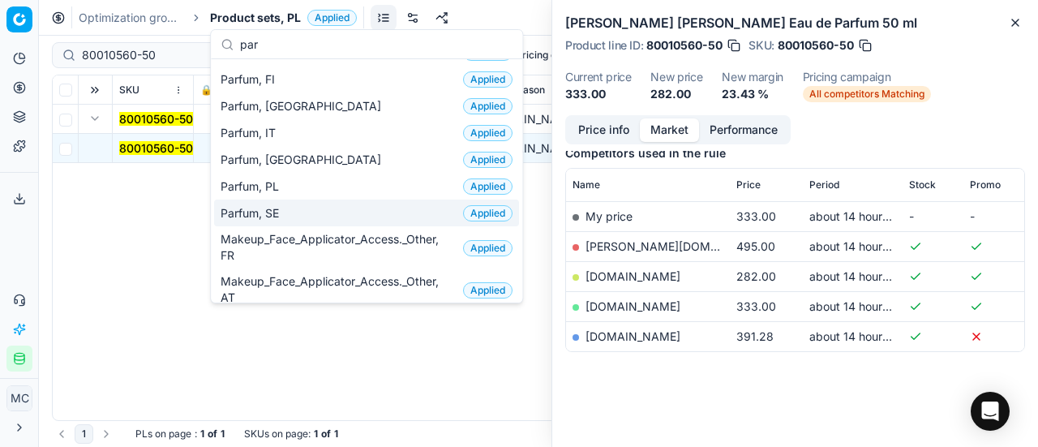
scroll to position [162, 0]
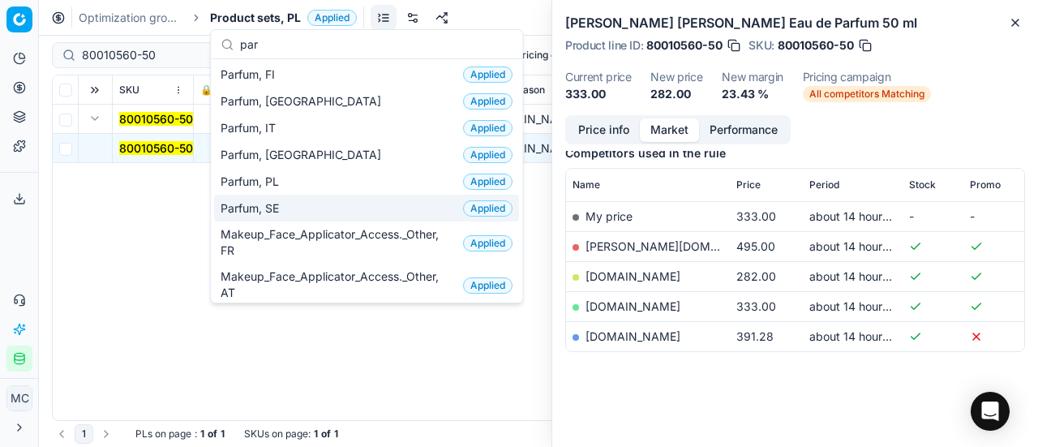
type input "par"
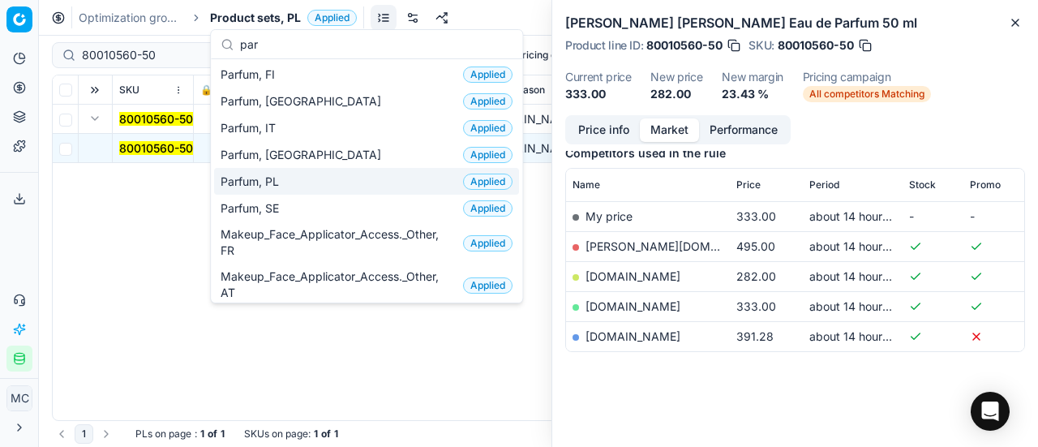
click at [332, 179] on div "Parfum, PL Applied" at bounding box center [366, 181] width 305 height 27
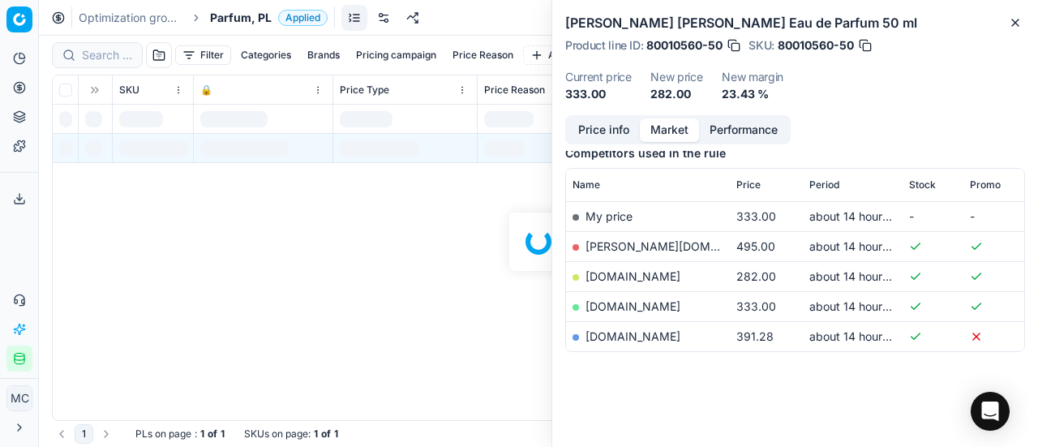
click at [114, 53] on div at bounding box center [538, 241] width 999 height 411
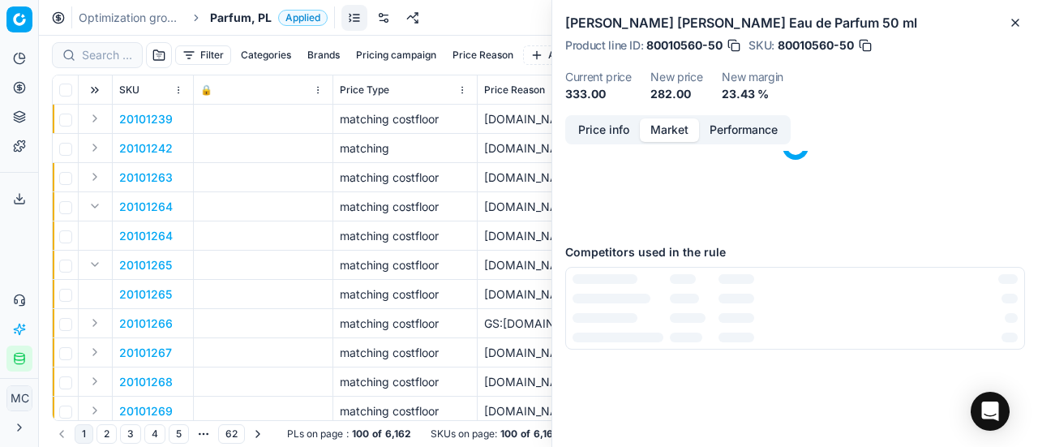
scroll to position [213, 0]
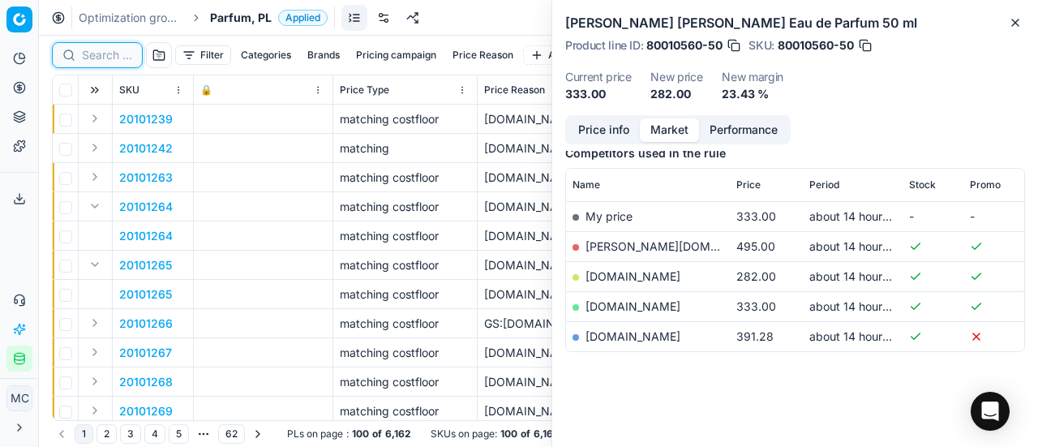
click at [114, 53] on input at bounding box center [107, 55] width 50 height 16
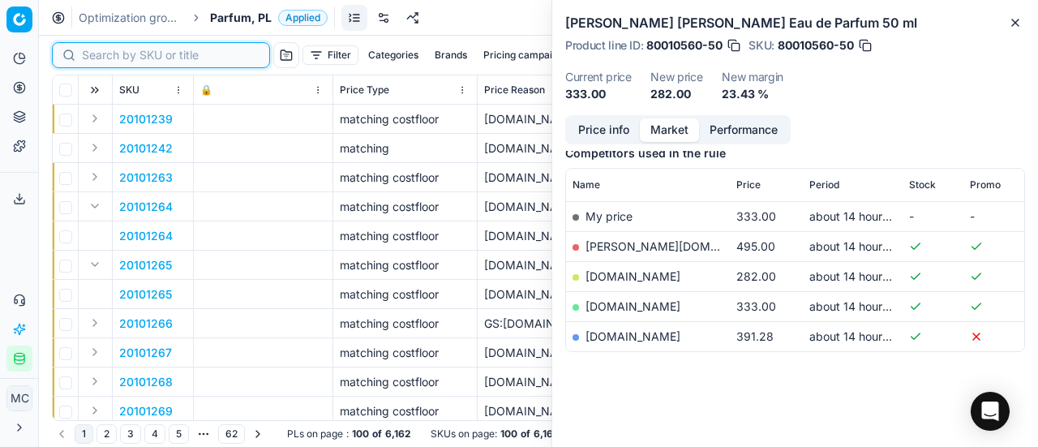
paste input "90015600-0024374"
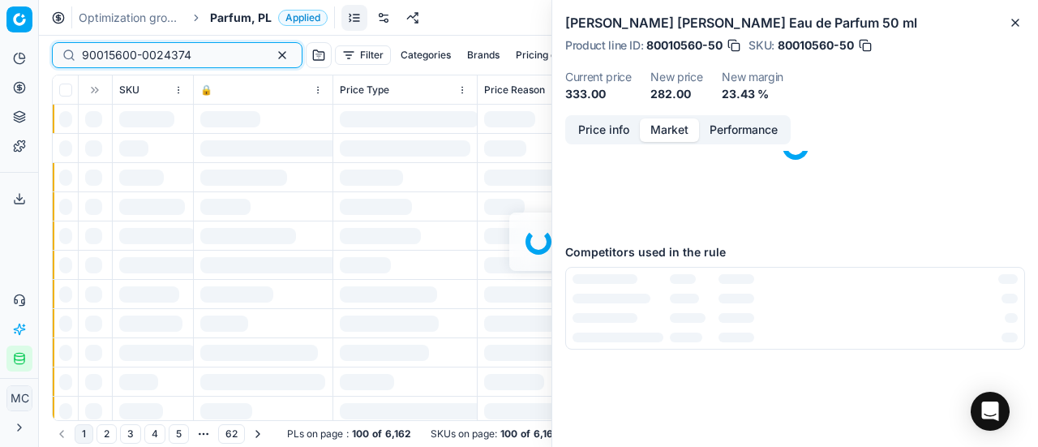
scroll to position [213, 0]
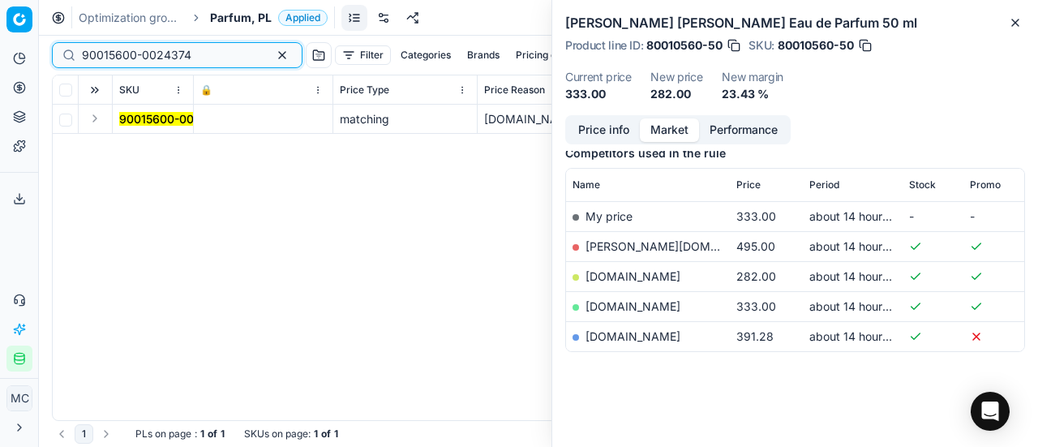
type input "90015600-0024374"
drag, startPoint x: 88, startPoint y: 121, endPoint x: 99, endPoint y: 128, distance: 12.8
click at [88, 121] on button "Expand" at bounding box center [94, 118] width 19 height 19
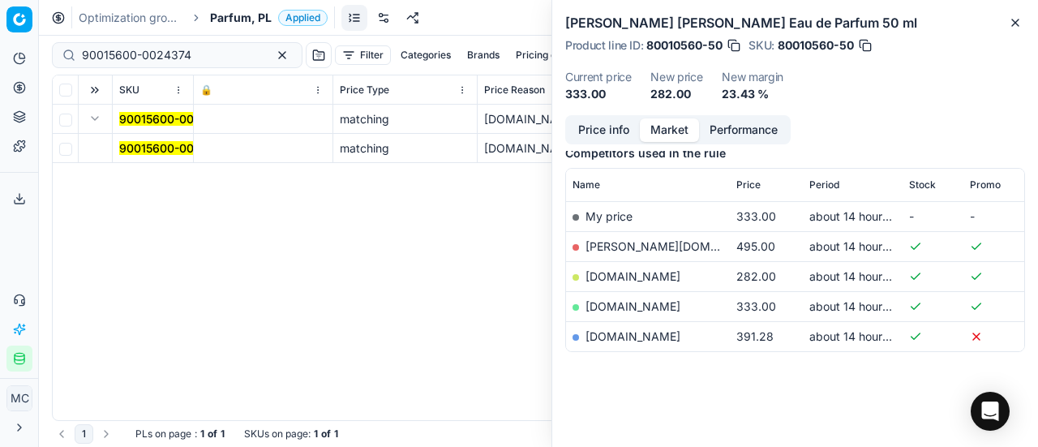
click at [125, 147] on mark "90015600-0024374" at bounding box center [174, 148] width 110 height 14
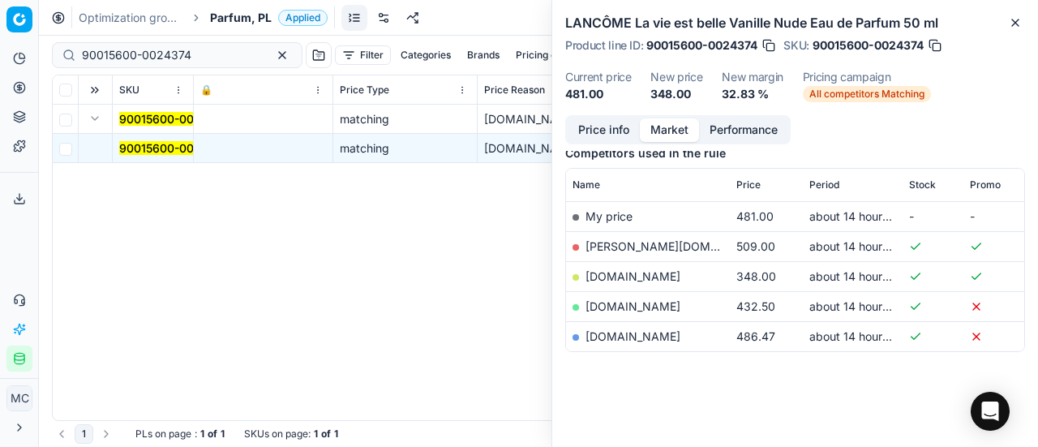
click at [598, 131] on button "Price info" at bounding box center [604, 130] width 72 height 24
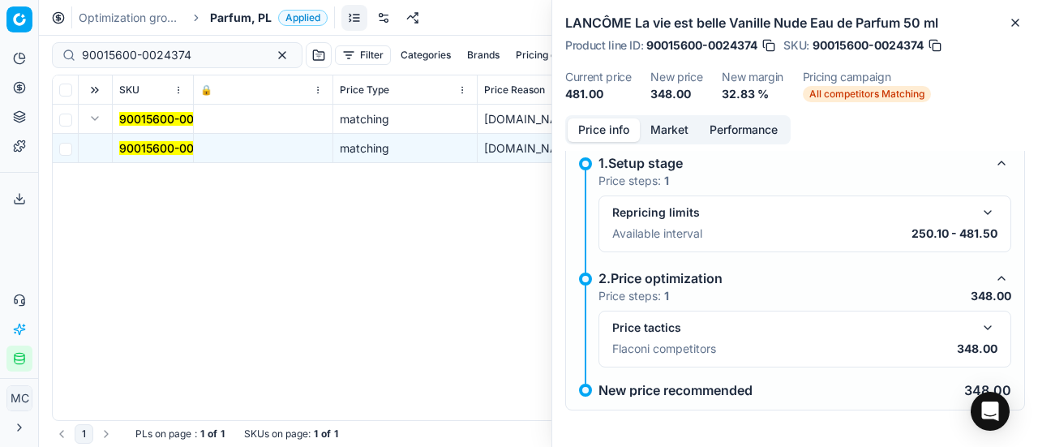
click at [972, 341] on p "348.00" at bounding box center [977, 349] width 41 height 16
click at [978, 328] on button "button" at bounding box center [987, 327] width 19 height 19
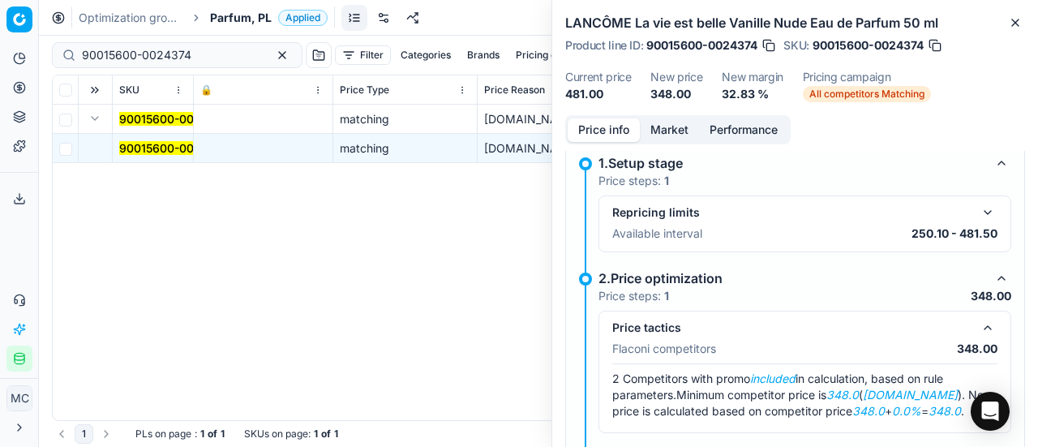
click at [677, 132] on button "Market" at bounding box center [669, 130] width 59 height 24
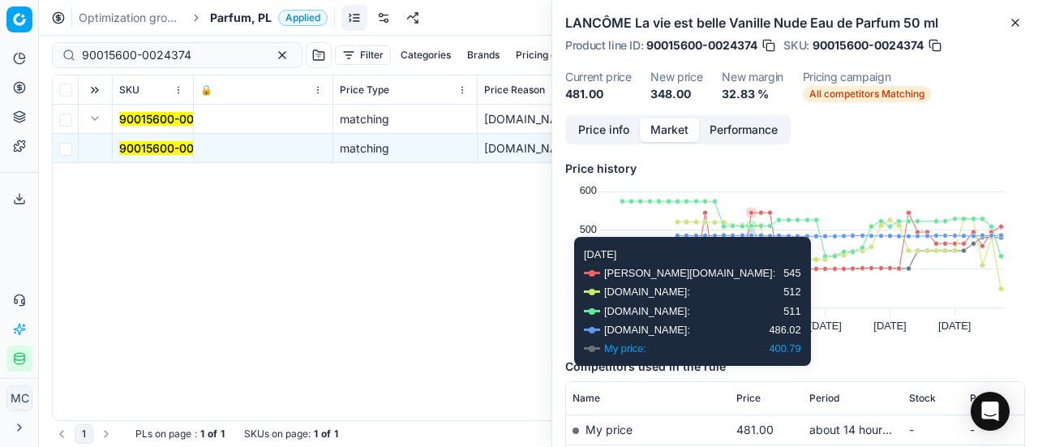
scroll to position [162, 0]
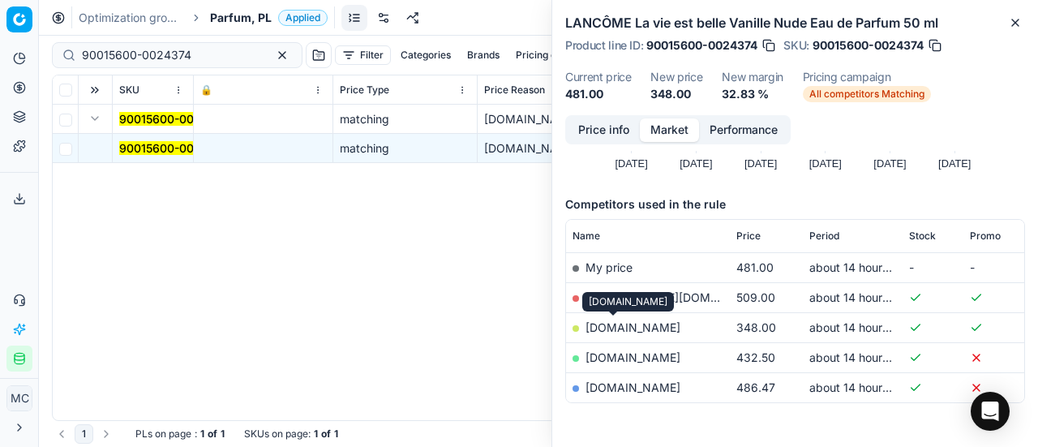
click at [636, 329] on link "[DOMAIN_NAME]" at bounding box center [633, 327] width 95 height 14
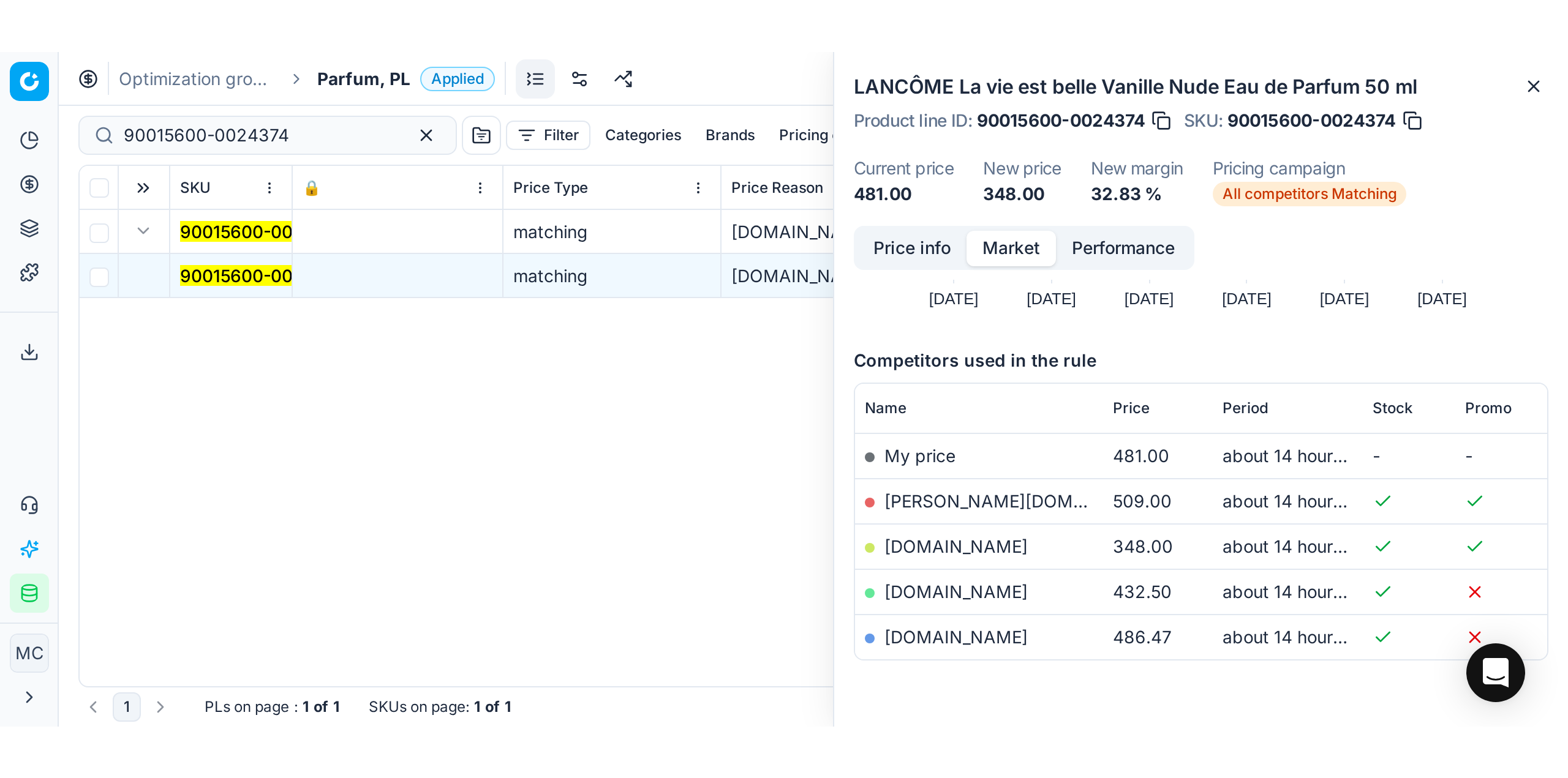
scroll to position [0, 0]
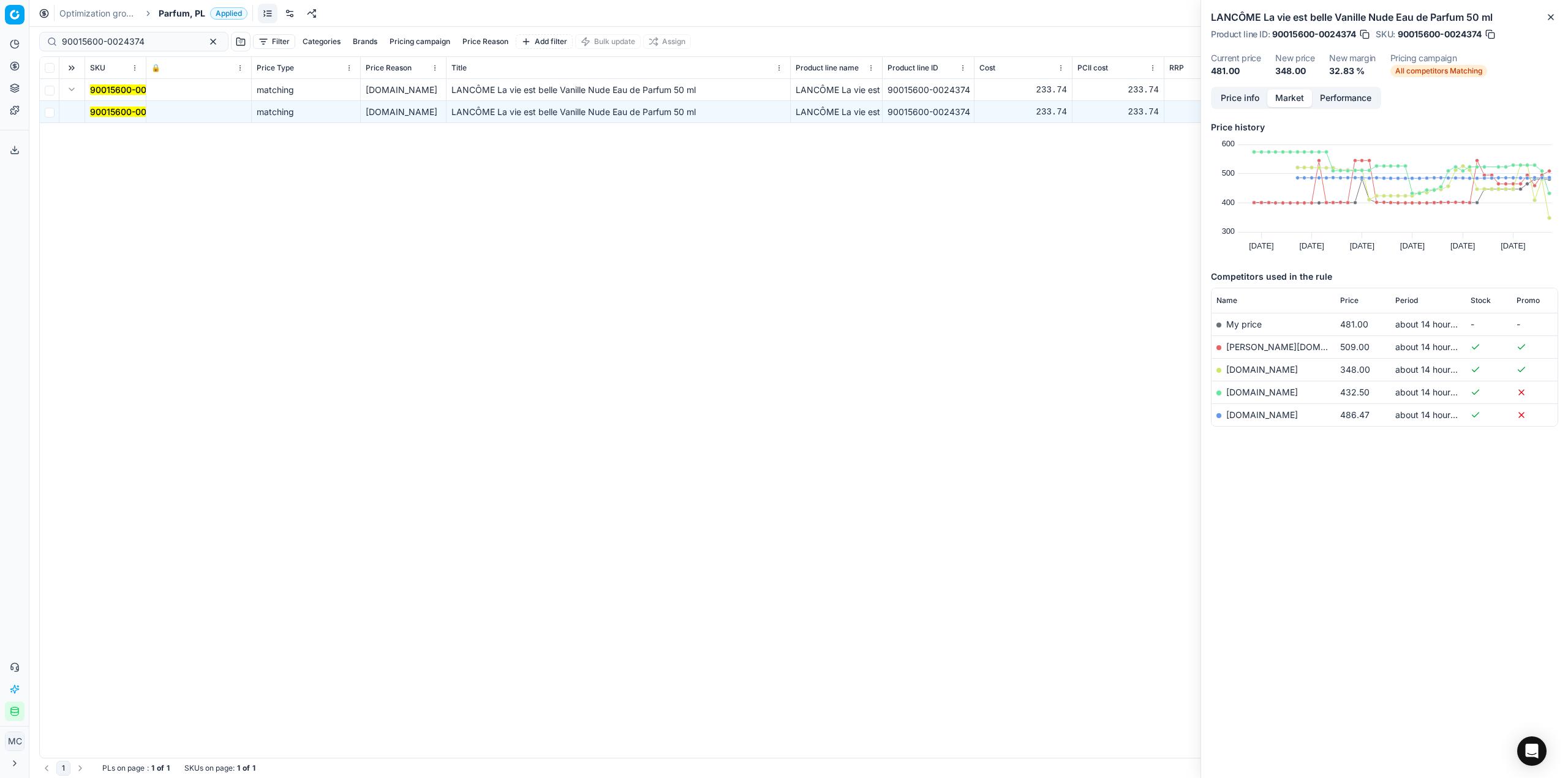
click at [94, 5] on div "Optimization groups Parfum, PL Applied Discard Download report" at bounding box center [799, 14] width 1539 height 27
click at [96, 8] on link "Optimization groups" at bounding box center [99, 14] width 79 height 12
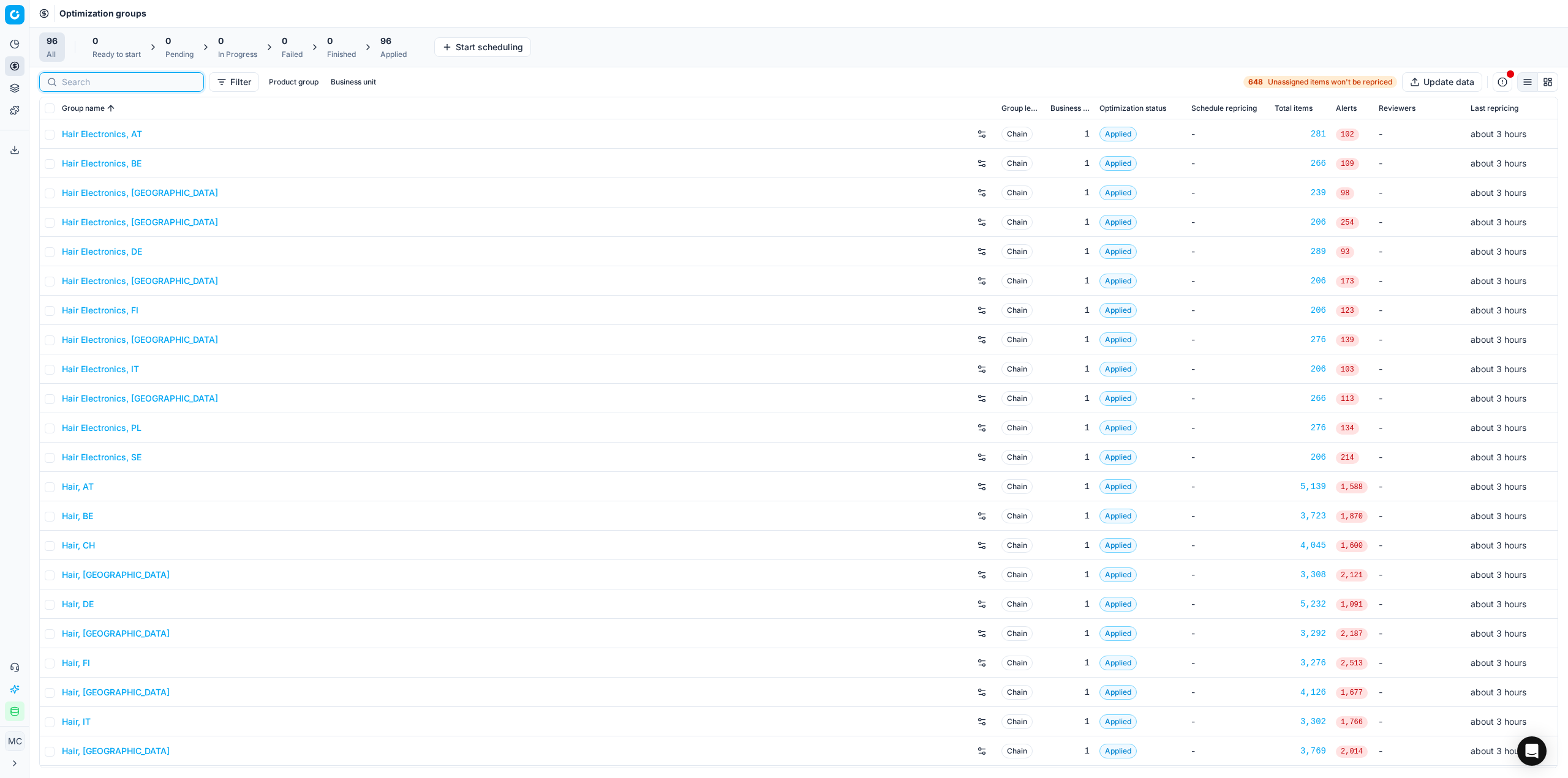
click at [73, 78] on input at bounding box center [129, 82] width 134 height 12
drag, startPoint x: 121, startPoint y: 274, endPoint x: 104, endPoint y: 281, distance: 18.4
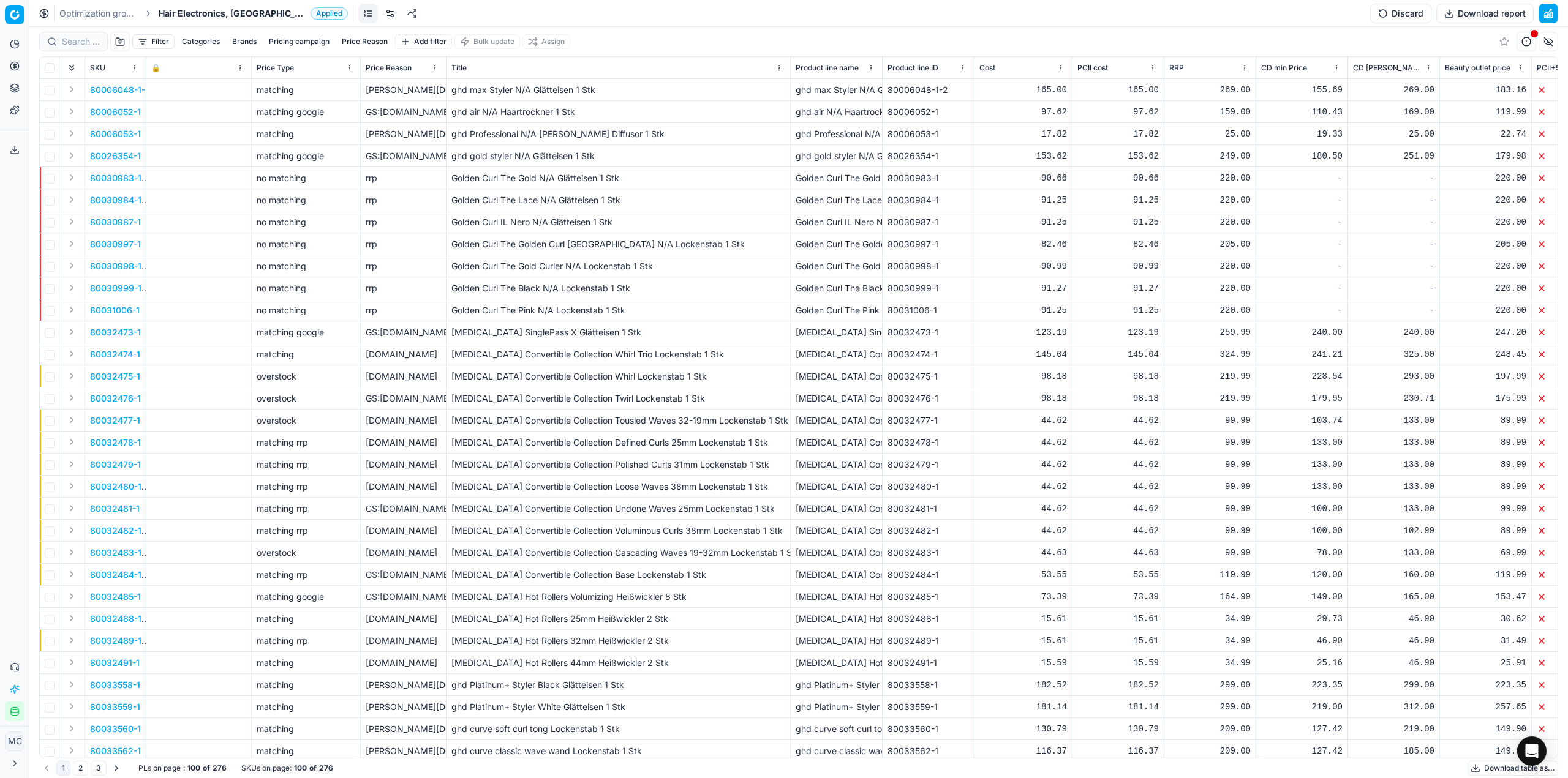
click at [380, 18] on link at bounding box center [390, 14] width 20 height 20
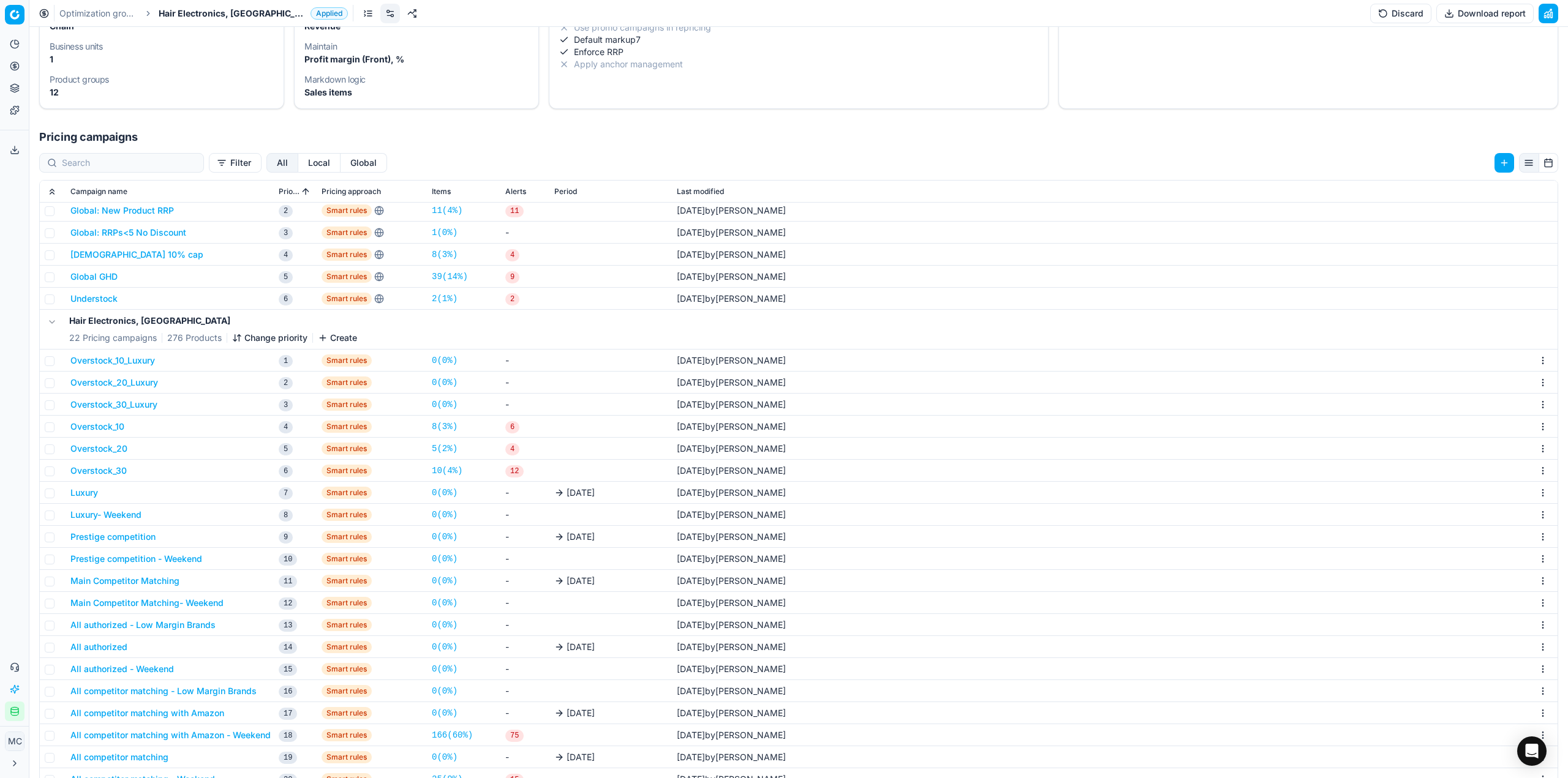
scroll to position [222, 0]
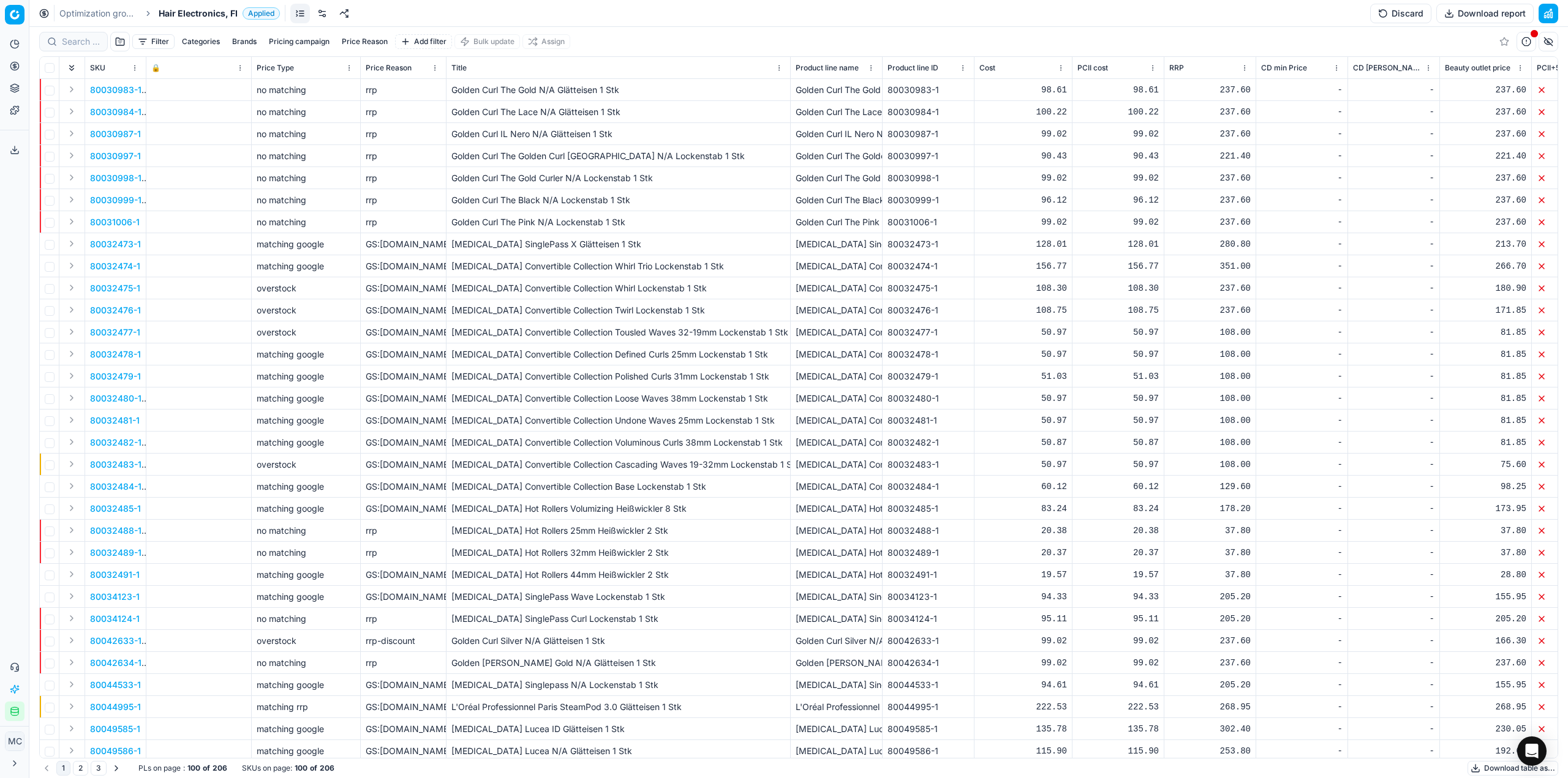
click at [322, 17] on link at bounding box center [322, 14] width 20 height 20
click at [380, 12] on link at bounding box center [390, 14] width 20 height 20
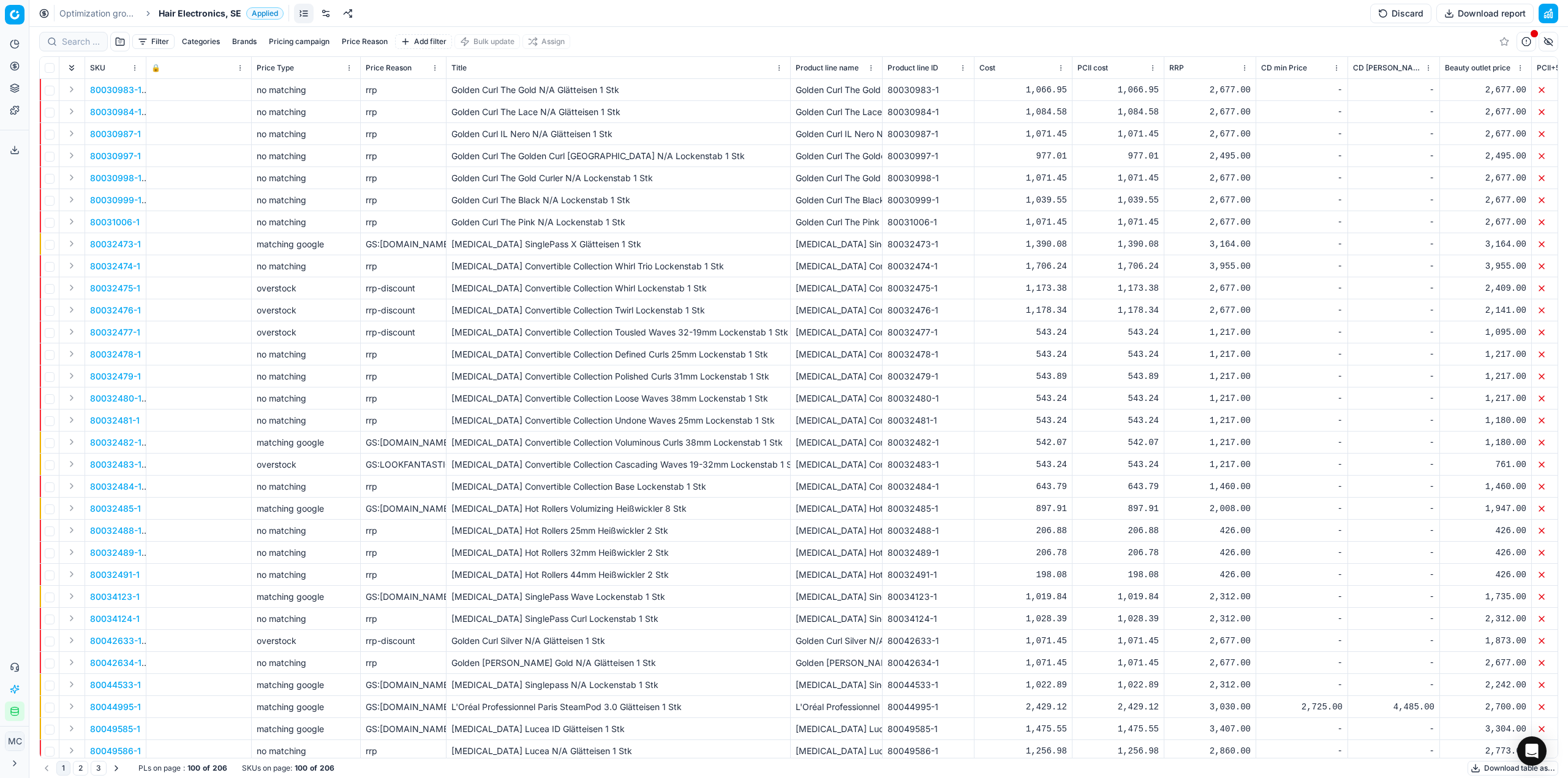
click at [322, 12] on link at bounding box center [326, 14] width 20 height 20
